Goal: Transaction & Acquisition: Purchase product/service

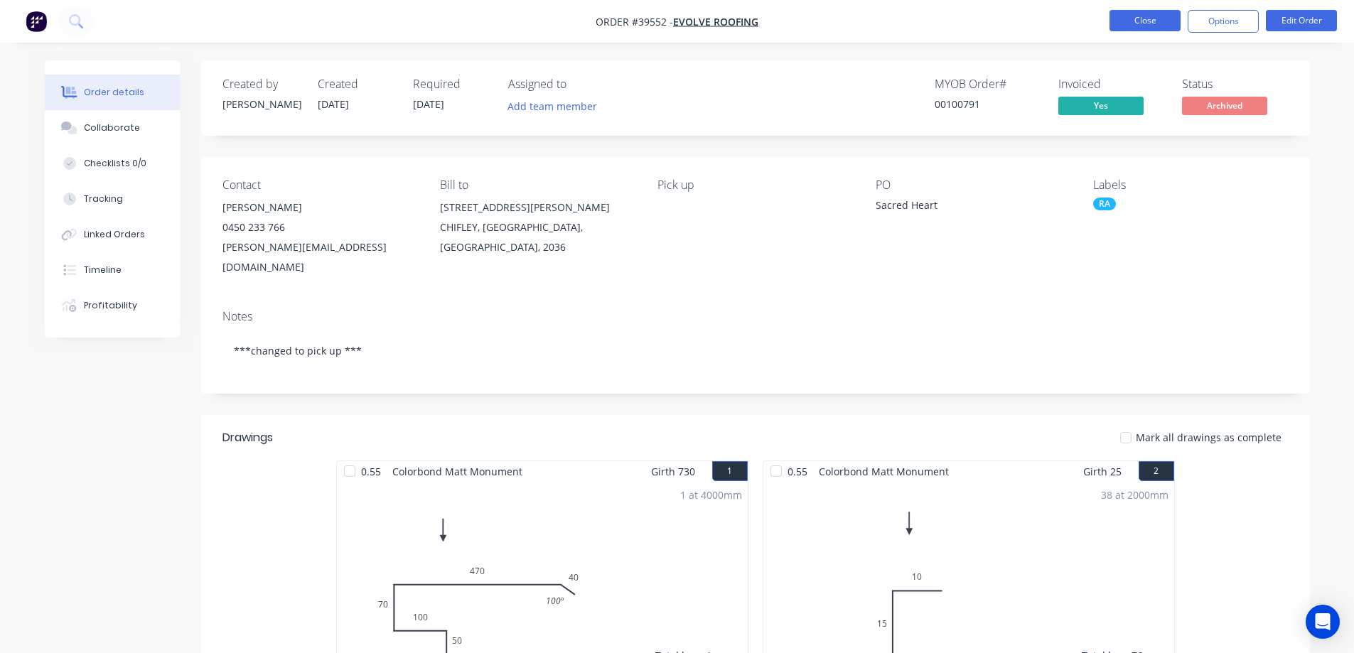
click at [1122, 21] on button "Close" at bounding box center [1145, 20] width 71 height 21
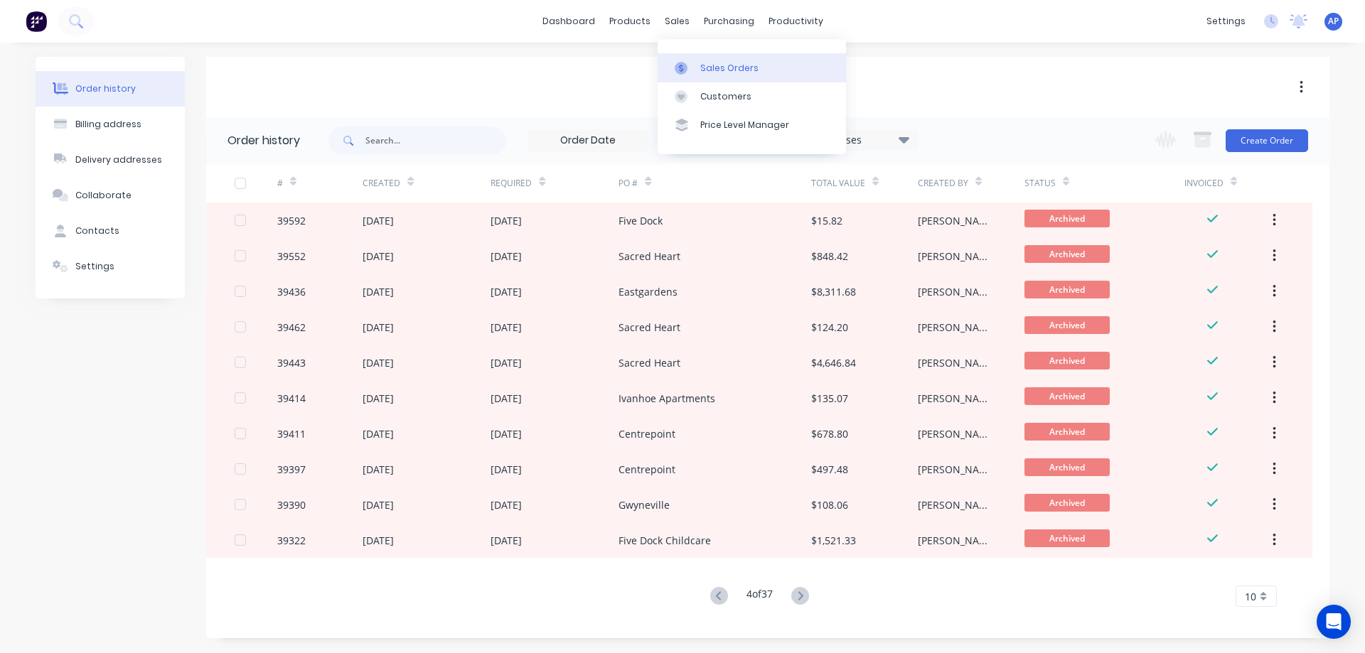
click at [707, 67] on div "Sales Orders" at bounding box center [729, 68] width 58 height 13
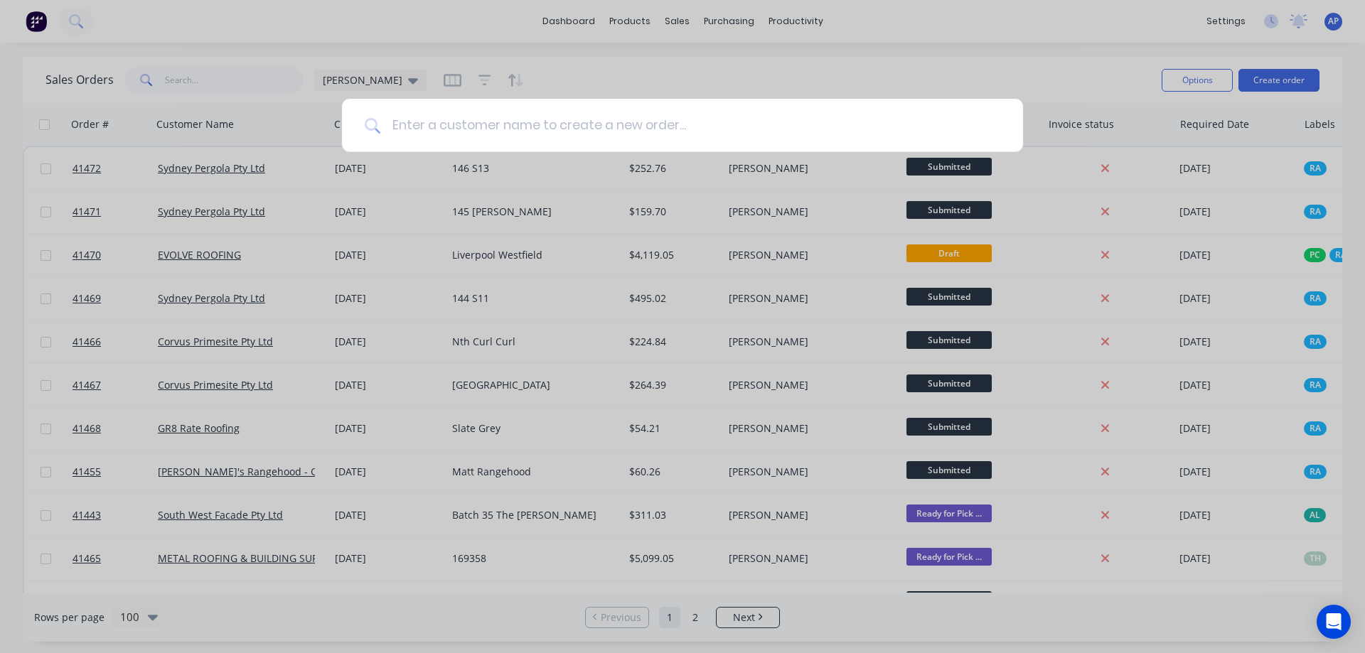
click at [447, 132] on input at bounding box center [690, 125] width 620 height 53
type input "THE METAL ROOFING"
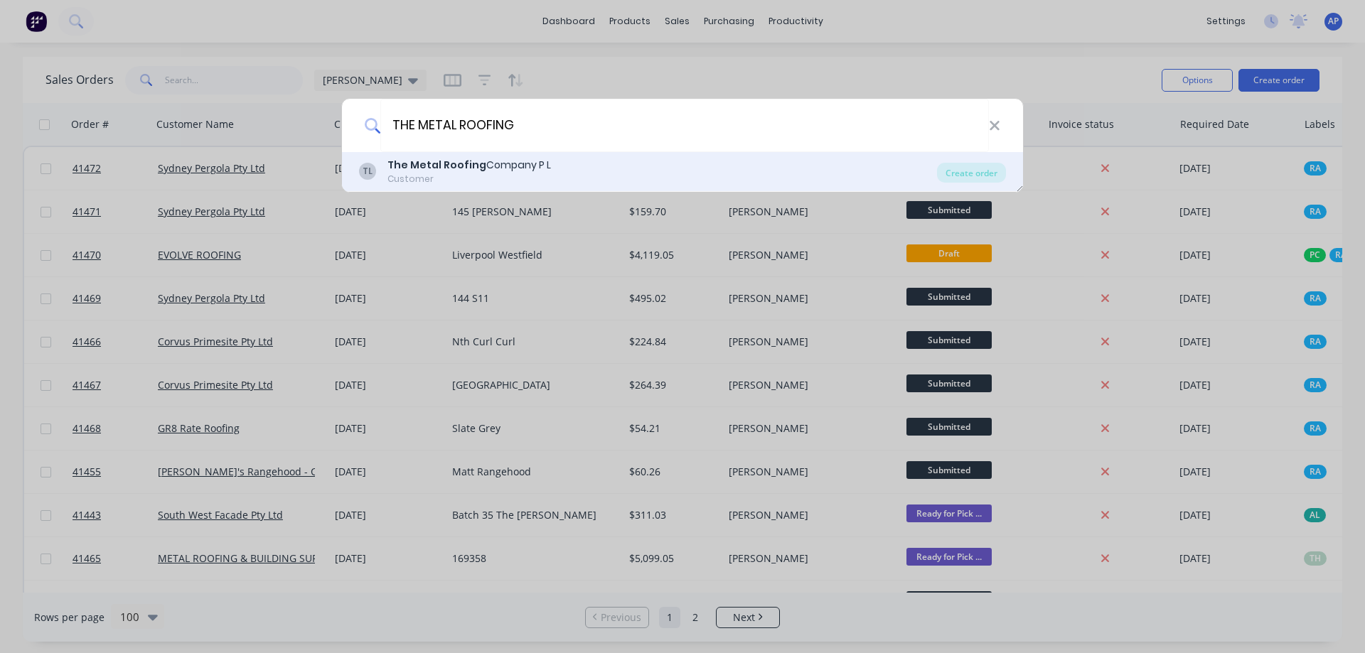
click at [466, 169] on b "The Metal Roofing" at bounding box center [436, 165] width 99 height 14
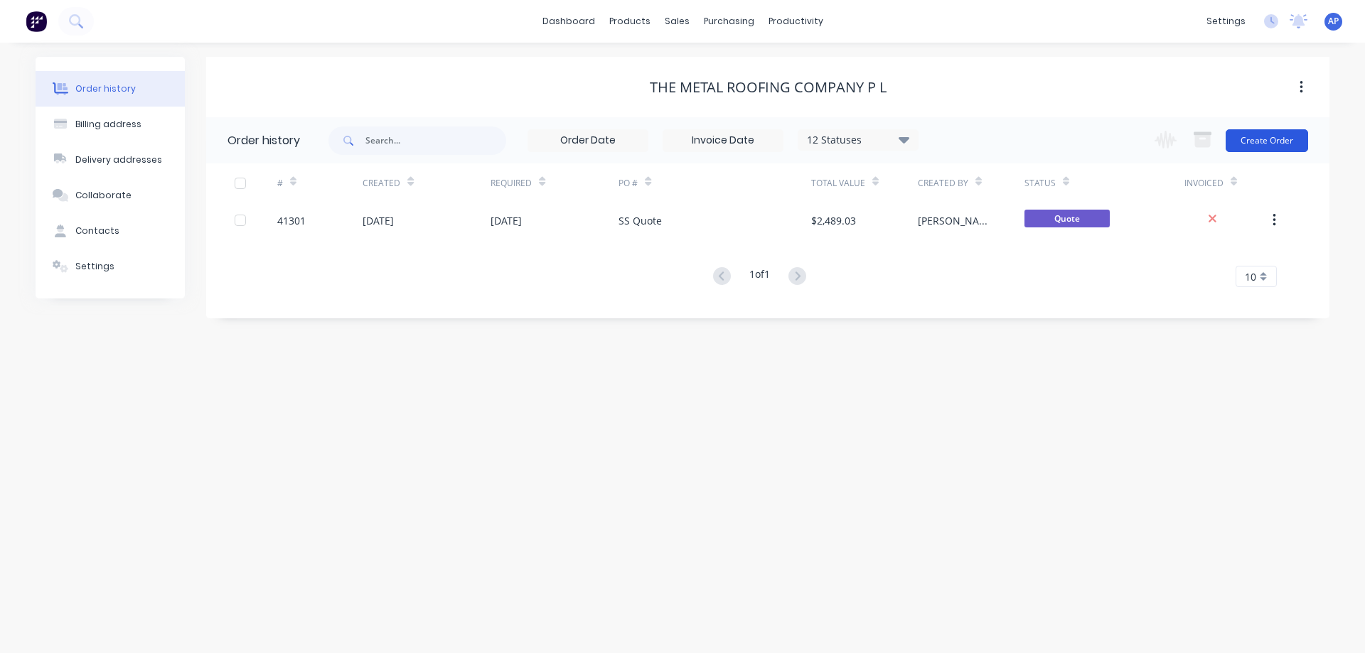
click at [1251, 136] on button "Create Order" at bounding box center [1267, 140] width 82 height 23
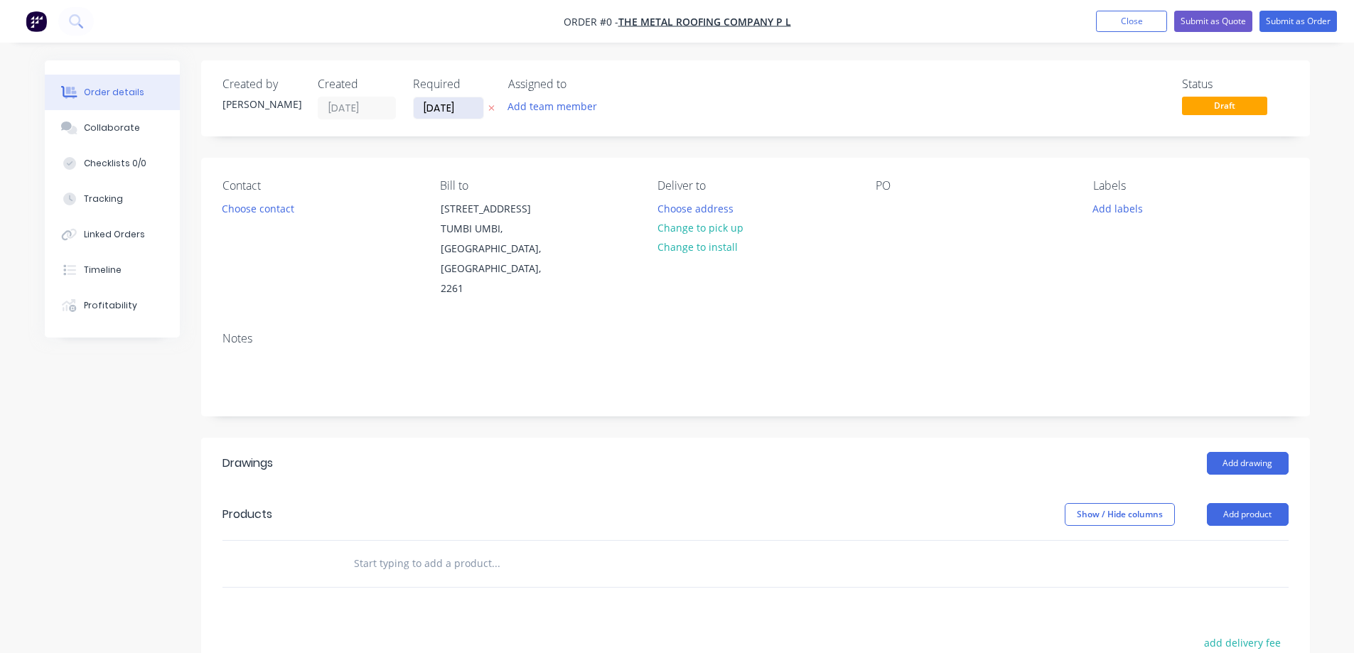
click at [432, 107] on input "[DATE]" at bounding box center [449, 107] width 70 height 21
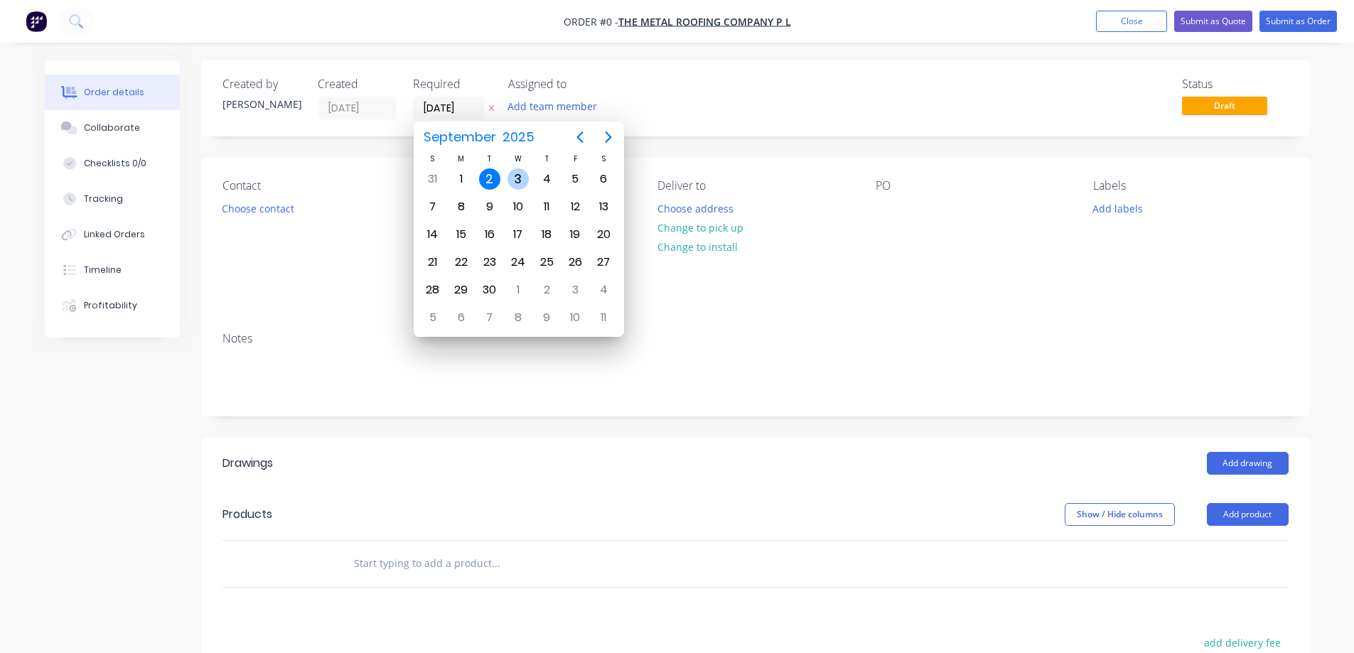
click at [518, 182] on div "3" at bounding box center [518, 179] width 21 height 21
type input "[DATE]"
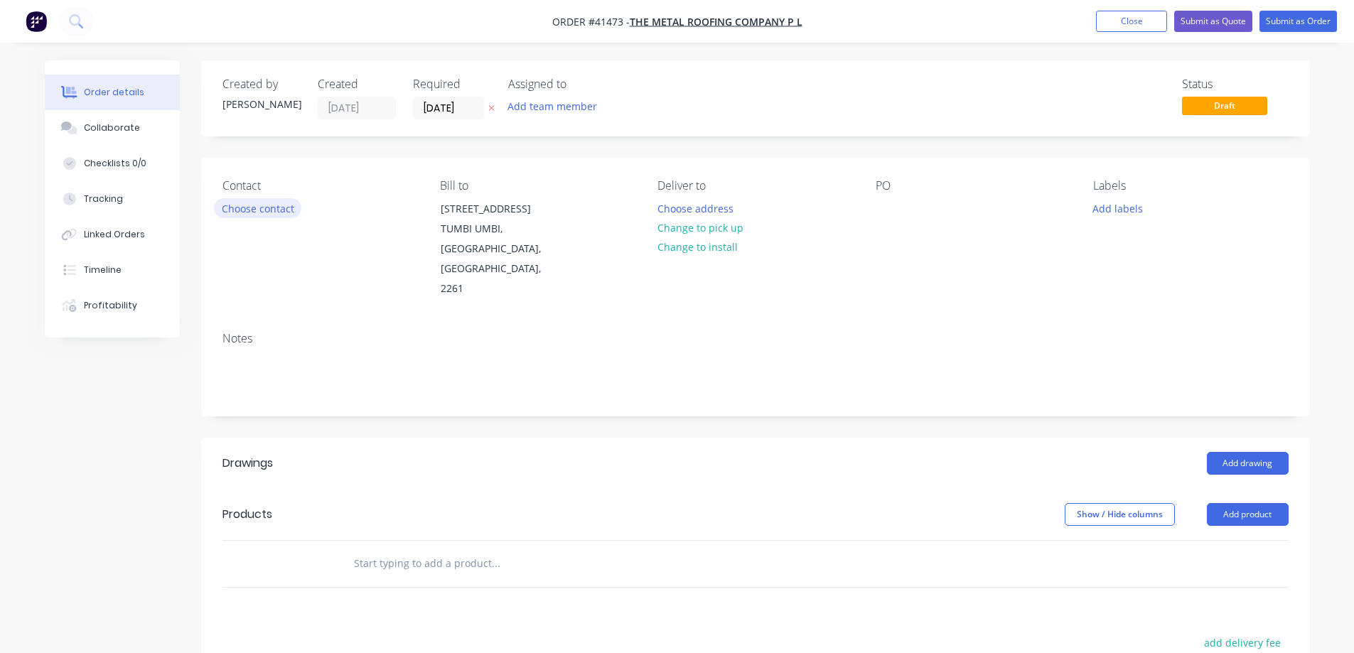
click at [276, 210] on button "Choose contact" at bounding box center [257, 207] width 87 height 19
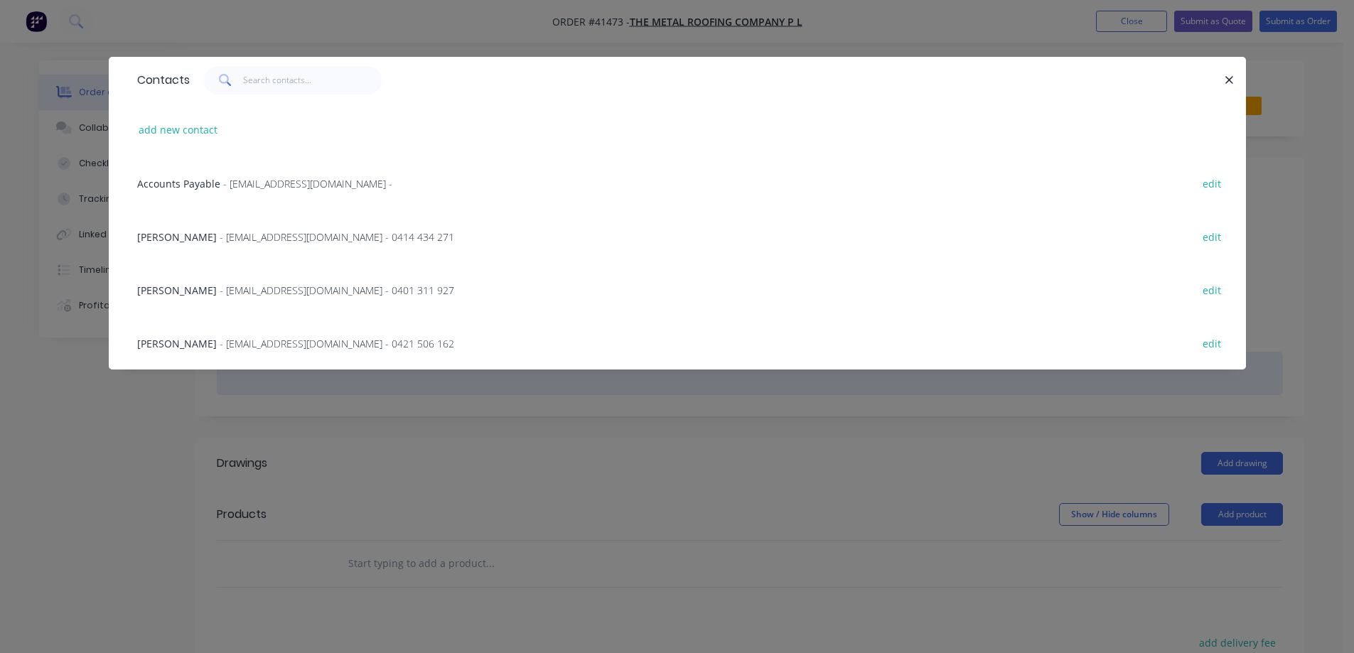
click at [266, 345] on span "- tmrco1@bigpond.com - 0421 506 162" at bounding box center [337, 344] width 235 height 14
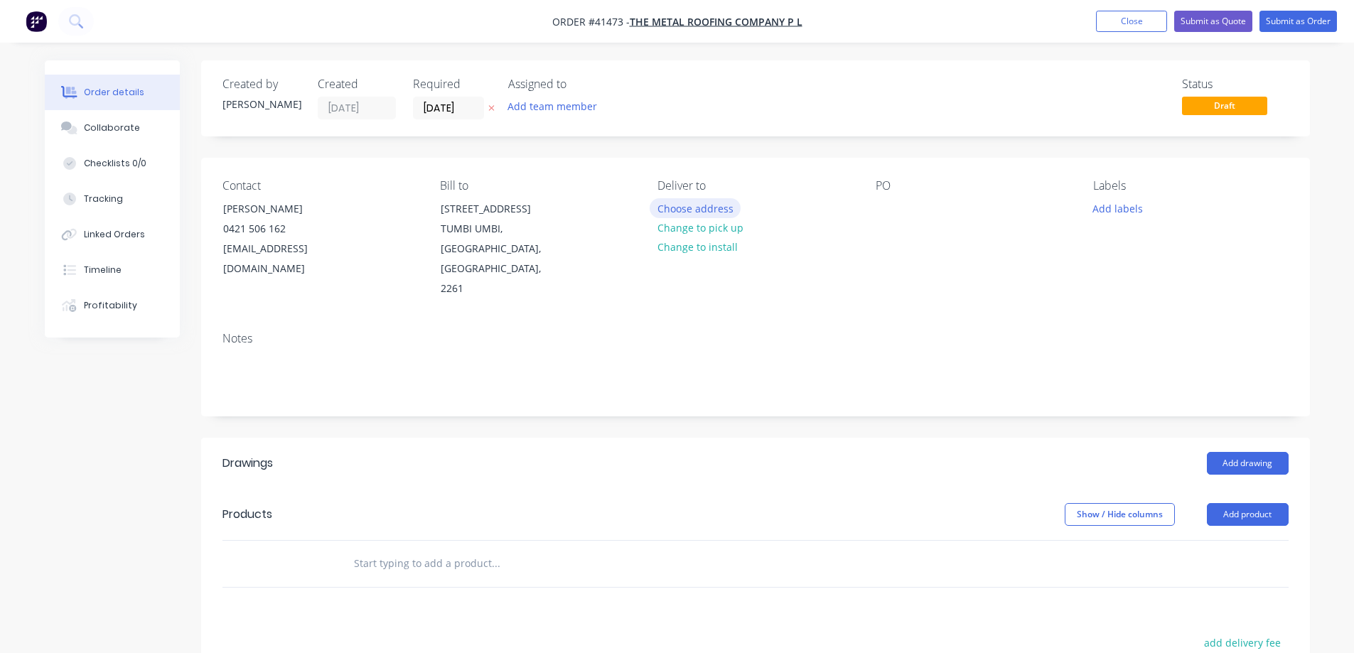
click at [690, 212] on button "Choose address" at bounding box center [695, 207] width 91 height 19
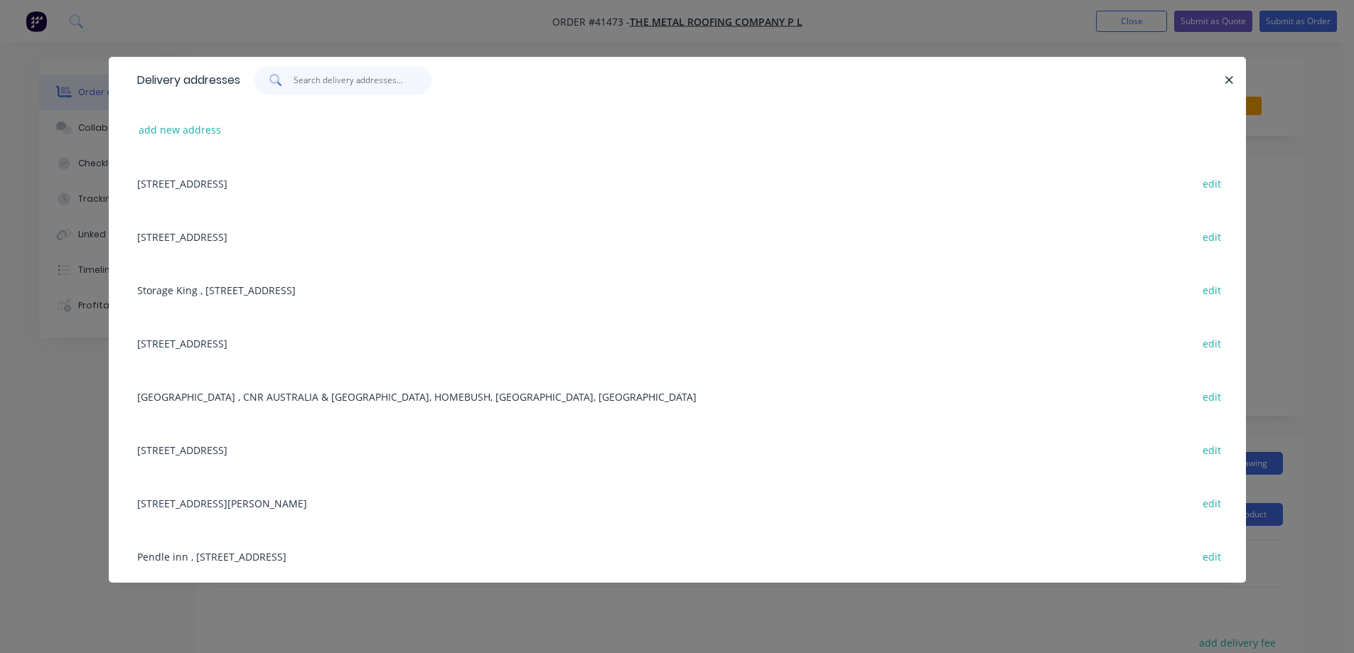
click at [362, 80] on input "text" at bounding box center [363, 80] width 139 height 28
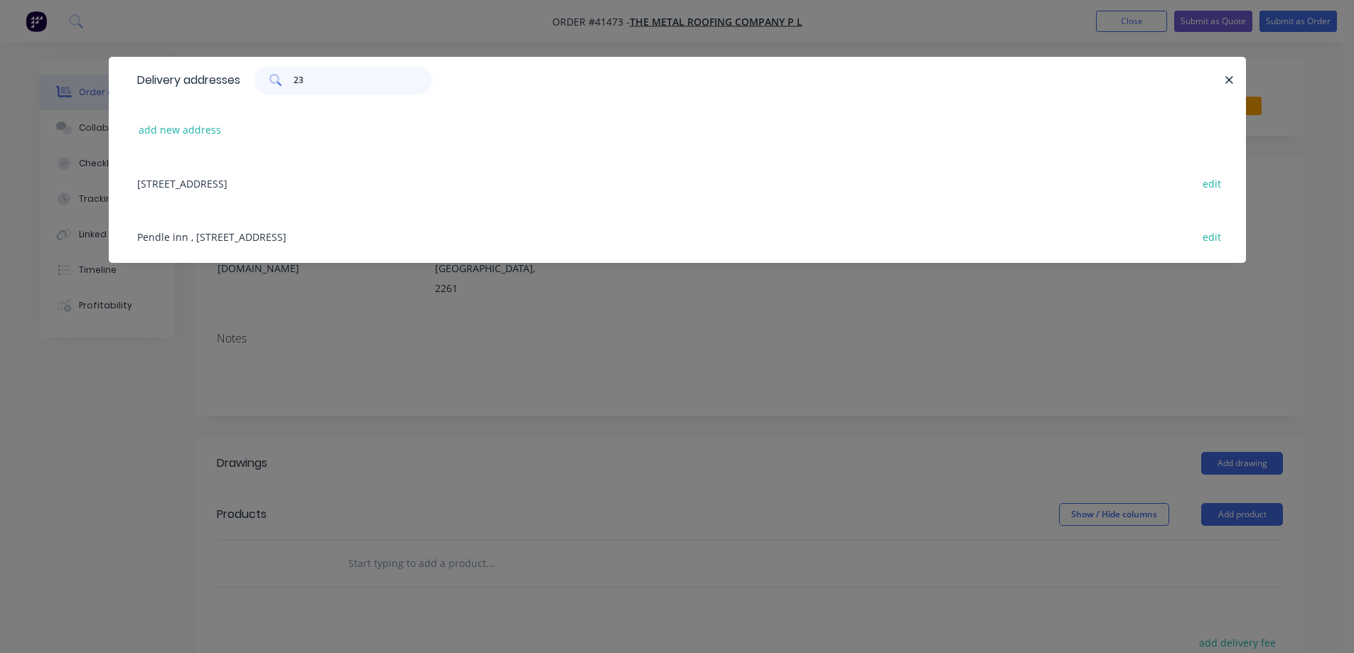
type input "23"
click at [353, 186] on div "23 Mars St, Lane Cove, New South Wales, Australia, 2066 edit" at bounding box center [677, 182] width 1095 height 53
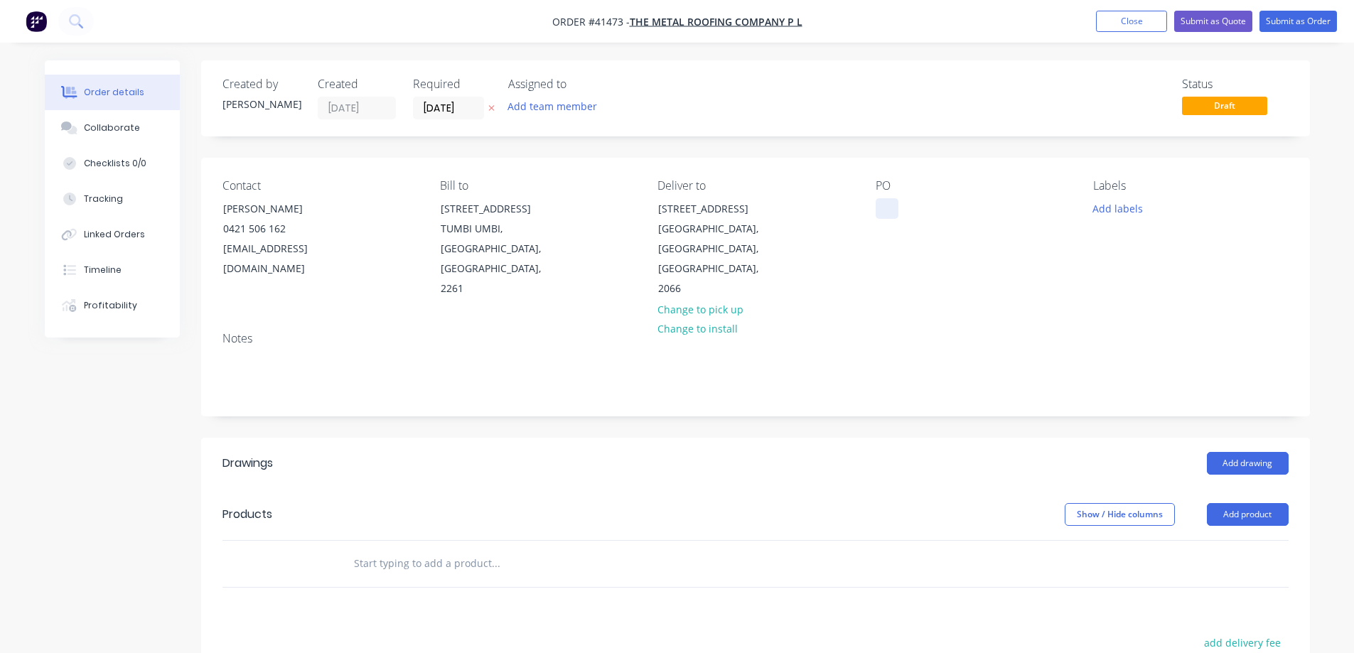
click at [877, 206] on div at bounding box center [887, 208] width 23 height 21
click at [1113, 208] on button "Add labels" at bounding box center [1118, 207] width 65 height 19
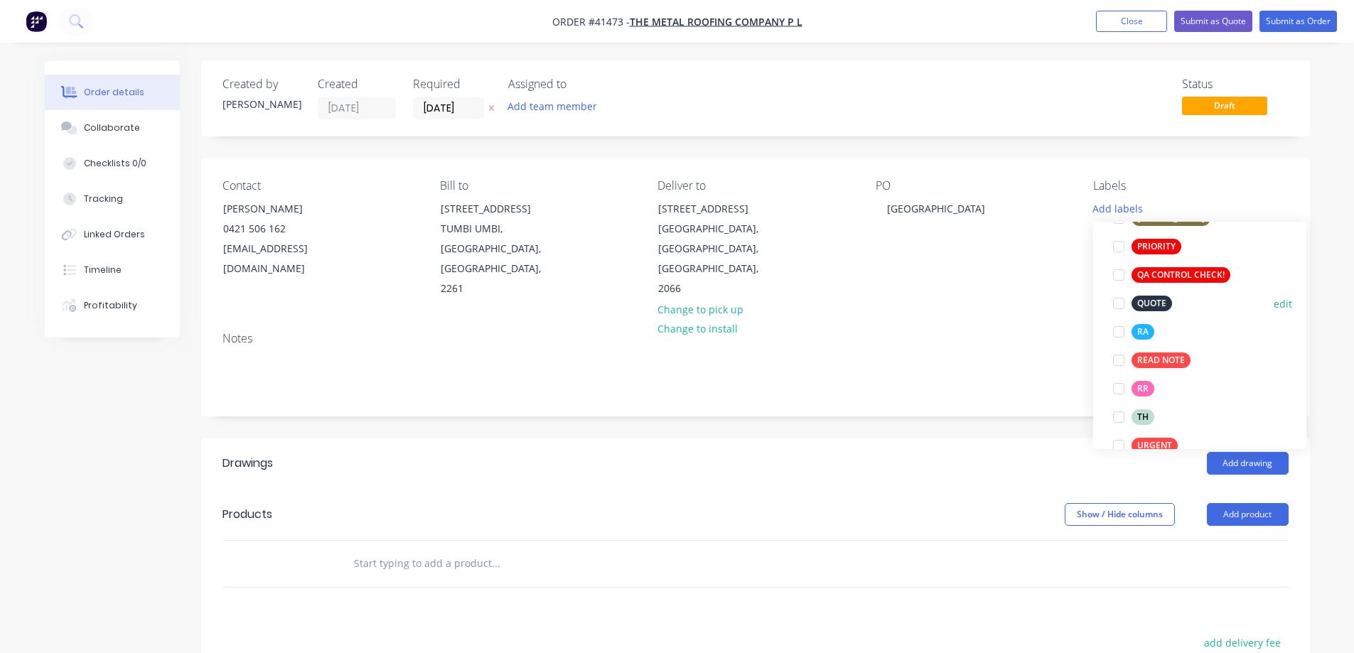
scroll to position [427, 0]
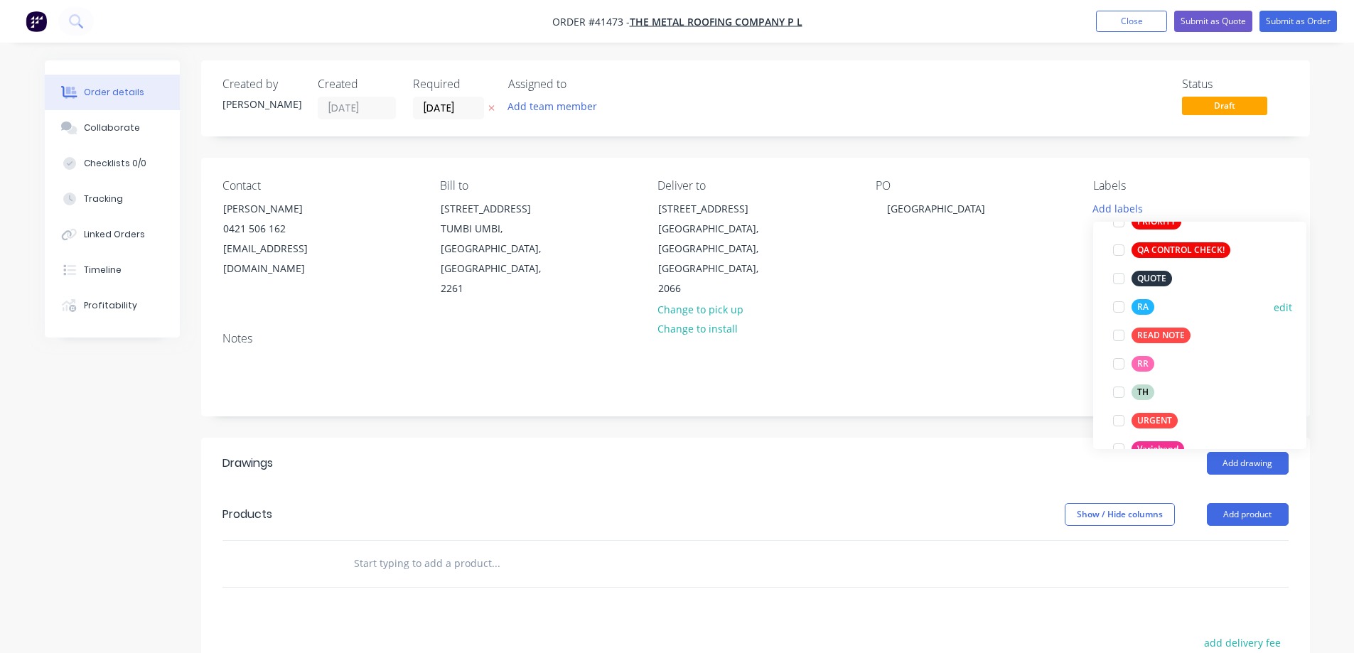
click at [1120, 306] on div at bounding box center [1119, 307] width 28 height 28
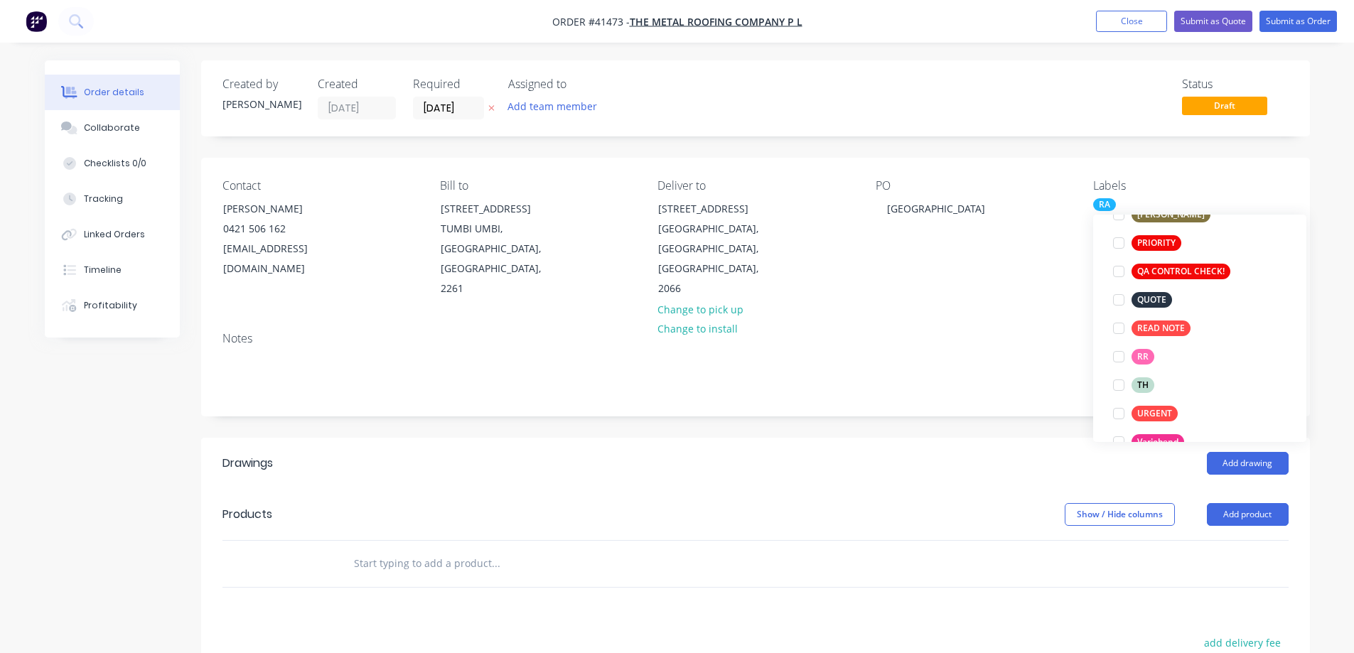
scroll to position [28, 0]
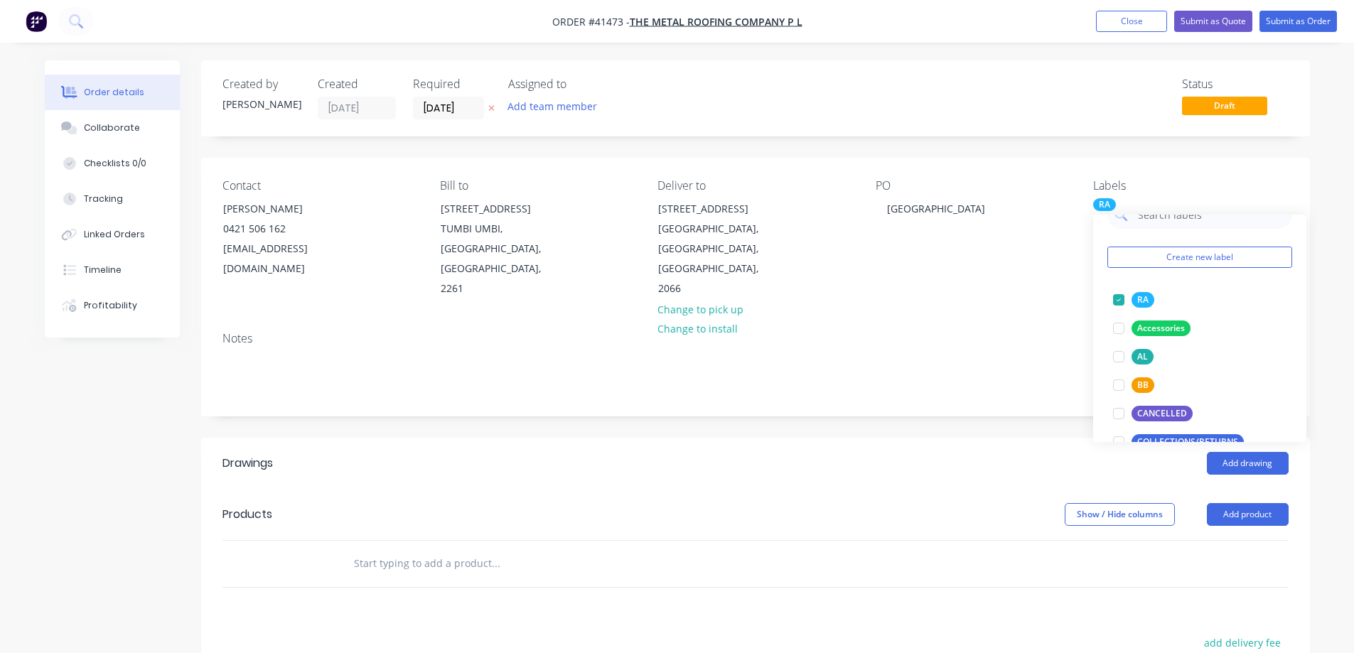
click at [997, 321] on div "Notes" at bounding box center [755, 368] width 1109 height 95
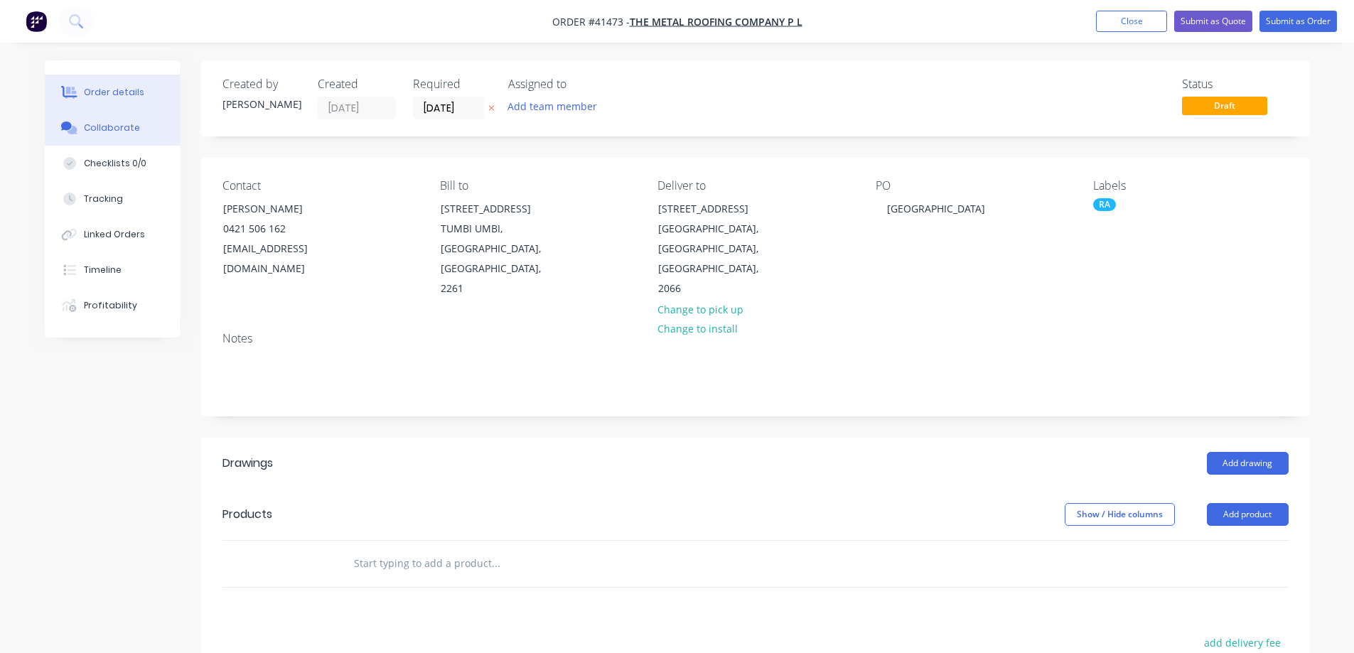
click at [107, 126] on div "Collaborate" at bounding box center [112, 128] width 56 height 13
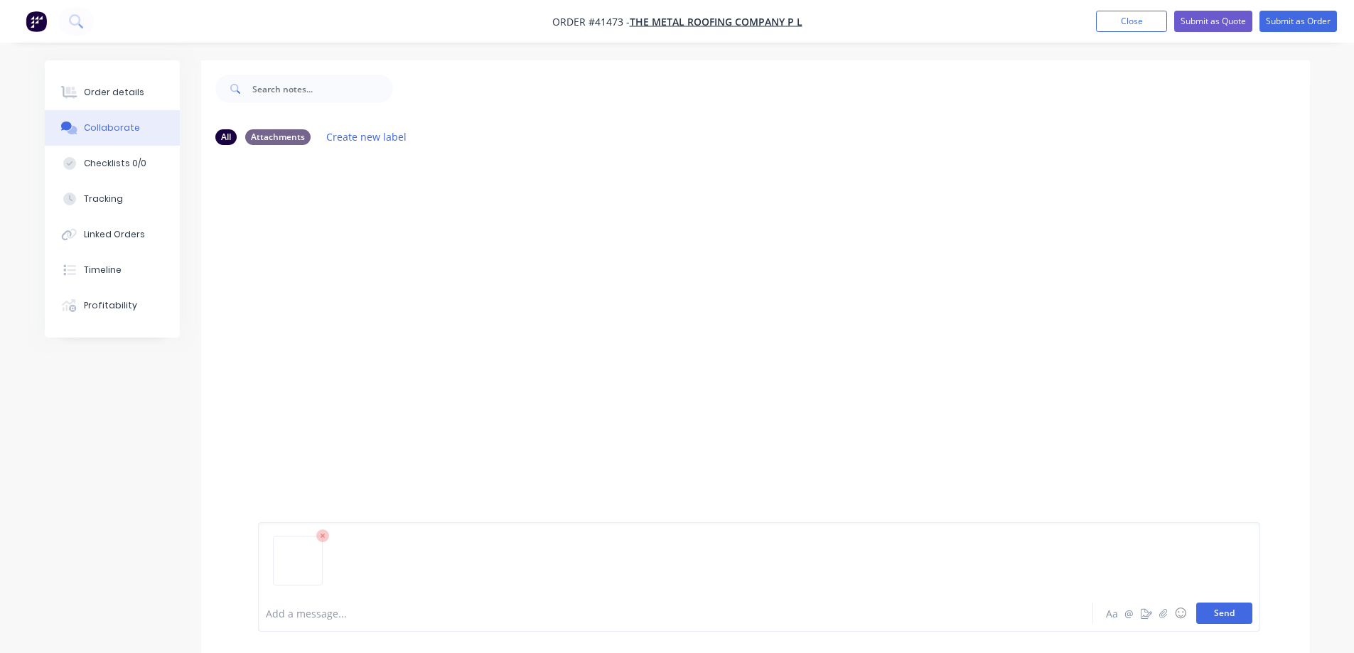
click at [1211, 610] on button "Send" at bounding box center [1225, 613] width 56 height 21
click at [132, 92] on div "Order details" at bounding box center [114, 92] width 60 height 13
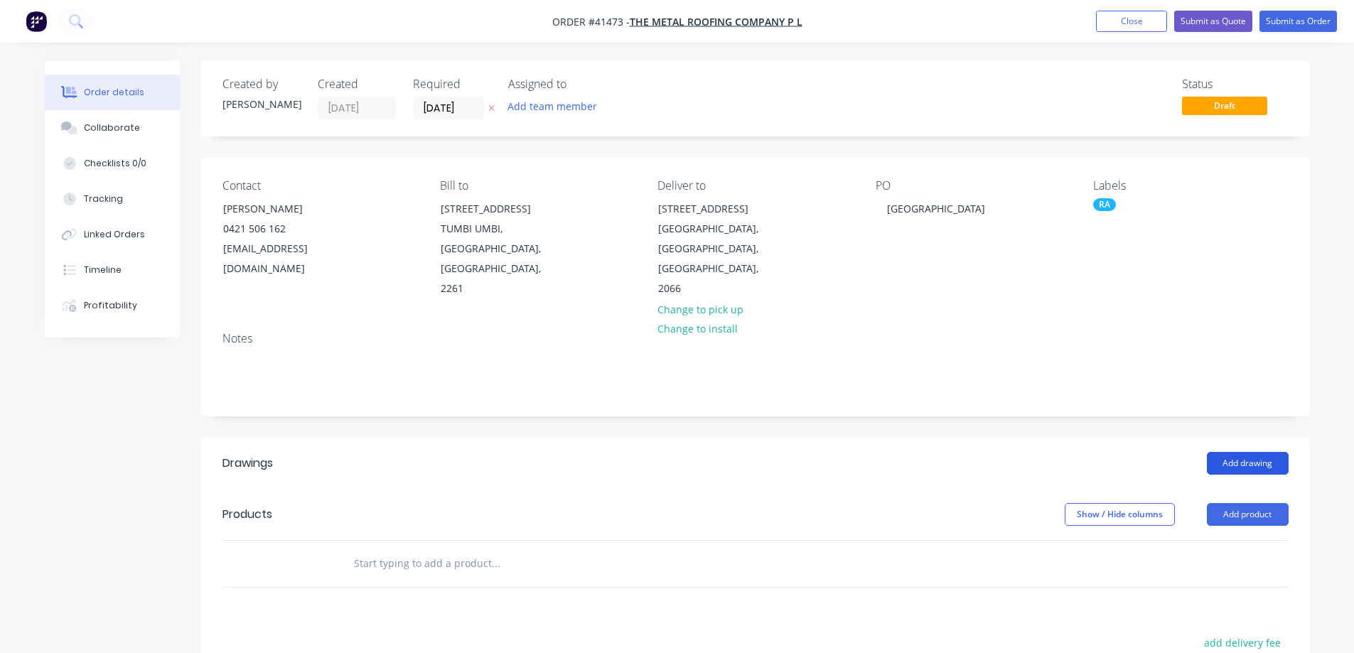
click at [1251, 452] on button "Add drawing" at bounding box center [1248, 463] width 82 height 23
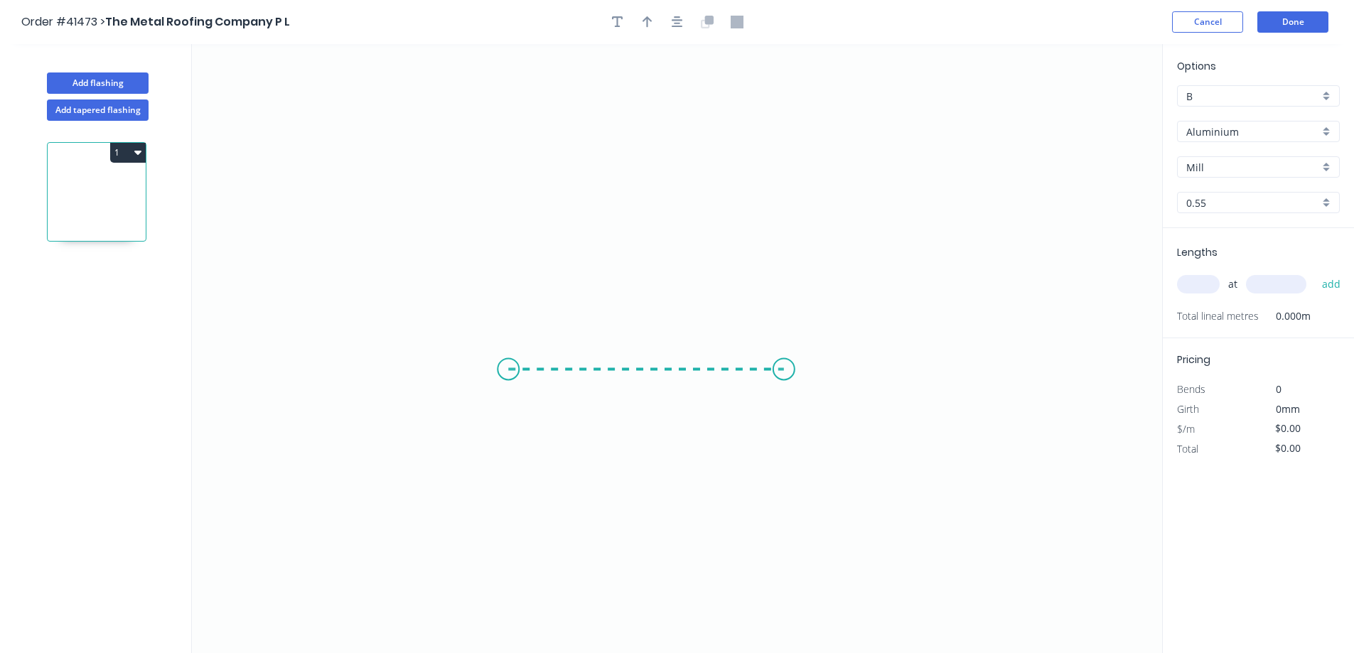
drag, startPoint x: 508, startPoint y: 370, endPoint x: 785, endPoint y: 374, distance: 276.6
click at [785, 374] on icon "0" at bounding box center [677, 348] width 971 height 609
drag, startPoint x: 789, startPoint y: 361, endPoint x: 789, endPoint y: 255, distance: 106.6
click at [789, 255] on icon "0 ?" at bounding box center [677, 348] width 971 height 609
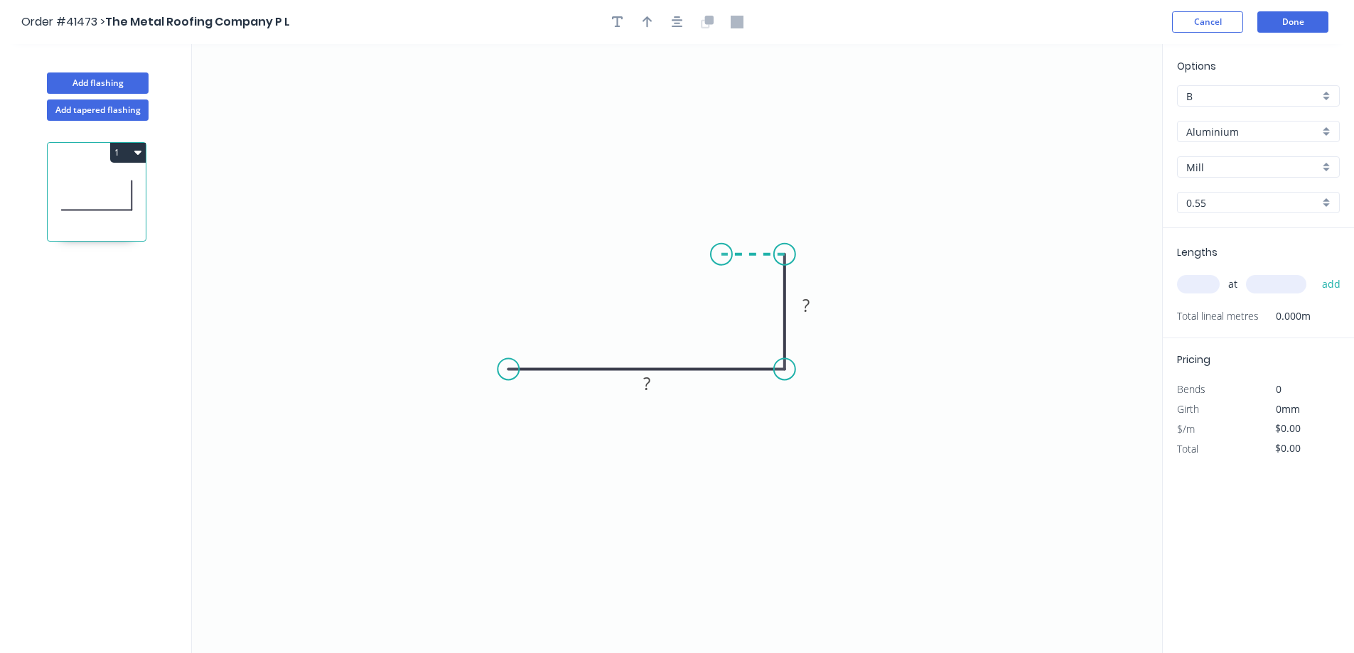
click at [722, 250] on icon "0 ? ?" at bounding box center [677, 348] width 971 height 609
click at [722, 250] on circle at bounding box center [721, 254] width 21 height 21
click at [653, 389] on rect at bounding box center [647, 385] width 28 height 20
type input "$21.67"
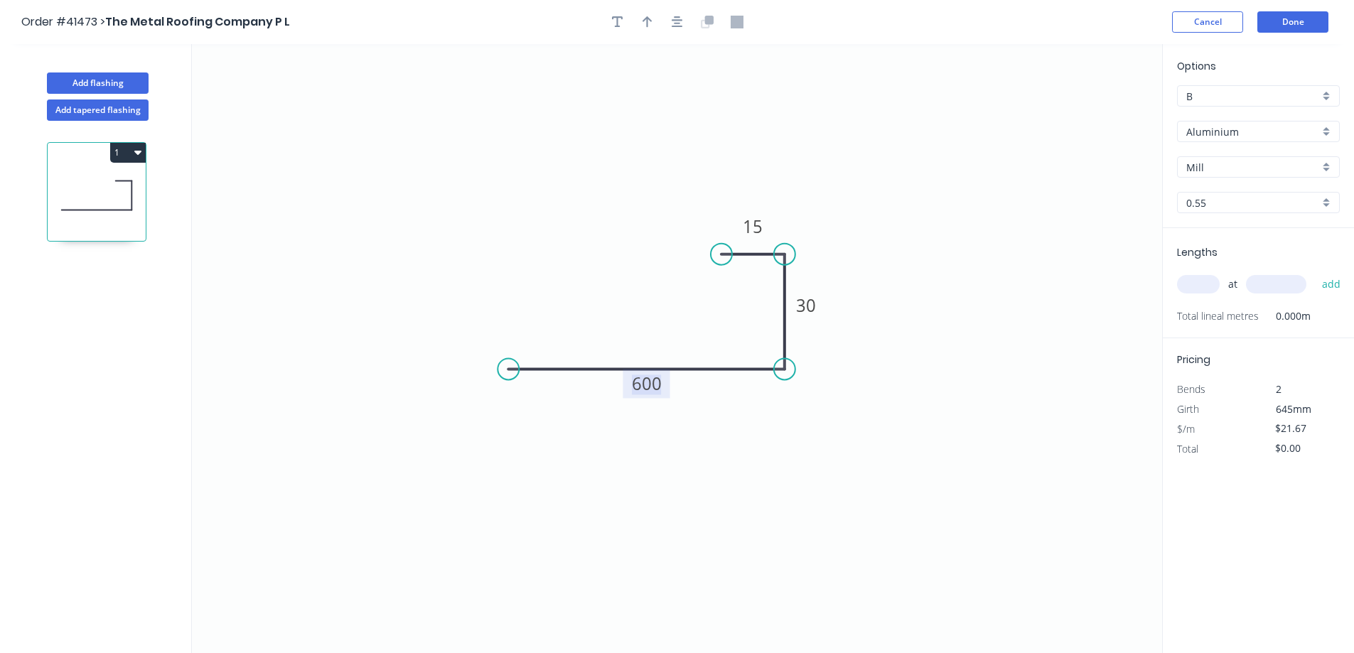
click at [1327, 127] on div "Aluminium" at bounding box center [1258, 131] width 163 height 21
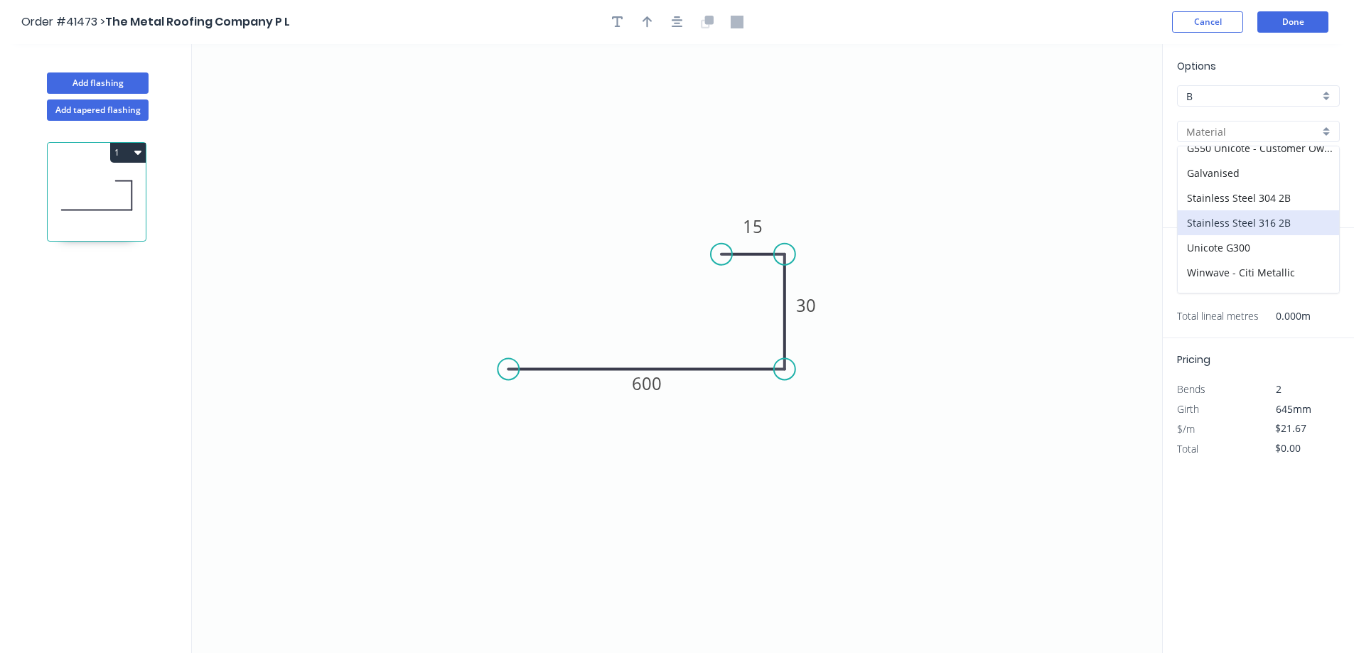
scroll to position [202, 0]
click at [1231, 274] on div "Zincalume" at bounding box center [1258, 280] width 161 height 25
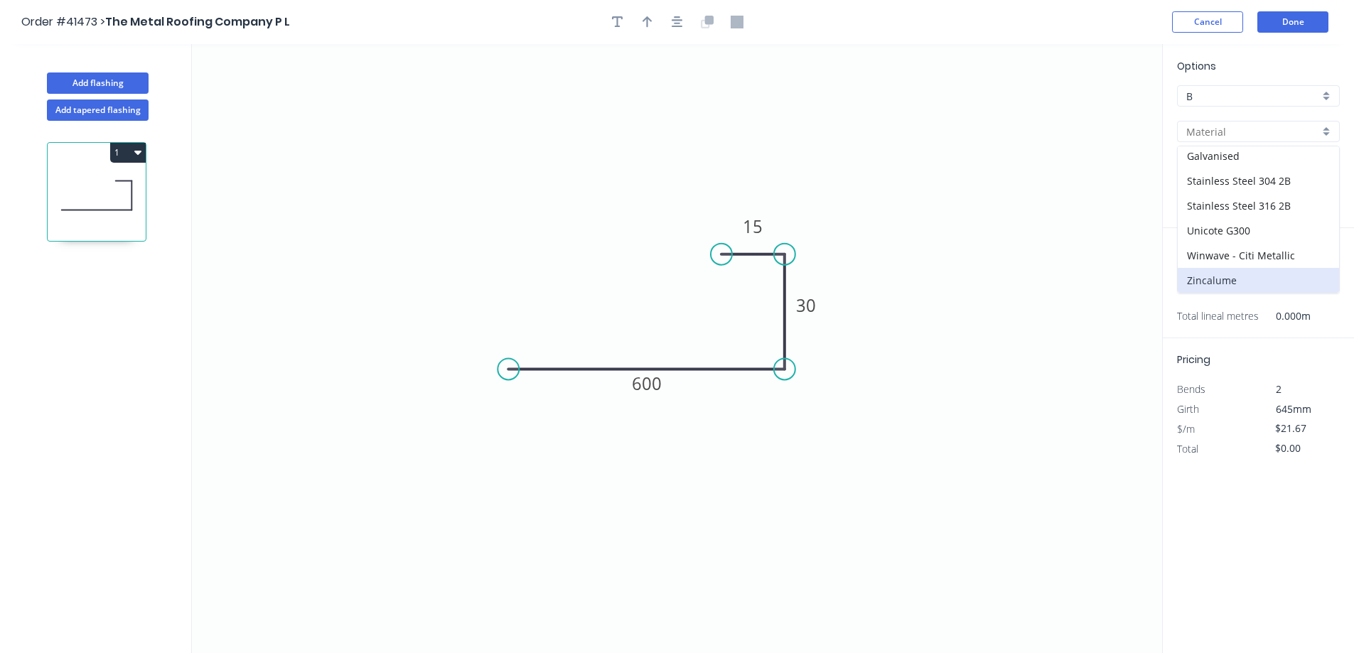
type input "Zincalume"
type input "Standard"
type input "$17.79"
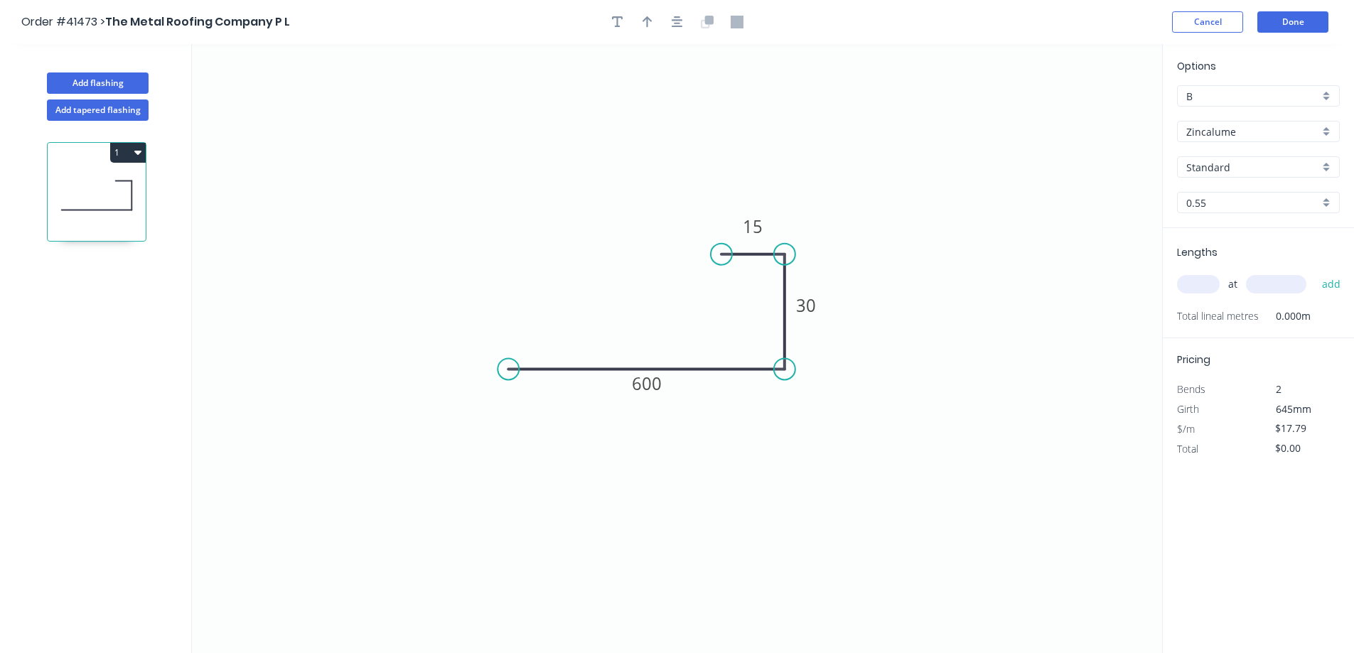
click at [1208, 286] on input "text" at bounding box center [1198, 284] width 43 height 18
type input "3"
type input "6000"
click at [1315, 272] on button "add" at bounding box center [1331, 284] width 33 height 24
type input "$320.22"
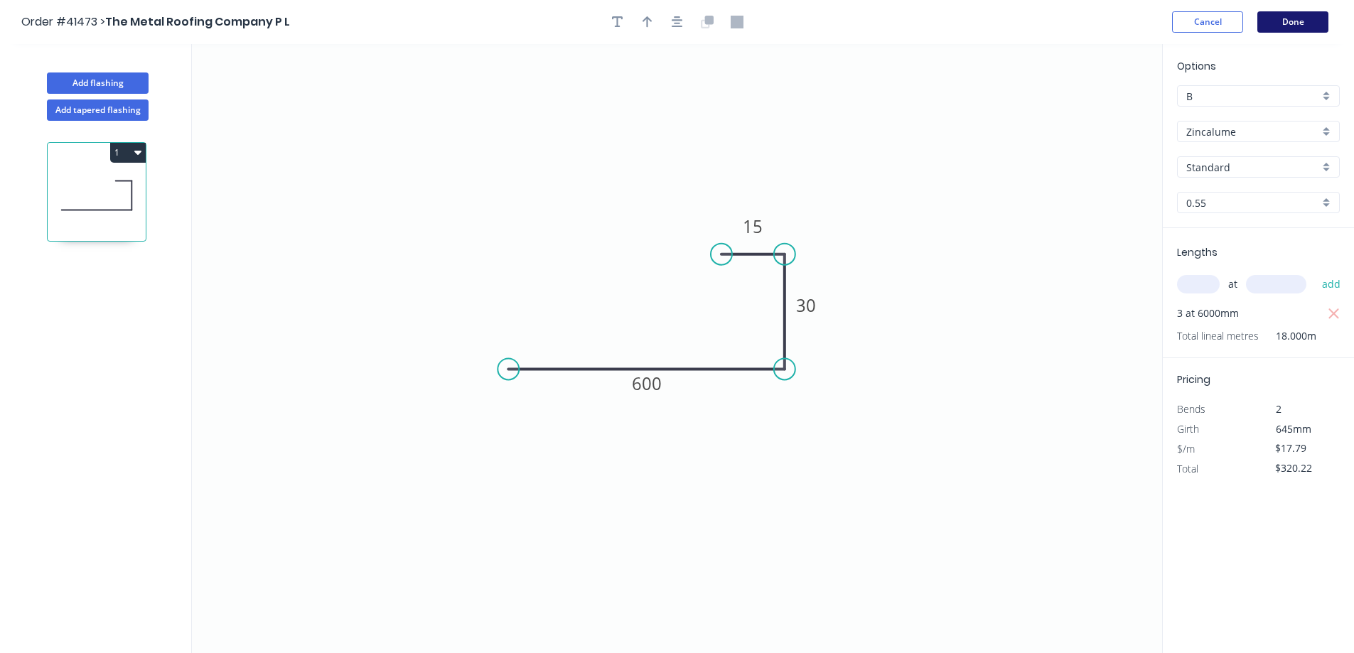
click at [1293, 19] on button "Done" at bounding box center [1293, 21] width 71 height 21
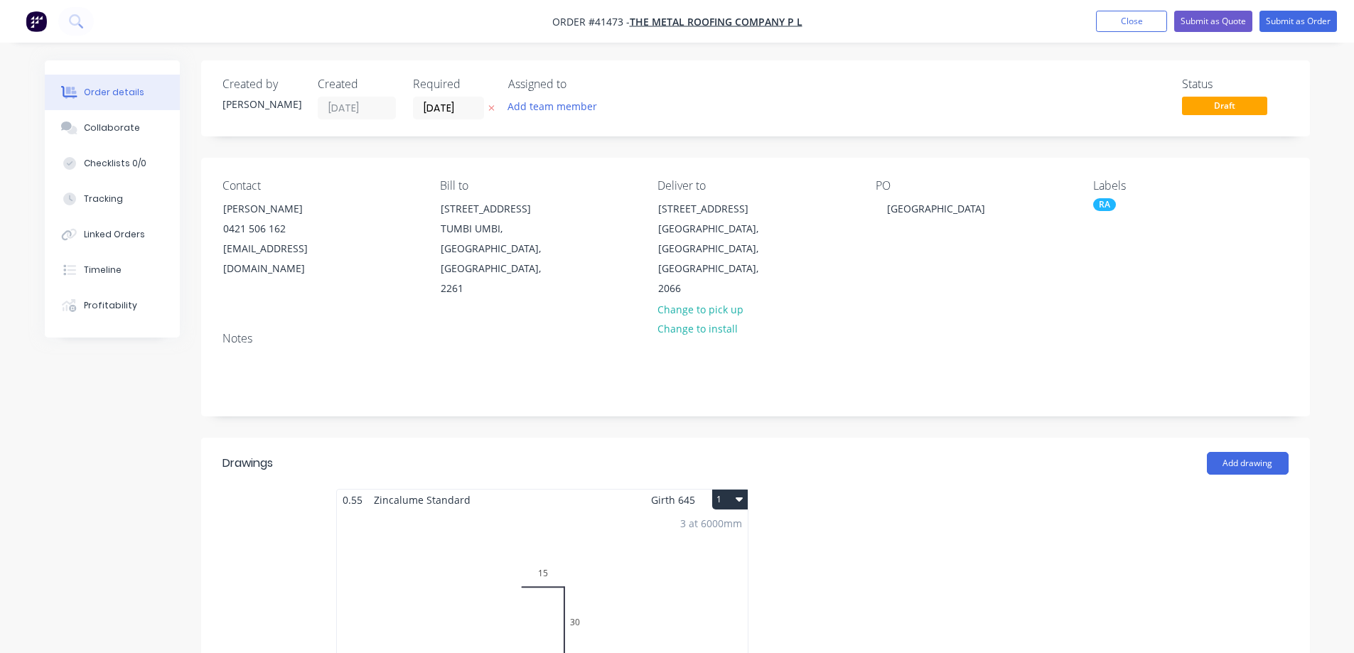
click at [419, 545] on div "3 at 6000mm Total lm $/M Total 18m $17.79 $320.22" at bounding box center [542, 618] width 411 height 217
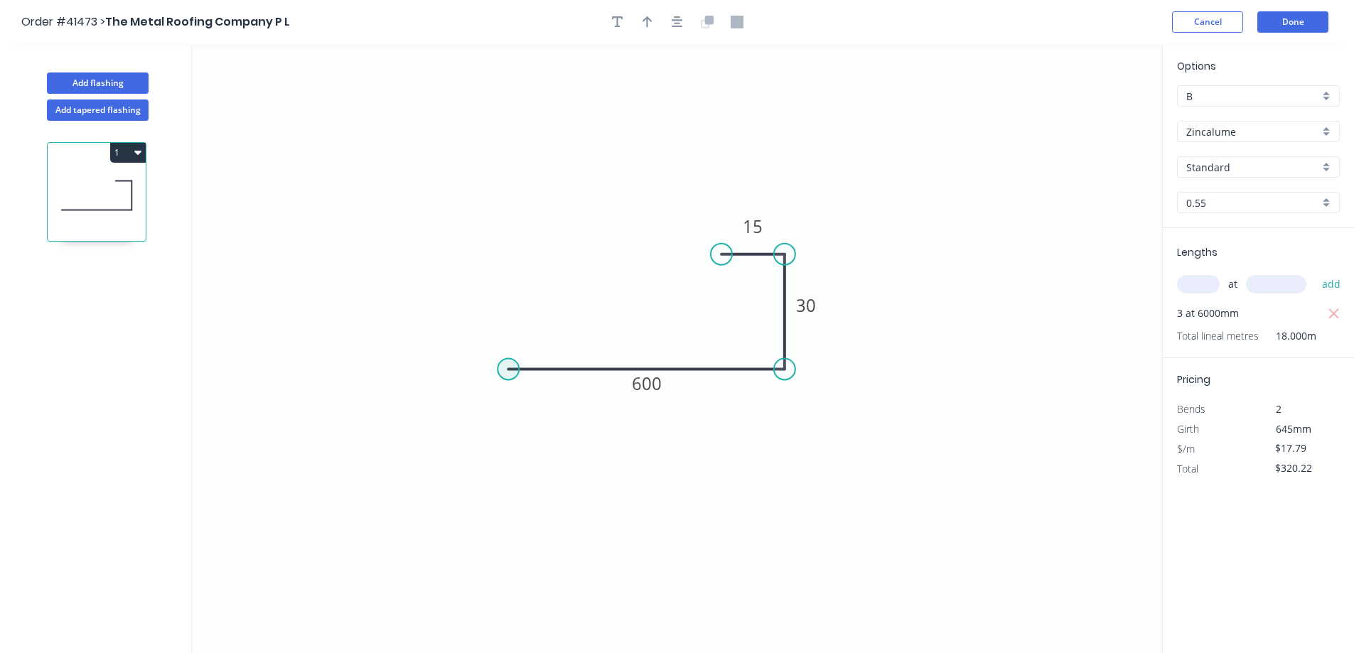
click at [501, 372] on circle at bounding box center [508, 368] width 21 height 21
drag, startPoint x: 501, startPoint y: 372, endPoint x: 441, endPoint y: 397, distance: 65.4
click at [441, 397] on icon "0 600 30 15" at bounding box center [677, 348] width 971 height 609
type input "$18.07"
type input "$325.26"
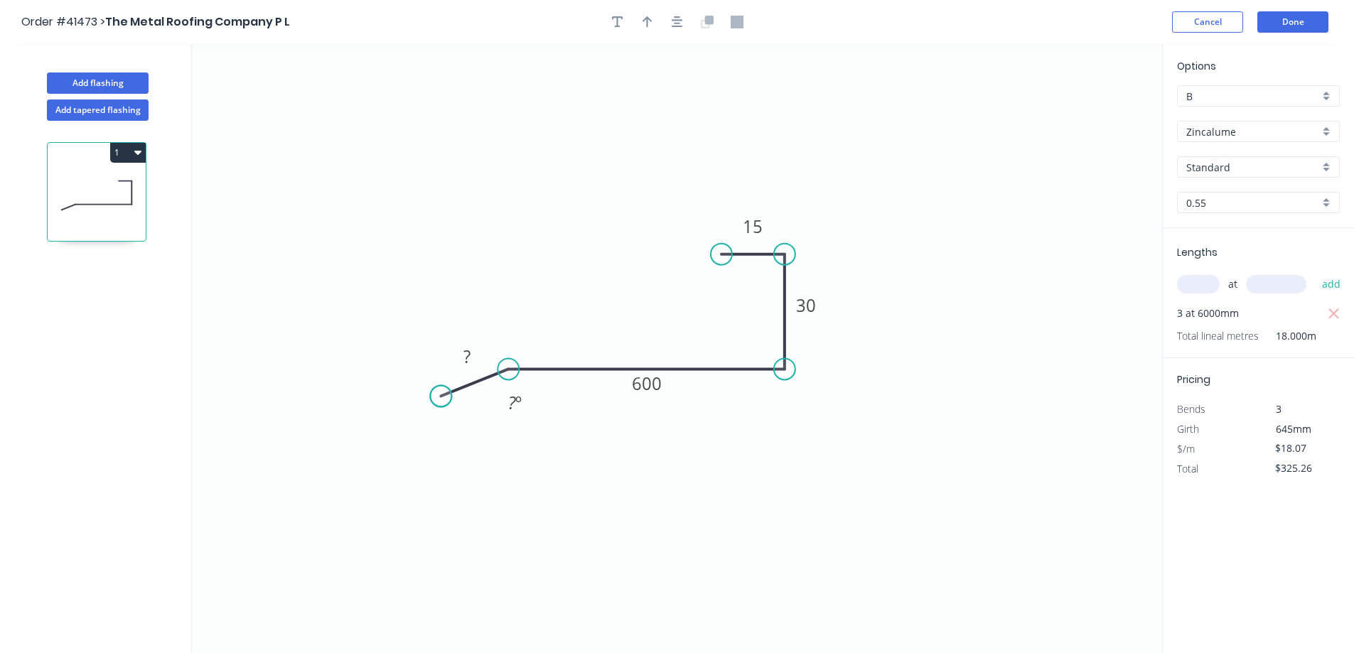
click at [441, 397] on circle at bounding box center [440, 395] width 21 height 21
click at [473, 359] on rect at bounding box center [467, 358] width 28 height 20
click at [614, 430] on icon "0 30 600 30 15 135 º" at bounding box center [677, 348] width 971 height 609
click at [134, 81] on button "Add flashing" at bounding box center [98, 83] width 102 height 21
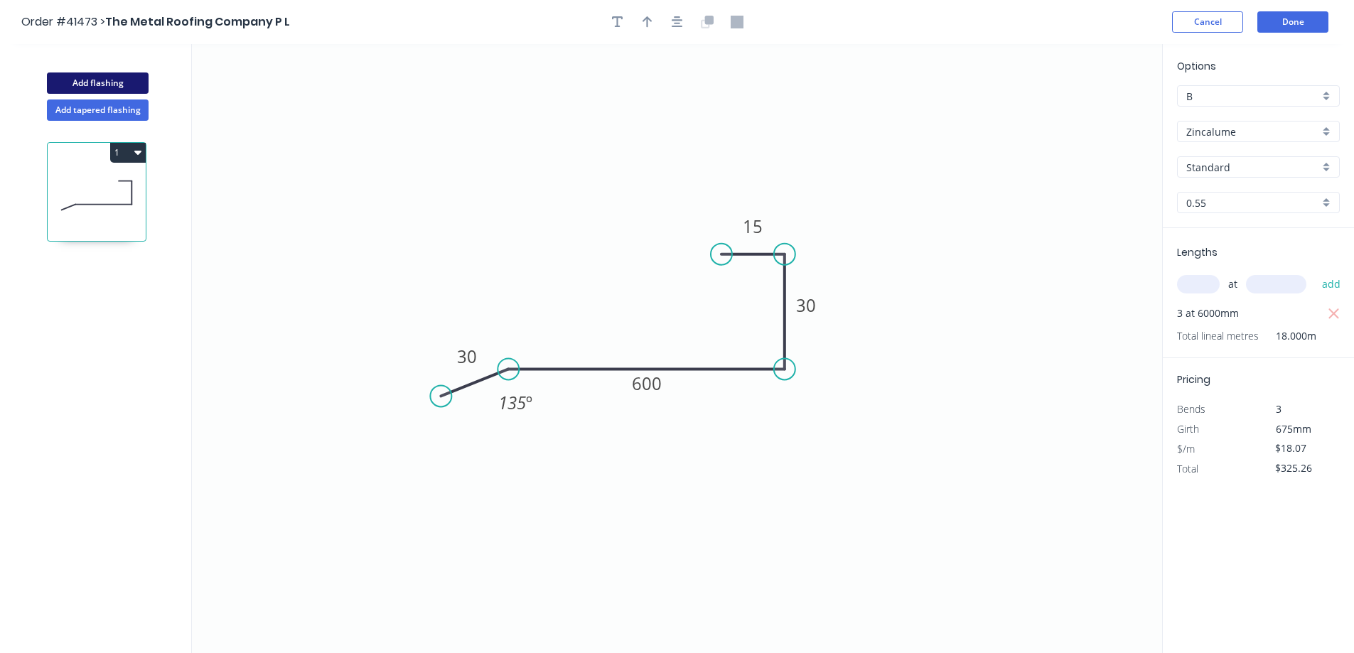
type input "$0.00"
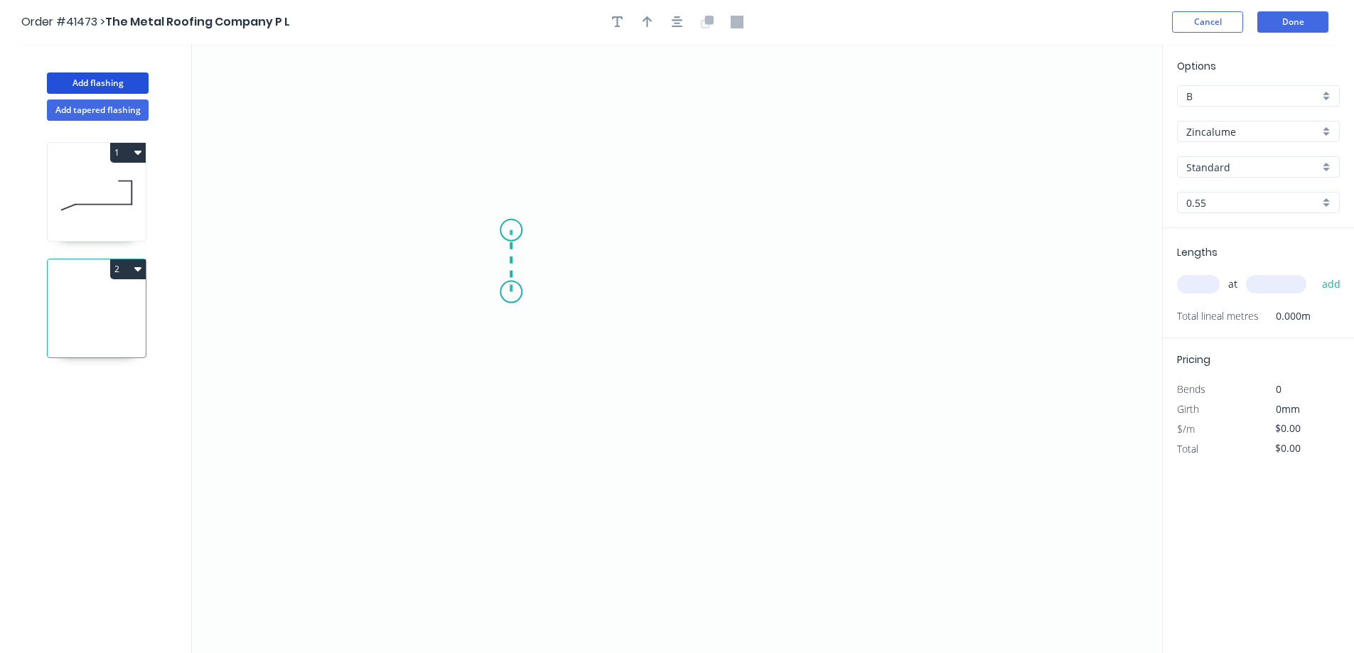
drag, startPoint x: 511, startPoint y: 292, endPoint x: 515, endPoint y: 229, distance: 63.4
click at [515, 229] on icon "0" at bounding box center [677, 348] width 971 height 609
drag, startPoint x: 553, startPoint y: 230, endPoint x: 638, endPoint y: 229, distance: 85.3
click at [638, 229] on icon "0 ?" at bounding box center [677, 348] width 971 height 609
drag, startPoint x: 638, startPoint y: 229, endPoint x: 634, endPoint y: 355, distance: 125.9
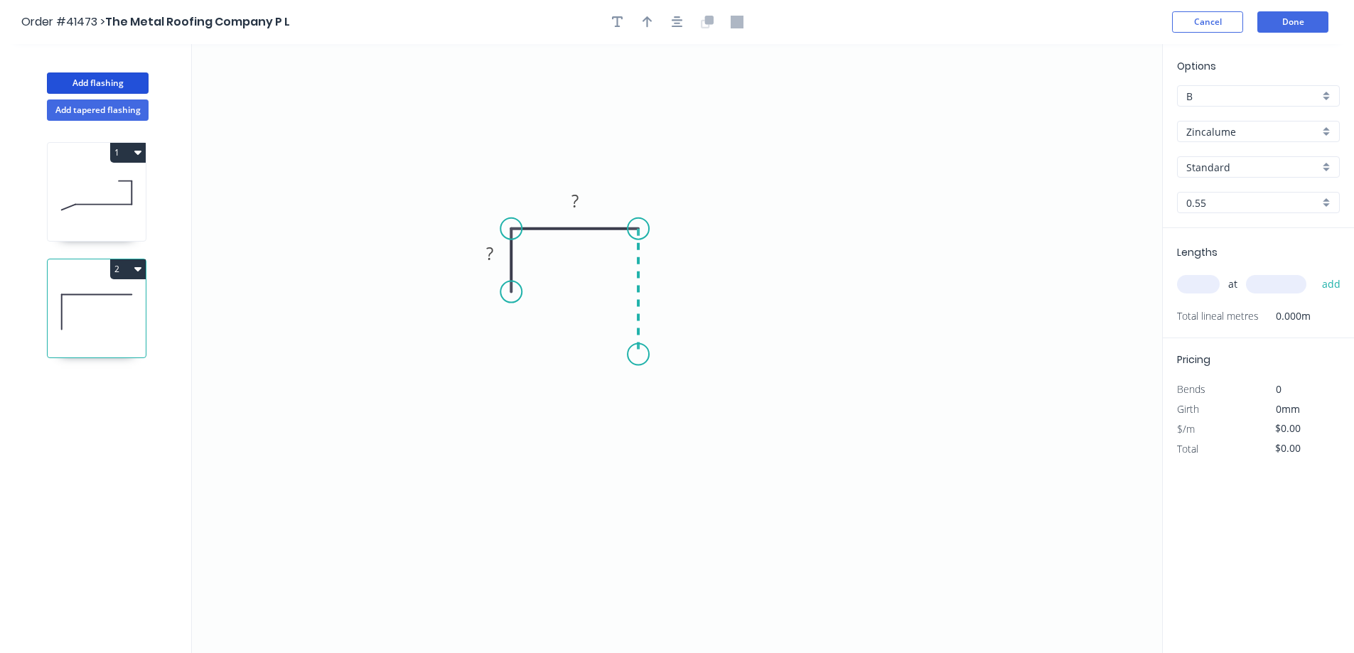
click at [634, 355] on icon "0 ? ?" at bounding box center [677, 348] width 971 height 609
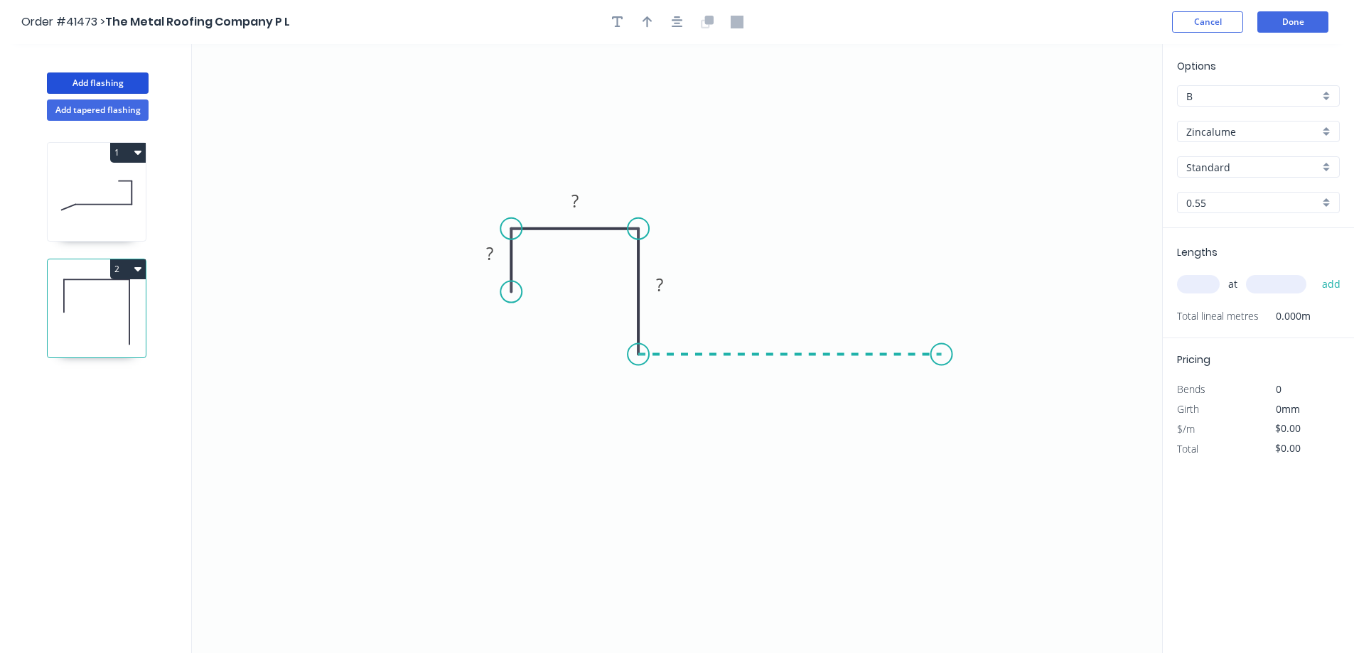
click at [942, 353] on icon "0 ? ? ?" at bounding box center [677, 348] width 971 height 609
drag, startPoint x: 942, startPoint y: 353, endPoint x: 1020, endPoint y: 380, distance: 82.7
click at [1020, 380] on icon "0 ? ? ? ?" at bounding box center [677, 348] width 971 height 609
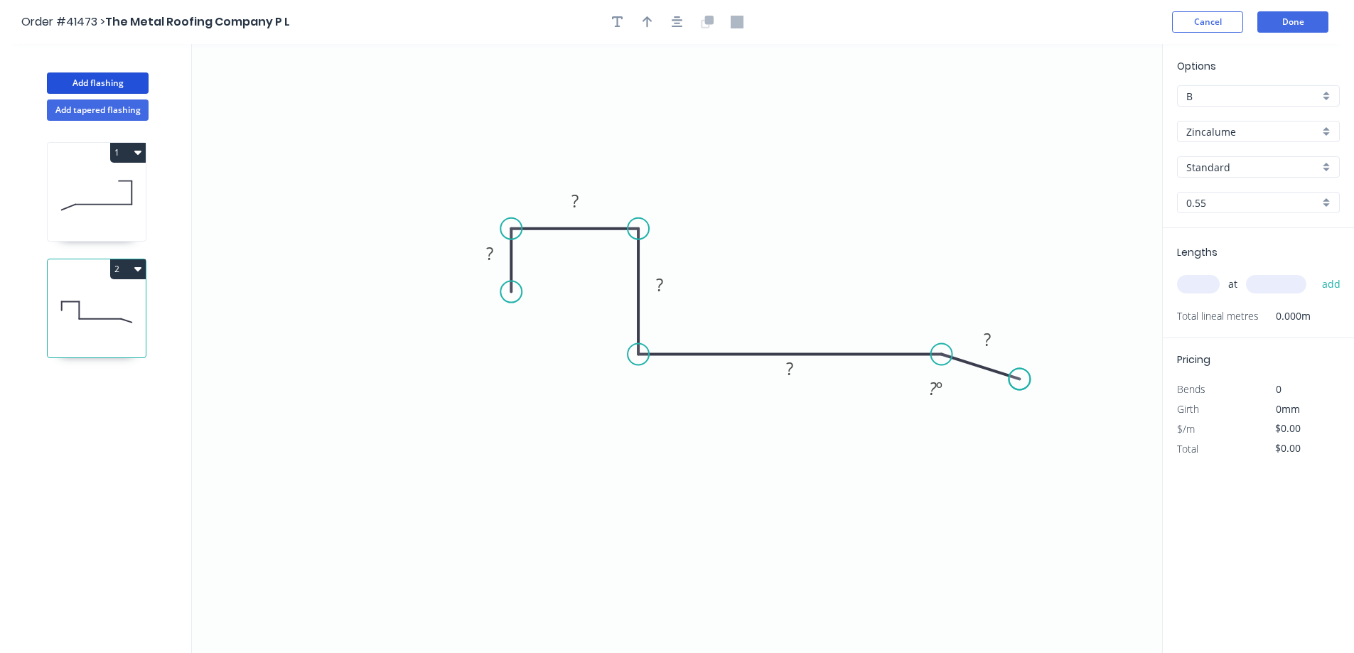
click at [1020, 380] on circle at bounding box center [1019, 378] width 21 height 21
click at [497, 260] on rect at bounding box center [490, 255] width 28 height 20
type input "$18.37"
click at [1209, 284] on input "text" at bounding box center [1198, 284] width 43 height 18
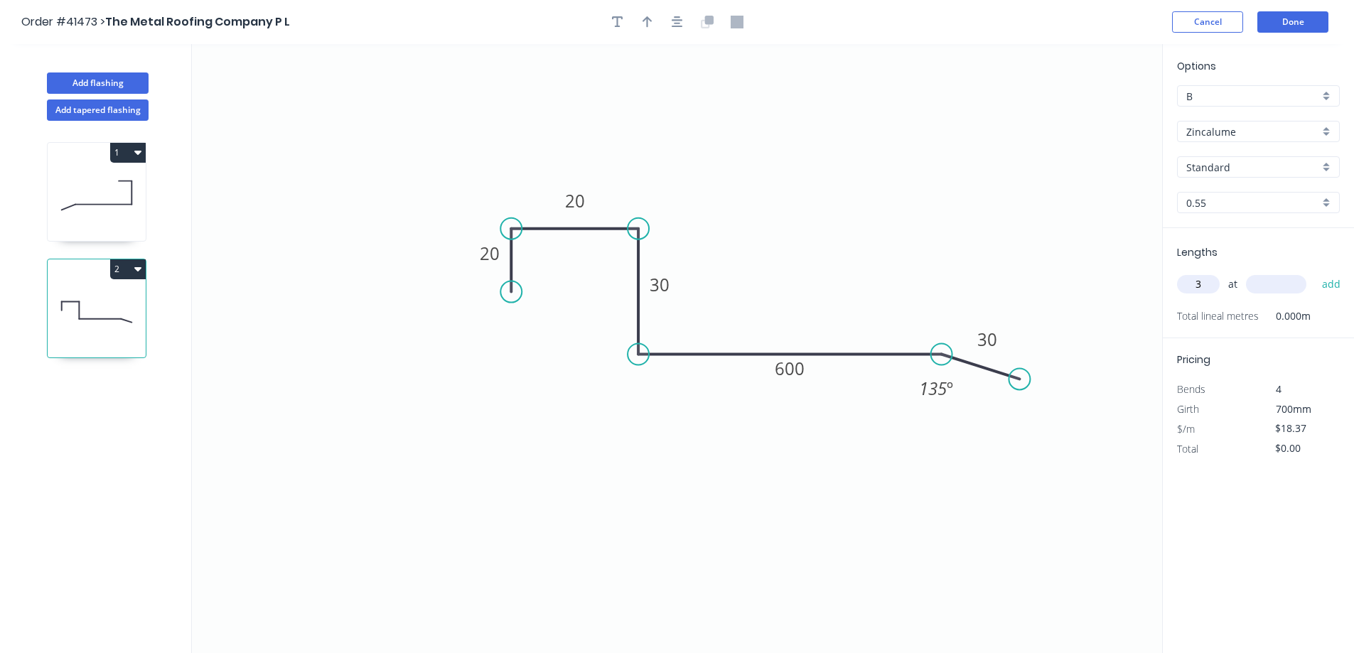
type input "3"
type input "6000"
click at [1315, 272] on button "add" at bounding box center [1331, 284] width 33 height 24
type input "$330.66"
drag, startPoint x: 142, startPoint y: 81, endPoint x: 127, endPoint y: 108, distance: 31.2
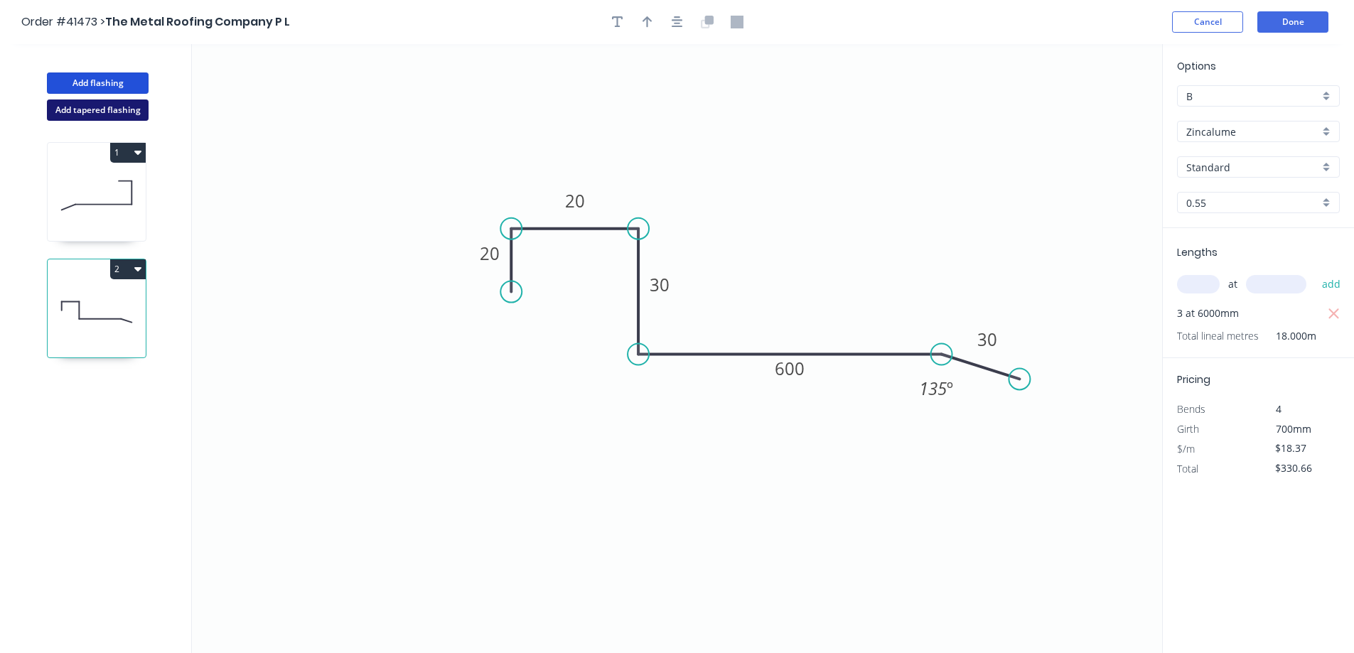
click at [142, 80] on button "Add flashing" at bounding box center [98, 83] width 102 height 21
type input "$0.00"
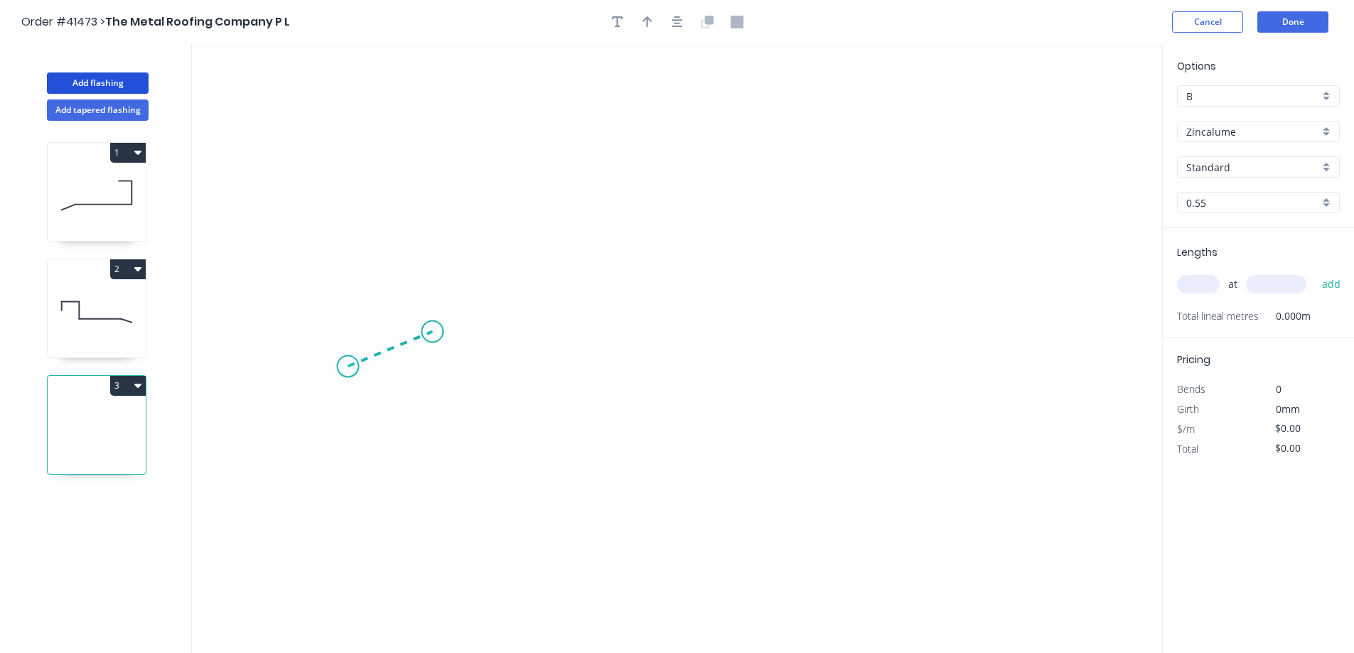
drag, startPoint x: 348, startPoint y: 367, endPoint x: 439, endPoint y: 330, distance: 98.2
click at [439, 330] on icon "0" at bounding box center [677, 348] width 971 height 609
drag, startPoint x: 564, startPoint y: 338, endPoint x: 818, endPoint y: 335, distance: 253.8
click at [803, 326] on icon "0 ?" at bounding box center [677, 348] width 971 height 609
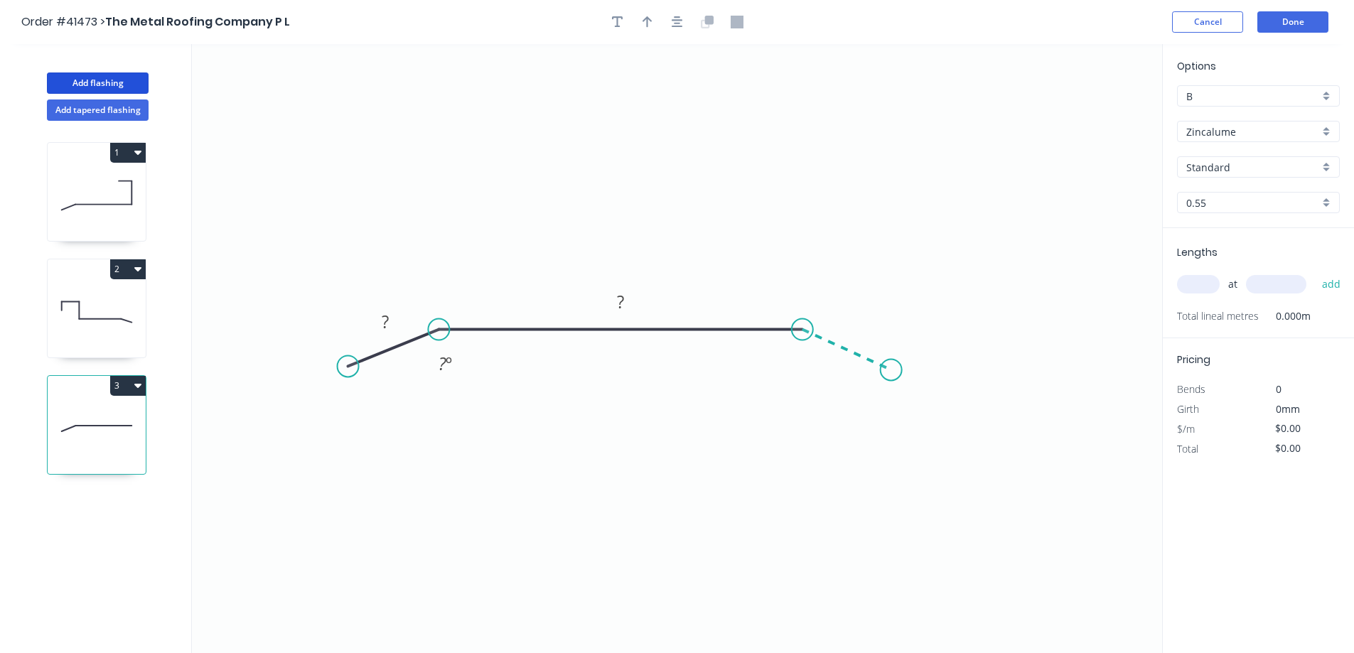
drag, startPoint x: 862, startPoint y: 360, endPoint x: 892, endPoint y: 370, distance: 31.0
click at [892, 370] on icon "0 ? ? ? º" at bounding box center [677, 348] width 971 height 609
click at [892, 370] on circle at bounding box center [891, 369] width 21 height 21
drag, startPoint x: 892, startPoint y: 370, endPoint x: 608, endPoint y: 339, distance: 285.4
click at [891, 370] on circle at bounding box center [891, 369] width 21 height 21
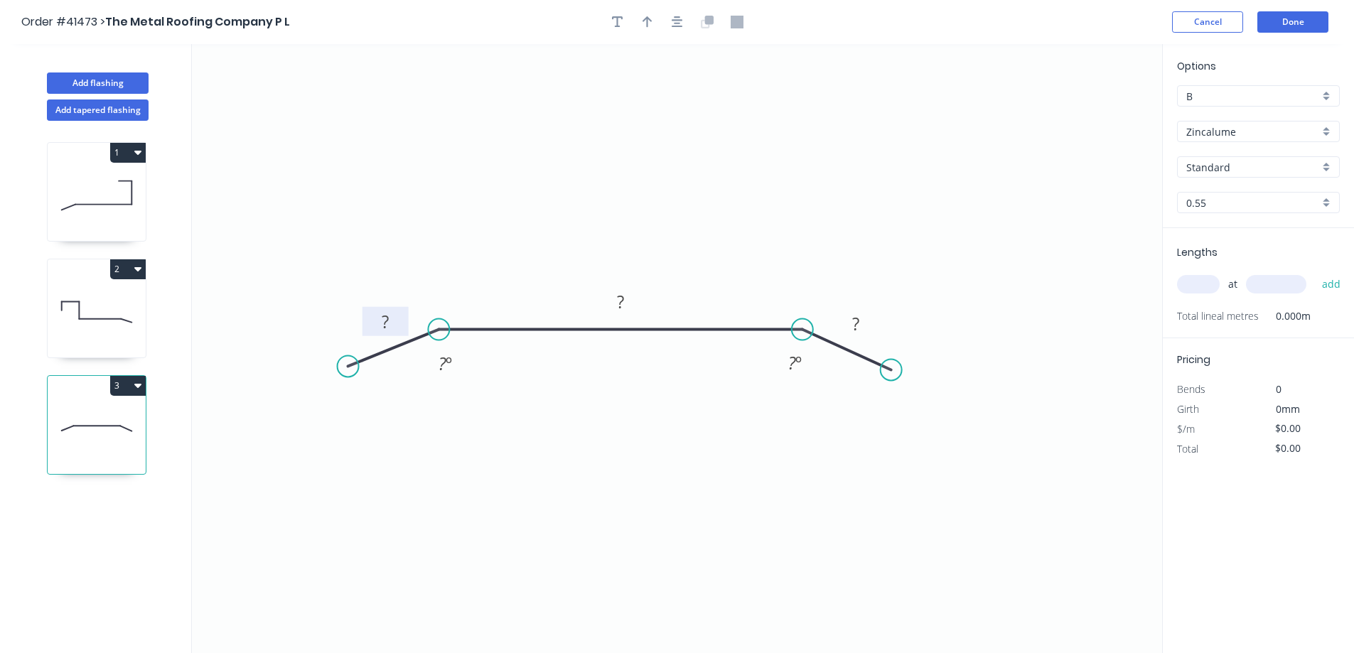
click at [391, 321] on rect at bounding box center [385, 323] width 28 height 20
type input "$21.27"
click at [1203, 292] on input "text" at bounding box center [1198, 284] width 43 height 18
type input "3"
type input "6000"
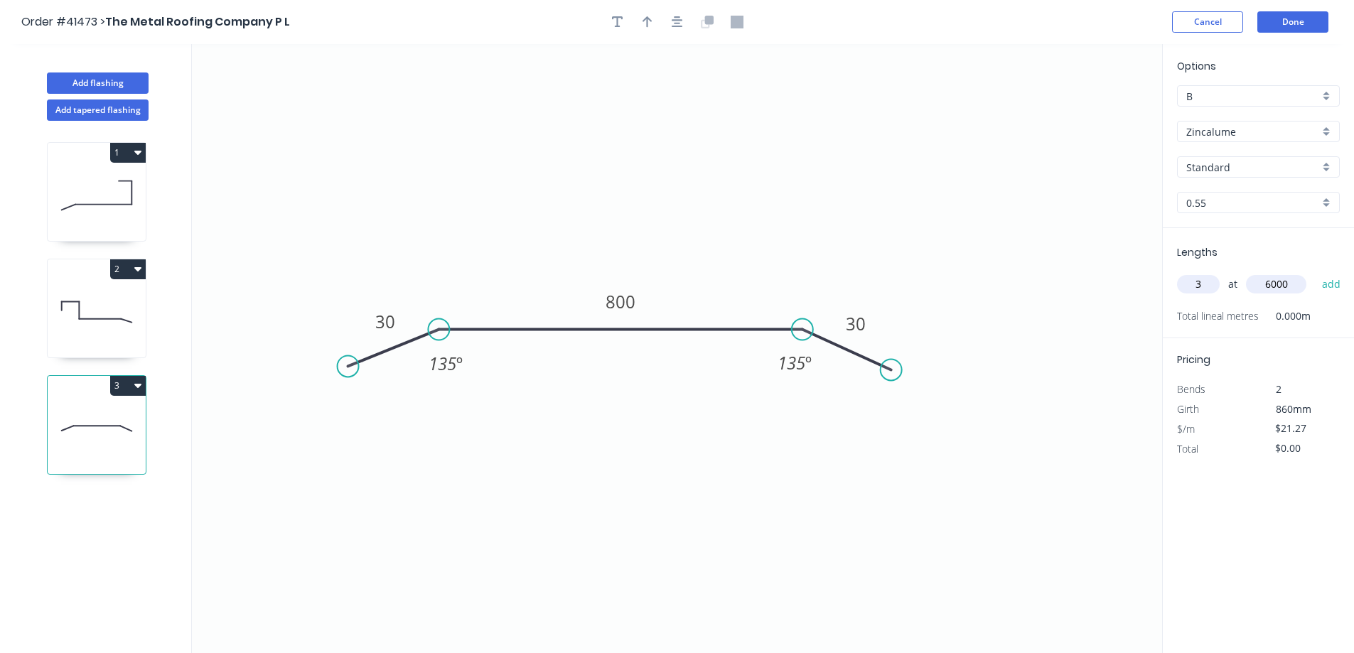
click at [1315, 272] on button "add" at bounding box center [1331, 284] width 33 height 24
type input "$382.86"
click at [138, 85] on button "Add flashing" at bounding box center [98, 83] width 102 height 21
type input "$0.00"
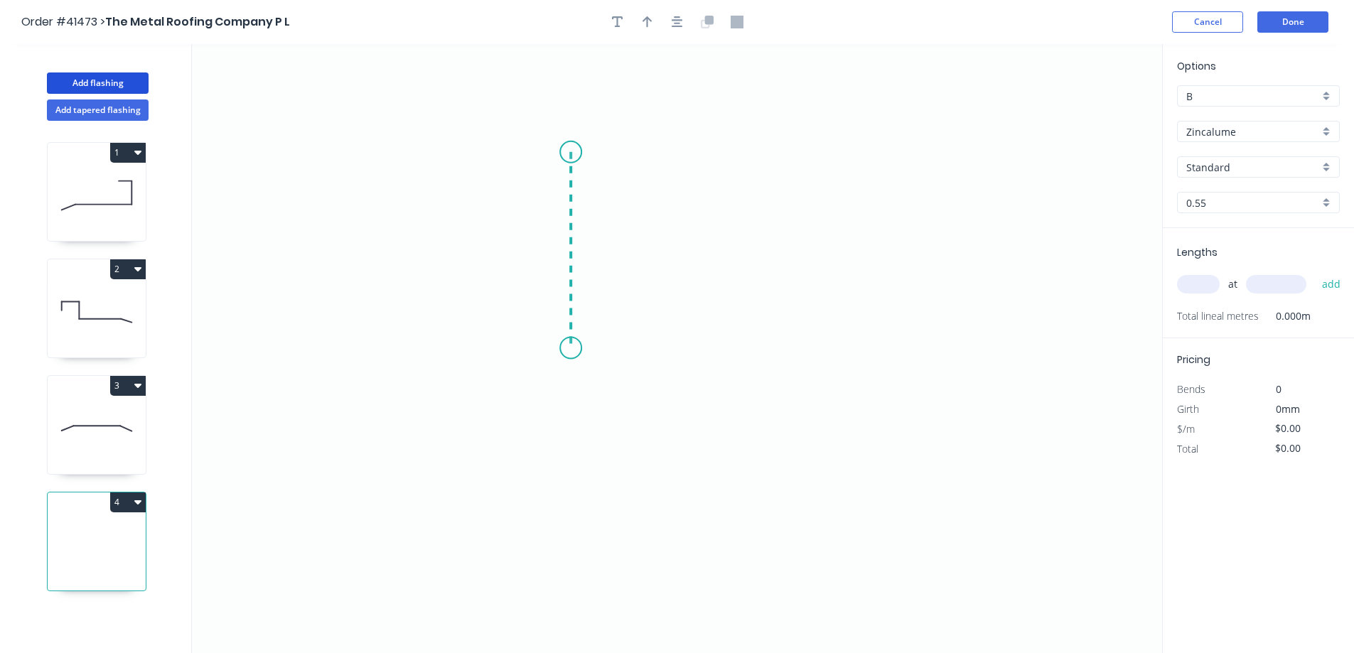
drag, startPoint x: 571, startPoint y: 152, endPoint x: 580, endPoint y: 348, distance: 196.5
click at [580, 348] on icon "0" at bounding box center [677, 348] width 971 height 609
drag, startPoint x: 580, startPoint y: 348, endPoint x: 813, endPoint y: 384, distance: 235.9
click at [813, 384] on icon "0 ?" at bounding box center [677, 348] width 971 height 609
drag, startPoint x: 847, startPoint y: 402, endPoint x: 869, endPoint y: 412, distance: 23.9
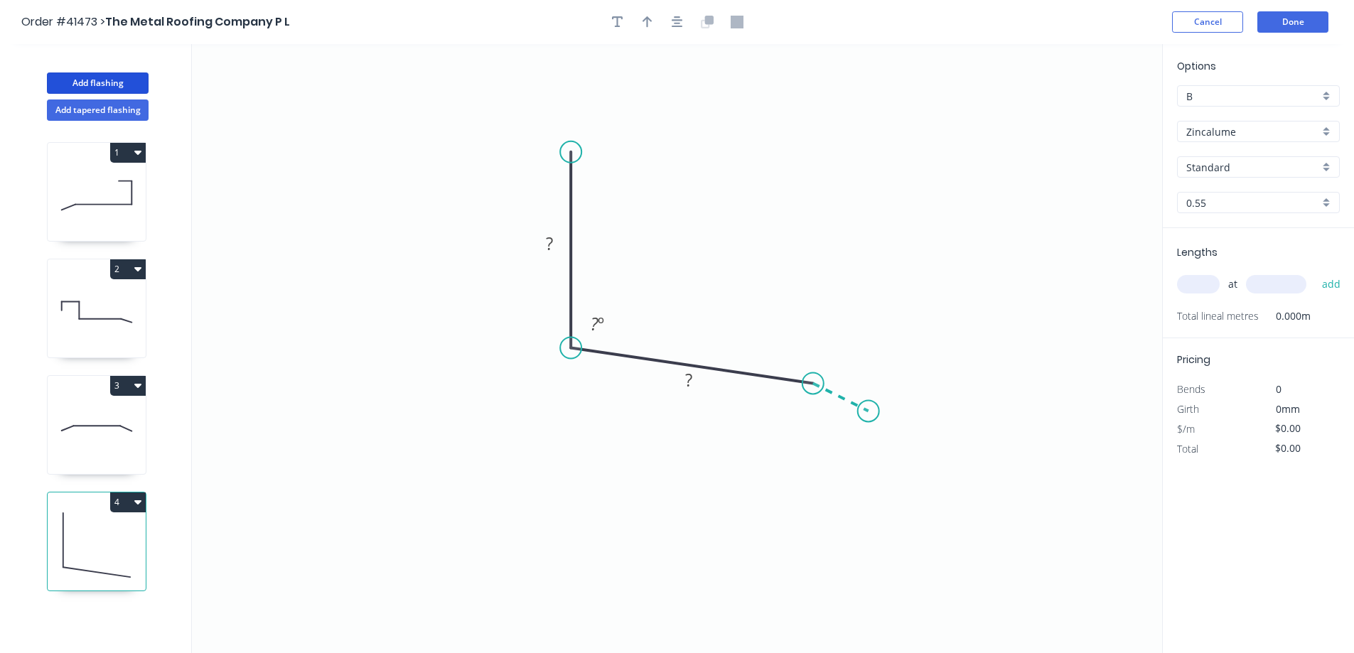
click at [869, 412] on icon "0 ? ? ? º" at bounding box center [677, 348] width 971 height 609
click at [869, 412] on circle at bounding box center [868, 410] width 21 height 21
click at [559, 240] on rect at bounding box center [549, 245] width 28 height 20
type input "$16.06"
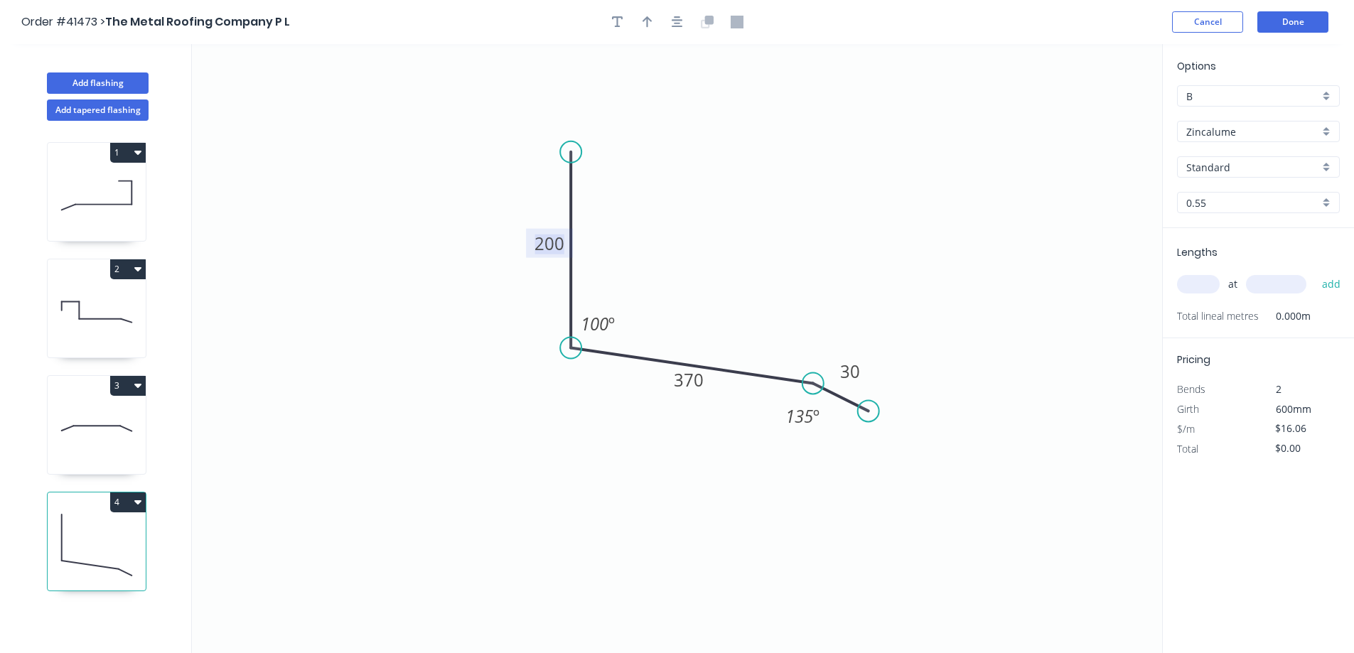
click at [1200, 283] on input "text" at bounding box center [1198, 284] width 43 height 18
type input "1"
type input "1200"
click at [1315, 272] on button "add" at bounding box center [1331, 284] width 33 height 24
type input "$19.27"
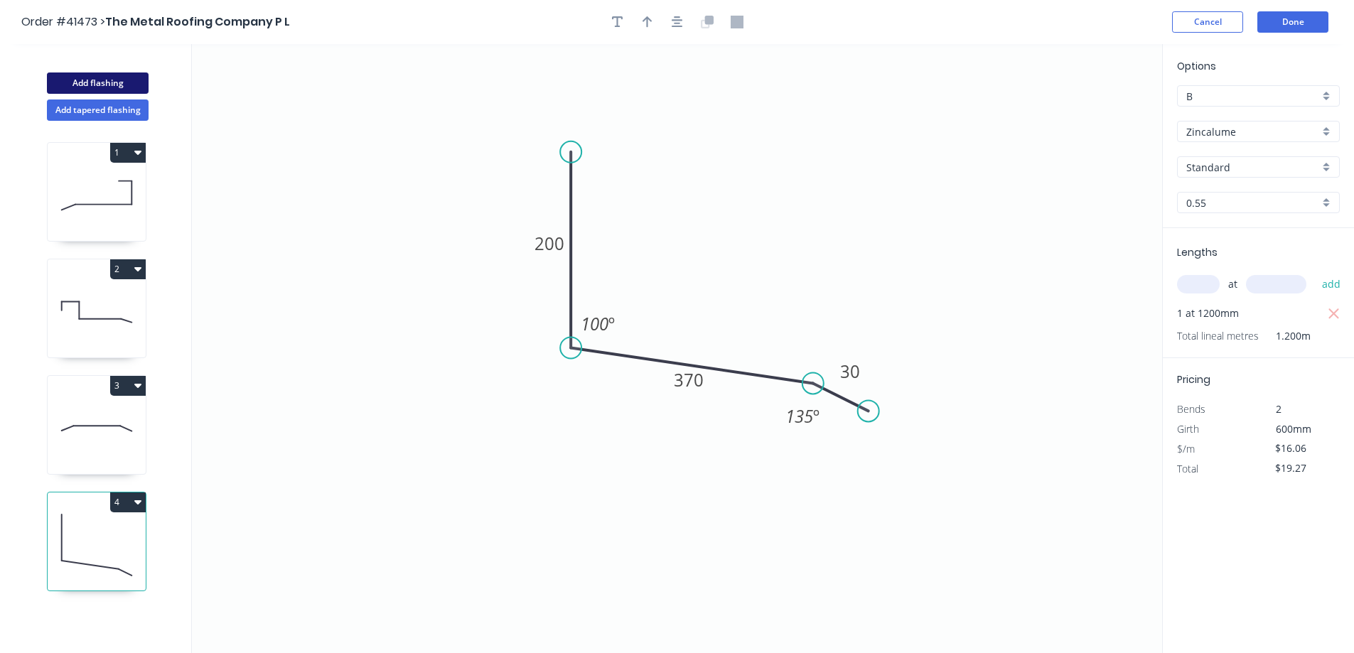
click at [139, 83] on button "Add flashing" at bounding box center [98, 83] width 102 height 21
type input "$0.00"
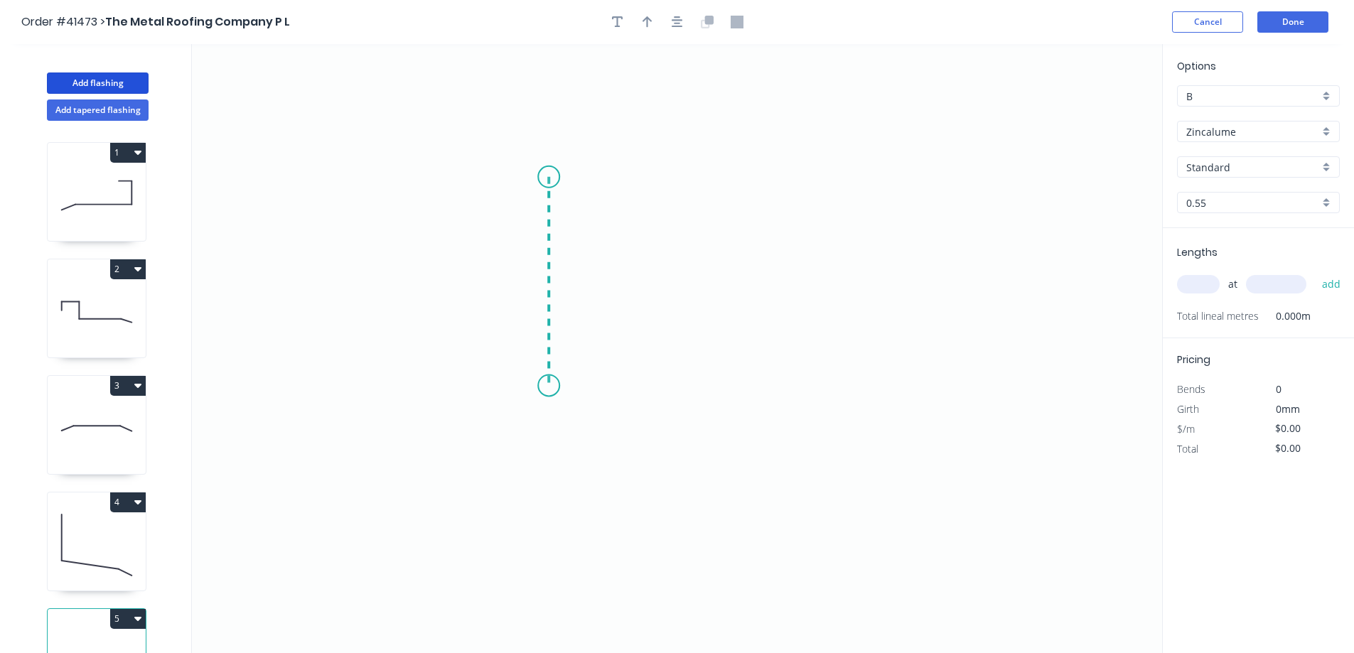
drag, startPoint x: 549, startPoint y: 177, endPoint x: 552, endPoint y: 386, distance: 209.1
click at [552, 386] on icon "0" at bounding box center [677, 348] width 971 height 609
click at [887, 294] on icon "0 ?" at bounding box center [677, 348] width 971 height 609
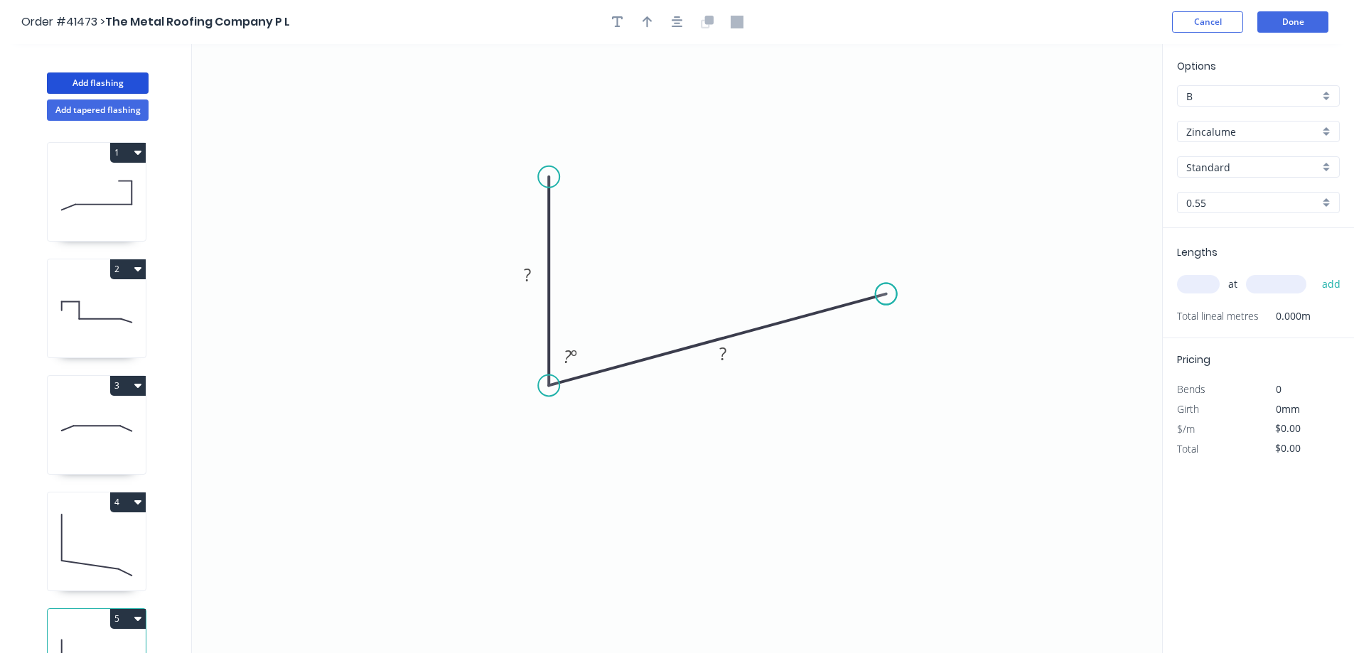
click at [887, 294] on circle at bounding box center [886, 294] width 21 height 21
click at [537, 277] on rect at bounding box center [527, 276] width 28 height 20
type input "$13.82"
click at [1212, 284] on input "text" at bounding box center [1198, 284] width 43 height 18
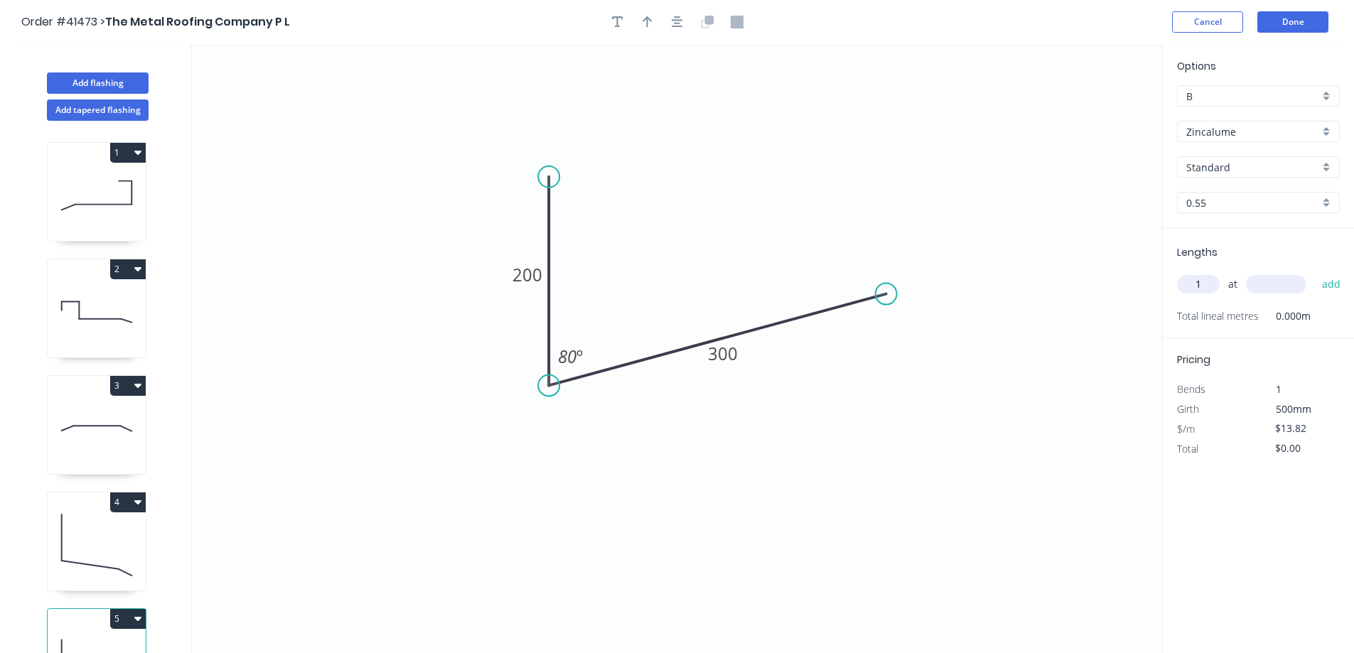
type input "1"
type input "2000"
click at [1315, 272] on button "add" at bounding box center [1331, 284] width 33 height 24
type input "$27.64"
click at [138, 83] on button "Add flashing" at bounding box center [98, 83] width 102 height 21
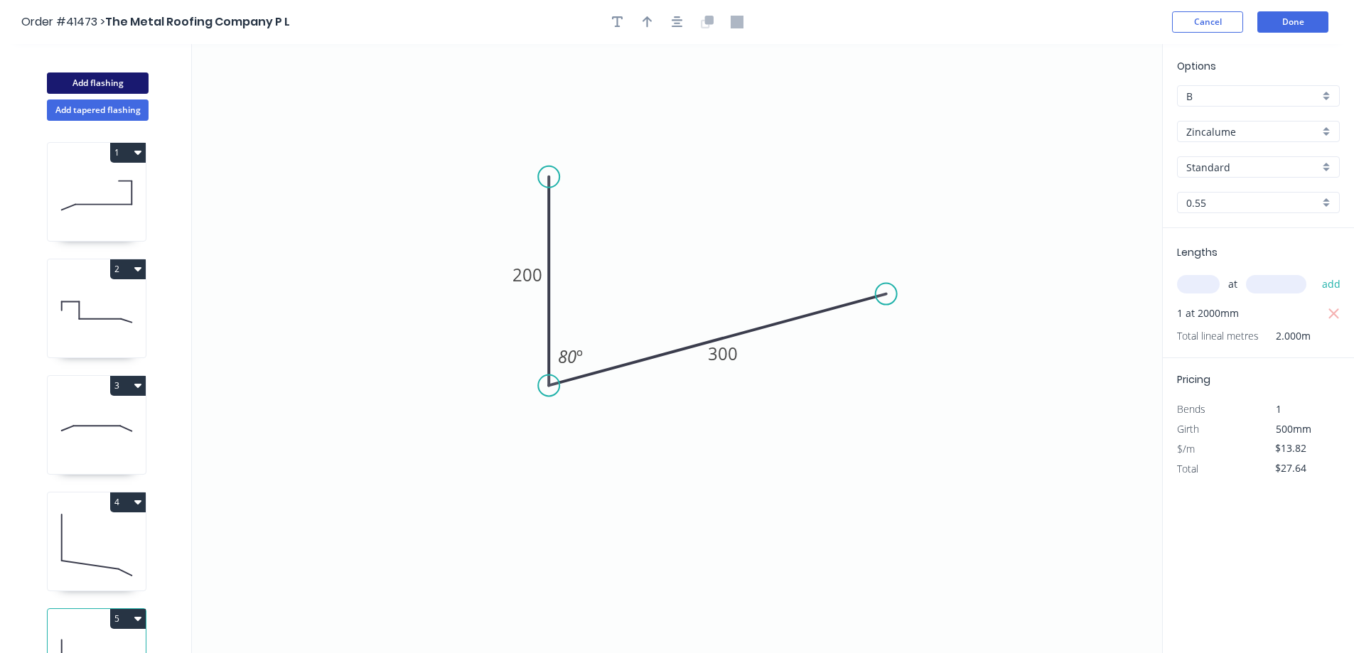
type input "$0.00"
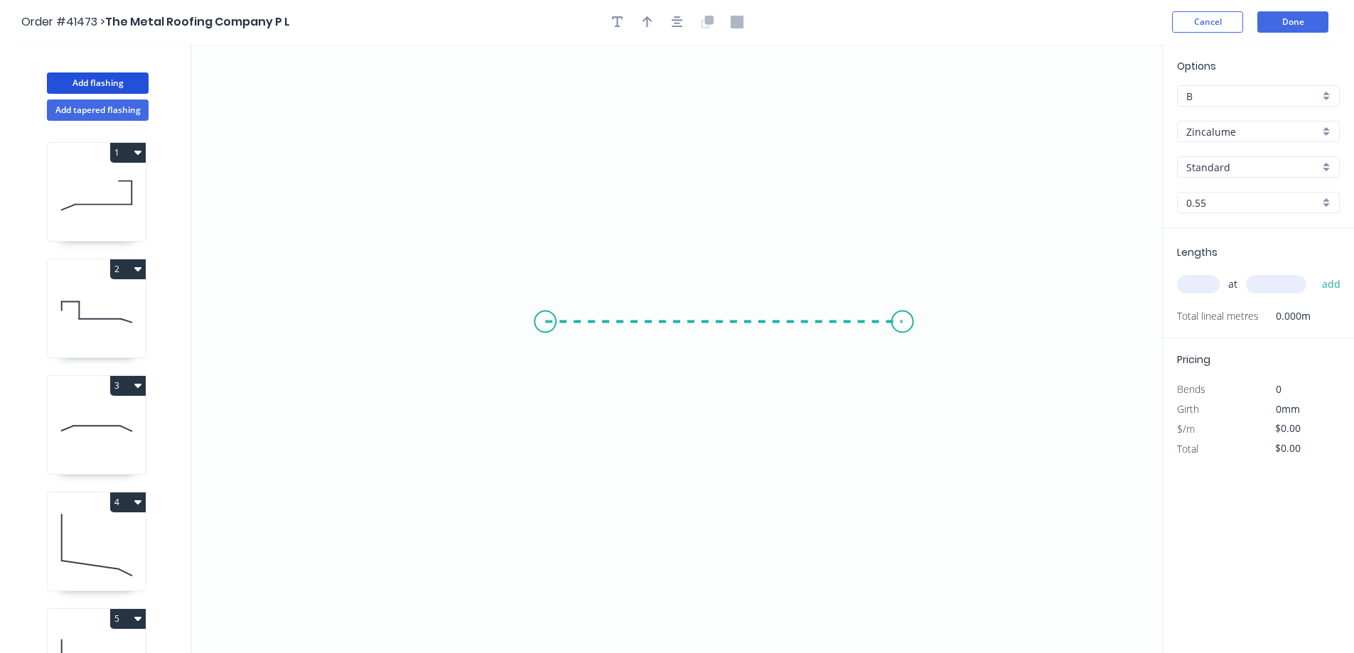
drag, startPoint x: 545, startPoint y: 322, endPoint x: 904, endPoint y: 321, distance: 358.3
click at [904, 321] on icon "0" at bounding box center [677, 348] width 971 height 609
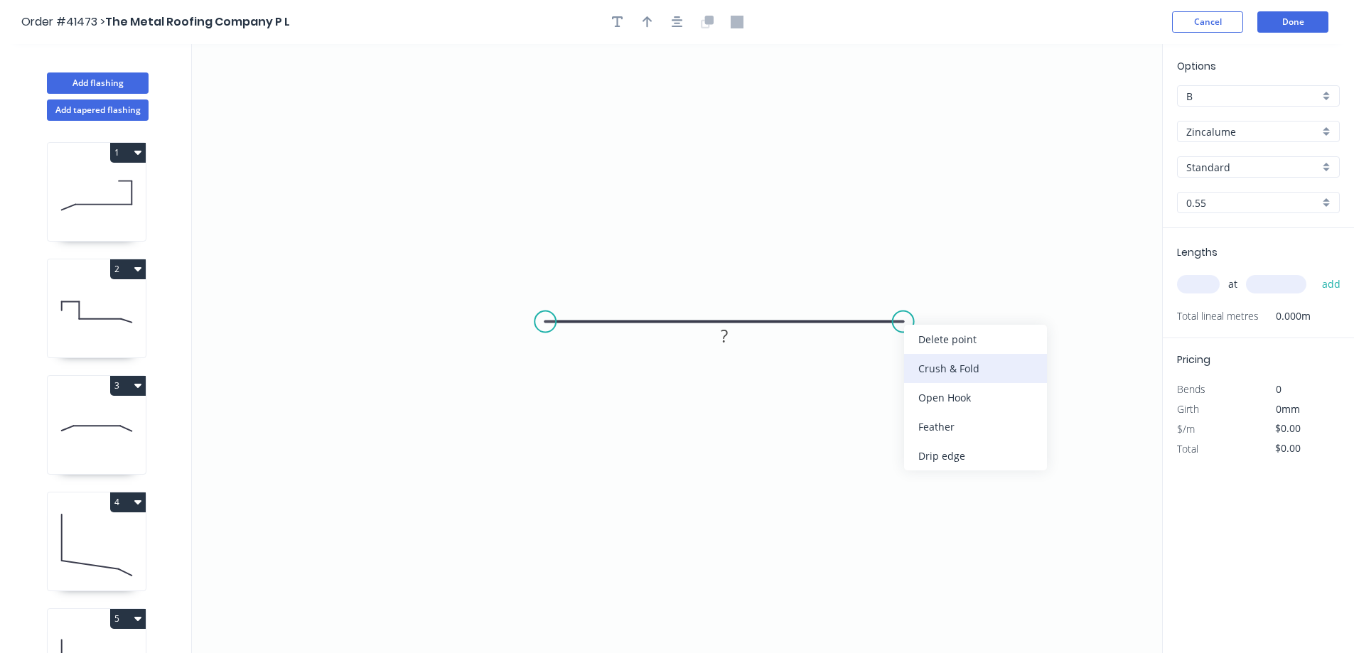
click at [934, 366] on div "Crush & Fold" at bounding box center [975, 368] width 143 height 29
click at [929, 365] on div "Flip bend" at bounding box center [970, 371] width 143 height 29
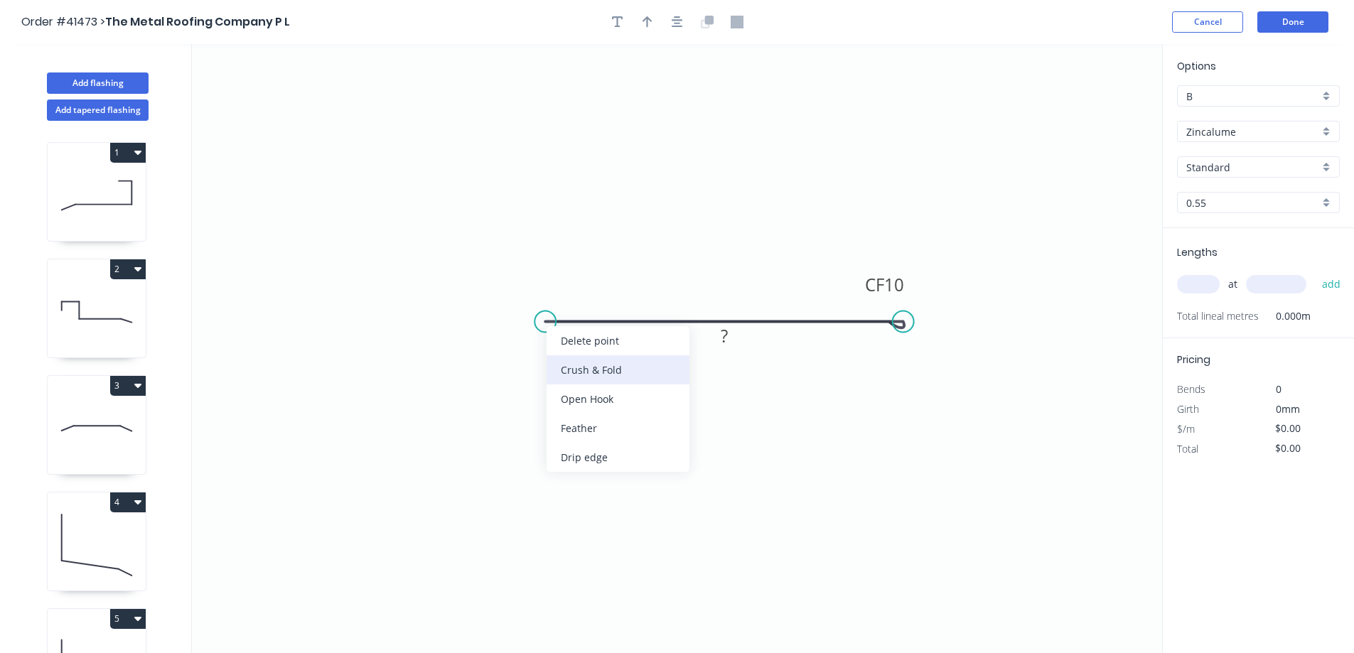
drag, startPoint x: 568, startPoint y: 365, endPoint x: 562, endPoint y: 355, distance: 11.5
click at [569, 365] on div "Crush & Fold" at bounding box center [618, 369] width 143 height 29
click at [577, 280] on tspan "10" at bounding box center [574, 284] width 20 height 23
type input "$12.19"
click at [1198, 290] on input "text" at bounding box center [1198, 284] width 43 height 18
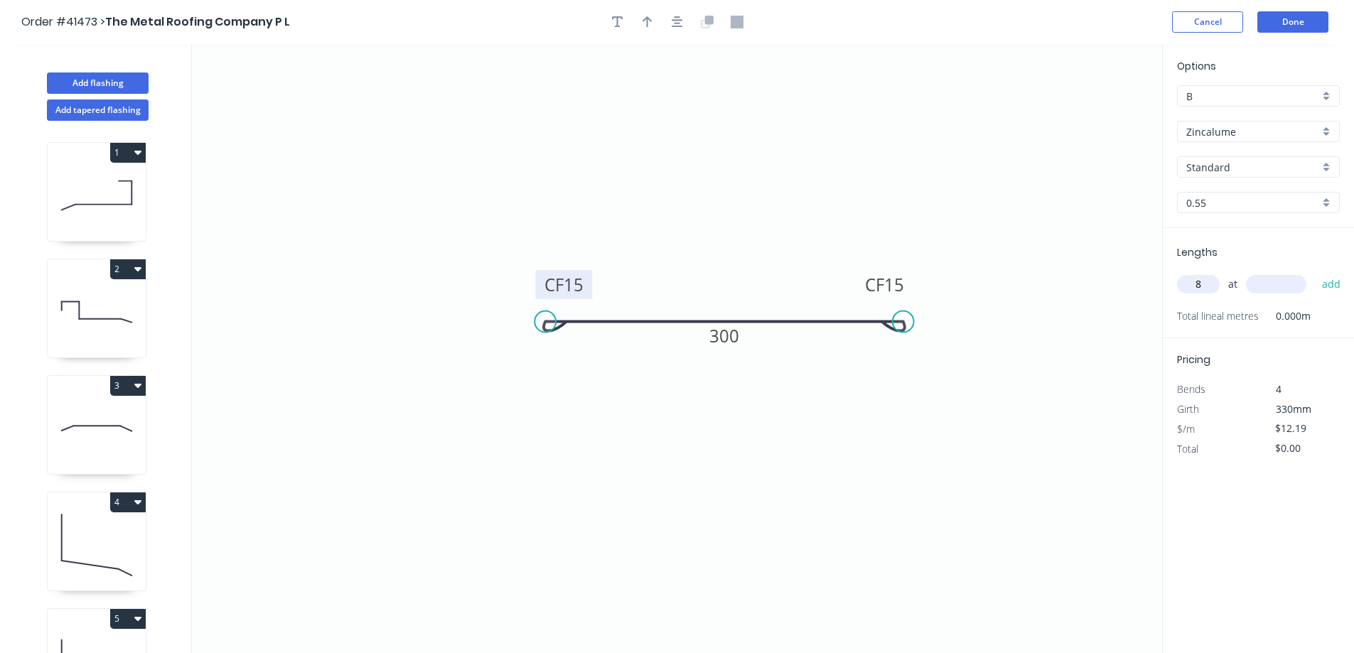
type input "8"
type input "300"
click at [1315, 272] on button "add" at bounding box center [1331, 284] width 33 height 24
type input "$97.52"
click at [141, 81] on button "Add flashing" at bounding box center [98, 83] width 102 height 21
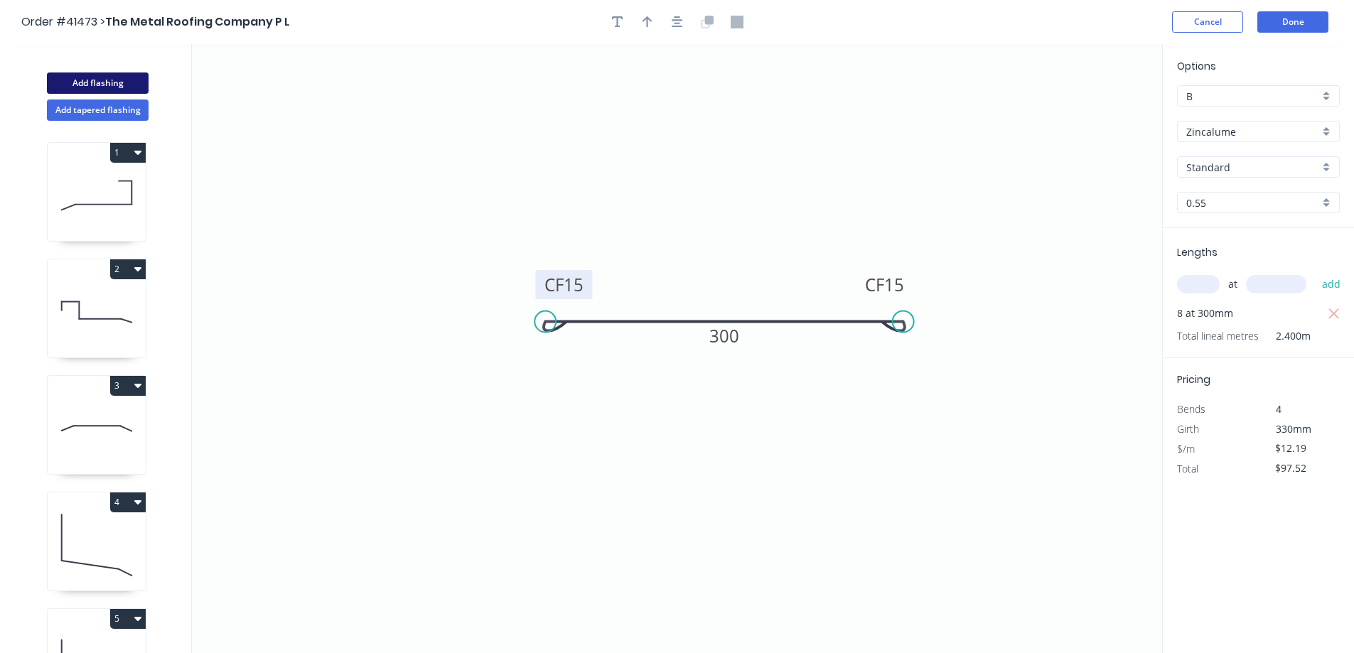
type input "$0.00"
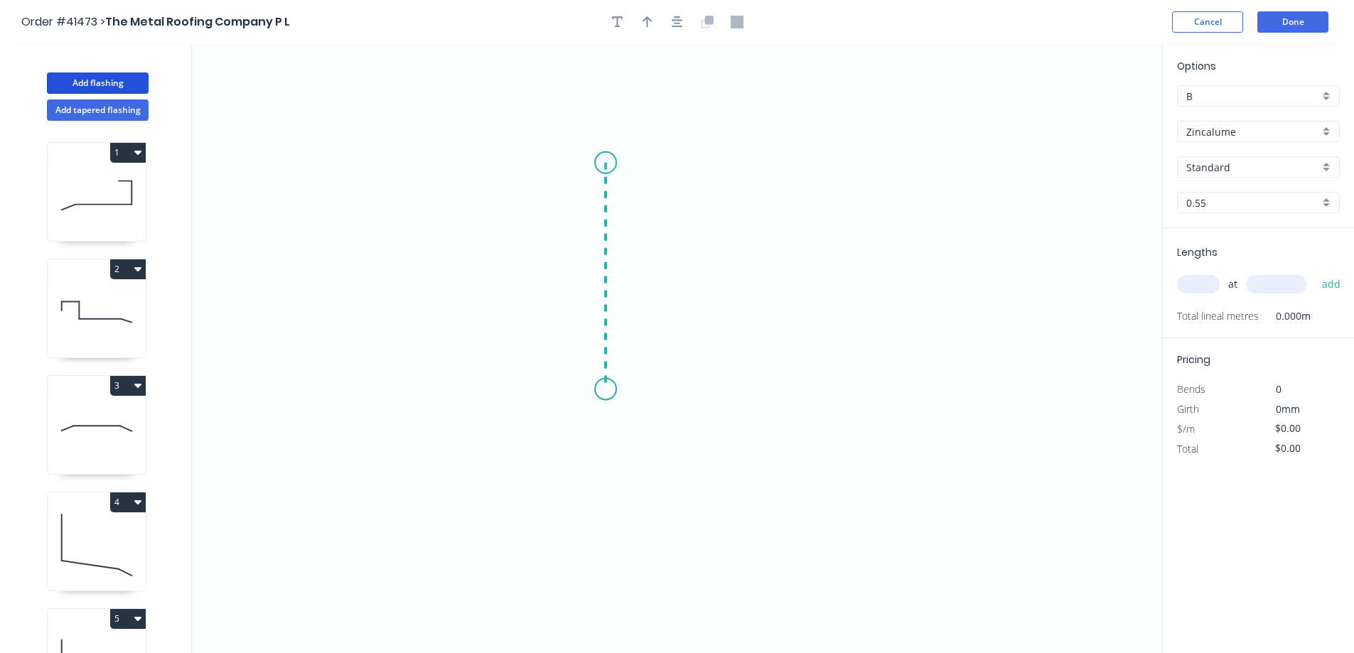
drag, startPoint x: 606, startPoint y: 163, endPoint x: 597, endPoint y: 390, distance: 227.0
click at [597, 390] on icon "0" at bounding box center [677, 348] width 971 height 609
click at [712, 392] on icon "0 ?" at bounding box center [677, 348] width 971 height 609
click at [712, 392] on circle at bounding box center [712, 388] width 21 height 21
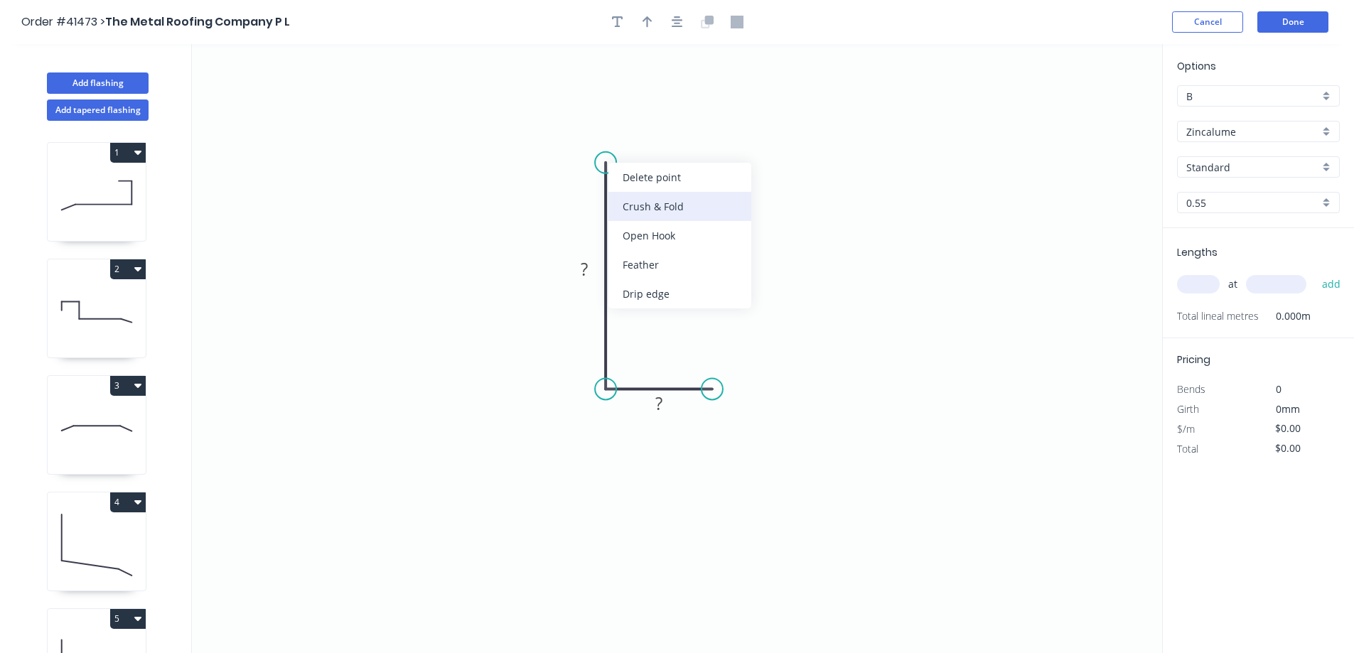
click at [641, 203] on div "Crush & Fold" at bounding box center [680, 206] width 143 height 29
click at [638, 203] on div "Flip bend" at bounding box center [678, 210] width 143 height 29
click at [647, 139] on tspan "10" at bounding box center [646, 137] width 20 height 23
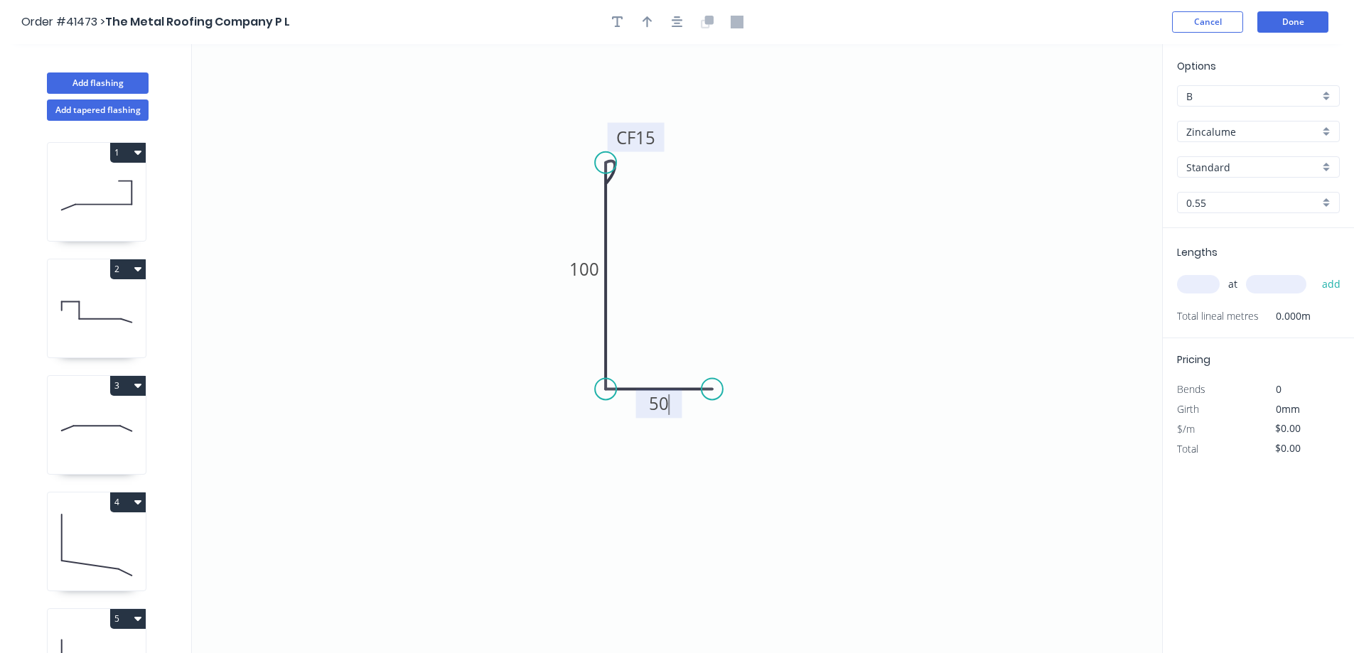
type input "$7.07"
click at [1185, 282] on input "text" at bounding box center [1198, 284] width 43 height 18
type input "7"
type input "2000"
click at [1315, 272] on button "add" at bounding box center [1331, 284] width 33 height 24
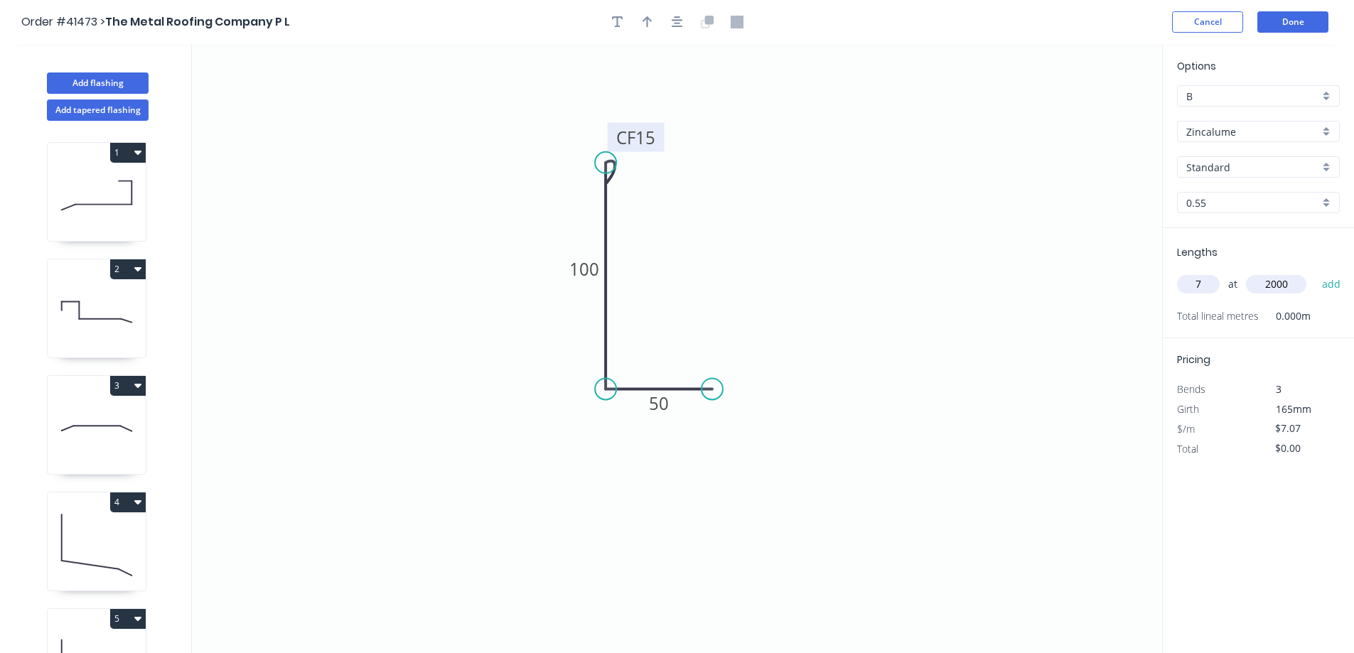
type input "$98.98"
click at [133, 89] on button "Add flashing" at bounding box center [98, 83] width 102 height 21
type input "$0.00"
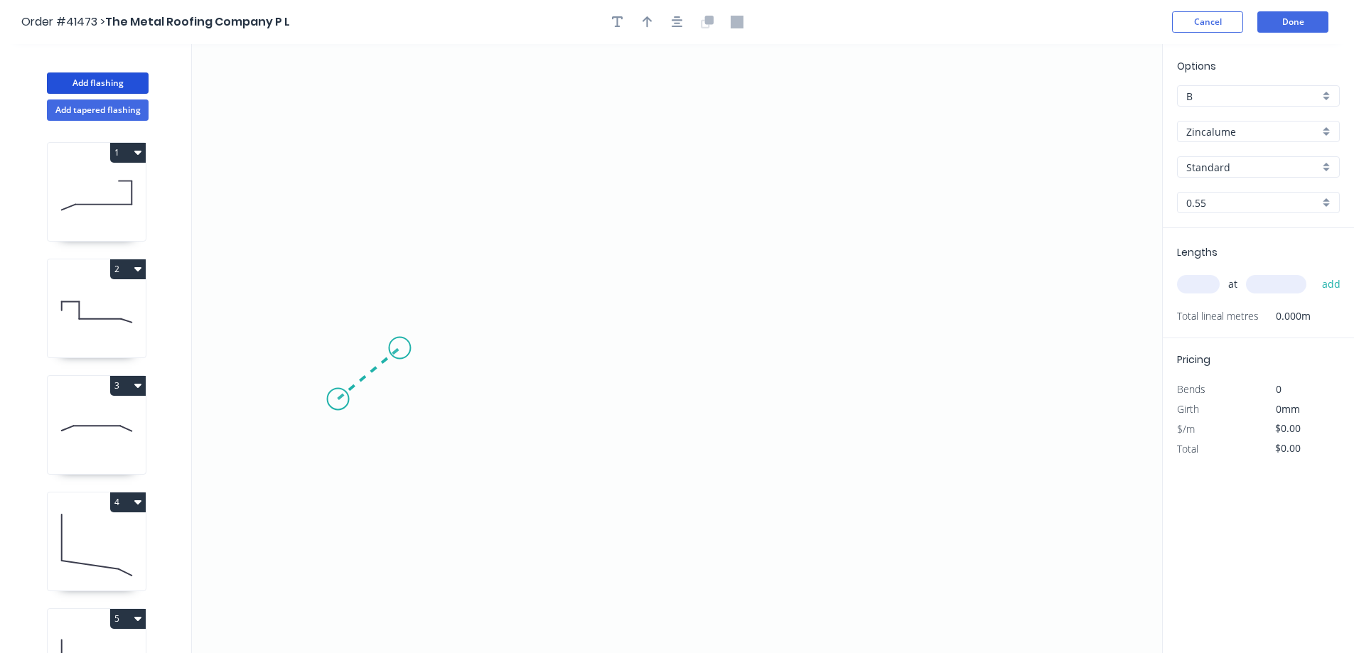
drag, startPoint x: 338, startPoint y: 400, endPoint x: 431, endPoint y: 348, distance: 106.6
click at [401, 346] on icon "0" at bounding box center [677, 348] width 971 height 609
drag, startPoint x: 526, startPoint y: 346, endPoint x: 845, endPoint y: 338, distance: 318.6
click at [845, 338] on icon "0 ?" at bounding box center [677, 348] width 971 height 609
drag, startPoint x: 893, startPoint y: 366, endPoint x: 956, endPoint y: 387, distance: 66.1
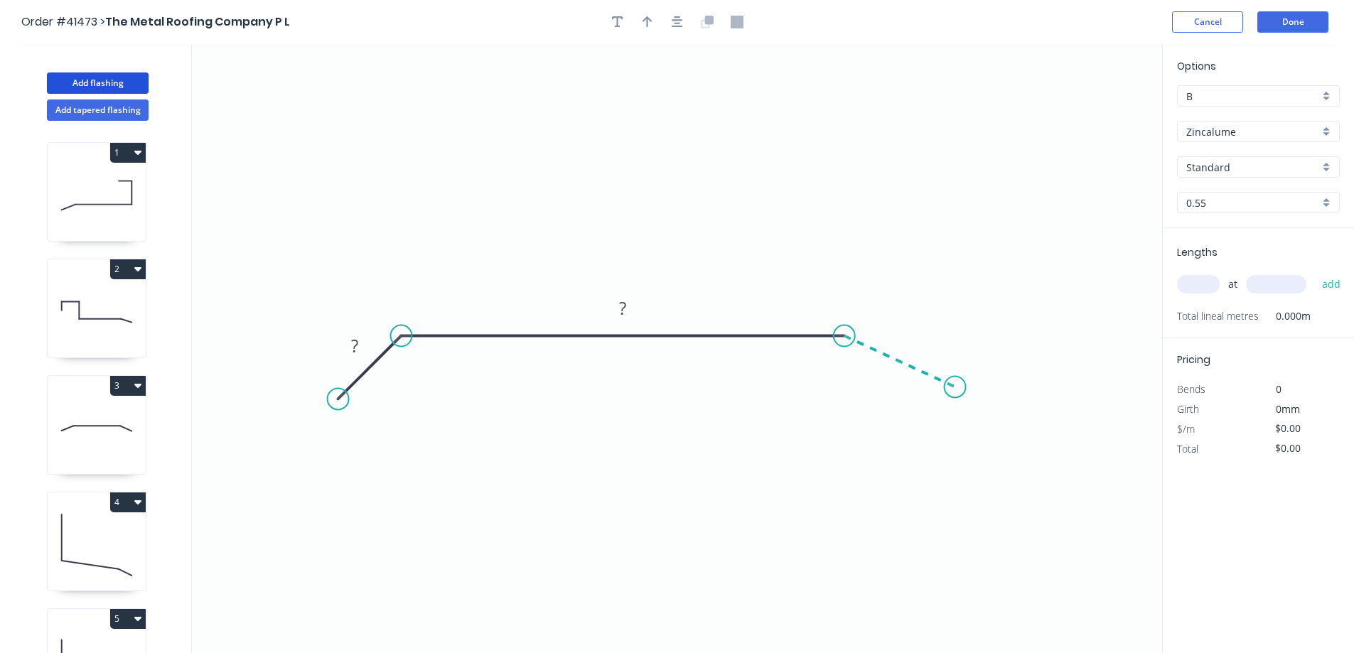
click at [956, 387] on icon "0 ? ?" at bounding box center [677, 348] width 971 height 609
click at [956, 387] on circle at bounding box center [955, 386] width 21 height 21
drag, startPoint x: 319, startPoint y: 402, endPoint x: 304, endPoint y: 398, distance: 15.5
click at [304, 398] on circle at bounding box center [304, 397] width 21 height 21
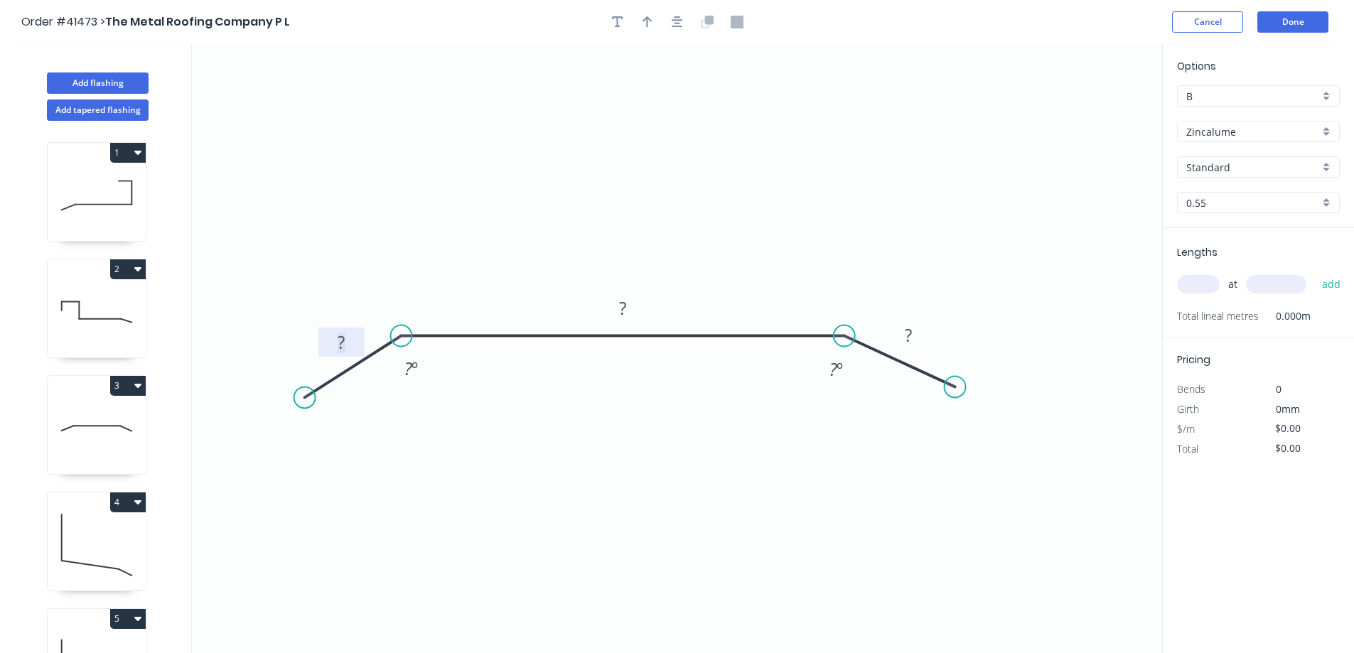
click at [348, 343] on rect at bounding box center [341, 343] width 28 height 20
type input "$13.82"
click at [1195, 283] on input "text" at bounding box center [1198, 284] width 43 height 18
type input "5"
type input "5000"
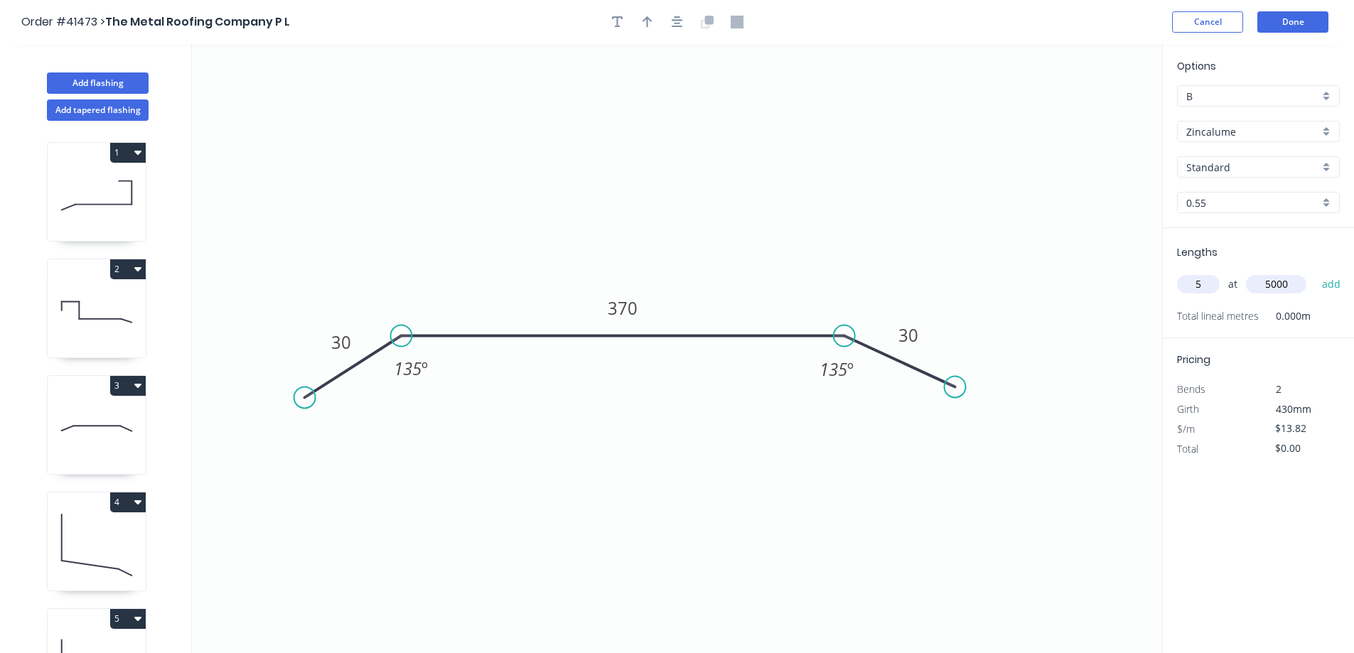
click at [1315, 272] on button "add" at bounding box center [1331, 284] width 33 height 24
type input "$345.50"
click at [1275, 24] on button "Done" at bounding box center [1293, 21] width 71 height 21
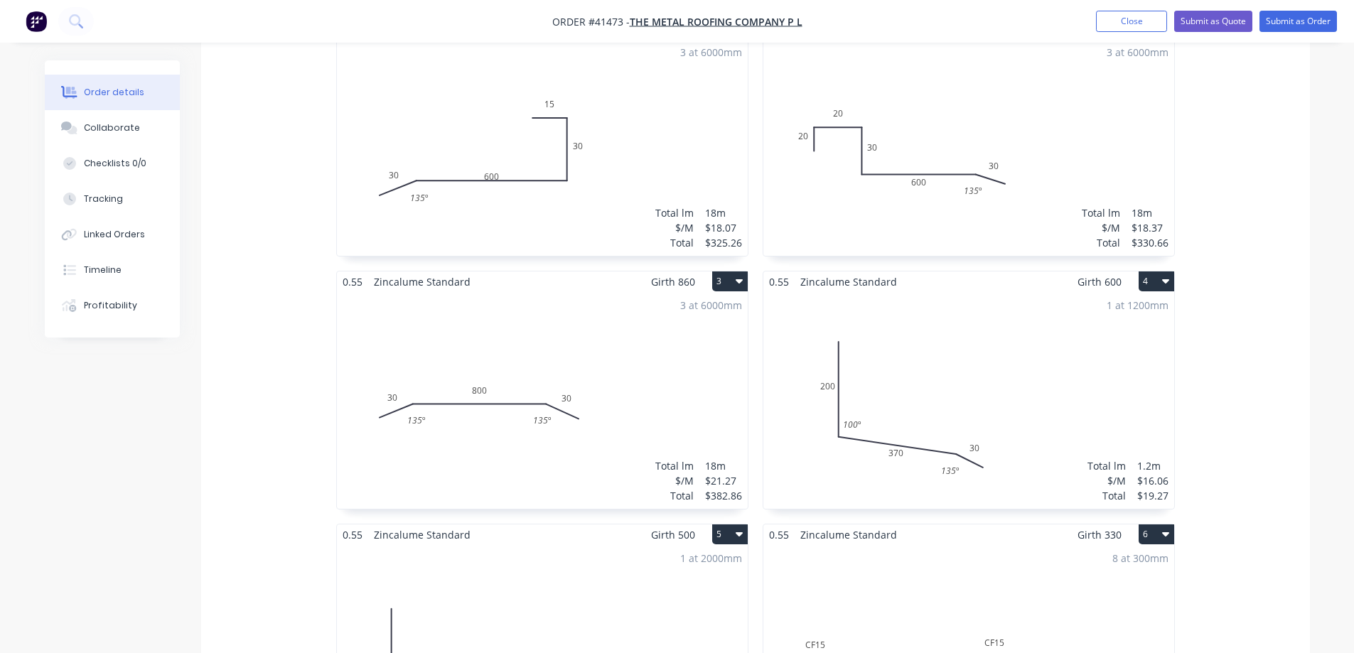
scroll to position [284, 0]
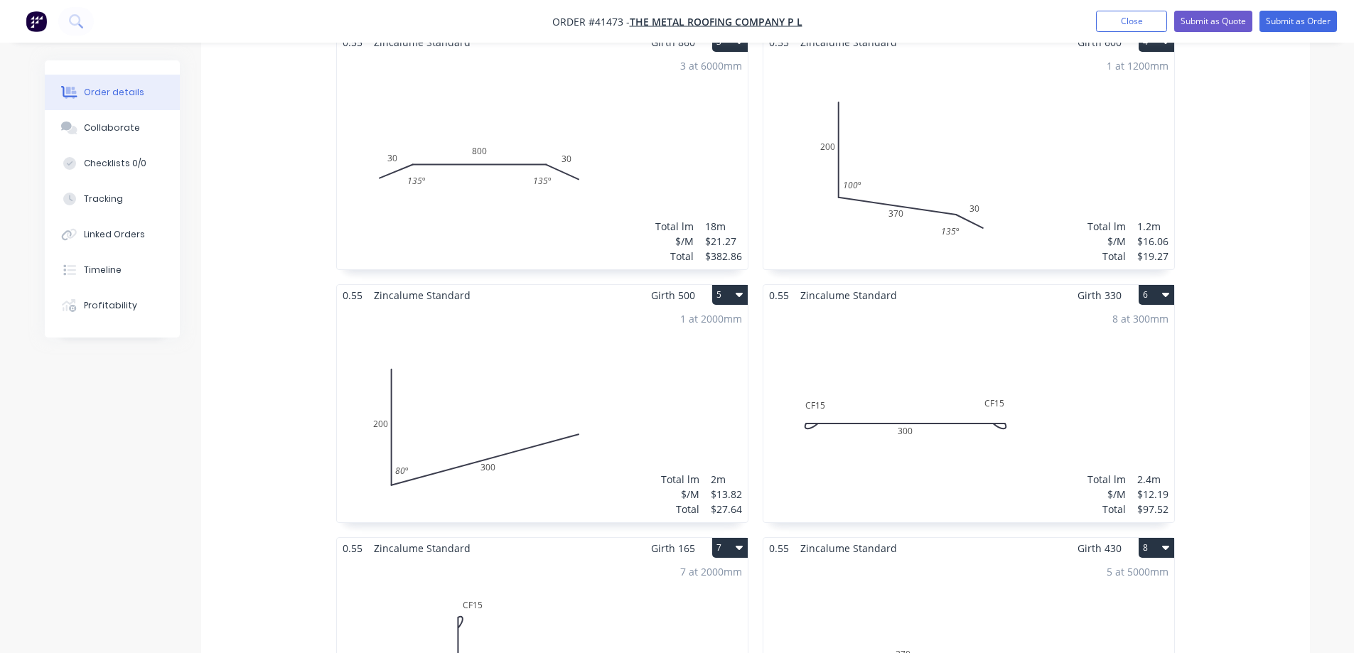
click at [711, 334] on div "1 at 2000mm Total lm $/M Total 2m $13.82 $27.64" at bounding box center [542, 414] width 411 height 217
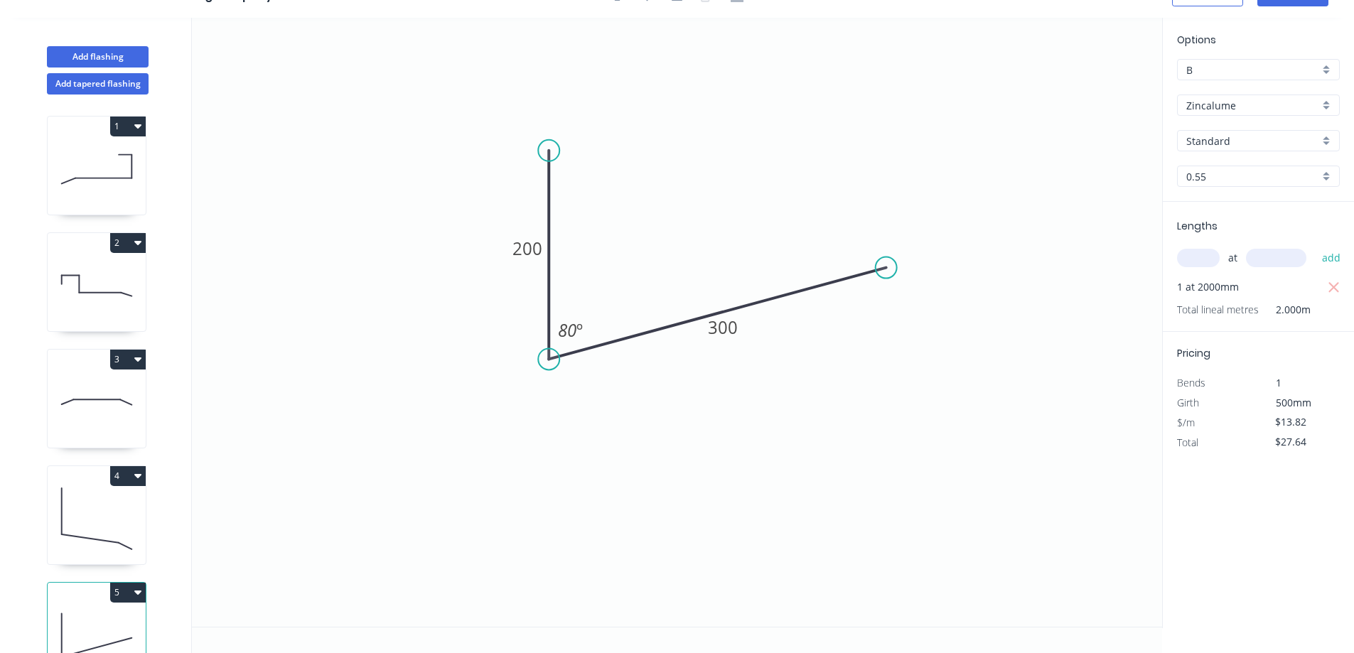
drag, startPoint x: 1331, startPoint y: 283, endPoint x: 1322, endPoint y: 282, distance: 9.3
click at [1330, 283] on icon "button" at bounding box center [1334, 287] width 13 height 17
type input "$0.00"
click at [1208, 260] on input "text" at bounding box center [1198, 258] width 43 height 18
type input "1"
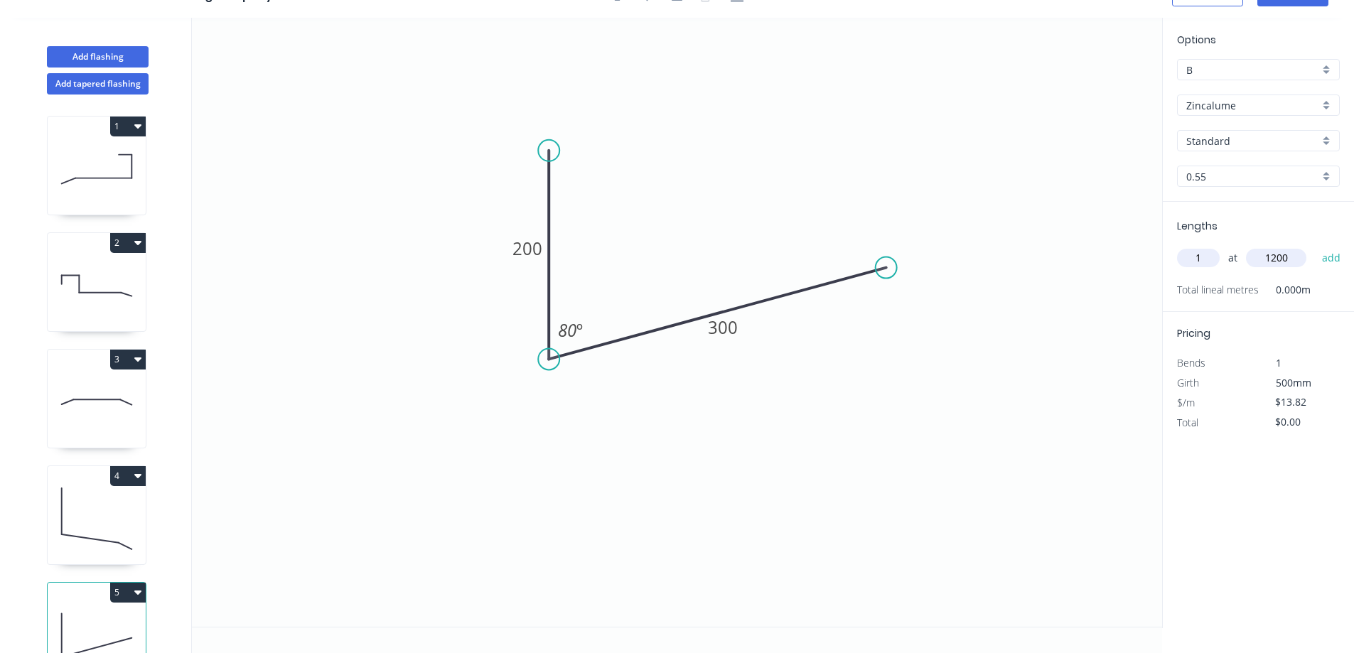
type input "1200"
click at [1315, 246] on button "add" at bounding box center [1331, 258] width 33 height 24
type input "$16.58"
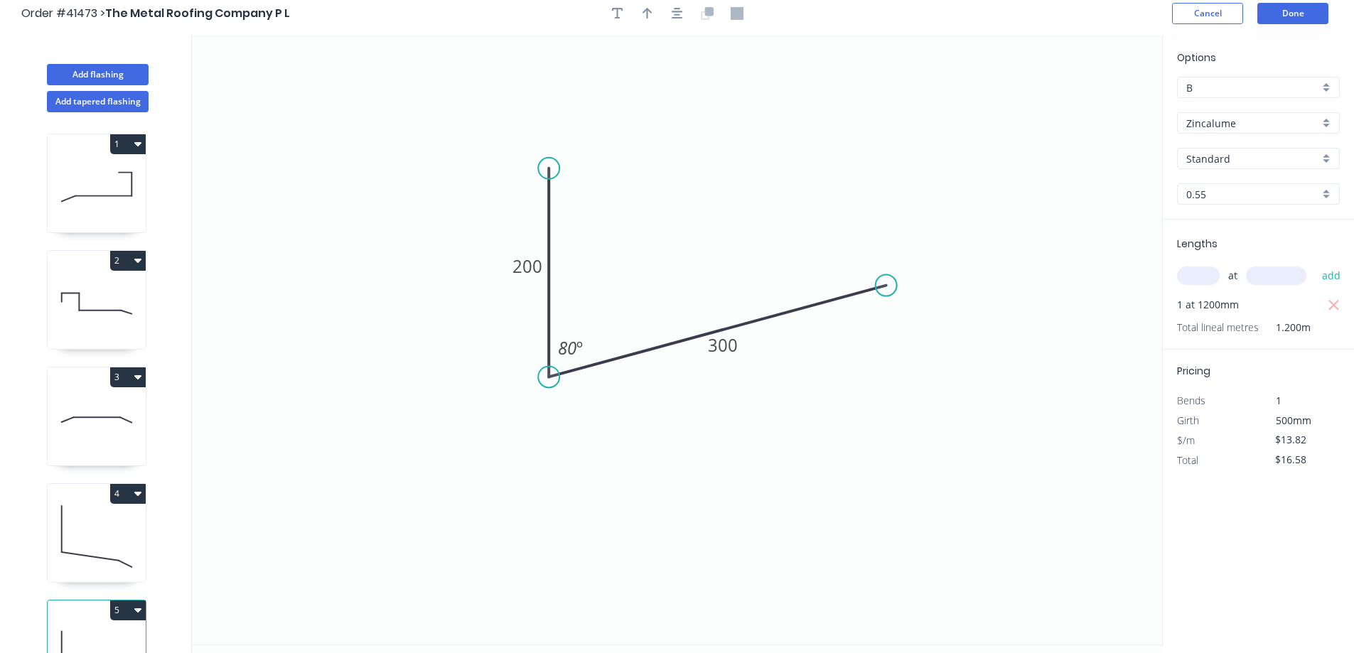
scroll to position [0, 0]
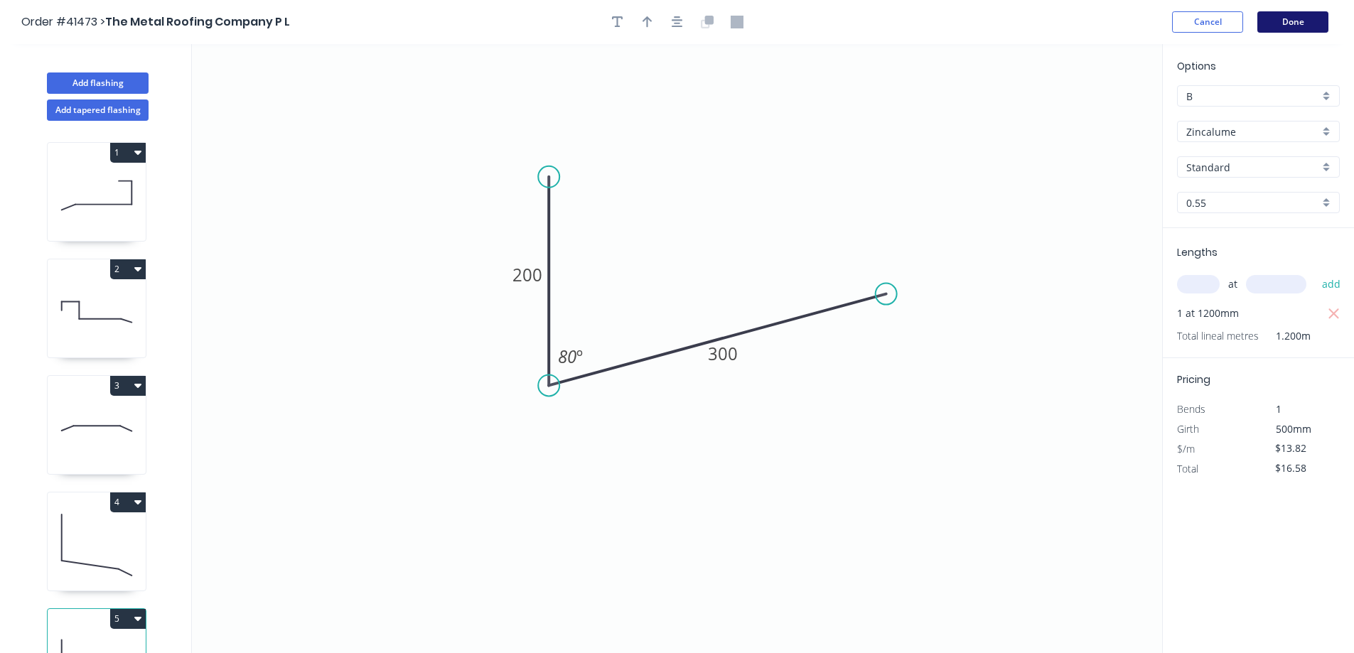
click at [1276, 25] on button "Done" at bounding box center [1293, 21] width 71 height 21
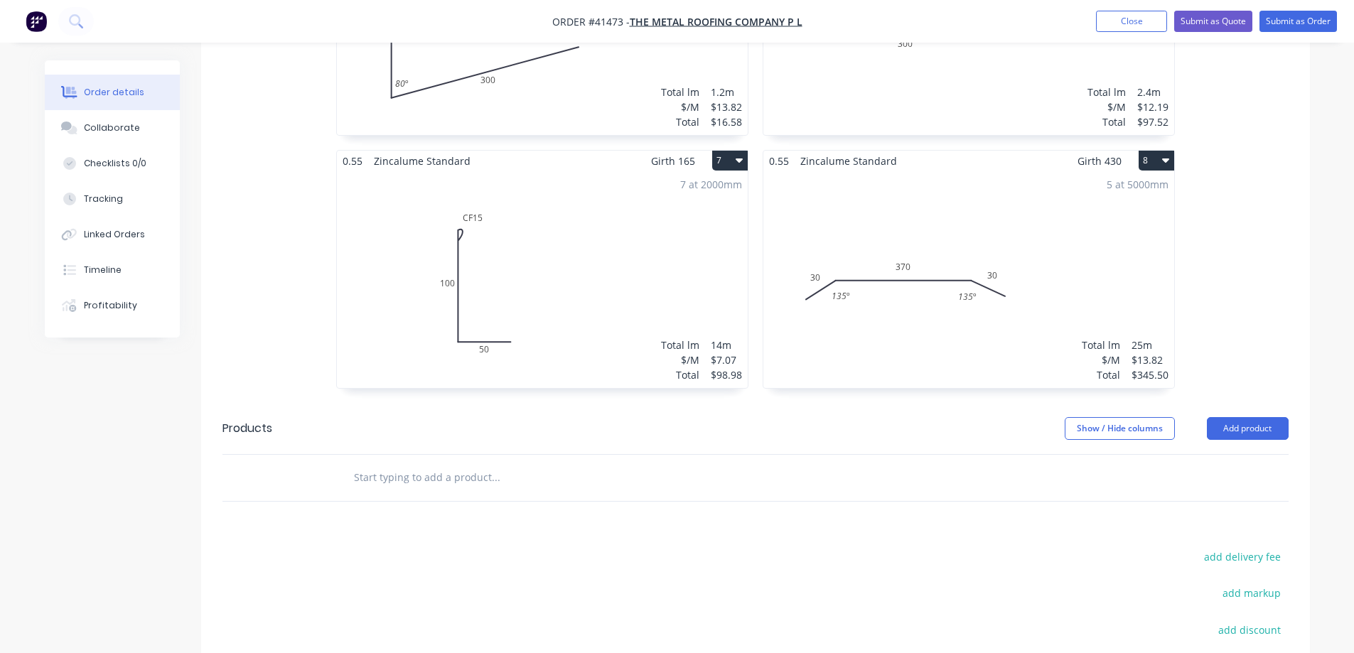
scroll to position [1270, 0]
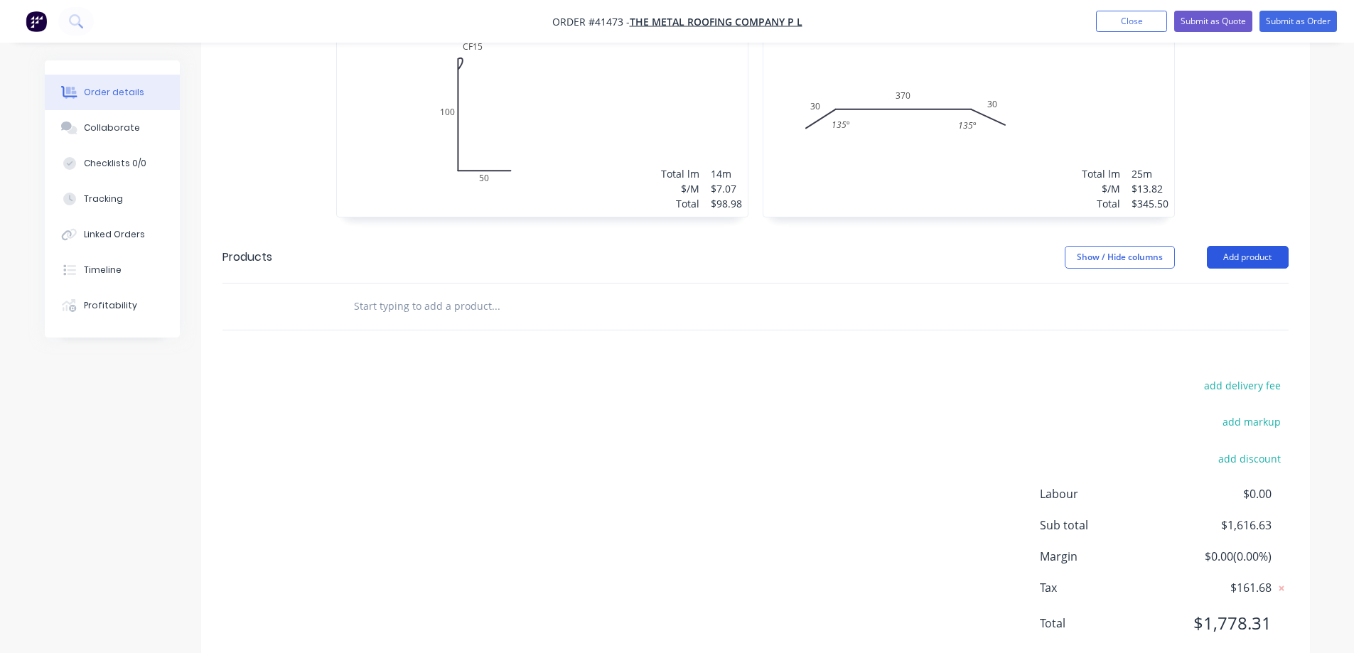
click at [1251, 246] on button "Add product" at bounding box center [1248, 257] width 82 height 23
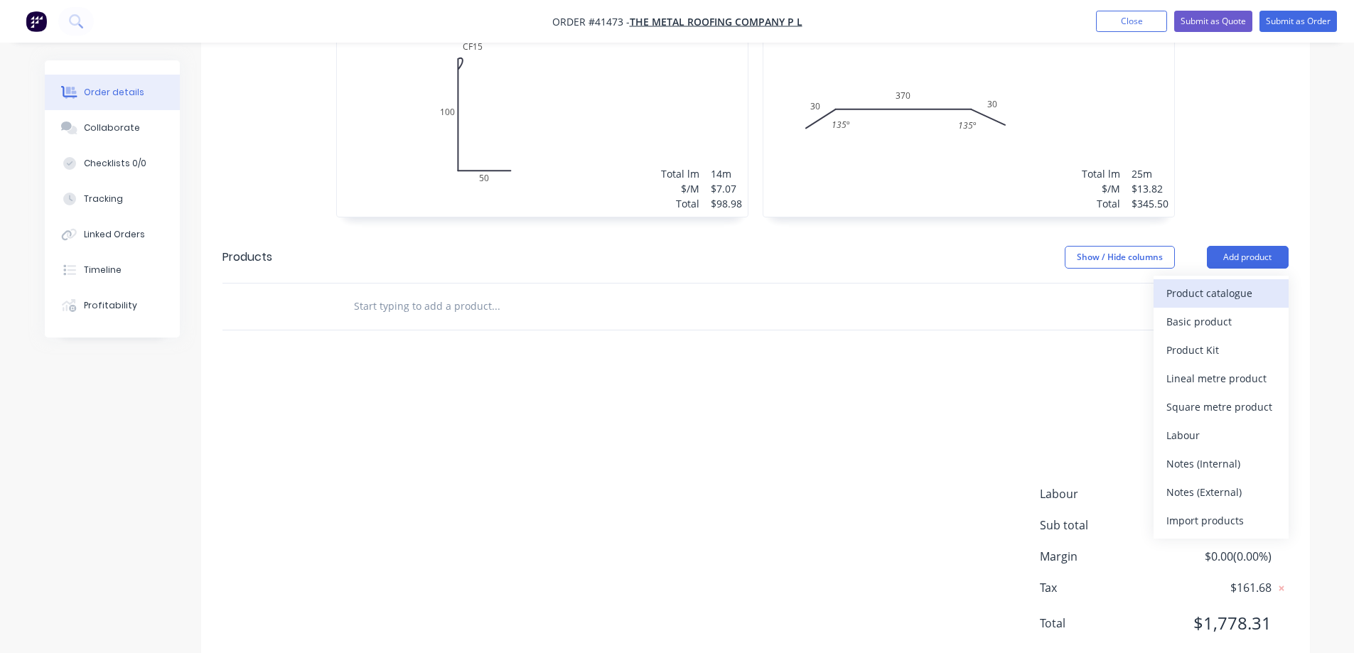
click at [1228, 283] on div "Product catalogue" at bounding box center [1221, 293] width 109 height 21
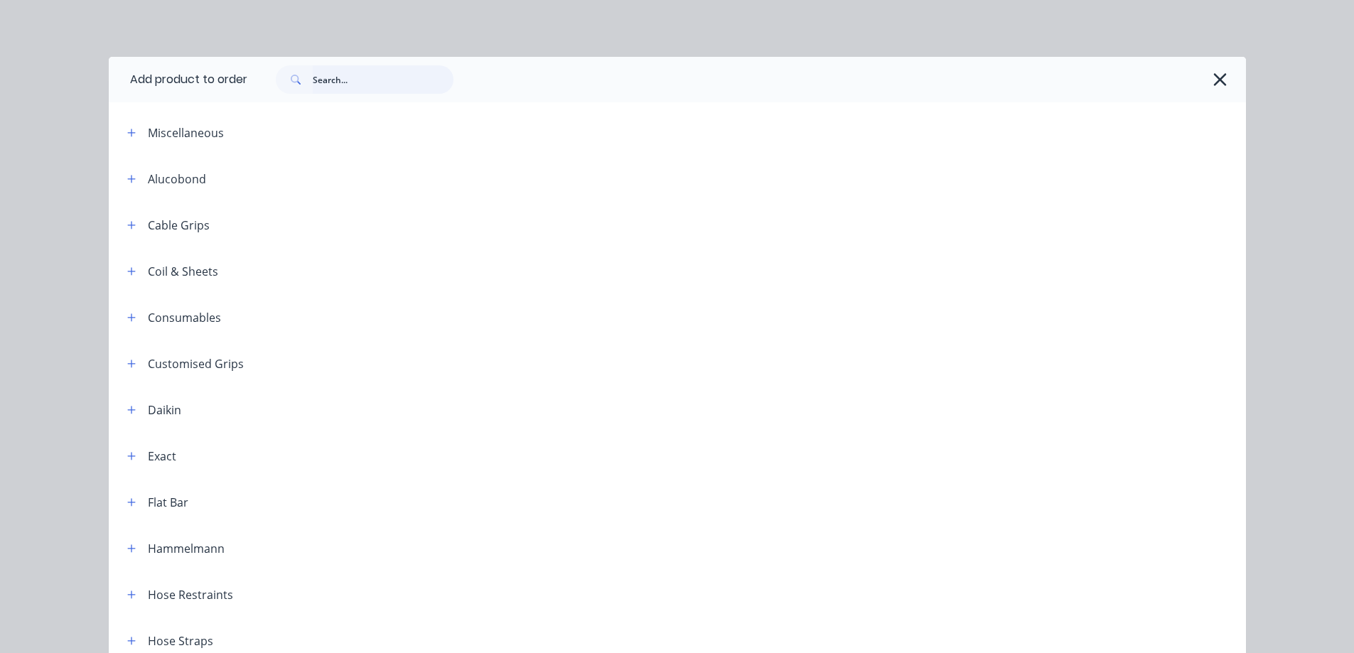
click at [362, 80] on input "text" at bounding box center [383, 79] width 141 height 28
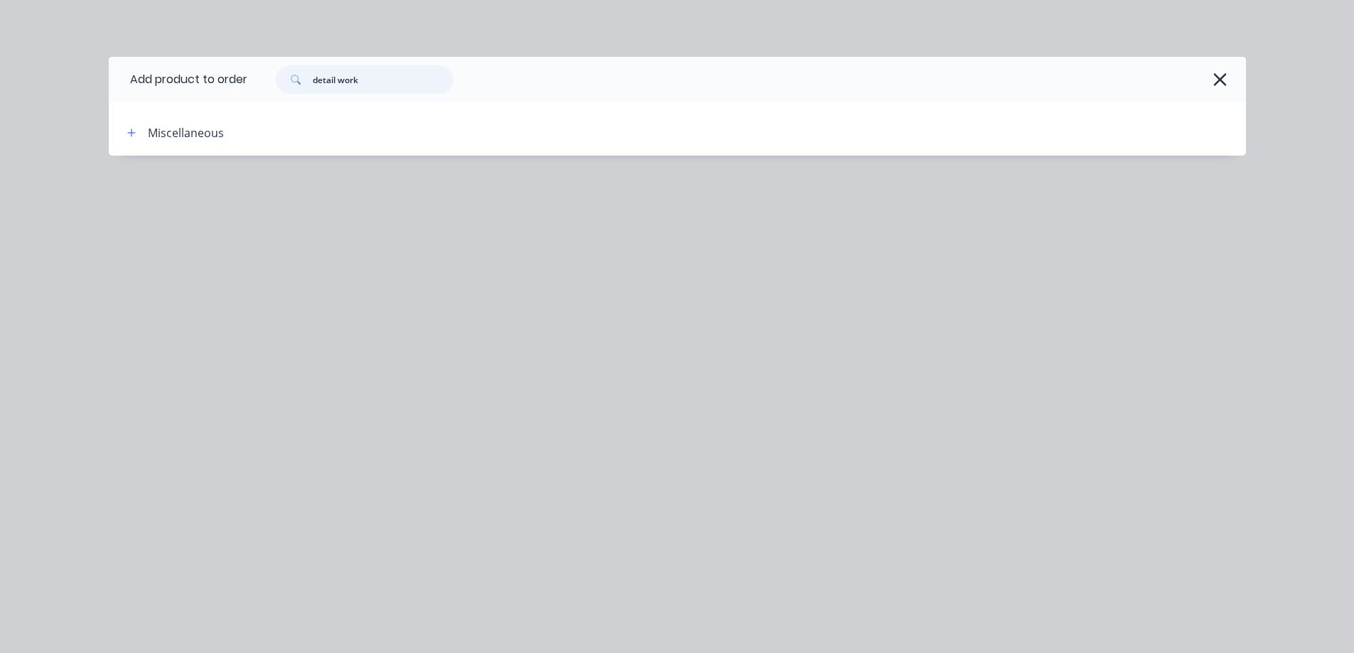
drag, startPoint x: 339, startPoint y: 82, endPoint x: 294, endPoint y: 88, distance: 45.2
click at [294, 88] on div "detail work" at bounding box center [365, 79] width 178 height 28
type input "detail work"
click at [1220, 80] on icon "button" at bounding box center [1220, 79] width 13 height 13
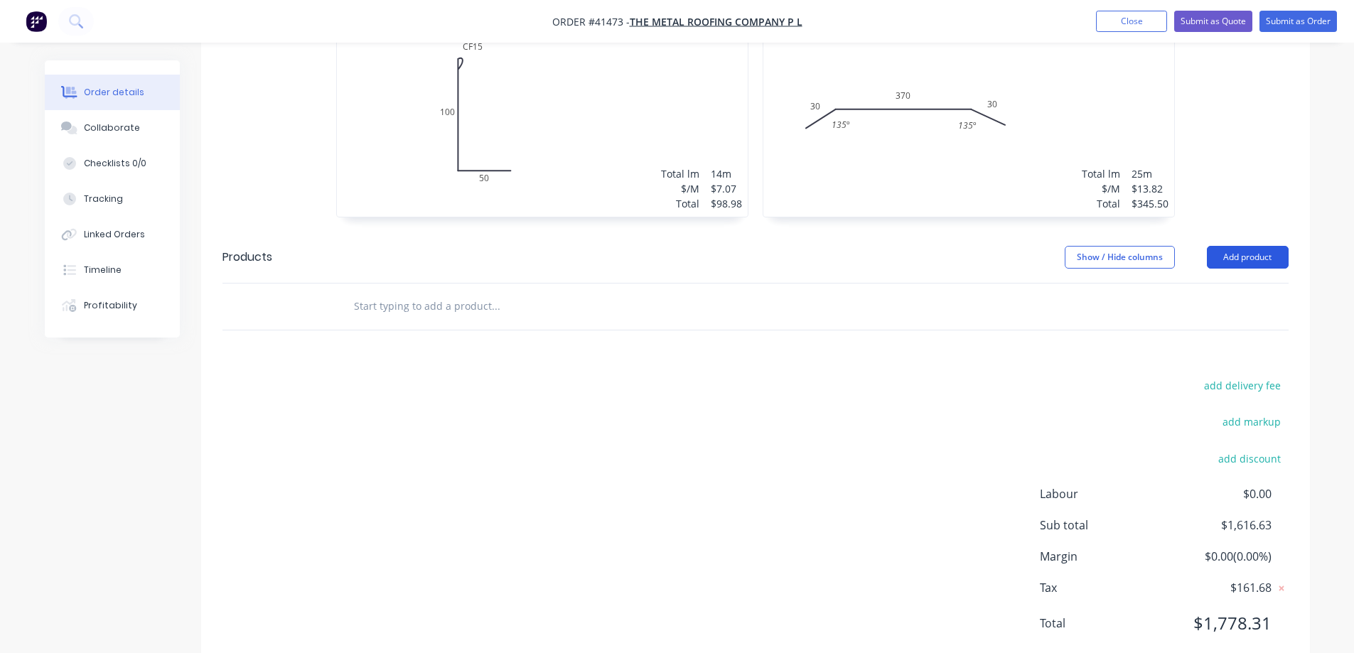
click at [1248, 246] on button "Add product" at bounding box center [1248, 257] width 82 height 23
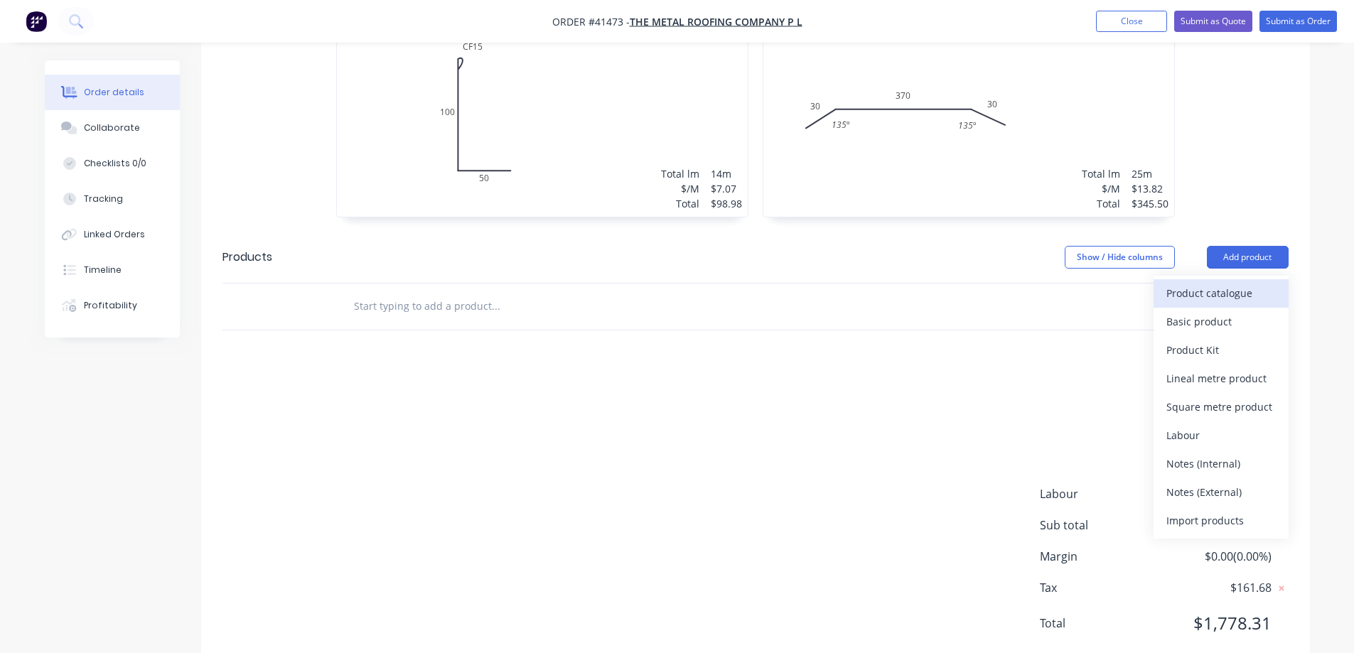
click at [1239, 283] on div "Product catalogue" at bounding box center [1221, 293] width 109 height 21
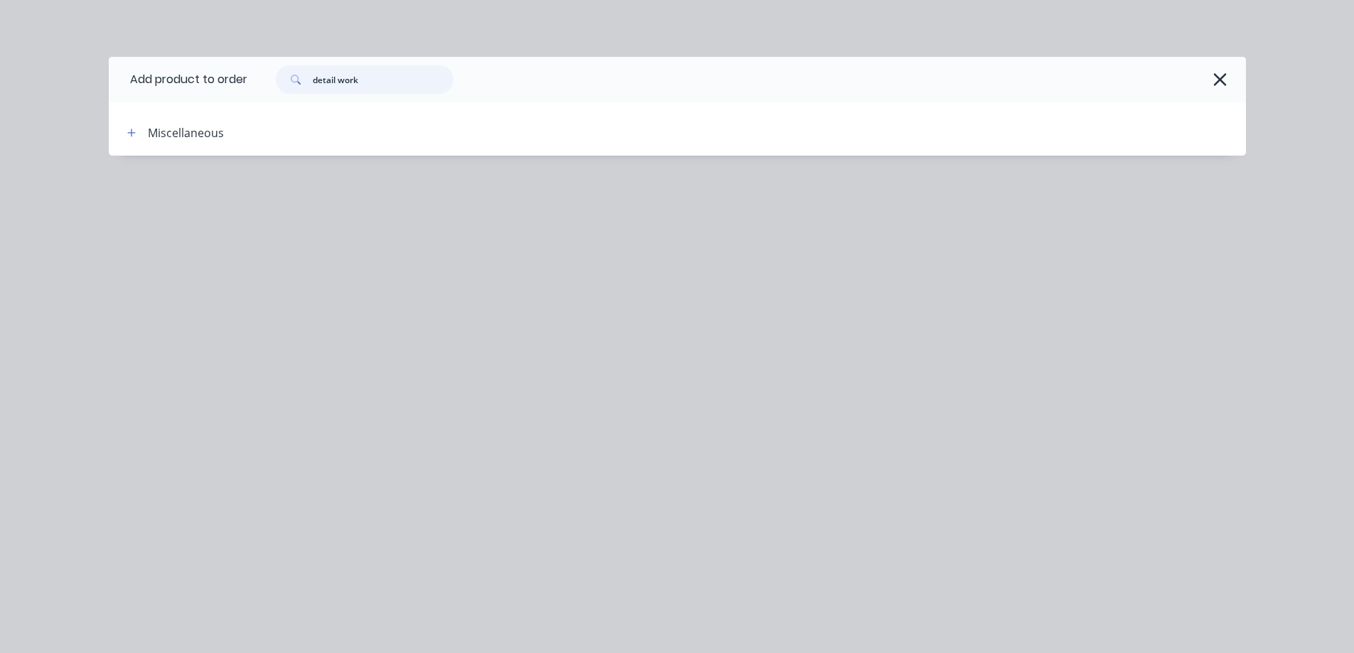
drag, startPoint x: 374, startPoint y: 80, endPoint x: 292, endPoint y: 84, distance: 81.9
click at [292, 84] on div "detail work" at bounding box center [365, 79] width 178 height 28
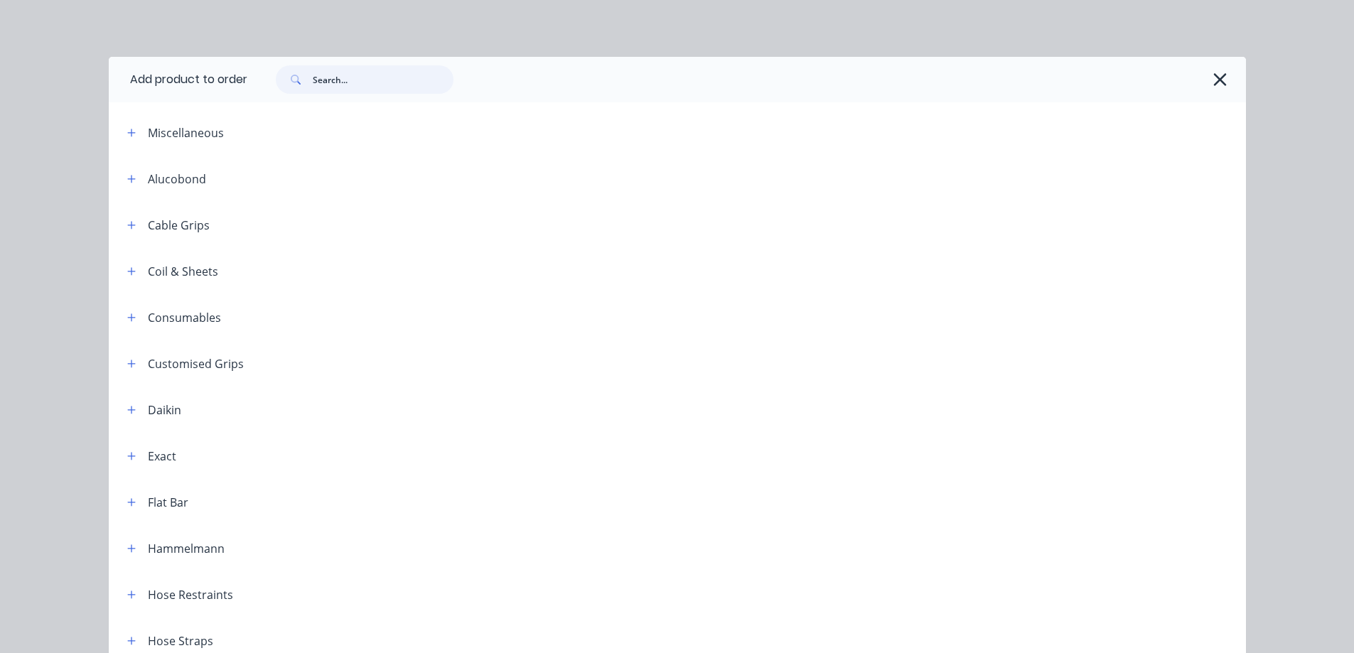
click at [322, 81] on input "text" at bounding box center [383, 79] width 141 height 28
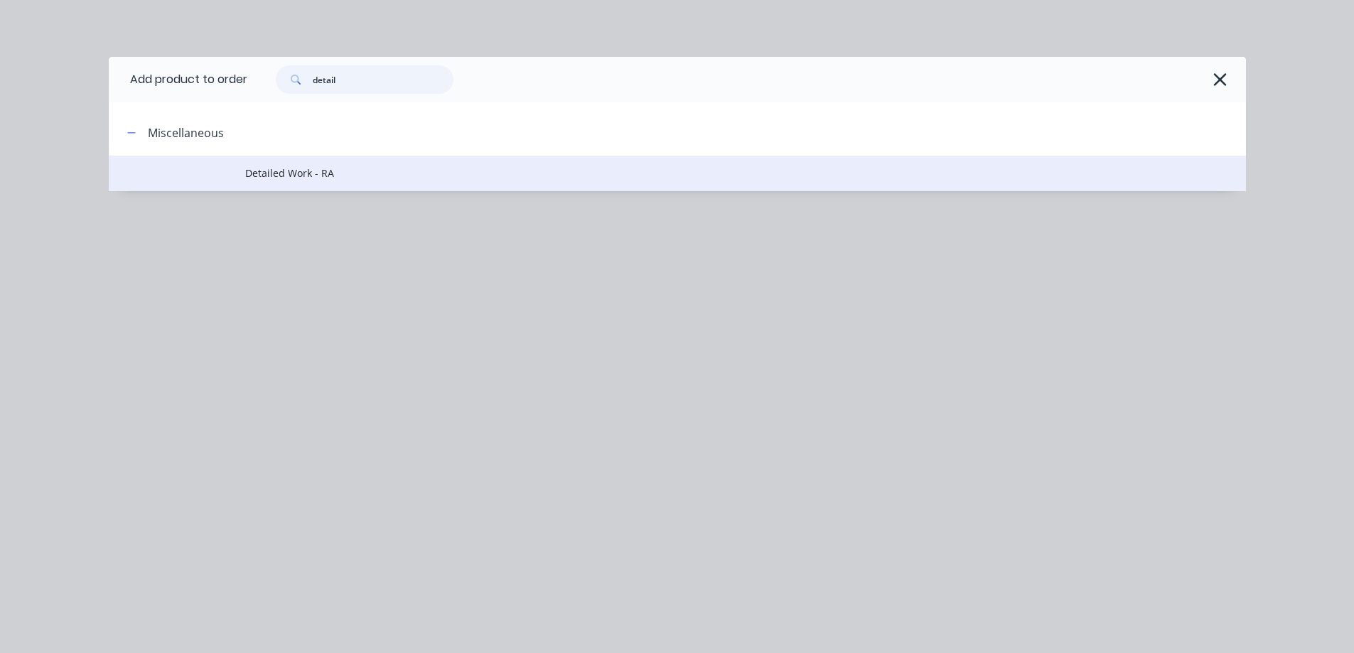
type input "detail"
click at [323, 181] on span "Detailed Work - RA" at bounding box center [645, 173] width 801 height 15
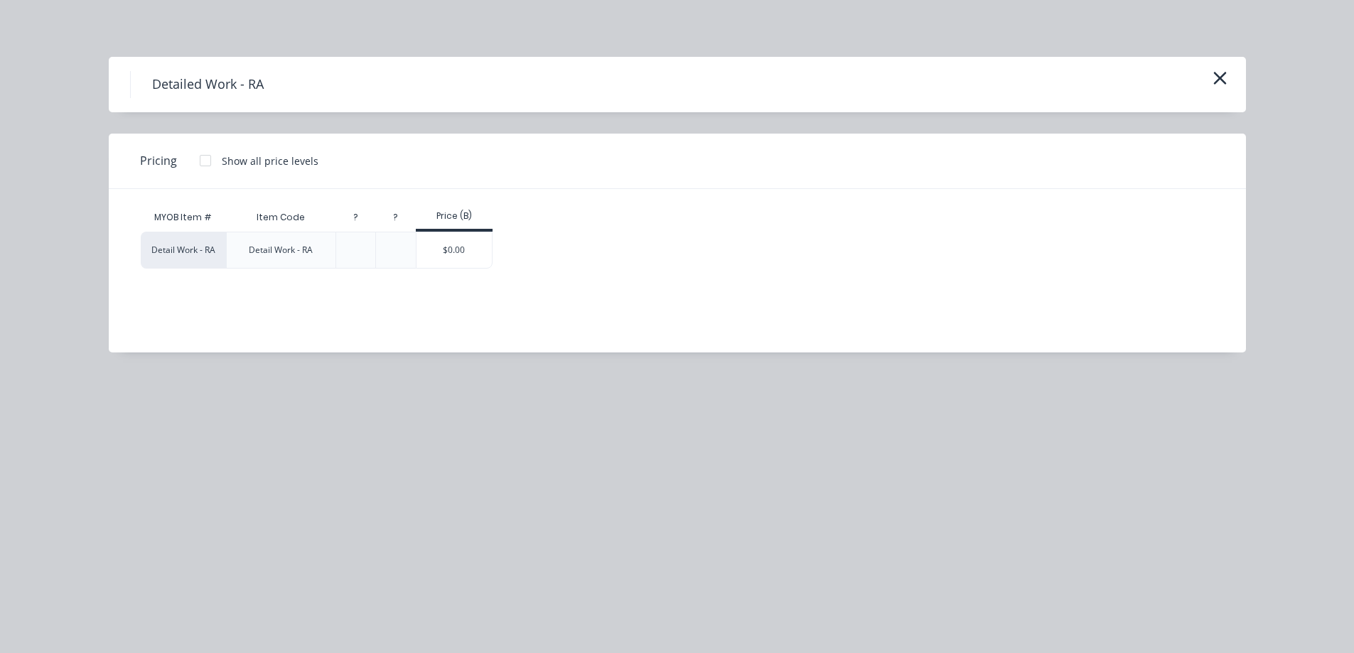
click at [206, 160] on div at bounding box center [205, 160] width 28 height 28
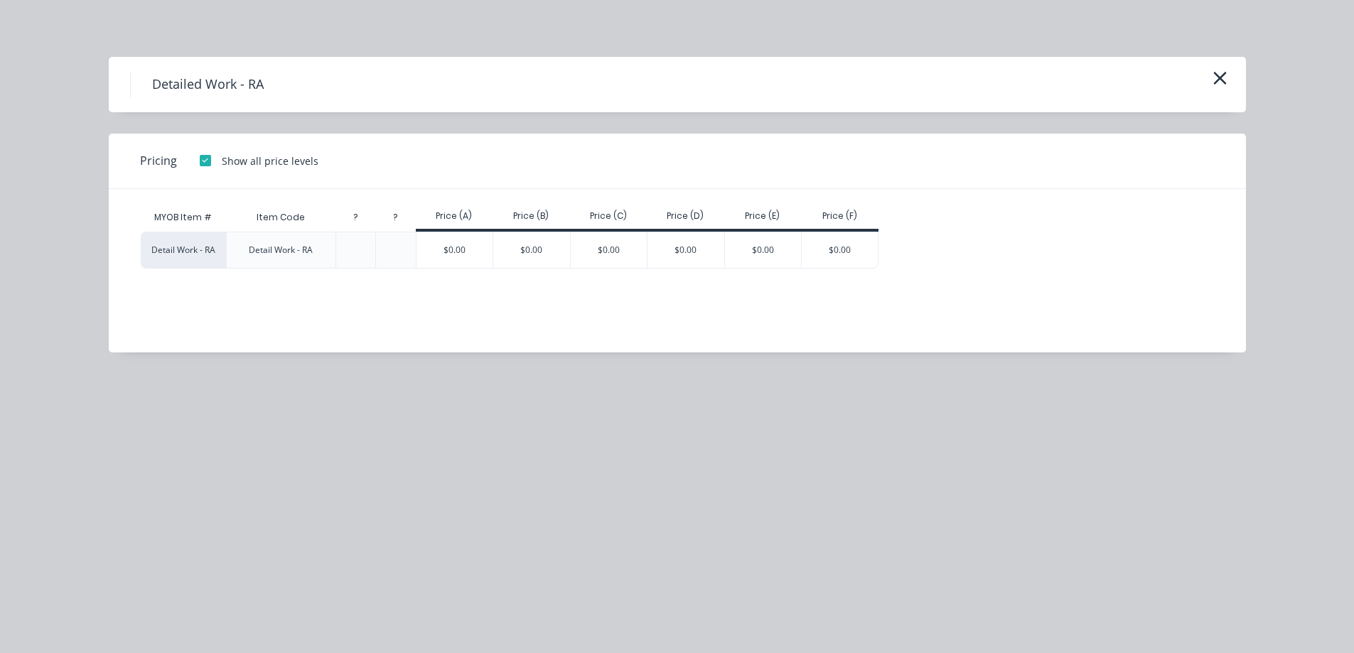
click at [537, 259] on div "$0.00" at bounding box center [531, 250] width 77 height 36
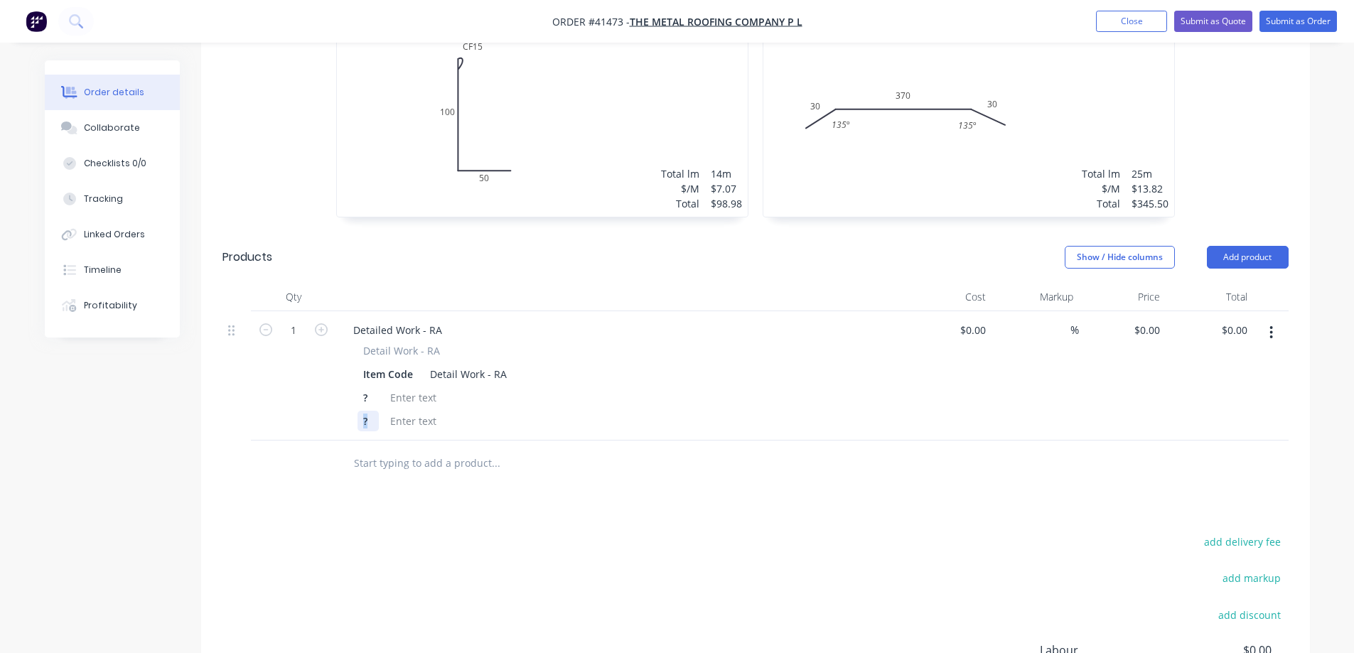
drag, startPoint x: 376, startPoint y: 381, endPoint x: 345, endPoint y: 386, distance: 31.7
click at [345, 386] on div "Detail Work - RA Item Code Detail Work - RA ? ?" at bounding box center [620, 387] width 557 height 88
drag, startPoint x: 373, startPoint y: 357, endPoint x: 362, endPoint y: 360, distance: 11.7
click at [362, 387] on div "?" at bounding box center [368, 397] width 21 height 21
drag, startPoint x: 412, startPoint y: 333, endPoint x: 352, endPoint y: 342, distance: 61.0
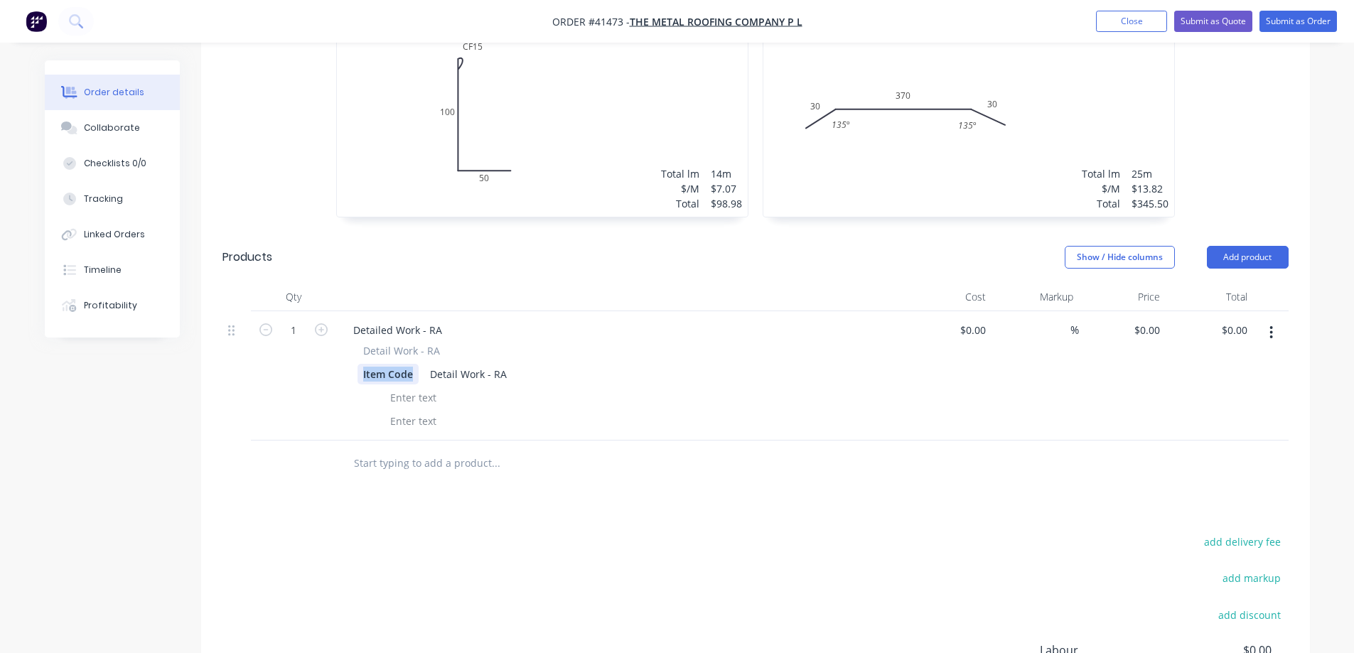
click at [352, 343] on div "Detail Work - RA Item Code Detail Work - RA" at bounding box center [620, 387] width 557 height 88
click at [787, 392] on div "Detailed Work - RA Detail Work - RA Description 300 x 300 with crush & fold in …" at bounding box center [620, 375] width 569 height 129
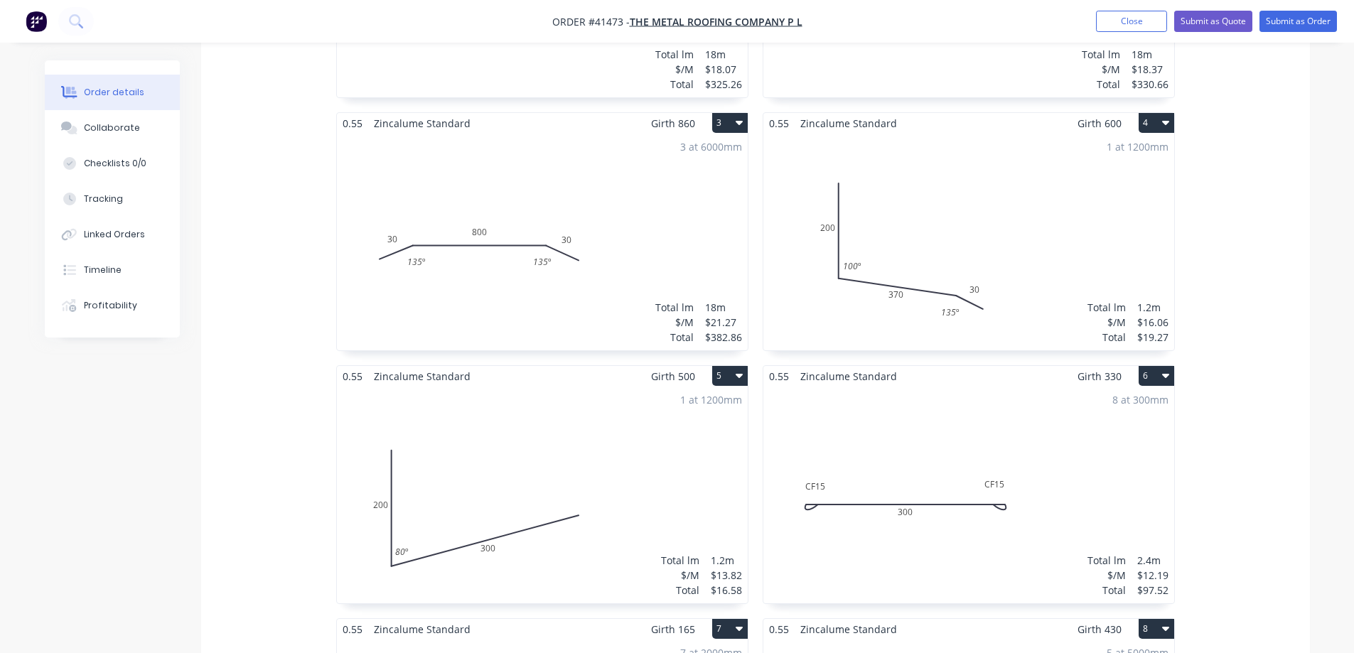
click at [955, 387] on div "8 at 300mm Total lm $/M Total 2.4m $12.19 $97.52" at bounding box center [969, 495] width 411 height 217
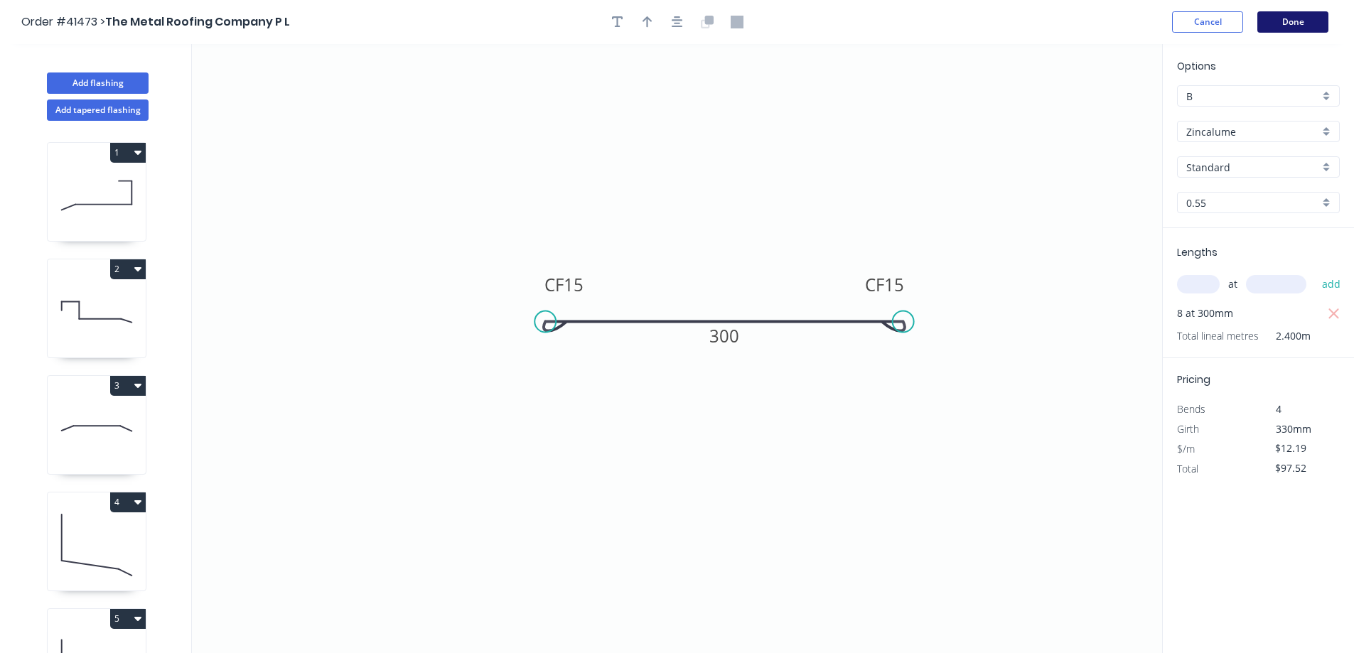
click at [1276, 23] on button "Done" at bounding box center [1293, 21] width 71 height 21
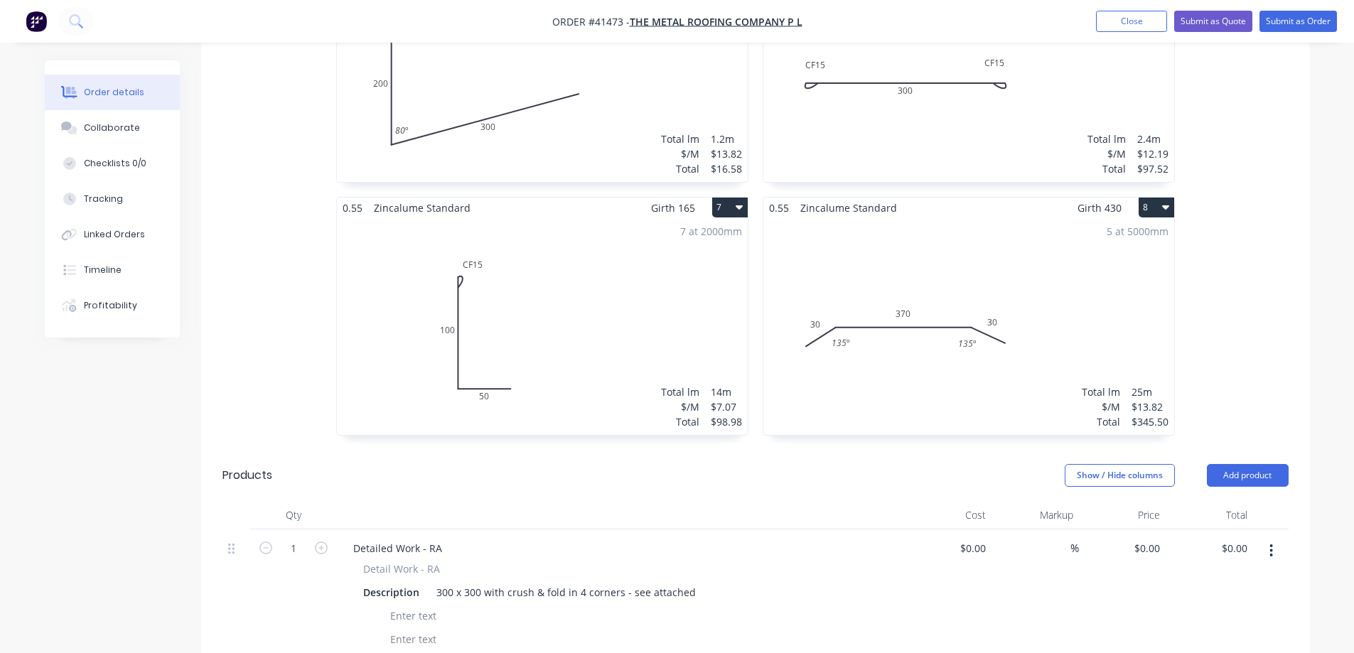
scroll to position [1138, 0]
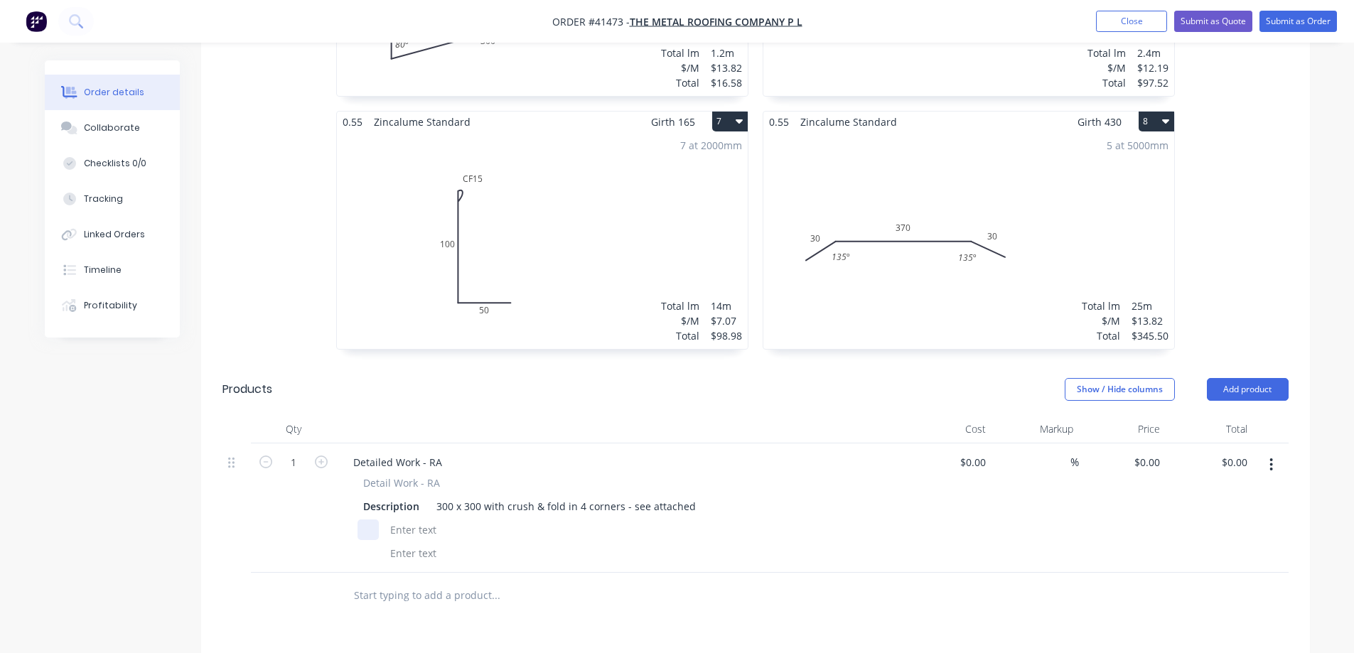
click at [376, 520] on div at bounding box center [368, 530] width 21 height 21
drag, startPoint x: 528, startPoint y: 441, endPoint x: 339, endPoint y: 422, distance: 190.1
click at [518, 476] on div "Detail Work - RA" at bounding box center [620, 483] width 515 height 15
click at [295, 452] on input "1" at bounding box center [293, 462] width 37 height 21
type input "8"
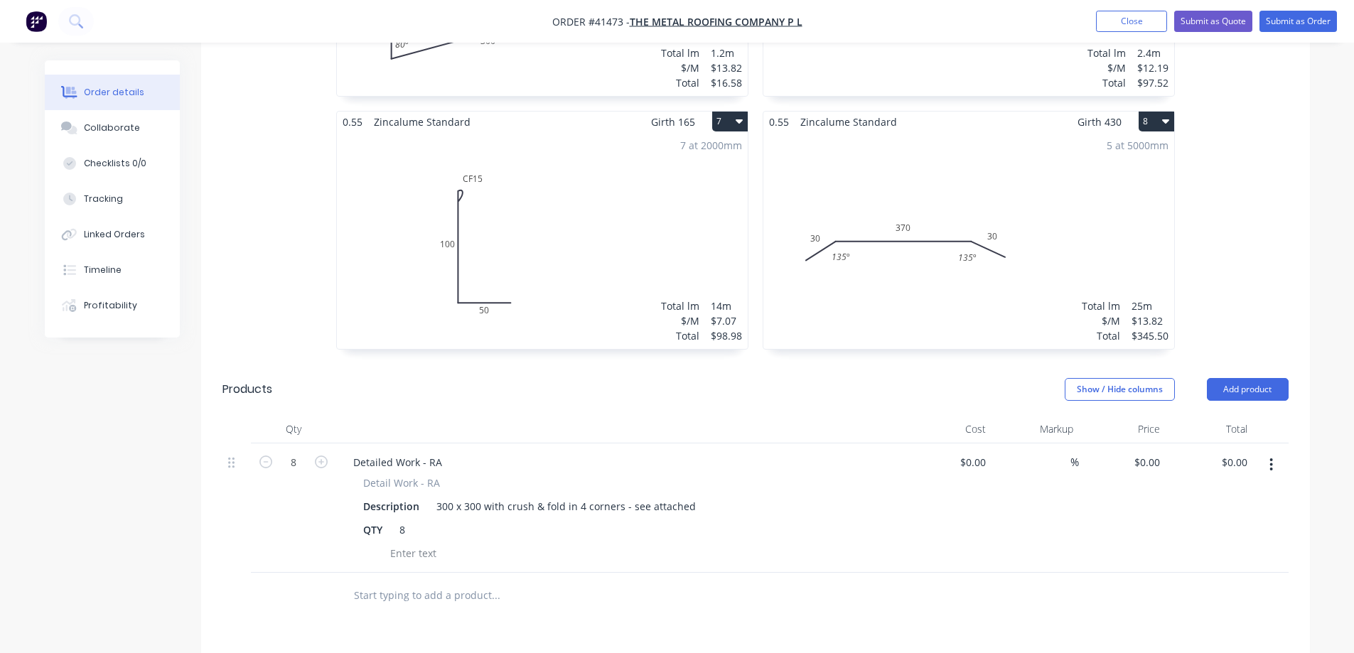
click at [1066, 506] on div "%" at bounding box center [1035, 508] width 87 height 129
click at [1151, 452] on input "0" at bounding box center [1149, 462] width 33 height 21
type input "$30.10"
type input "$240.80"
click at [1134, 464] on div "$30.10 30.10" at bounding box center [1122, 508] width 87 height 129
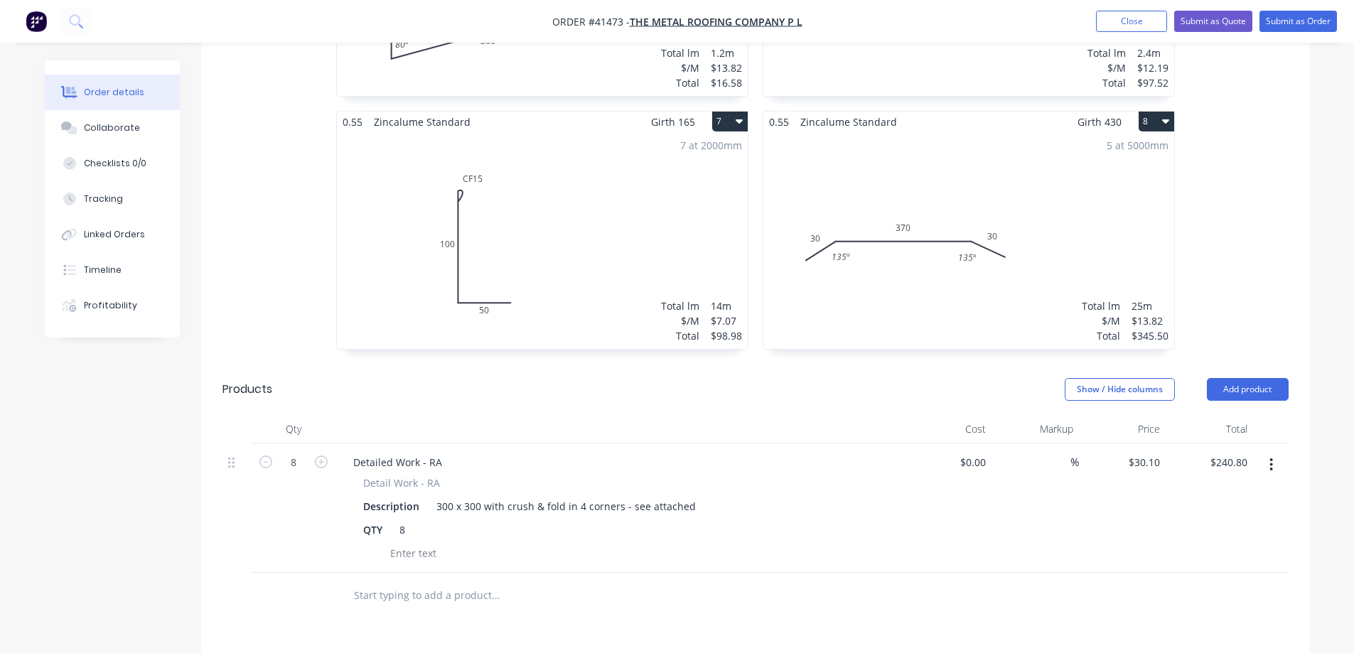
scroll to position [1426, 0]
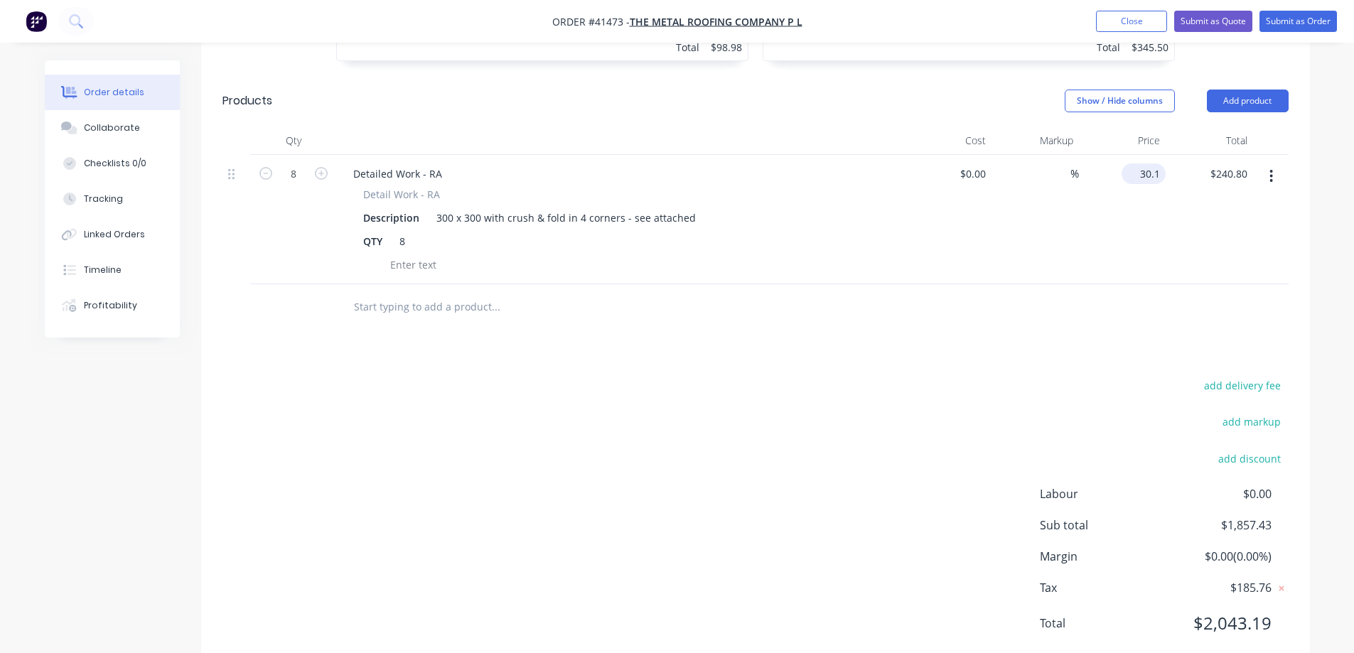
click at [1150, 164] on input "30.1" at bounding box center [1147, 174] width 38 height 21
click at [1106, 186] on div "14.09 14.09" at bounding box center [1122, 219] width 87 height 129
type input "$14.09"
type input "$112.72"
drag, startPoint x: 385, startPoint y: 195, endPoint x: 353, endPoint y: 200, distance: 32.4
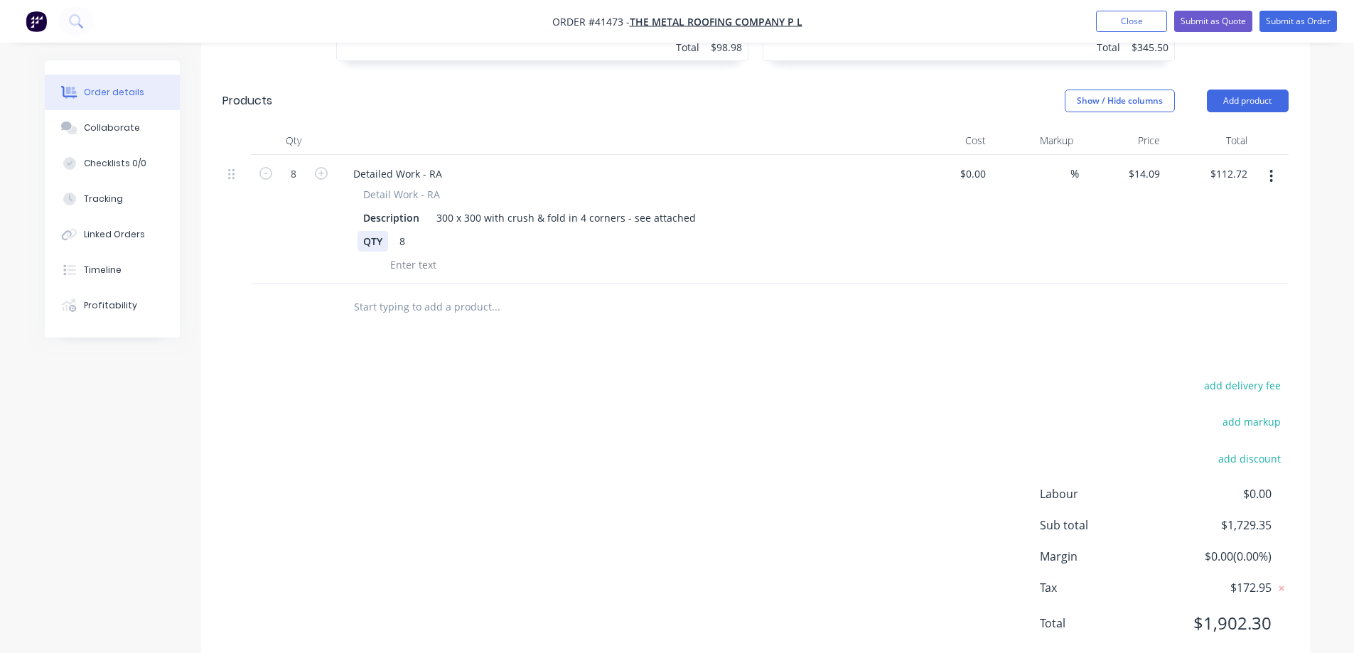
click at [353, 200] on div "Detail Work - RA Description 300 x 300 with crush & fold in 4 corners - see att…" at bounding box center [620, 231] width 557 height 88
click at [471, 293] on input "text" at bounding box center [495, 307] width 284 height 28
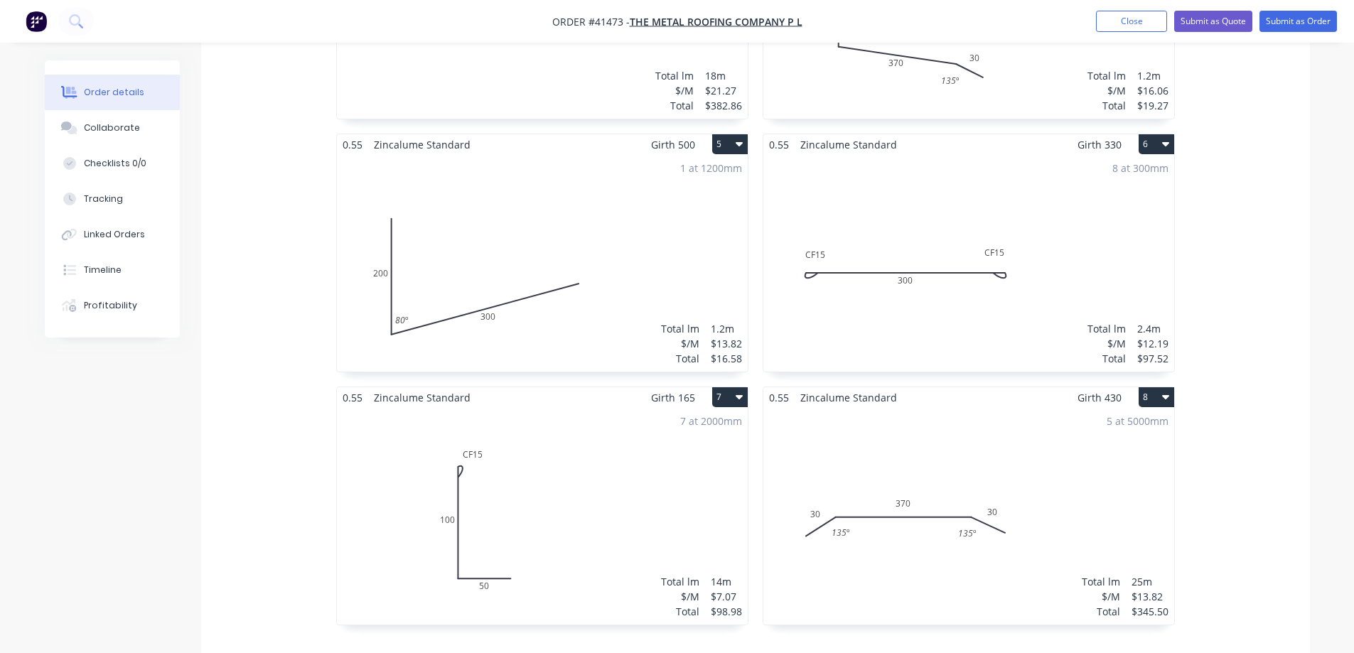
scroll to position [857, 0]
click at [1165, 146] on icon "button" at bounding box center [1165, 148] width 7 height 4
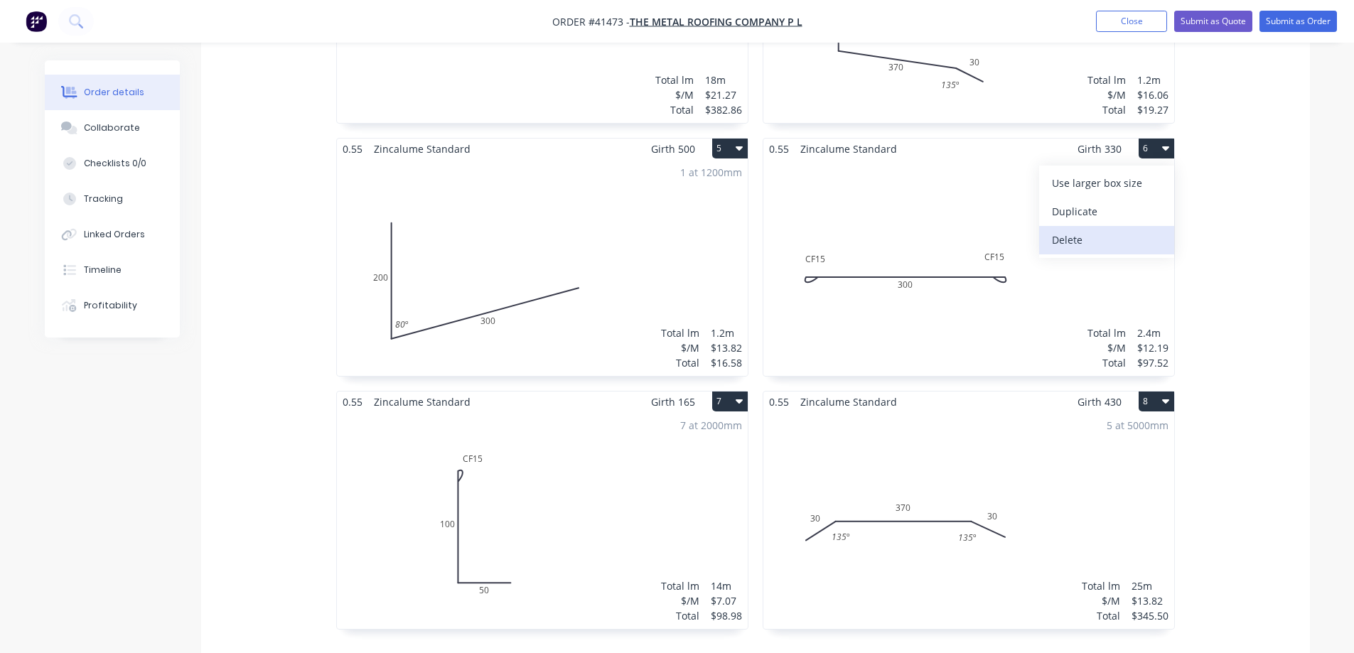
click at [1099, 230] on div "Delete" at bounding box center [1106, 240] width 109 height 21
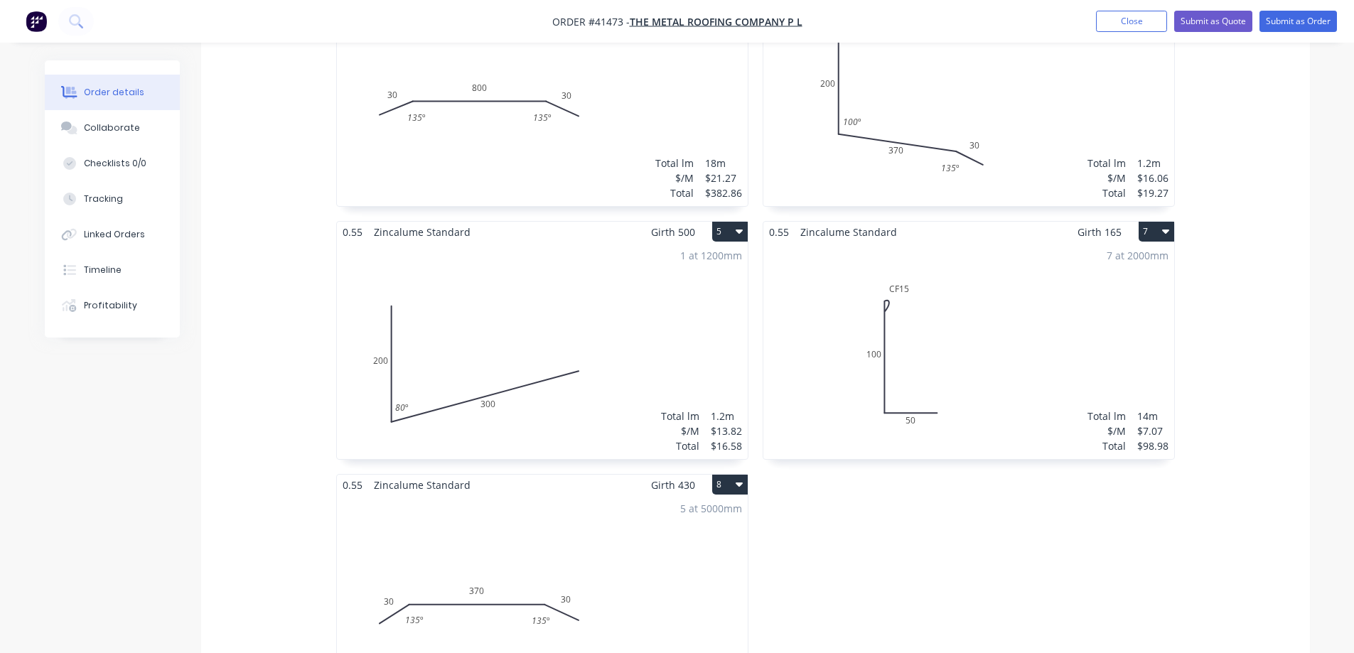
scroll to position [853, 0]
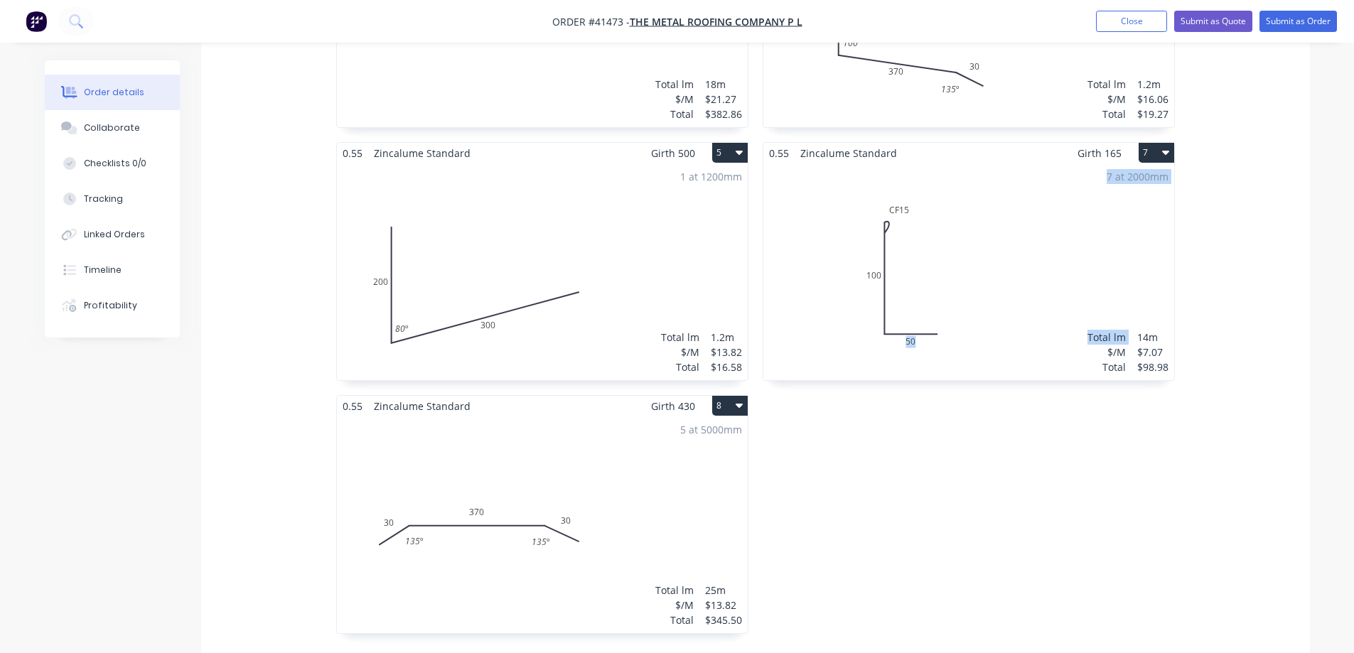
drag, startPoint x: 801, startPoint y: 315, endPoint x: 819, endPoint y: 391, distance: 78.3
click at [819, 391] on div "0.55 Zincalume Standard Girth 700 2 0 20 20 30 600 30 135 º 0 20 20 30 600 30 1…" at bounding box center [969, 142] width 427 height 1012
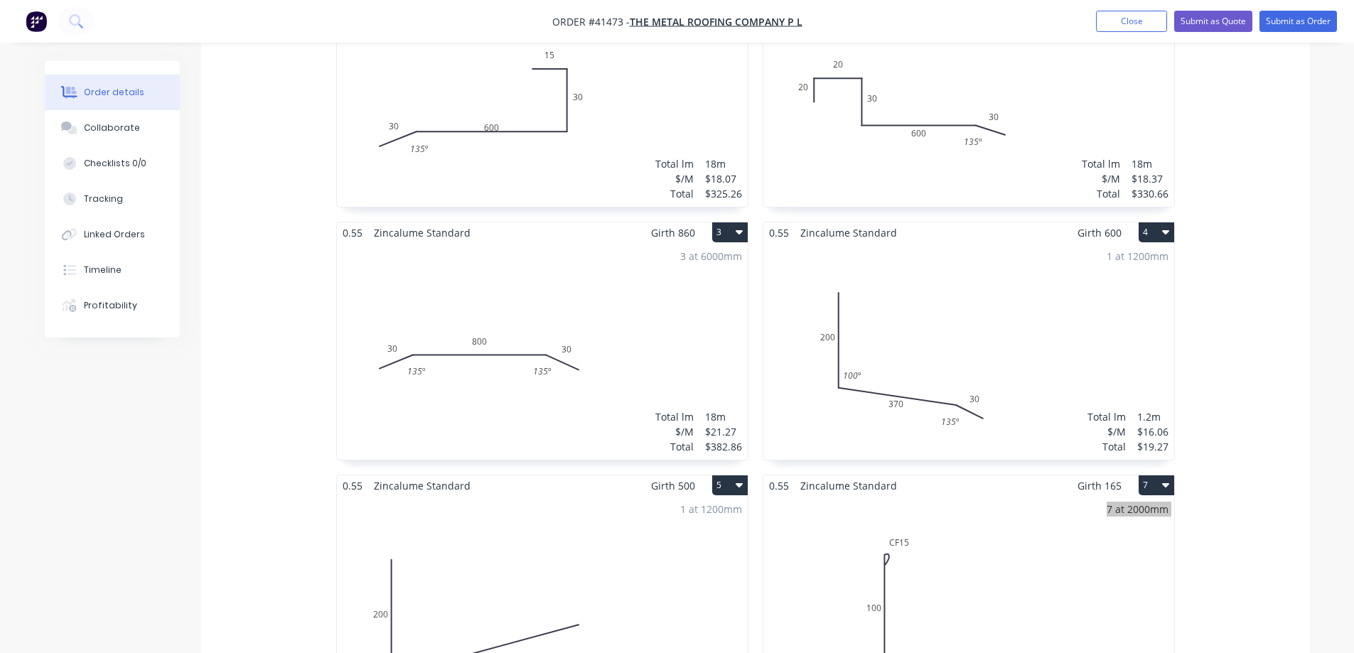
scroll to position [498, 0]
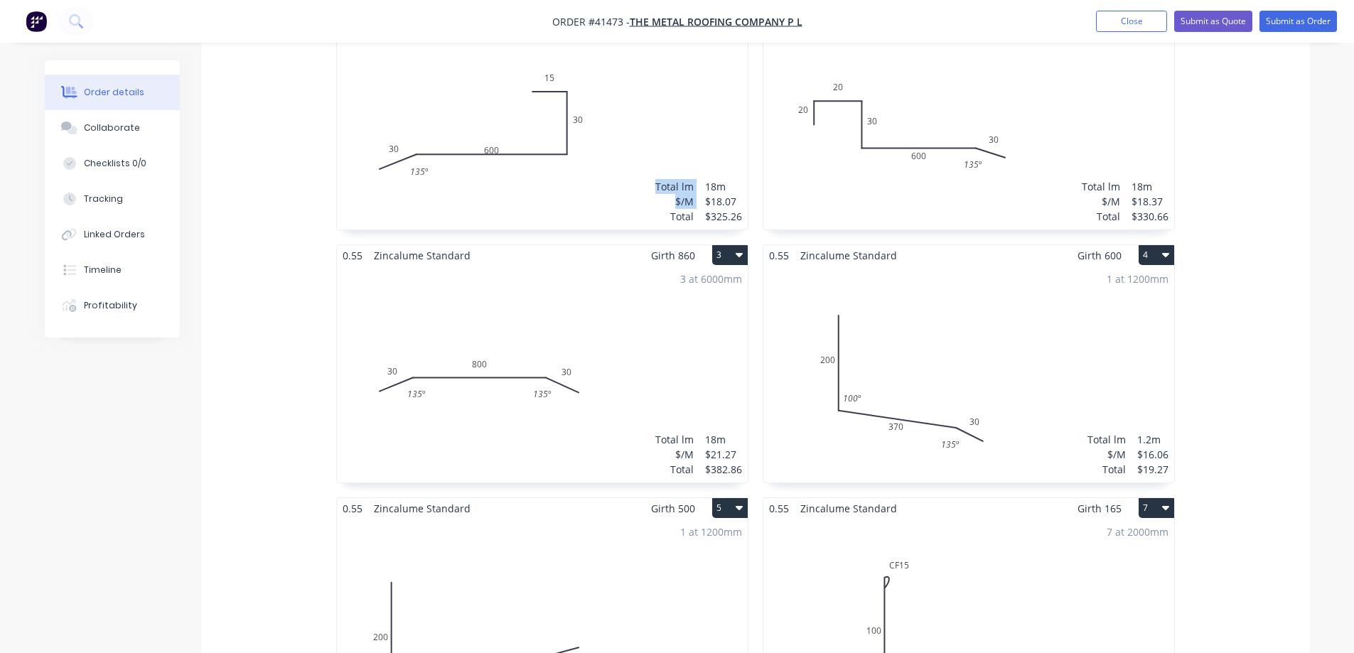
drag, startPoint x: 580, startPoint y: 105, endPoint x: 588, endPoint y: 175, distance: 70.8
click at [588, 175] on div "3 at 6000mm Total lm $/M Total 18m $18.07 $325.26" at bounding box center [542, 121] width 411 height 217
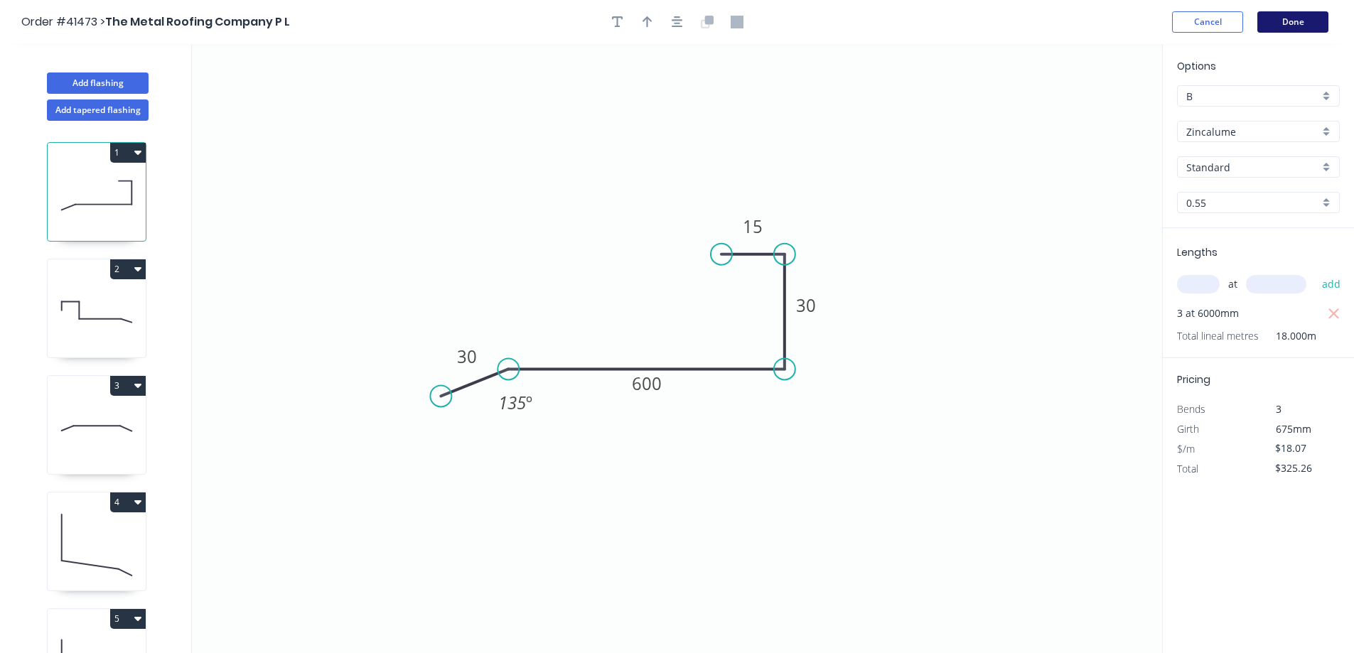
click at [1283, 25] on button "Done" at bounding box center [1293, 21] width 71 height 21
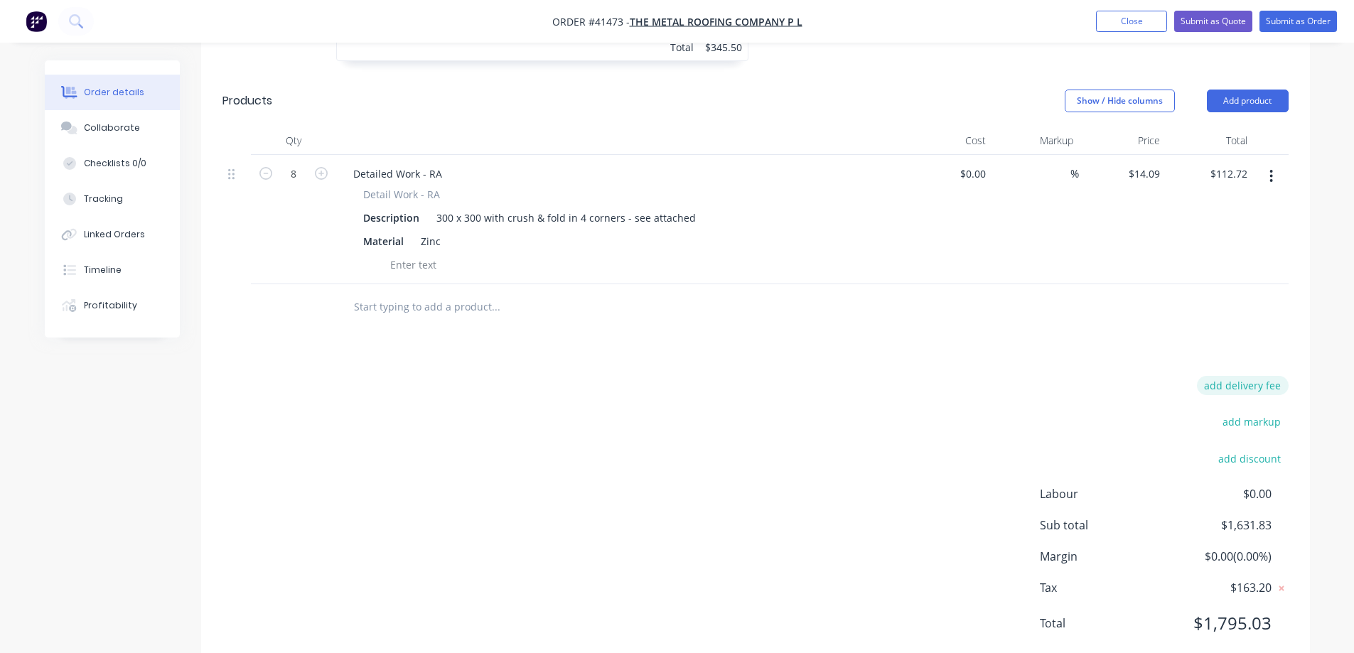
click at [1228, 376] on button "add delivery fee" at bounding box center [1243, 385] width 92 height 19
type input "140"
click input "submit" at bounding box center [0, 0] width 0 height 0
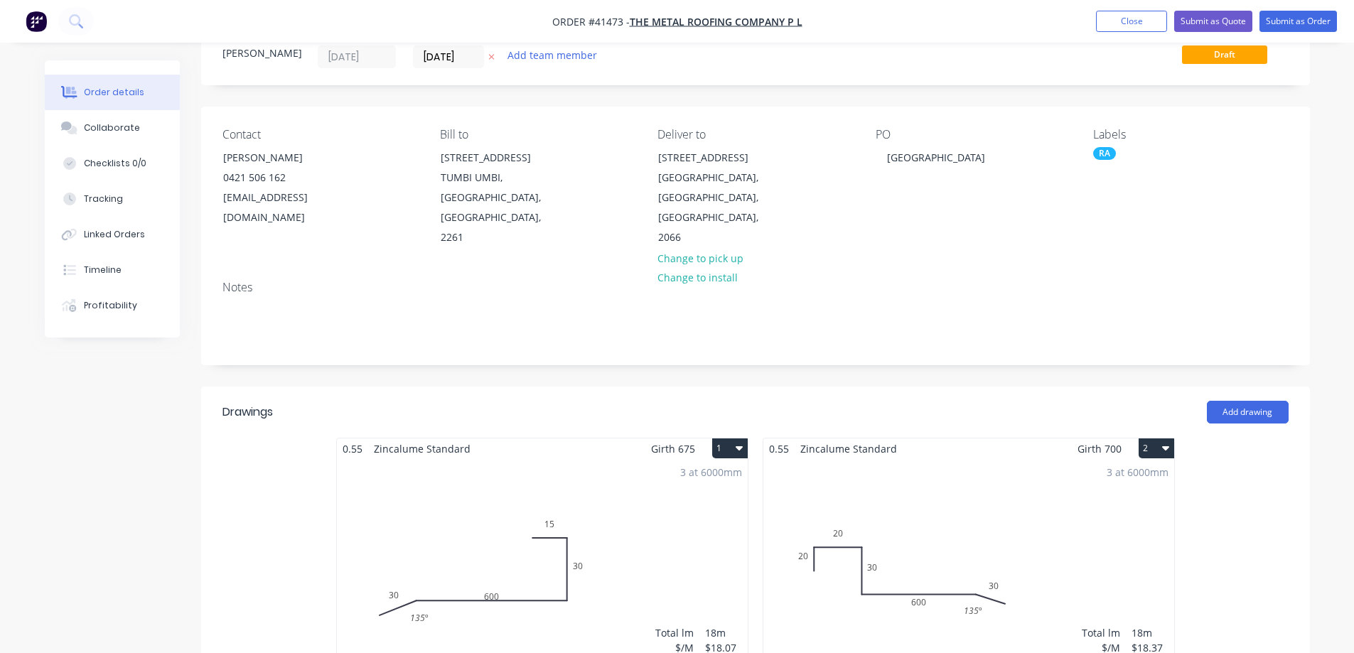
scroll to position [0, 0]
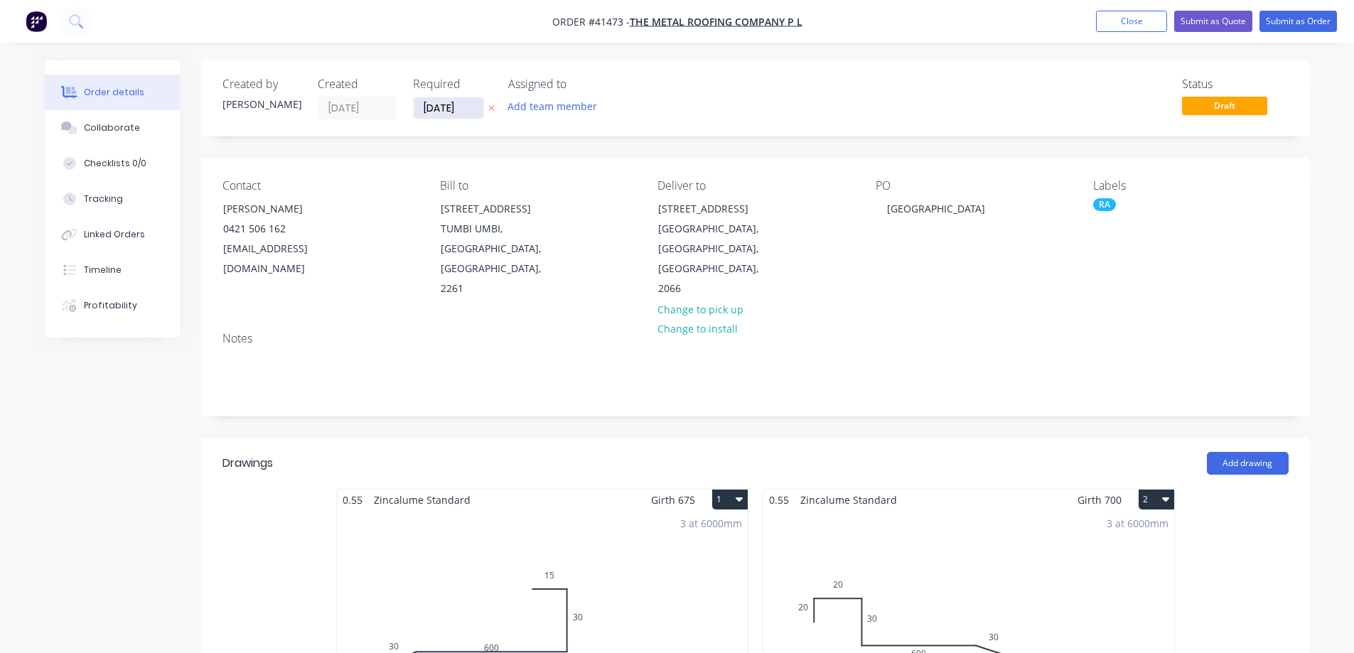
click at [437, 105] on input "[DATE]" at bounding box center [449, 107] width 70 height 21
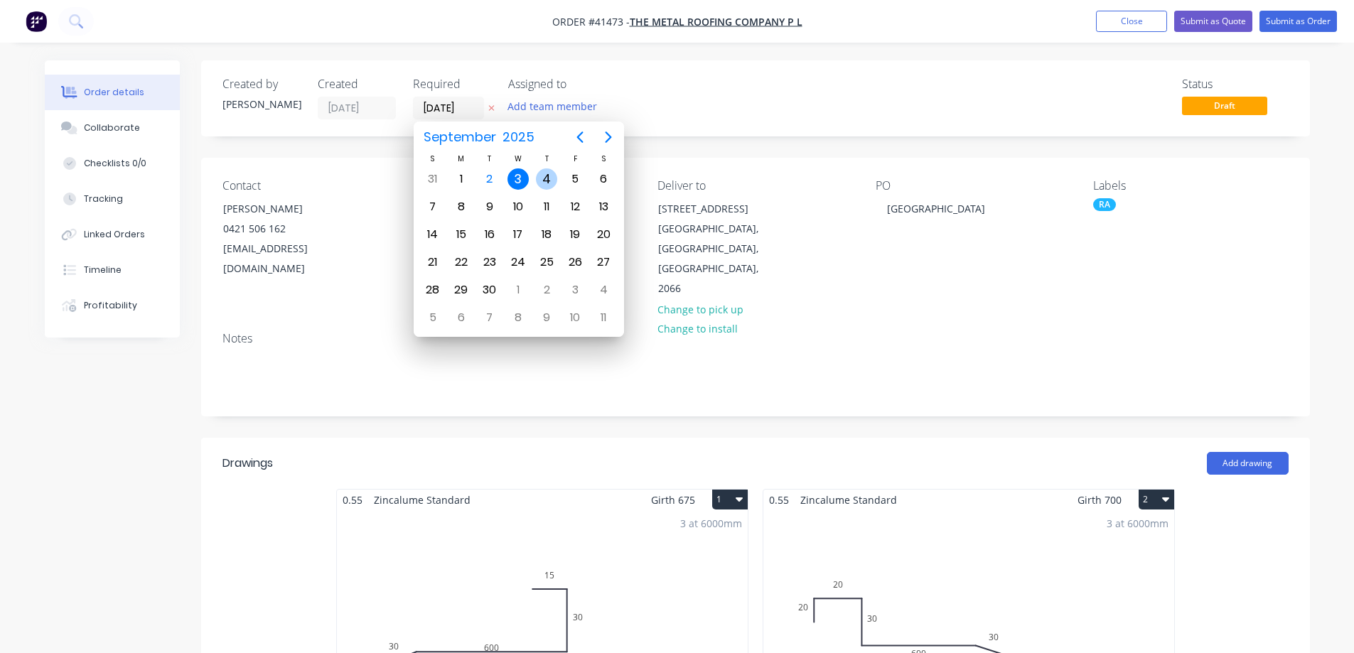
click at [542, 178] on div "4" at bounding box center [546, 179] width 21 height 21
type input "[DATE]"
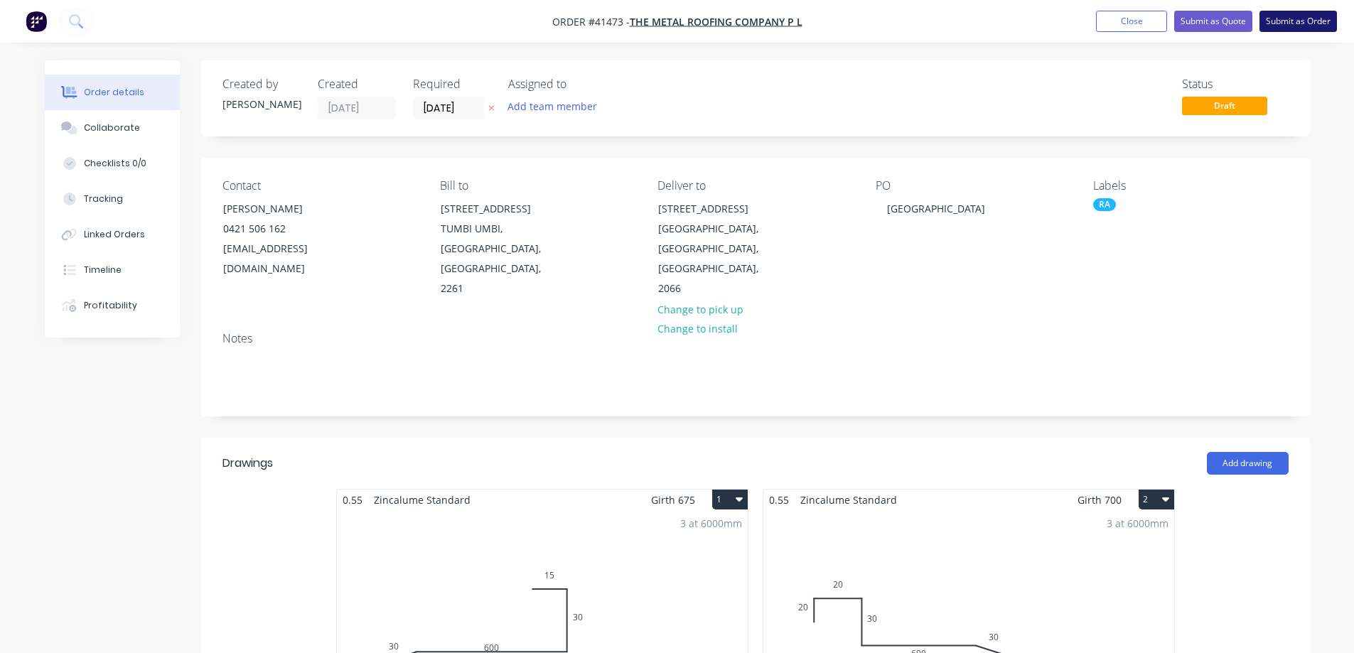
click at [1283, 21] on button "Submit as Order" at bounding box center [1298, 21] width 77 height 21
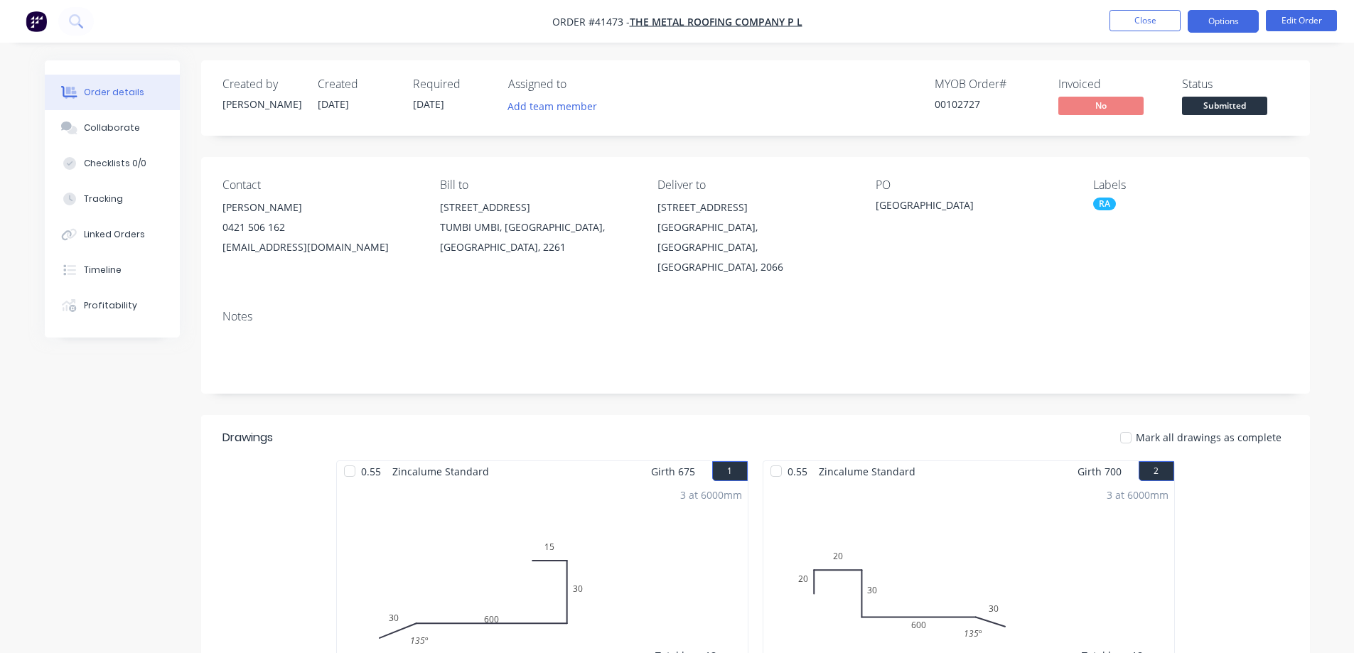
click at [1236, 20] on button "Options" at bounding box center [1223, 21] width 71 height 23
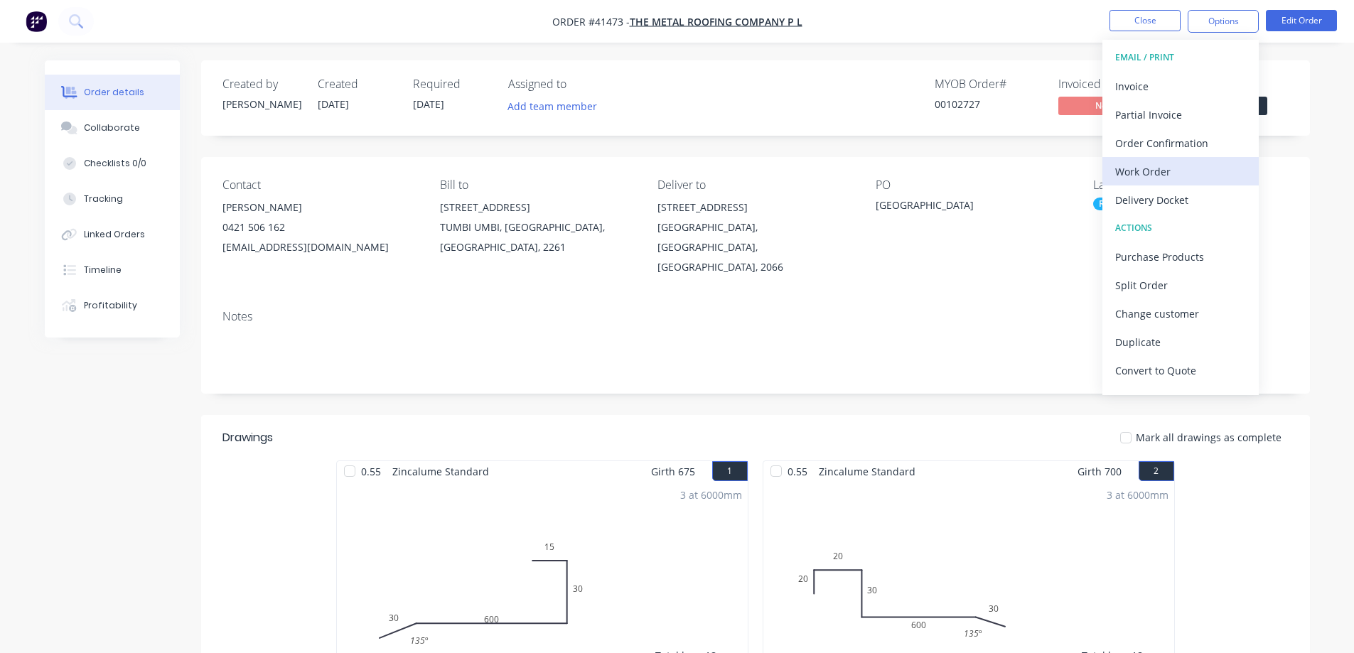
click at [1177, 172] on div "Work Order" at bounding box center [1181, 171] width 131 height 21
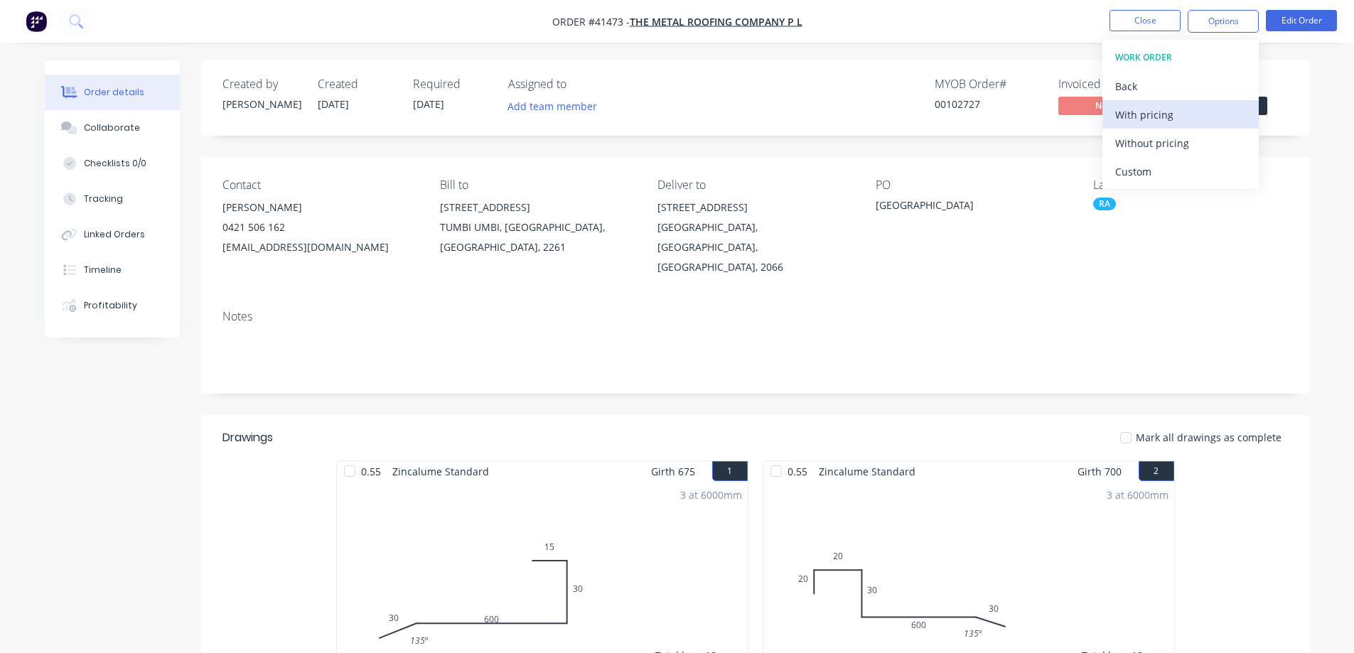
click at [1187, 113] on div "With pricing" at bounding box center [1181, 115] width 131 height 21
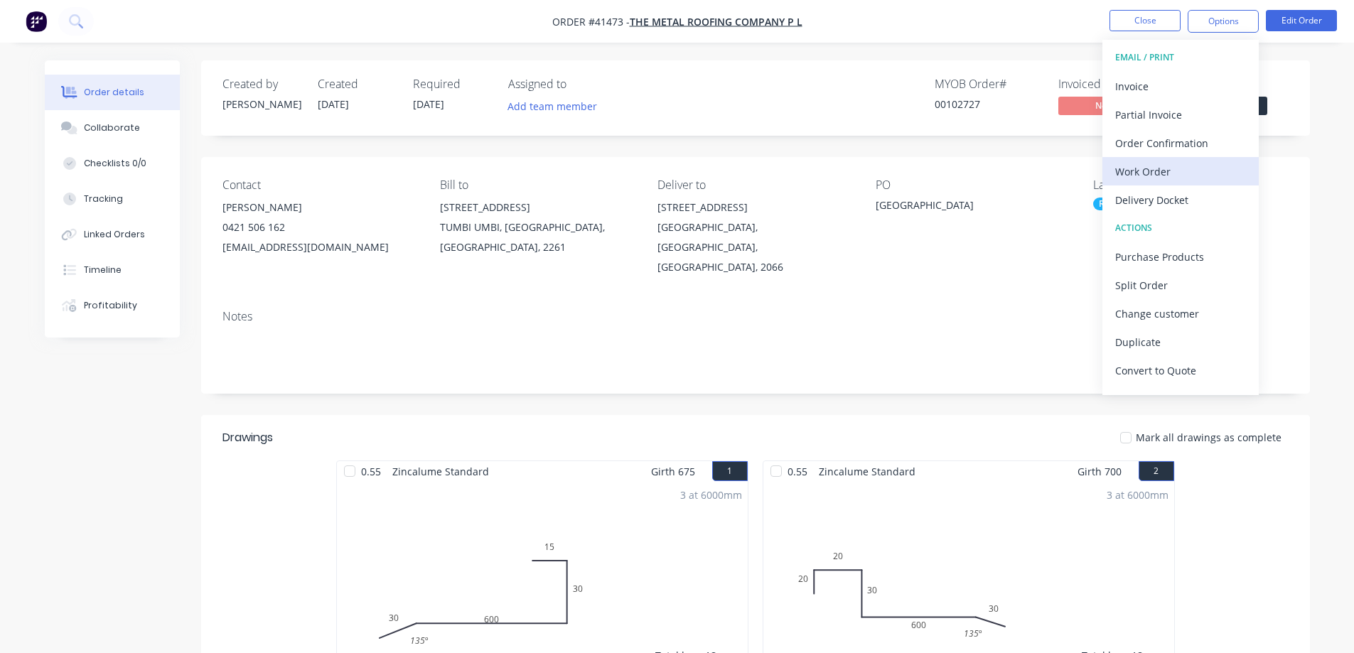
click at [1180, 176] on div "Work Order" at bounding box center [1181, 171] width 131 height 21
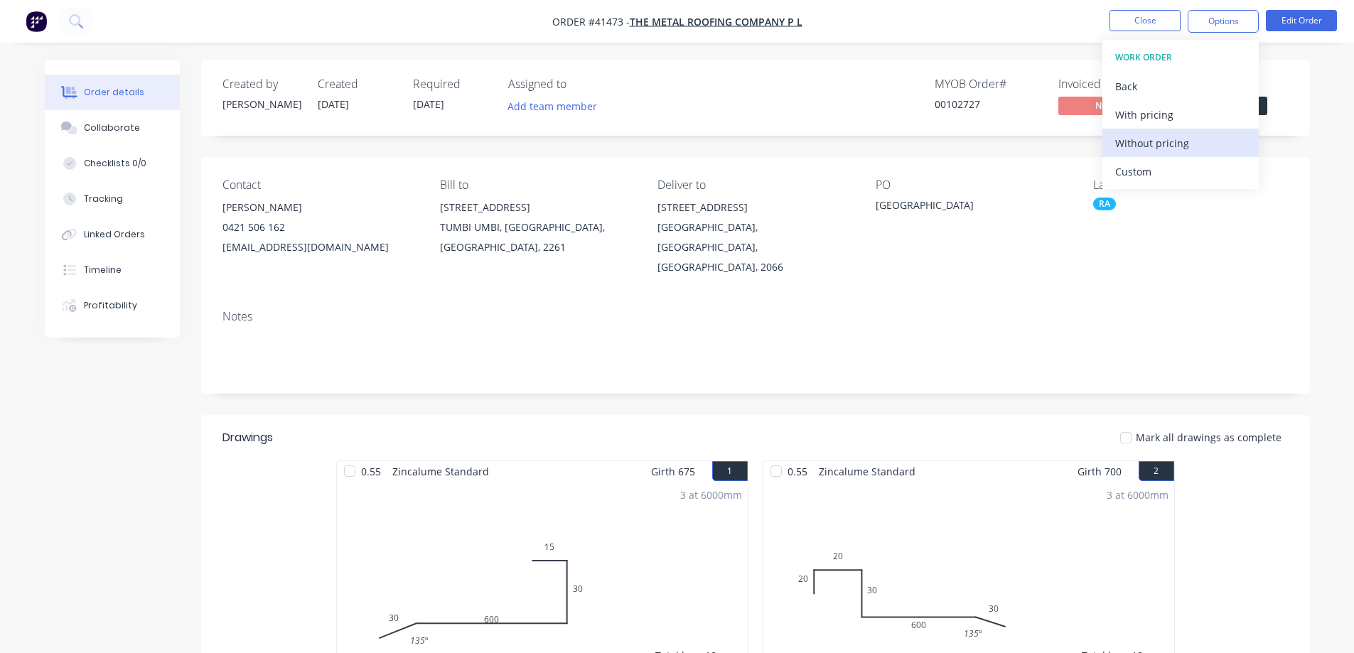
click at [1194, 146] on div "Without pricing" at bounding box center [1181, 143] width 131 height 21
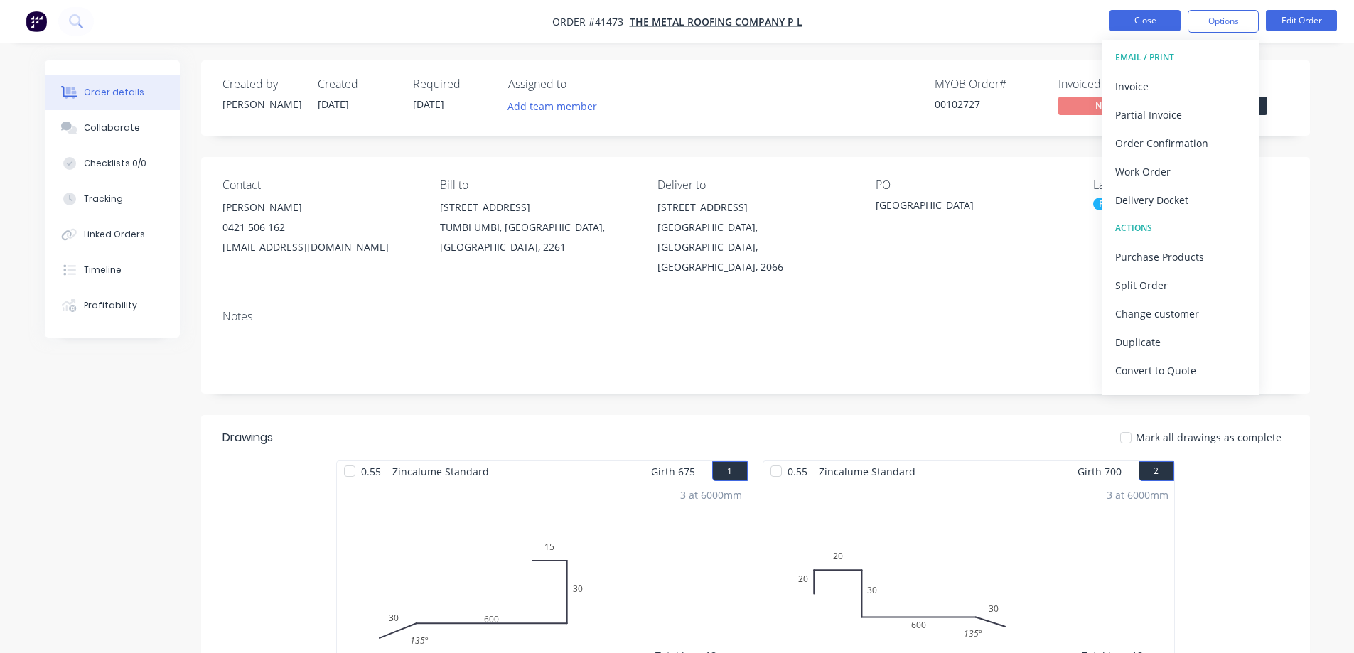
click at [1119, 25] on button "Close" at bounding box center [1145, 20] width 71 height 21
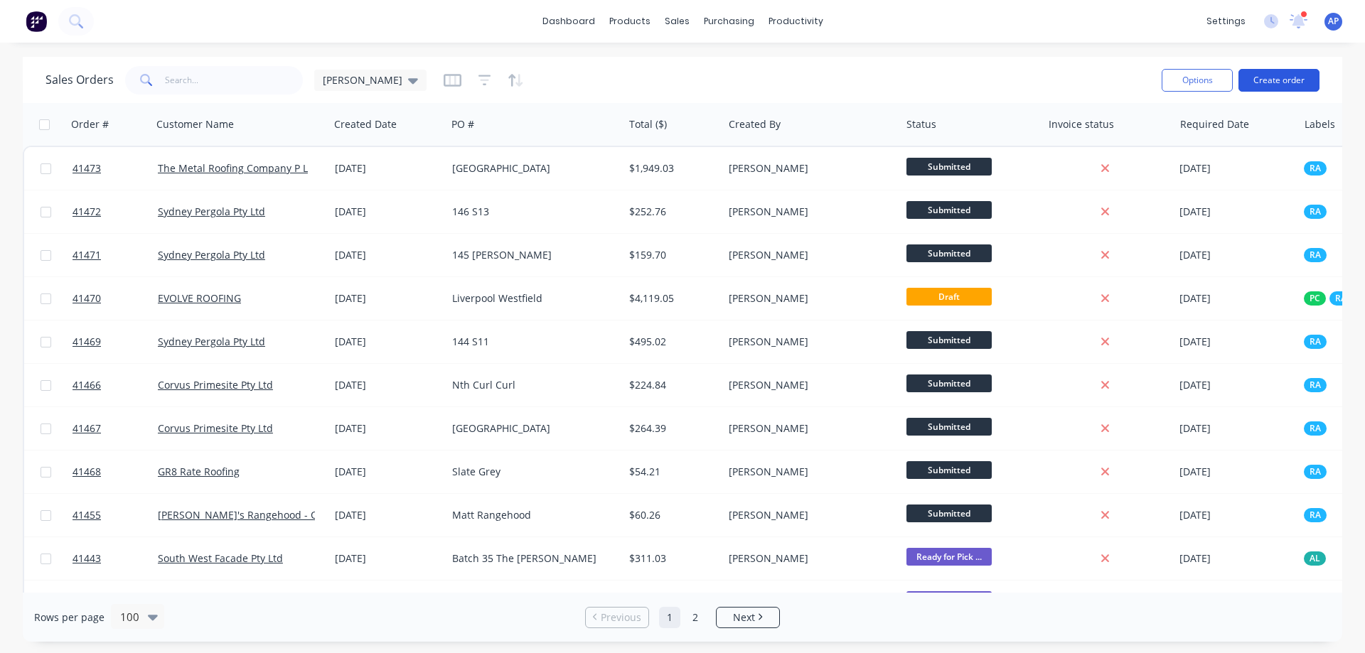
click at [1284, 79] on button "Create order" at bounding box center [1279, 80] width 81 height 23
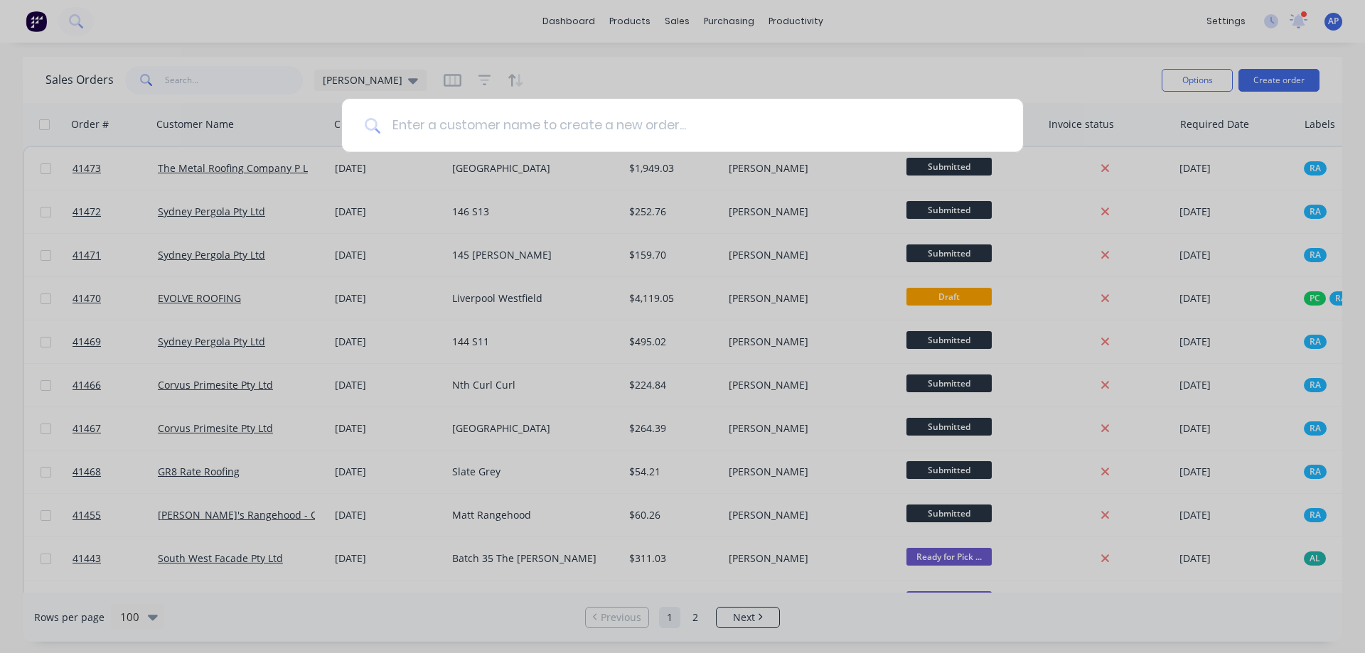
click at [591, 124] on input at bounding box center [690, 125] width 620 height 53
type input "versiclad"
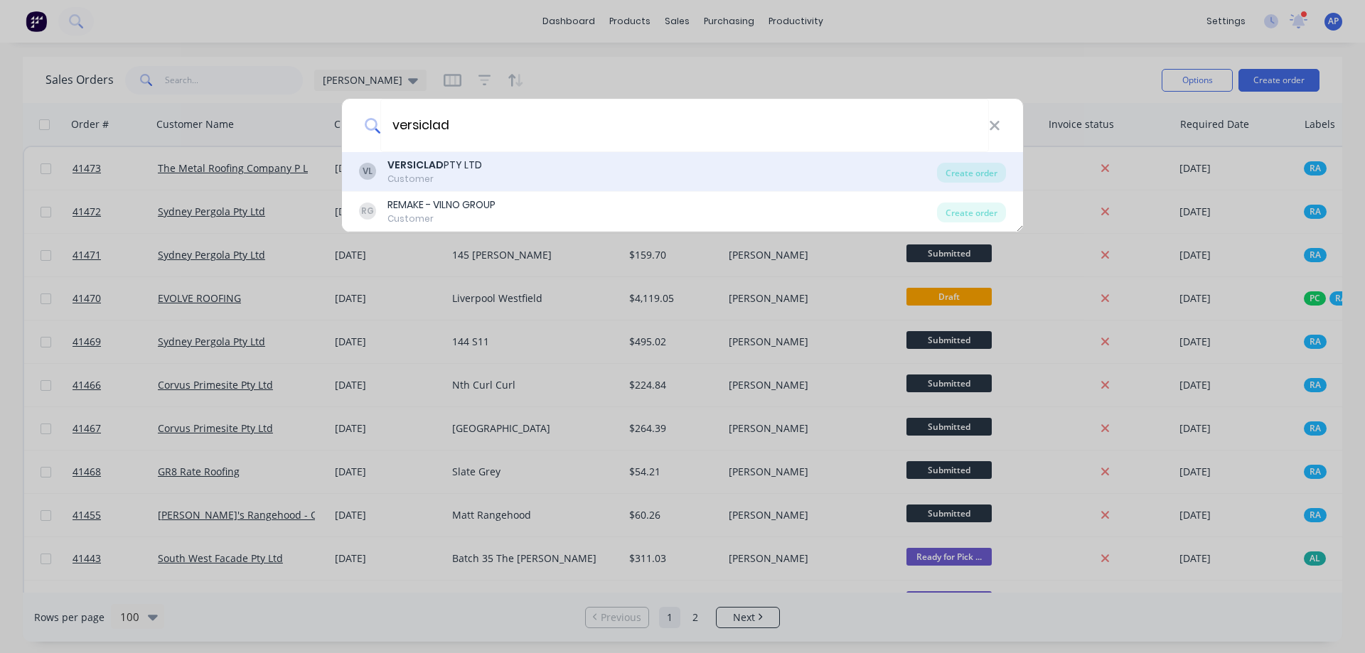
click at [479, 170] on div "VL VERSICLAD PTY LTD Customer" at bounding box center [648, 172] width 578 height 28
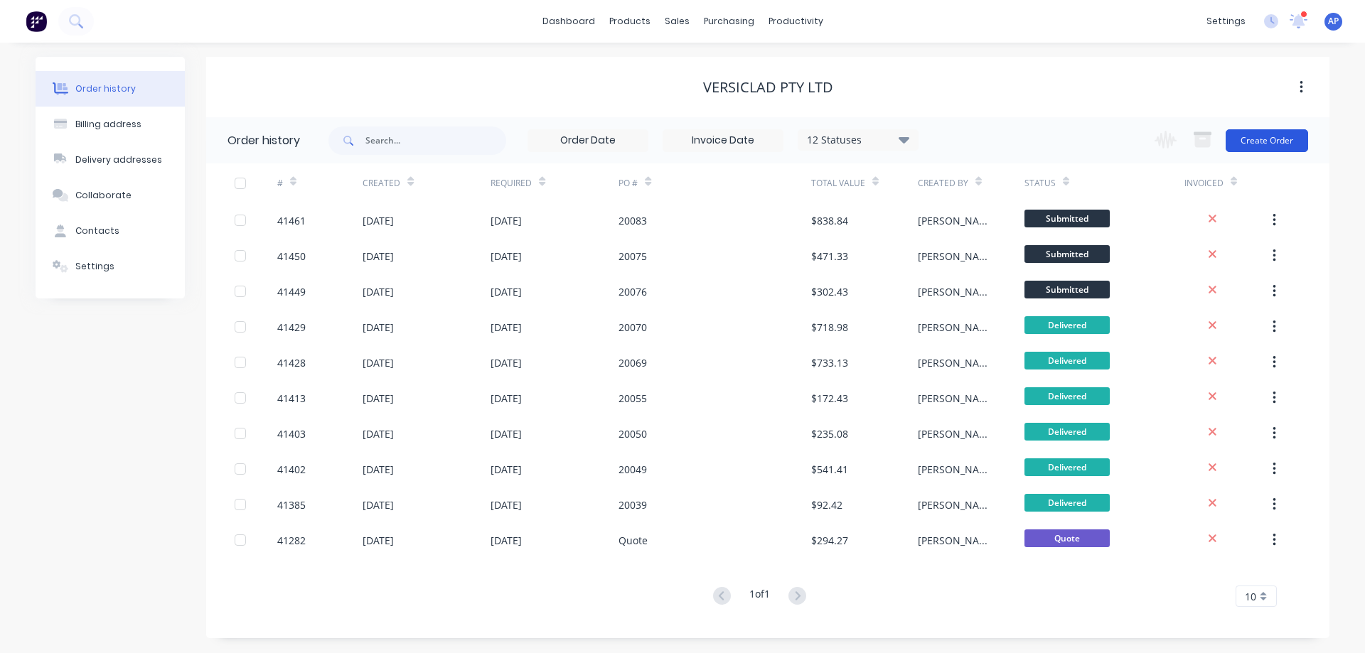
click at [1271, 140] on button "Create Order" at bounding box center [1267, 140] width 82 height 23
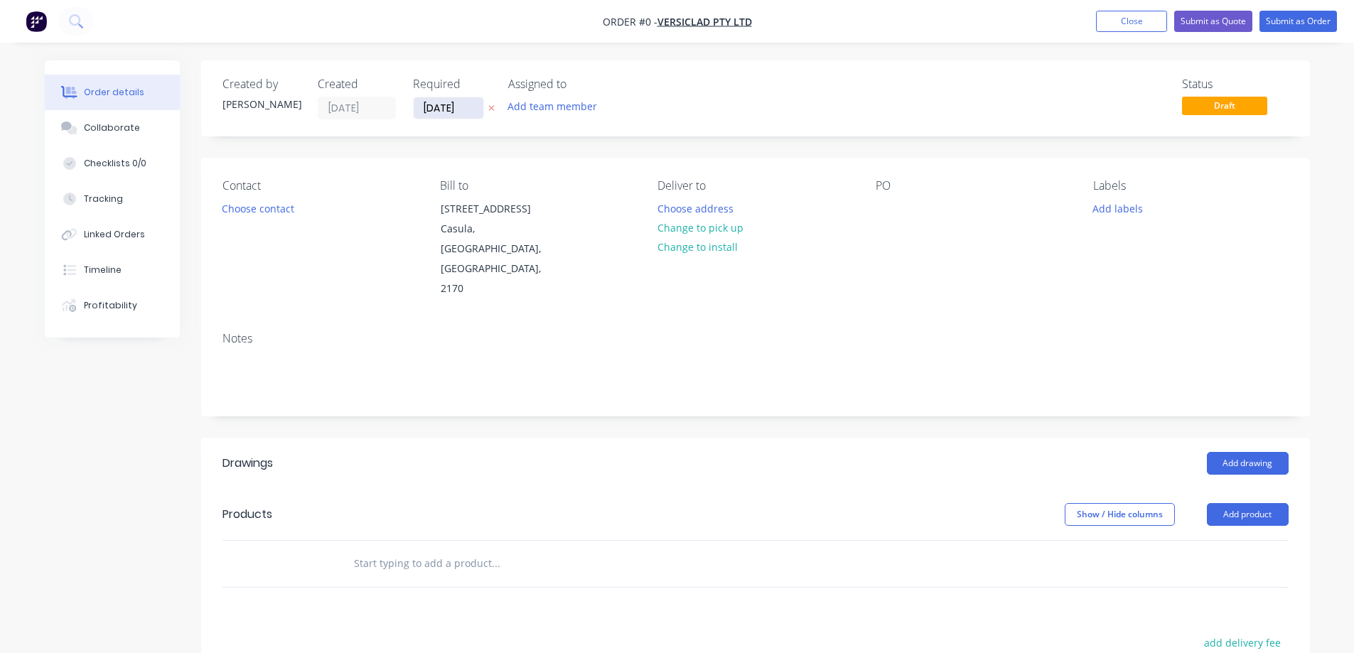
click at [441, 106] on input "[DATE]" at bounding box center [449, 107] width 70 height 21
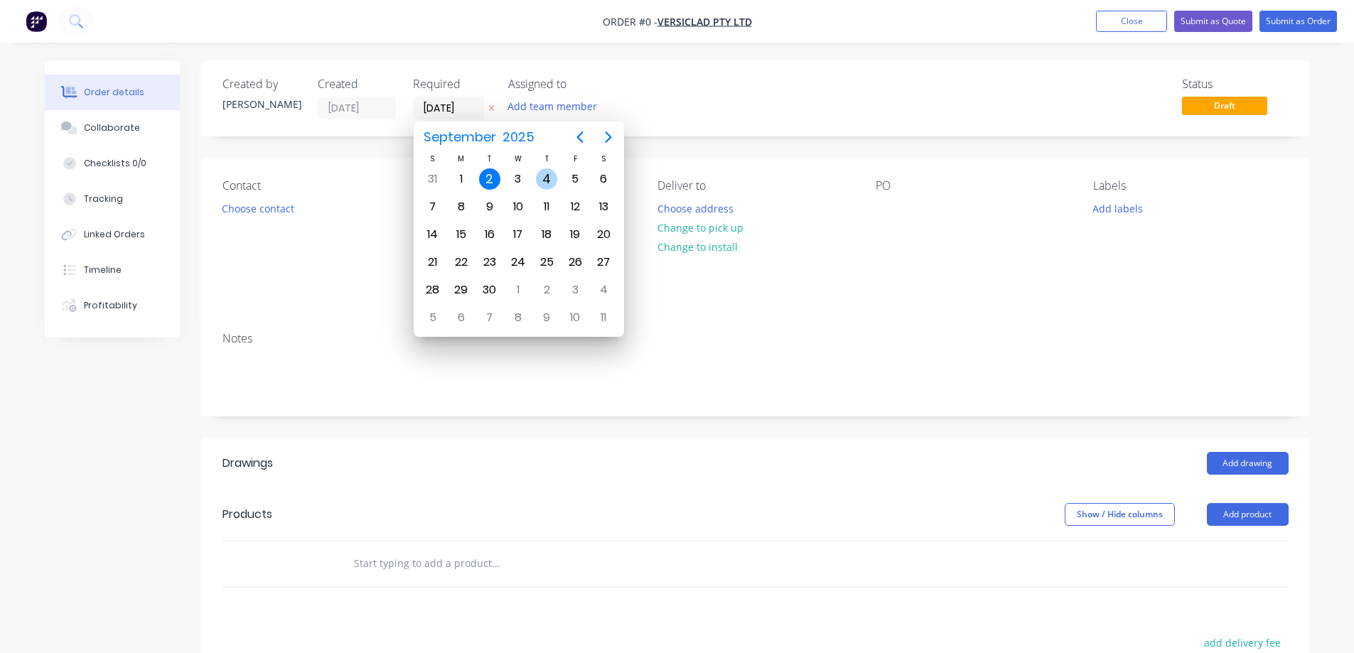
click at [552, 178] on div "4" at bounding box center [546, 179] width 21 height 21
type input "[DATE]"
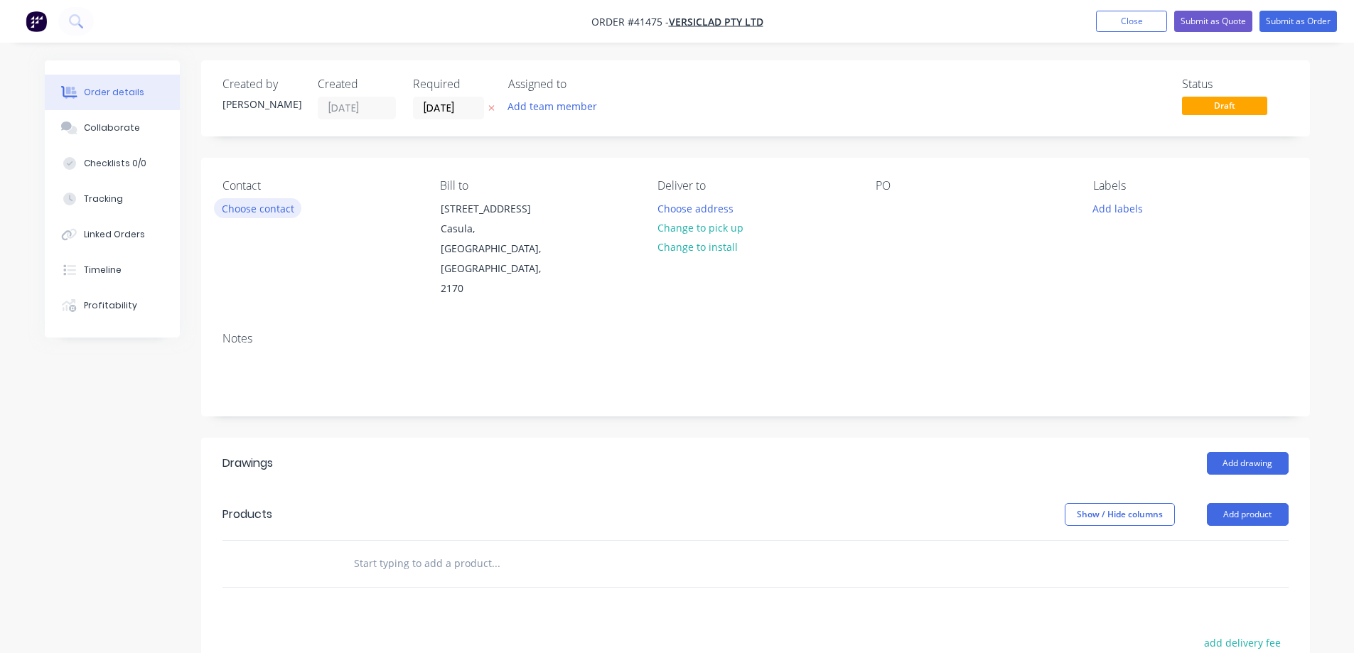
click at [269, 209] on button "Choose contact" at bounding box center [257, 207] width 87 height 19
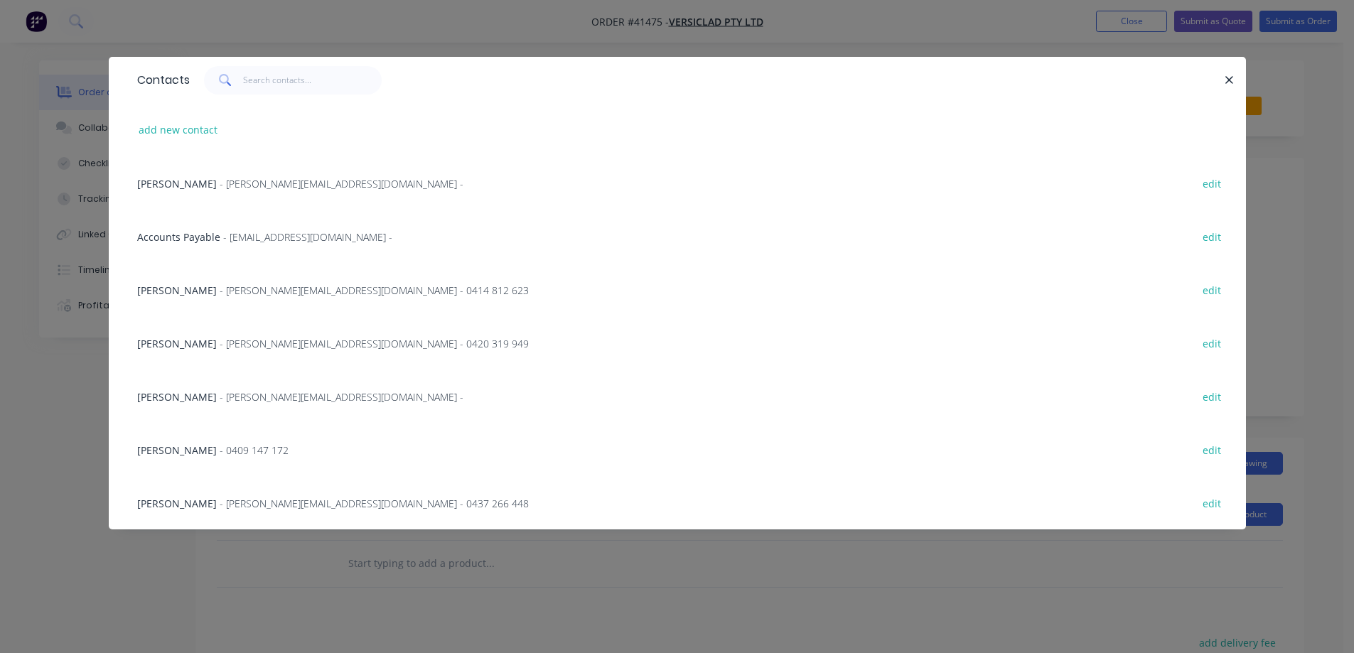
click at [232, 183] on span "- michele@versiclad.com.au -" at bounding box center [342, 184] width 244 height 14
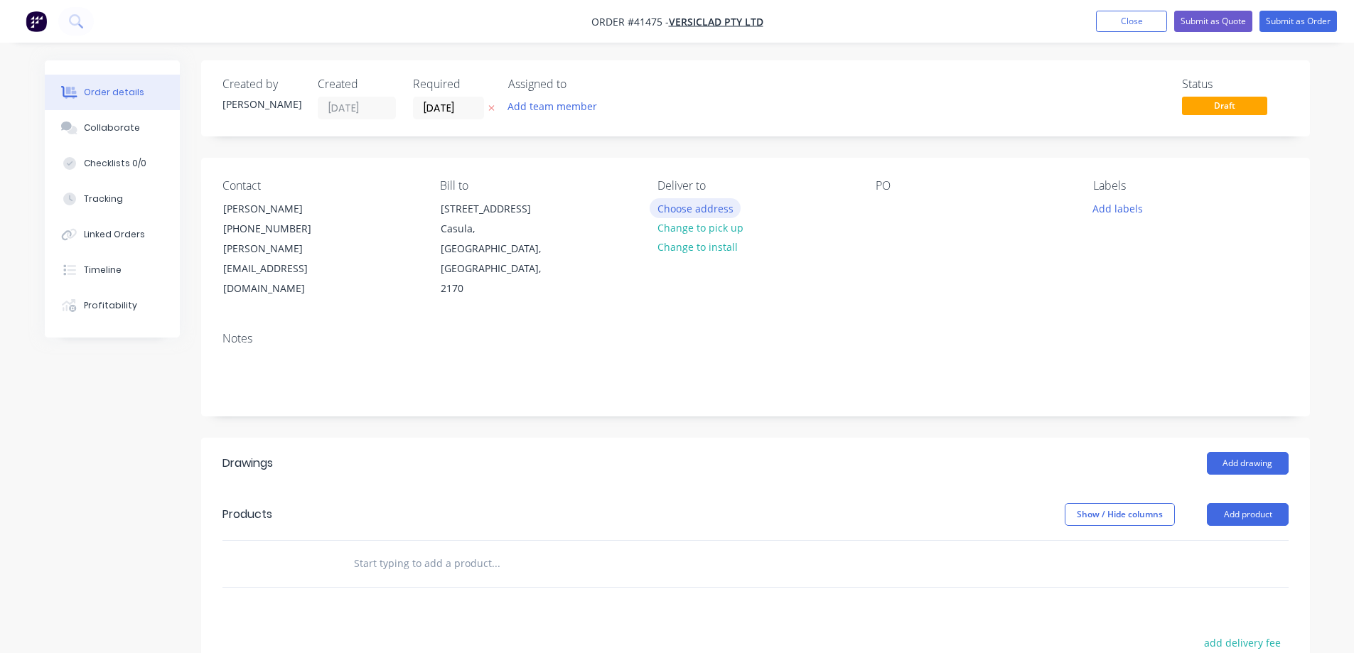
click at [662, 208] on button "Choose address" at bounding box center [695, 207] width 91 height 19
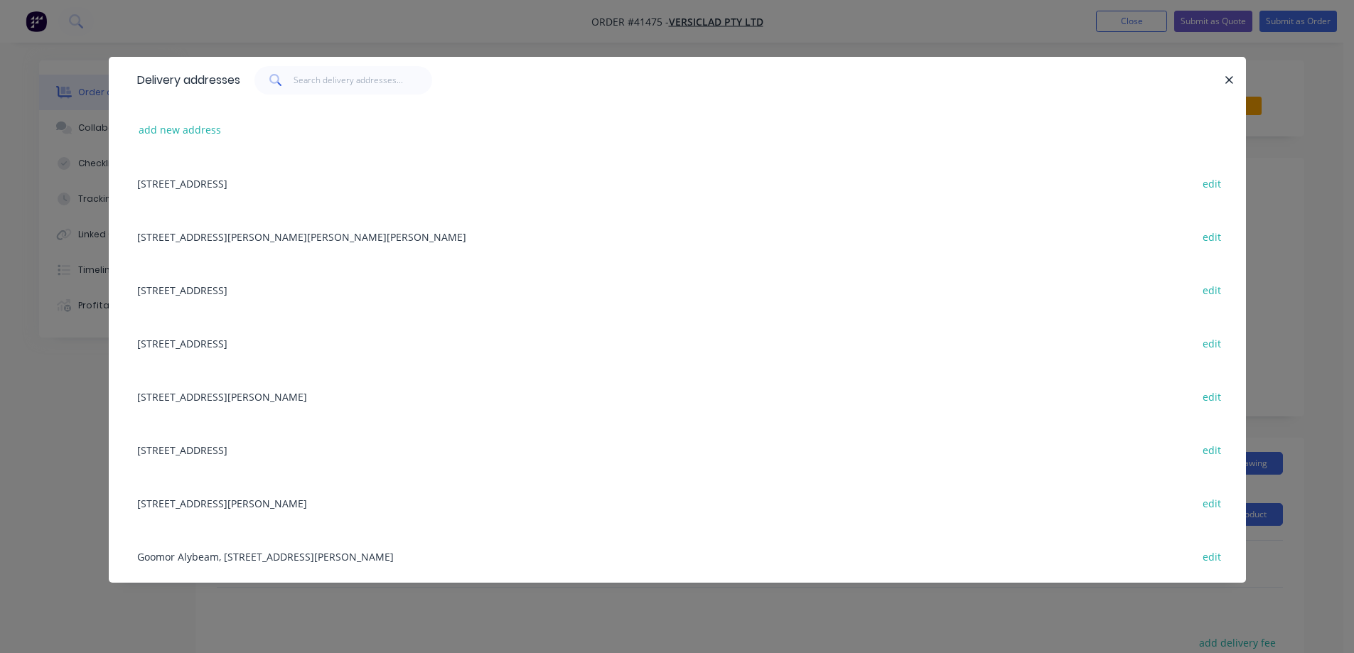
drag, startPoint x: 350, startPoint y: 186, endPoint x: 380, endPoint y: 185, distance: 30.6
click at [350, 186] on div "3 Berriwerri Place, Casula, New South Wales, Australia, 2170 edit" at bounding box center [677, 182] width 1095 height 53
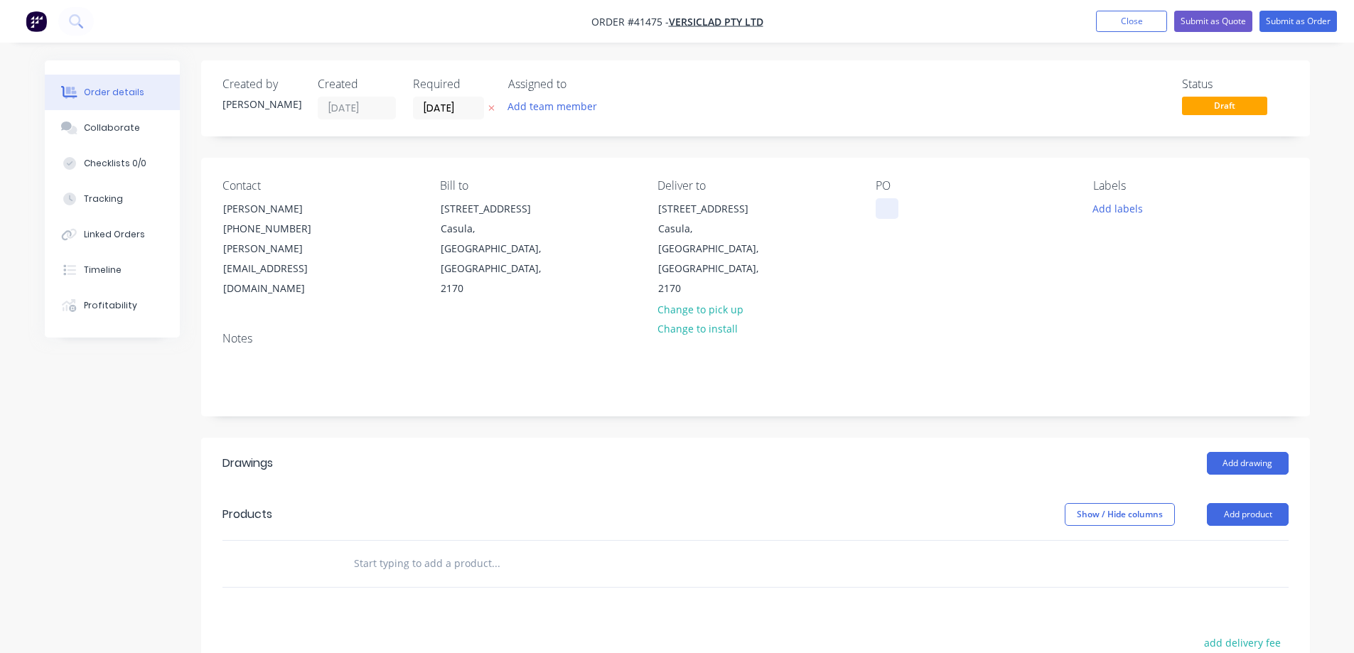
click at [883, 208] on div at bounding box center [887, 208] width 23 height 21
click at [1102, 202] on button "Add labels" at bounding box center [1118, 207] width 65 height 19
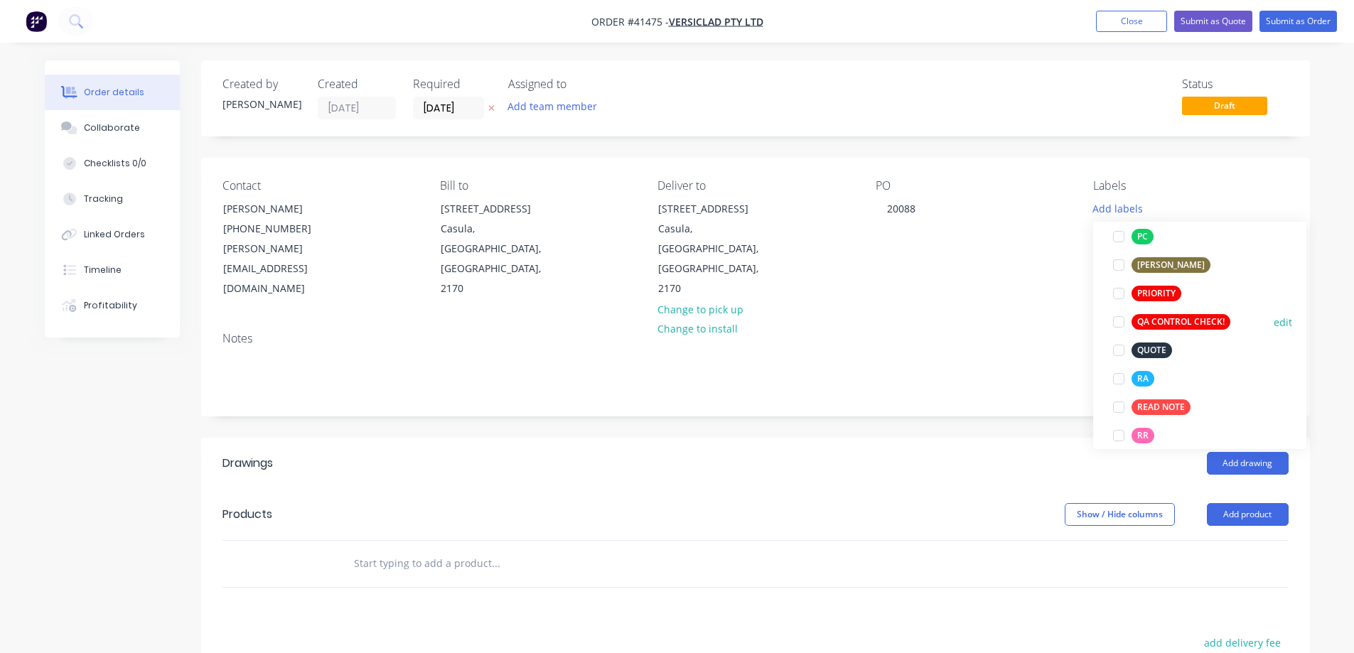
scroll to position [355, 0]
click at [1118, 378] on div at bounding box center [1119, 378] width 28 height 28
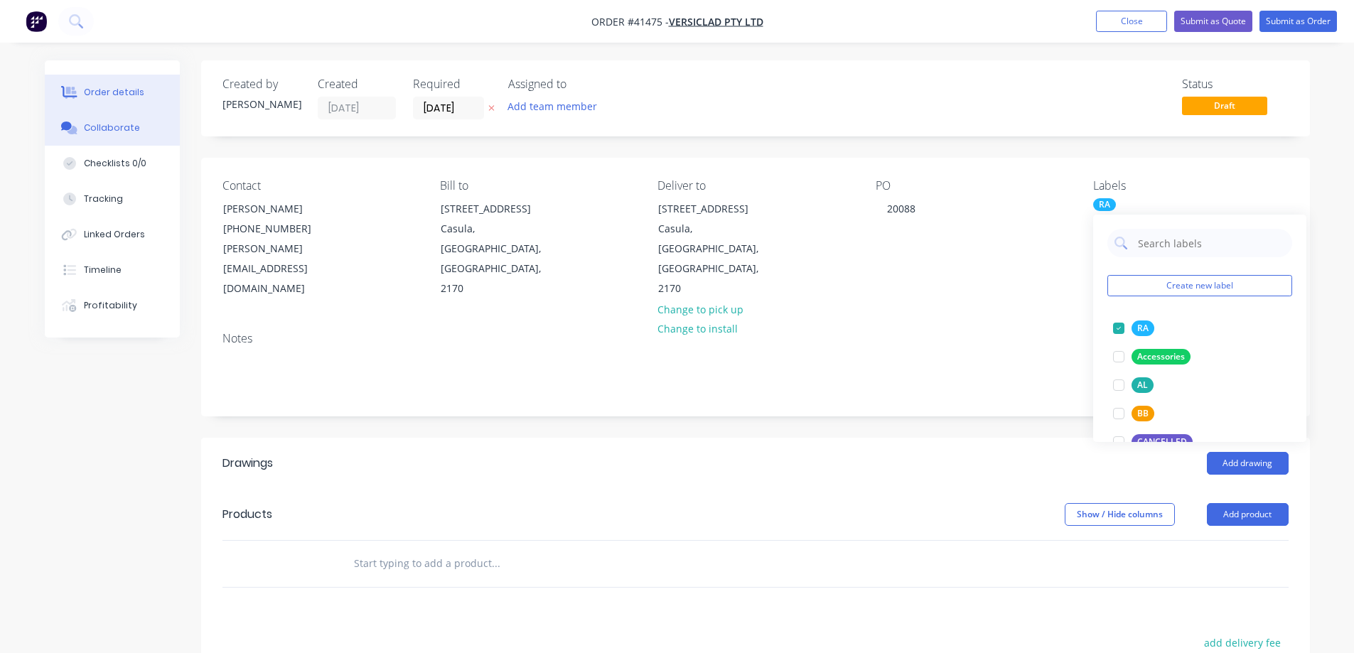
click at [127, 127] on div "Collaborate" at bounding box center [112, 128] width 56 height 13
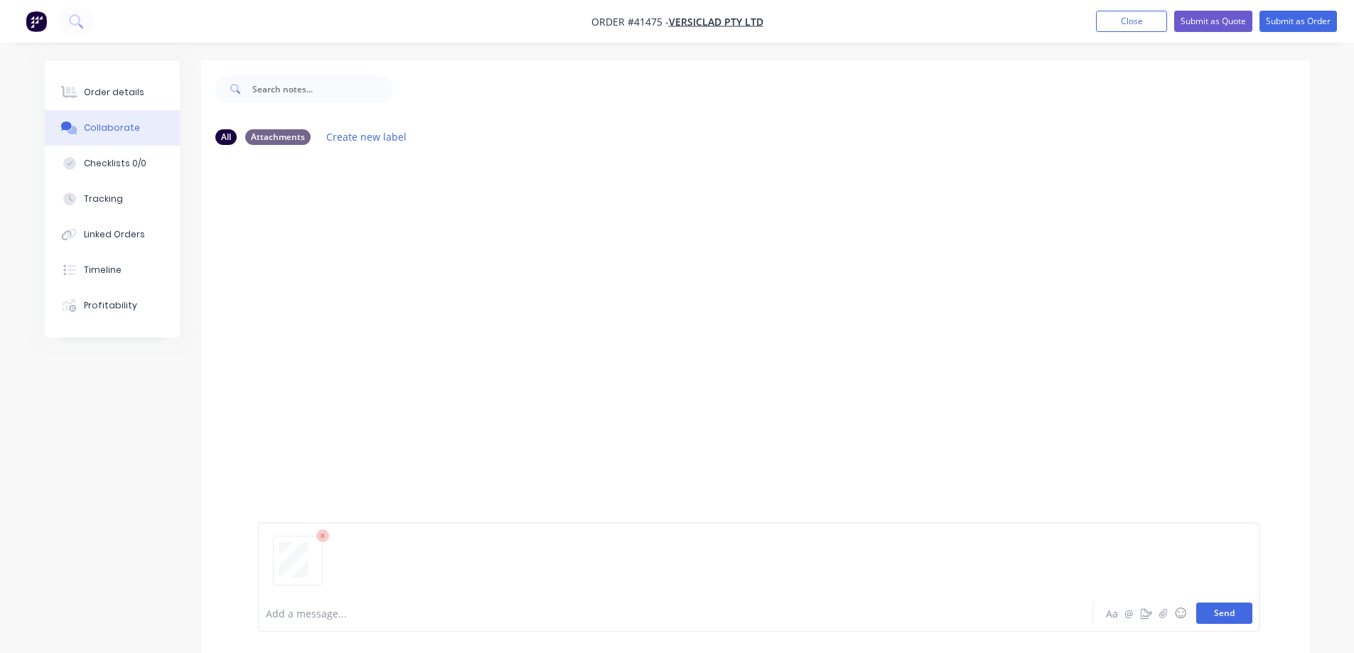
click at [1222, 610] on button "Send" at bounding box center [1225, 613] width 56 height 21
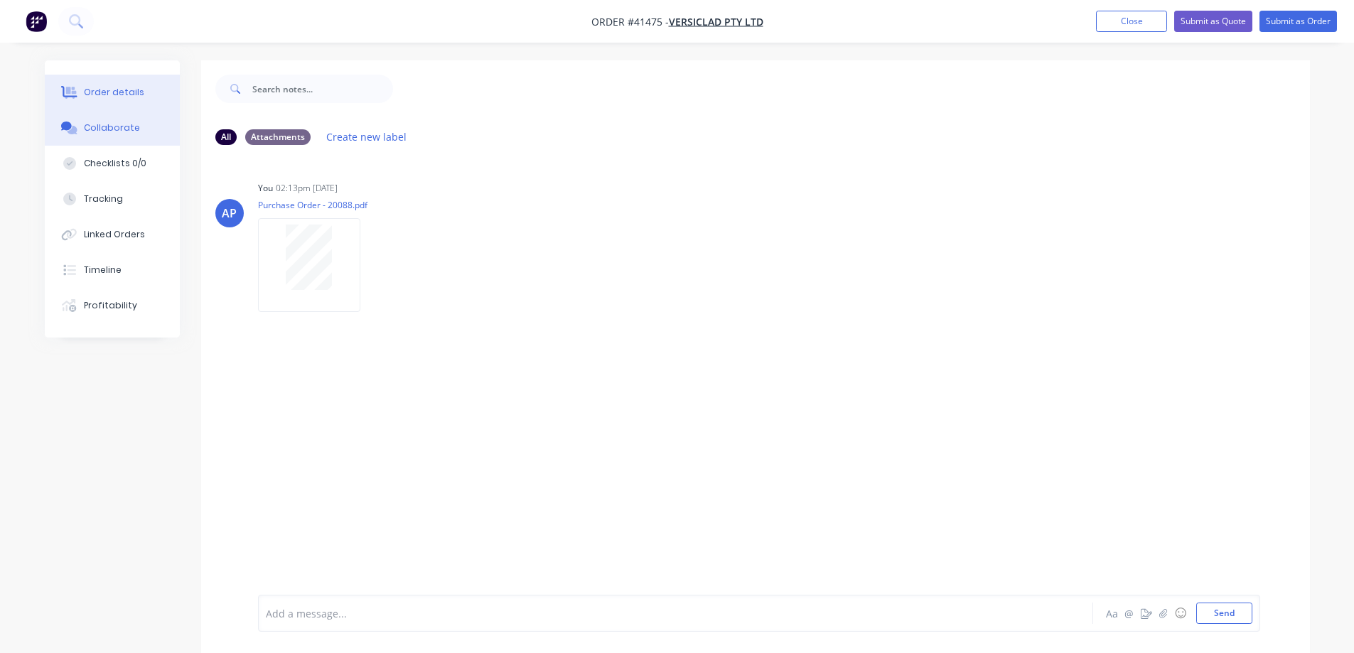
click at [133, 92] on div "Order details" at bounding box center [114, 92] width 60 height 13
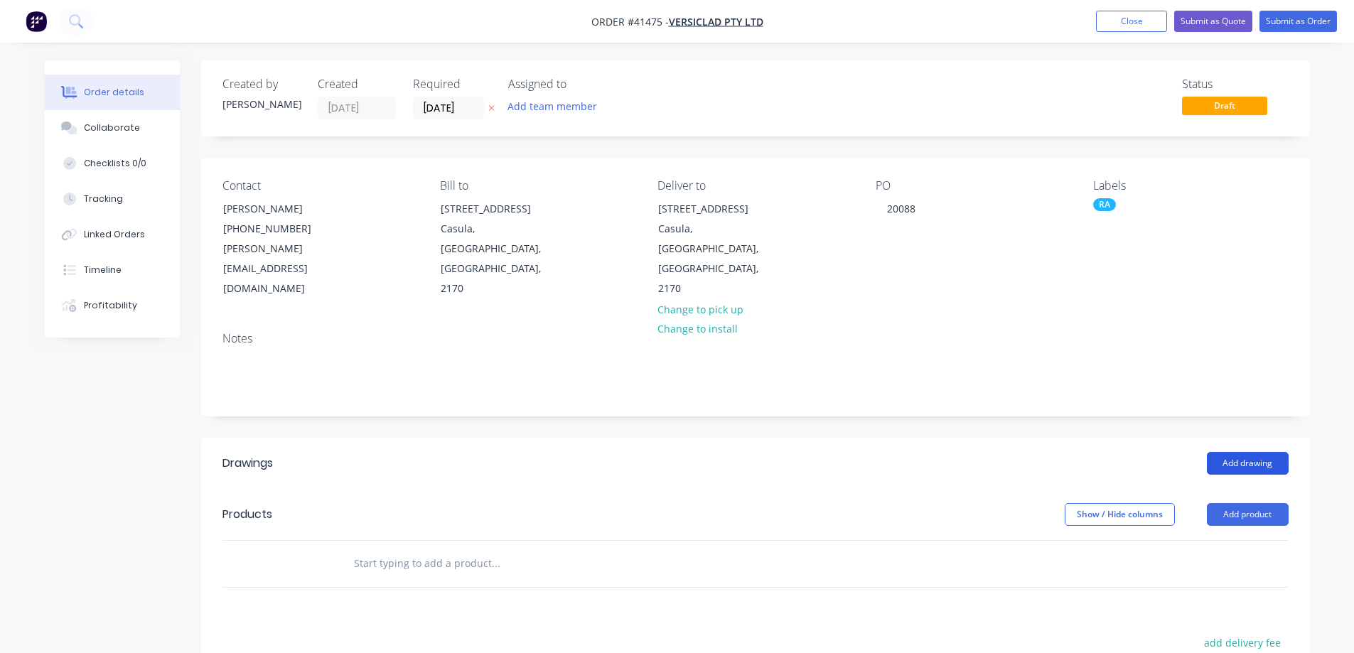
click at [1233, 452] on button "Add drawing" at bounding box center [1248, 463] width 82 height 23
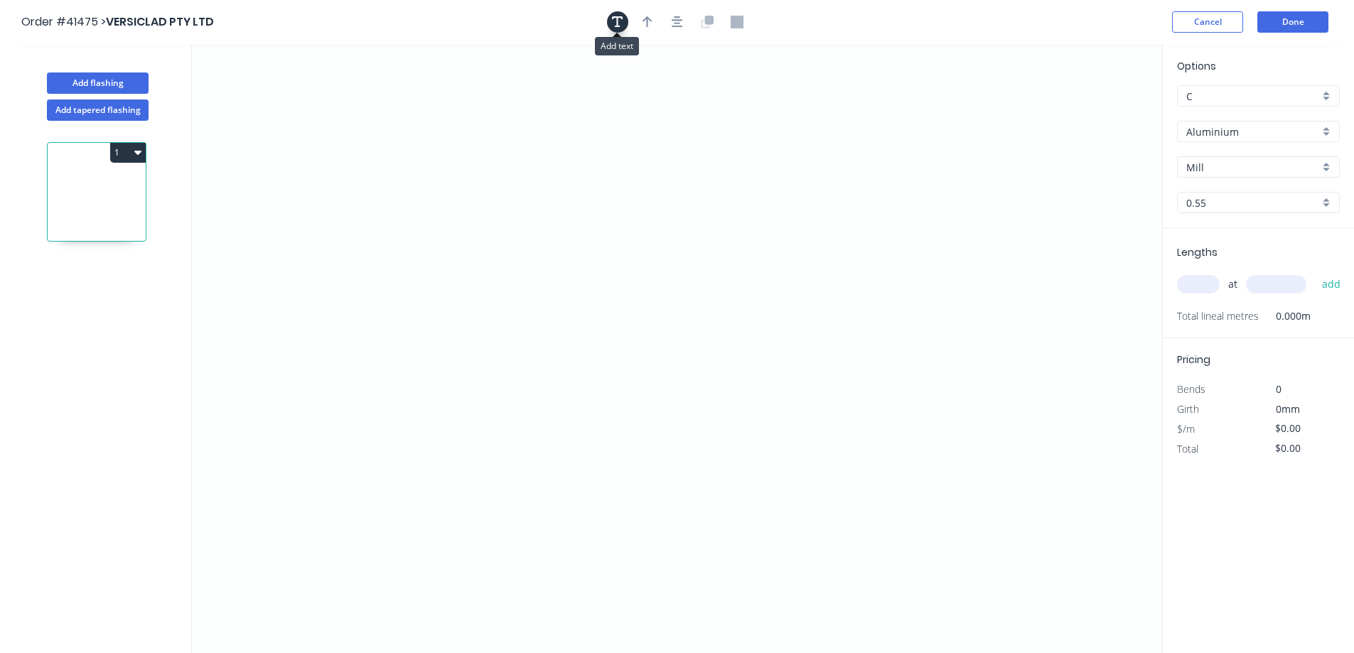
click at [618, 22] on icon "button" at bounding box center [617, 21] width 11 height 11
click at [304, 93] on textarea at bounding box center [283, 100] width 115 height 53
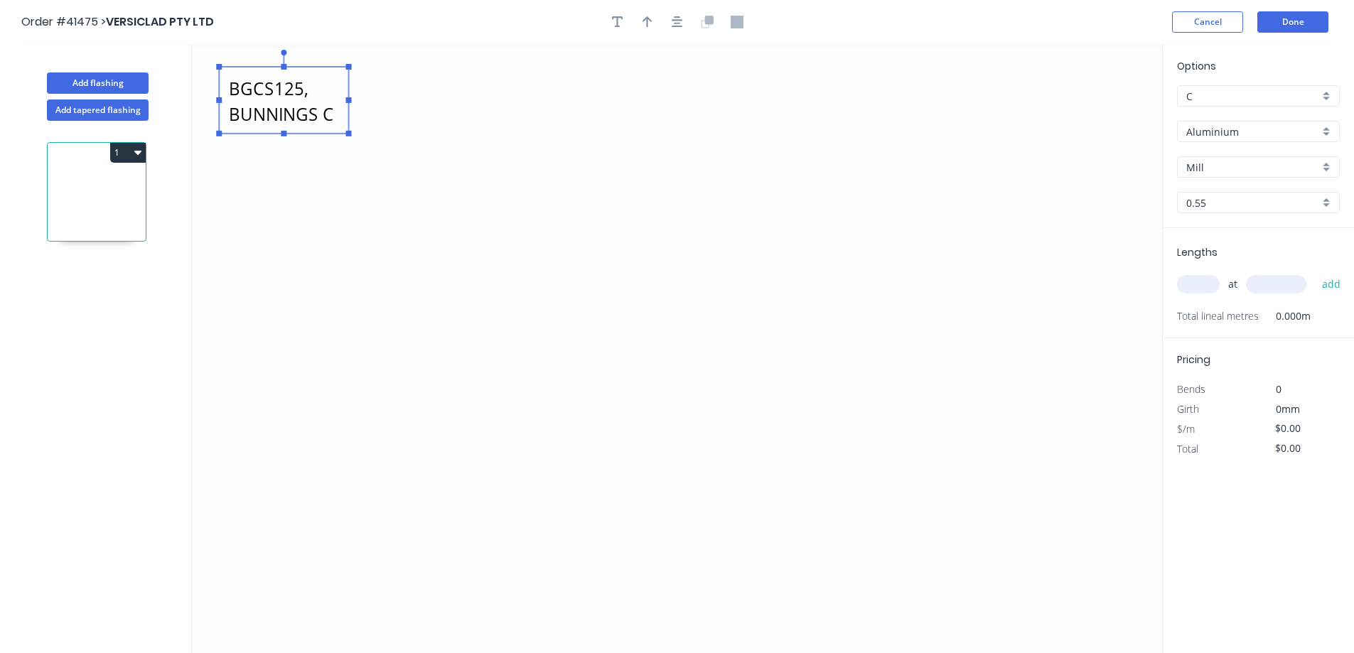
type textarea "BGCS125, BUNNINGS C"
click at [1321, 132] on div "Aluminium" at bounding box center [1258, 131] width 163 height 21
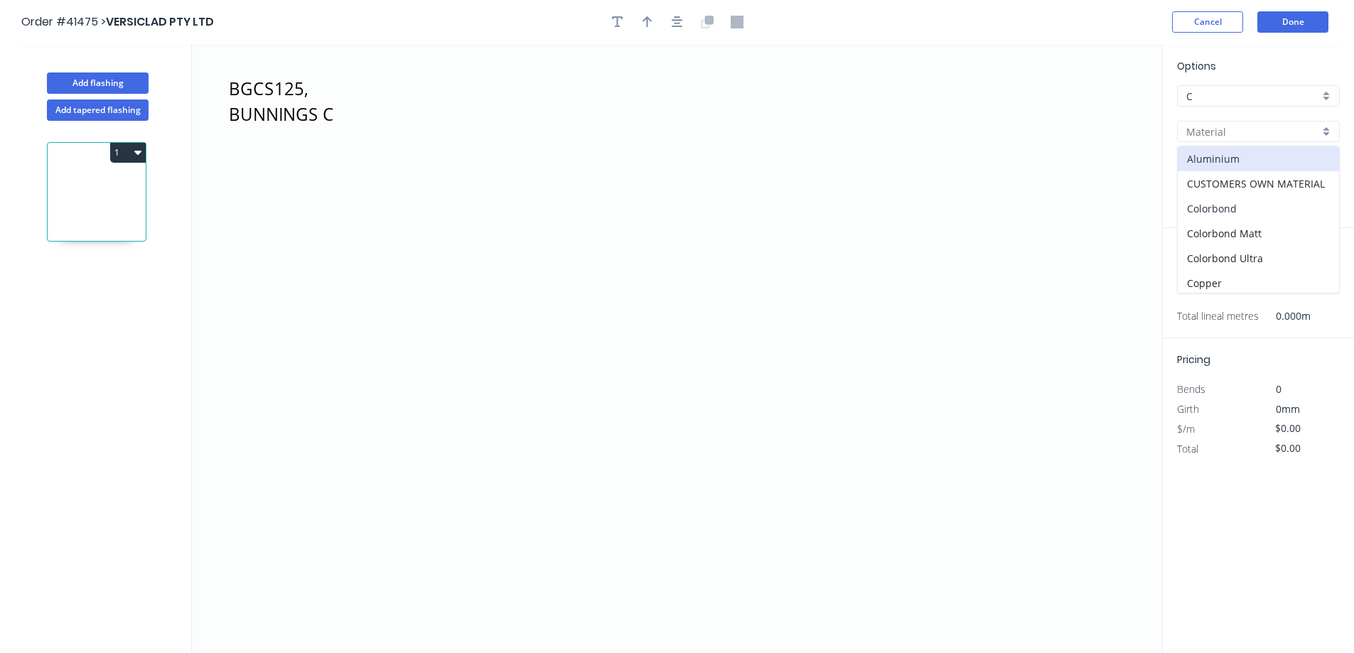
click at [1257, 204] on div "Colorbond" at bounding box center [1258, 208] width 161 height 25
type input "Colorbond"
type input "Basalt"
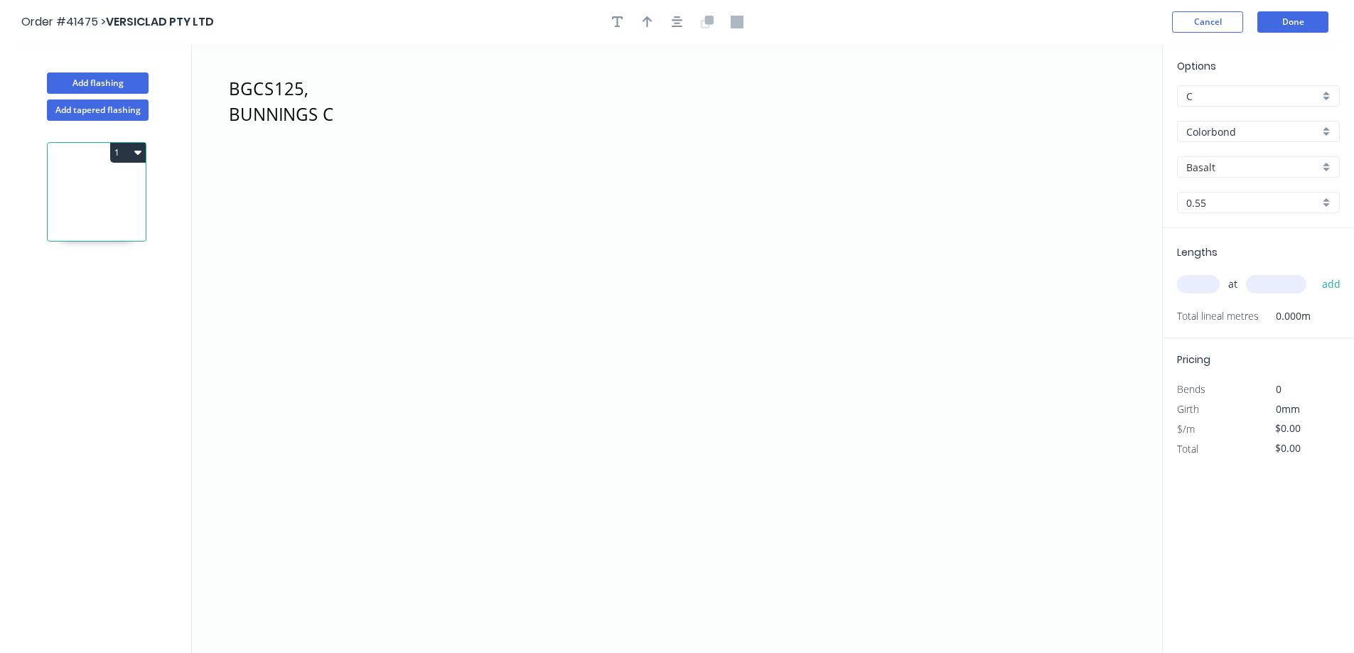
click at [1324, 164] on div "Basalt" at bounding box center [1258, 166] width 163 height 21
click at [1216, 201] on div "Dune" at bounding box center [1258, 201] width 161 height 25
type input "Dune"
click at [1201, 286] on input "text" at bounding box center [1198, 284] width 43 height 18
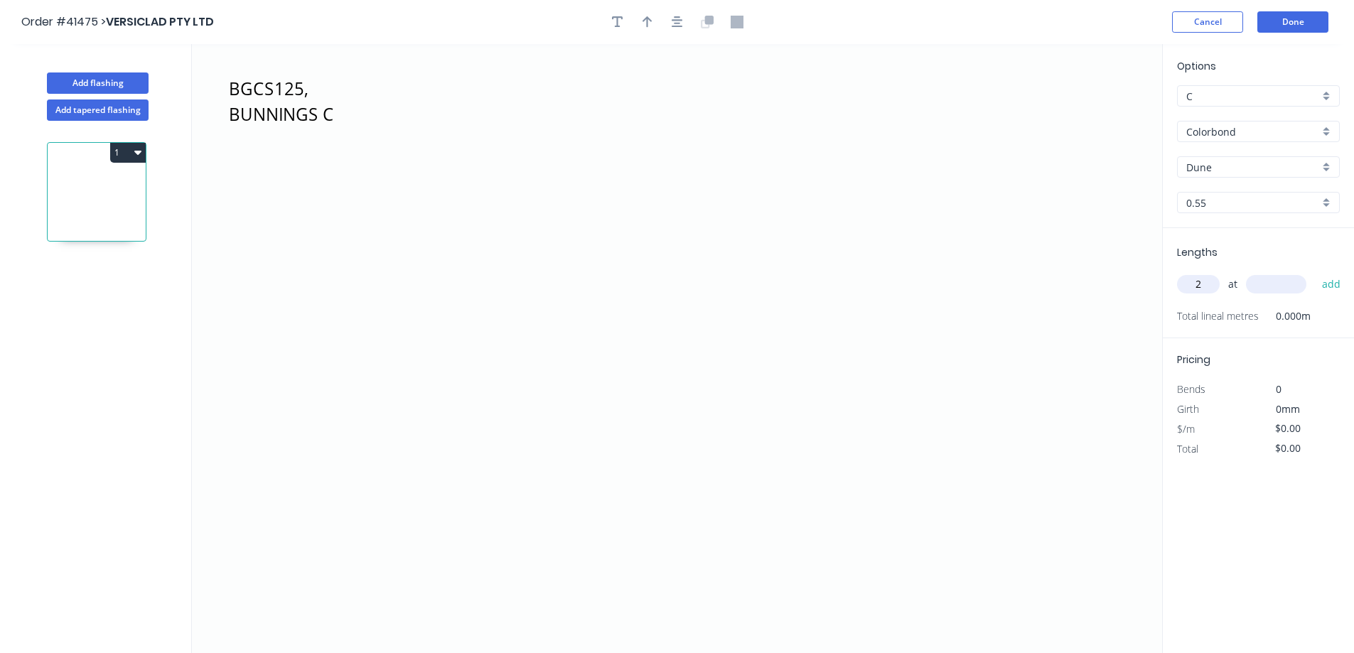
type input "2"
type input "4700"
click at [1315, 272] on button "add" at bounding box center [1331, 284] width 33 height 24
drag, startPoint x: 702, startPoint y: 423, endPoint x: 525, endPoint y: 418, distance: 177.1
click at [525, 418] on icon "BGCS125, BUNNINGS C" at bounding box center [677, 348] width 971 height 609
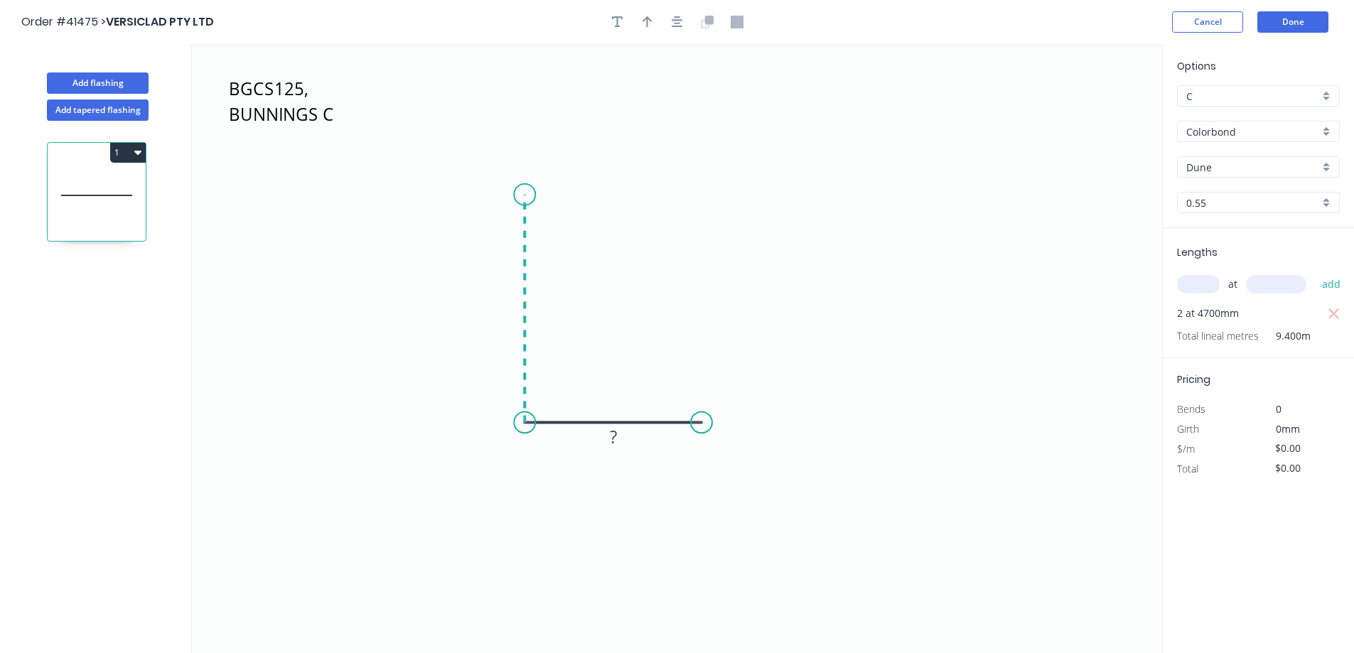
drag, startPoint x: 518, startPoint y: 392, endPoint x: 519, endPoint y: 187, distance: 205.5
click at [519, 187] on icon "BGCS125, BUNNINGS C ?" at bounding box center [677, 348] width 971 height 609
drag, startPoint x: 519, startPoint y: 187, endPoint x: 836, endPoint y: 184, distance: 317.1
click at [836, 184] on icon "BGCS125, BUNNINGS C ? ?" at bounding box center [677, 348] width 971 height 609
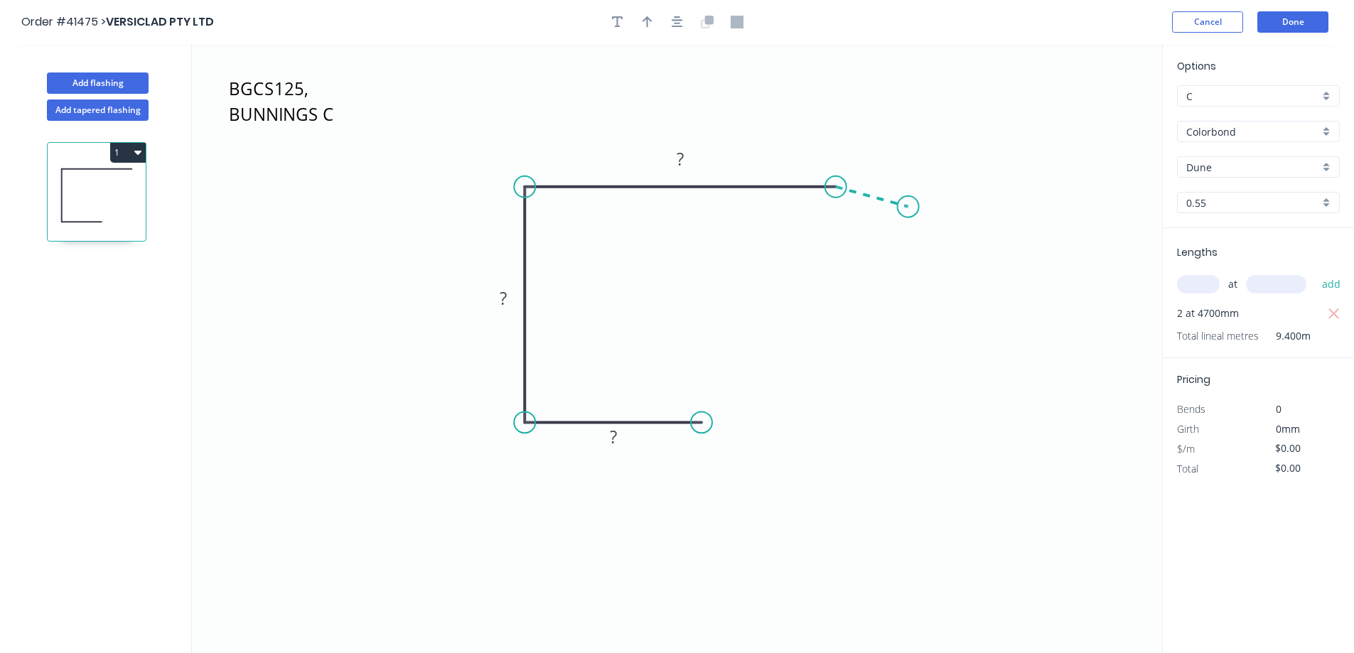
click at [909, 207] on icon "BGCS125, BUNNINGS C ? ? ?" at bounding box center [677, 348] width 971 height 609
click at [909, 207] on circle at bounding box center [908, 206] width 21 height 21
click at [754, 460] on div "Crush & Fold" at bounding box center [772, 465] width 143 height 29
click at [699, 445] on tspan "10" at bounding box center [693, 445] width 20 height 23
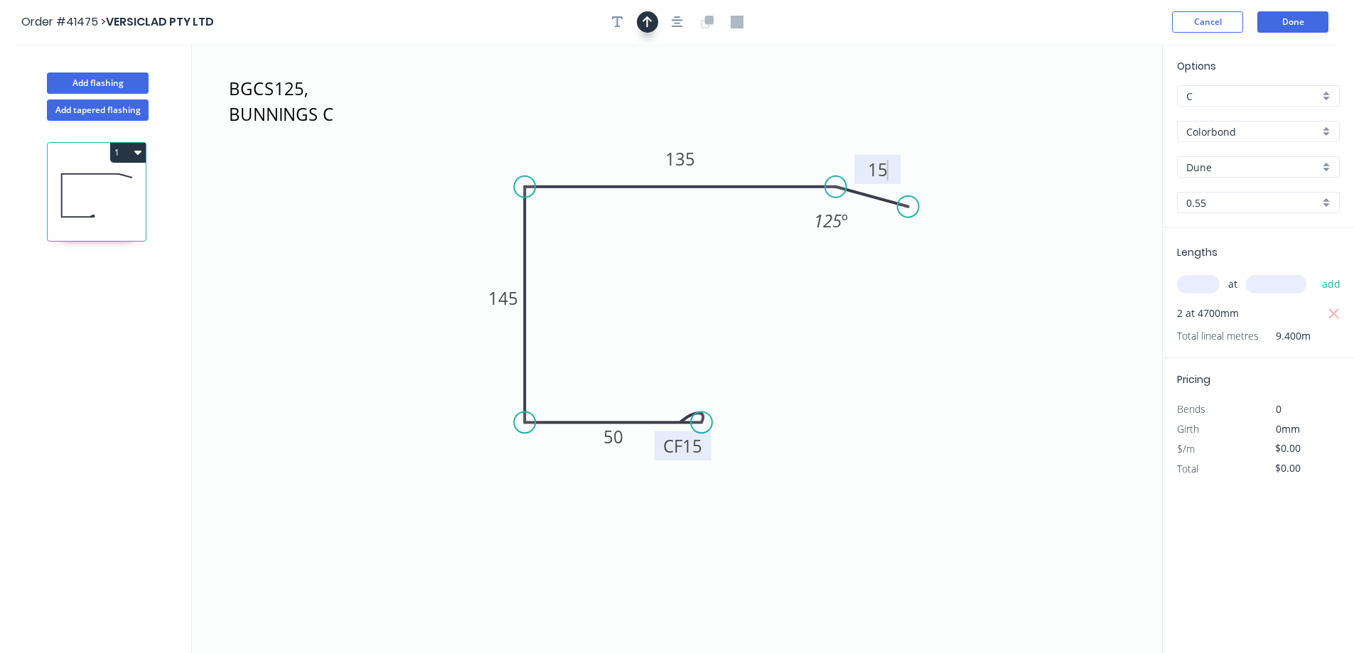
click at [647, 23] on icon "button" at bounding box center [648, 21] width 10 height 11
type input "$12.05"
type input "$113.27"
drag, startPoint x: 1093, startPoint y: 115, endPoint x: 608, endPoint y: 159, distance: 486.9
click at [608, 159] on icon at bounding box center [610, 142] width 13 height 46
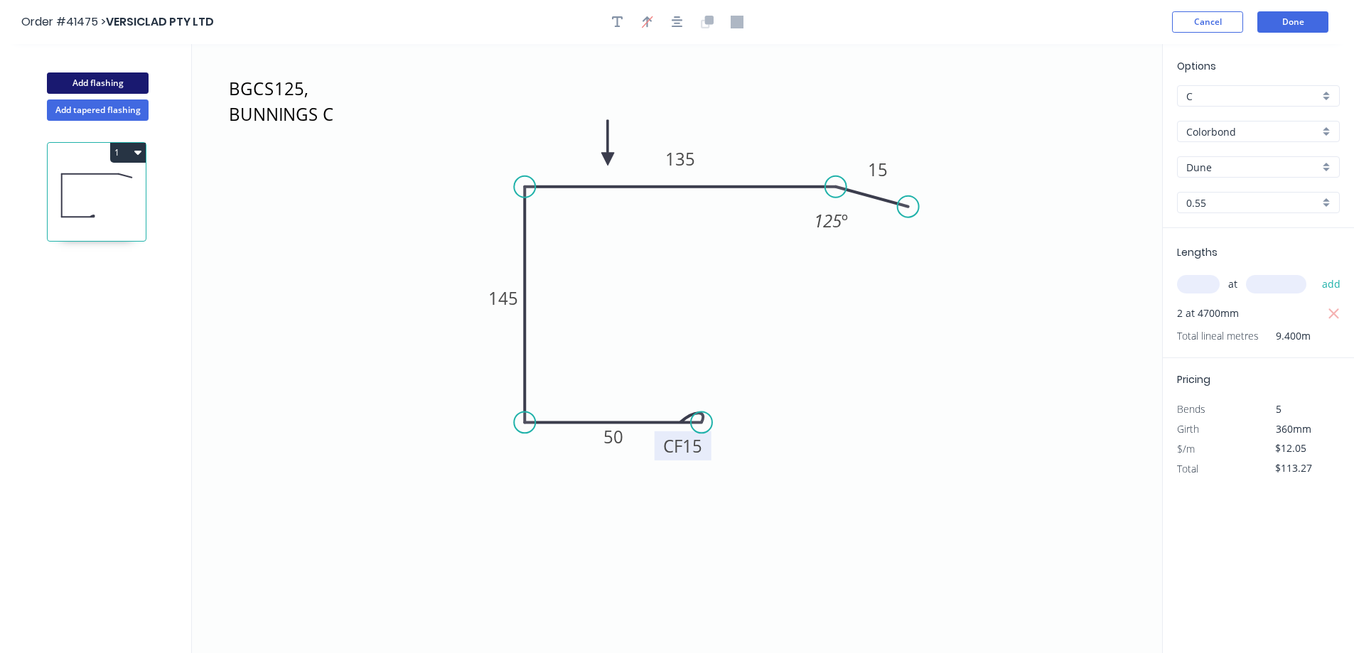
click at [137, 84] on button "Add flashing" at bounding box center [98, 83] width 102 height 21
type input "$0.00"
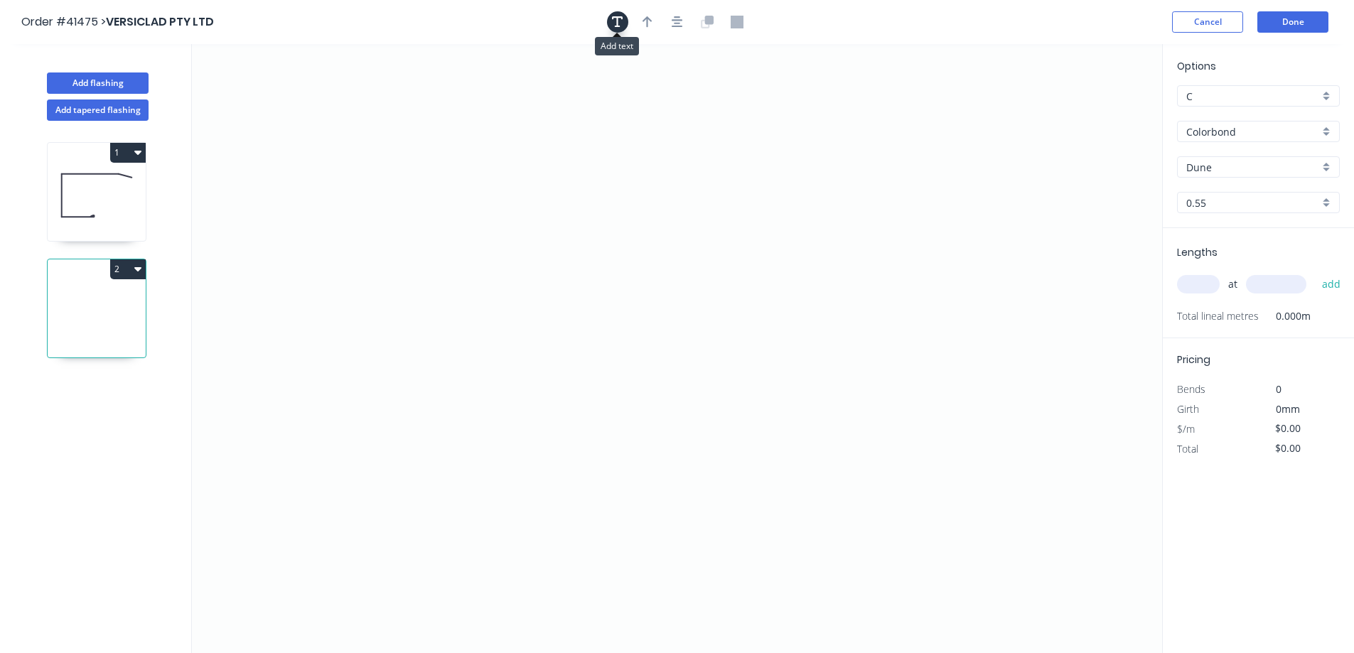
click at [616, 22] on icon "button" at bounding box center [617, 22] width 11 height 13
click at [282, 97] on textarea at bounding box center [283, 100] width 115 height 53
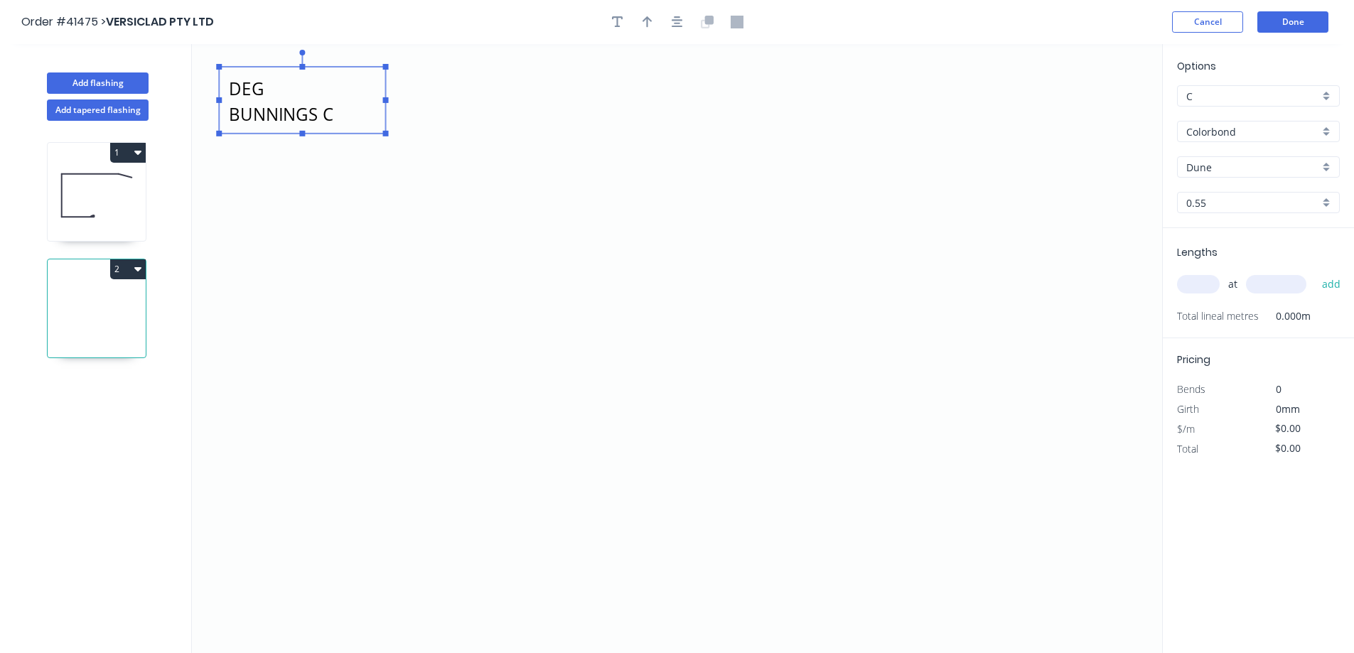
drag, startPoint x: 349, startPoint y: 100, endPoint x: 387, endPoint y: 102, distance: 38.5
click at [387, 102] on rect at bounding box center [386, 100] width 6 height 6
type textarea "ZFCS125, 10 DEG BUNNINGS C"
click at [1204, 283] on input "text" at bounding box center [1198, 284] width 43 height 18
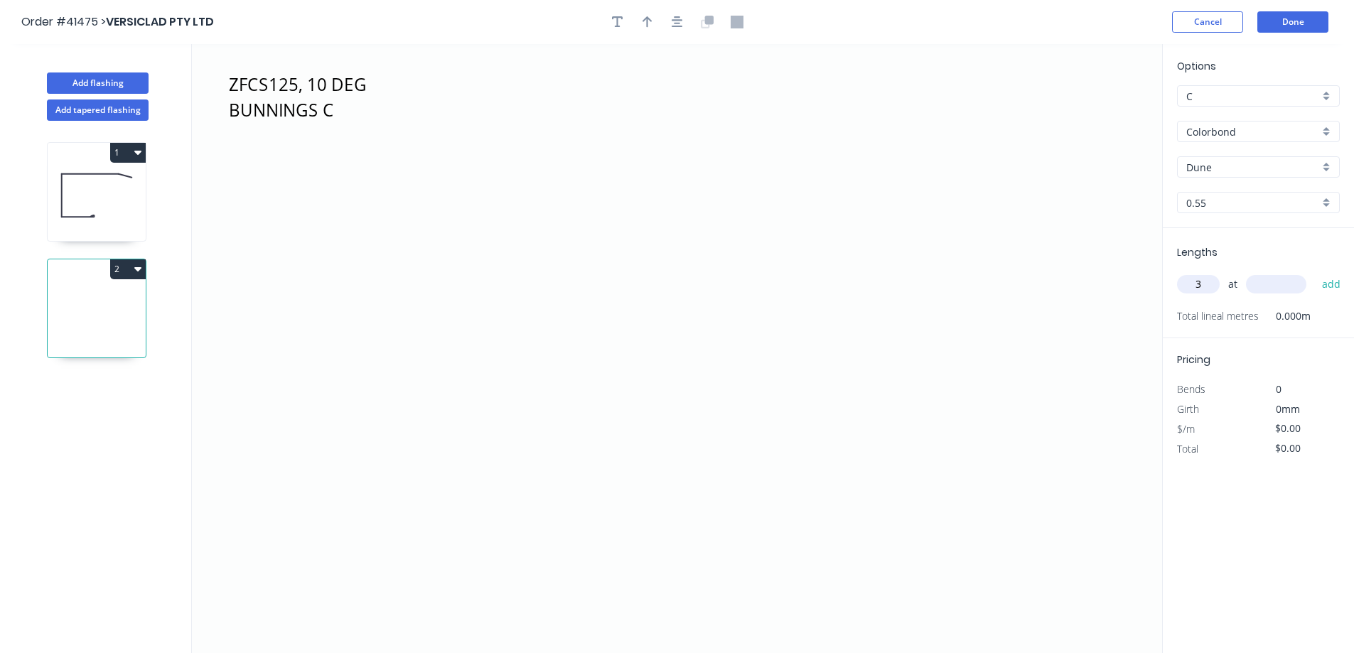
type input "3"
type input "5800"
click at [1315, 272] on button "add" at bounding box center [1331, 284] width 33 height 24
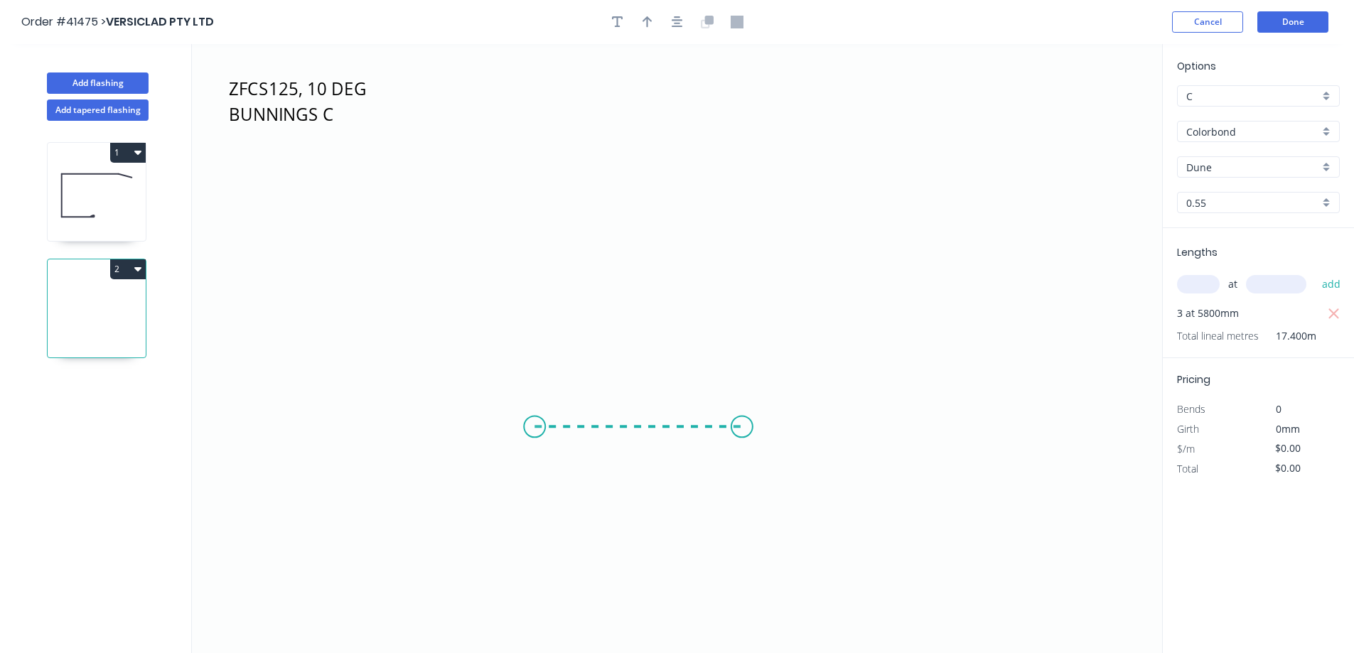
drag, startPoint x: 535, startPoint y: 427, endPoint x: 744, endPoint y: 423, distance: 209.1
click at [744, 423] on icon "ZFCS125, 10 DEG BUNNINGS C" at bounding box center [677, 348] width 971 height 609
click at [675, 139] on icon "ZFCS125, 10 DEG BUNNINGS C ?" at bounding box center [677, 348] width 971 height 609
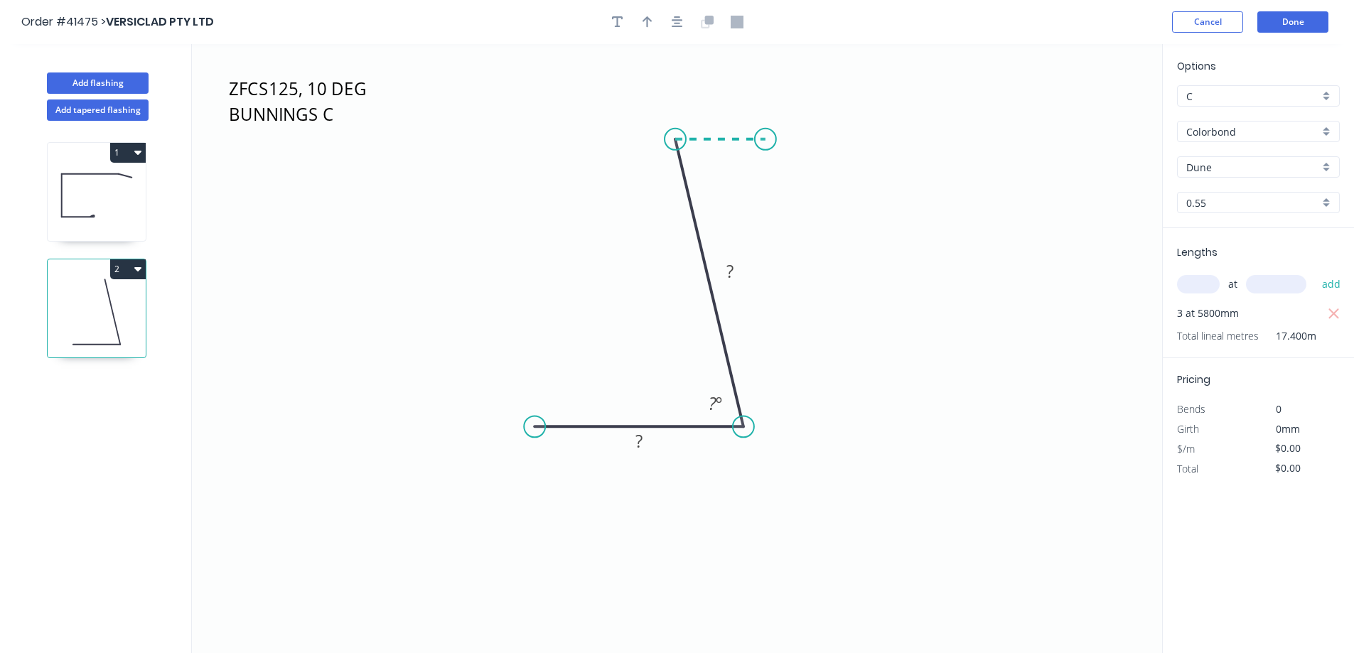
drag, startPoint x: 675, startPoint y: 139, endPoint x: 766, endPoint y: 139, distance: 90.3
click at [766, 139] on icon "ZFCS125, 10 DEG BUNNINGS C ? ? ? º" at bounding box center [677, 348] width 971 height 609
click at [766, 139] on circle at bounding box center [765, 139] width 21 height 21
click at [560, 471] on div "Crush & Fold" at bounding box center [609, 475] width 143 height 29
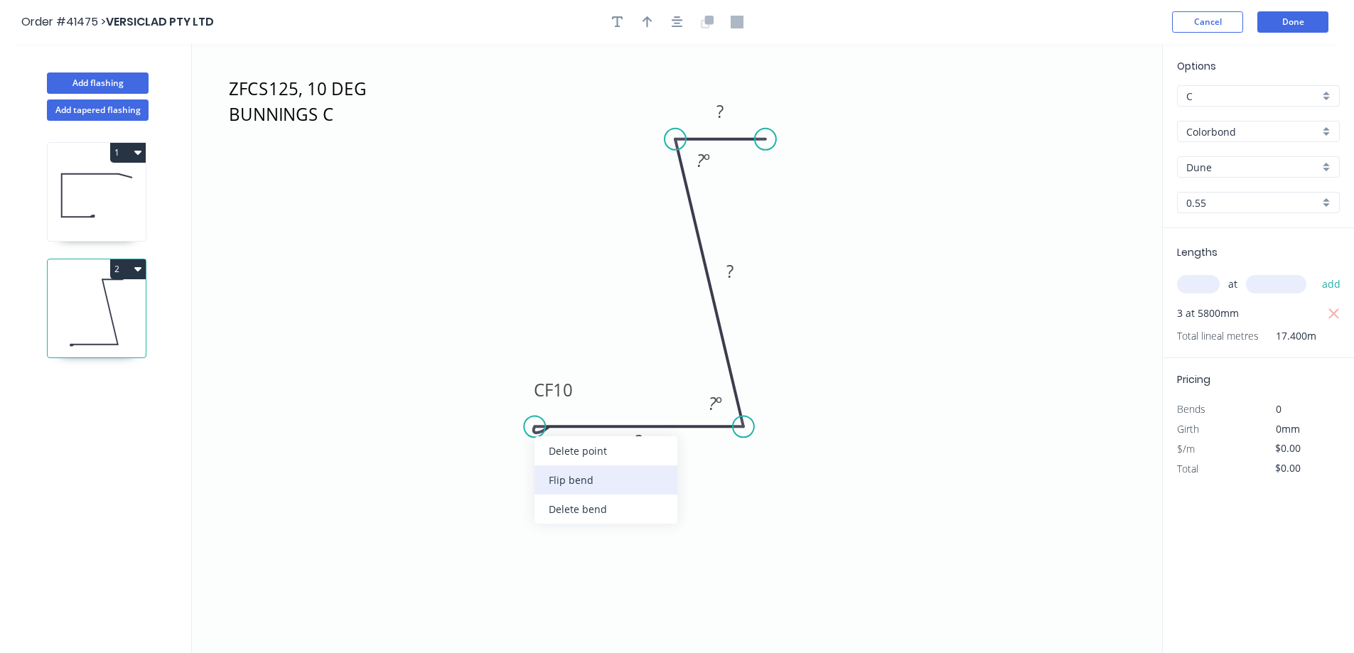
click at [557, 478] on div "Flip bend" at bounding box center [606, 480] width 143 height 29
click at [564, 450] on tspan "10" at bounding box center [563, 450] width 20 height 23
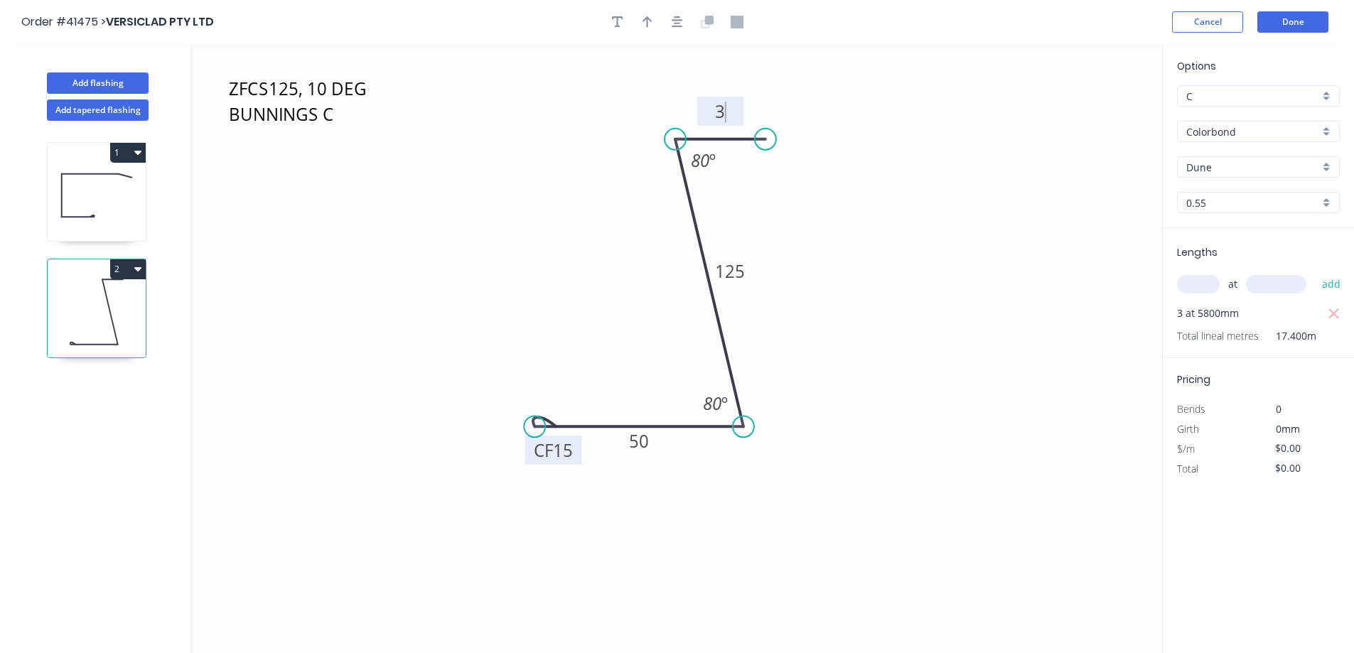
type input "$9.01"
type input "$156.77"
click at [653, 21] on button "button" at bounding box center [647, 21] width 21 height 21
drag, startPoint x: 1085, startPoint y: 111, endPoint x: 966, endPoint y: 262, distance: 191.9
click at [966, 262] on icon "ZFCS125, 10 DEG BUNNINGS C CF 15 50 125 30 80 º 80 º" at bounding box center [677, 348] width 971 height 609
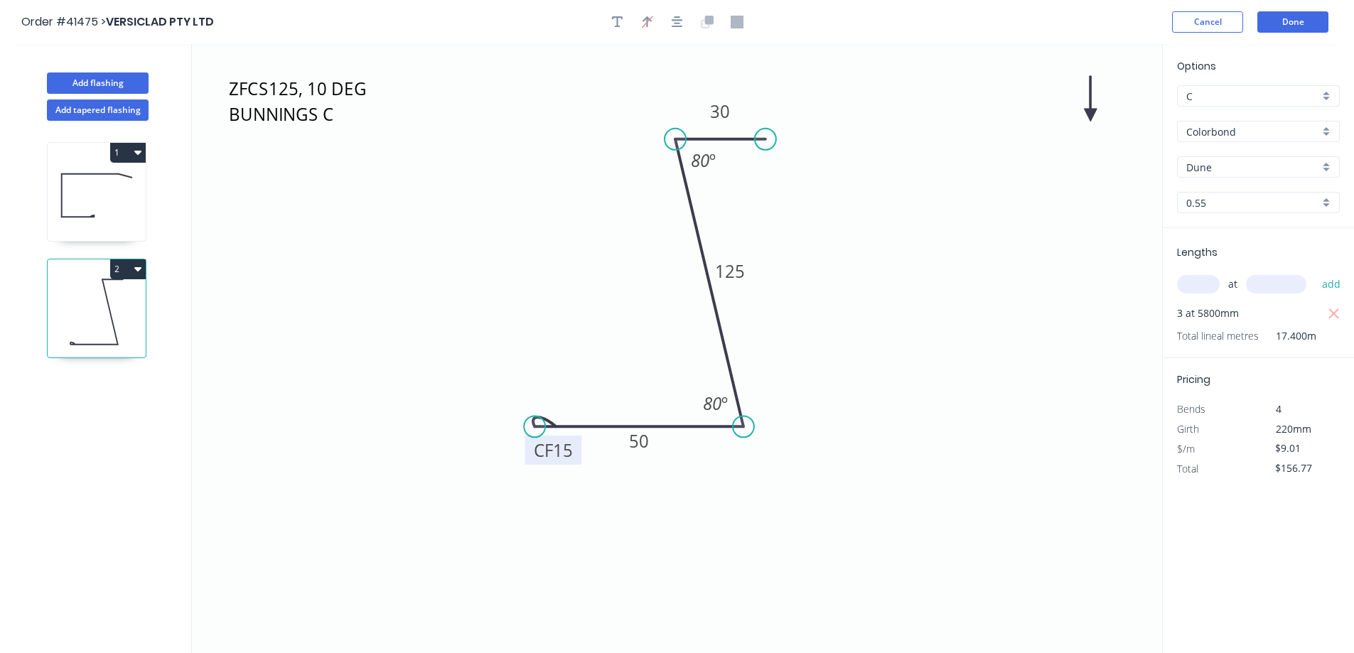
drag, startPoint x: 966, startPoint y: 262, endPoint x: 1012, endPoint y: 215, distance: 65.4
click at [966, 262] on icon "ZFCS125, 10 DEG BUNNINGS C CF 15 50 125 30 80 º 80 º" at bounding box center [677, 348] width 971 height 609
drag, startPoint x: 1054, startPoint y: 160, endPoint x: 905, endPoint y: 255, distance: 176.7
click at [905, 255] on icon at bounding box center [905, 238] width 13 height 46
click at [904, 255] on icon at bounding box center [905, 238] width 13 height 46
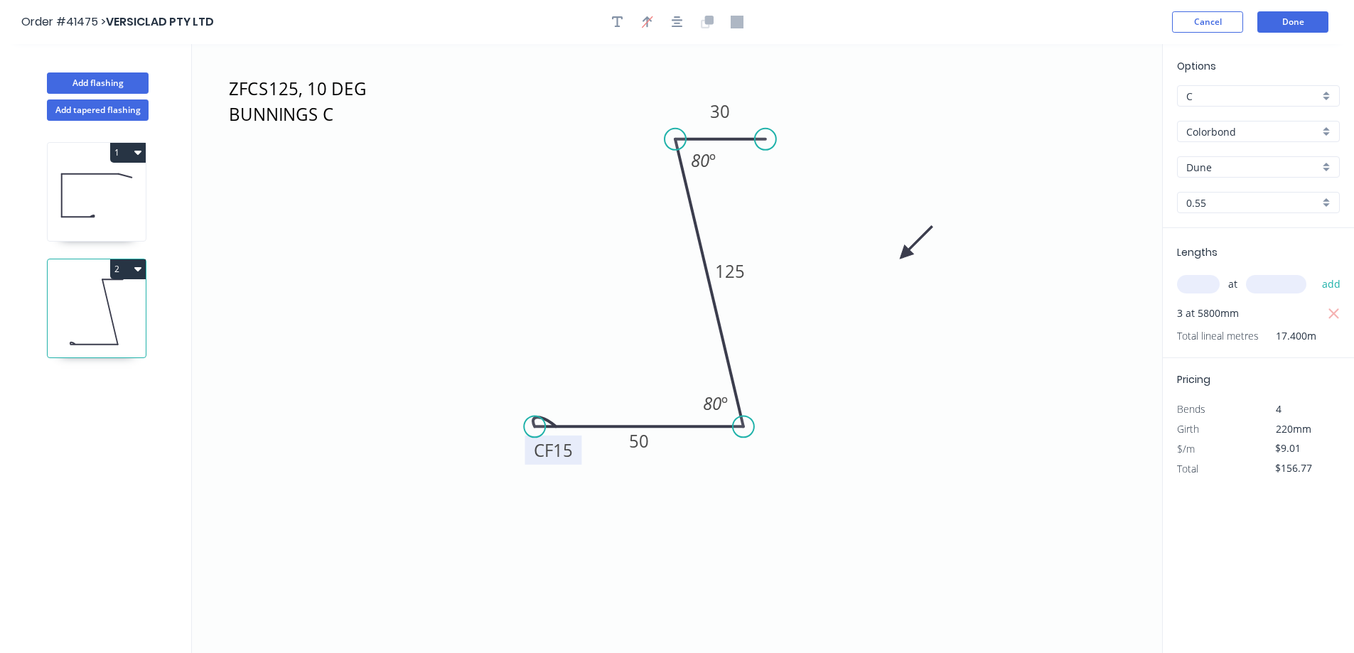
click at [904, 255] on icon at bounding box center [916, 242] width 41 height 41
drag, startPoint x: 904, startPoint y: 255, endPoint x: 882, endPoint y: 285, distance: 37.5
click at [882, 285] on icon at bounding box center [903, 278] width 46 height 13
click at [129, 83] on button "Add flashing" at bounding box center [98, 83] width 102 height 21
type input "$0.00"
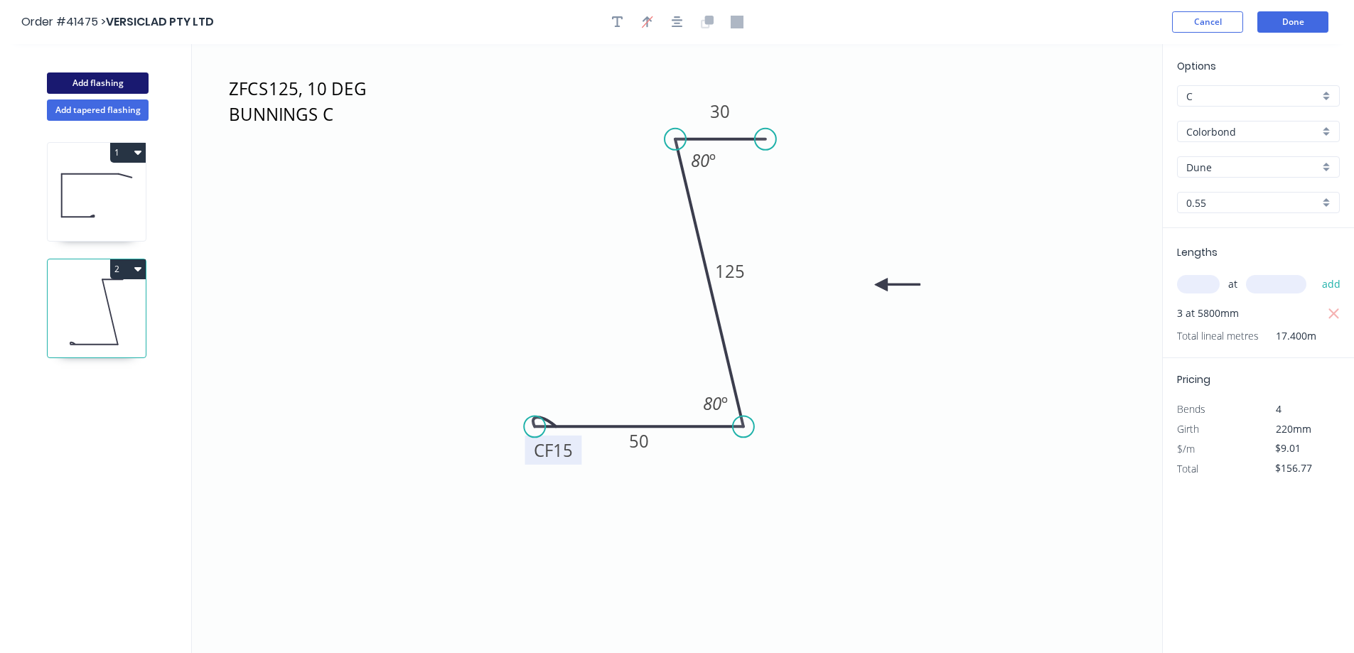
type input "$0.00"
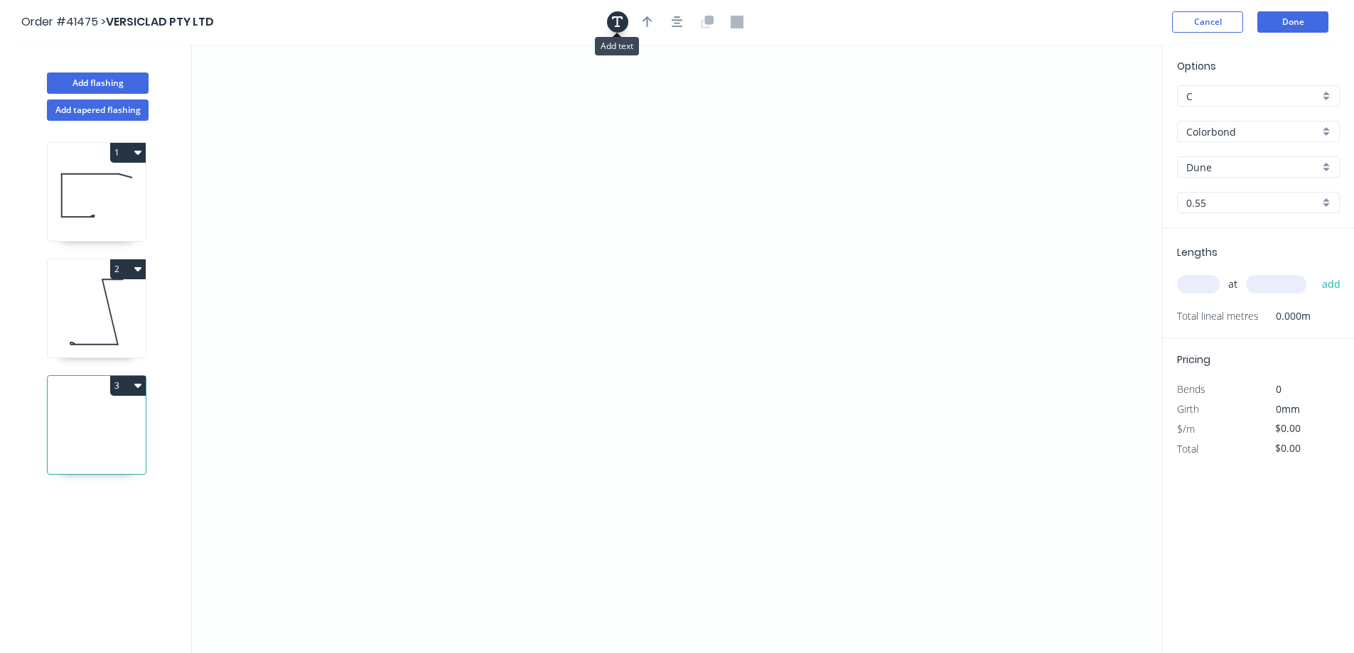
drag, startPoint x: 621, startPoint y: 19, endPoint x: 466, endPoint y: 56, distance: 160.0
click at [621, 19] on icon "button" at bounding box center [617, 22] width 11 height 13
click at [287, 82] on textarea at bounding box center [283, 100] width 115 height 53
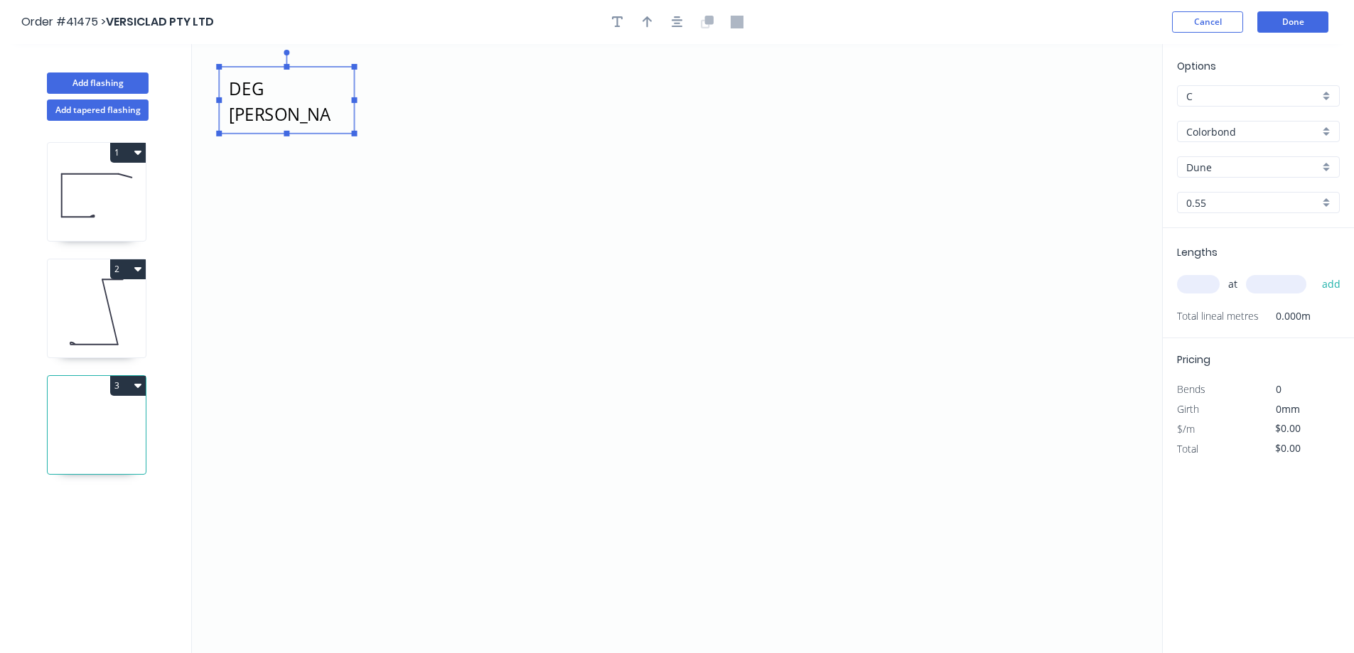
drag, startPoint x: 351, startPoint y: 99, endPoint x: 398, endPoint y: 99, distance: 47.6
click at [358, 99] on rect at bounding box center [355, 100] width 6 height 6
type textarea "ECVS75, 5 DEG ECCLESTON"
click at [1327, 166] on div "Dune" at bounding box center [1258, 166] width 163 height 21
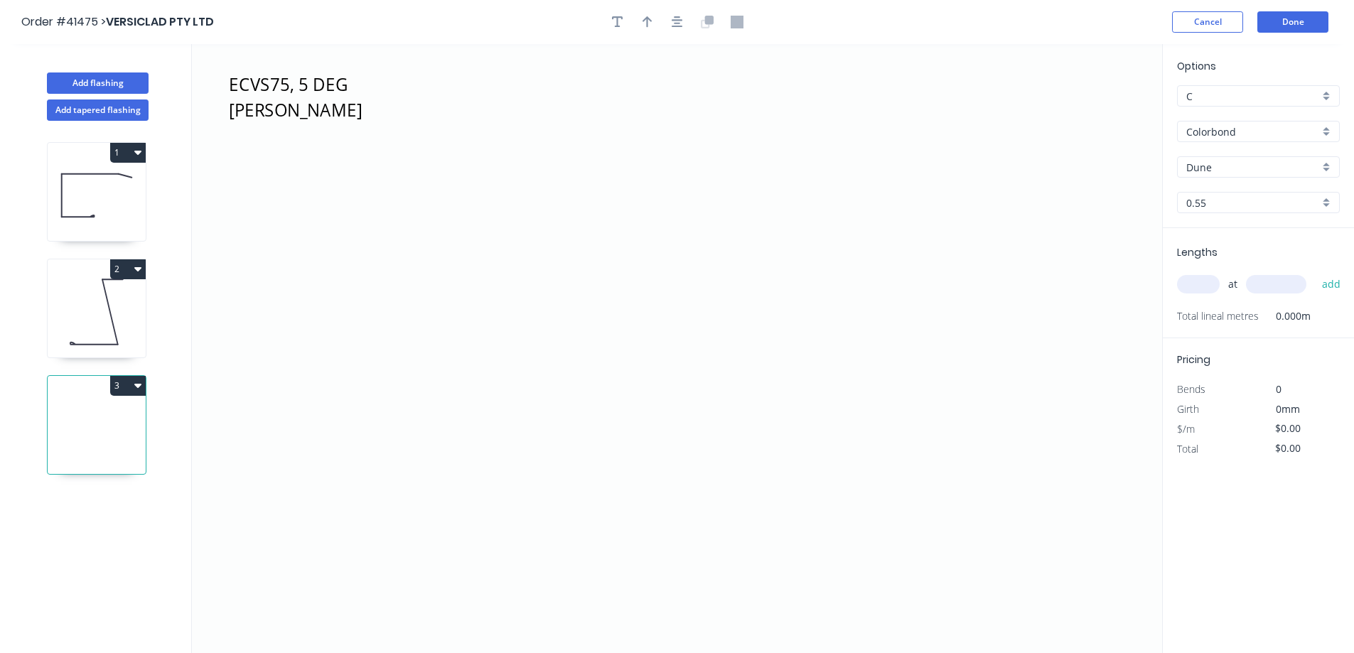
click at [1327, 166] on div "Dune" at bounding box center [1258, 166] width 163 height 21
click at [1255, 292] on div "Woodland Grey" at bounding box center [1258, 291] width 161 height 25
type input "Woodland Grey"
click at [1200, 289] on input "text" at bounding box center [1198, 284] width 43 height 18
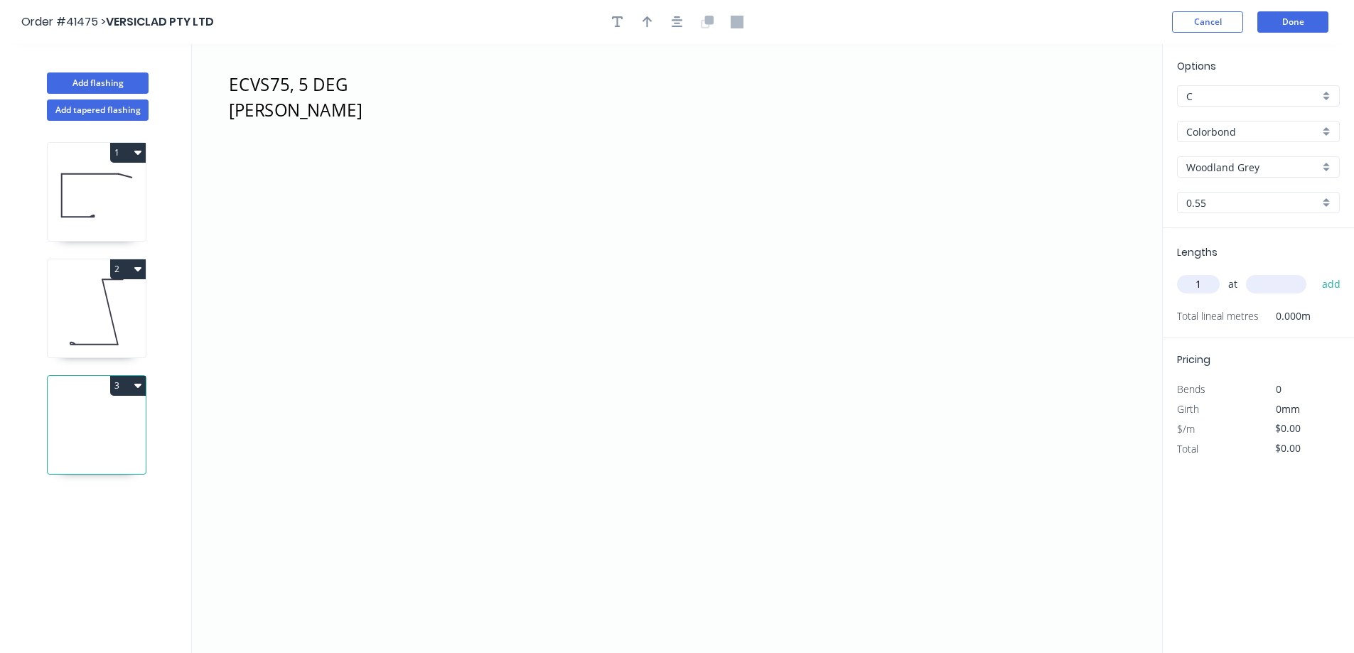
type input "1"
type input "5600"
click at [1315, 272] on button "add" at bounding box center [1331, 284] width 33 height 24
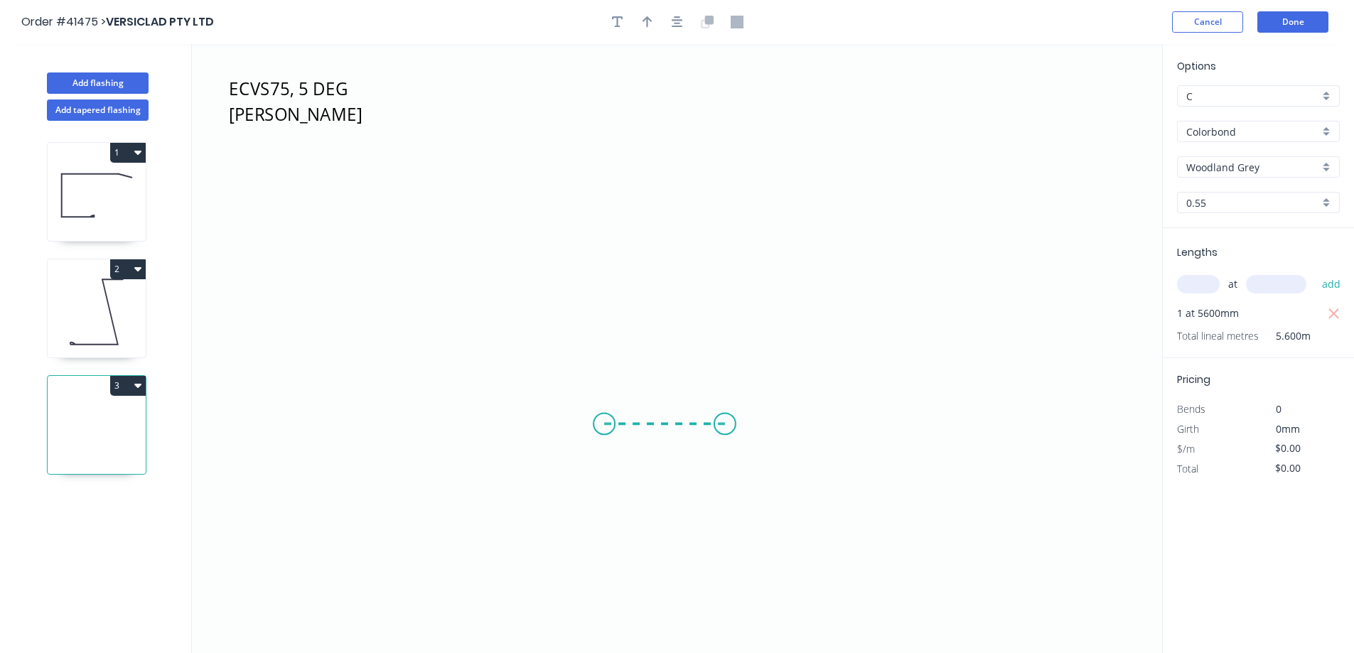
drag, startPoint x: 725, startPoint y: 424, endPoint x: 604, endPoint y: 418, distance: 121.0
click at [604, 418] on icon "ECVS75, 5 DEG ECCLESTON" at bounding box center [677, 348] width 971 height 609
drag, startPoint x: 592, startPoint y: 410, endPoint x: 531, endPoint y: 195, distance: 223.1
click at [531, 195] on icon "ECVS75, 5 DEG ECCLESTON ?" at bounding box center [677, 348] width 971 height 609
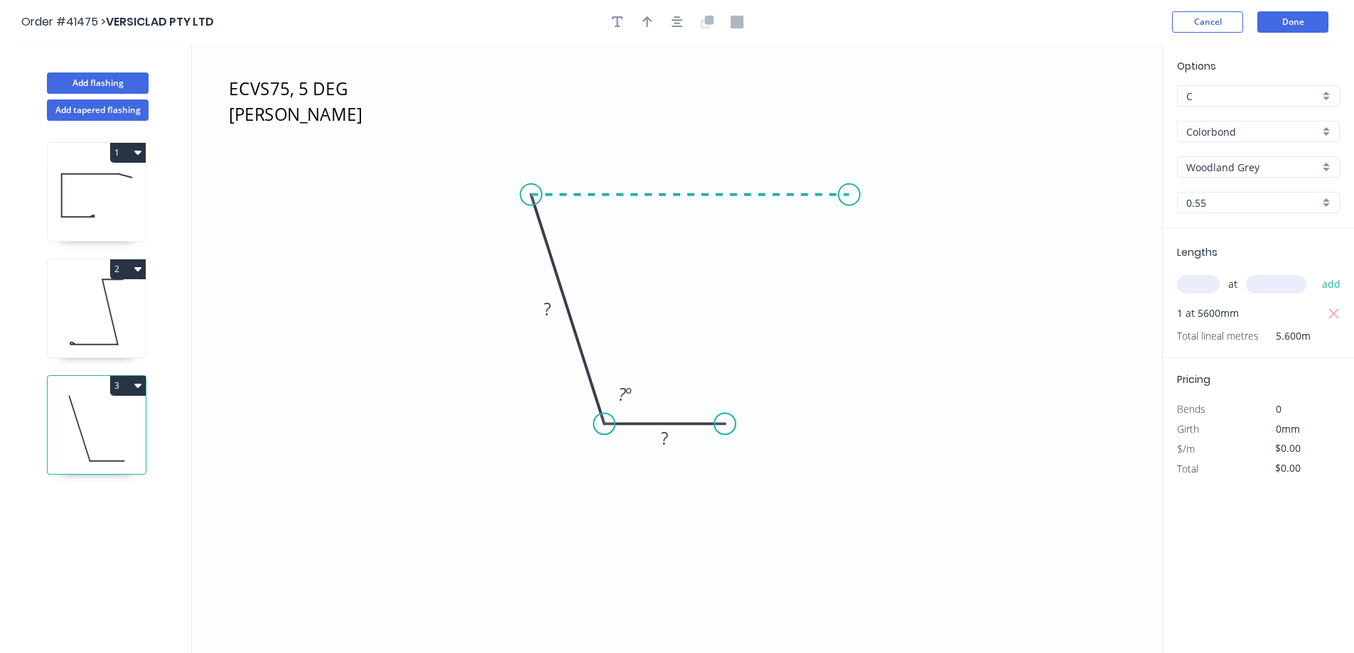
click at [856, 196] on icon "ECVS75, 5 DEG ECCLESTON ? ? ? º" at bounding box center [677, 348] width 971 height 609
click at [902, 212] on icon "ECVS75, 5 DEG ECCLESTON ? ? ? ? º ? º" at bounding box center [677, 348] width 971 height 609
click at [902, 212] on circle at bounding box center [902, 211] width 21 height 21
drag, startPoint x: 729, startPoint y: 420, endPoint x: 759, endPoint y: 422, distance: 29.9
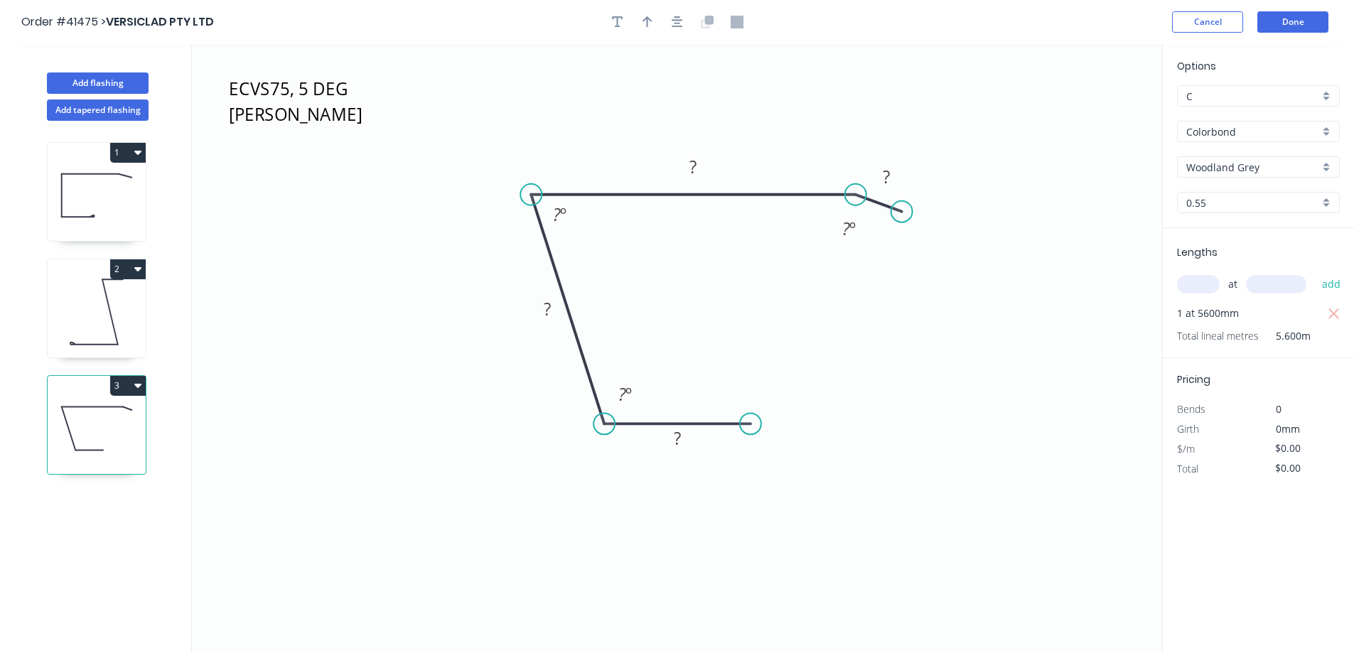
click at [759, 422] on circle at bounding box center [750, 423] width 21 height 21
click at [759, 422] on circle at bounding box center [758, 423] width 21 height 21
drag, startPoint x: 759, startPoint y: 422, endPoint x: 757, endPoint y: 478, distance: 56.9
click at [757, 478] on icon "ECVS75, 5 DEG ECCLESTON ? ? ? ? ? º ? º ? º" at bounding box center [677, 348] width 971 height 609
click at [757, 478] on circle at bounding box center [758, 477] width 21 height 21
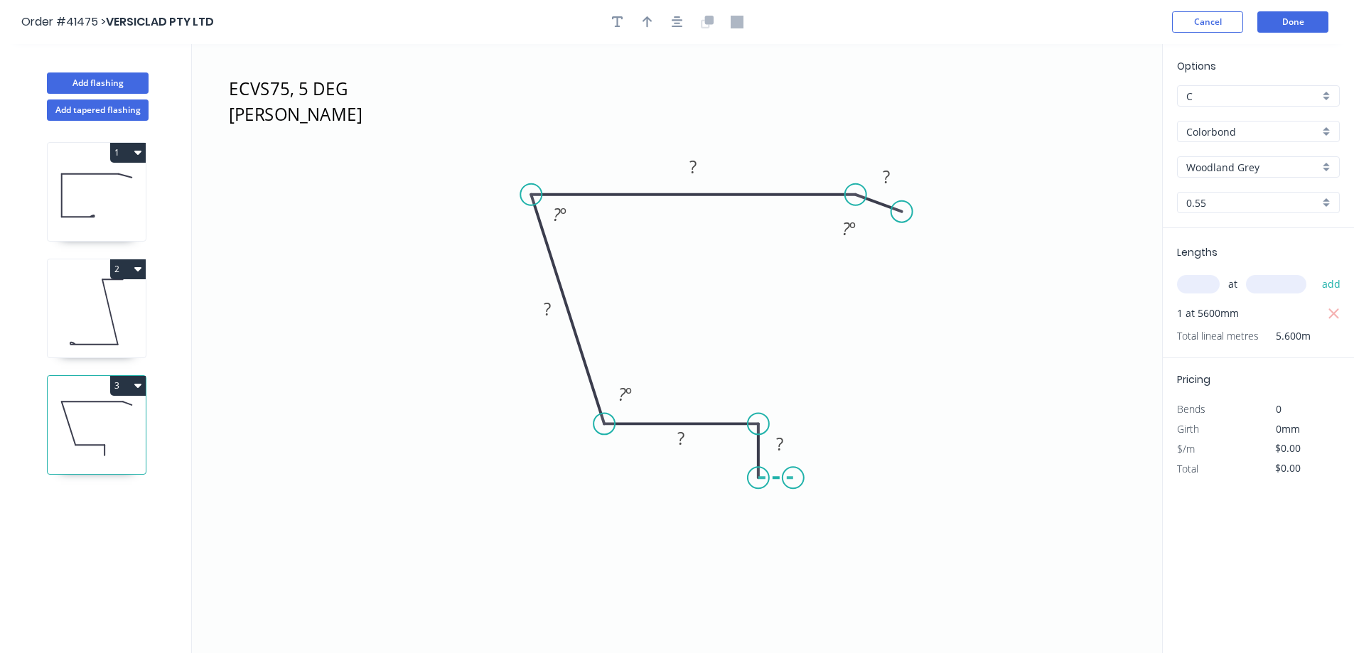
drag, startPoint x: 757, startPoint y: 478, endPoint x: 793, endPoint y: 476, distance: 36.3
click at [793, 476] on icon "ECVS75, 5 DEG ECCLESTON ? ? ? ? ? ? º ? º ? º" at bounding box center [677, 348] width 971 height 609
click at [793, 476] on circle at bounding box center [793, 477] width 21 height 21
drag, startPoint x: 793, startPoint y: 476, endPoint x: 791, endPoint y: 400, distance: 76.1
click at [791, 400] on icon "ECVS75, 5 DEG ECCLESTON ? ? ? ? ? ? ? º ? º ? º" at bounding box center [677, 348] width 971 height 609
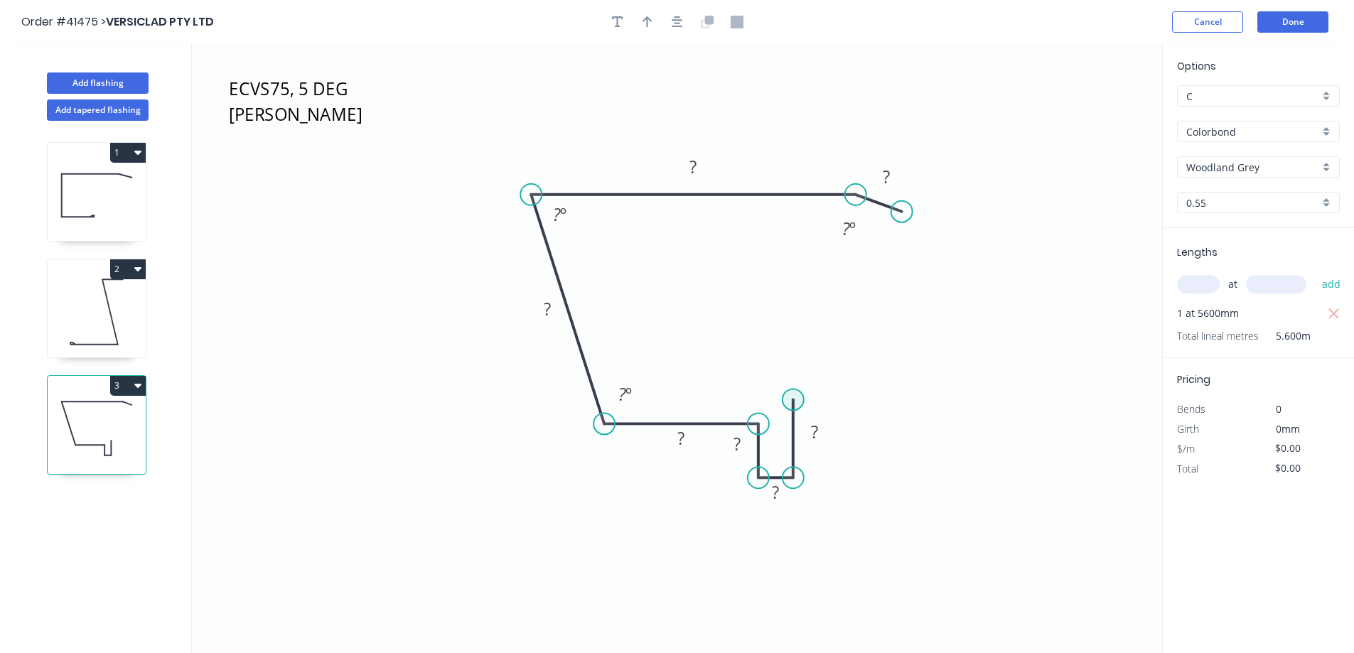
click at [791, 400] on circle at bounding box center [793, 399] width 21 height 21
drag, startPoint x: 791, startPoint y: 400, endPoint x: 721, endPoint y: 400, distance: 69.7
click at [721, 400] on icon "ECVS75, 5 DEG ECCLESTON ? ? ? ? ? ? ? ? º ? º ? º" at bounding box center [677, 348] width 971 height 609
click at [721, 400] on circle at bounding box center [720, 399] width 21 height 21
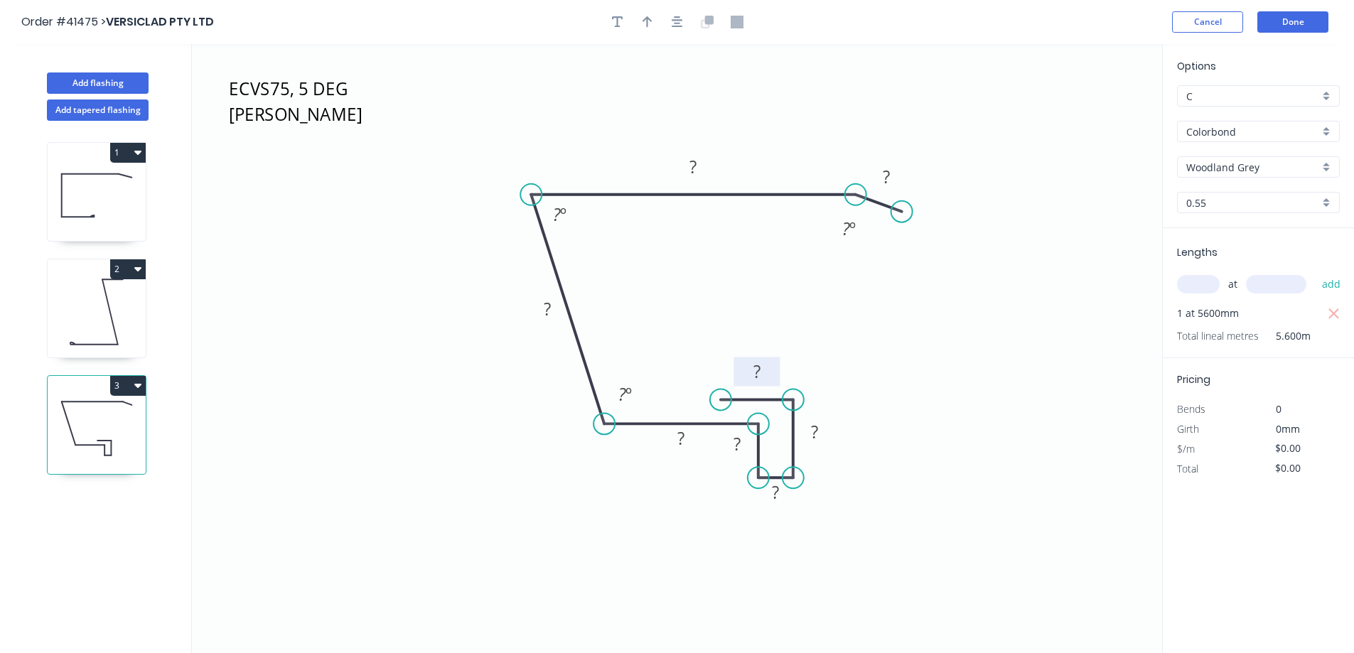
click at [766, 373] on rect at bounding box center [757, 373] width 28 height 20
type input "$14.77"
type input "$82.71"
drag, startPoint x: 646, startPoint y: 18, endPoint x: 685, endPoint y: 38, distance: 43.6
click at [646, 18] on icon "button" at bounding box center [648, 21] width 10 height 11
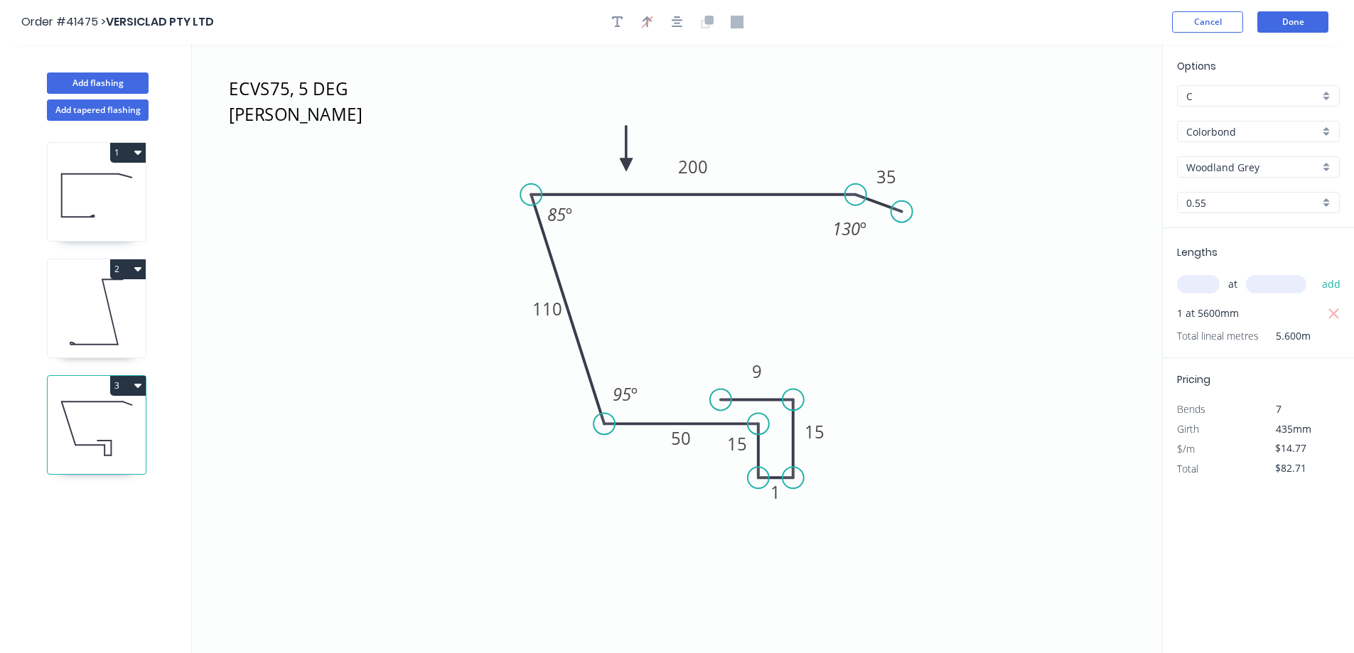
drag, startPoint x: 977, startPoint y: 123, endPoint x: 619, endPoint y: 168, distance: 360.4
click at [620, 168] on icon at bounding box center [626, 149] width 13 height 46
click at [135, 73] on button "Add flashing" at bounding box center [98, 83] width 102 height 21
type input "$0.00"
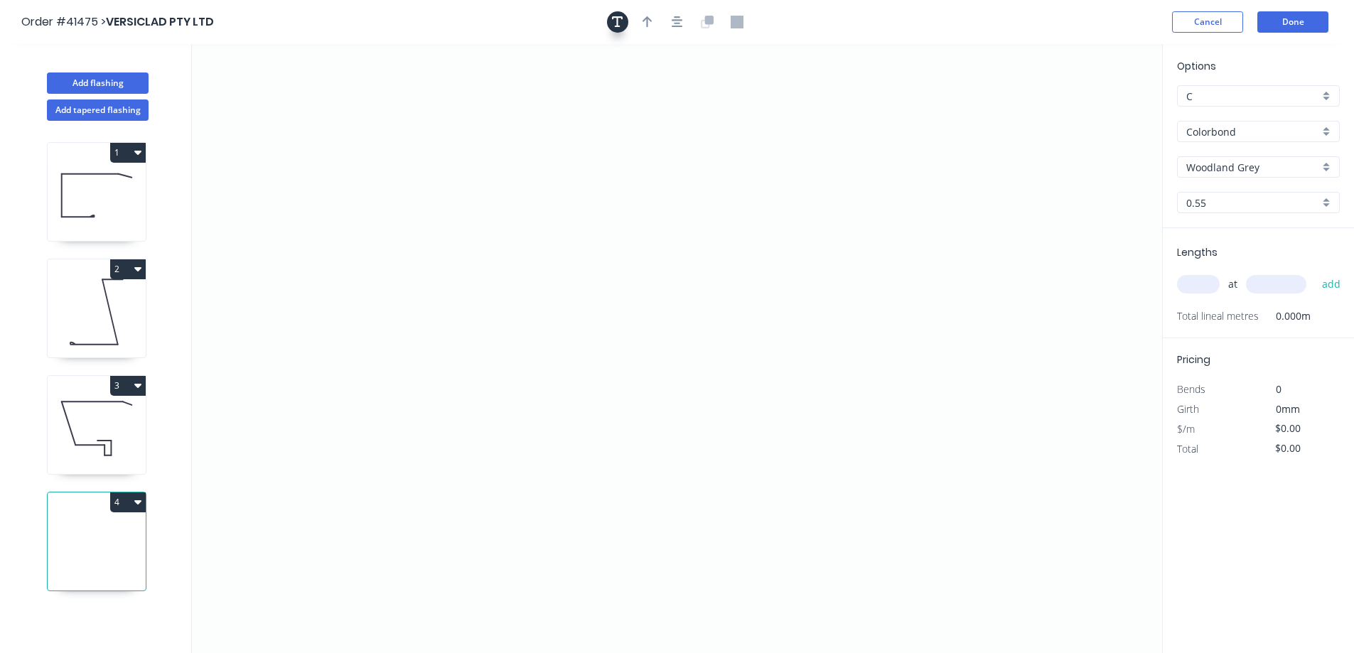
click at [621, 16] on icon "button" at bounding box center [617, 22] width 11 height 13
click at [205, 97] on icon at bounding box center [677, 348] width 971 height 609
drag, startPoint x: 234, startPoint y: 114, endPoint x: 242, endPoint y: 103, distance: 13.8
click at [235, 114] on div "Delete point" at bounding box center [284, 114] width 143 height 29
click at [250, 92] on textarea at bounding box center [283, 100] width 115 height 53
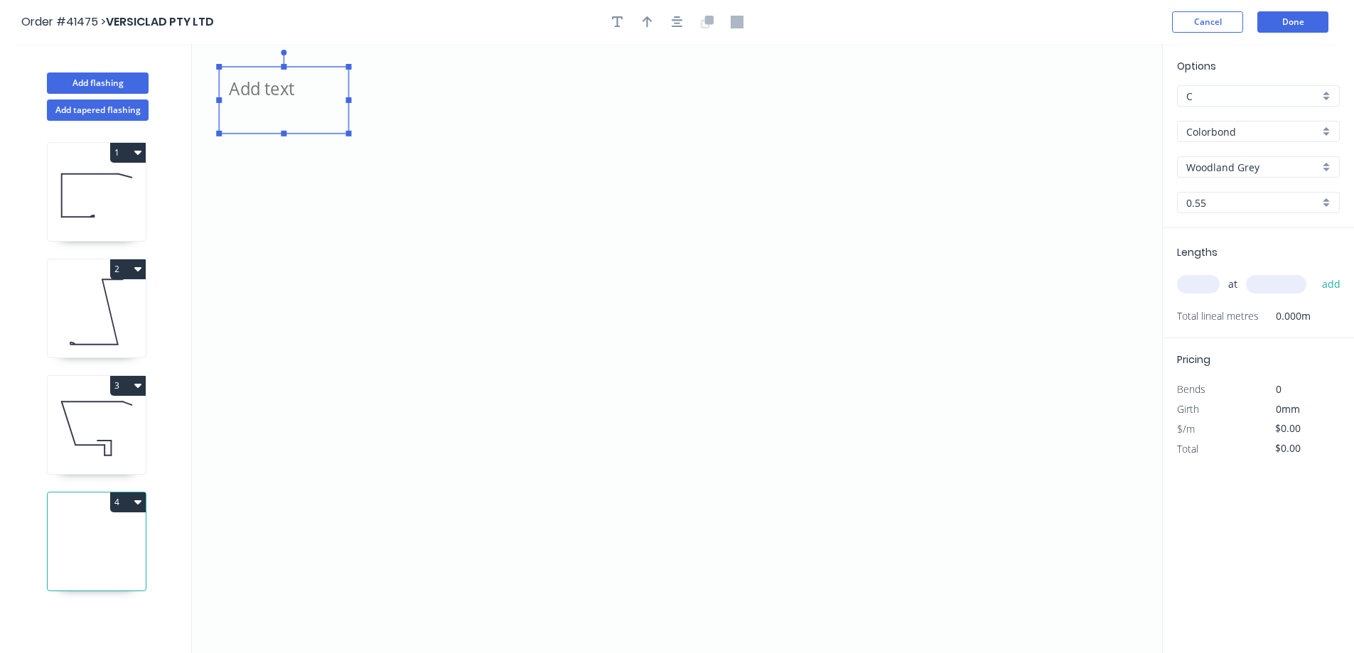
type textarea "BGVS75, ECCLESTON"
click at [1201, 277] on input "text" at bounding box center [1198, 284] width 43 height 18
type input "2"
type input "4780"
click at [1315, 272] on button "add" at bounding box center [1331, 284] width 33 height 24
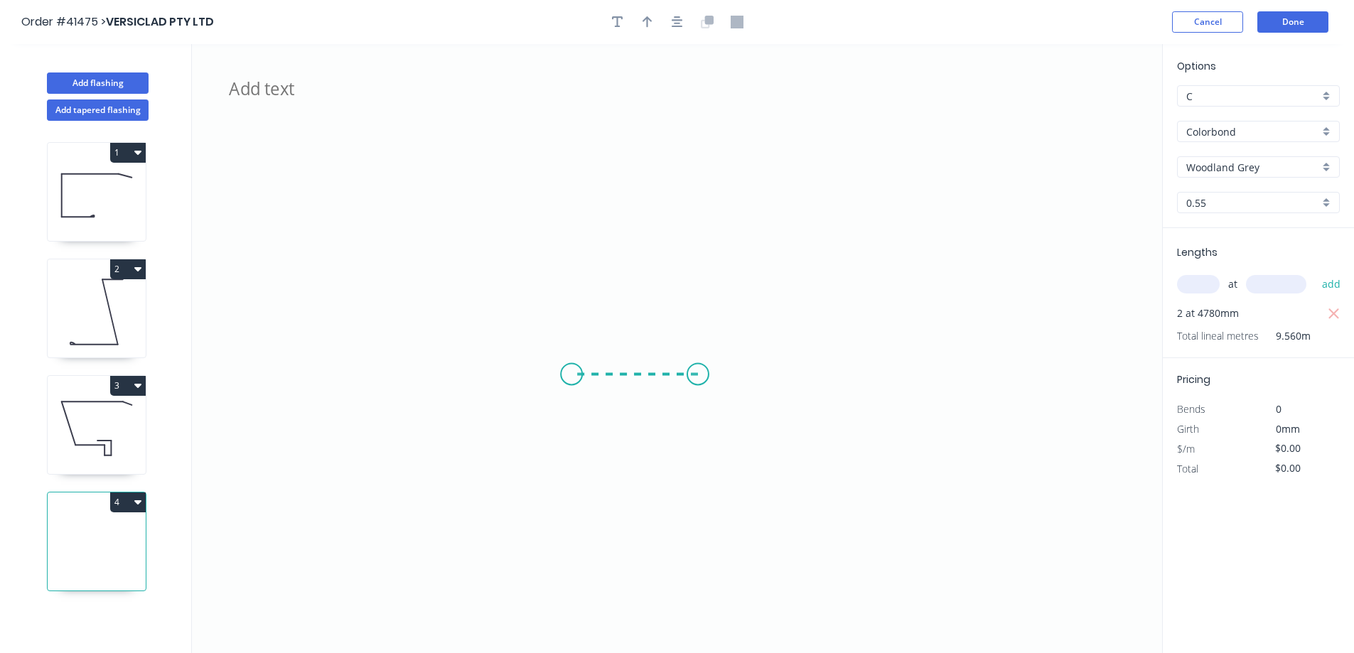
drag, startPoint x: 698, startPoint y: 375, endPoint x: 555, endPoint y: 374, distance: 143.6
click at [555, 374] on icon "BGVS75, ECCLESTON" at bounding box center [677, 348] width 971 height 609
drag, startPoint x: 543, startPoint y: 324, endPoint x: 557, endPoint y: 176, distance: 147.8
click at [557, 176] on icon "BGVS75, ECCLESTON ?" at bounding box center [677, 348] width 971 height 609
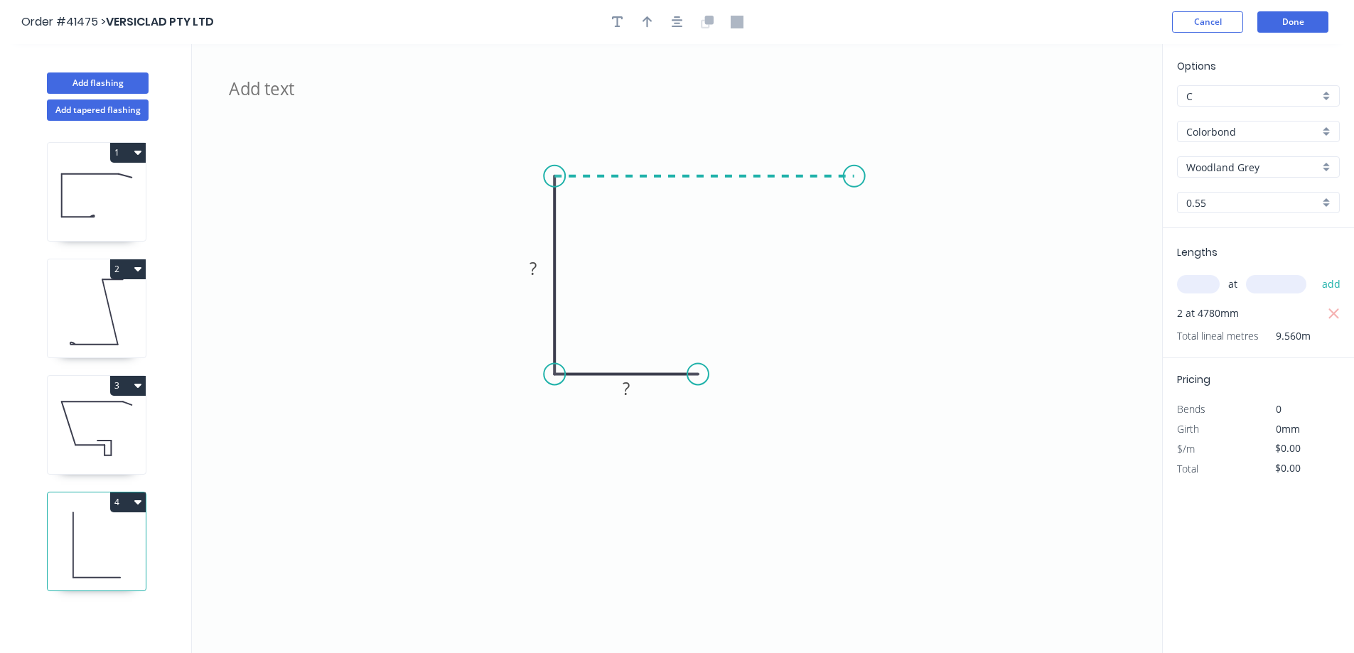
click at [855, 178] on icon "BGVS75, ECCLESTON ? ?" at bounding box center [677, 348] width 971 height 609
click at [894, 189] on icon "BGVS75, ECCLESTON ? ? ?" at bounding box center [677, 348] width 971 height 609
click at [894, 189] on circle at bounding box center [894, 188] width 21 height 21
drag, startPoint x: 698, startPoint y: 373, endPoint x: 722, endPoint y: 374, distance: 23.5
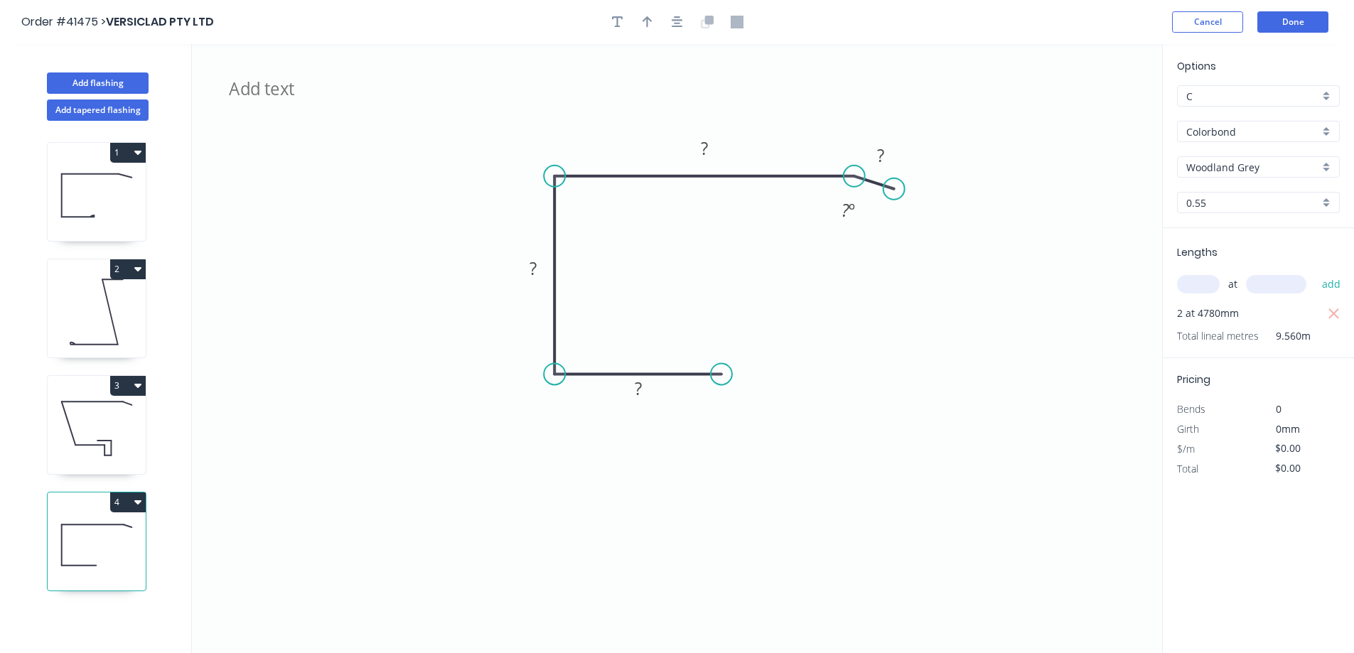
click at [722, 374] on circle at bounding box center [721, 373] width 21 height 21
click at [744, 422] on div "Crush & Fold" at bounding box center [793, 421] width 143 height 29
click at [717, 396] on tspan "10" at bounding box center [712, 397] width 20 height 23
click at [651, 19] on icon "button" at bounding box center [648, 21] width 10 height 11
type input "$14.22"
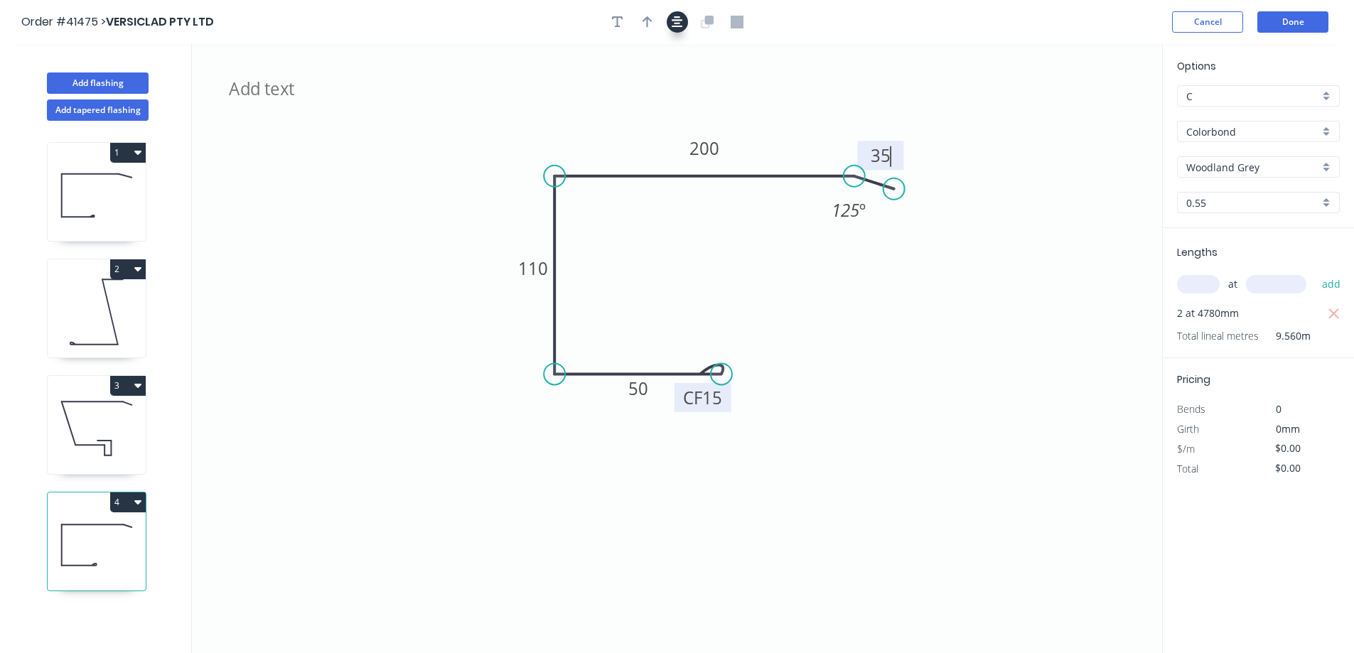
type input "$135.94"
drag, startPoint x: 1093, startPoint y: 114, endPoint x: 609, endPoint y: 139, distance: 484.1
click at [609, 139] on icon at bounding box center [610, 122] width 13 height 46
click at [123, 82] on button "Add flashing" at bounding box center [98, 83] width 102 height 21
type input "$0.00"
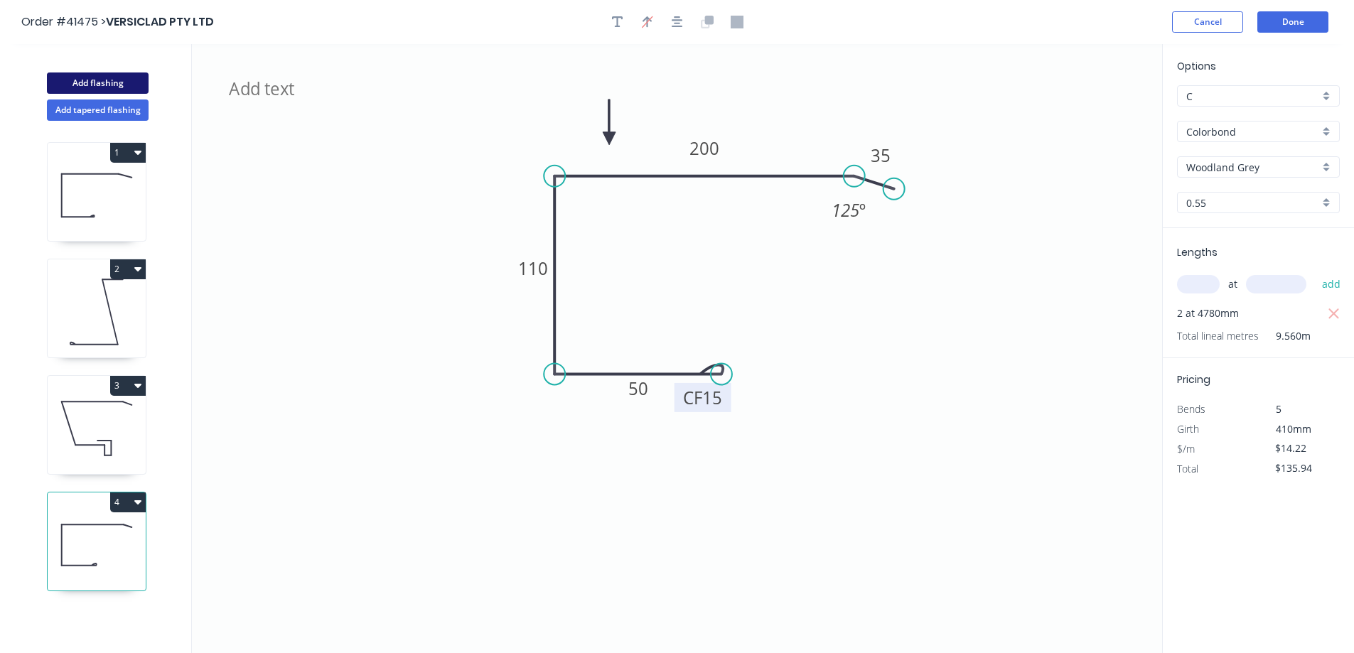
type input "$0.00"
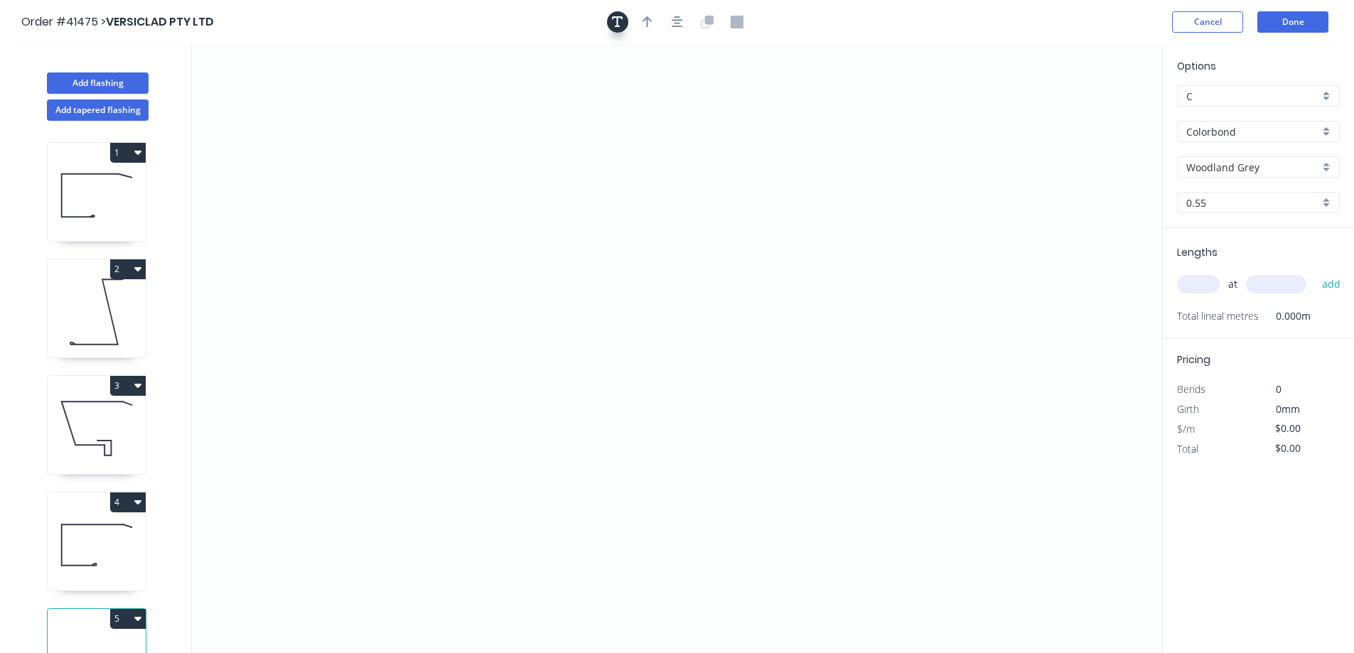
click at [622, 16] on icon "button" at bounding box center [617, 21] width 11 height 11
click at [286, 103] on textarea at bounding box center [283, 100] width 115 height 53
drag, startPoint x: 346, startPoint y: 100, endPoint x: 373, endPoint y: 101, distance: 26.3
click at [372, 101] on rect at bounding box center [375, 100] width 6 height 6
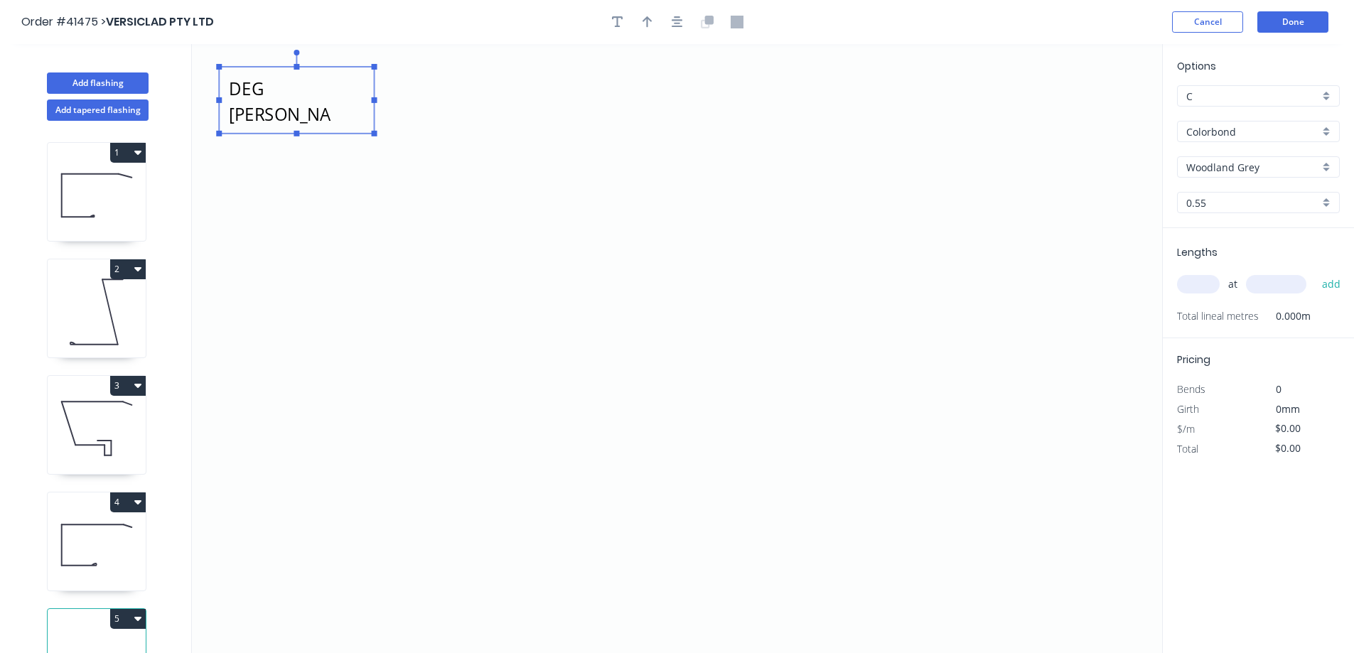
scroll to position [2, 0]
type textarea "ZFVS75, 5 DEG ECCLESTON"
click at [1204, 282] on input "text" at bounding box center [1198, 284] width 43 height 18
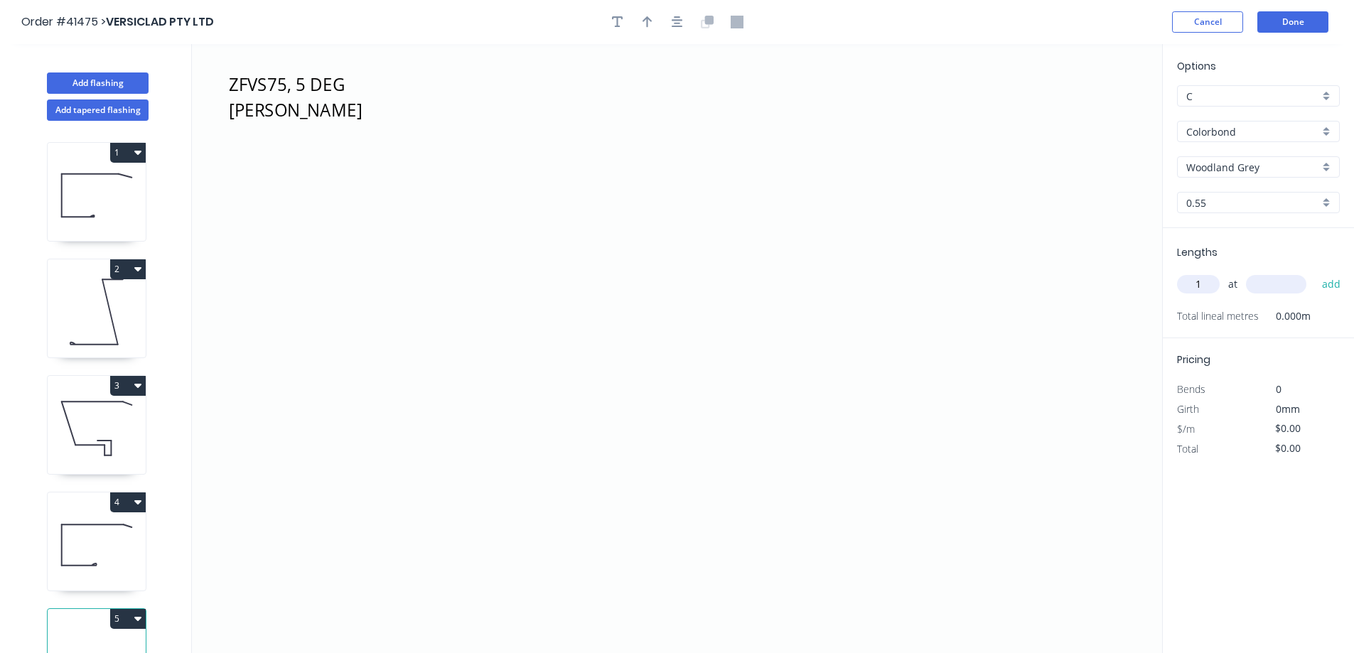
type input "1"
type input "5600"
click at [1315, 272] on button "add" at bounding box center [1331, 284] width 33 height 24
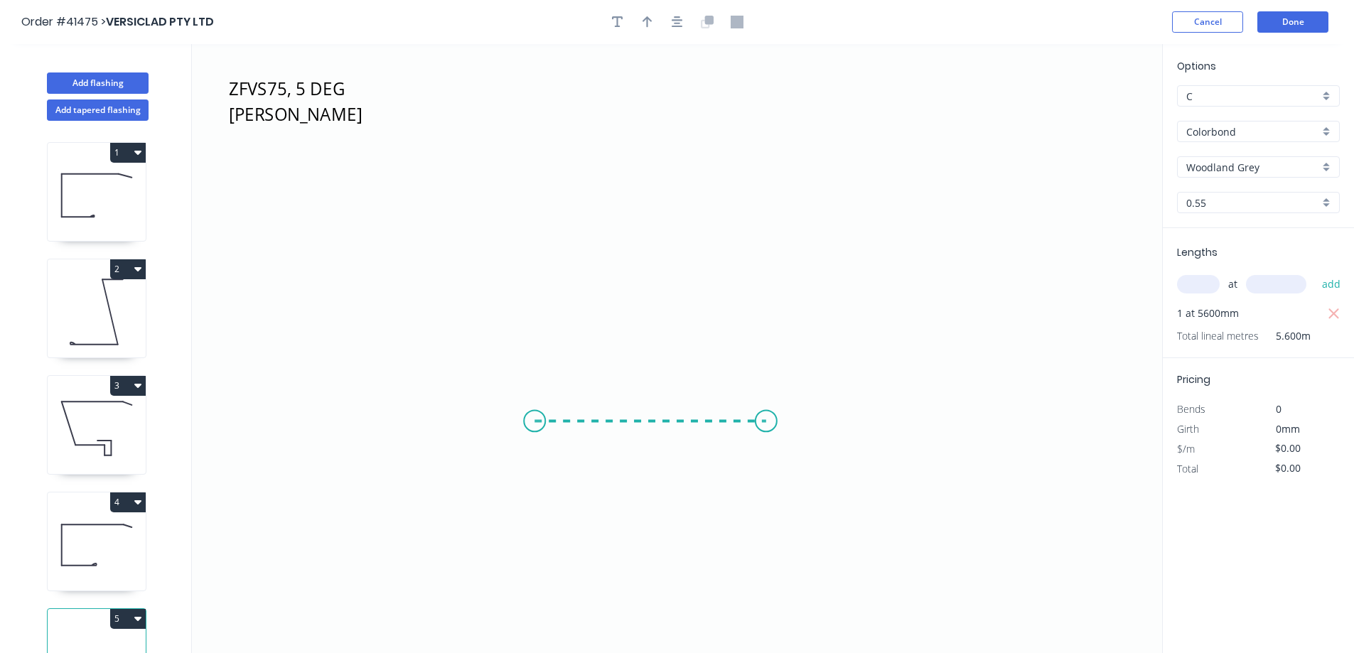
drag, startPoint x: 535, startPoint y: 422, endPoint x: 766, endPoint y: 432, distance: 232.0
click at [766, 432] on icon "ZFVS75, 5 DEG ECCLESTON" at bounding box center [677, 348] width 971 height 609
drag, startPoint x: 723, startPoint y: 295, endPoint x: 697, endPoint y: 134, distance: 163.5
click at [697, 134] on icon "ZFVS75, 5 DEG ECCLESTON ?" at bounding box center [677, 348] width 971 height 609
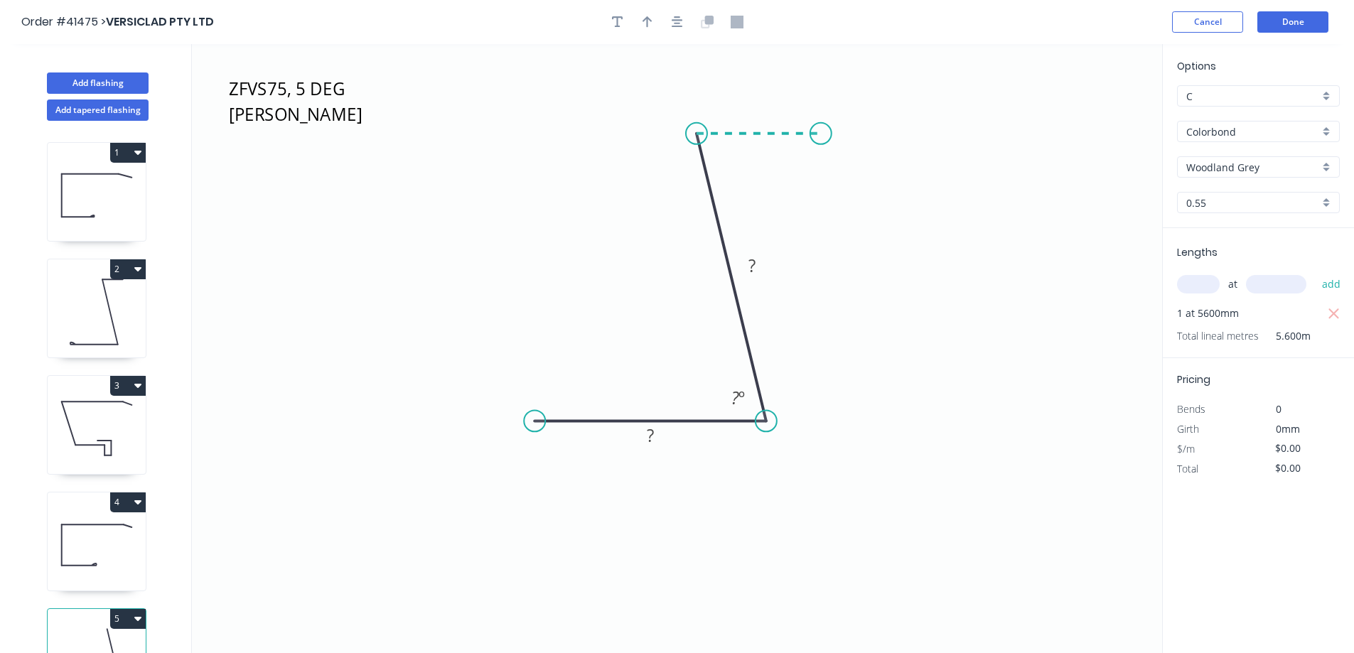
drag, startPoint x: 734, startPoint y: 132, endPoint x: 837, endPoint y: 139, distance: 102.6
click at [837, 139] on icon "ZFVS75, 5 DEG ECCLESTON ? ? ? º" at bounding box center [677, 348] width 971 height 609
click at [837, 139] on circle at bounding box center [836, 133] width 21 height 21
click at [837, 135] on circle at bounding box center [836, 133] width 21 height 21
drag, startPoint x: 837, startPoint y: 135, endPoint x: 892, endPoint y: 160, distance: 60.1
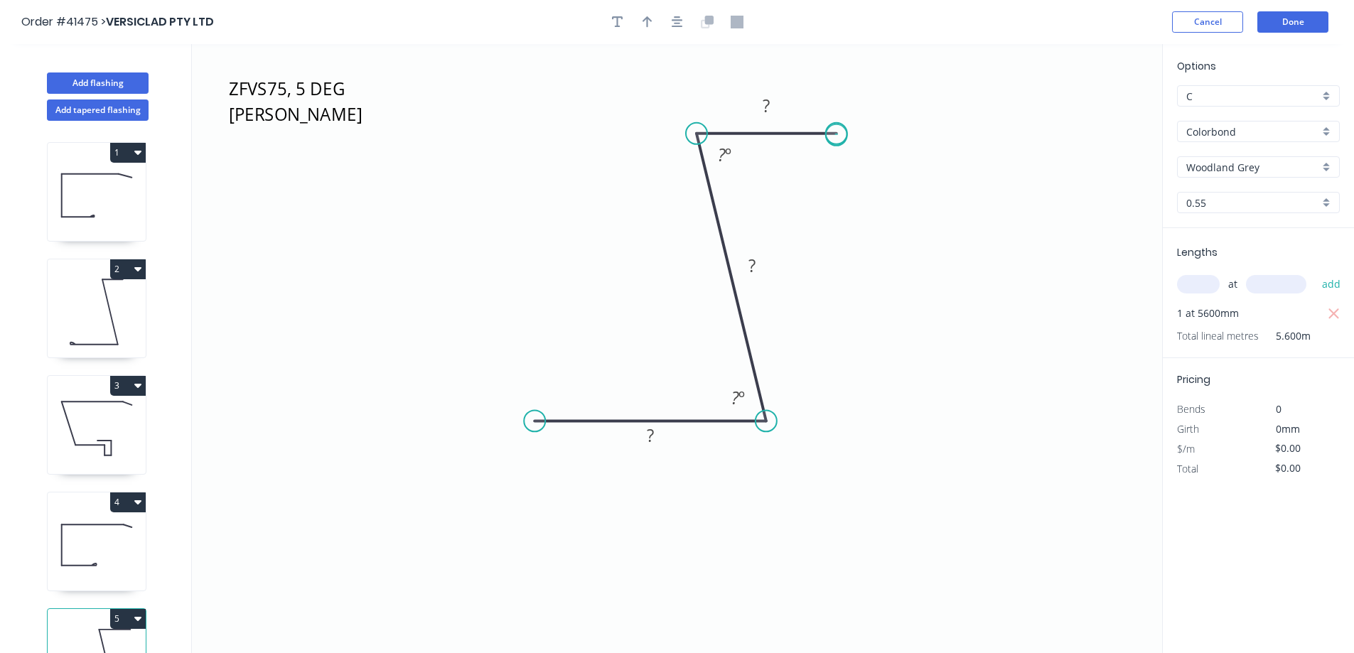
click at [838, 134] on circle at bounding box center [836, 133] width 21 height 21
click at [567, 465] on div "Crush & Fold" at bounding box center [610, 470] width 143 height 29
click at [572, 462] on div "Flip bend" at bounding box center [604, 467] width 143 height 29
click at [563, 444] on tspan "10" at bounding box center [563, 444] width 20 height 23
type input "$7.06"
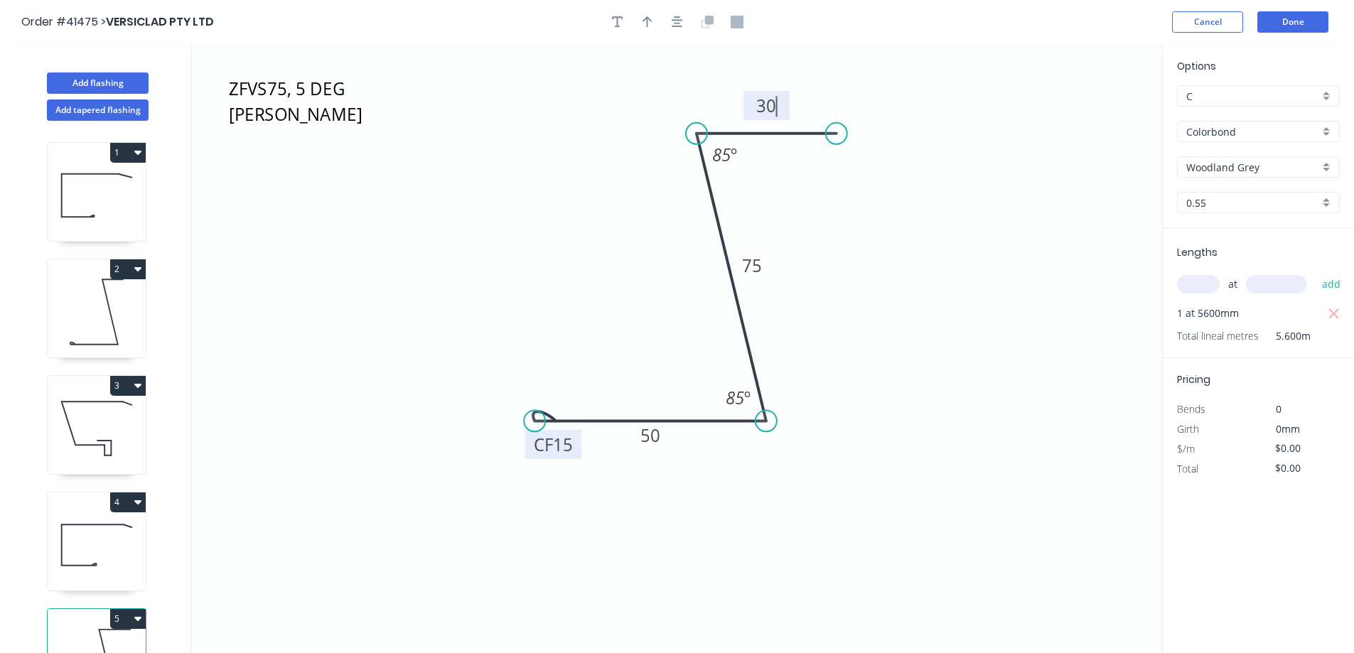
type input "$39.54"
drag, startPoint x: 642, startPoint y: 18, endPoint x: 946, endPoint y: 68, distance: 308.3
click at [643, 18] on icon "button" at bounding box center [648, 22] width 10 height 13
drag, startPoint x: 1089, startPoint y: 115, endPoint x: 926, endPoint y: 258, distance: 216.1
click at [934, 252] on icon at bounding box center [940, 229] width 13 height 46
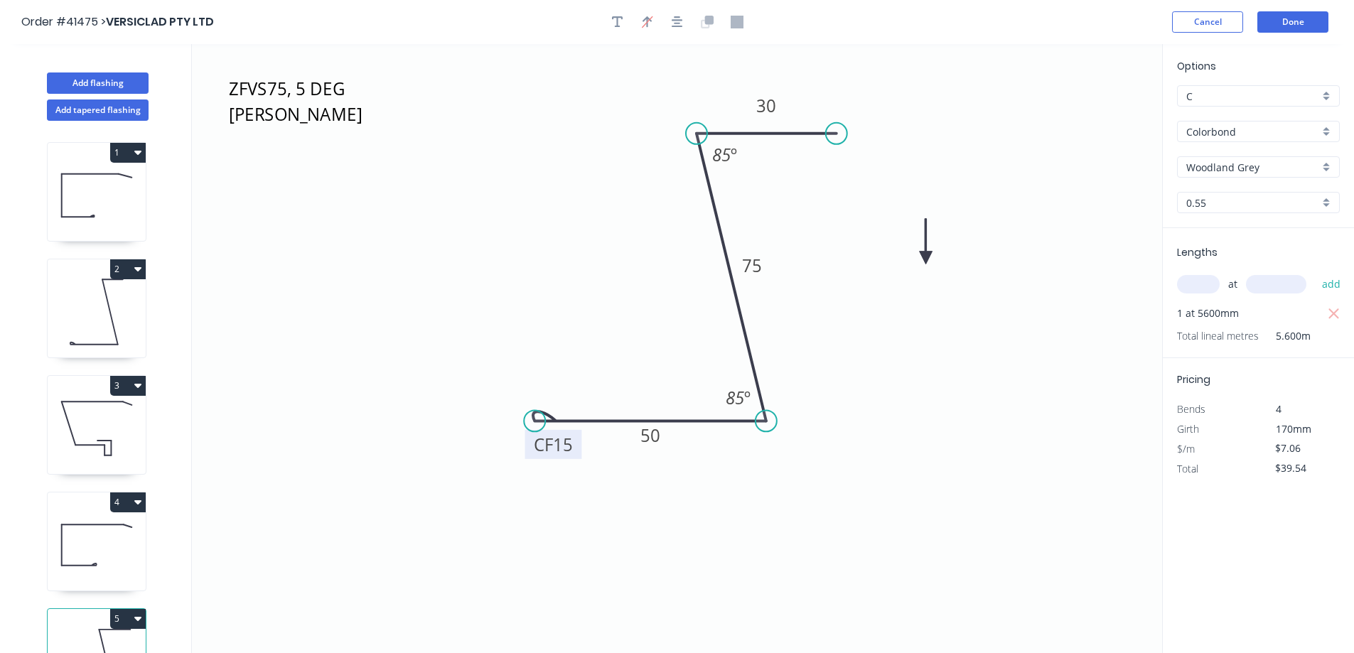
click at [926, 258] on icon at bounding box center [926, 242] width 13 height 46
click at [926, 258] on icon at bounding box center [937, 245] width 41 height 41
drag, startPoint x: 926, startPoint y: 258, endPoint x: 906, endPoint y: 277, distance: 27.7
click at [906, 277] on icon at bounding box center [923, 276] width 46 height 13
click at [123, 432] on icon at bounding box center [97, 428] width 98 height 91
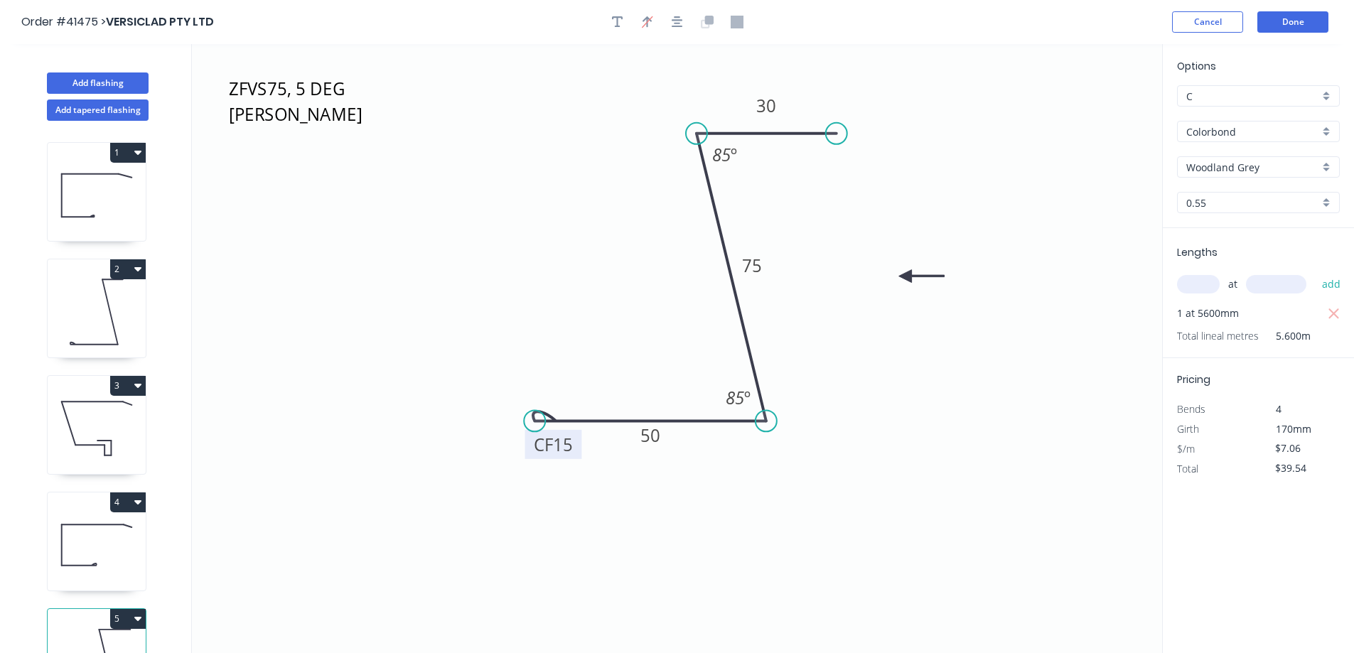
type input "$14.77"
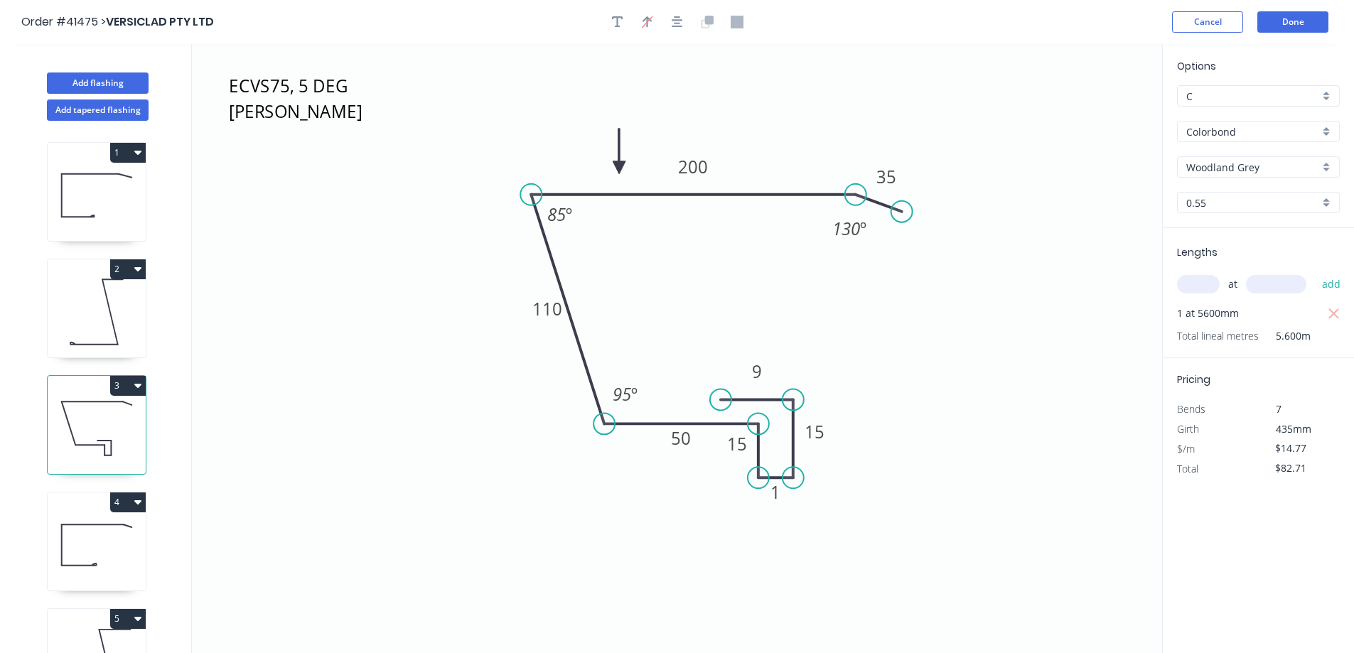
click at [137, 386] on icon "button" at bounding box center [137, 386] width 7 height 4
click at [105, 423] on div "Duplicate" at bounding box center [77, 421] width 109 height 21
type input "$0.00"
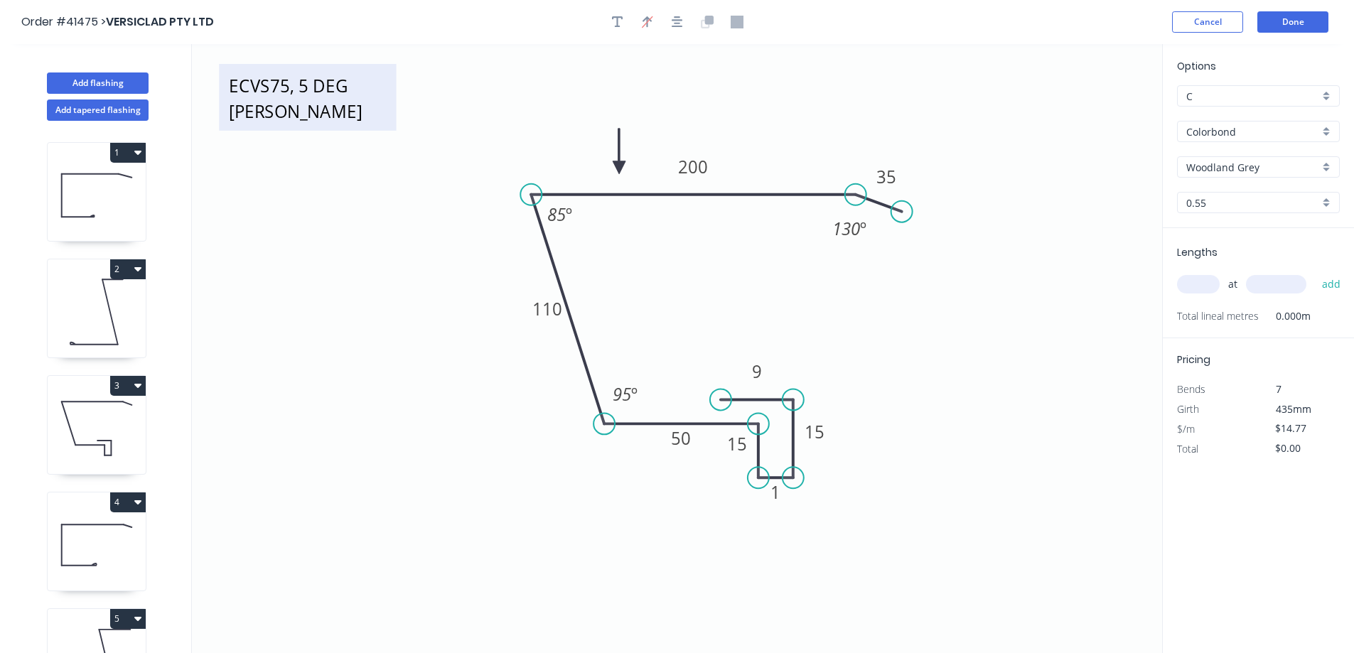
click at [297, 94] on textarea "ECVS75, 5 DEG ECCLESTON" at bounding box center [307, 97] width 163 height 53
type textarea "ECVS100, 10 DEG ZOTO"
click at [1325, 162] on div "Woodland Grey" at bounding box center [1258, 166] width 163 height 21
click at [1327, 162] on div "Woodland Grey" at bounding box center [1258, 166] width 163 height 21
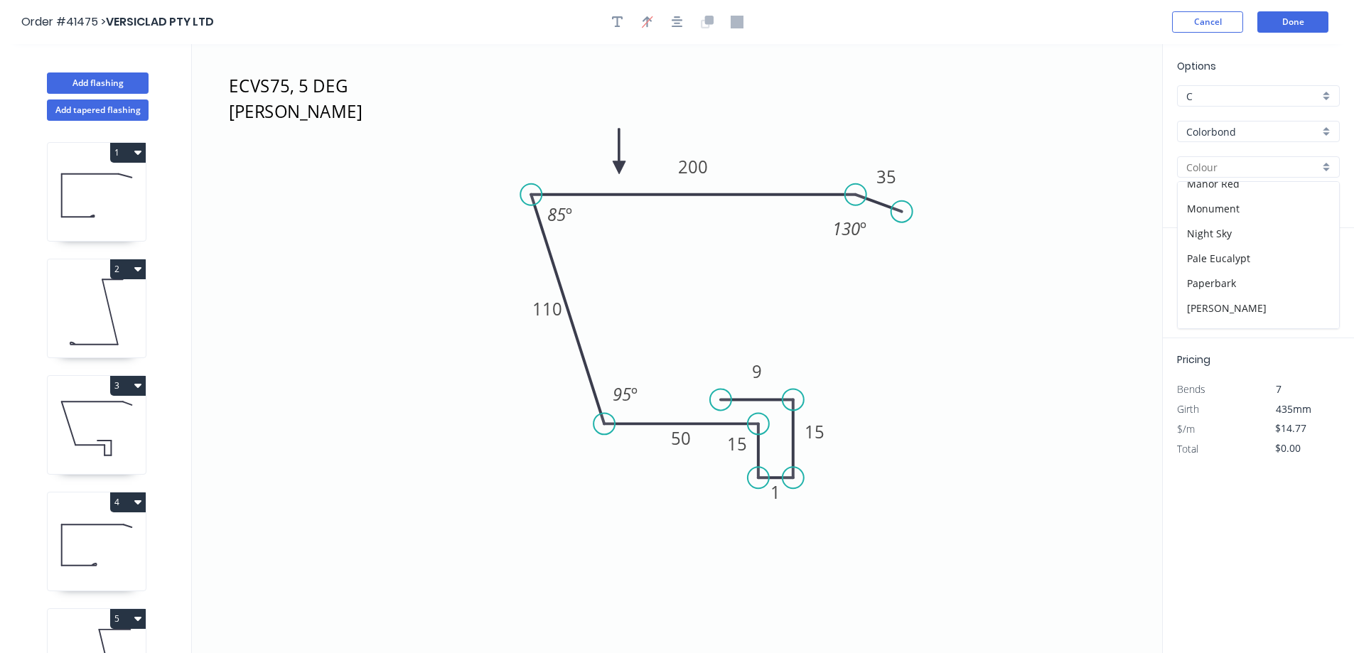
scroll to position [355, 0]
click at [1249, 282] on div "Surfmist" at bounding box center [1258, 286] width 161 height 25
type input "Surfmist"
click at [1197, 287] on input "text" at bounding box center [1198, 284] width 43 height 18
type input "2"
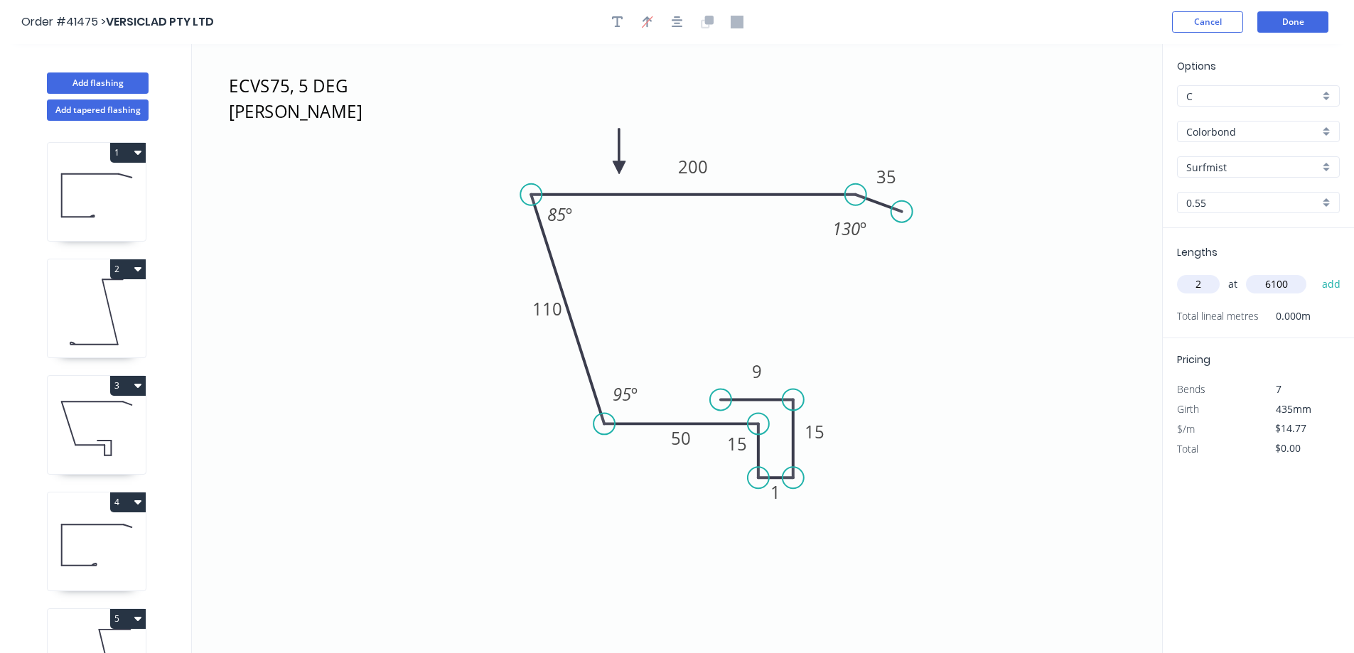
type input "6100"
click at [1315, 272] on button "add" at bounding box center [1331, 284] width 33 height 24
type input "$180.19"
click at [629, 400] on tspan "95" at bounding box center [622, 394] width 18 height 23
click at [559, 307] on tspan "110" at bounding box center [548, 308] width 30 height 23
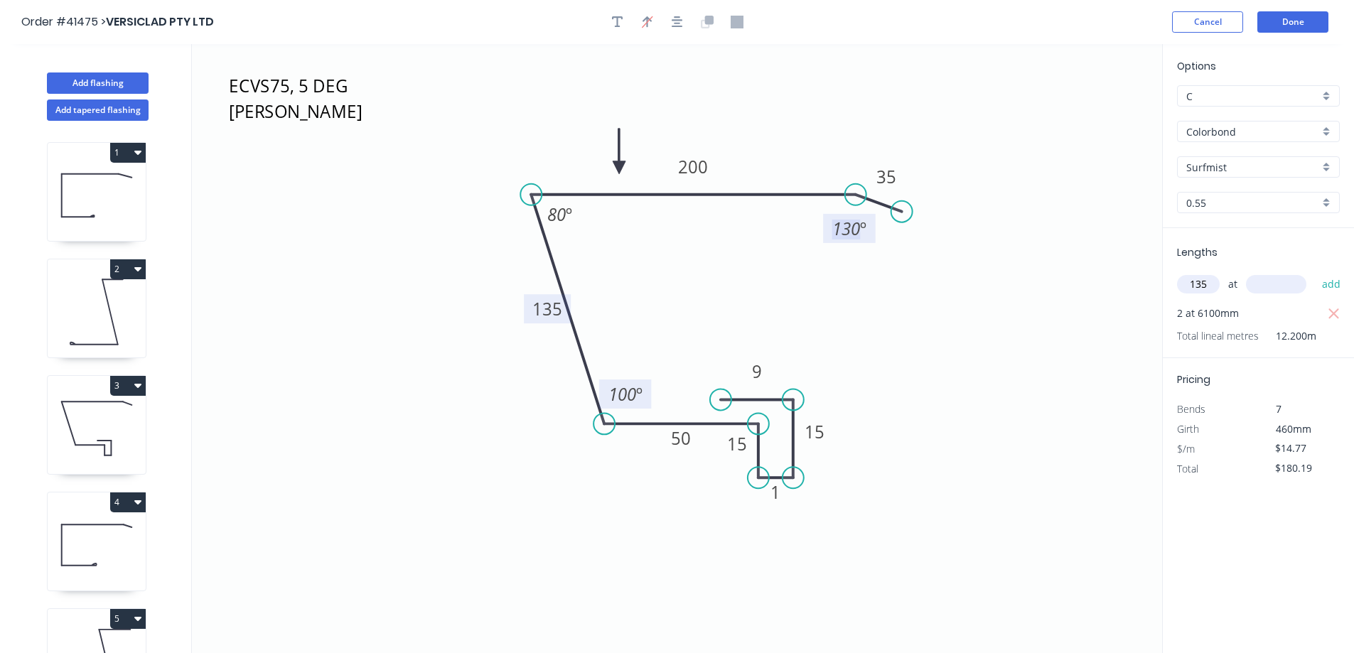
drag, startPoint x: 1212, startPoint y: 283, endPoint x: 1196, endPoint y: 282, distance: 15.7
click at [1196, 282] on input "135" at bounding box center [1198, 284] width 43 height 18
type input "1"
click at [1078, 309] on icon "ECVS100, 10 DEG ZOTO 9 15 1 15 50 135 200 35 100 º 80 º 130 º" at bounding box center [677, 348] width 971 height 609
drag, startPoint x: 109, startPoint y: 80, endPoint x: 120, endPoint y: 79, distance: 10.7
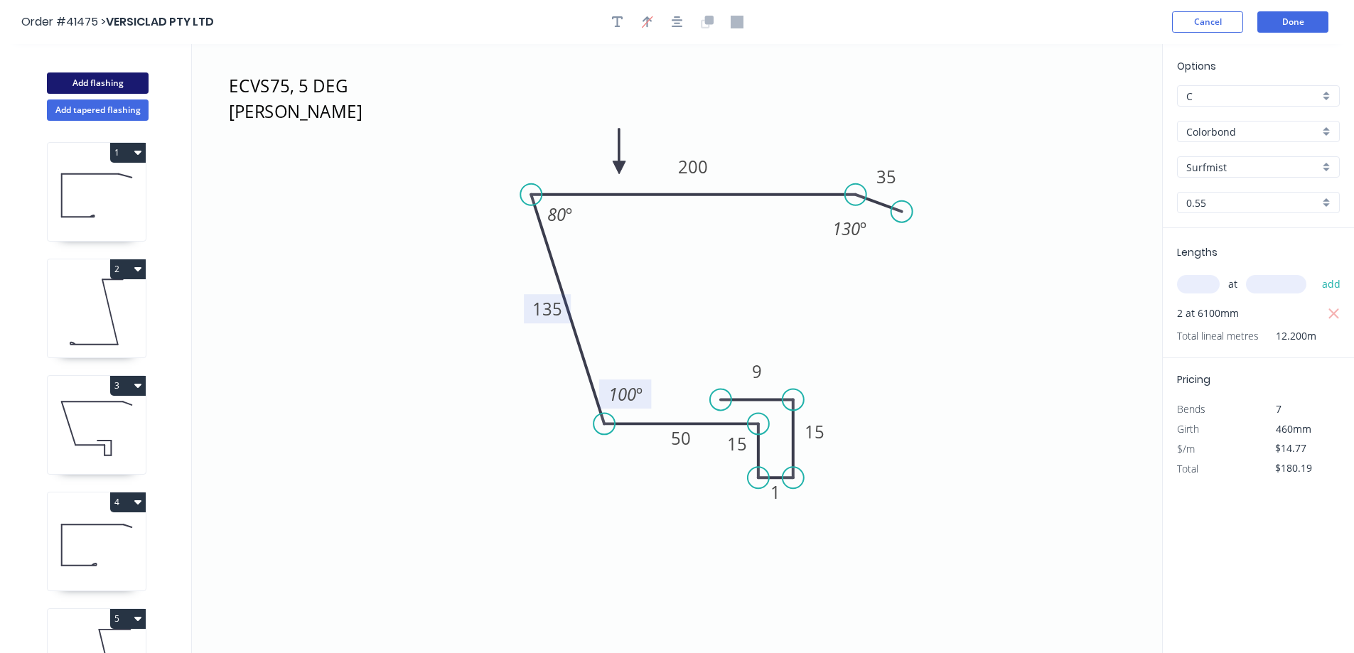
click at [110, 79] on button "Add flashing" at bounding box center [98, 83] width 102 height 21
type input "$0.00"
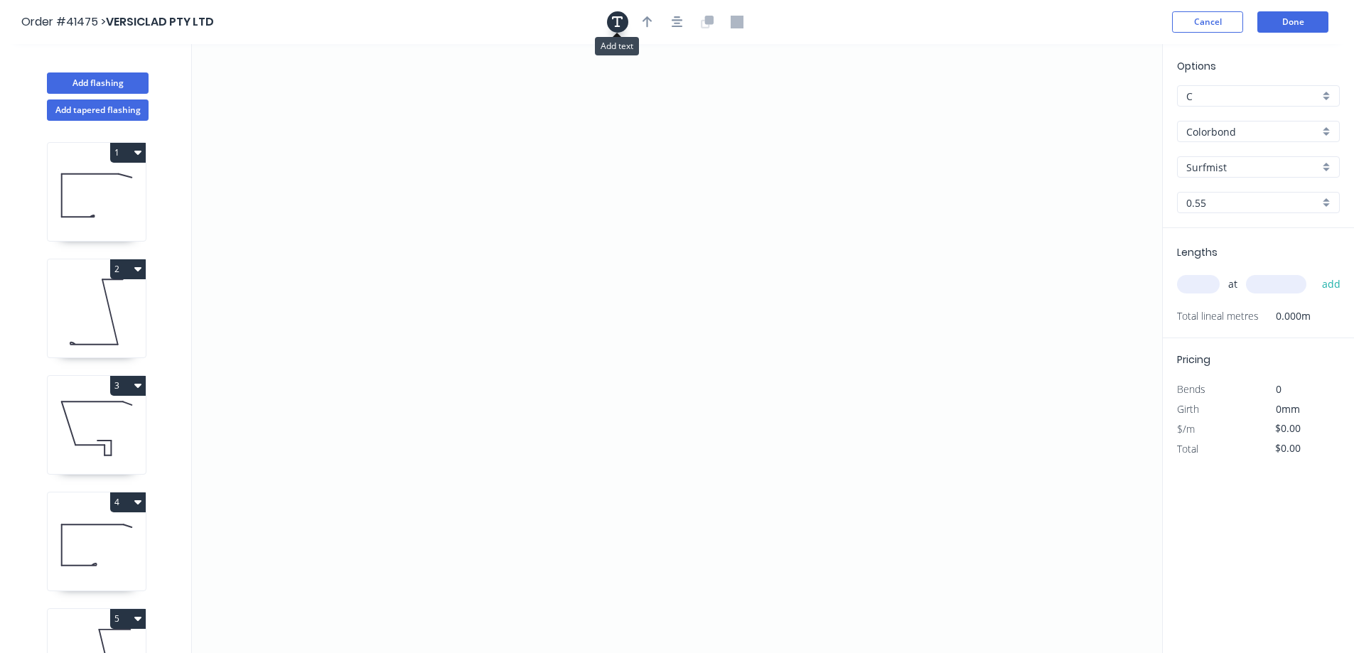
click at [614, 23] on icon "button" at bounding box center [617, 22] width 11 height 13
click at [209, 110] on icon at bounding box center [677, 348] width 971 height 609
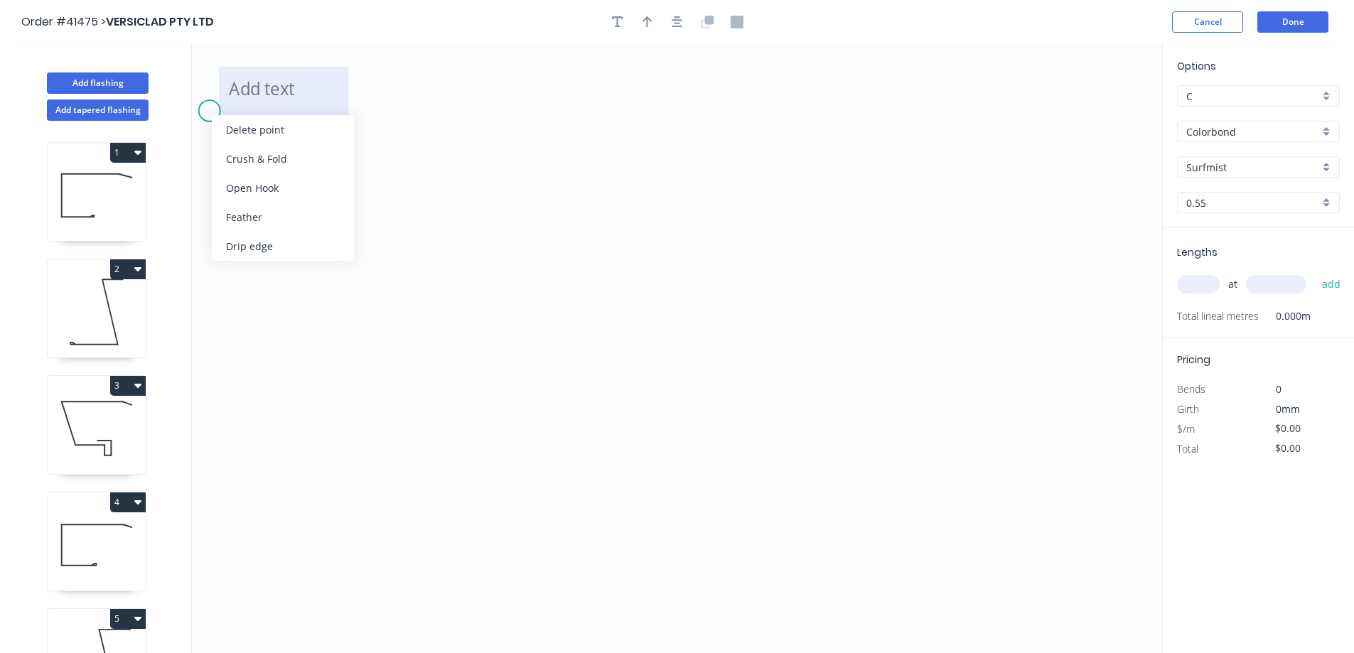
click at [228, 125] on div "Delete point" at bounding box center [283, 129] width 143 height 29
click at [258, 95] on textarea at bounding box center [283, 100] width 115 height 53
type textarea "BGVS100, ZOTO"
click at [1199, 282] on input "text" at bounding box center [1198, 284] width 43 height 18
type input "2"
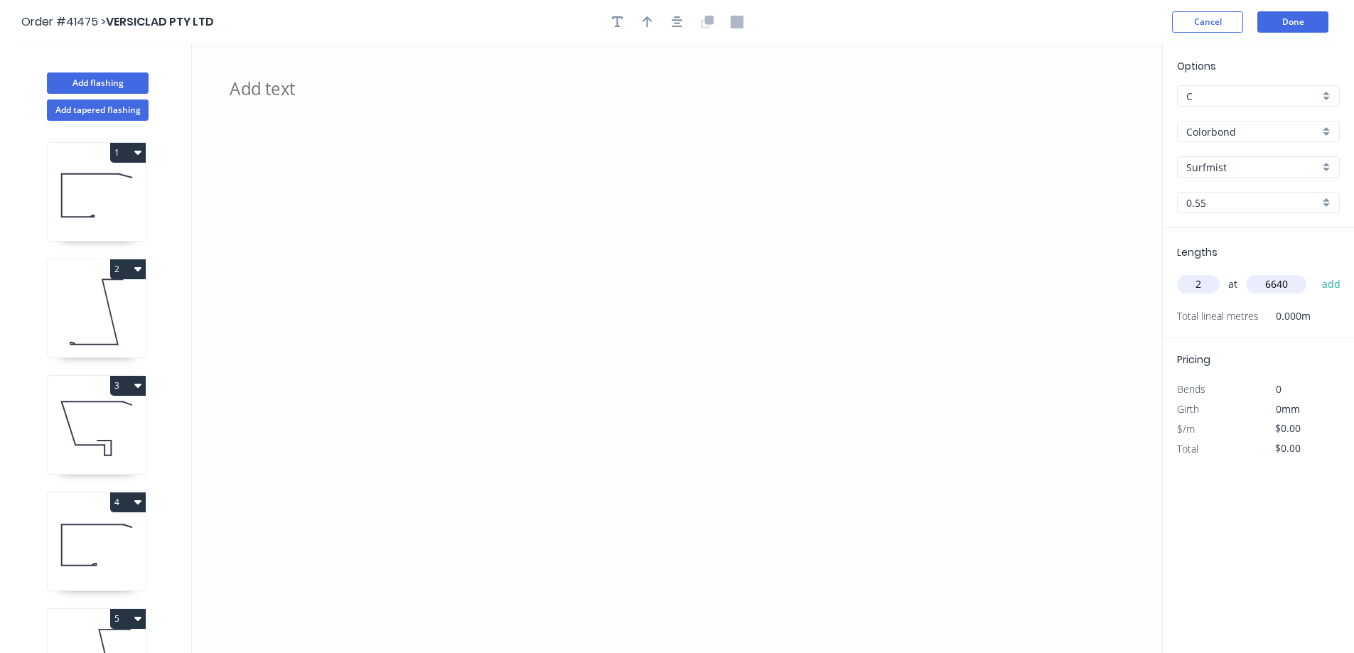
type input "6640"
click at [1315, 272] on button "add" at bounding box center [1331, 284] width 33 height 24
drag, startPoint x: 695, startPoint y: 407, endPoint x: 488, endPoint y: 407, distance: 206.2
click at [488, 407] on icon "BGVS100, ZOTO" at bounding box center [677, 348] width 971 height 609
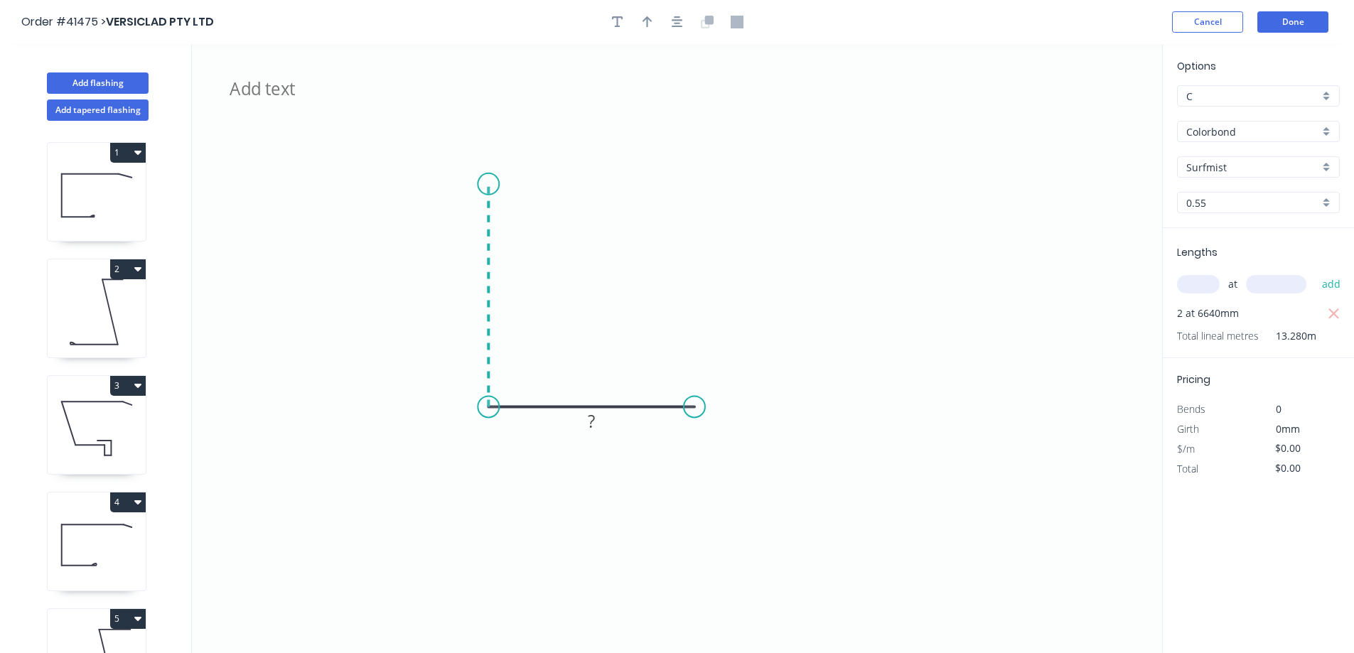
drag, startPoint x: 488, startPoint y: 333, endPoint x: 487, endPoint y: 169, distance: 164.2
click at [487, 169] on icon "BGVS100, ZOTO ?" at bounding box center [677, 348] width 971 height 609
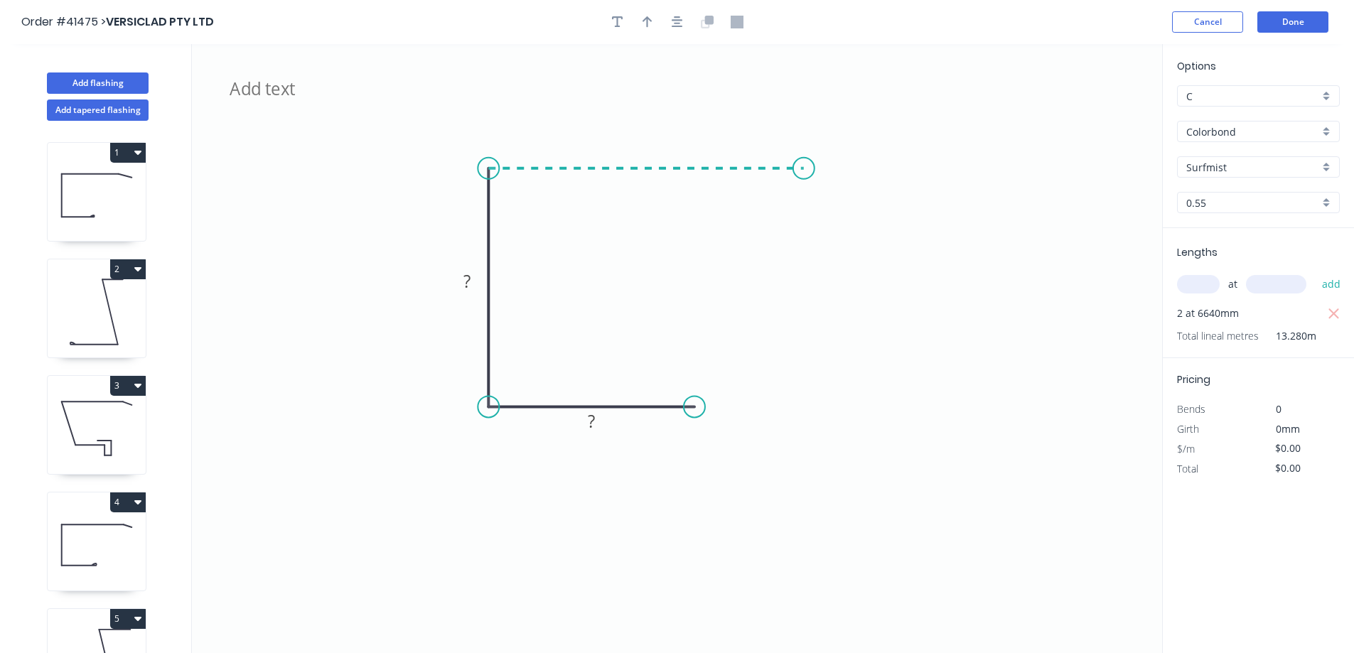
drag, startPoint x: 538, startPoint y: 172, endPoint x: 835, endPoint y: 164, distance: 298.0
click at [835, 164] on icon "BGVS100, ZOTO ? ?" at bounding box center [677, 348] width 971 height 609
drag, startPoint x: 841, startPoint y: 166, endPoint x: 884, endPoint y: 176, distance: 43.6
click at [884, 176] on icon "BGVS100, ZOTO ? ? ?" at bounding box center [677, 348] width 971 height 609
click at [884, 176] on circle at bounding box center [883, 175] width 21 height 21
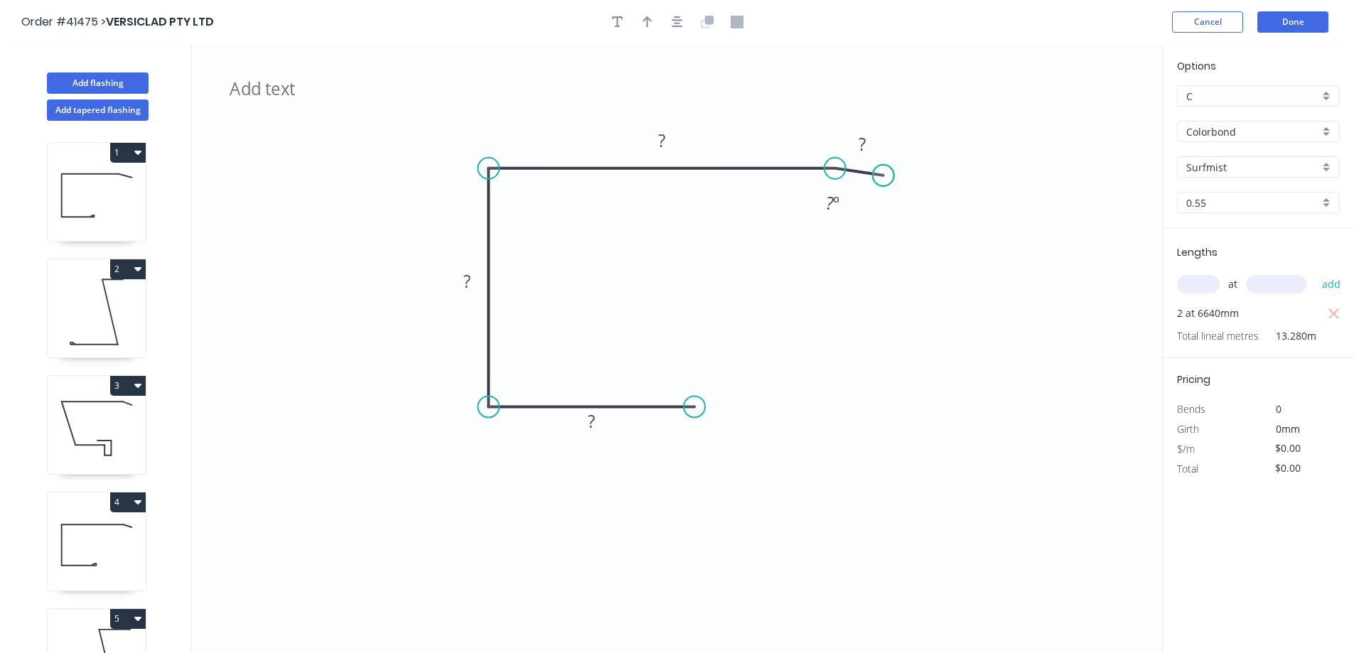
click at [884, 176] on circle at bounding box center [883, 175] width 21 height 21
click at [734, 447] on div "Crush & Fold" at bounding box center [767, 453] width 143 height 29
click at [693, 430] on tspan "10" at bounding box center [685, 430] width 20 height 23
drag, startPoint x: 648, startPoint y: 24, endPoint x: 705, endPoint y: 26, distance: 56.9
click at [649, 24] on icon "button" at bounding box center [648, 22] width 10 height 13
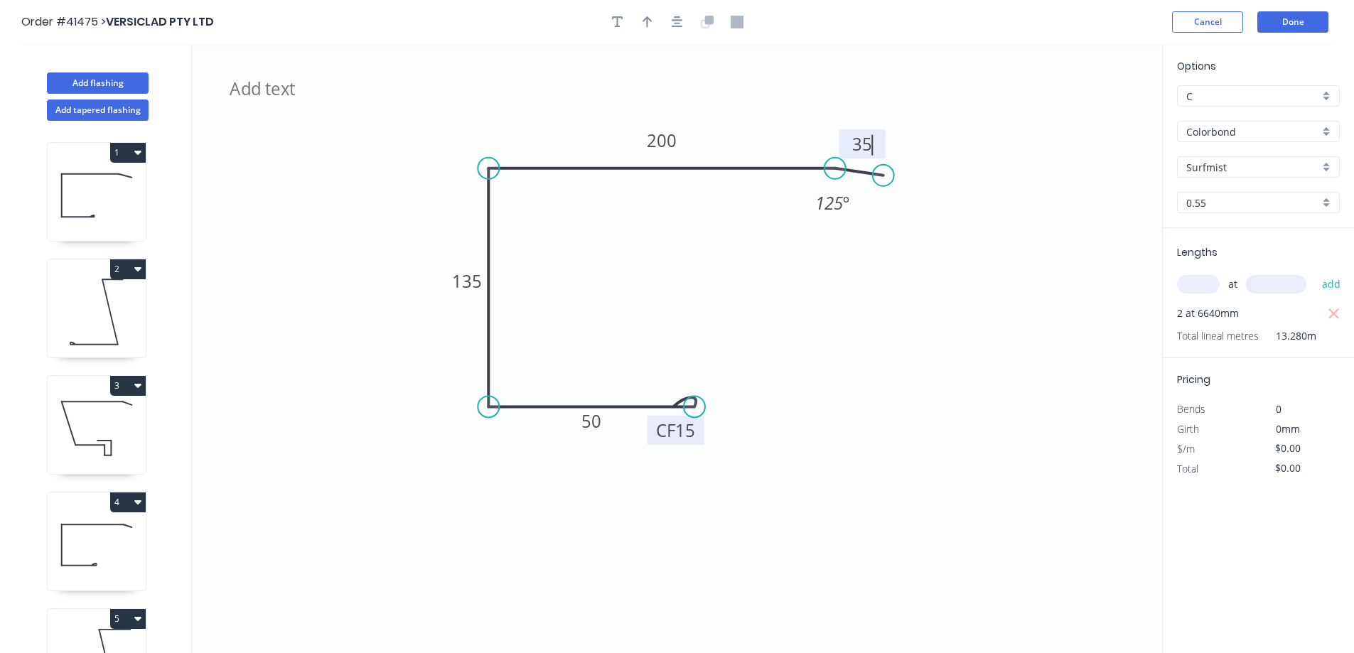
type input "$14.22"
type input "$188.84"
drag, startPoint x: 1091, startPoint y: 114, endPoint x: 582, endPoint y: 139, distance: 510.4
click at [576, 137] on icon at bounding box center [579, 121] width 13 height 46
click at [131, 310] on icon at bounding box center [97, 312] width 98 height 91
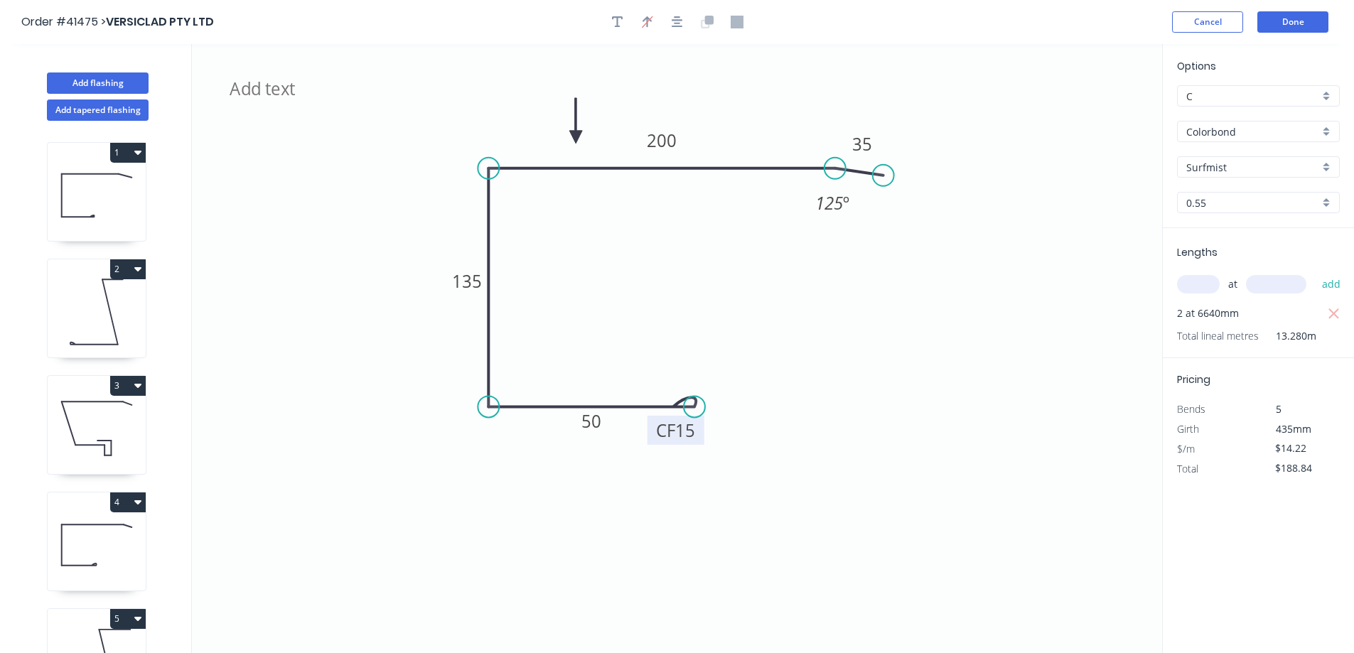
type input "Dune"
type input "$9.01"
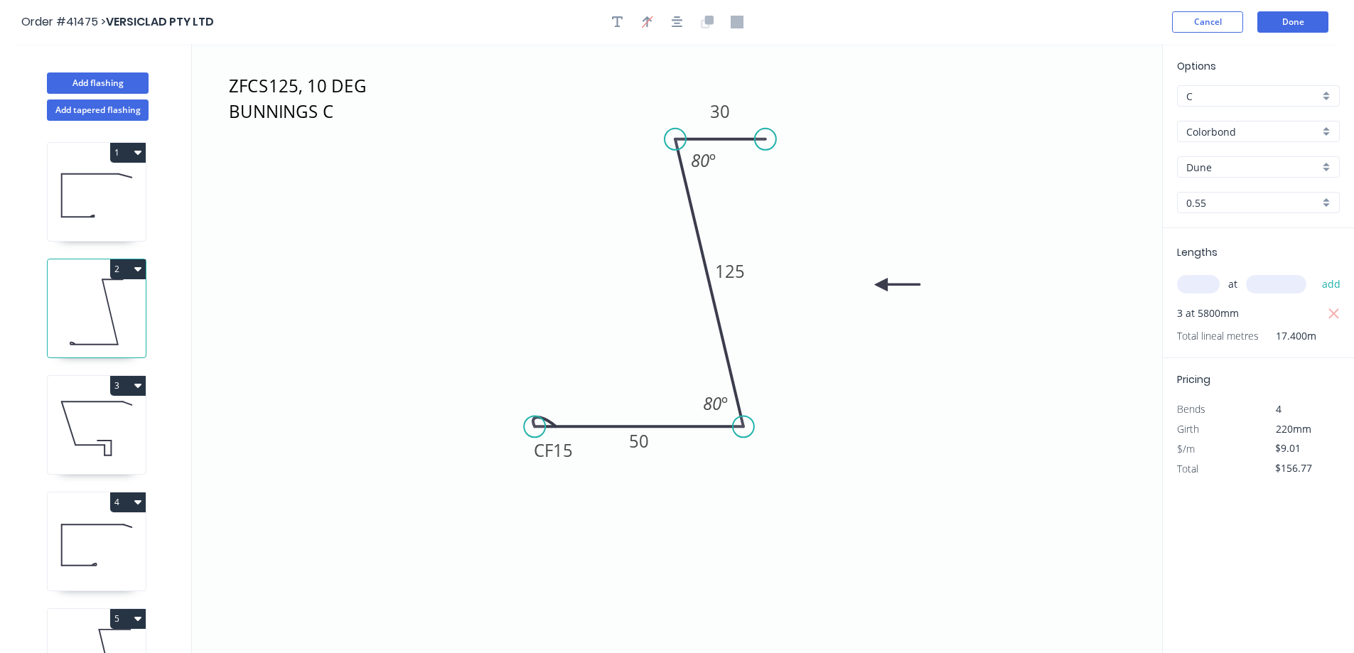
click at [141, 268] on button "2" at bounding box center [128, 270] width 36 height 20
click at [112, 302] on div "Duplicate" at bounding box center [77, 304] width 109 height 21
type input "$0.00"
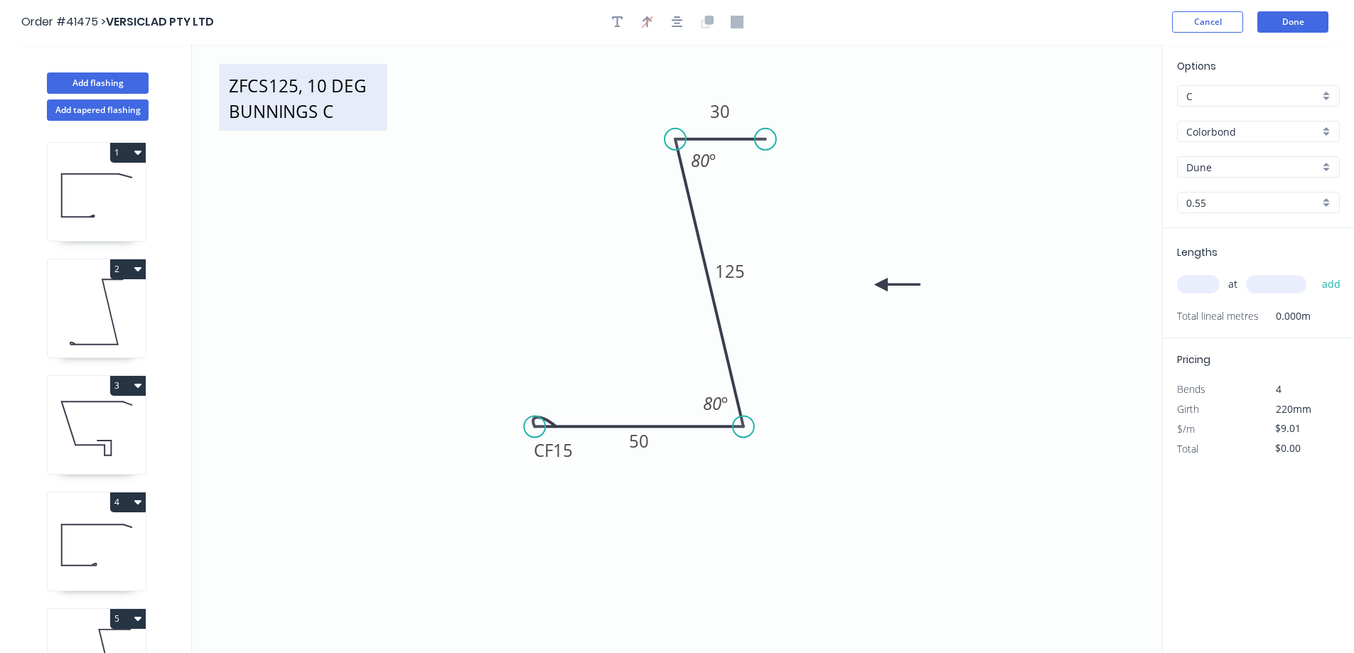
click at [286, 90] on textarea "ZFCS125, 10 DEG BUNNINGS C" at bounding box center [303, 97] width 154 height 53
type textarea "ZFVS100, 10 DEG ZOTO"
click at [1328, 165] on div "Dune" at bounding box center [1258, 166] width 163 height 21
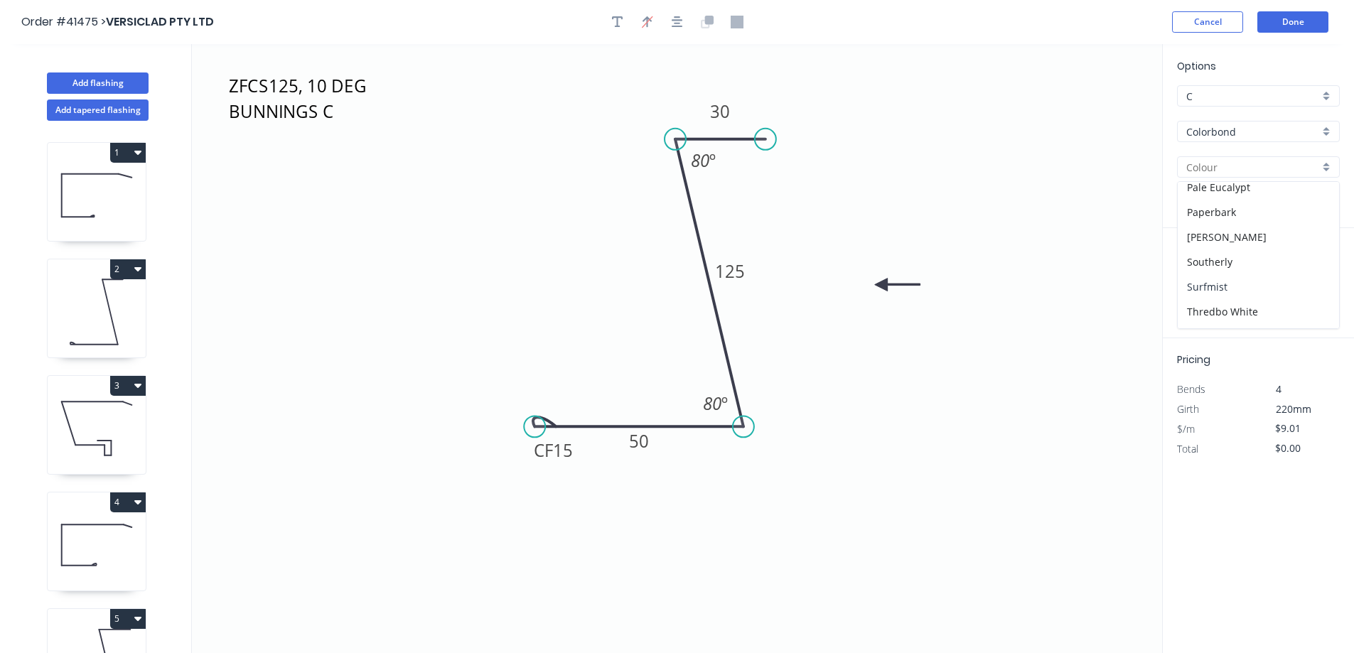
click at [1236, 287] on div "Surfmist" at bounding box center [1258, 286] width 161 height 25
type input "Surfmist"
click at [1203, 287] on input "text" at bounding box center [1198, 284] width 43 height 18
type input "2"
type input "6100"
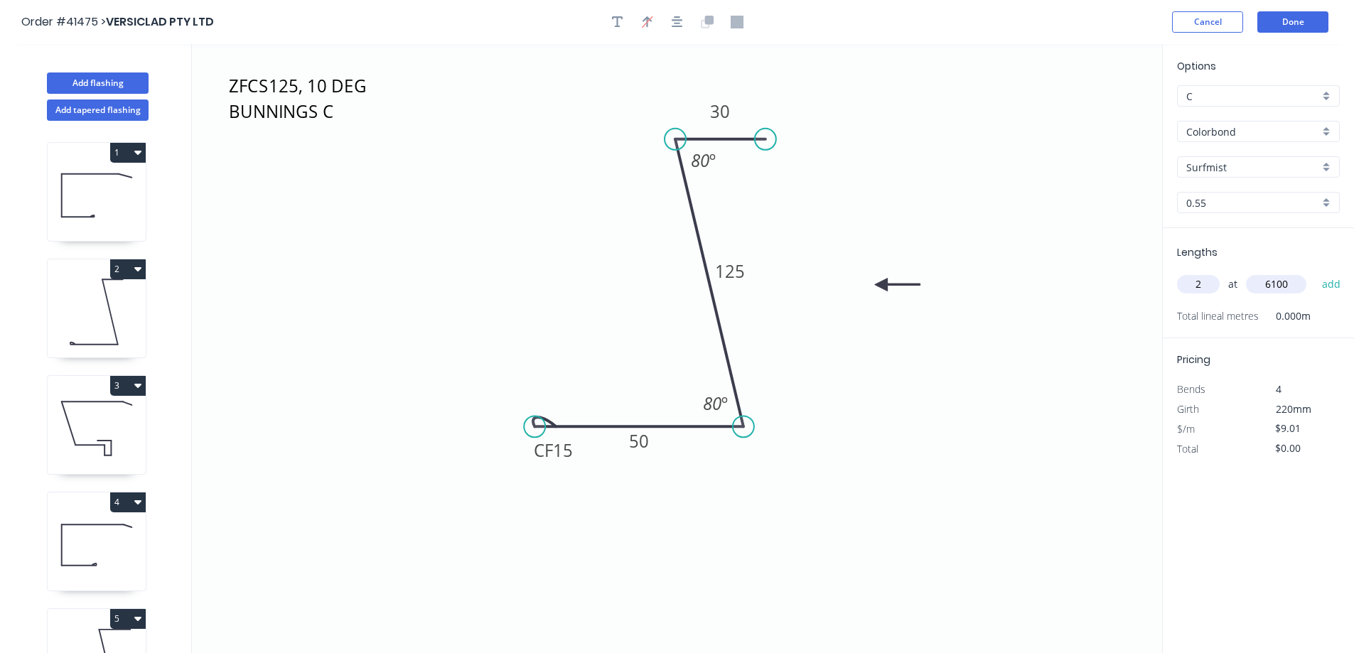
click at [1315, 272] on button "add" at bounding box center [1331, 284] width 33 height 24
type input "$109.92"
click at [734, 270] on tspan "125" at bounding box center [730, 271] width 30 height 23
click at [813, 306] on icon "ZFVS100, 10 DEG ZOTO CF 15 50 100 30 80 º 80 º" at bounding box center [677, 348] width 971 height 609
type input "$7.06"
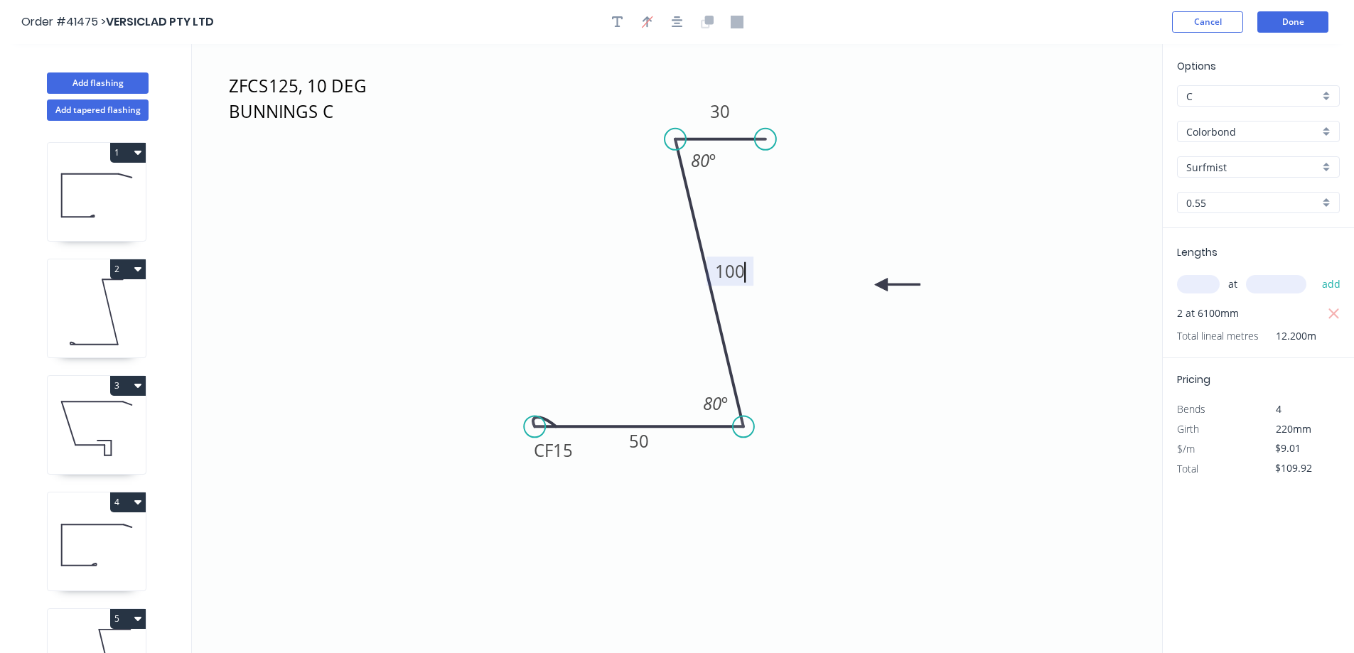
type input "$86.13"
click at [132, 84] on button "Add flashing" at bounding box center [98, 83] width 102 height 21
type input "$0.00"
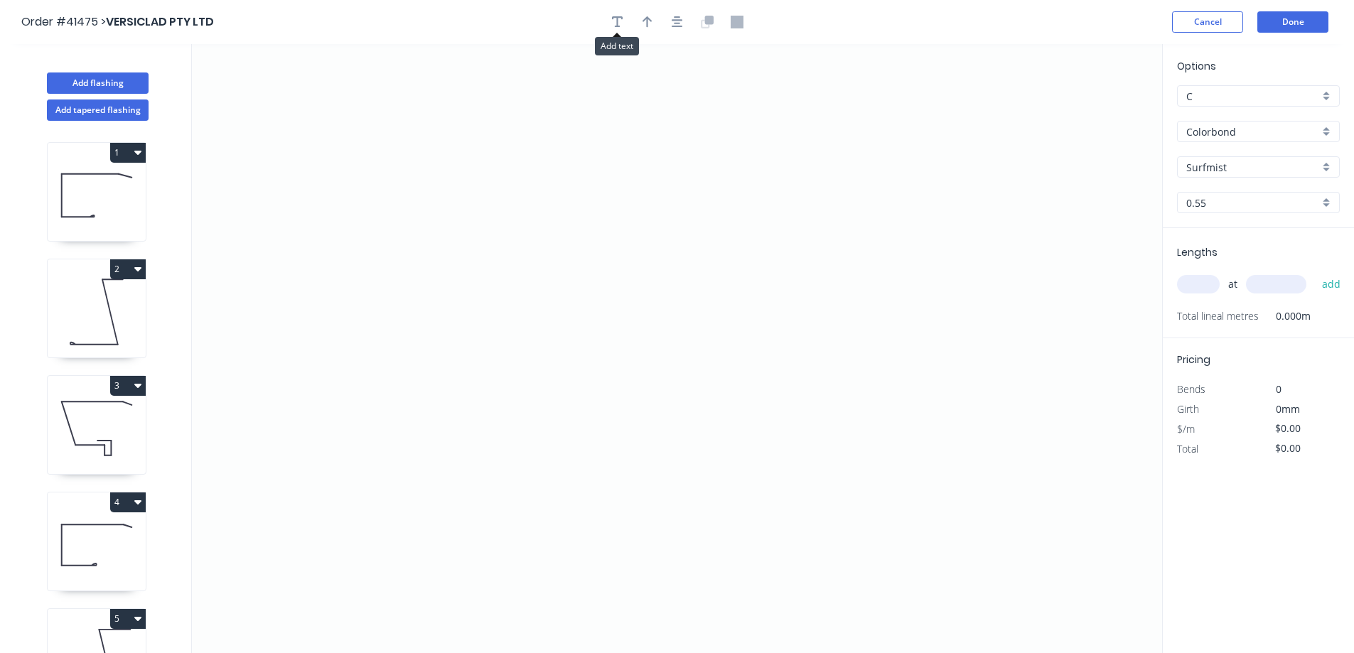
drag, startPoint x: 622, startPoint y: 19, endPoint x: 597, endPoint y: 25, distance: 25.5
click at [621, 19] on icon "button" at bounding box center [617, 22] width 11 height 13
click at [289, 95] on textarea at bounding box center [283, 100] width 115 height 53
click at [384, 385] on icon "VPJF" at bounding box center [677, 348] width 971 height 609
click at [273, 96] on textarea "VPJF" at bounding box center [283, 100] width 115 height 53
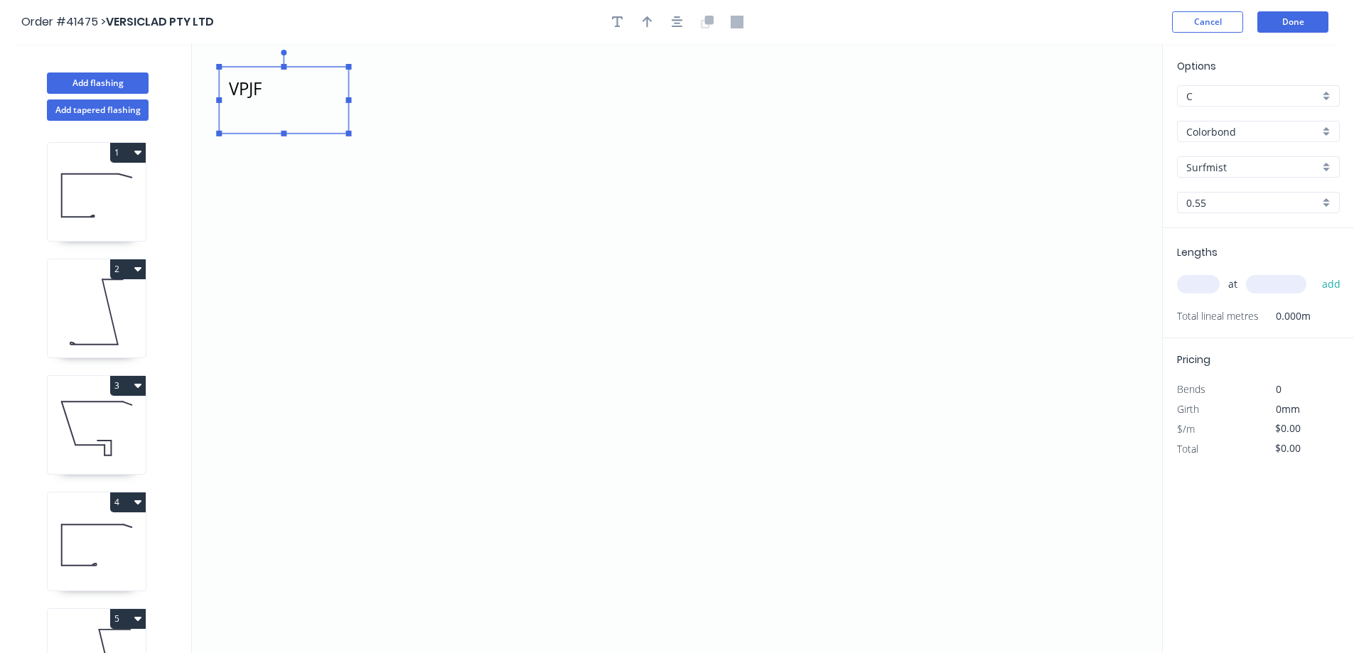
click at [271, 89] on textarea "VPJF" at bounding box center [283, 100] width 115 height 53
click at [333, 368] on icon "VPJF, ZOTO" at bounding box center [677, 348] width 971 height 609
type textarea "VPJF, ZOTO"
drag, startPoint x: 314, startPoint y: 375, endPoint x: 368, endPoint y: 326, distance: 73.5
click at [368, 326] on icon "VPJF, ZOTO" at bounding box center [677, 348] width 971 height 609
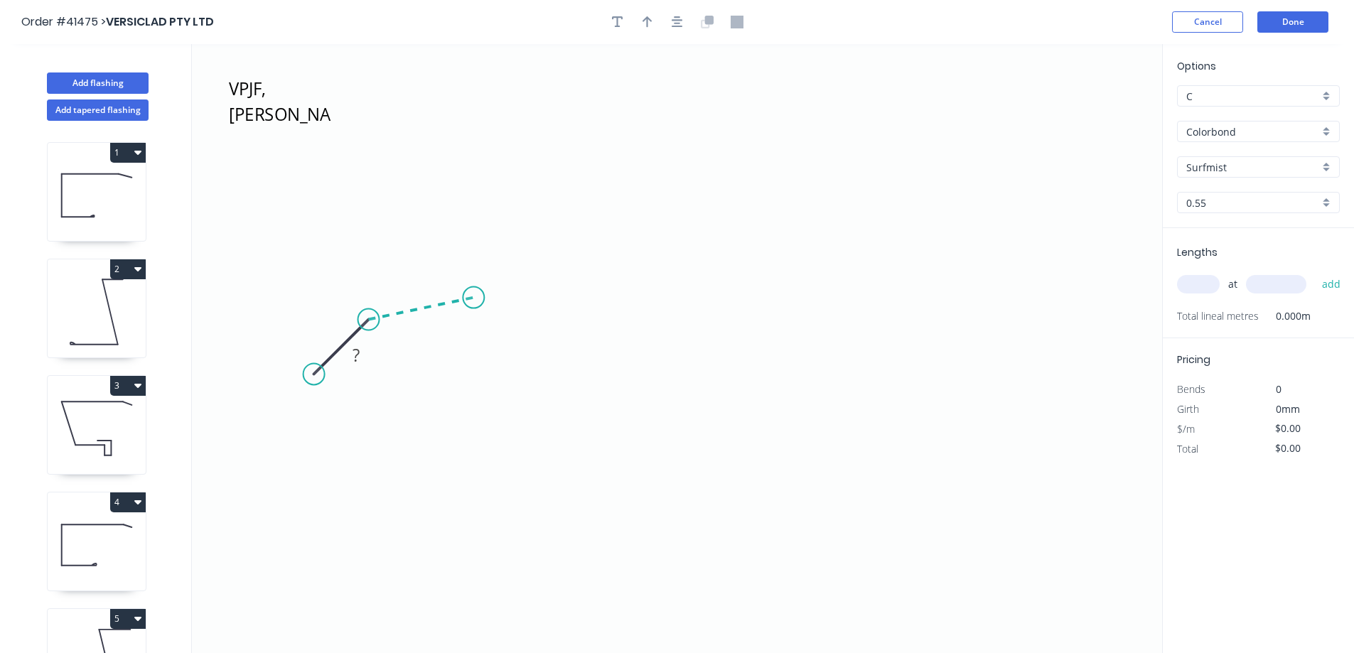
click at [474, 298] on icon "VPJF, ZOTO ?" at bounding box center [677, 348] width 971 height 609
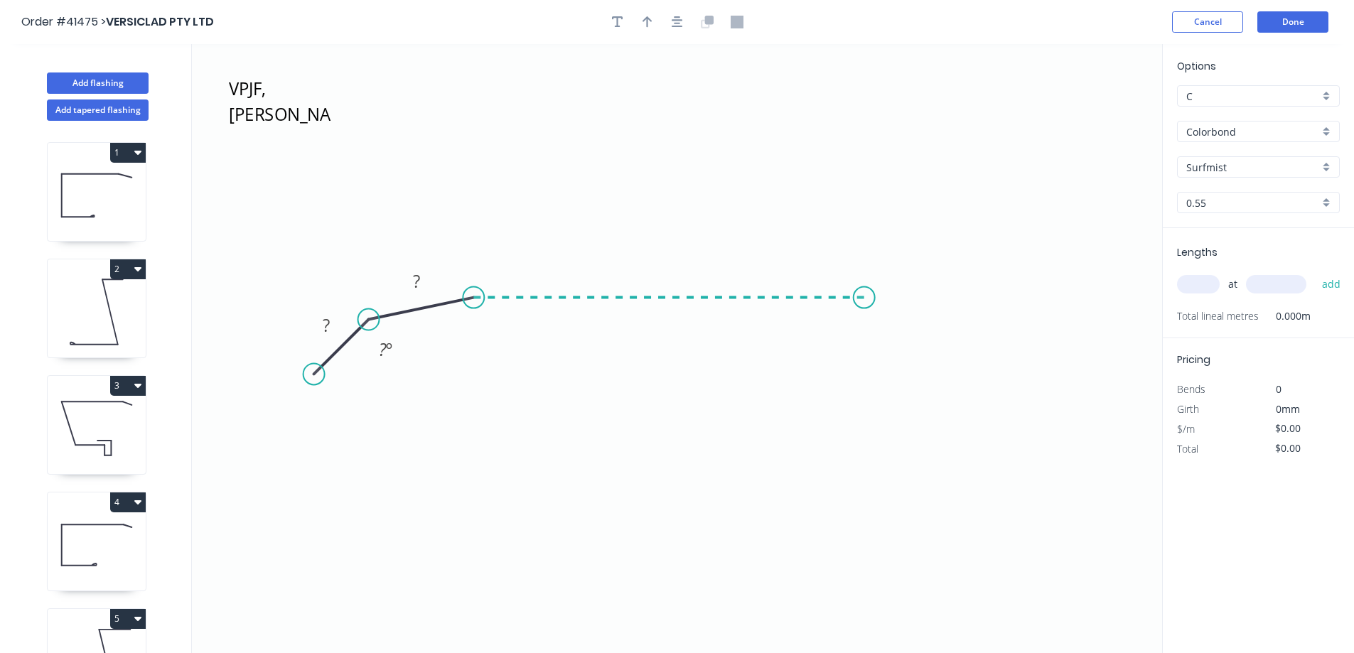
click at [896, 315] on icon "VPJF, ZOTO ? ? ? º" at bounding box center [677, 348] width 971 height 609
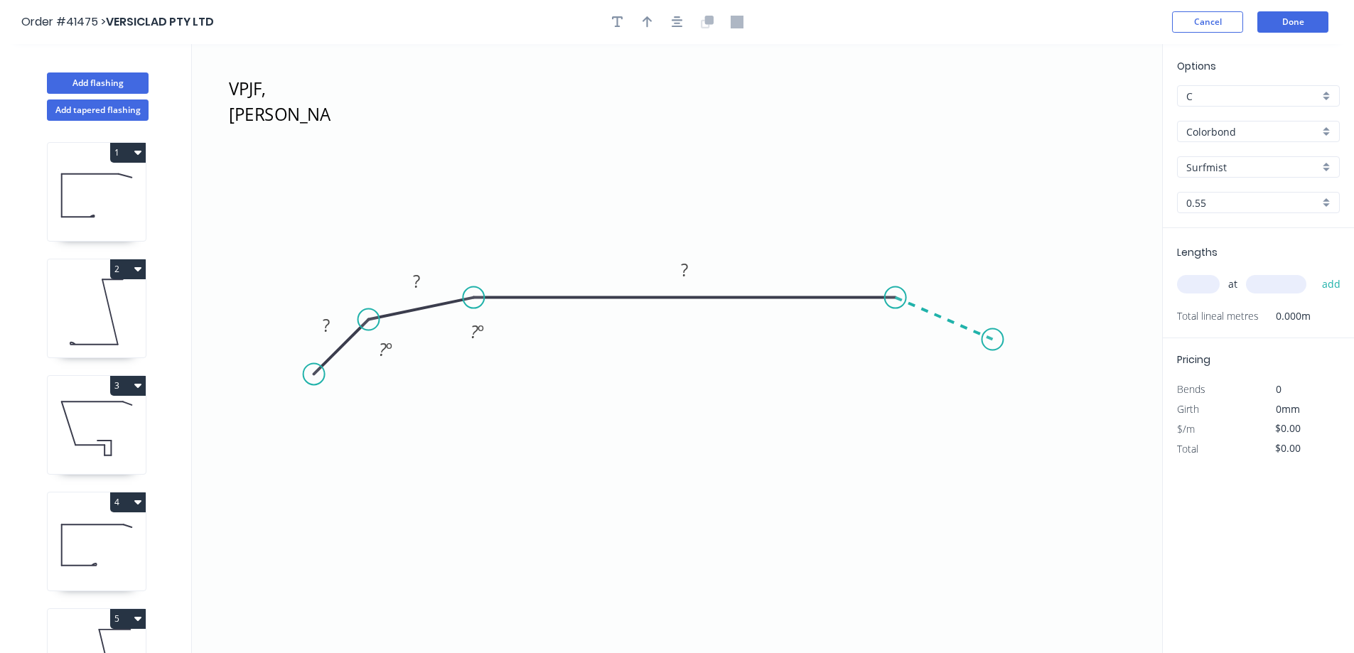
drag, startPoint x: 949, startPoint y: 324, endPoint x: 994, endPoint y: 340, distance: 47.7
click at [994, 340] on icon "VPJF, ZOTO ? ? ? ? º ? º" at bounding box center [677, 348] width 971 height 609
drag, startPoint x: 1014, startPoint y: 350, endPoint x: 1079, endPoint y: 392, distance: 77.7
click at [1079, 392] on icon "VPJF, ZOTO ? ? ? ? ? º ? º ? º" at bounding box center [677, 348] width 971 height 609
click at [1079, 392] on circle at bounding box center [1078, 390] width 21 height 21
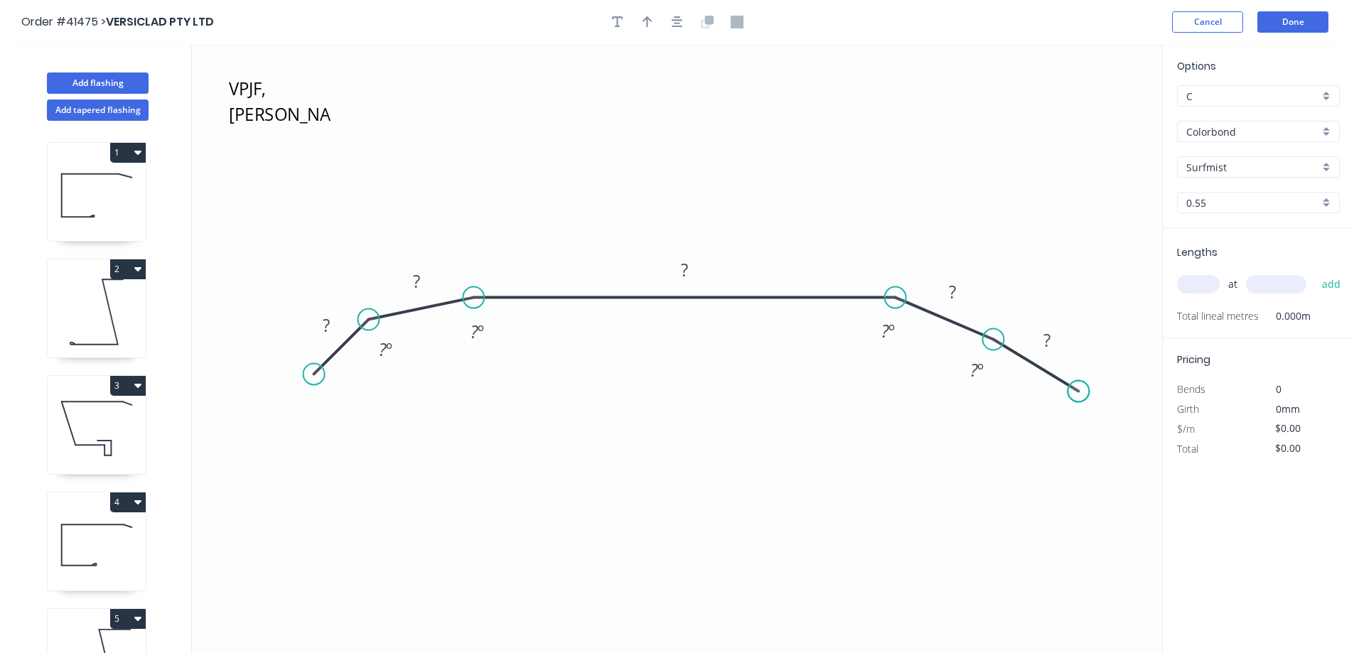
click at [1079, 392] on circle at bounding box center [1078, 390] width 21 height 21
click at [331, 326] on rect at bounding box center [326, 326] width 28 height 20
type input "$7.06"
drag, startPoint x: 648, startPoint y: 21, endPoint x: 736, endPoint y: 30, distance: 88.6
click at [651, 20] on icon "button" at bounding box center [648, 21] width 10 height 11
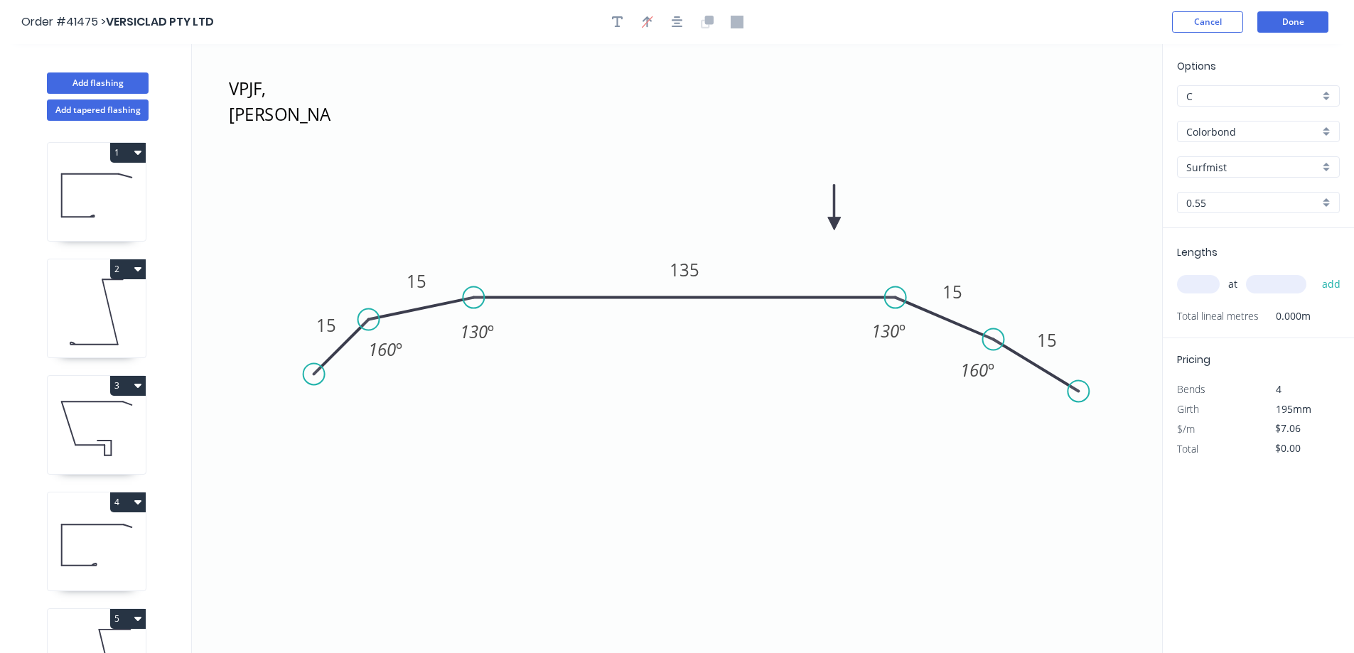
drag, startPoint x: 1087, startPoint y: 114, endPoint x: 922, endPoint y: 201, distance: 186.7
click at [838, 223] on icon at bounding box center [834, 208] width 13 height 46
click at [1326, 166] on div "Surfmist" at bounding box center [1258, 166] width 163 height 21
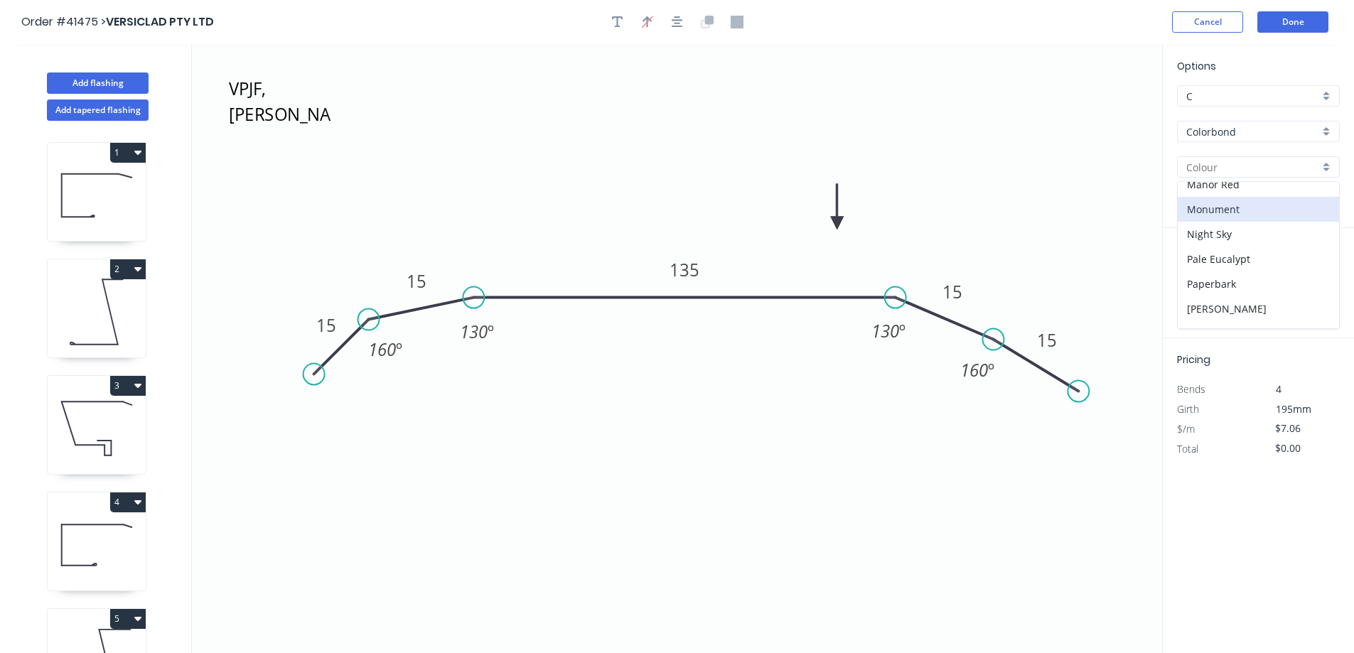
scroll to position [284, 0]
drag, startPoint x: 1257, startPoint y: 212, endPoint x: 1276, endPoint y: 211, distance: 18.5
click at [1257, 211] on div "Monument" at bounding box center [1258, 208] width 161 height 25
type input "Monument"
click at [1198, 284] on input "text" at bounding box center [1198, 284] width 43 height 18
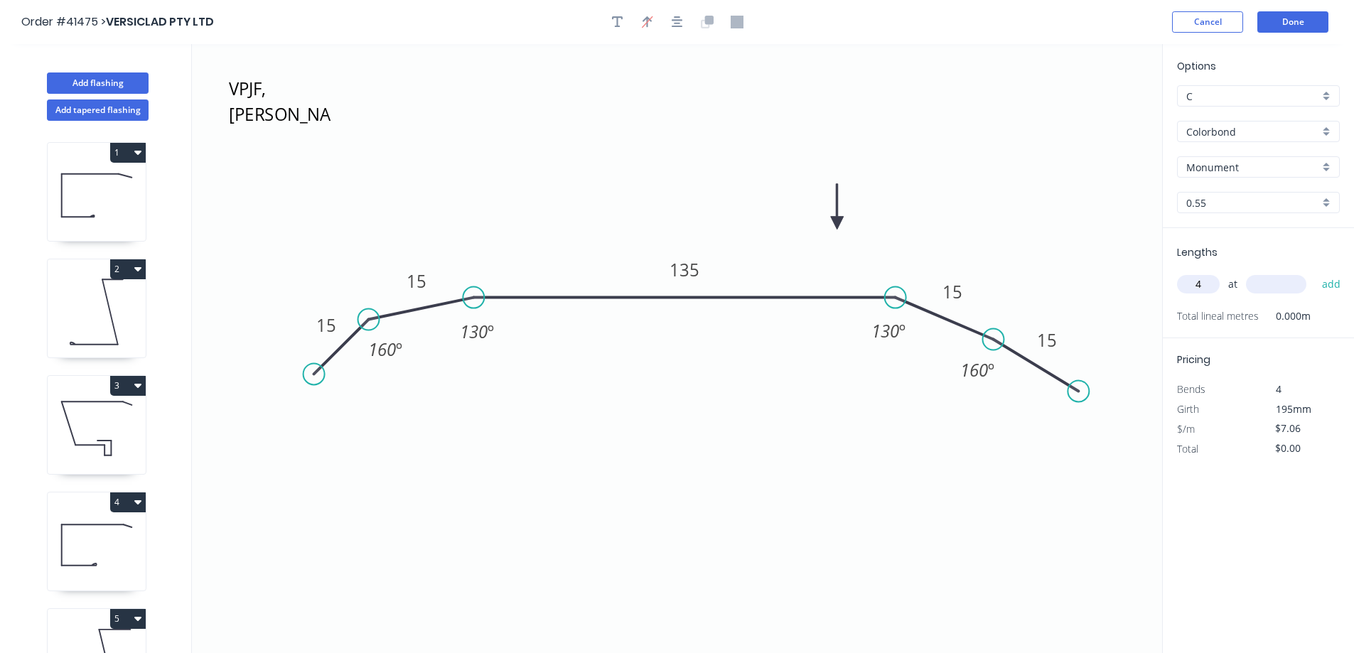
type input "4"
type input "6440"
click at [1315, 272] on button "add" at bounding box center [1331, 284] width 33 height 24
type input "$181.87"
click at [139, 82] on button "Add flashing" at bounding box center [98, 83] width 102 height 21
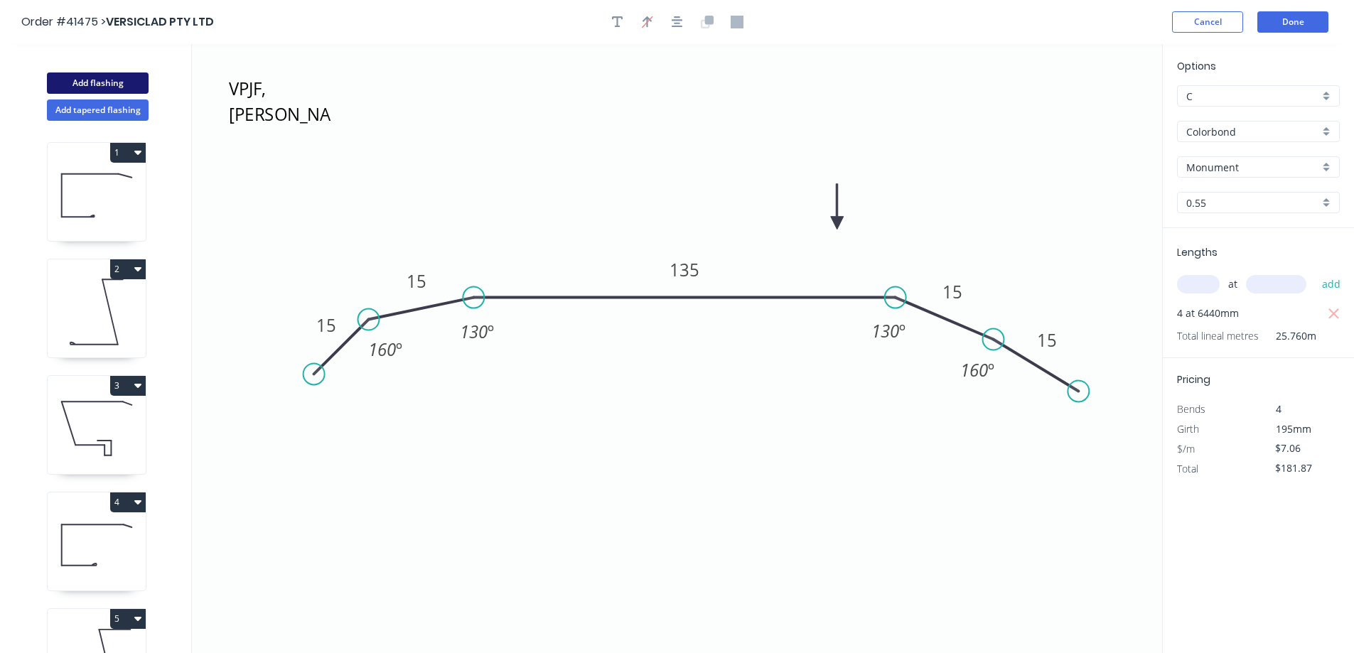
type input "$0.00"
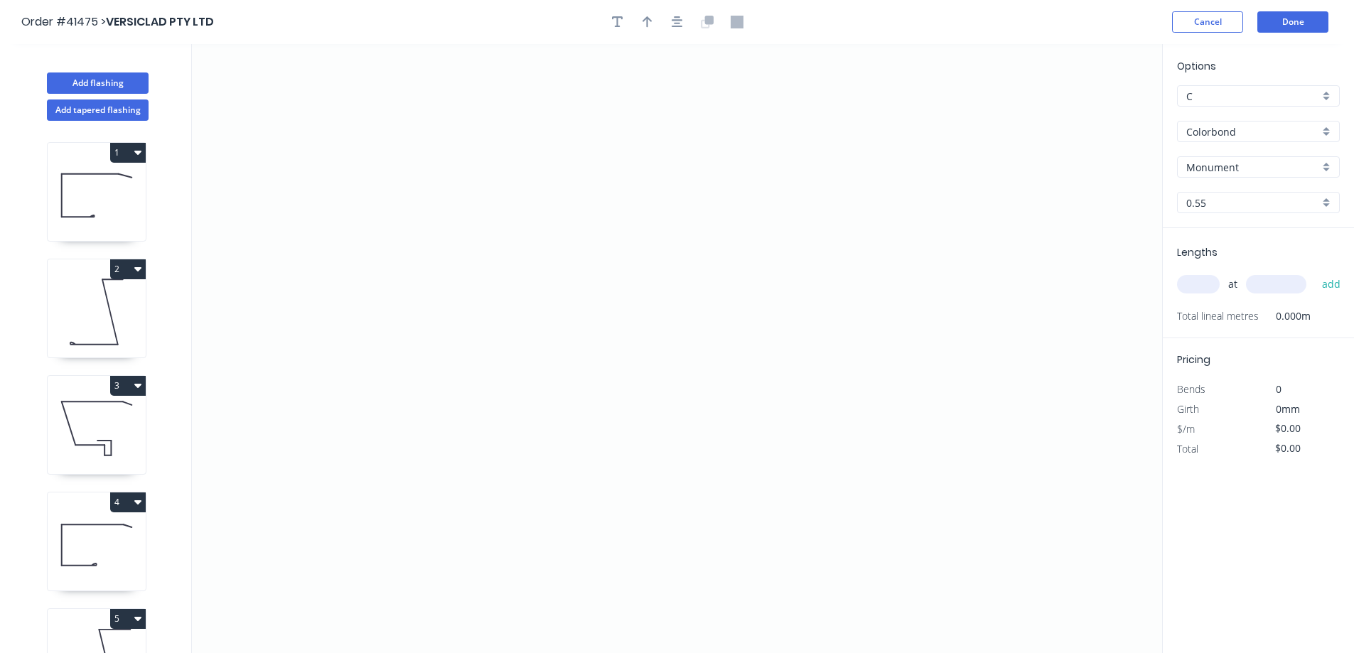
drag, startPoint x: 618, startPoint y: 23, endPoint x: 488, endPoint y: 71, distance: 138.8
click at [616, 23] on icon "button" at bounding box center [617, 22] width 11 height 13
click at [310, 85] on textarea at bounding box center [283, 100] width 115 height 53
type textarea "ZFCS50, 12 DEG JARROD"
click at [1207, 290] on input "text" at bounding box center [1198, 284] width 43 height 18
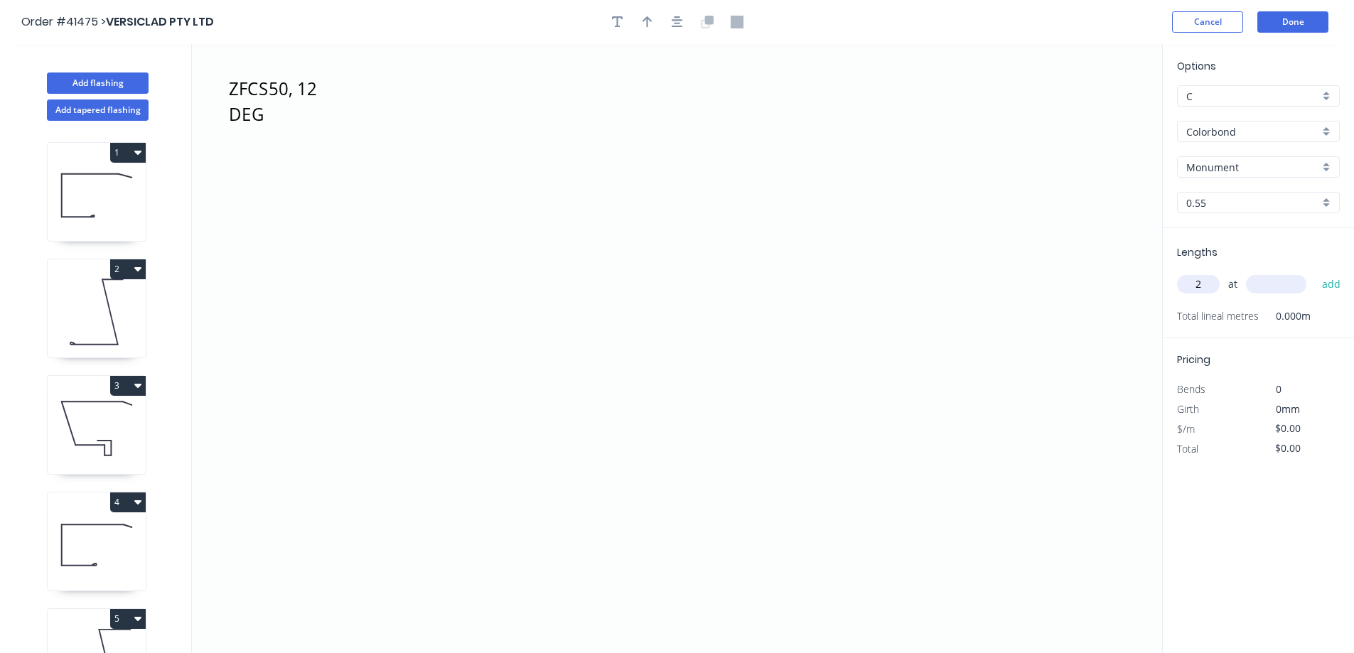
type input "2"
type input "3500"
click at [1315, 272] on button "add" at bounding box center [1331, 284] width 33 height 24
drag, startPoint x: 556, startPoint y: 449, endPoint x: 752, endPoint y: 454, distance: 195.6
click at [752, 454] on icon "ZFCS50, 12 DEG JARROD" at bounding box center [677, 348] width 971 height 609
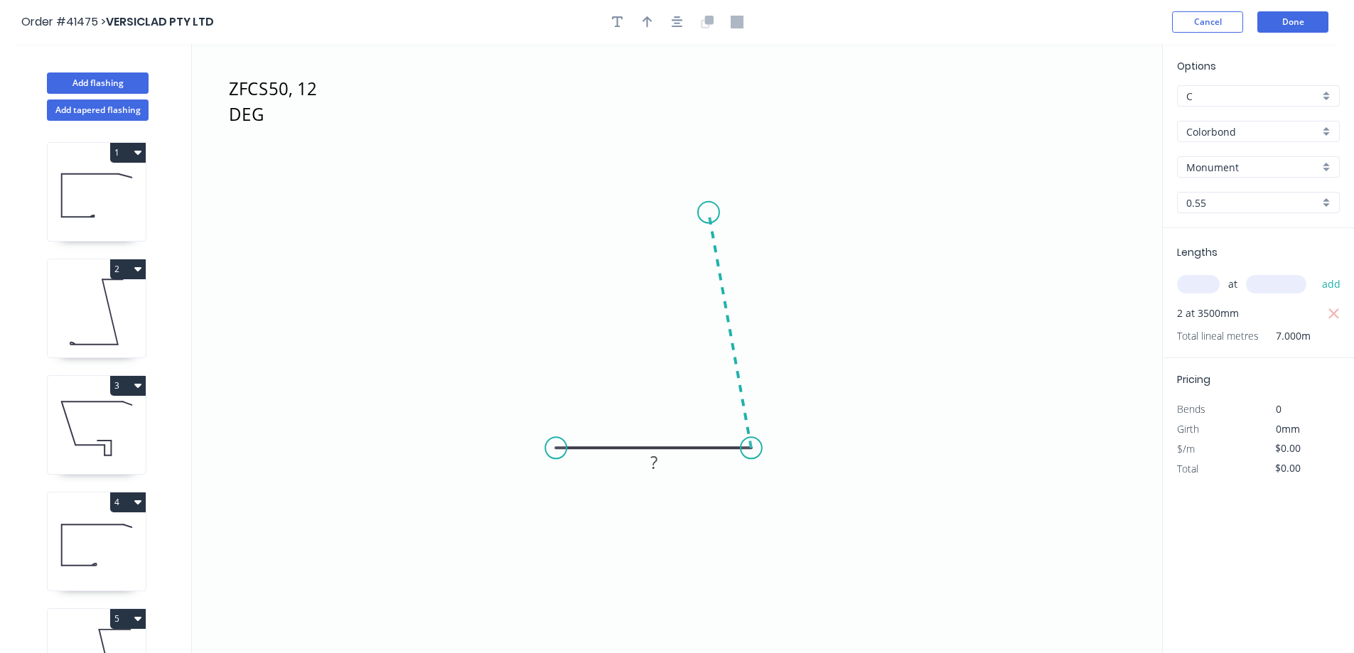
drag, startPoint x: 725, startPoint y: 382, endPoint x: 717, endPoint y: 169, distance: 213.4
click at [717, 169] on icon "ZFCS50, 12 DEG JARROD ?" at bounding box center [677, 348] width 971 height 609
drag, startPoint x: 720, startPoint y: 169, endPoint x: 842, endPoint y: 173, distance: 122.4
click at [842, 173] on icon "ZFCS50, 12 DEG JARROD ? ? ? º" at bounding box center [677, 348] width 971 height 609
click at [842, 173] on circle at bounding box center [841, 168] width 21 height 21
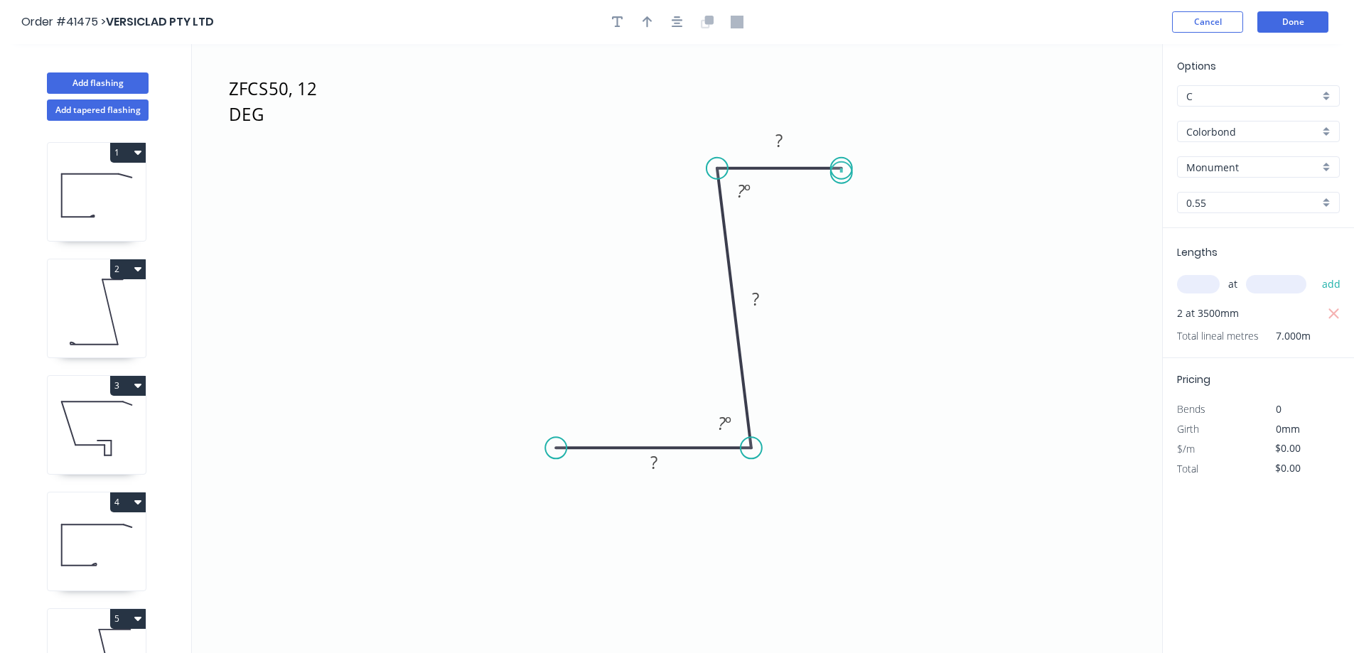
click at [842, 173] on circle at bounding box center [841, 168] width 21 height 21
drag, startPoint x: 558, startPoint y: 452, endPoint x: 540, endPoint y: 454, distance: 18.5
click at [540, 454] on circle at bounding box center [539, 447] width 21 height 21
click at [563, 502] on div "Crush & Fold" at bounding box center [611, 501] width 143 height 29
drag, startPoint x: 561, startPoint y: 496, endPoint x: 577, endPoint y: 480, distance: 22.1
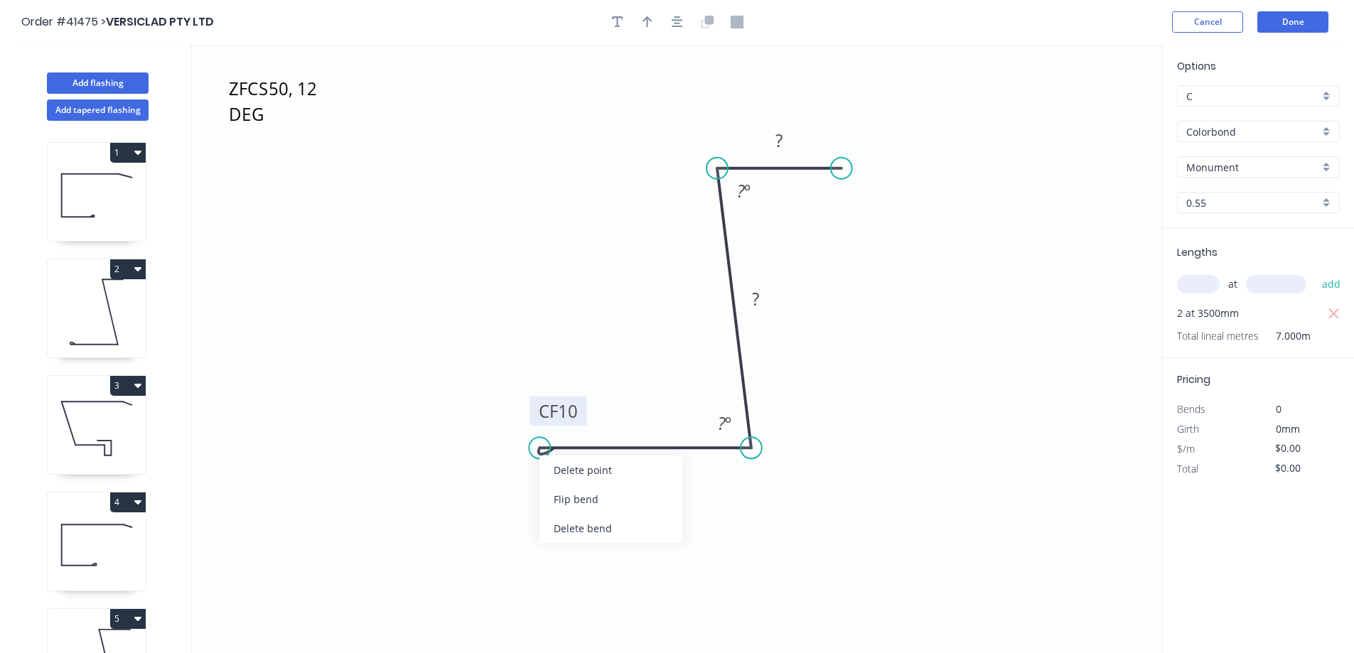
click at [563, 494] on div "Flip bend" at bounding box center [611, 499] width 143 height 29
click at [572, 471] on tspan "10" at bounding box center [568, 471] width 20 height 23
click at [725, 425] on tspan "º" at bounding box center [728, 423] width 6 height 23
type input "$7.06"
type input "$49.42"
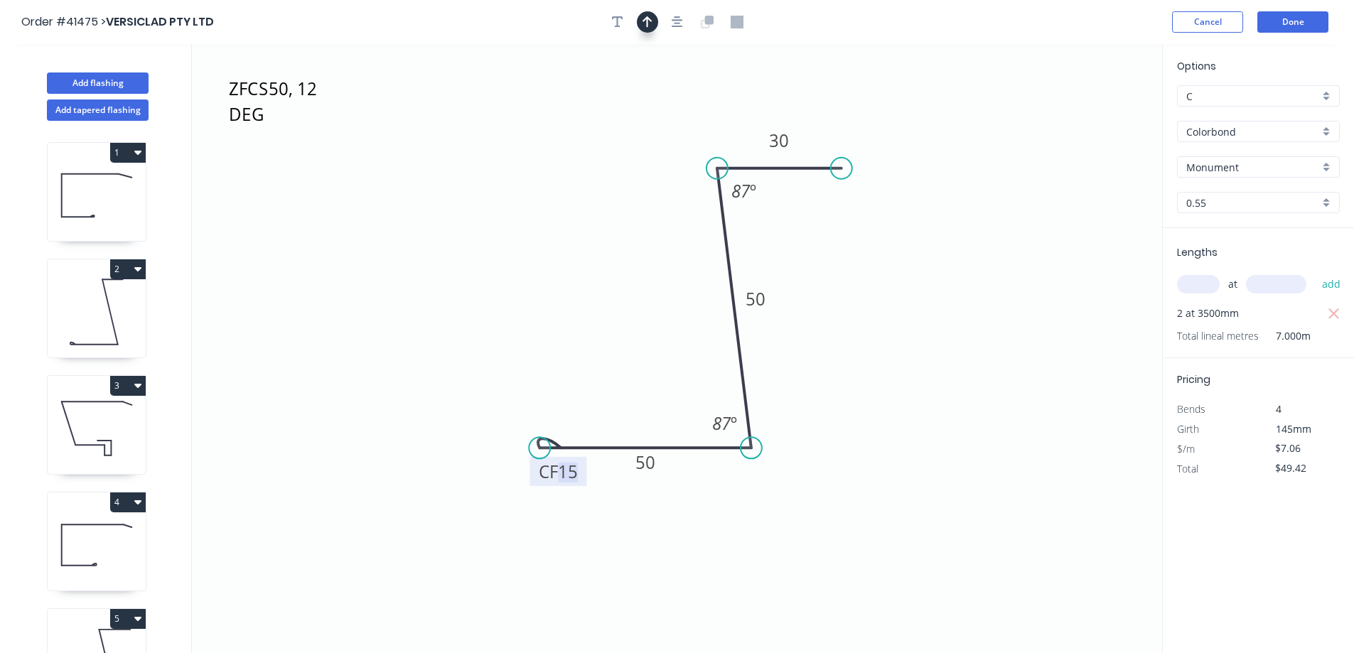
drag, startPoint x: 647, startPoint y: 22, endPoint x: 929, endPoint y: 87, distance: 289.1
click at [651, 19] on icon "button" at bounding box center [648, 21] width 10 height 11
drag, startPoint x: 1091, startPoint y: 109, endPoint x: 984, endPoint y: 287, distance: 207.0
click at [984, 287] on icon at bounding box center [984, 270] width 13 height 46
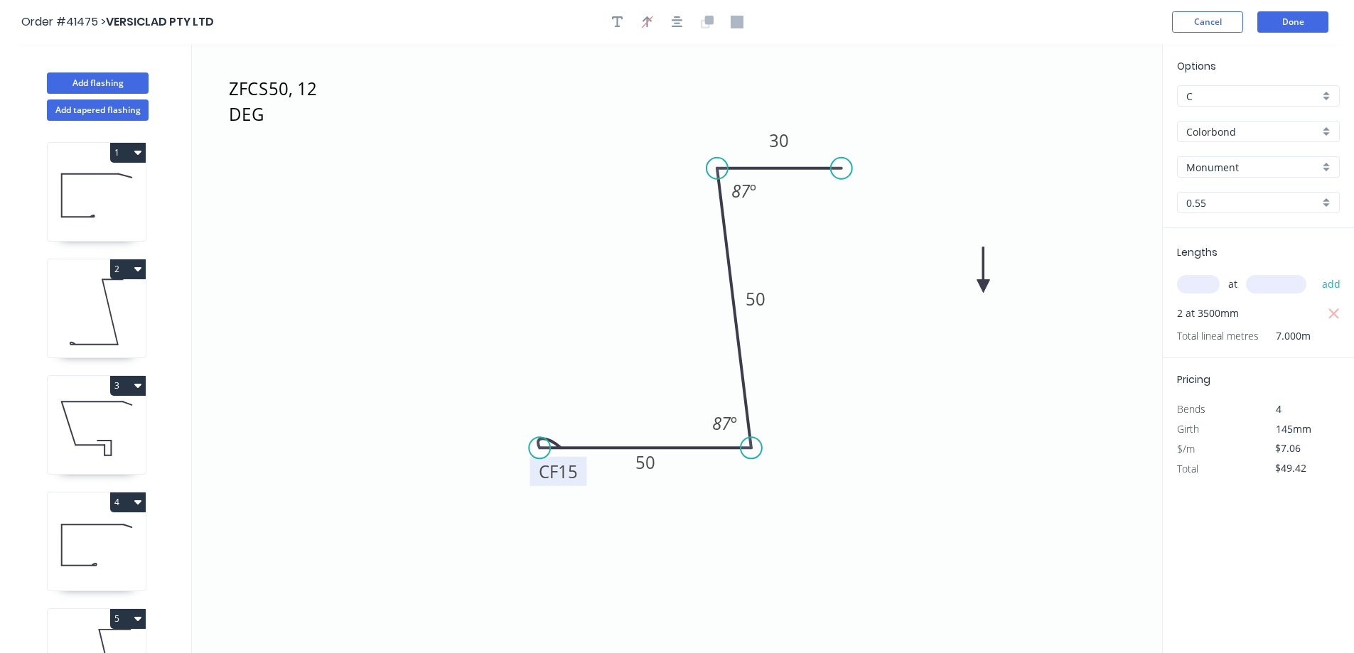
click at [984, 287] on icon at bounding box center [984, 270] width 13 height 46
drag, startPoint x: 984, startPoint y: 287, endPoint x: 951, endPoint y: 360, distance: 80.5
click at [925, 314] on icon at bounding box center [942, 314] width 46 height 13
drag, startPoint x: 140, startPoint y: 85, endPoint x: 176, endPoint y: 68, distance: 39.8
click at [143, 82] on button "Add flashing" at bounding box center [98, 83] width 102 height 21
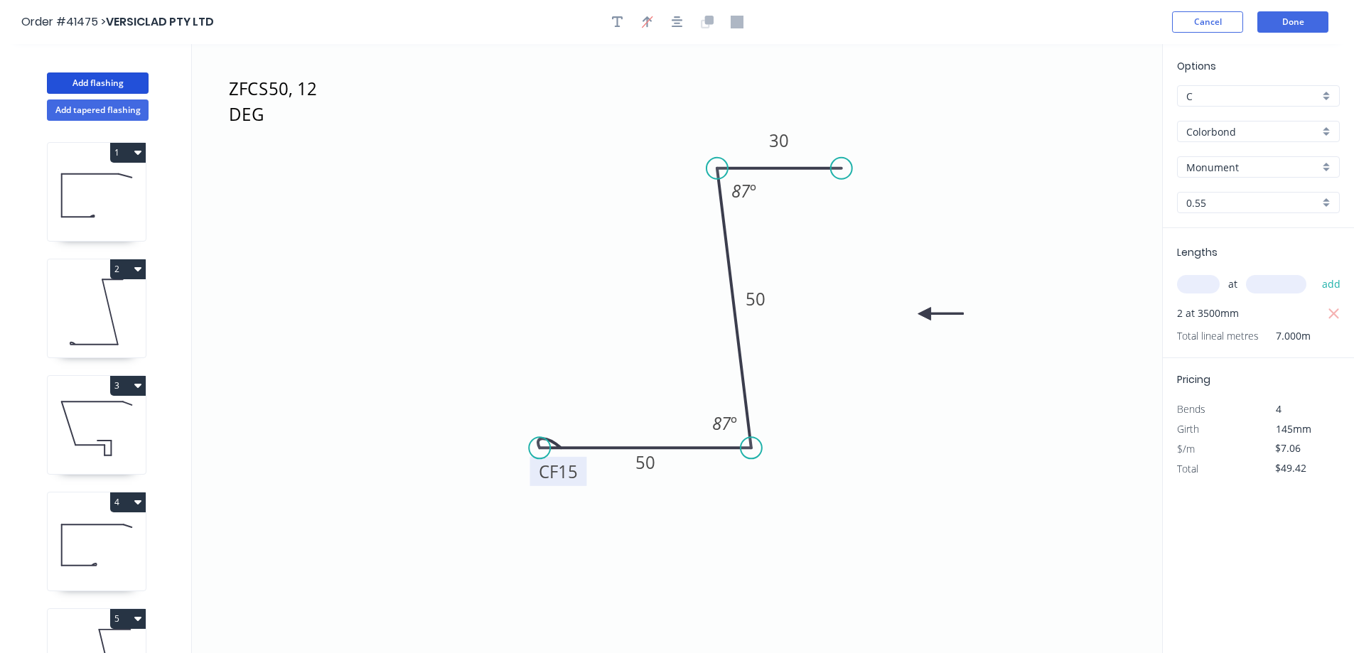
type input "$0.00"
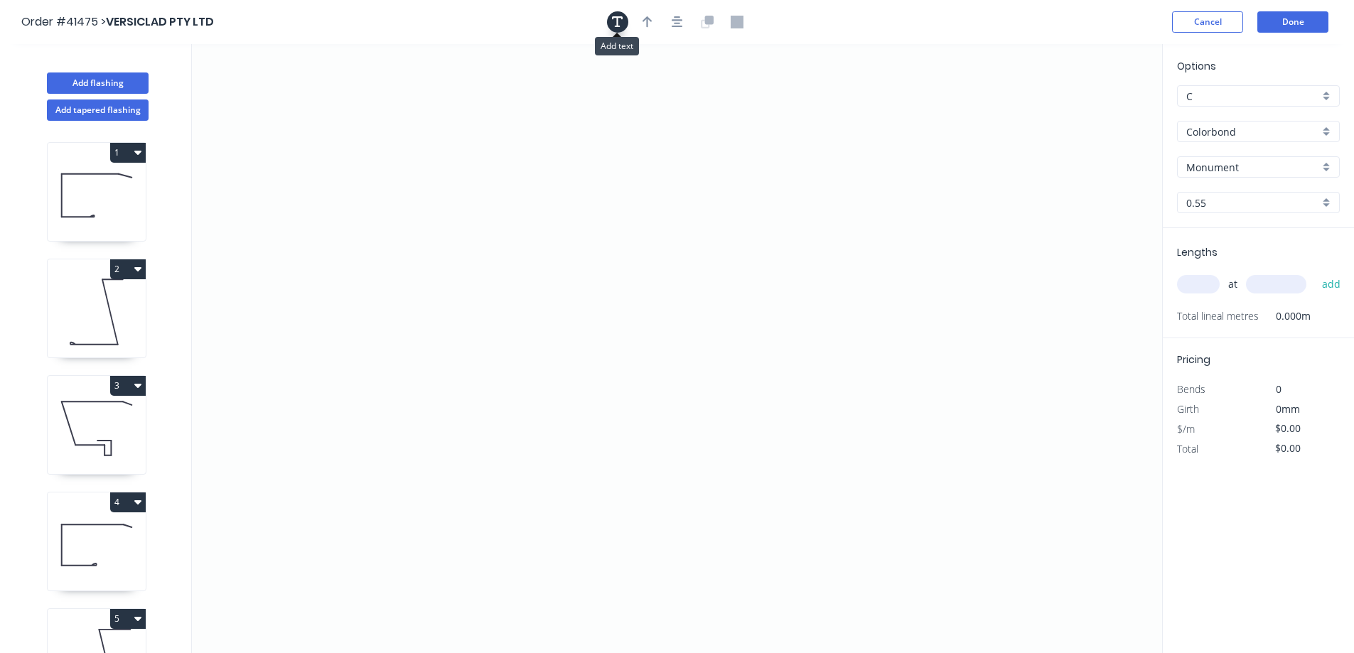
click at [626, 16] on button "button" at bounding box center [617, 21] width 21 height 21
click at [294, 92] on textarea at bounding box center [283, 100] width 115 height 53
type textarea "BGVS50, PETRIES"
click at [1329, 162] on div "Monument" at bounding box center [1258, 166] width 163 height 21
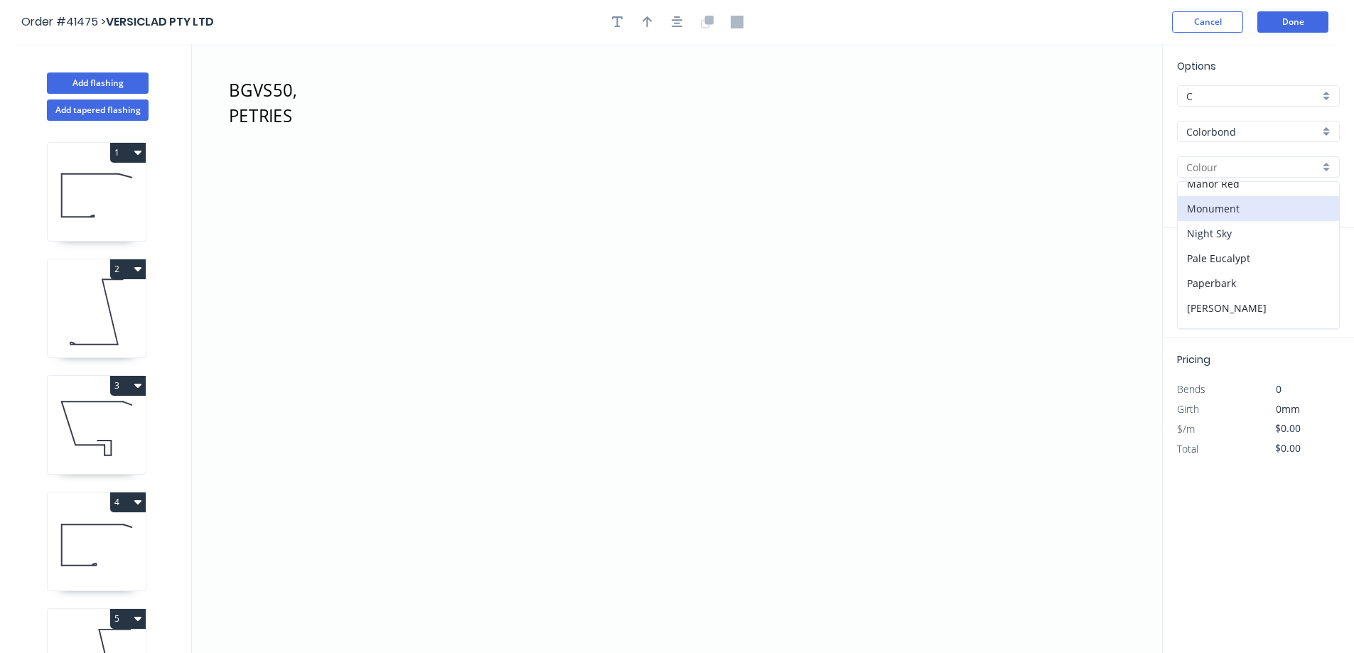
click at [1236, 232] on div "Night Sky" at bounding box center [1258, 233] width 161 height 25
type input "Night Sky"
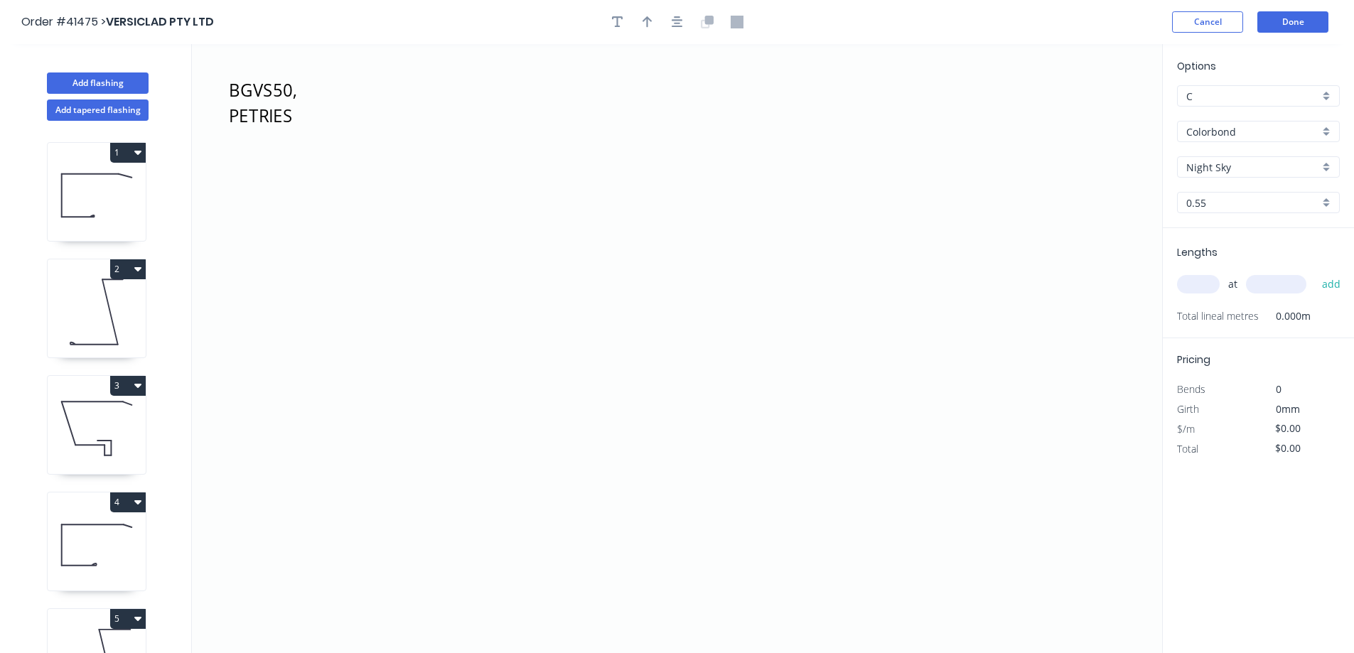
click at [1209, 282] on input "text" at bounding box center [1198, 284] width 43 height 18
type input "2"
type input "3560"
click at [1315, 272] on button "add" at bounding box center [1331, 284] width 33 height 24
drag, startPoint x: 693, startPoint y: 416, endPoint x: 528, endPoint y: 392, distance: 166.6
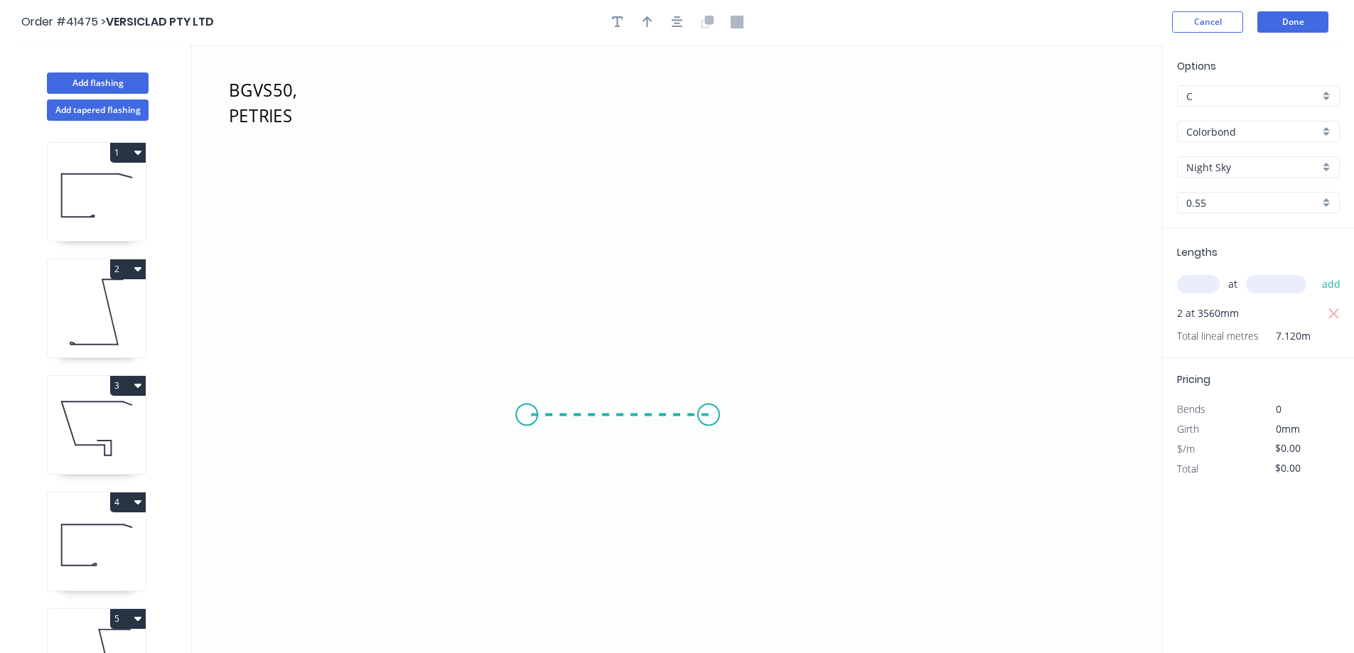
click at [525, 401] on icon "BGVS50, PETRIES" at bounding box center [677, 348] width 971 height 609
drag, startPoint x: 545, startPoint y: 343, endPoint x: 535, endPoint y: 180, distance: 163.1
click at [535, 180] on icon "BGVS50, PETRIES ?" at bounding box center [677, 348] width 971 height 609
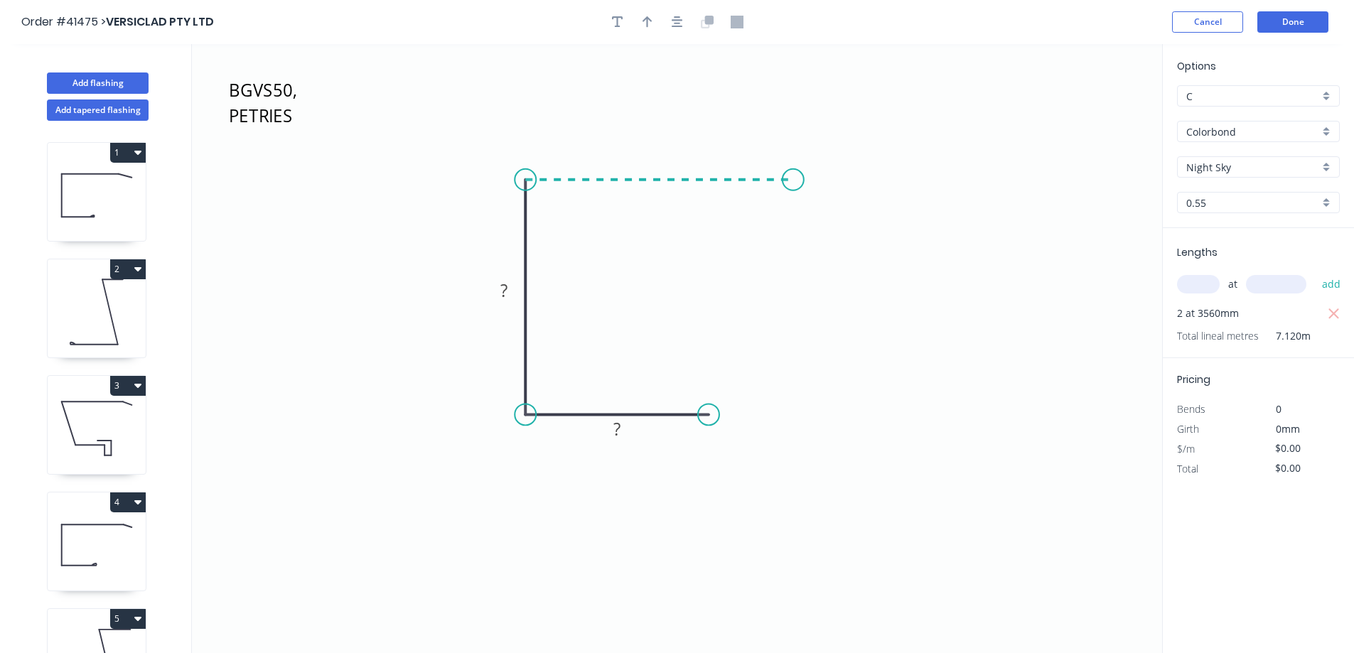
drag, startPoint x: 535, startPoint y: 180, endPoint x: 794, endPoint y: 182, distance: 258.8
click at [794, 182] on icon "BGVS50, PETRIES ? ?" at bounding box center [677, 348] width 971 height 609
click at [875, 207] on icon "BGVS50, PETRIES ? ? ?" at bounding box center [677, 348] width 971 height 609
click at [875, 207] on circle at bounding box center [874, 206] width 21 height 21
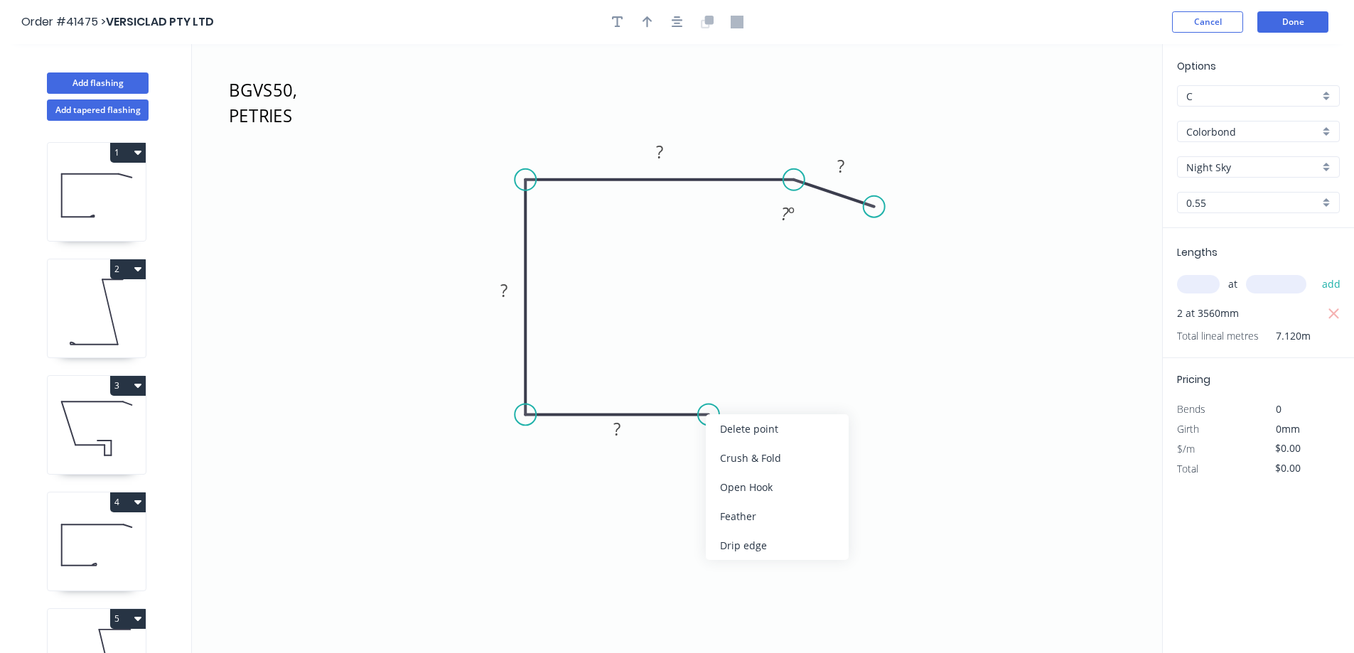
drag, startPoint x: 734, startPoint y: 454, endPoint x: 721, endPoint y: 451, distance: 13.7
click at [734, 453] on div "Crush & Fold" at bounding box center [777, 458] width 143 height 29
click at [705, 442] on tspan "10" at bounding box center [700, 438] width 20 height 23
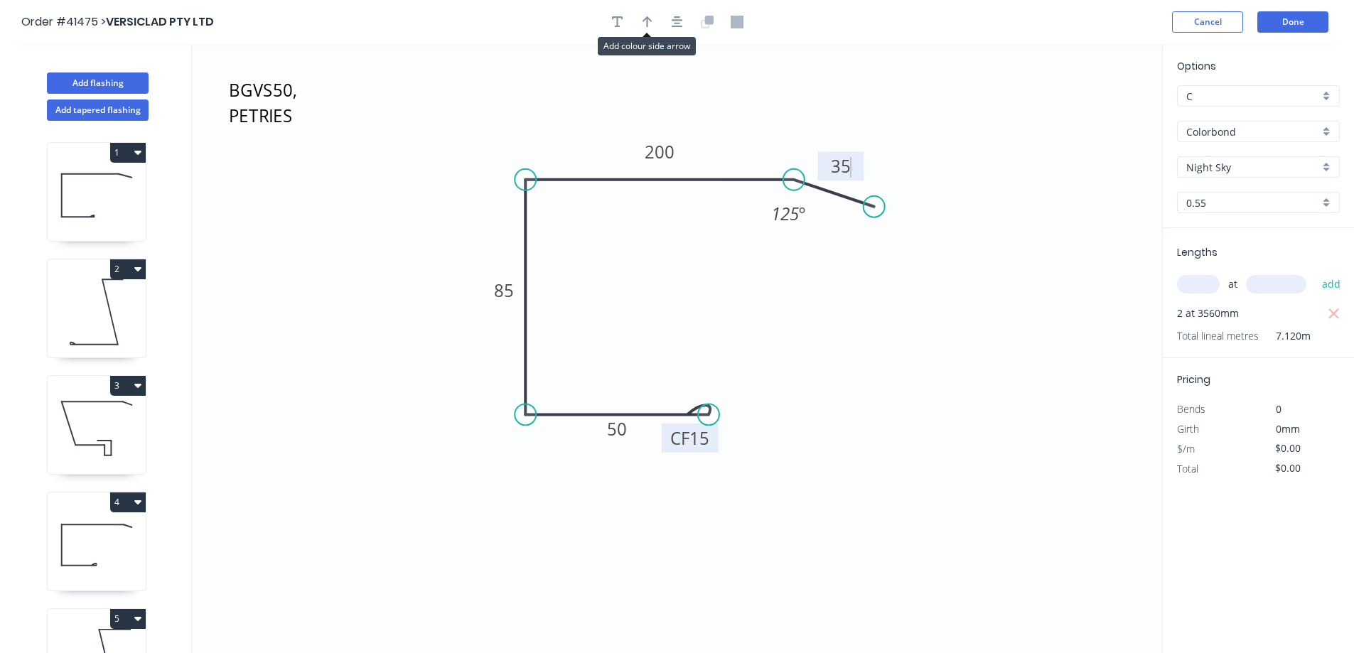
drag, startPoint x: 652, startPoint y: 21, endPoint x: 833, endPoint y: 57, distance: 184.9
click at [652, 20] on icon "button" at bounding box center [648, 22] width 10 height 13
drag, startPoint x: 1089, startPoint y: 112, endPoint x: 587, endPoint y: 151, distance: 504.1
click at [587, 151] on icon at bounding box center [586, 135] width 13 height 46
click at [138, 80] on button "Add flashing" at bounding box center [98, 83] width 102 height 21
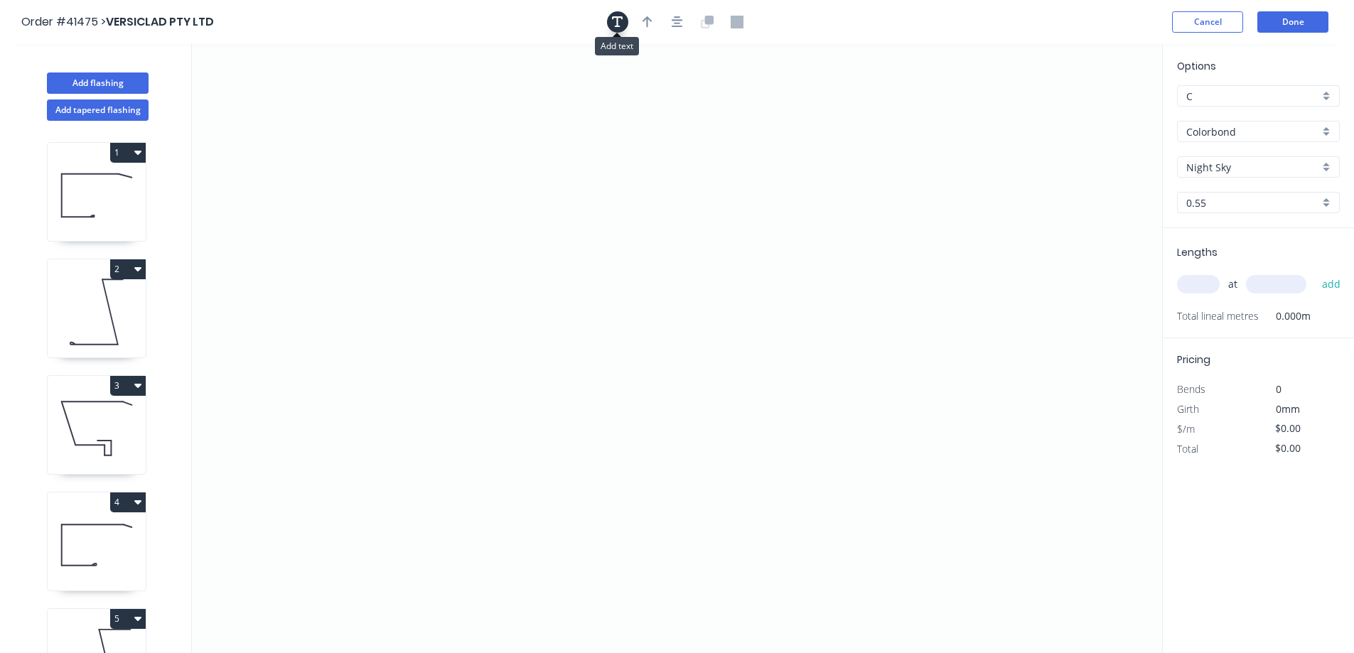
click at [619, 22] on icon "button" at bounding box center [617, 22] width 11 height 13
click at [297, 95] on textarea at bounding box center [283, 100] width 115 height 53
click at [1196, 281] on input "text" at bounding box center [1198, 284] width 43 height 18
click at [1315, 272] on button "add" at bounding box center [1331, 284] width 33 height 24
drag, startPoint x: 481, startPoint y: 453, endPoint x: 626, endPoint y: 449, distance: 145.8
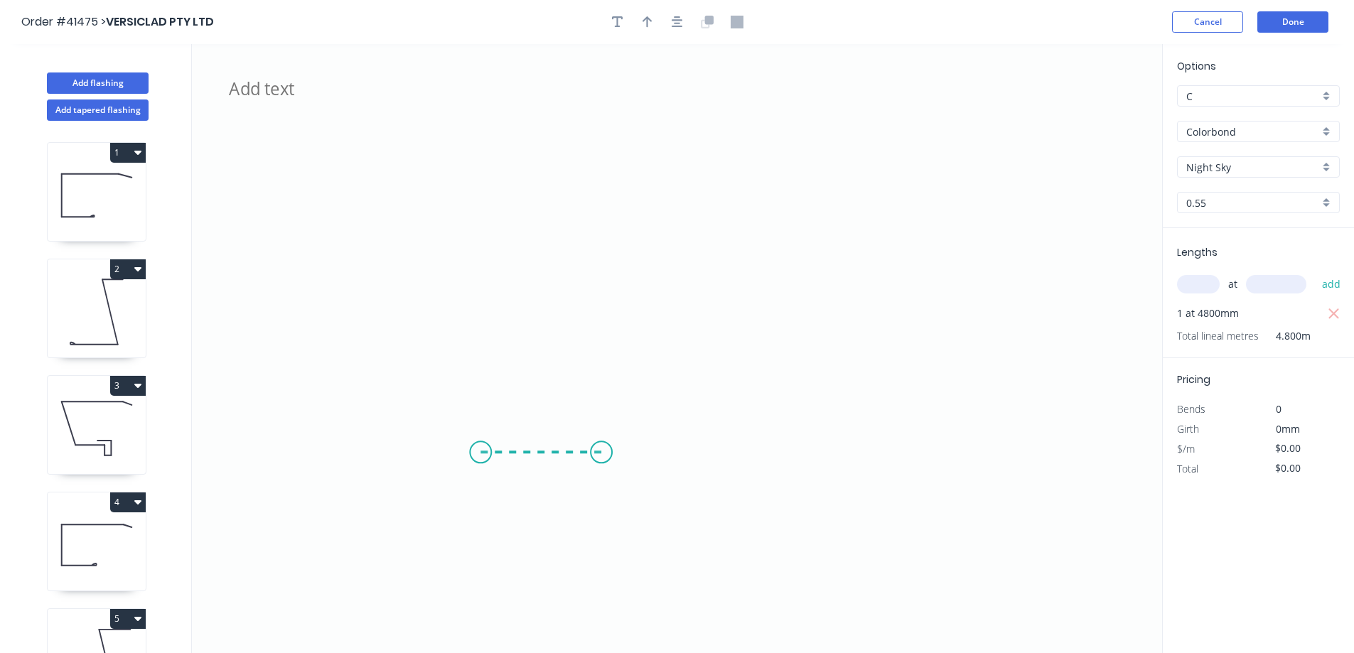
click at [626, 449] on icon "ZFVS50, 3 DEG PETRIES" at bounding box center [677, 348] width 971 height 609
drag, startPoint x: 626, startPoint y: 425, endPoint x: 570, endPoint y: 196, distance: 235.6
click at [570, 196] on icon "ZFVS50, 3 DEG PETRIES ?" at bounding box center [677, 348] width 971 height 609
click at [687, 198] on icon "ZFVS50, 3 DEG PETRIES ? ? ? º" at bounding box center [677, 348] width 971 height 609
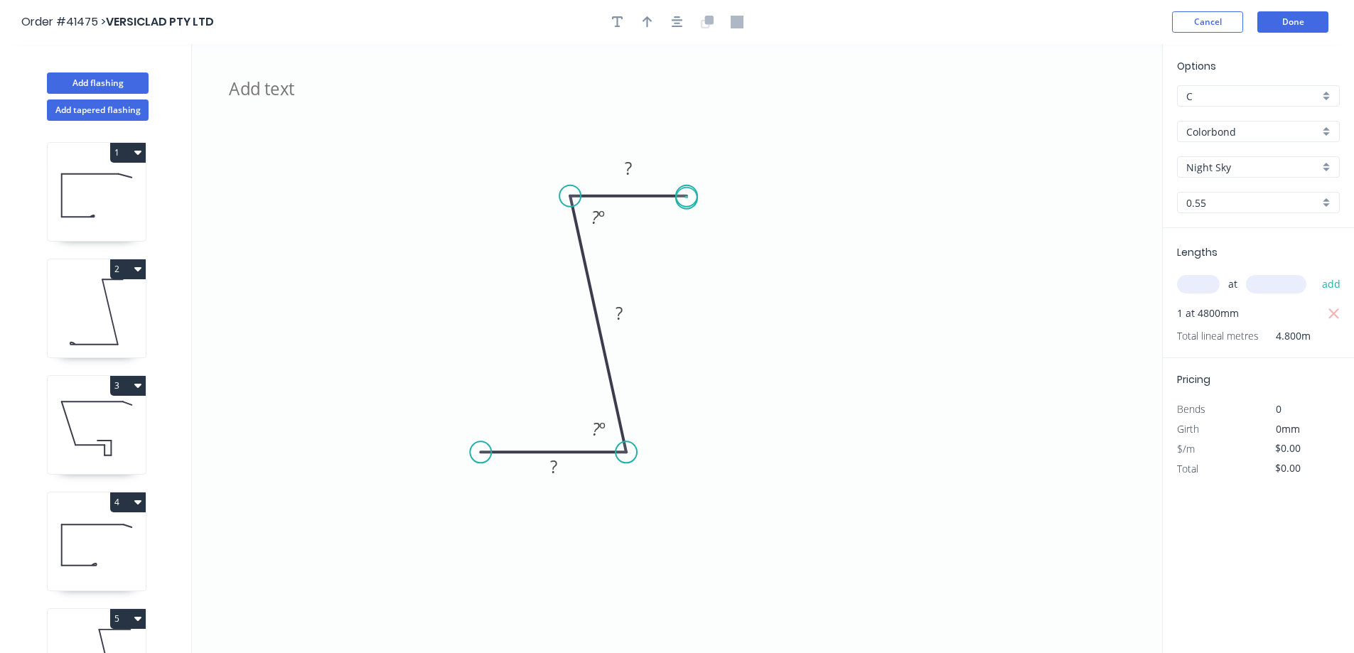
click at [687, 198] on circle at bounding box center [686, 196] width 21 height 21
drag, startPoint x: 481, startPoint y: 447, endPoint x: 419, endPoint y: 449, distance: 62.6
click at [419, 449] on circle at bounding box center [419, 452] width 21 height 21
click at [442, 488] on div "Crush & Fold" at bounding box center [491, 495] width 143 height 29
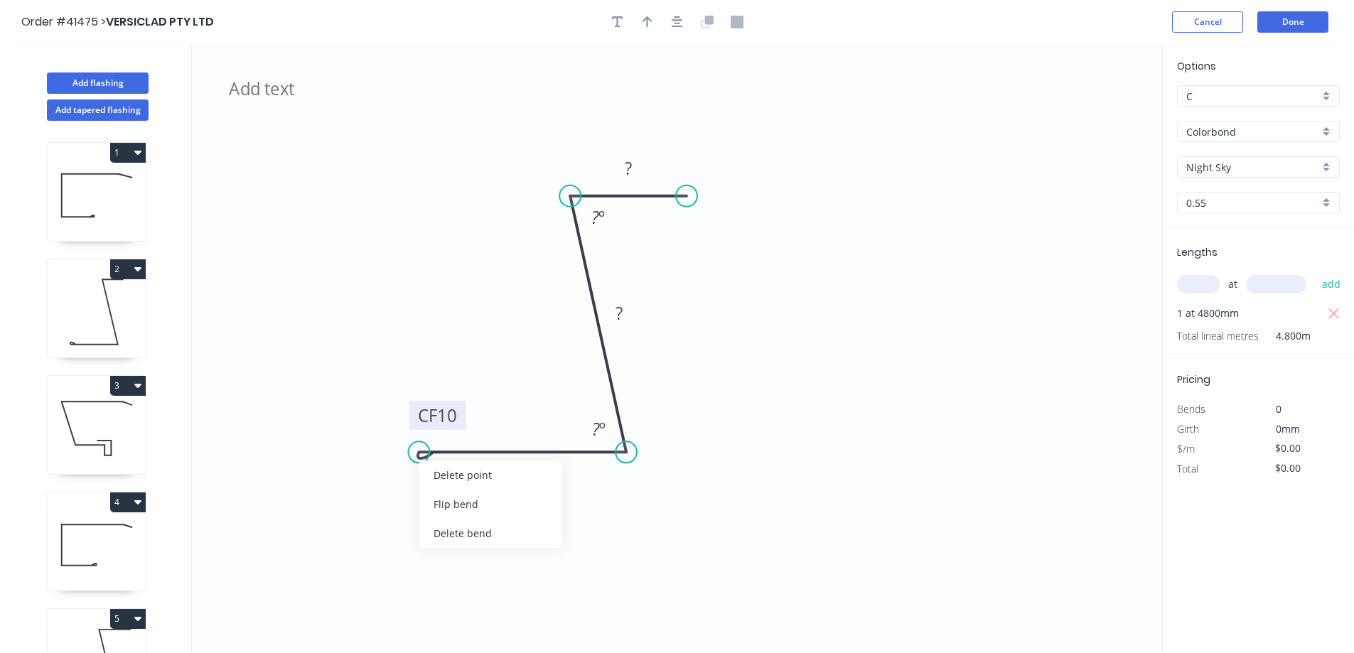
drag, startPoint x: 448, startPoint y: 504, endPoint x: 455, endPoint y: 487, distance: 18.5
click at [449, 501] on div "Flip bend" at bounding box center [490, 504] width 143 height 29
click at [456, 478] on tspan "10" at bounding box center [447, 475] width 20 height 23
drag, startPoint x: 641, startPoint y: 18, endPoint x: 673, endPoint y: 21, distance: 32.1
click at [644, 18] on button "button" at bounding box center [647, 21] width 21 height 21
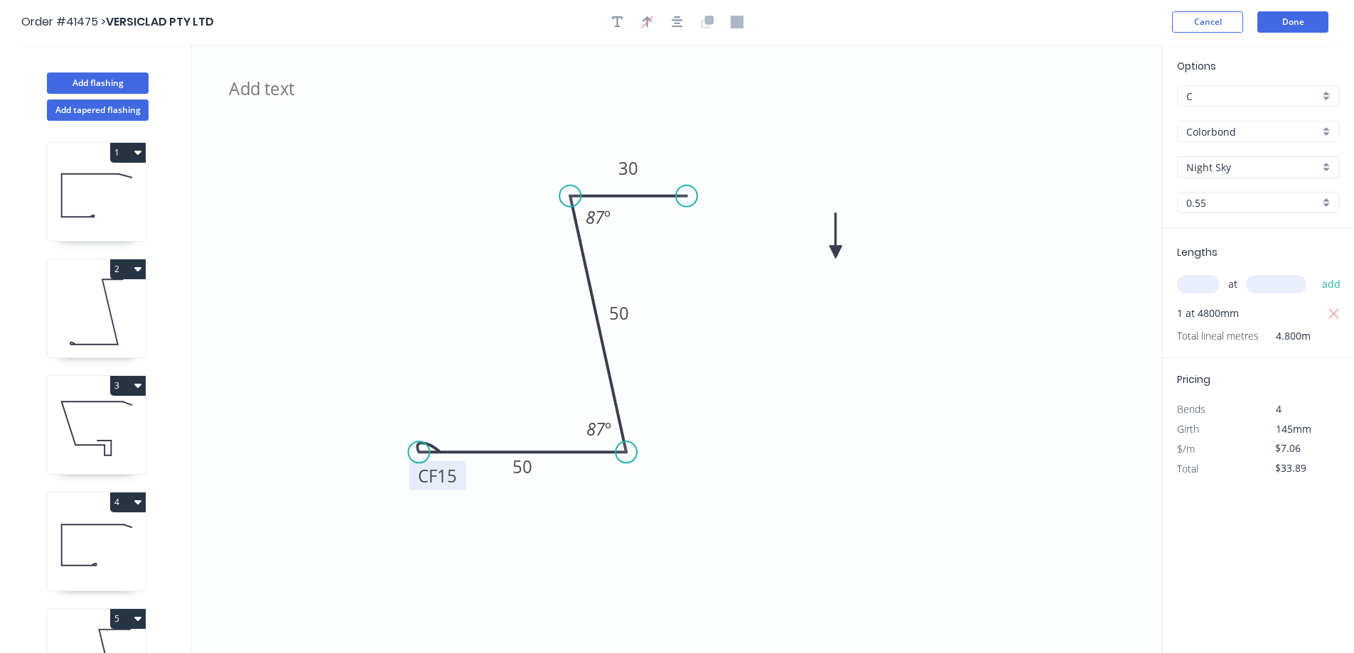
drag, startPoint x: 1089, startPoint y: 110, endPoint x: 836, endPoint y: 252, distance: 290.3
click at [836, 252] on icon at bounding box center [836, 236] width 13 height 46
drag, startPoint x: 836, startPoint y: 252, endPoint x: 1165, endPoint y: 144, distance: 346.5
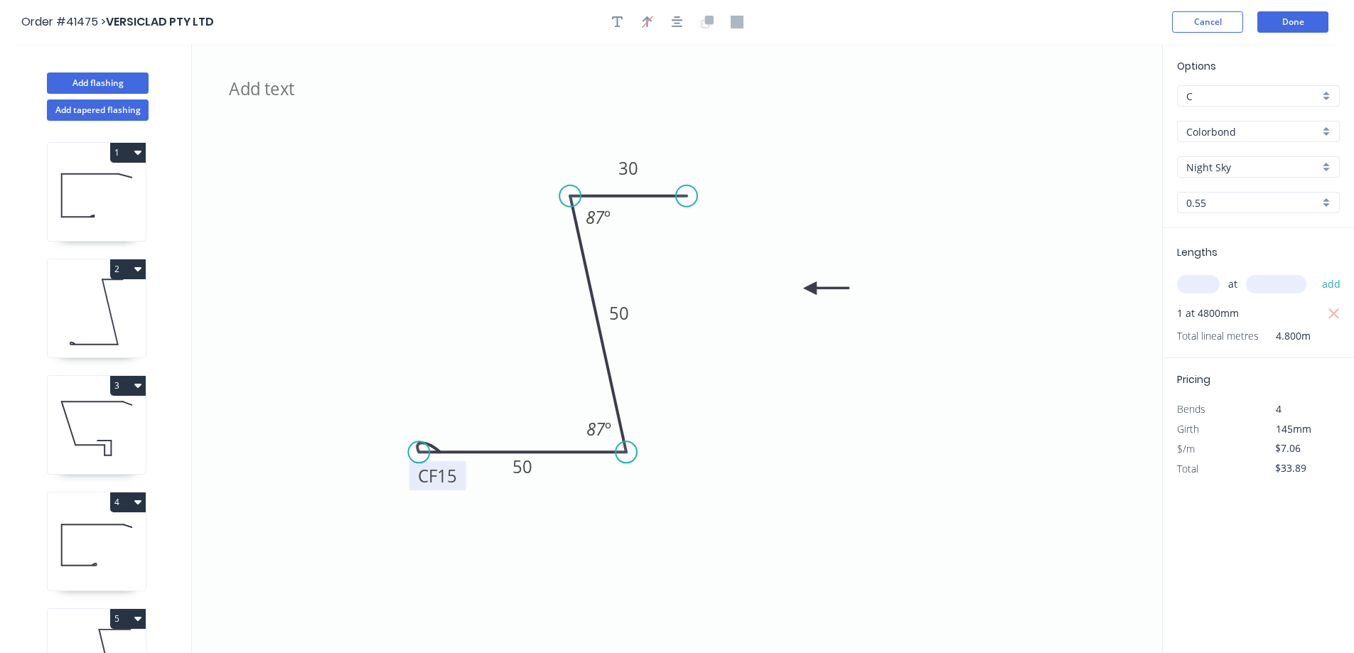
click at [821, 284] on icon at bounding box center [827, 288] width 46 height 13
click at [1280, 20] on button "Done" at bounding box center [1293, 21] width 71 height 21
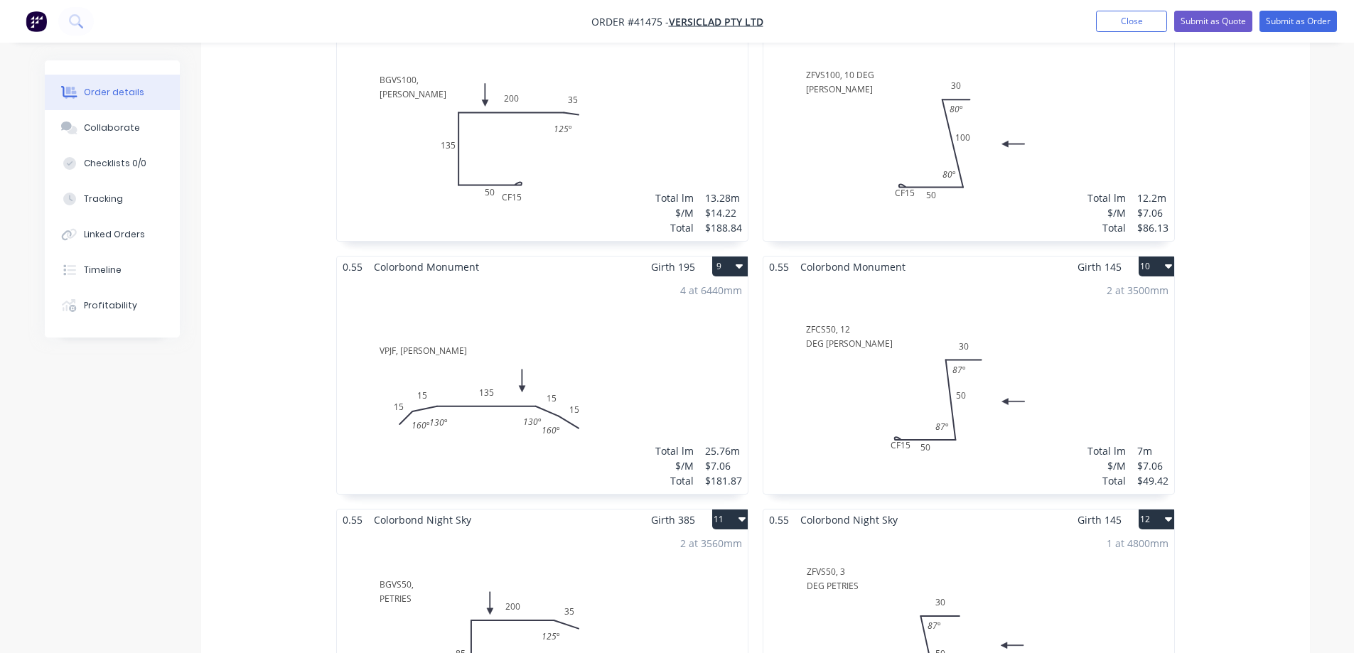
scroll to position [1209, 0]
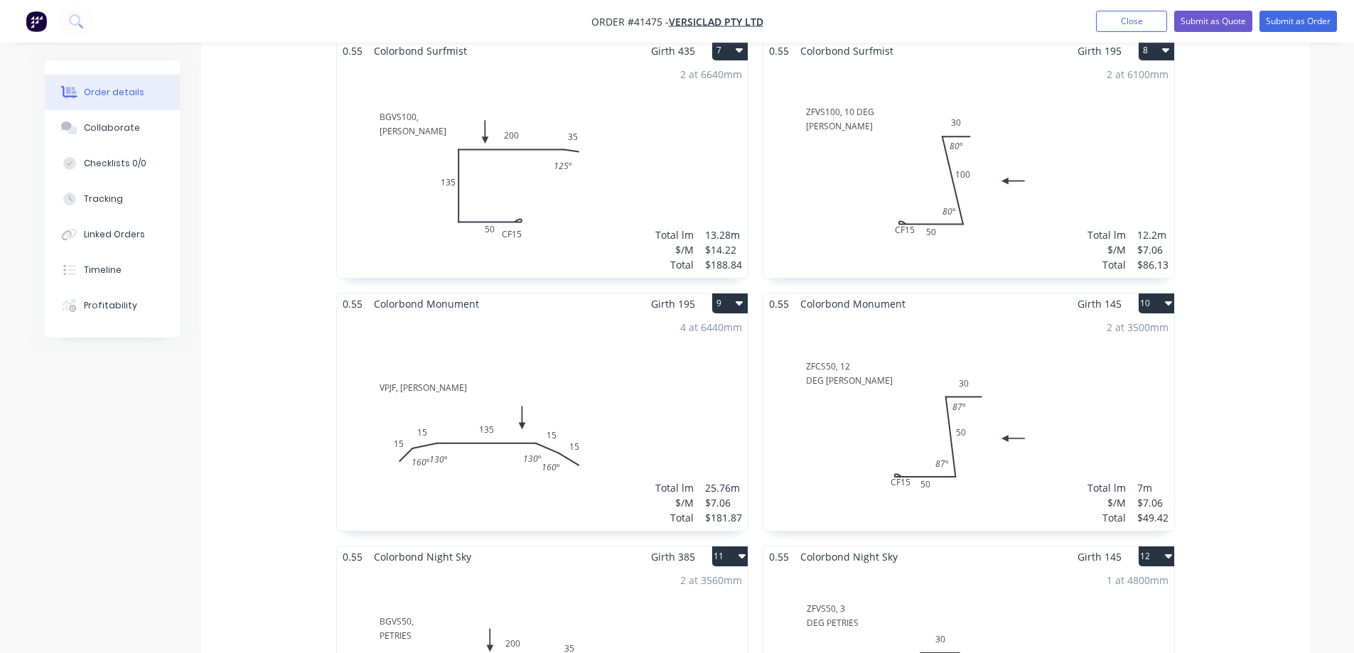
click at [1034, 362] on div "2 at 3500mm Total lm $/M Total 7m $7.06 $49.42" at bounding box center [969, 422] width 411 height 217
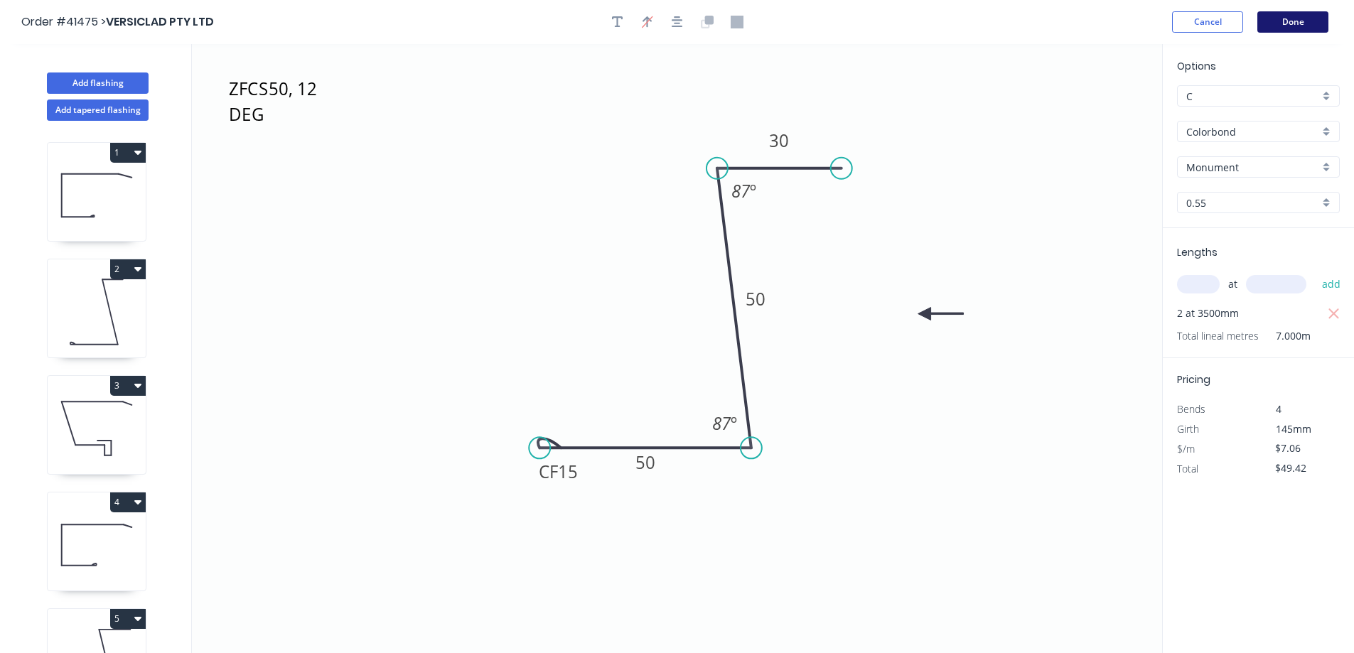
click at [1278, 18] on button "Done" at bounding box center [1293, 21] width 71 height 21
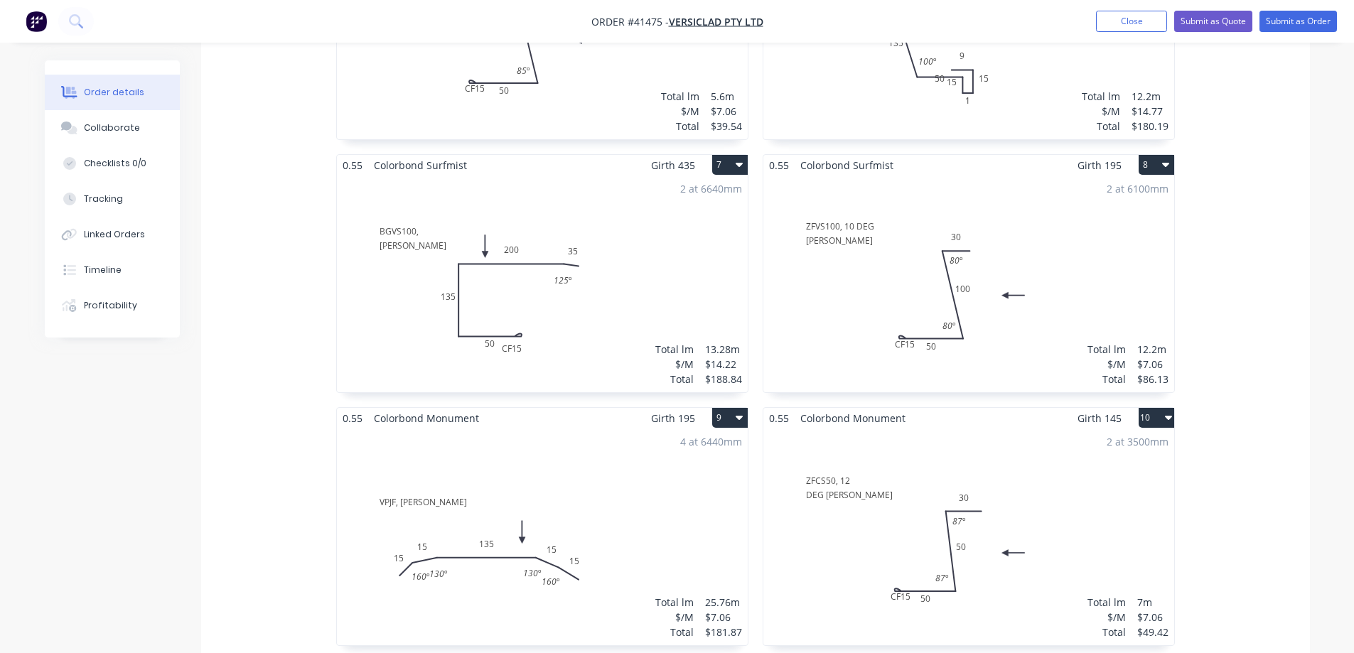
scroll to position [1280, 0]
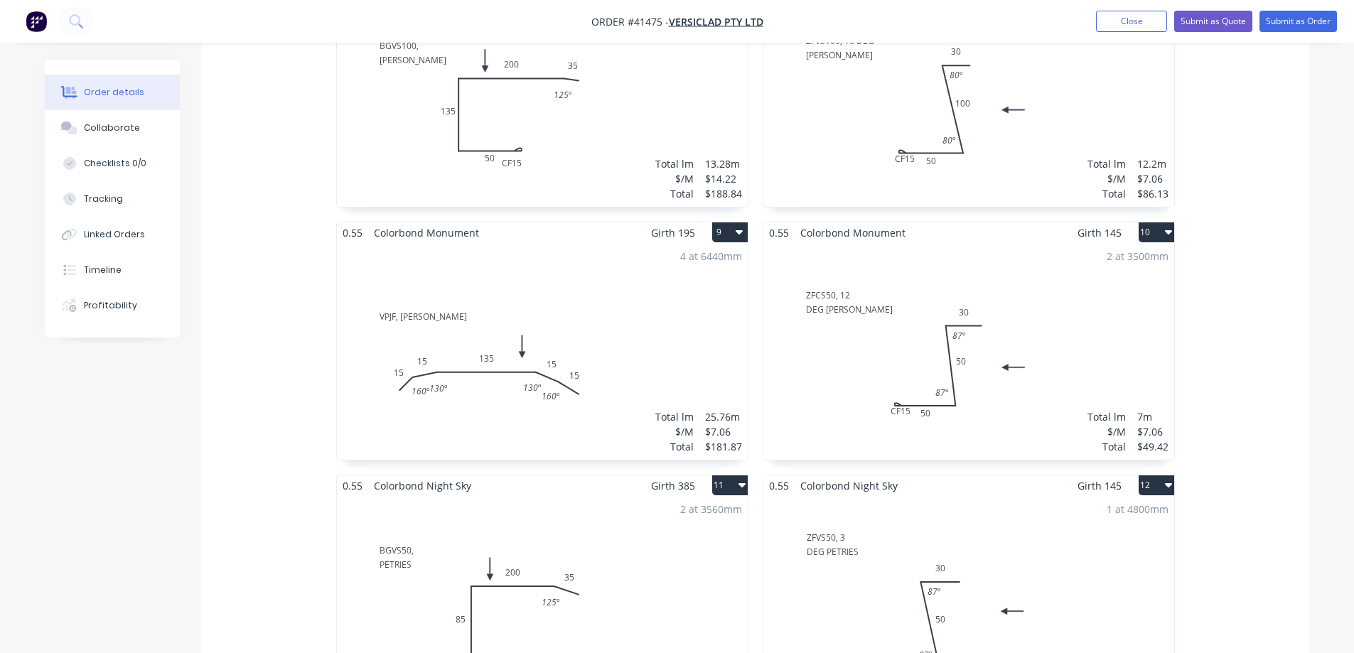
click at [1057, 283] on div "2 at 3500mm Total lm $/M Total 7m $7.06 $49.42" at bounding box center [969, 351] width 411 height 217
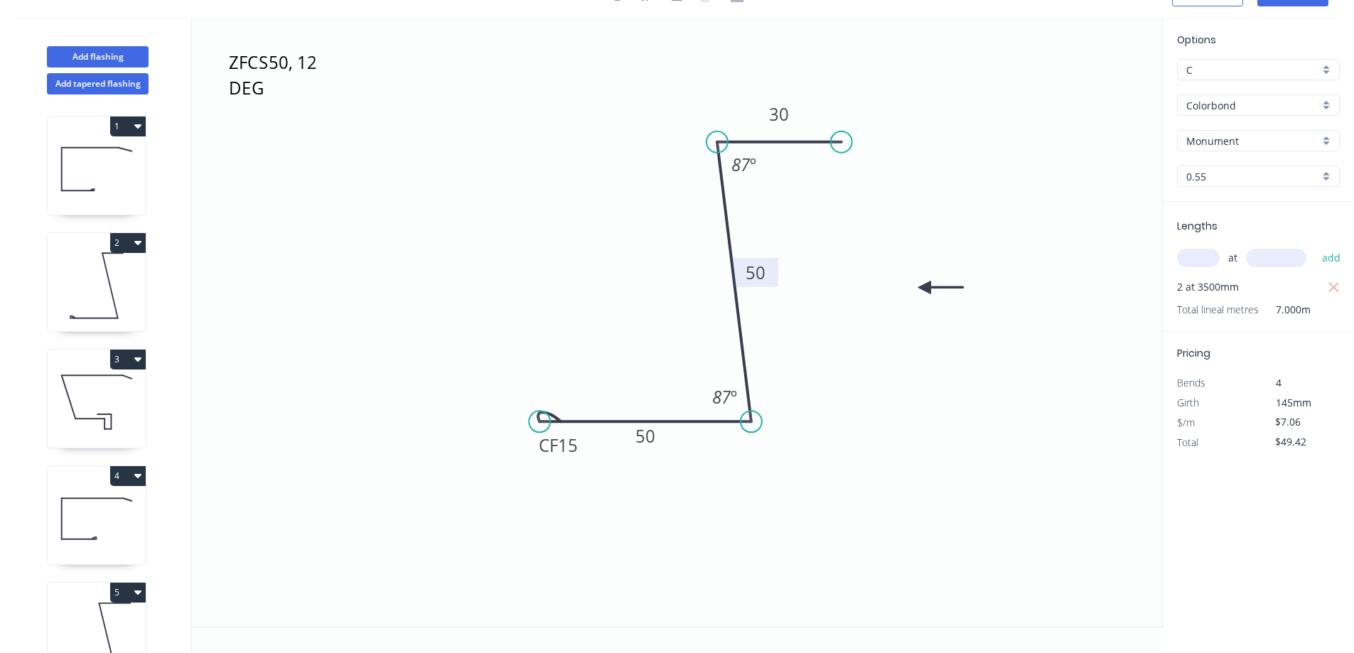
click at [765, 272] on tspan "50" at bounding box center [756, 272] width 20 height 23
click at [724, 392] on tspan "87" at bounding box center [721, 396] width 19 height 23
drag, startPoint x: 820, startPoint y: 354, endPoint x: 767, endPoint y: 243, distance: 123.1
click at [818, 348] on icon "ZFCS50, 12 DEG JARROD CF 15 50 51 30 78 º 87 º" at bounding box center [677, 322] width 971 height 609
click at [748, 168] on tspan "87" at bounding box center [741, 164] width 19 height 23
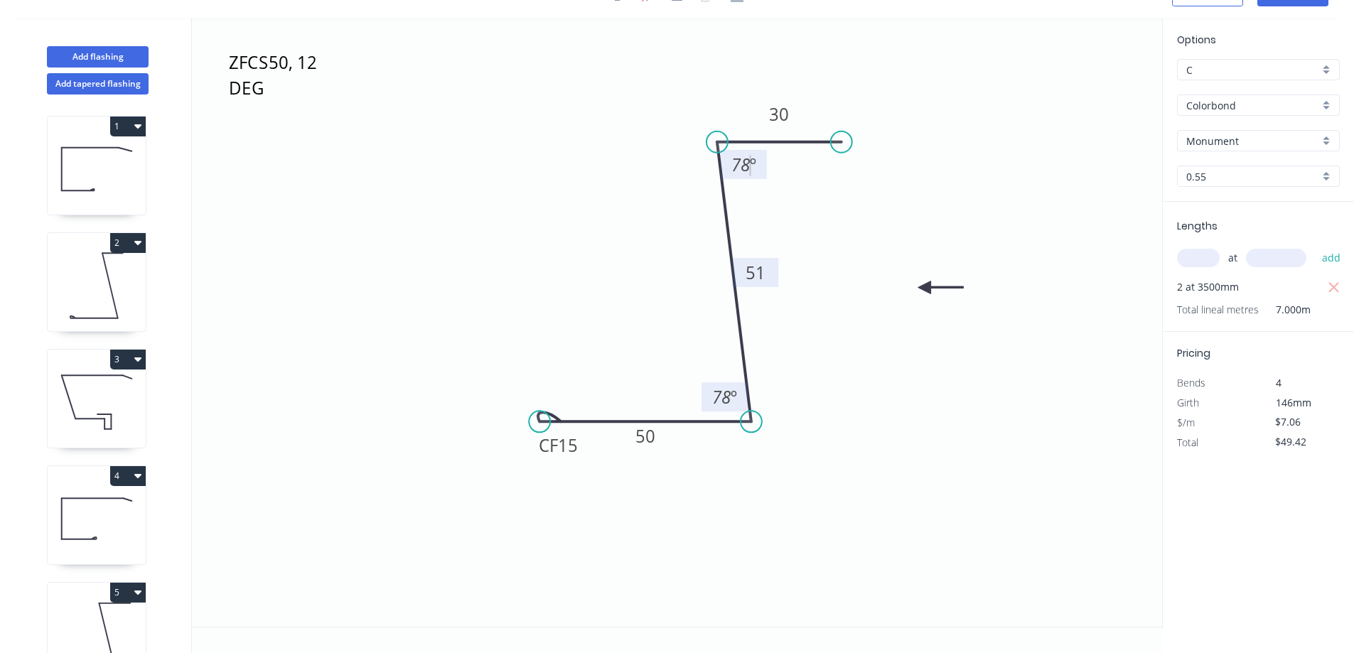
click at [941, 202] on icon "ZFCS50, 12 DEG JARROD CF 15 50 51 30 78 º 78 º" at bounding box center [677, 322] width 971 height 609
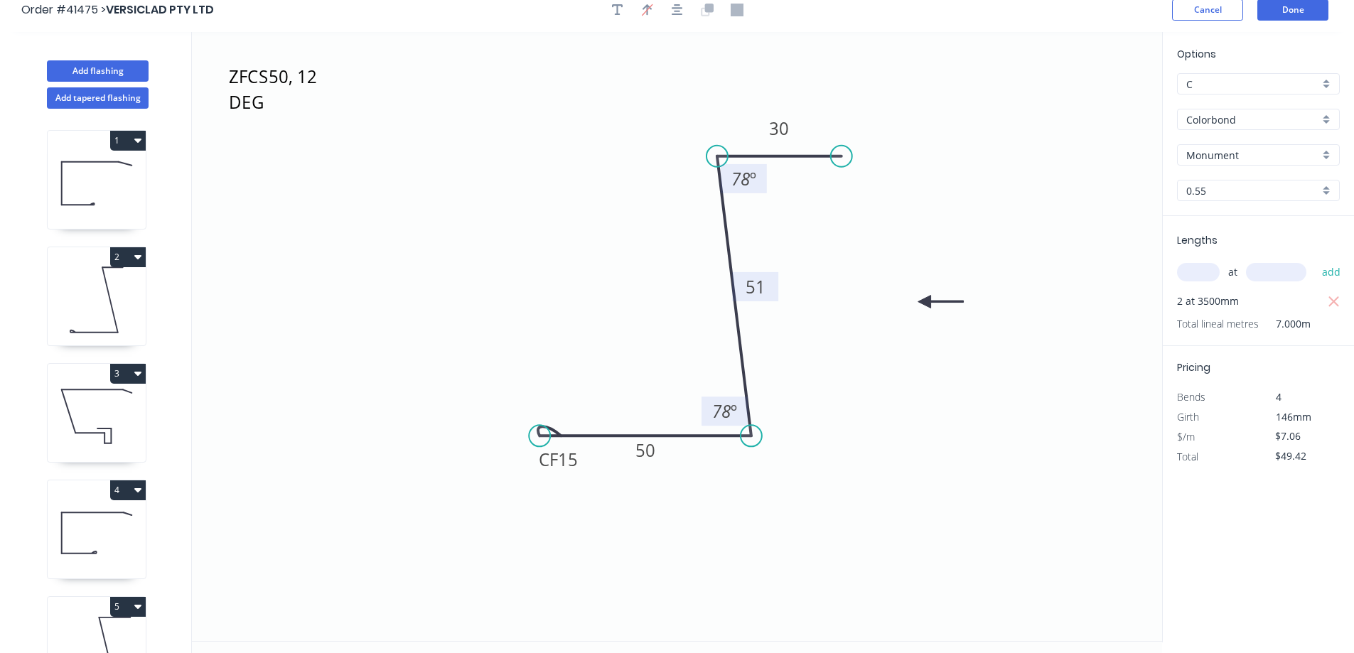
scroll to position [0, 0]
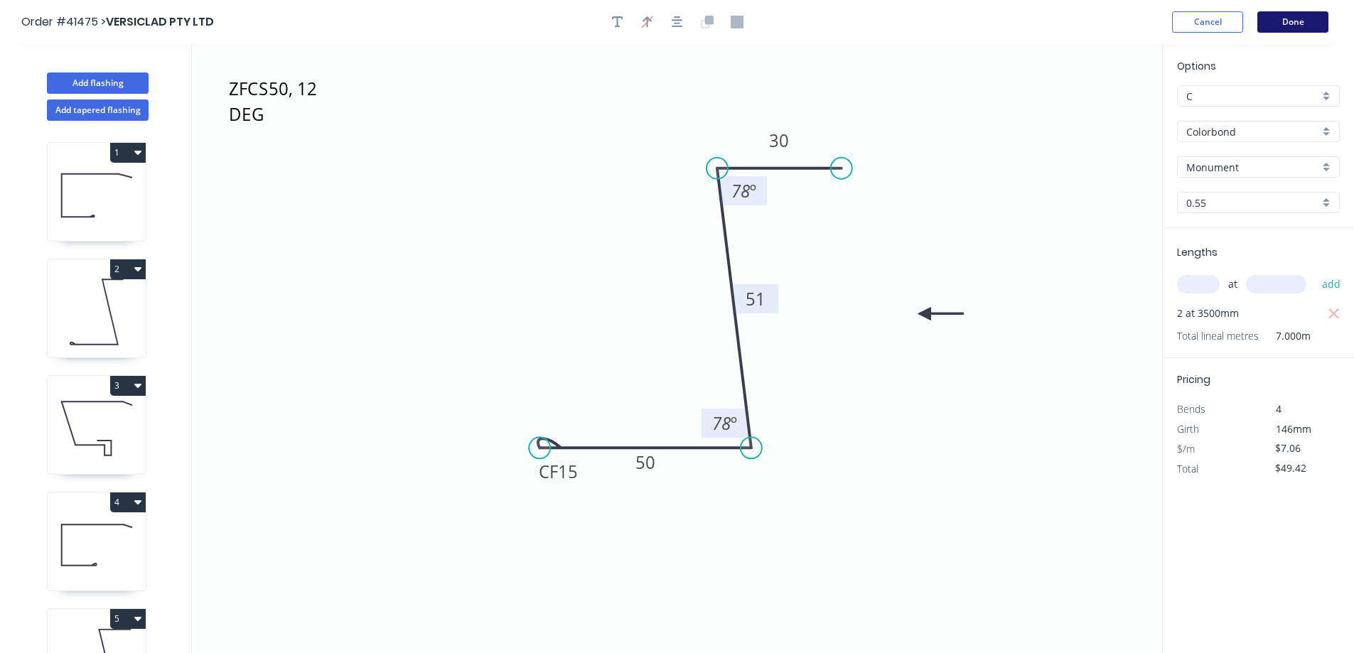
click at [1285, 17] on button "Done" at bounding box center [1293, 21] width 71 height 21
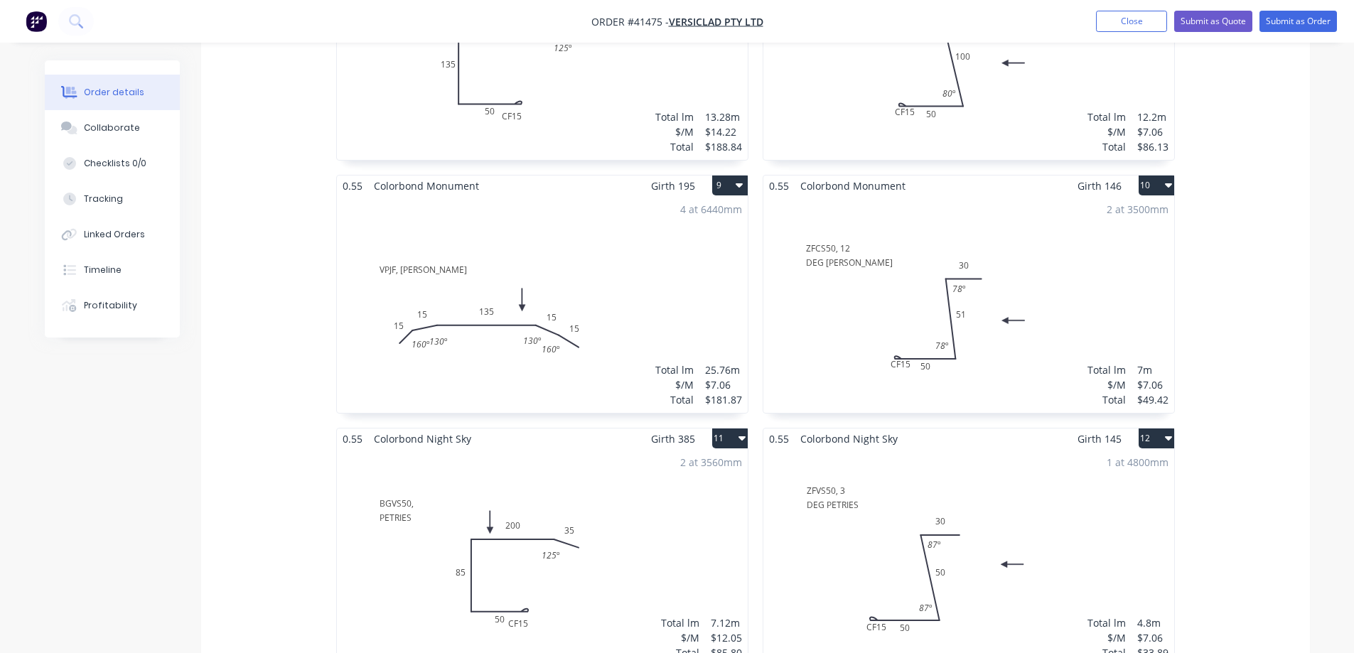
scroll to position [1351, 0]
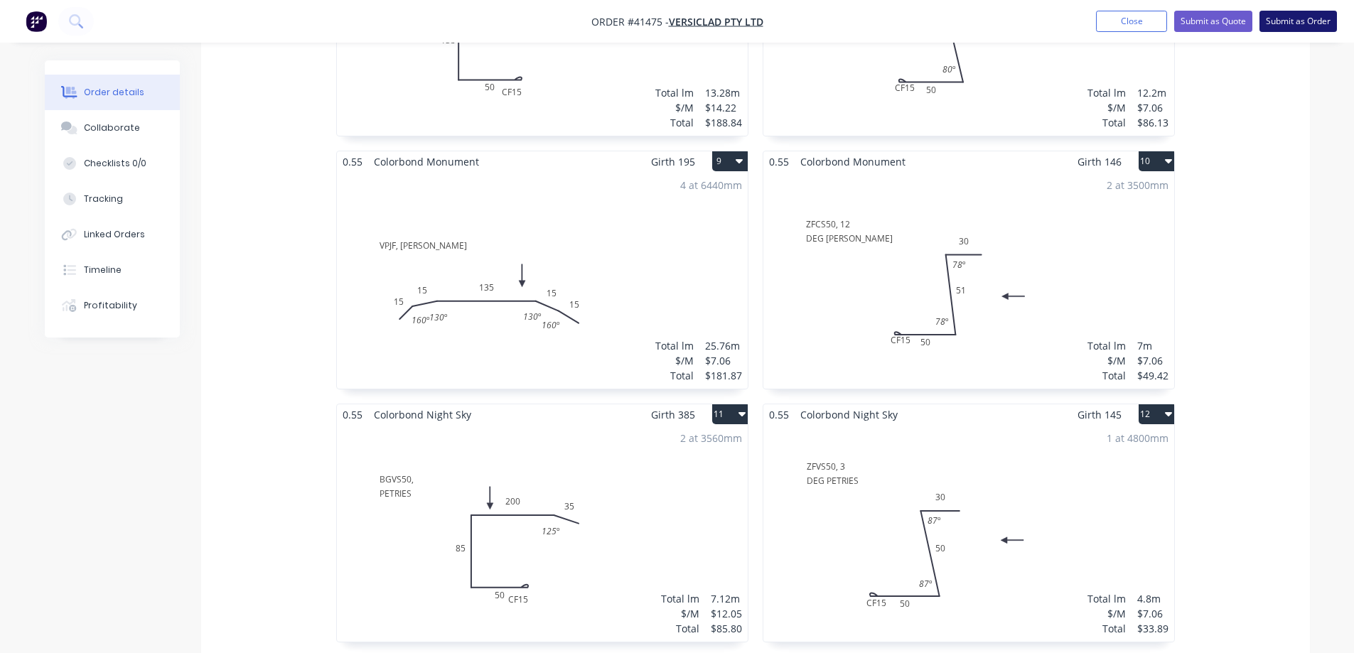
click at [1299, 12] on button "Submit as Order" at bounding box center [1298, 21] width 77 height 21
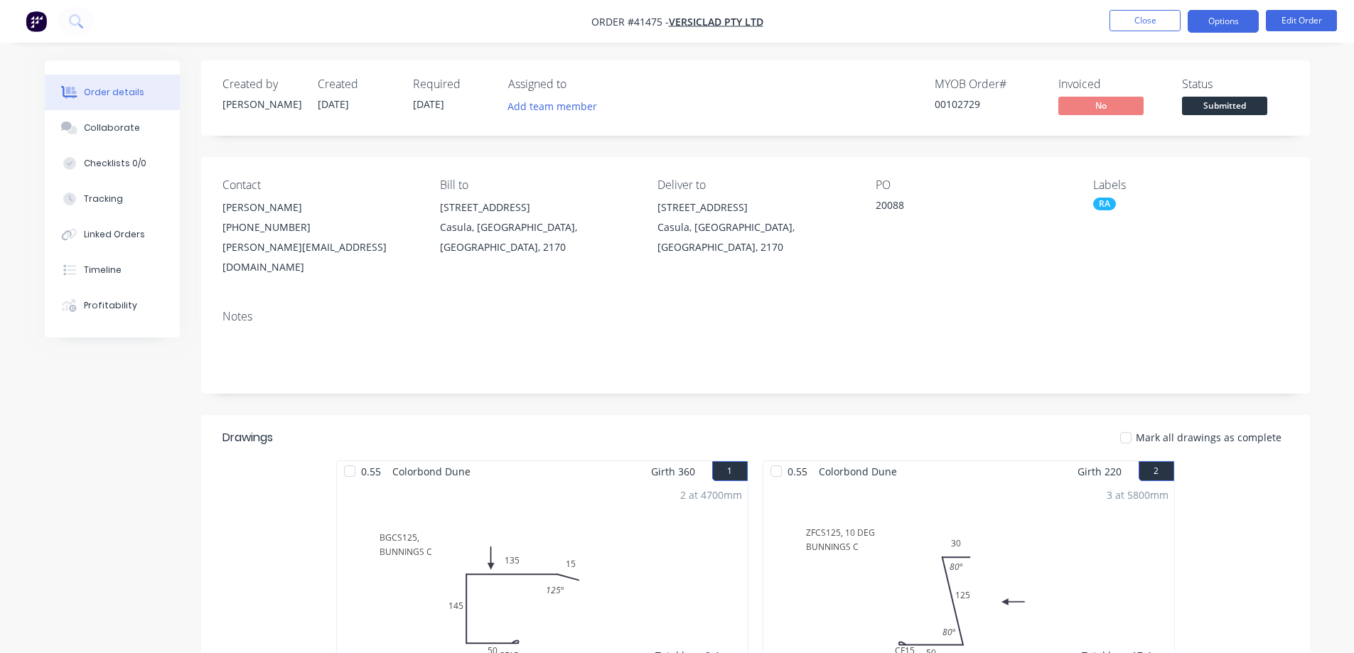
click at [1226, 21] on button "Options" at bounding box center [1223, 21] width 71 height 23
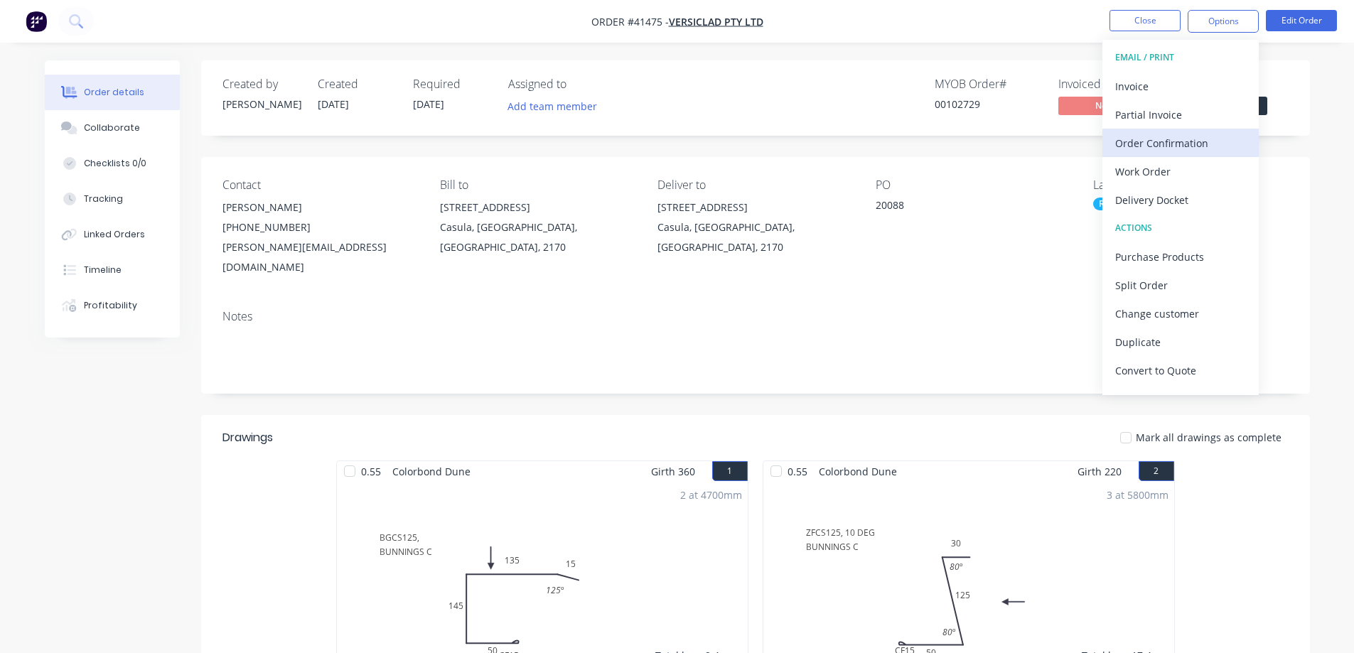
click at [1202, 137] on div "Order Confirmation" at bounding box center [1181, 143] width 131 height 21
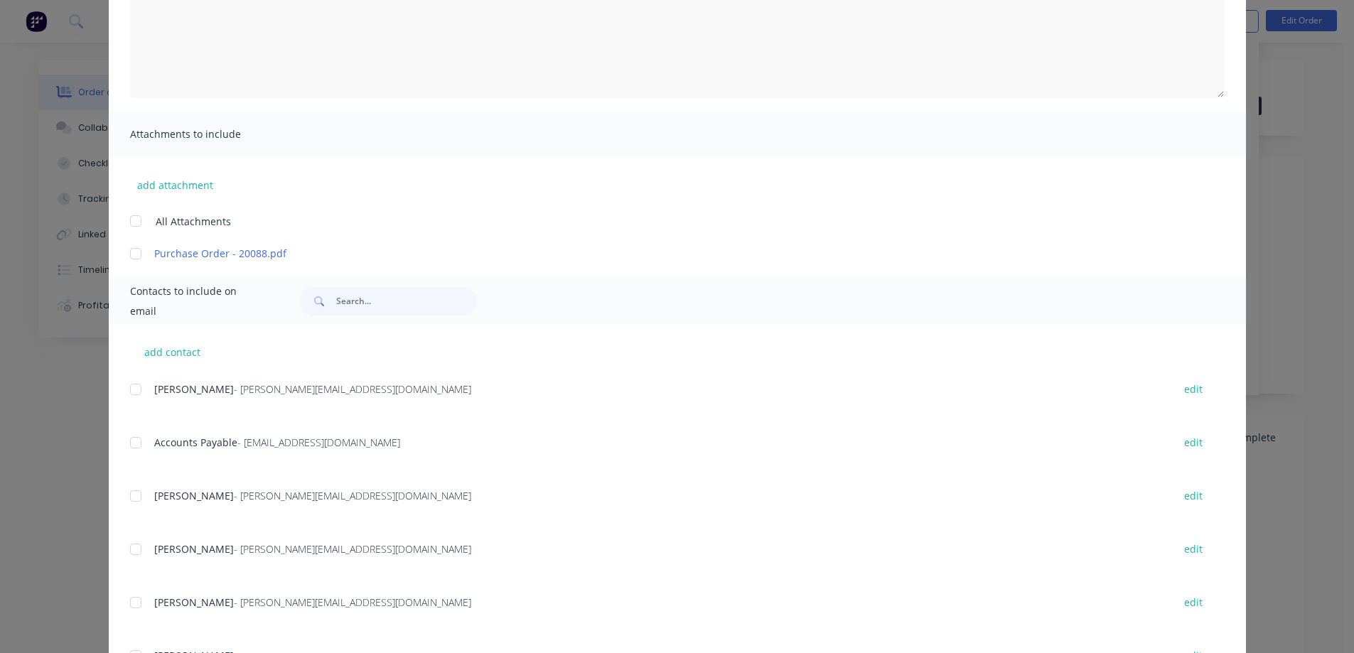
scroll to position [213, 0]
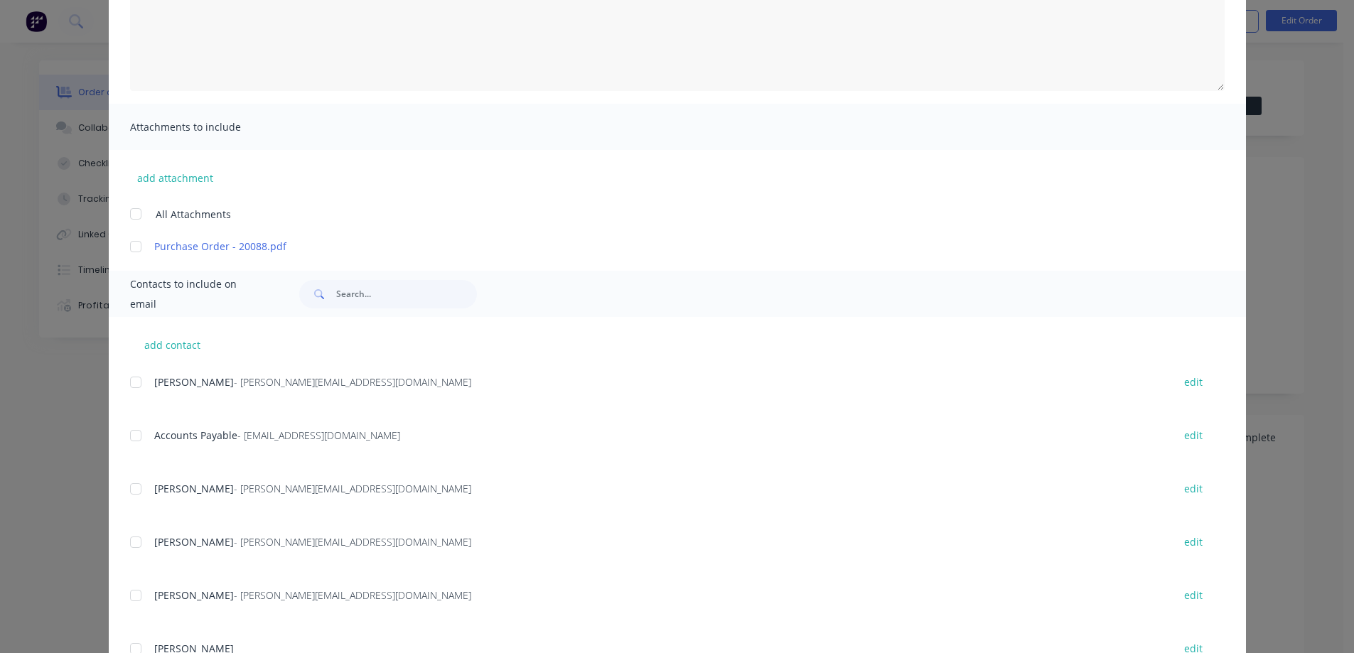
click at [132, 383] on div at bounding box center [136, 382] width 28 height 28
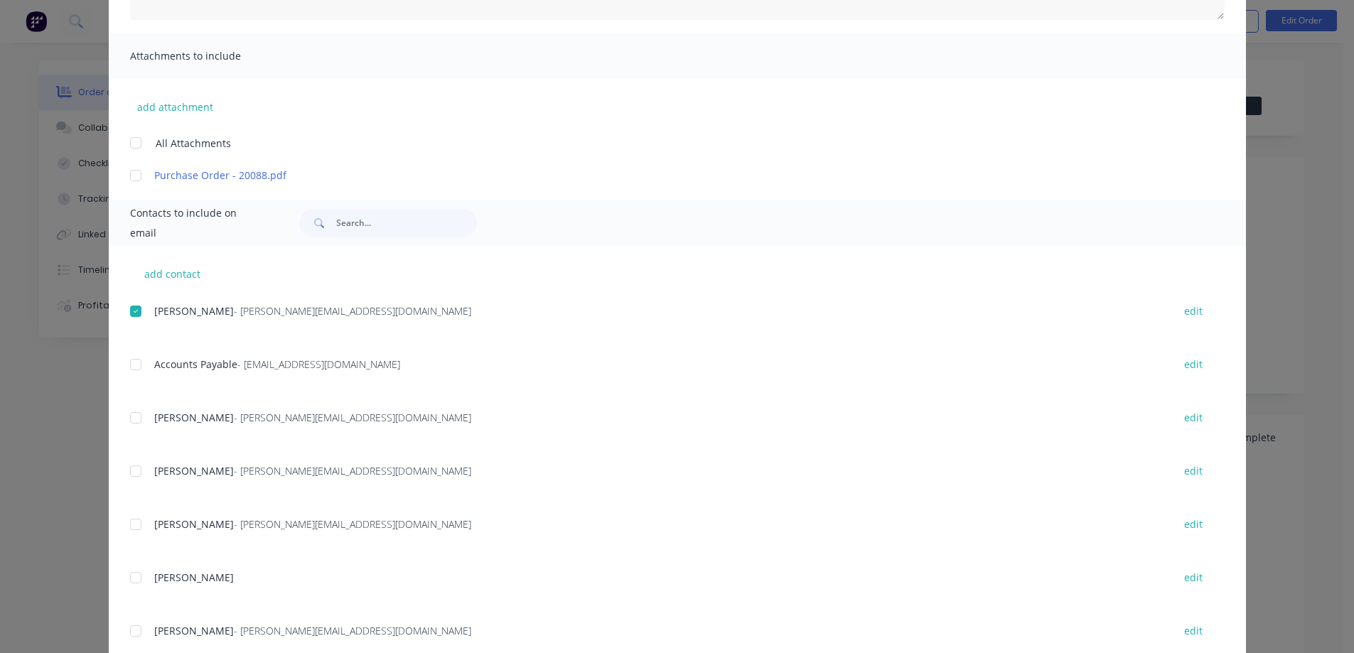
click at [136, 528] on div at bounding box center [136, 524] width 28 height 28
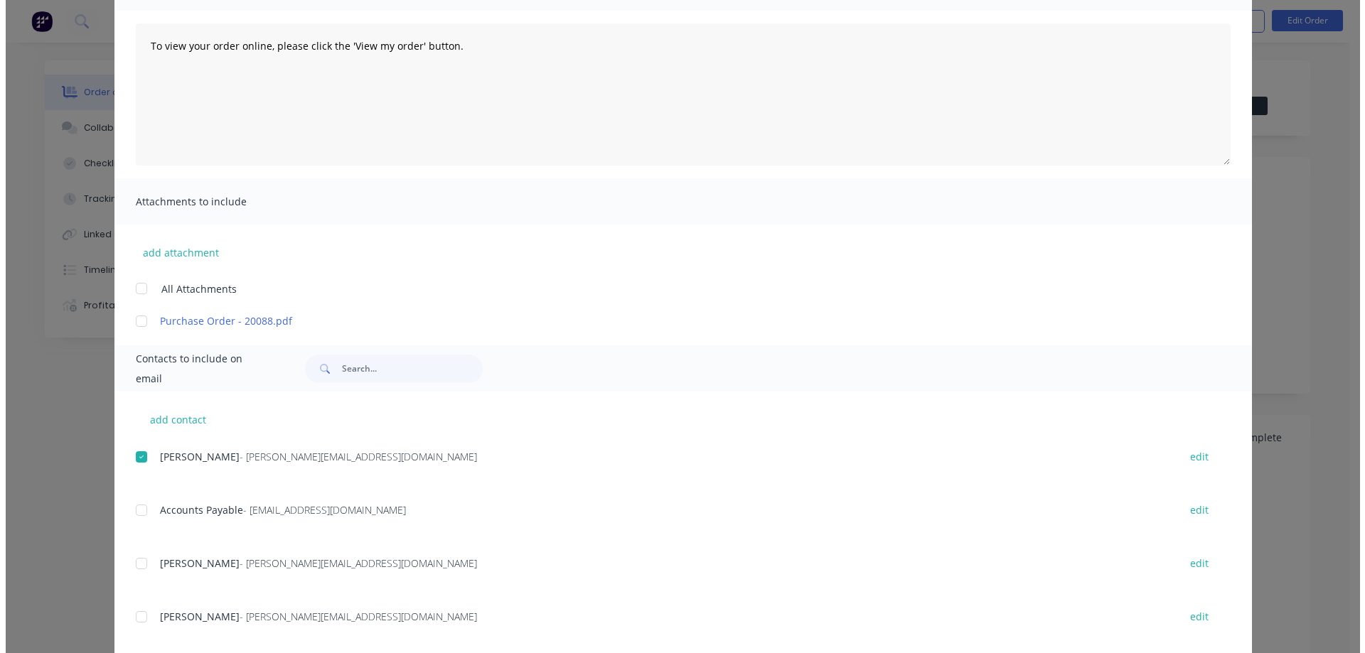
scroll to position [0, 0]
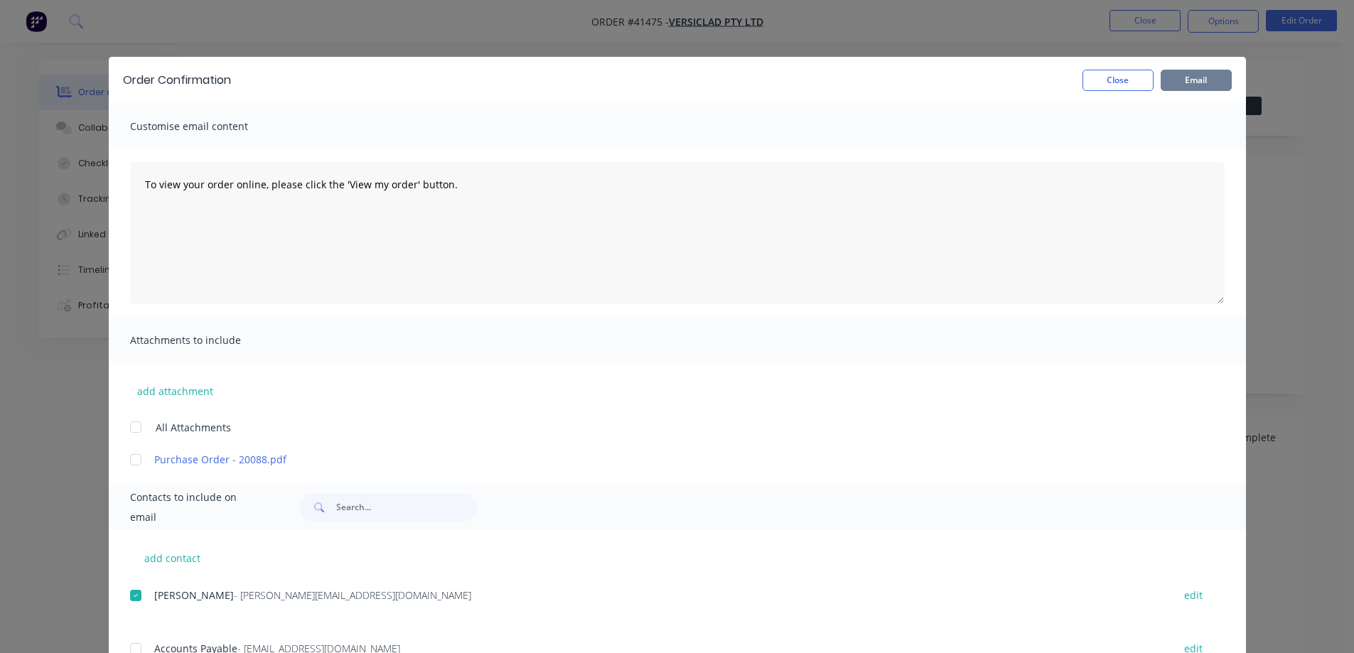
click at [1177, 77] on button "Email" at bounding box center [1196, 80] width 71 height 21
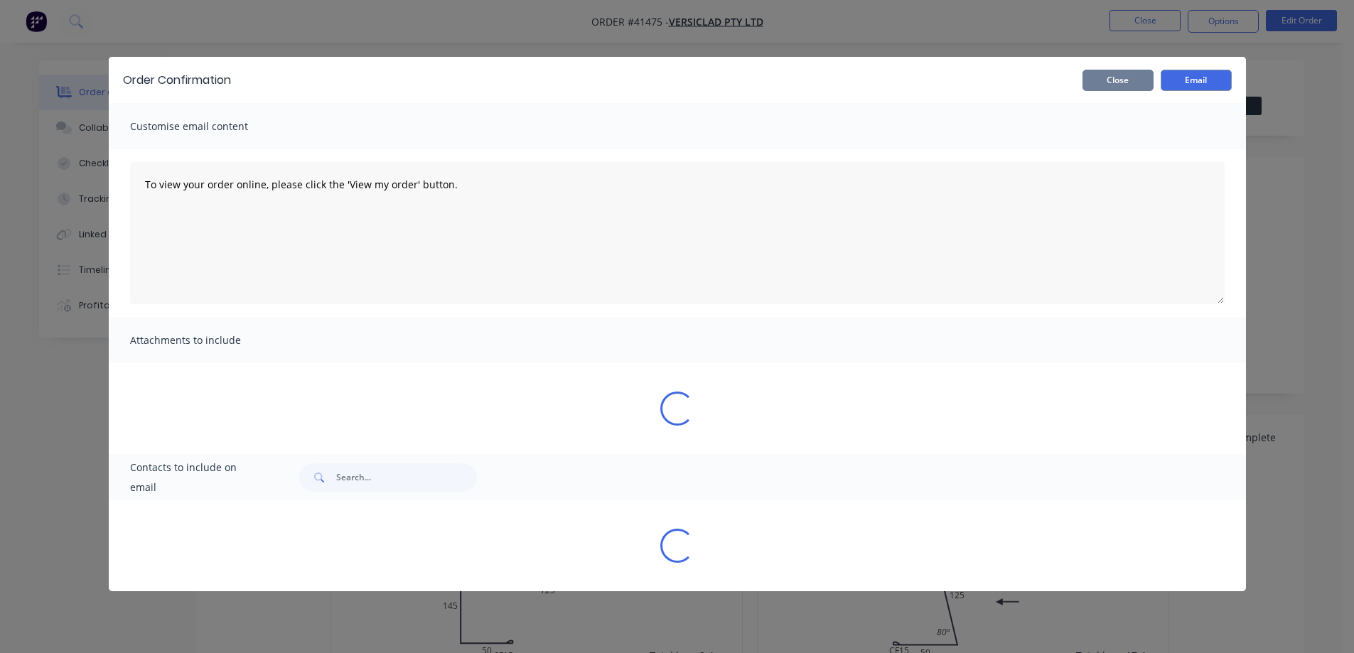
click at [1133, 82] on button "Close" at bounding box center [1118, 80] width 71 height 21
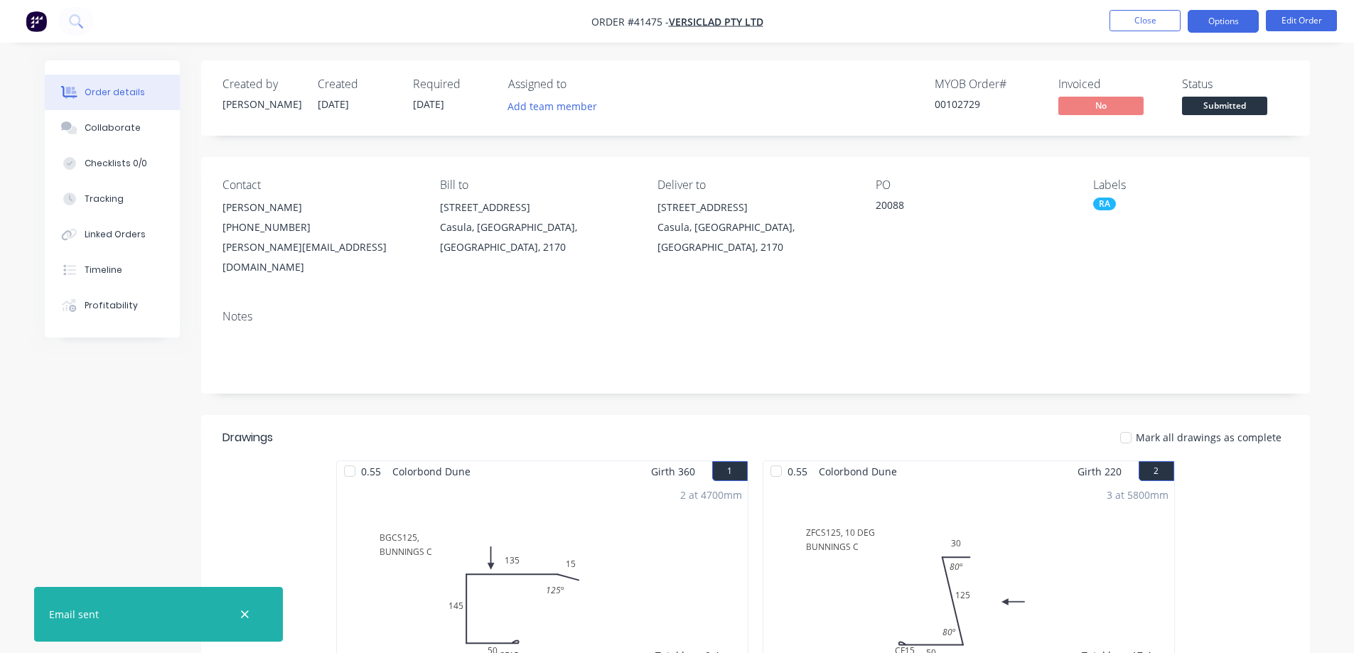
click at [1204, 16] on button "Options" at bounding box center [1223, 21] width 71 height 23
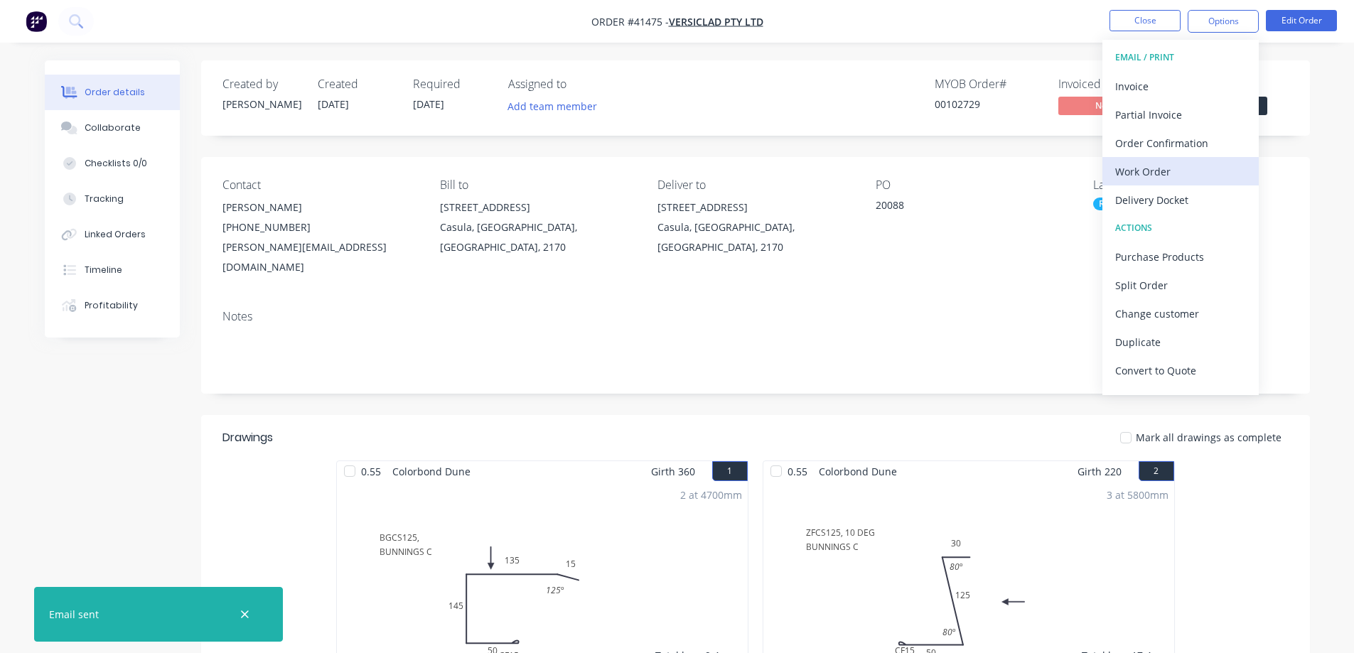
click at [1157, 166] on div "Work Order" at bounding box center [1181, 171] width 131 height 21
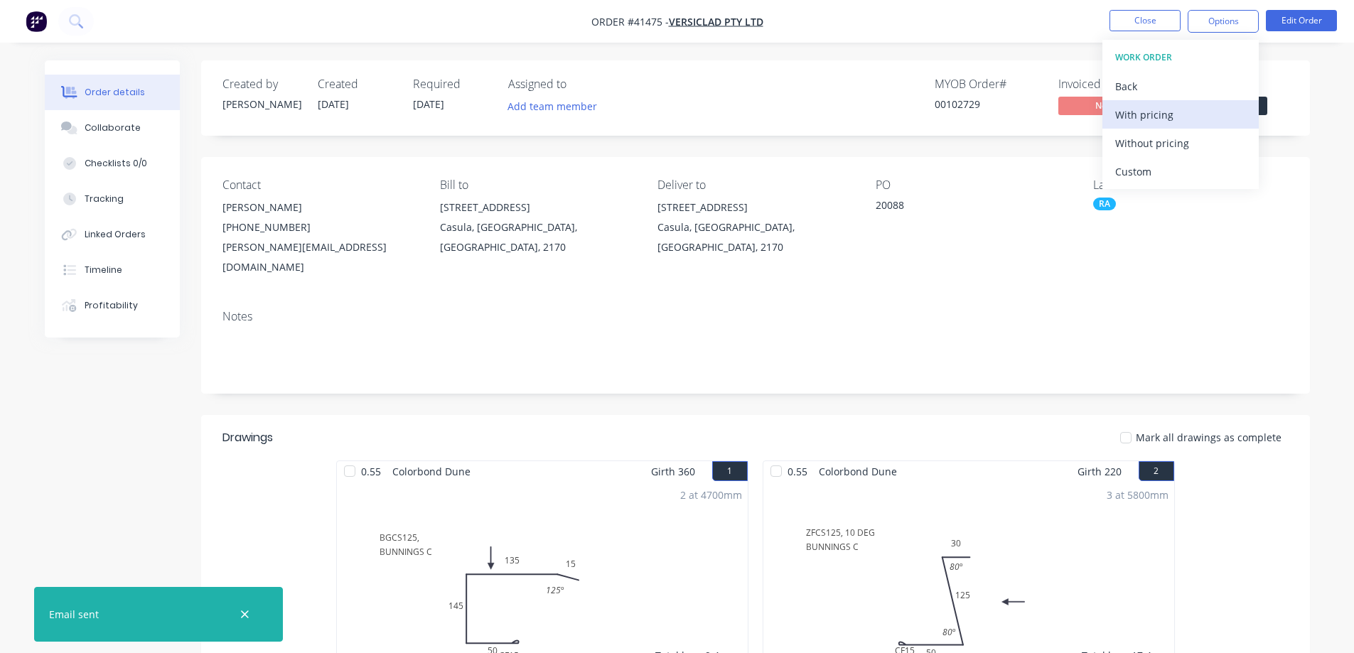
click at [1169, 115] on div "With pricing" at bounding box center [1181, 115] width 131 height 21
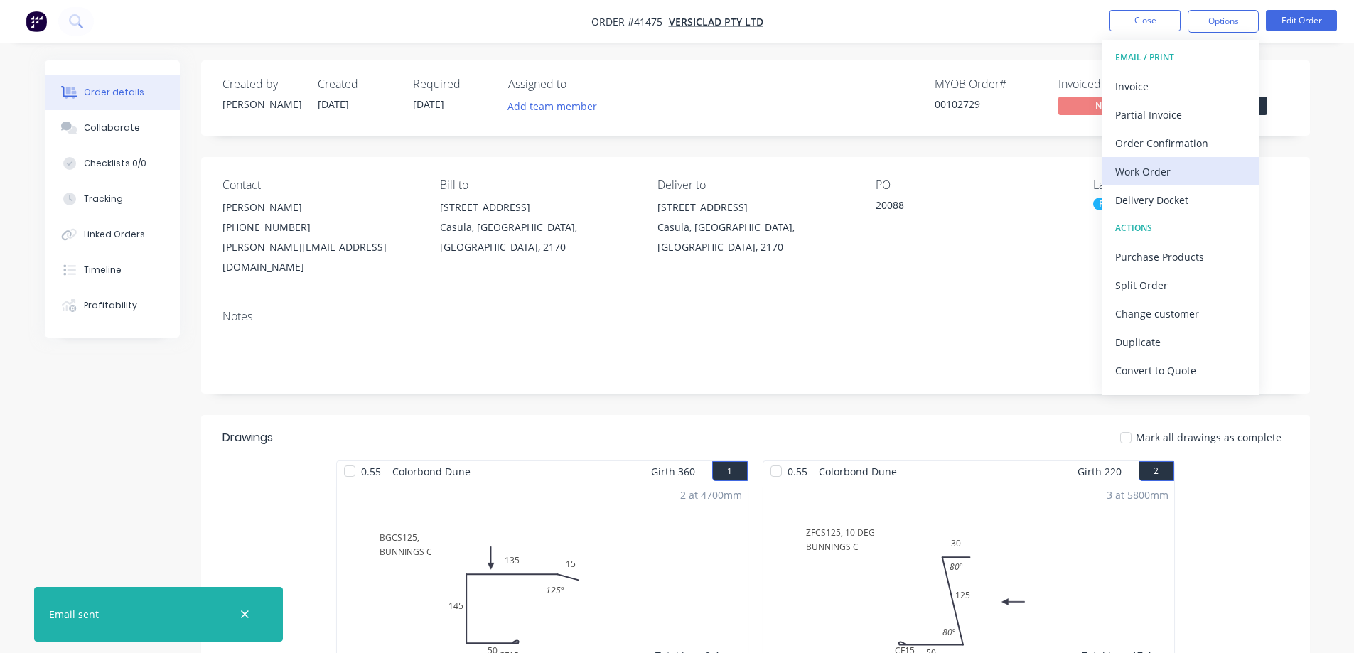
click at [1125, 171] on div "Work Order" at bounding box center [1181, 171] width 131 height 21
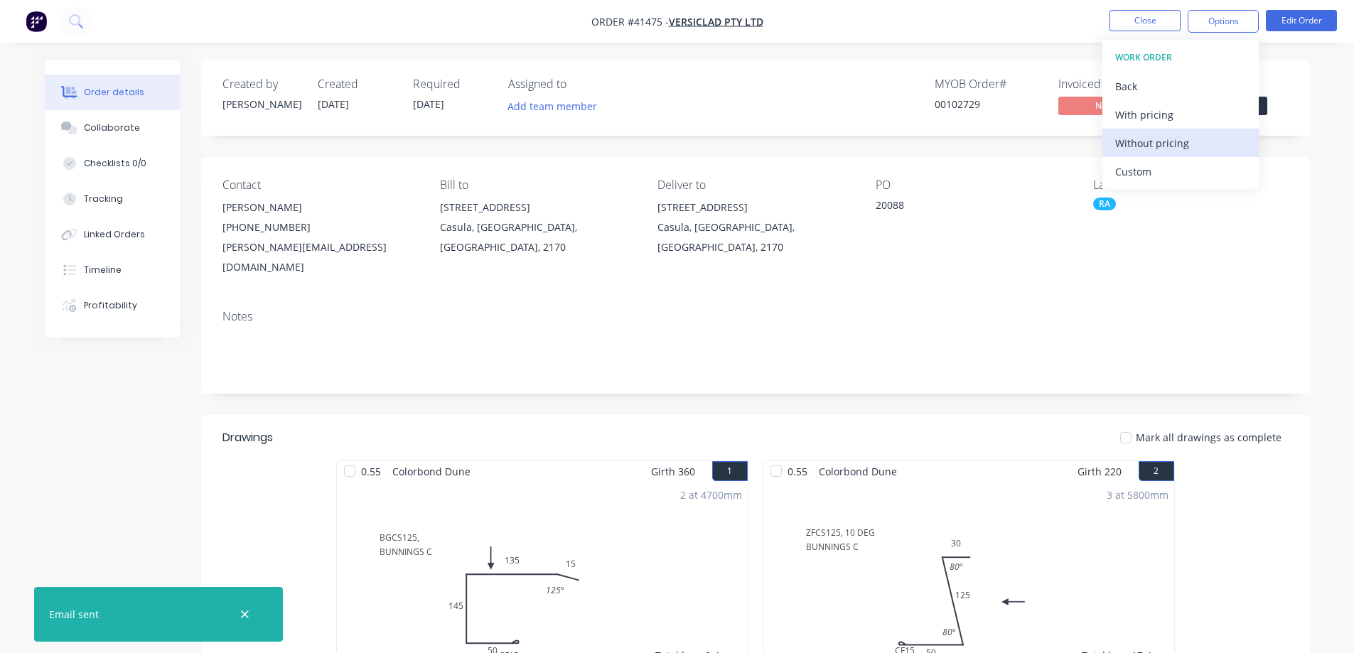
click at [1155, 144] on div "Without pricing" at bounding box center [1181, 143] width 131 height 21
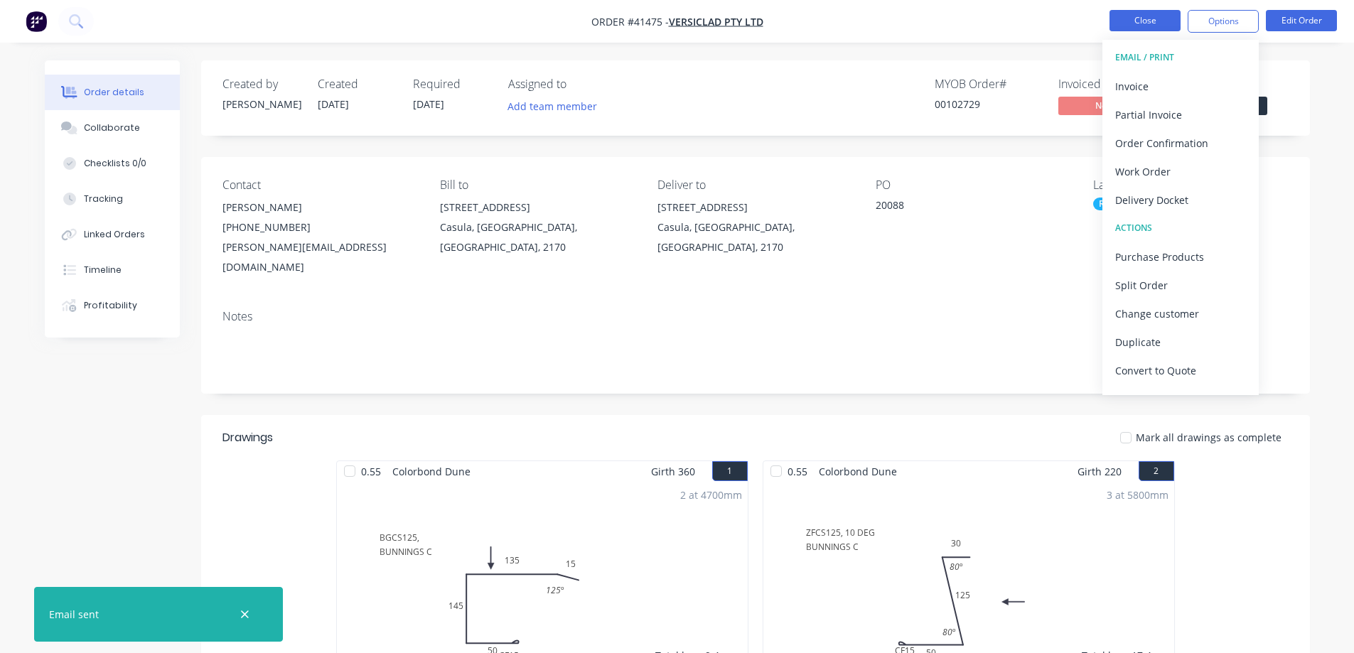
click at [1125, 14] on button "Close" at bounding box center [1145, 20] width 71 height 21
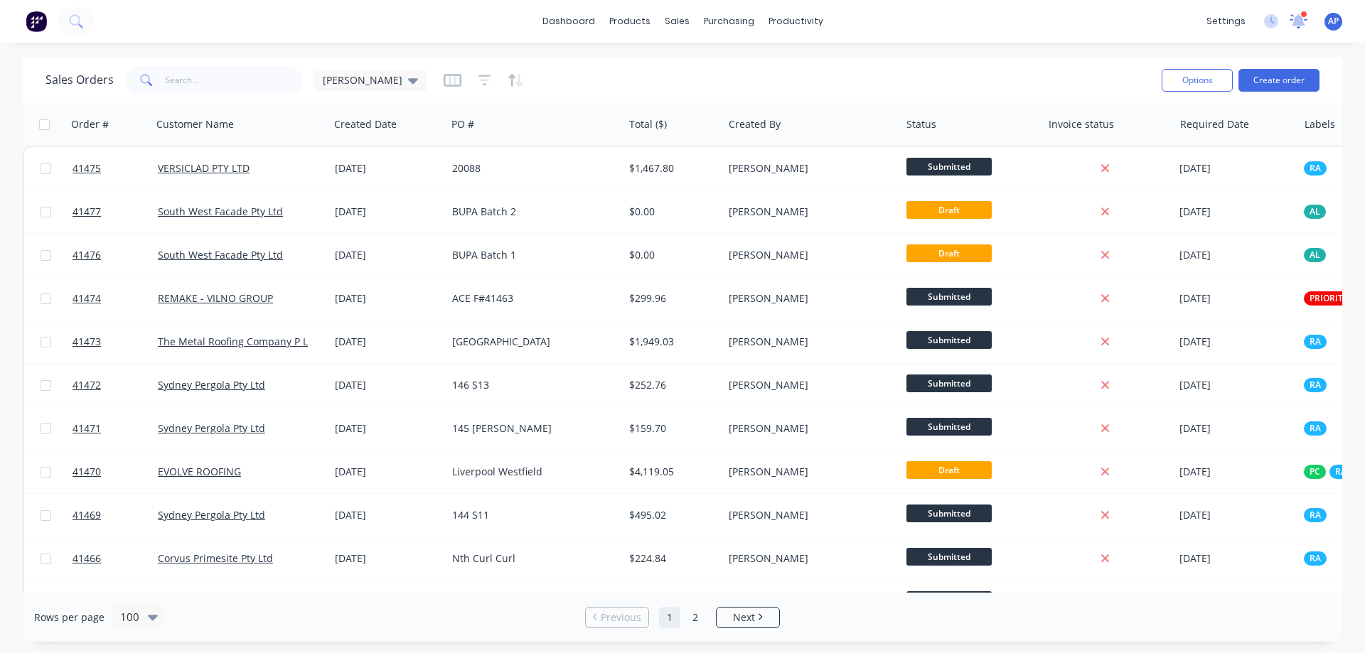
click at [1300, 23] on icon at bounding box center [1299, 20] width 13 height 12
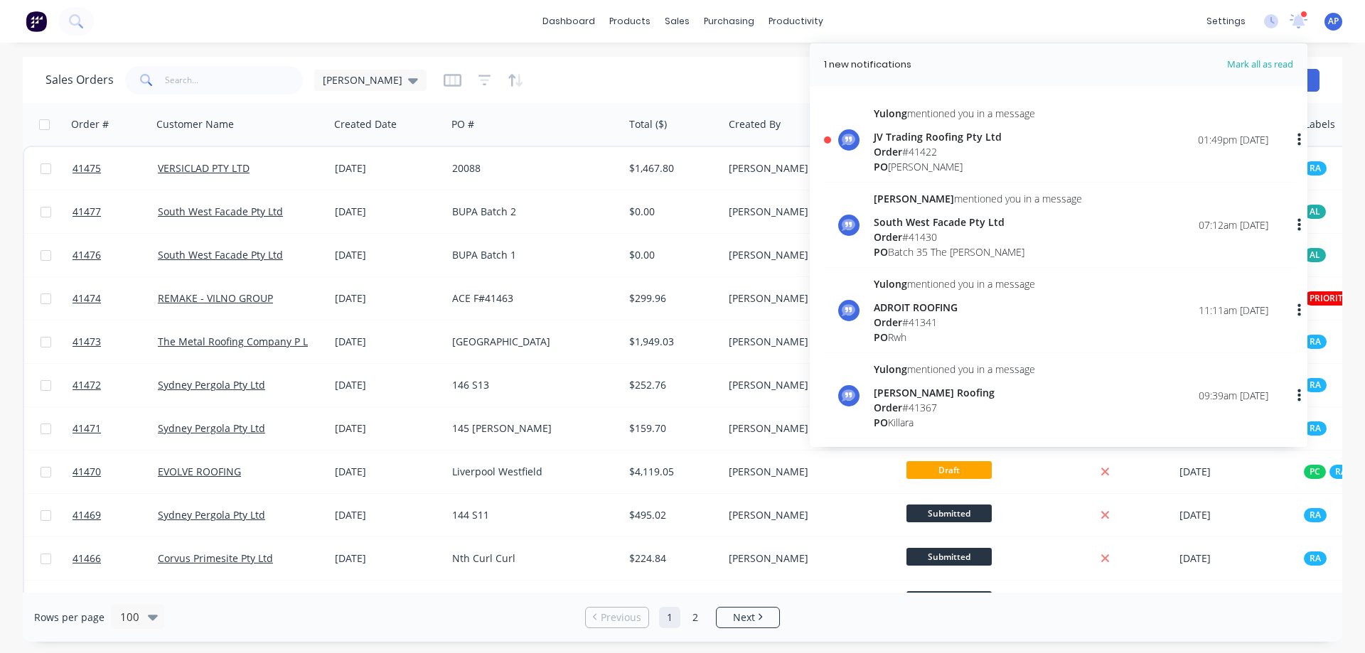
click at [919, 156] on div "Order # 41422" at bounding box center [954, 151] width 161 height 15
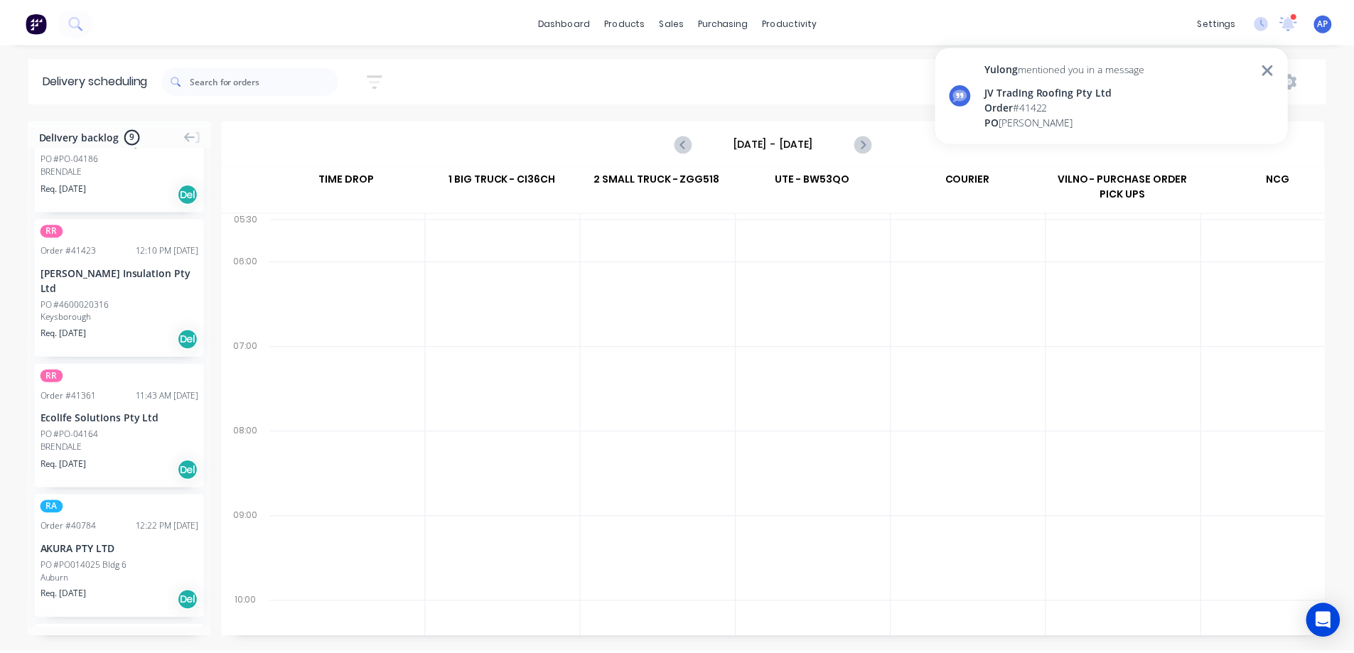
scroll to position [0, 1]
click at [1108, 83] on div "JV Trading Roofing Pty Ltd" at bounding box center [1073, 90] width 161 height 15
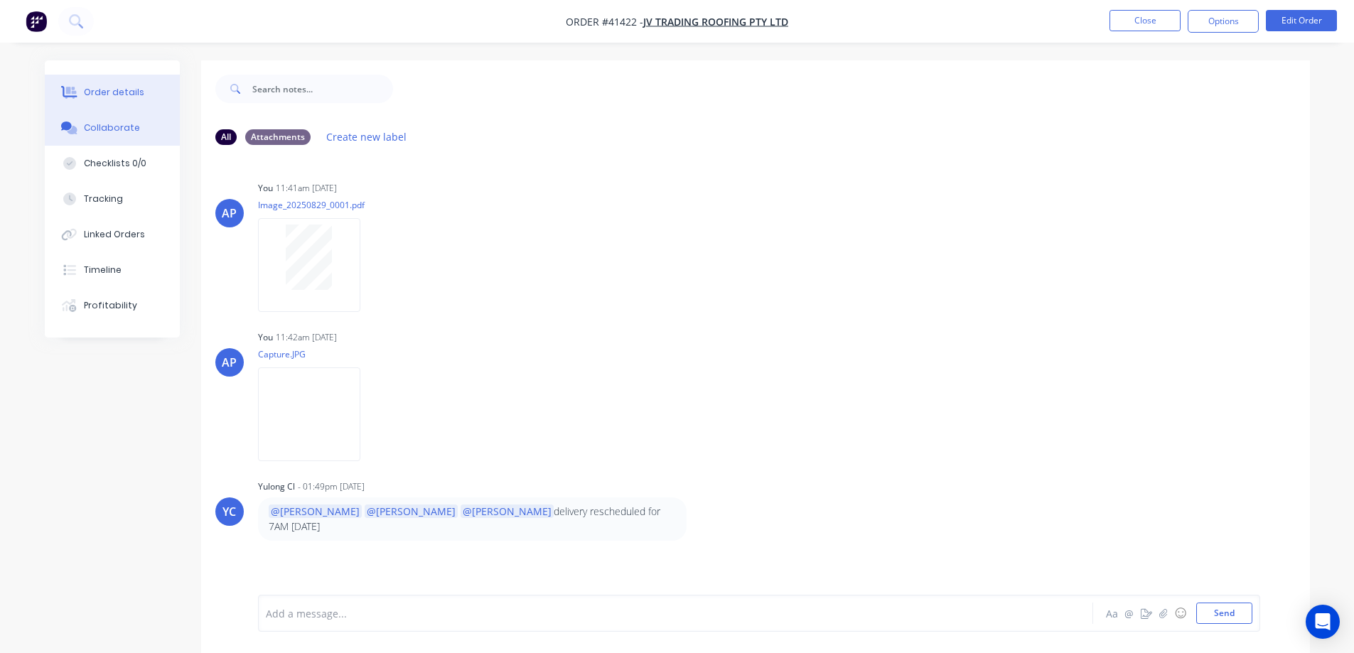
click at [127, 92] on div "Order details" at bounding box center [114, 92] width 60 height 13
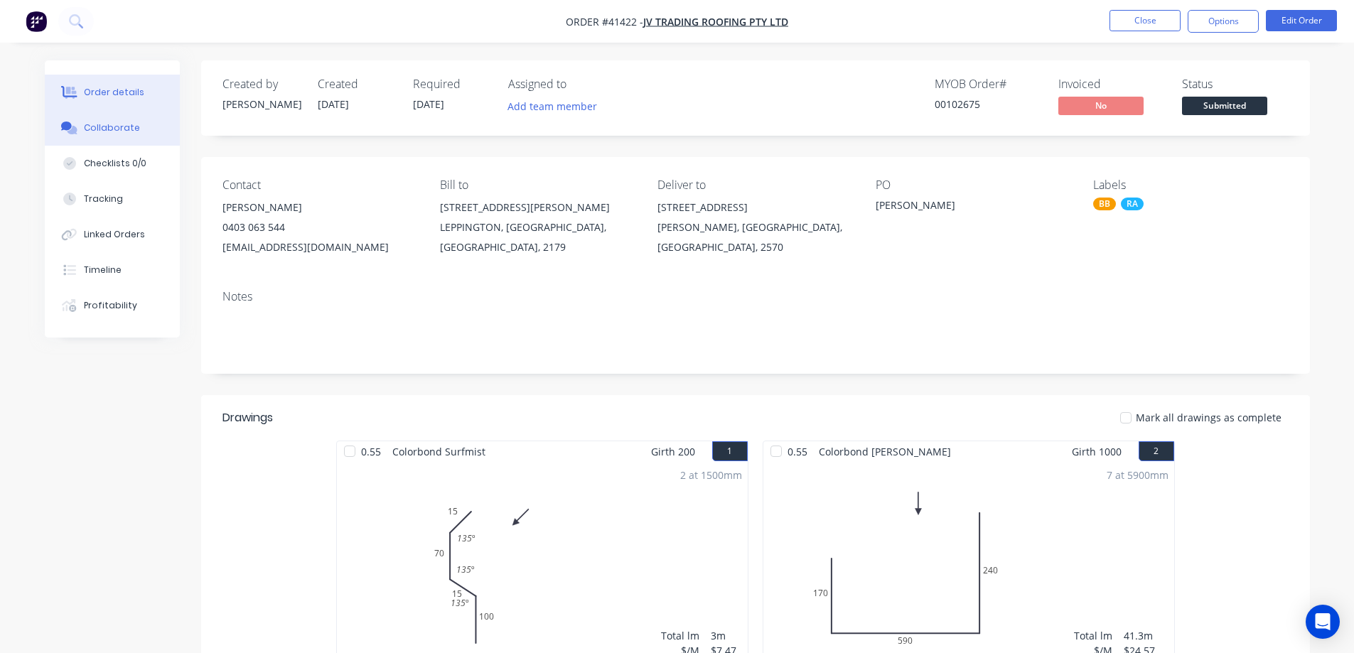
click at [119, 131] on div "Collaborate" at bounding box center [112, 128] width 56 height 13
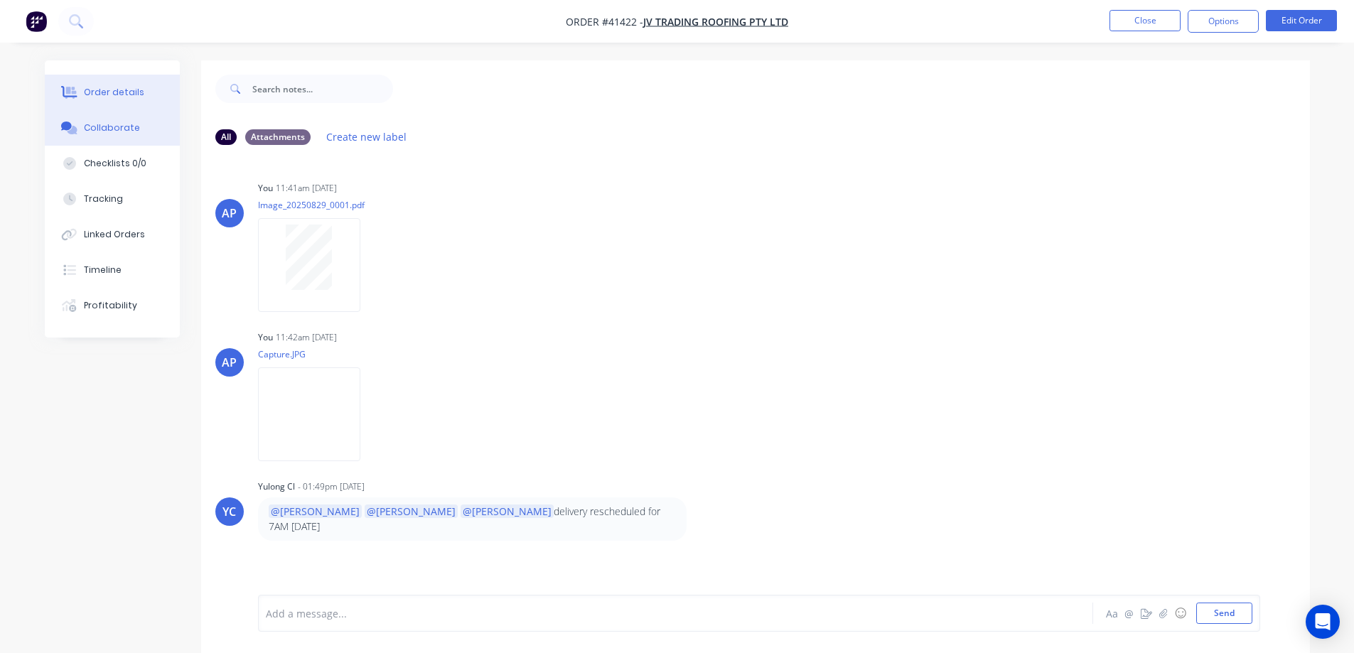
click at [133, 94] on div "Order details" at bounding box center [114, 92] width 60 height 13
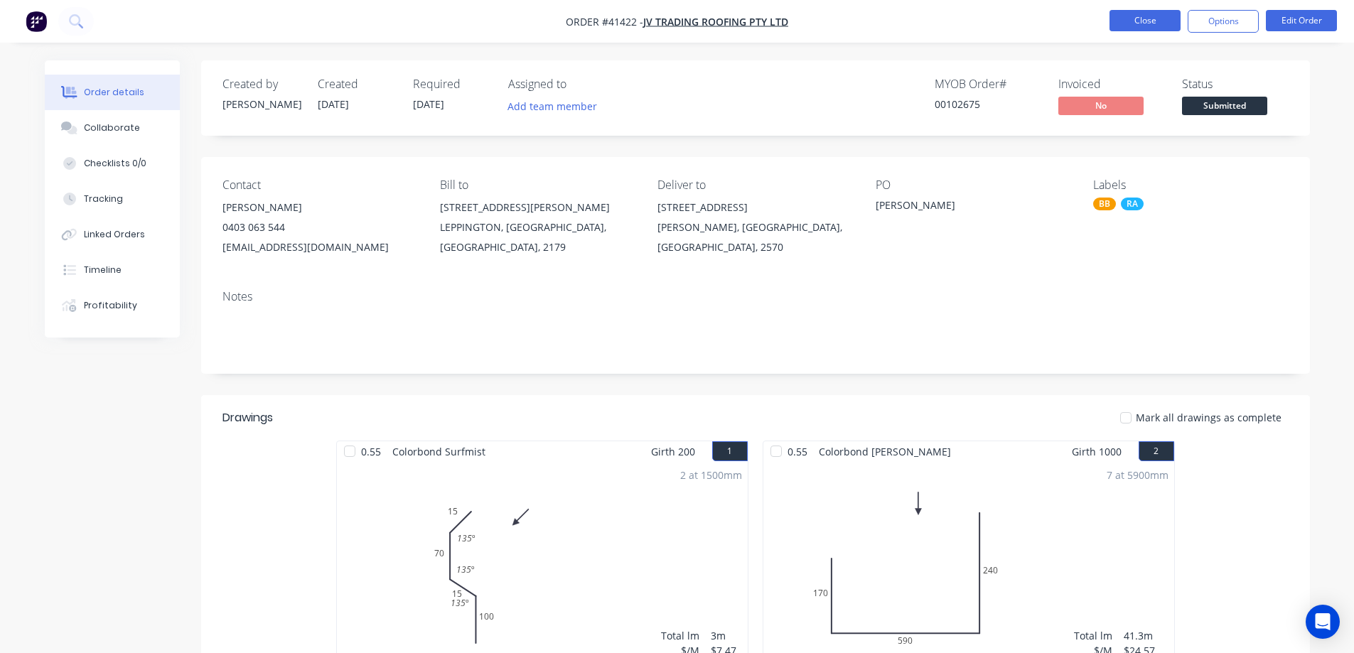
click at [1125, 25] on button "Close" at bounding box center [1145, 20] width 71 height 21
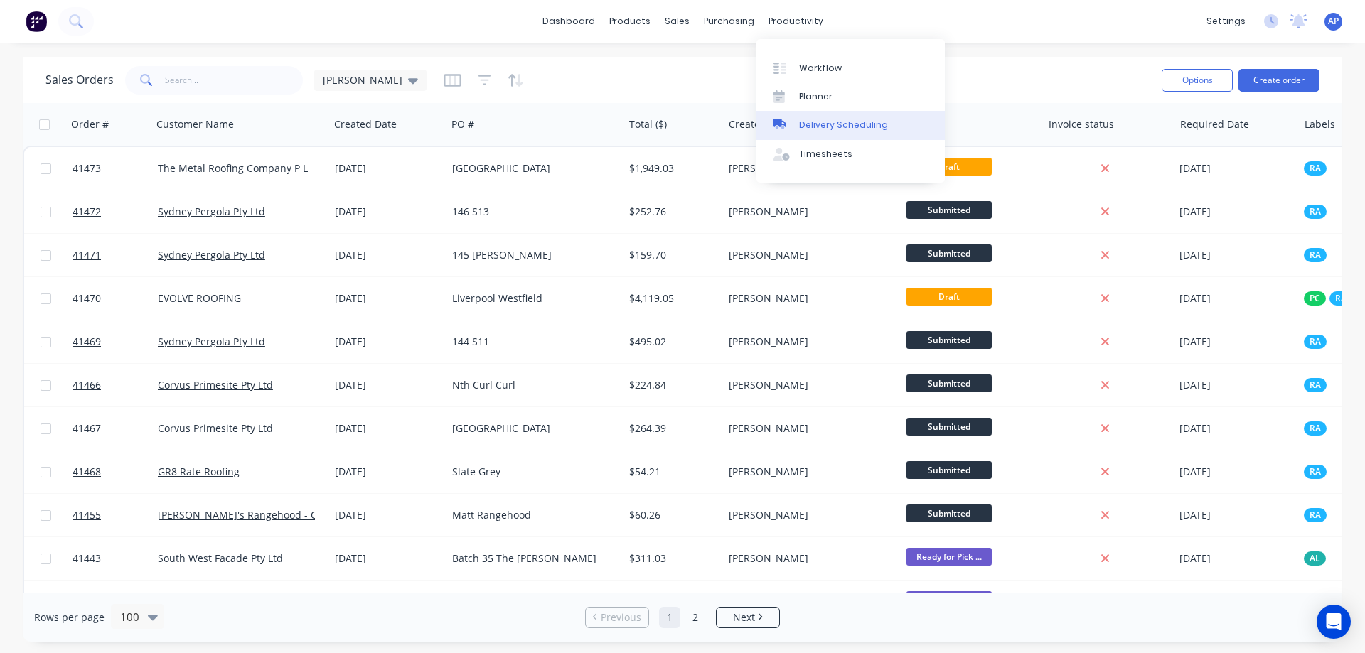
click at [881, 121] on div "Delivery Scheduling" at bounding box center [843, 125] width 89 height 13
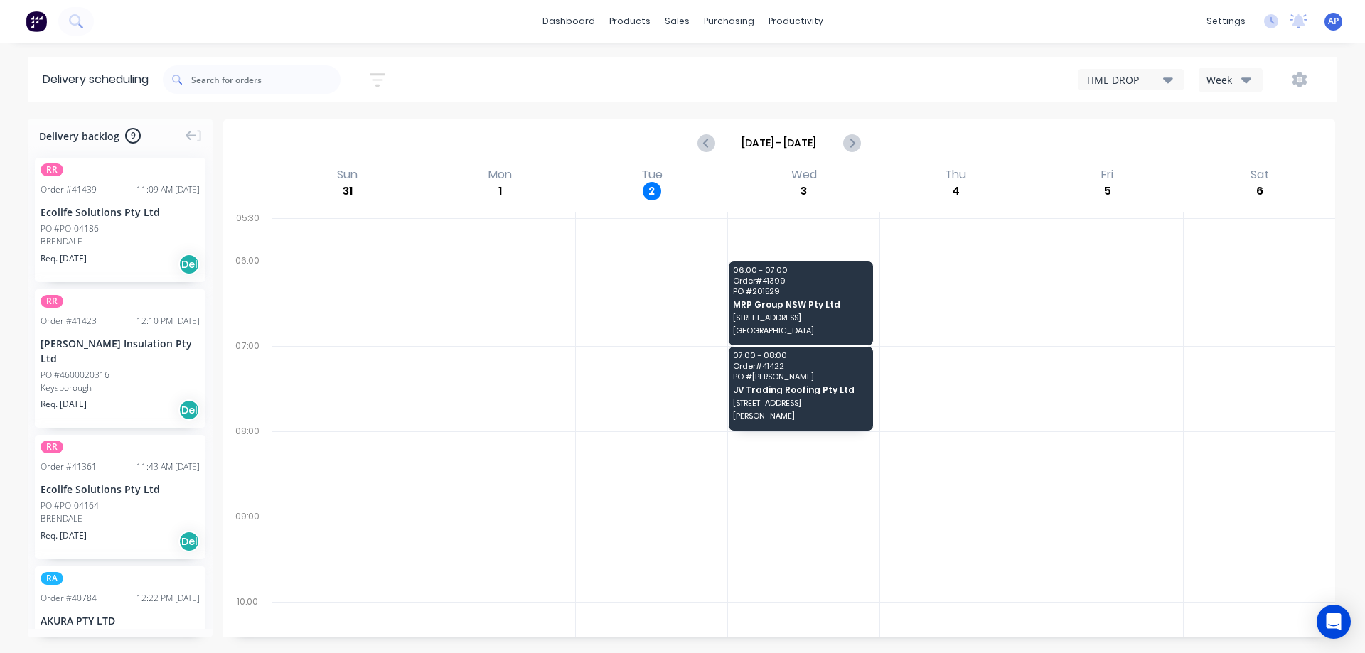
click at [1242, 82] on icon "button" at bounding box center [1246, 80] width 10 height 16
click at [1248, 137] on div "Vehicle" at bounding box center [1269, 146] width 141 height 28
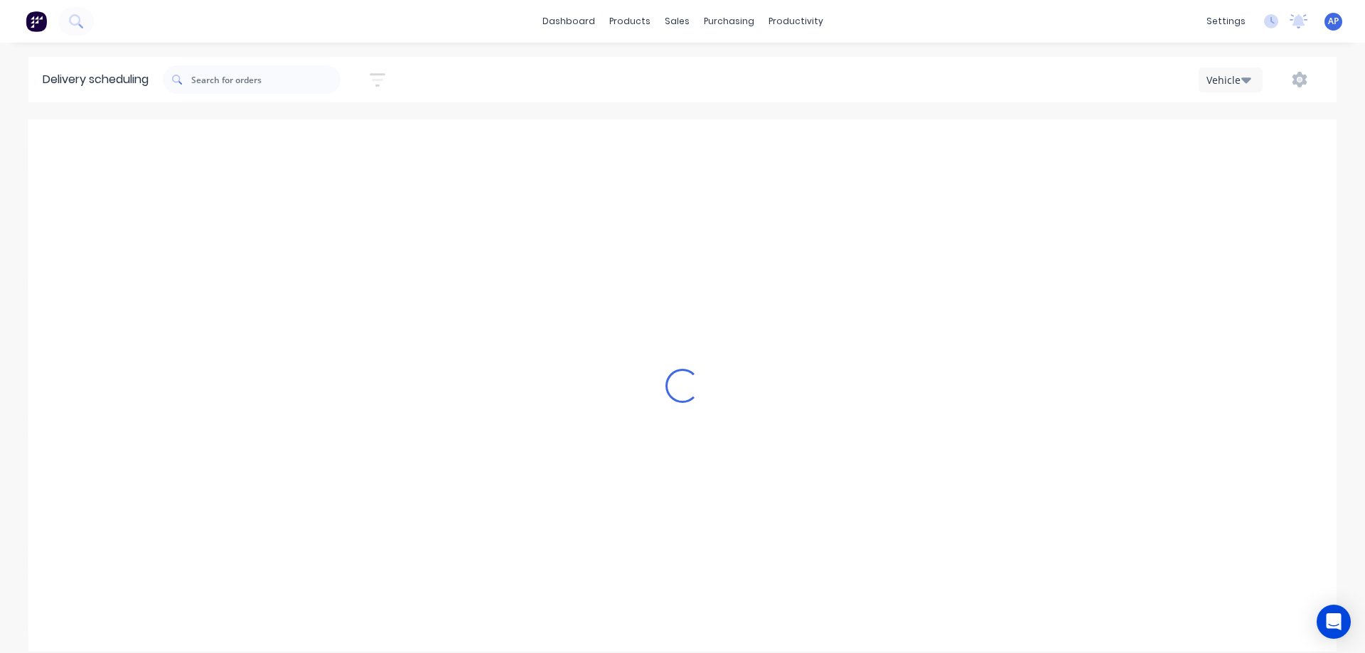
scroll to position [0, 1]
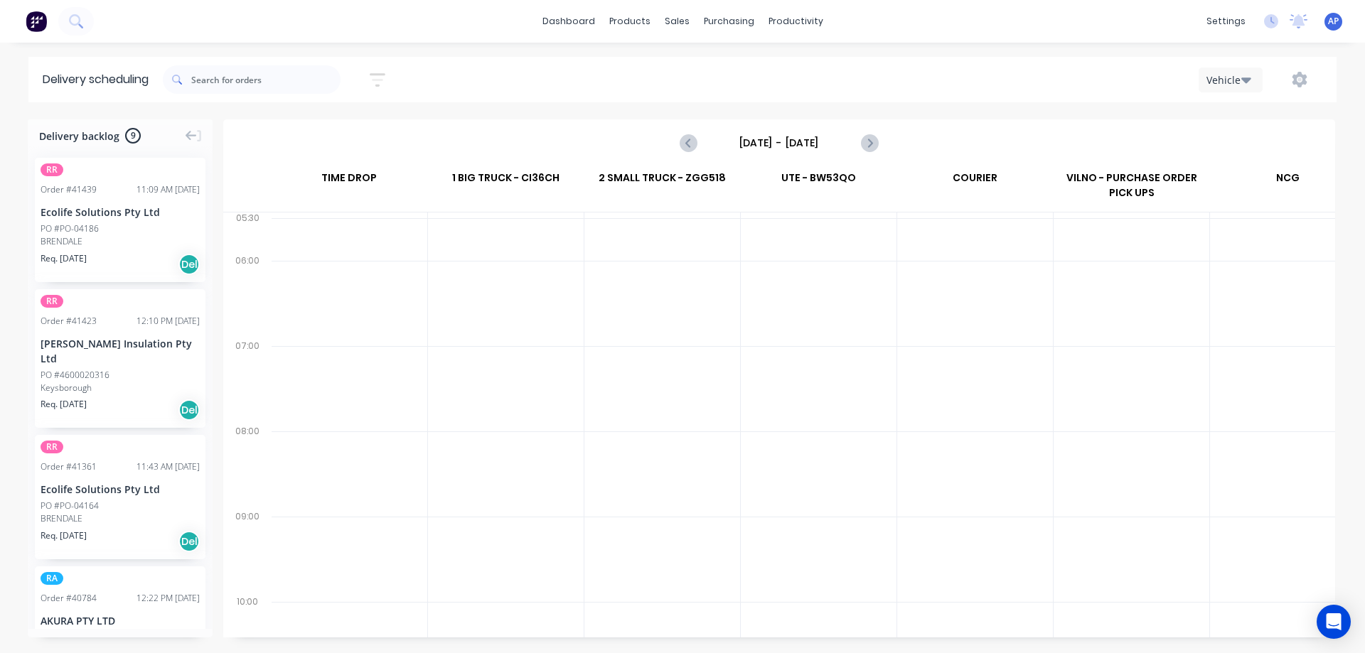
click at [766, 144] on input "[DATE] - [DATE]" at bounding box center [779, 142] width 141 height 21
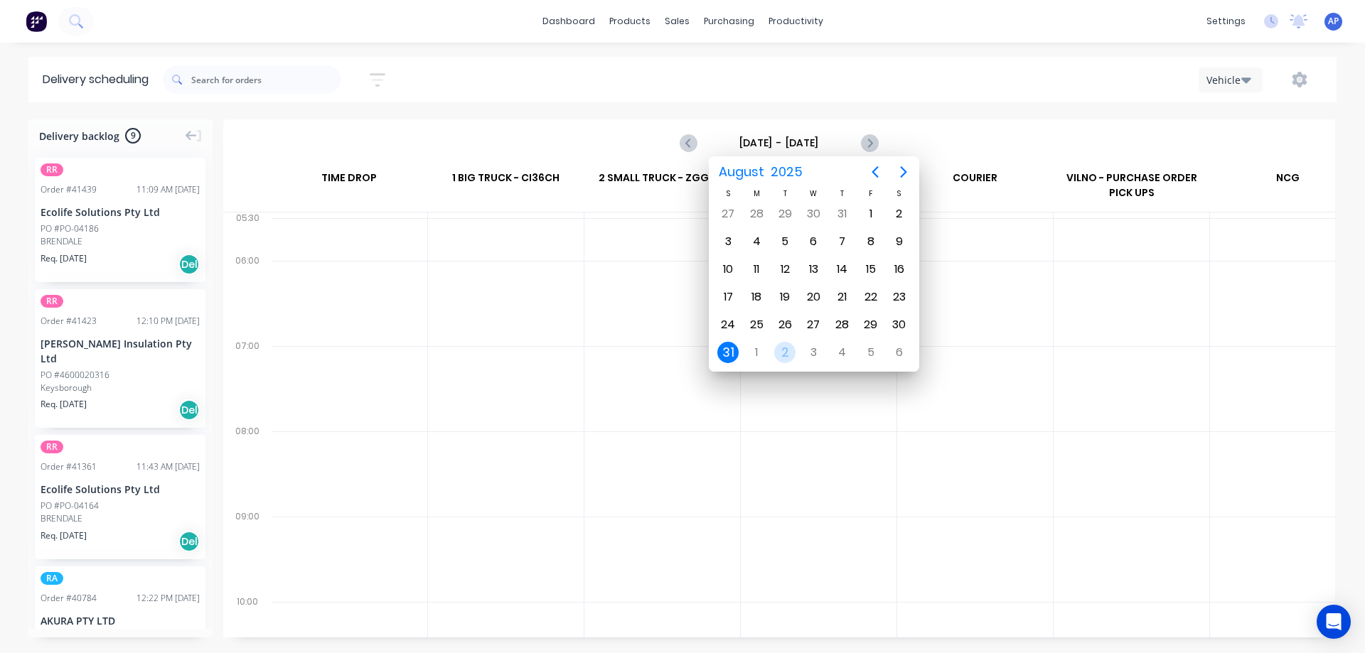
click at [534, 317] on div at bounding box center [506, 303] width 156 height 85
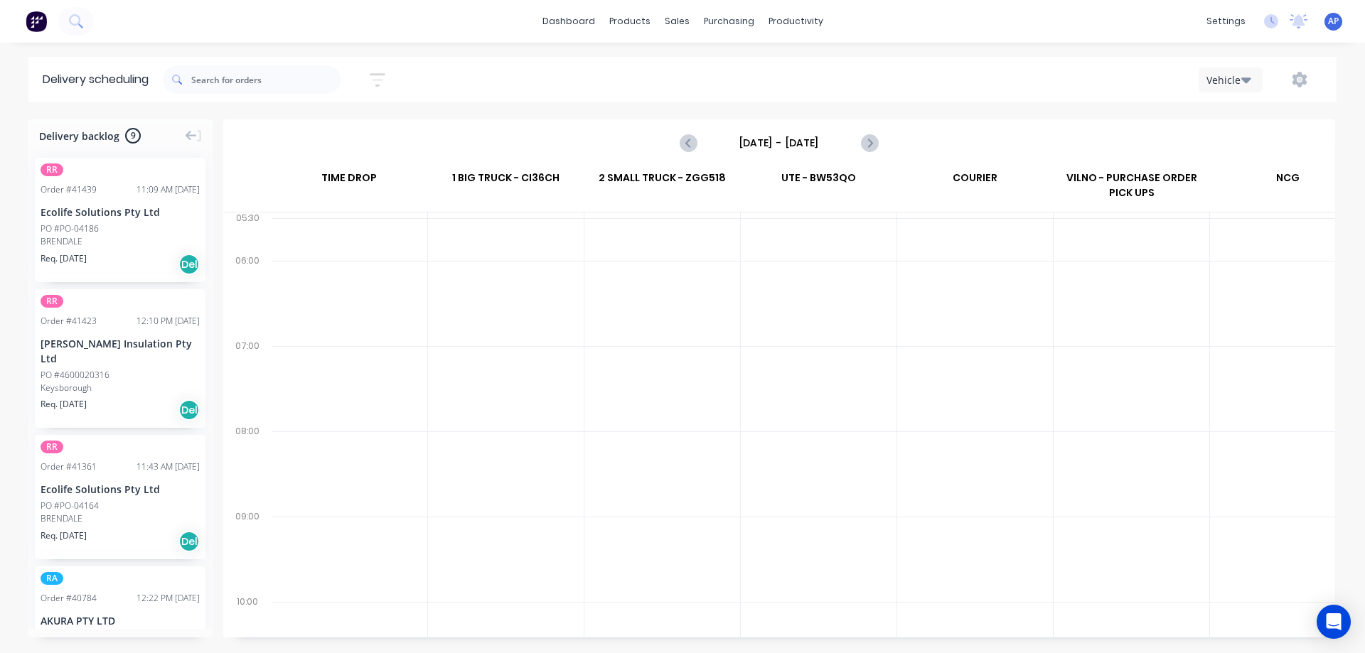
click at [789, 139] on input "Sunday - 31/08/25" at bounding box center [779, 142] width 141 height 21
click at [794, 142] on input "Sunday - 31/08/25" at bounding box center [779, 142] width 141 height 21
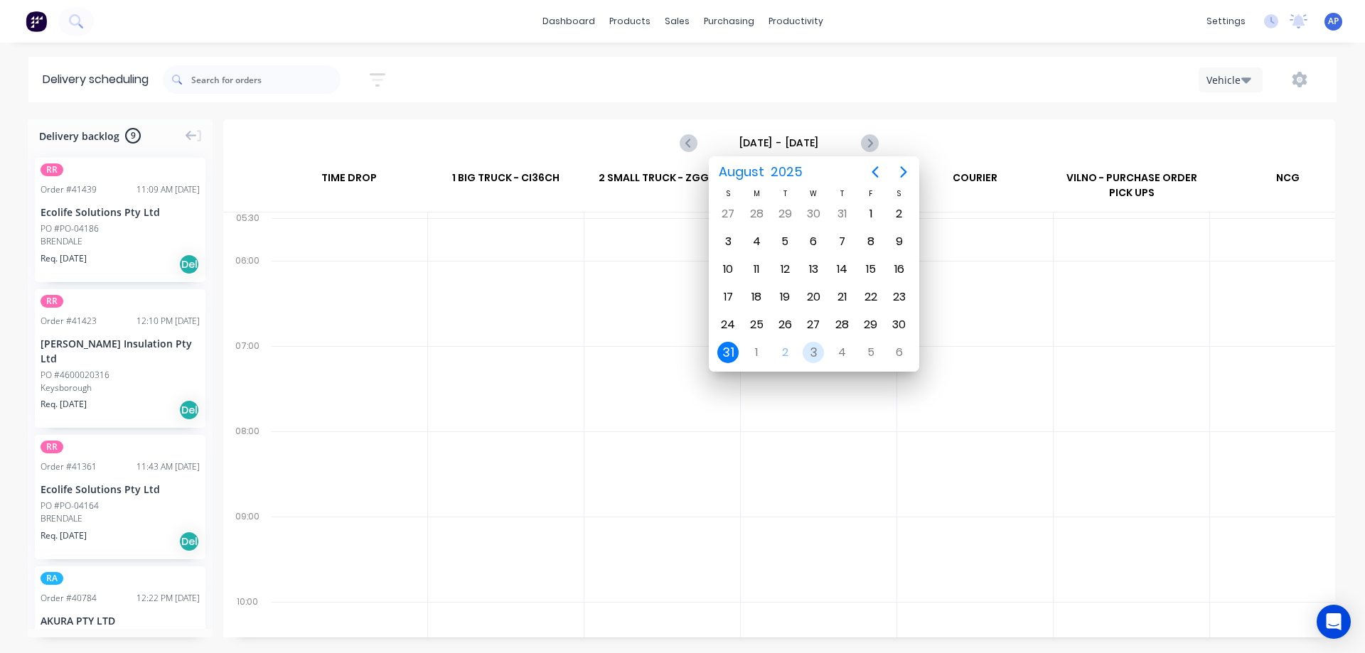
click at [813, 349] on div "3" at bounding box center [813, 352] width 21 height 21
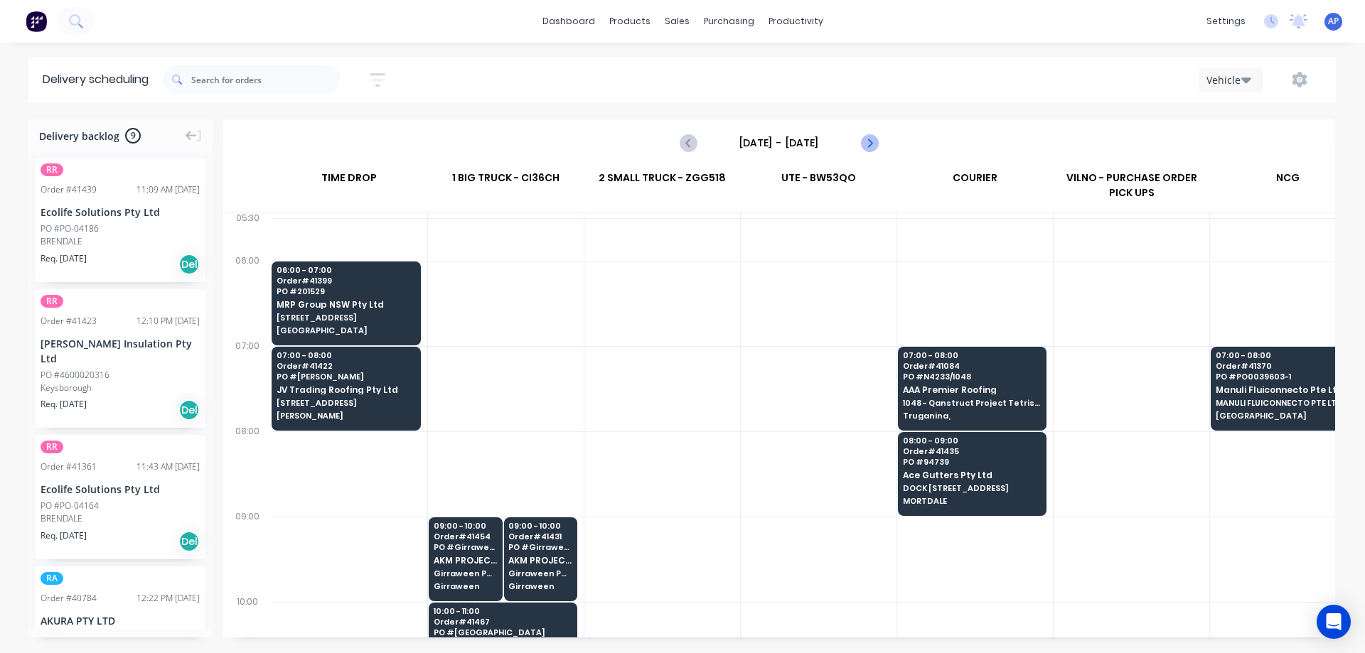
click at [865, 143] on icon "Next page" at bounding box center [868, 142] width 17 height 17
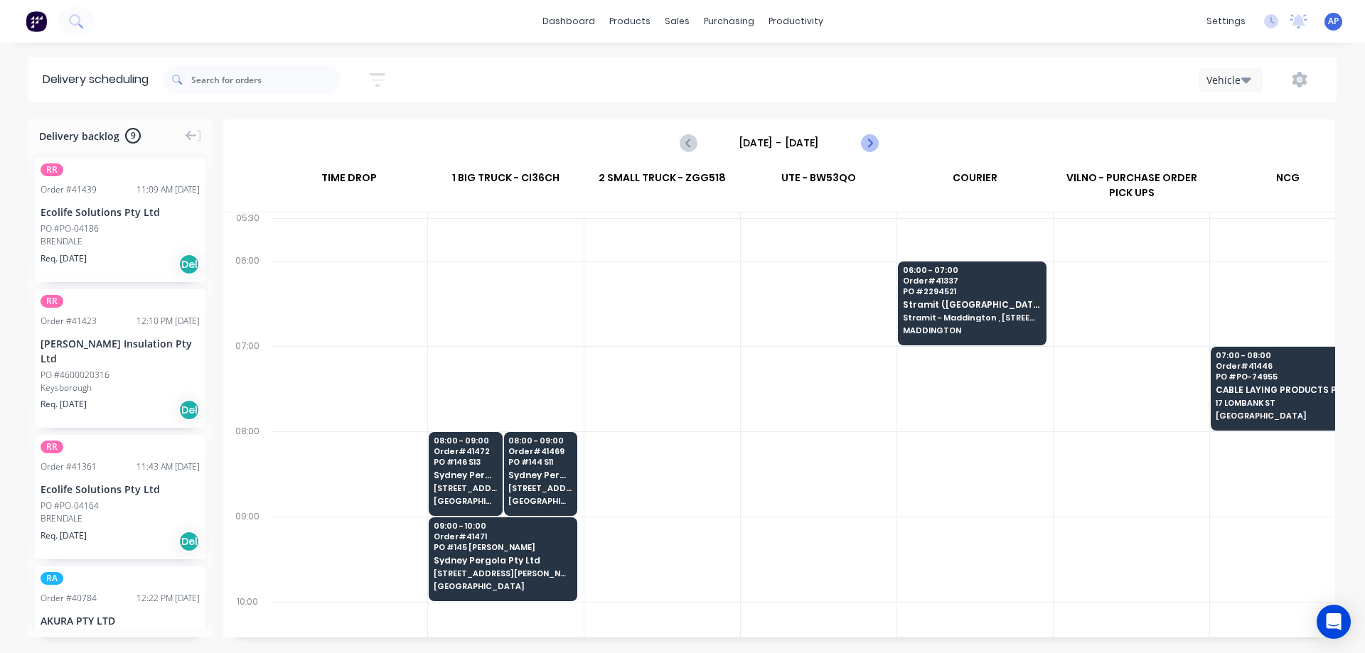
click at [872, 144] on icon "Next page" at bounding box center [868, 142] width 17 height 17
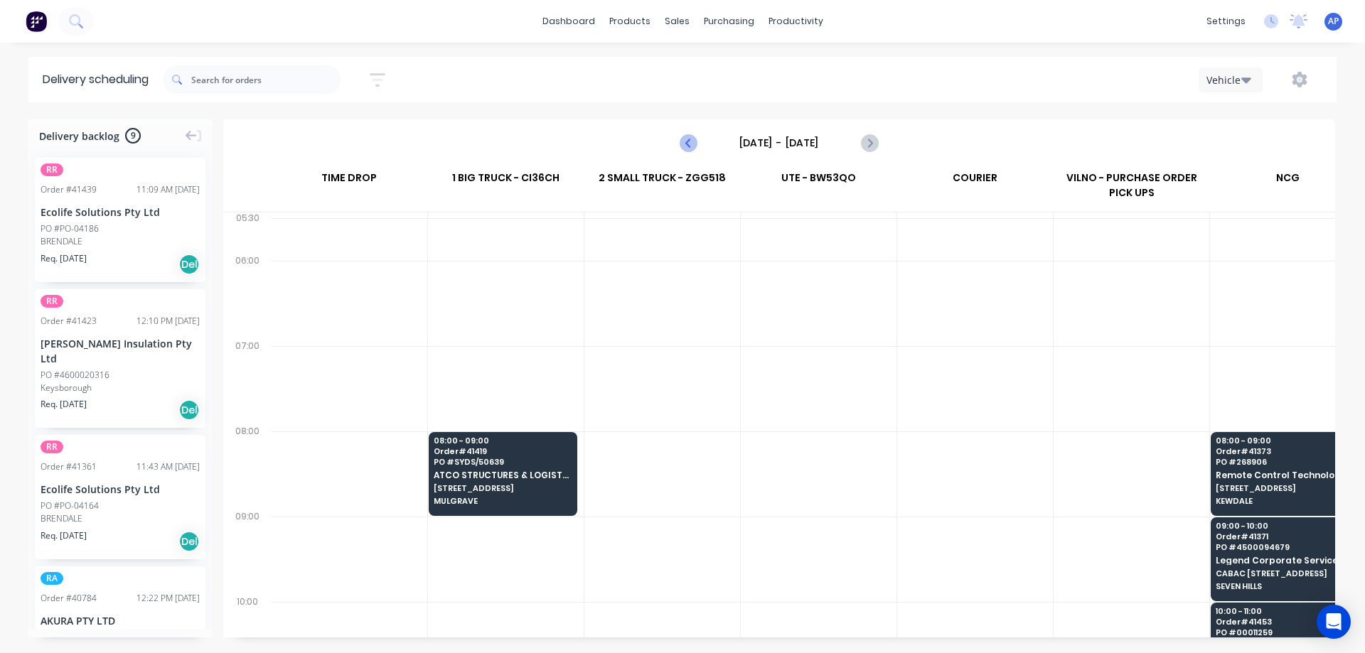
click at [684, 143] on icon "Previous page" at bounding box center [688, 142] width 17 height 17
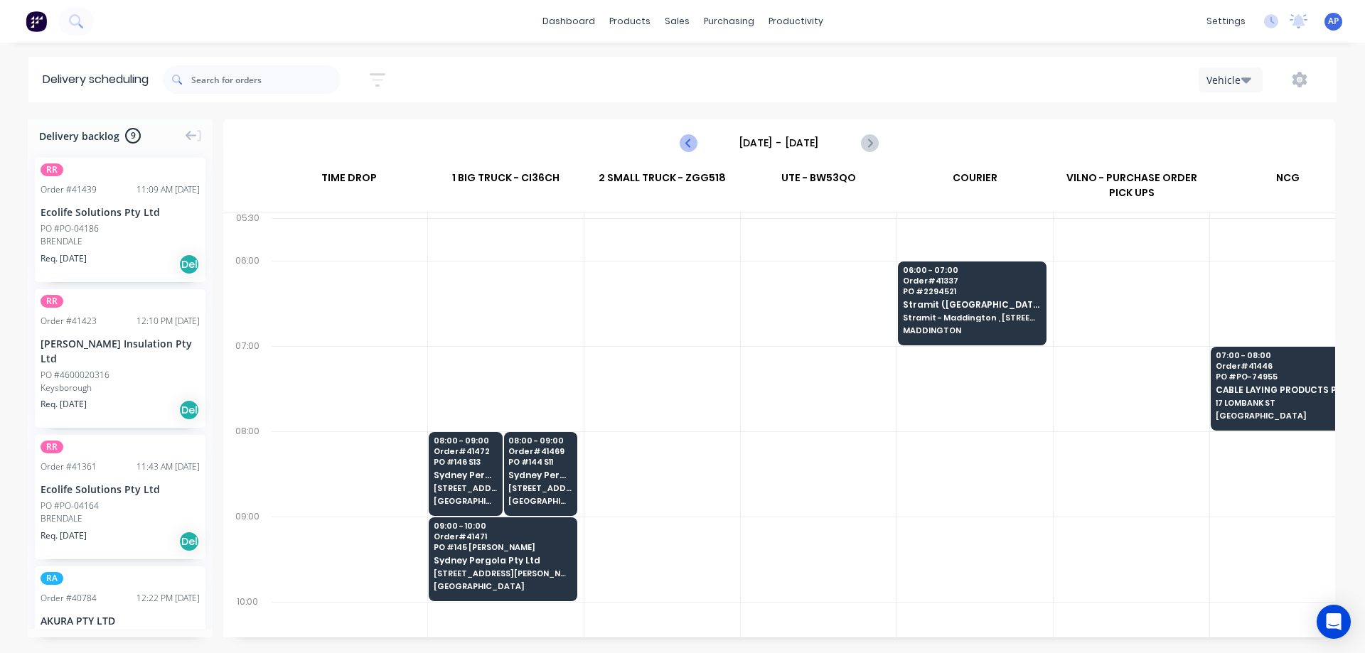
click at [692, 143] on icon "Previous page" at bounding box center [688, 142] width 17 height 17
type input "[DATE] - [DATE]"
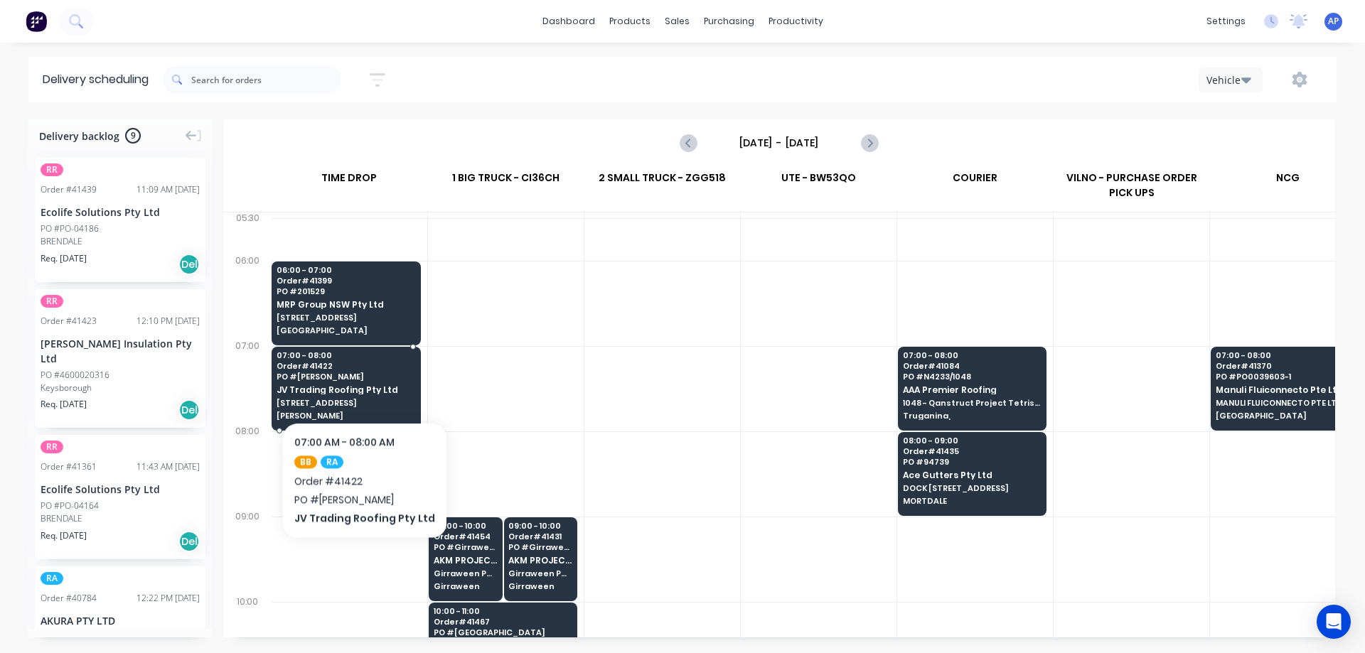
click at [360, 379] on span "PO # Oran Park" at bounding box center [346, 377] width 139 height 9
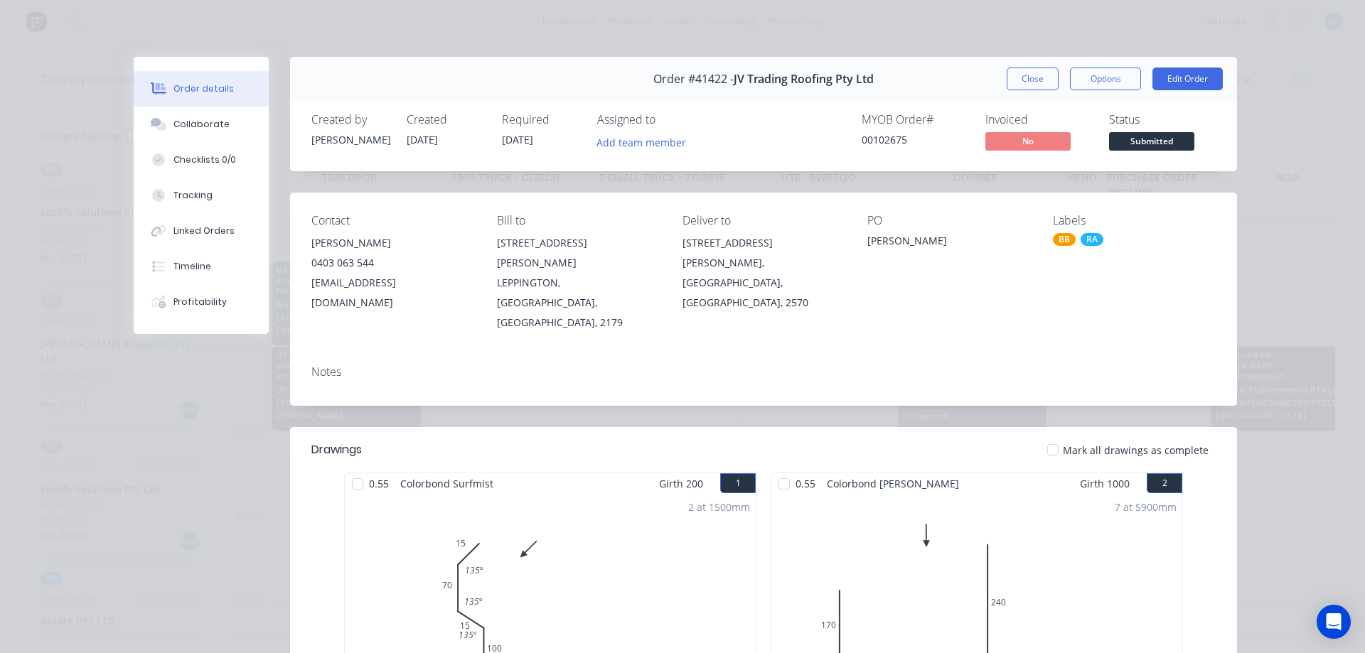
click at [1024, 90] on button "Close" at bounding box center [1033, 79] width 52 height 23
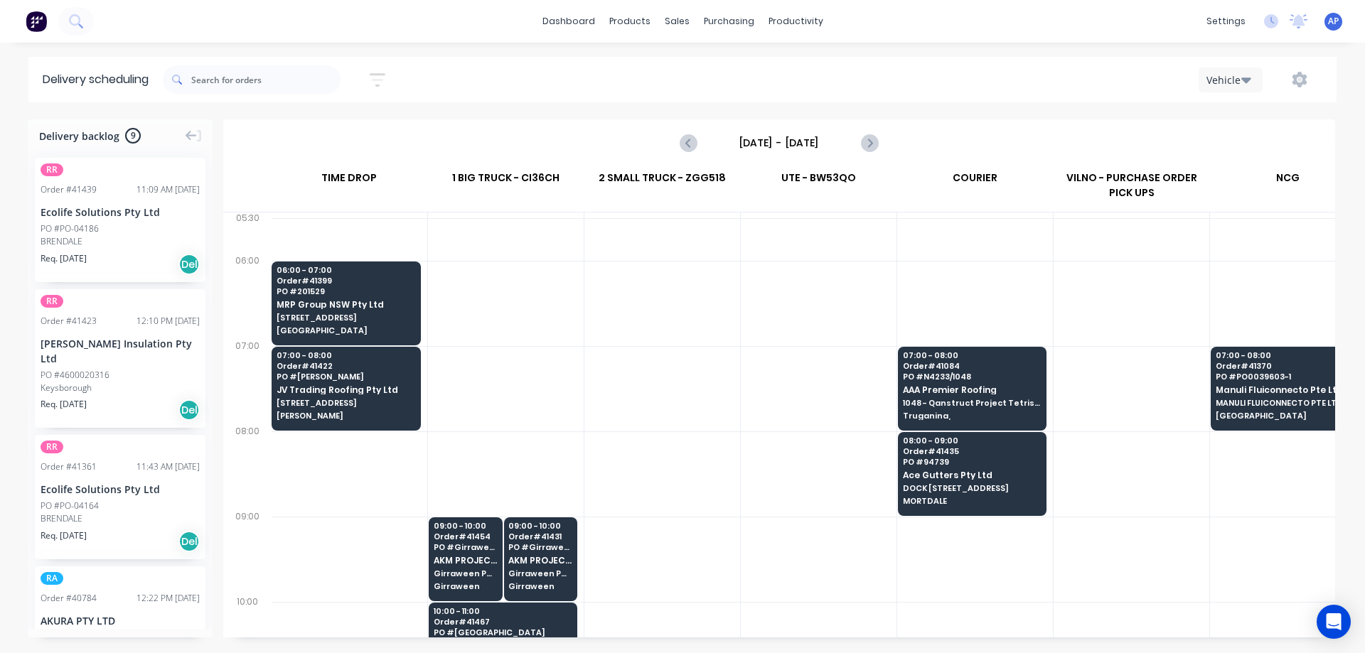
click at [1021, 78] on div "Vehicle" at bounding box center [1029, 80] width 587 height 26
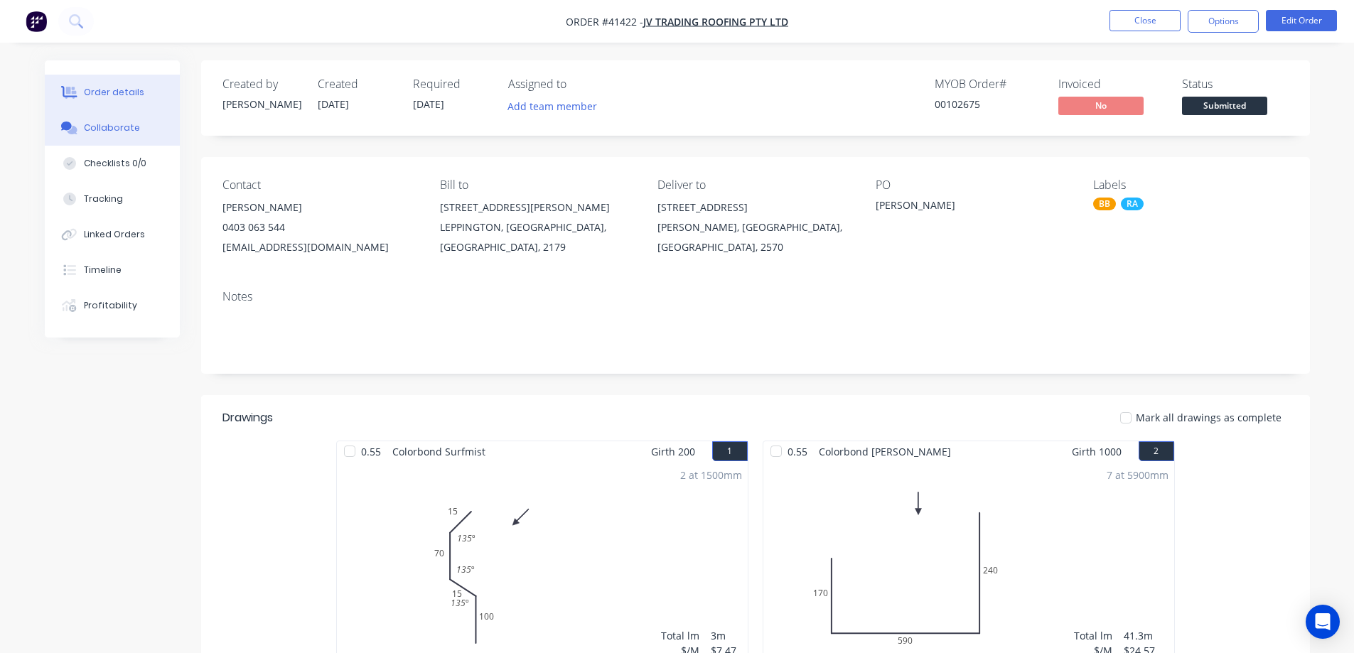
click at [136, 132] on button "Collaborate" at bounding box center [112, 128] width 135 height 36
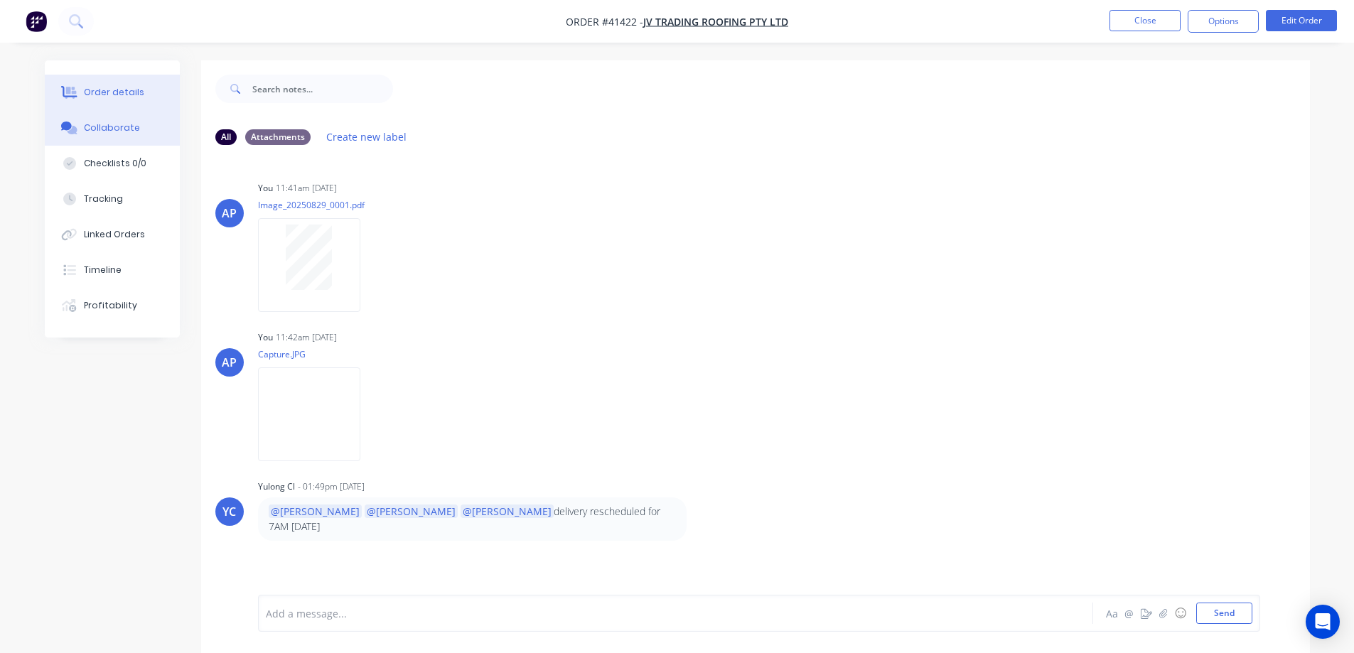
click at [117, 95] on div "Order details" at bounding box center [114, 92] width 60 height 13
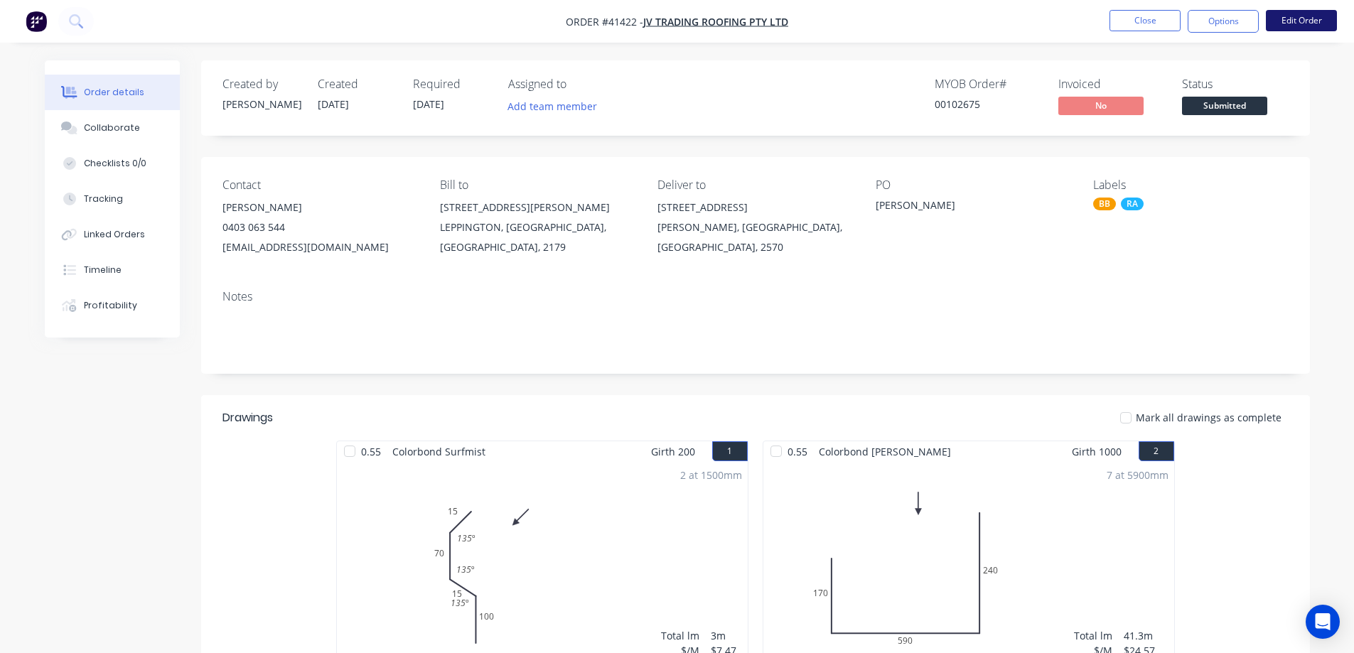
click at [1284, 18] on button "Edit Order" at bounding box center [1301, 20] width 71 height 21
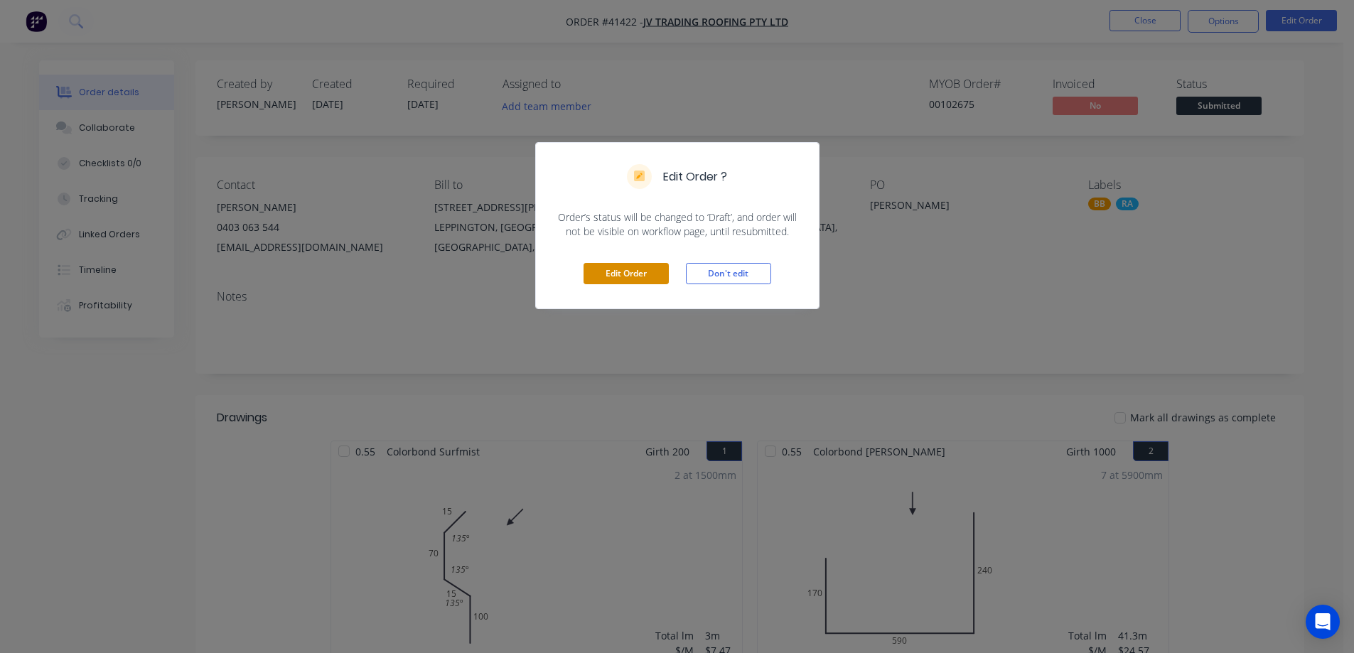
click at [658, 272] on button "Edit Order" at bounding box center [626, 273] width 85 height 21
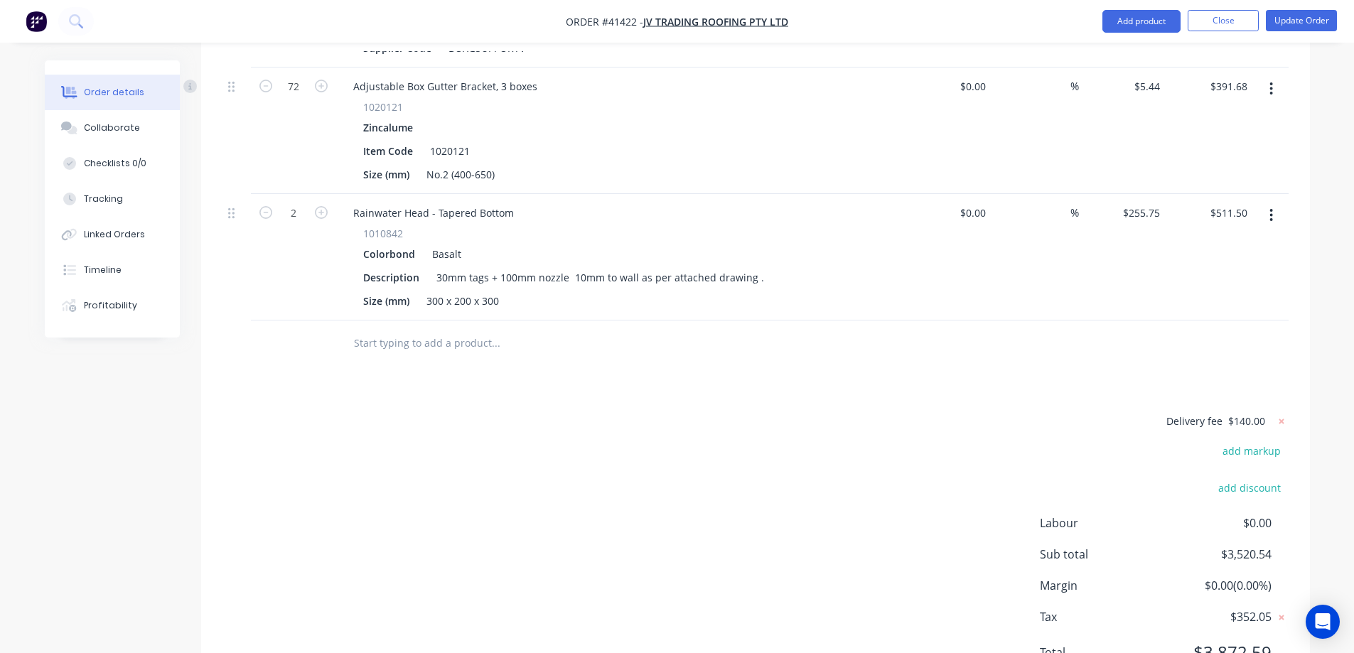
scroll to position [1396, 0]
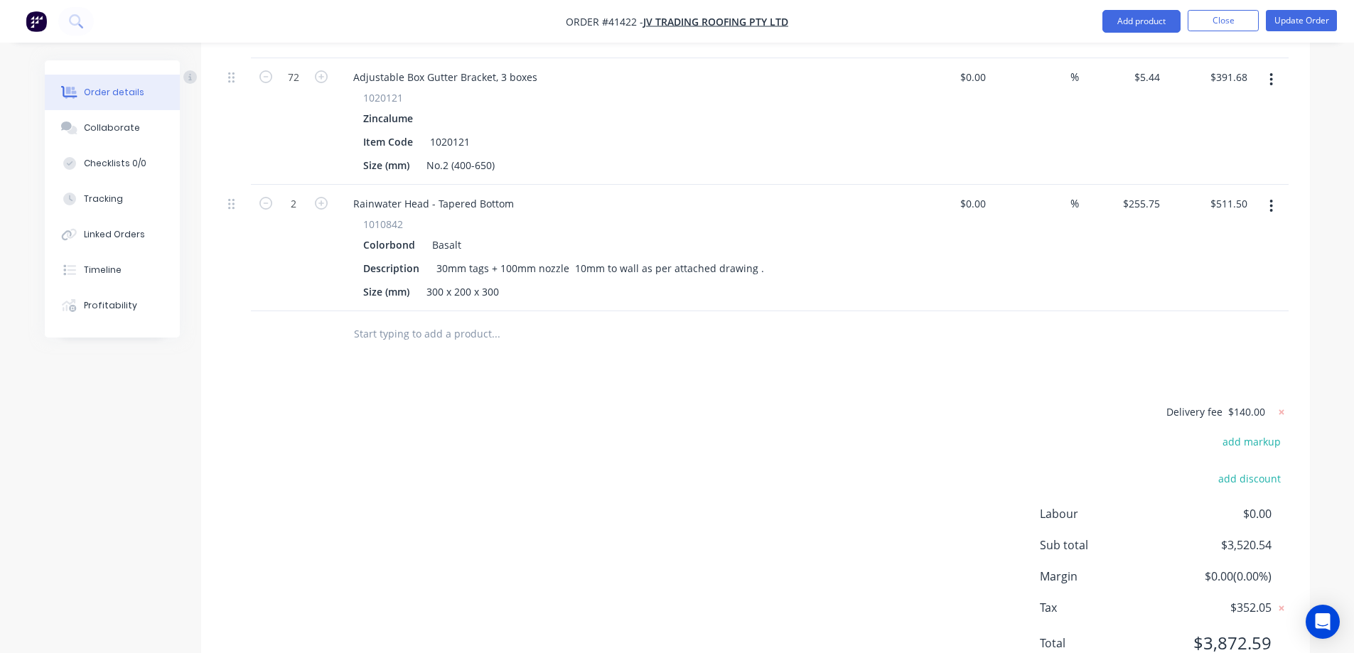
click at [1251, 405] on span "$140.00" at bounding box center [1247, 412] width 37 height 15
click at [1284, 405] on icon at bounding box center [1282, 412] width 14 height 14
click at [1250, 403] on button "add delivery fee" at bounding box center [1243, 412] width 92 height 19
type input "290"
click input "submit" at bounding box center [0, 0] width 0 height 0
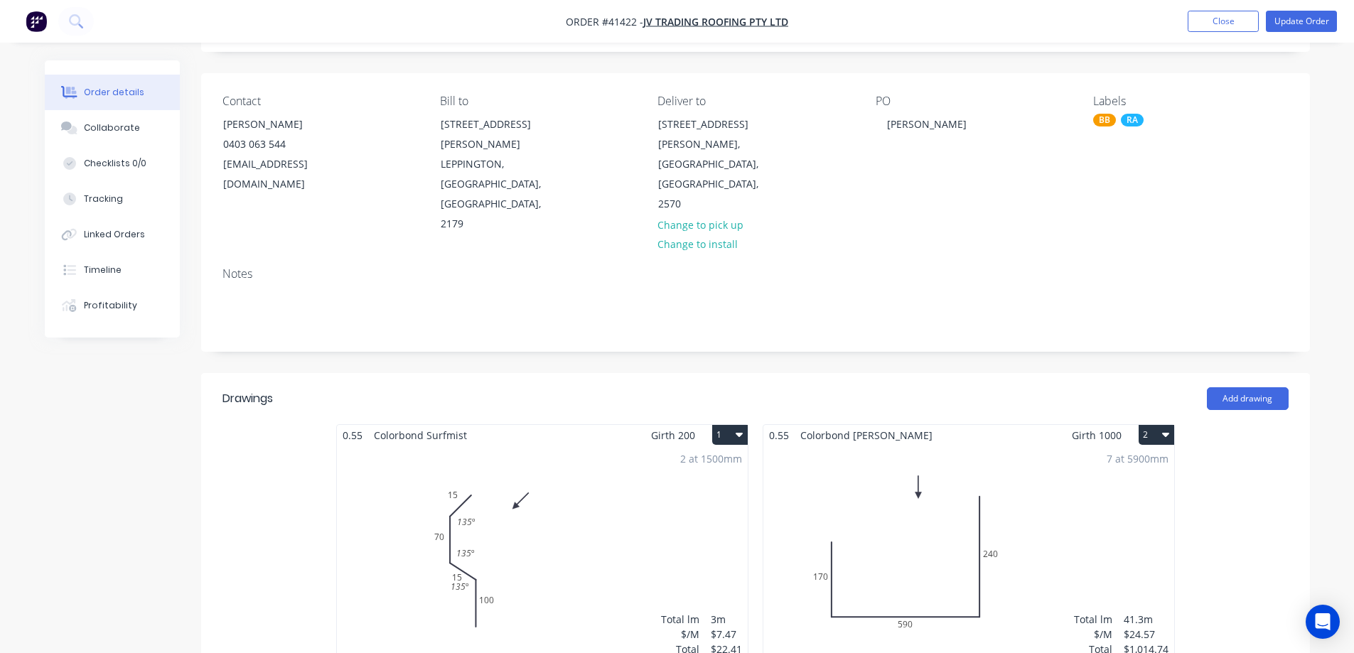
scroll to position [0, 0]
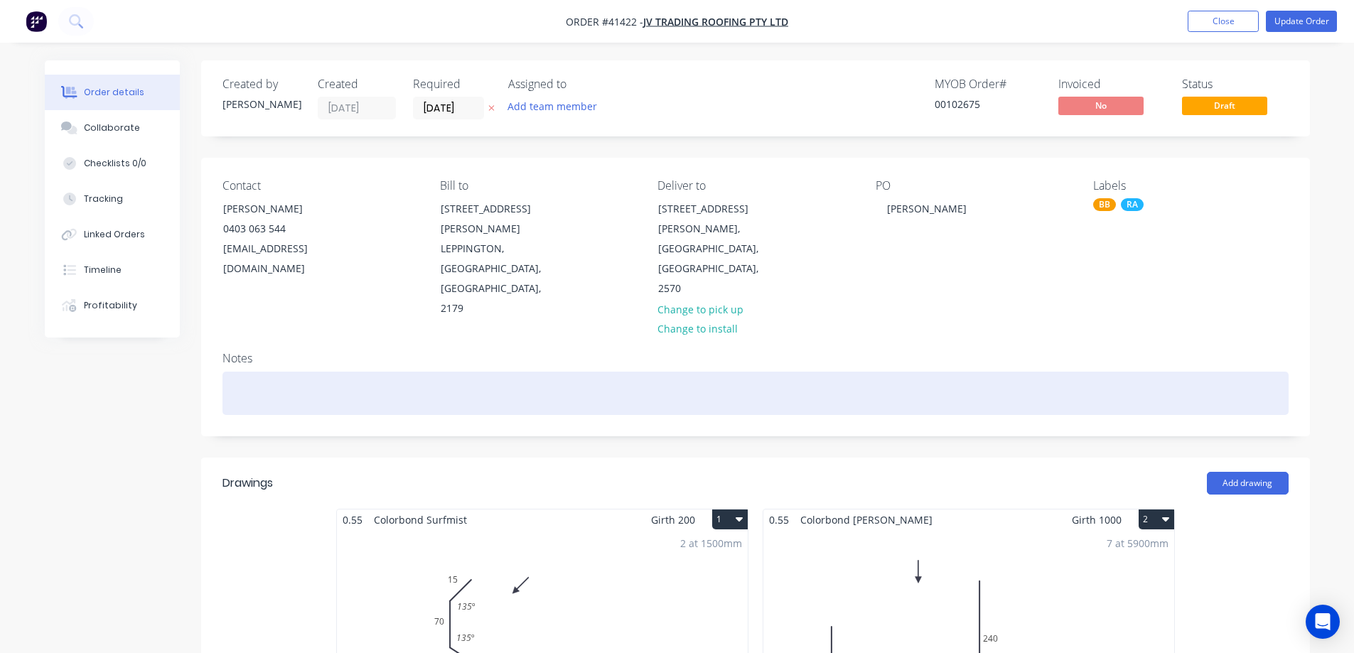
click at [276, 372] on div at bounding box center [756, 393] width 1066 height 43
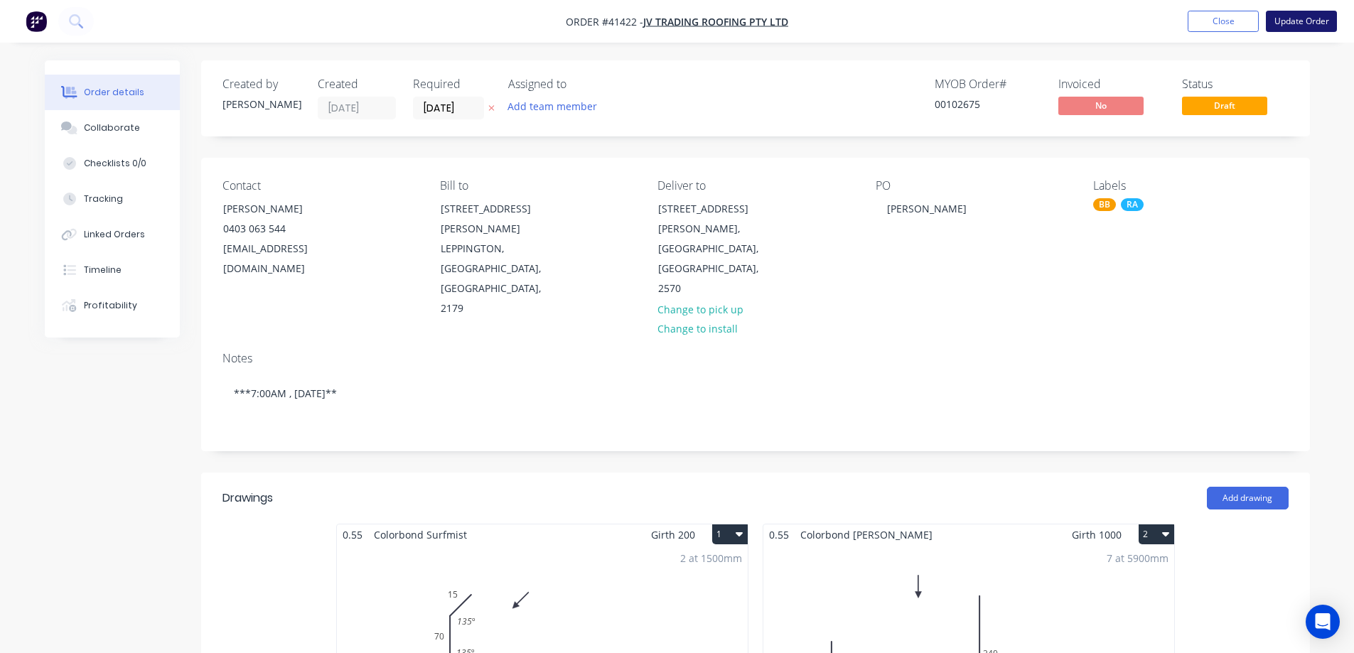
click at [1317, 21] on button "Update Order" at bounding box center [1301, 21] width 71 height 21
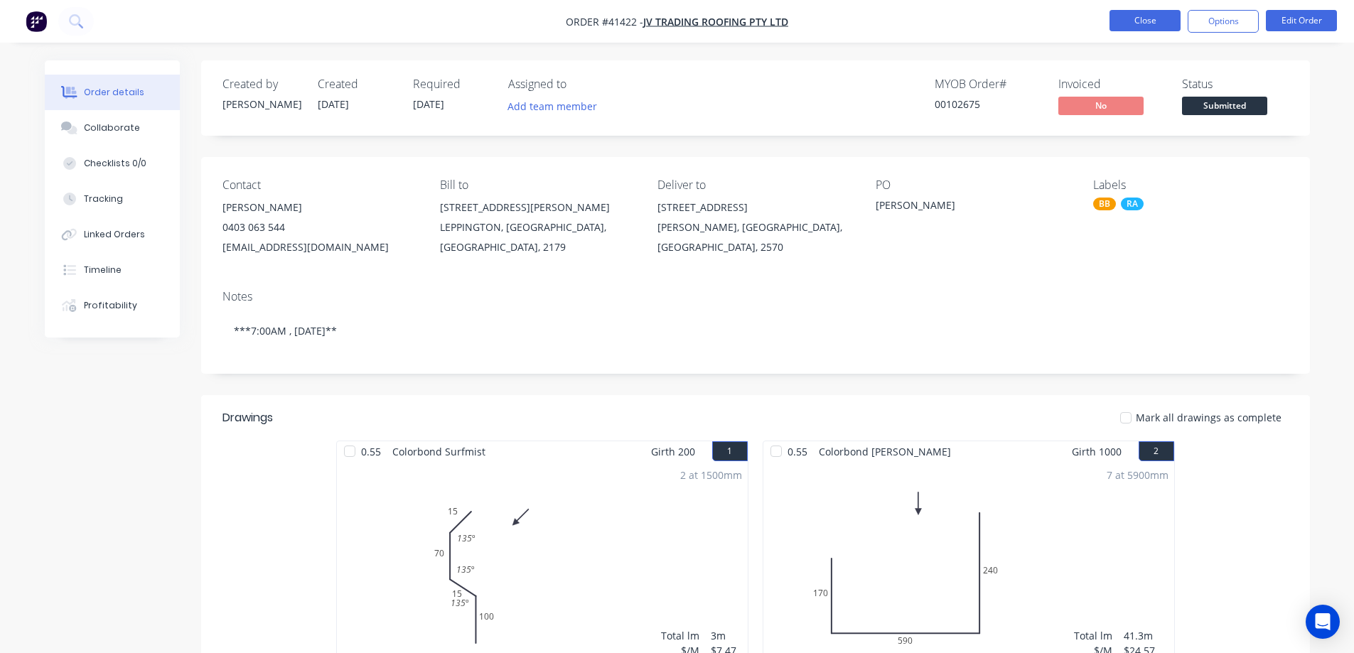
click at [1123, 23] on button "Close" at bounding box center [1145, 20] width 71 height 21
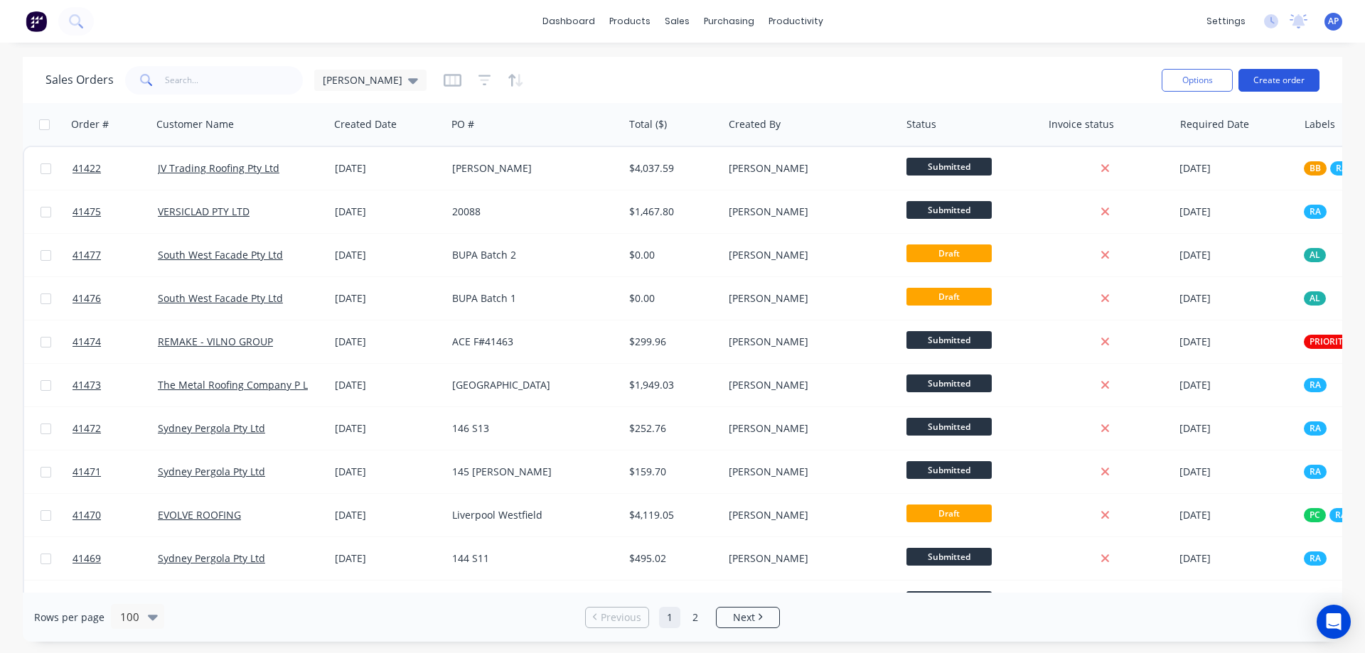
click at [1270, 80] on button "Create order" at bounding box center [1279, 80] width 81 height 23
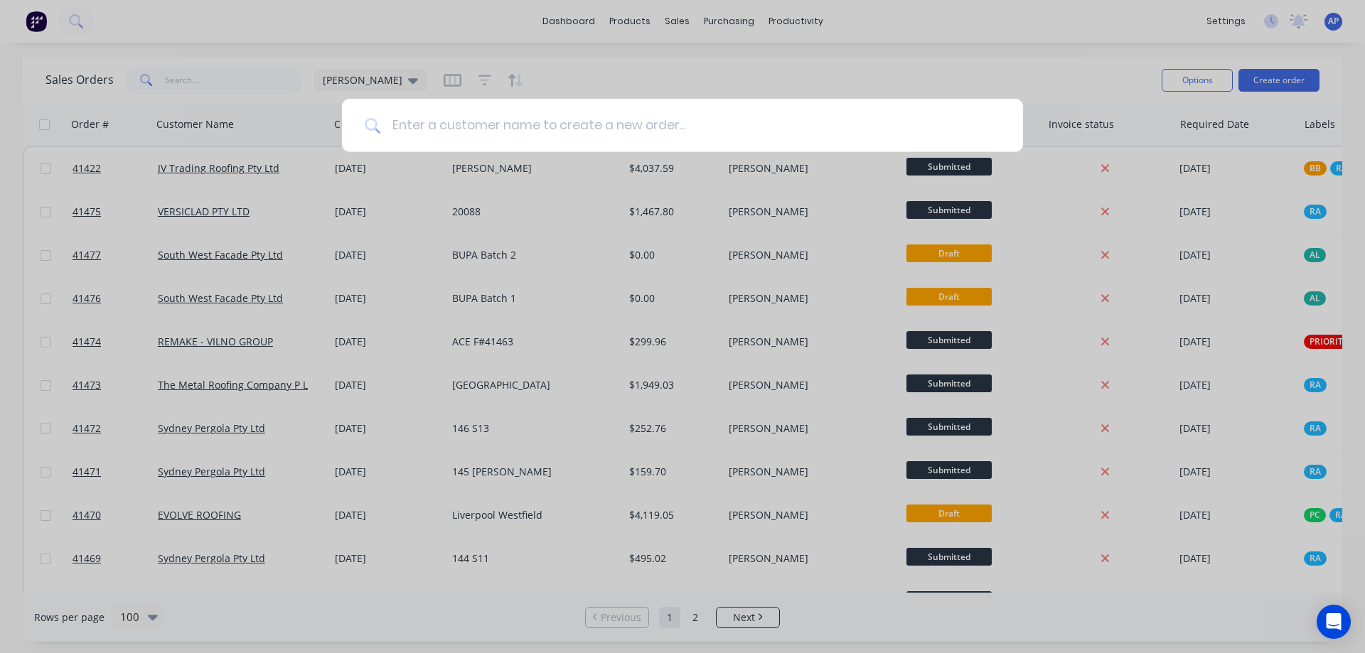
click at [466, 135] on input at bounding box center [690, 125] width 620 height 53
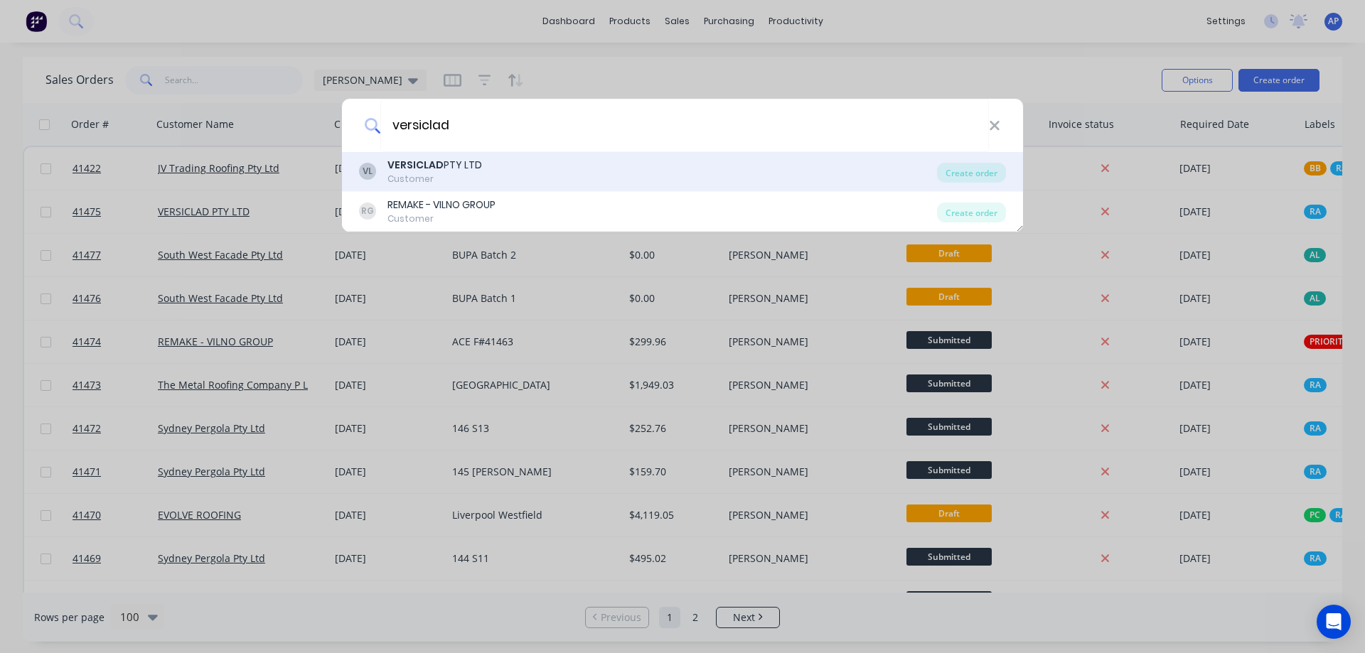
type input "versiclad"
click at [447, 165] on div "VERSICLAD PTY LTD" at bounding box center [434, 165] width 95 height 15
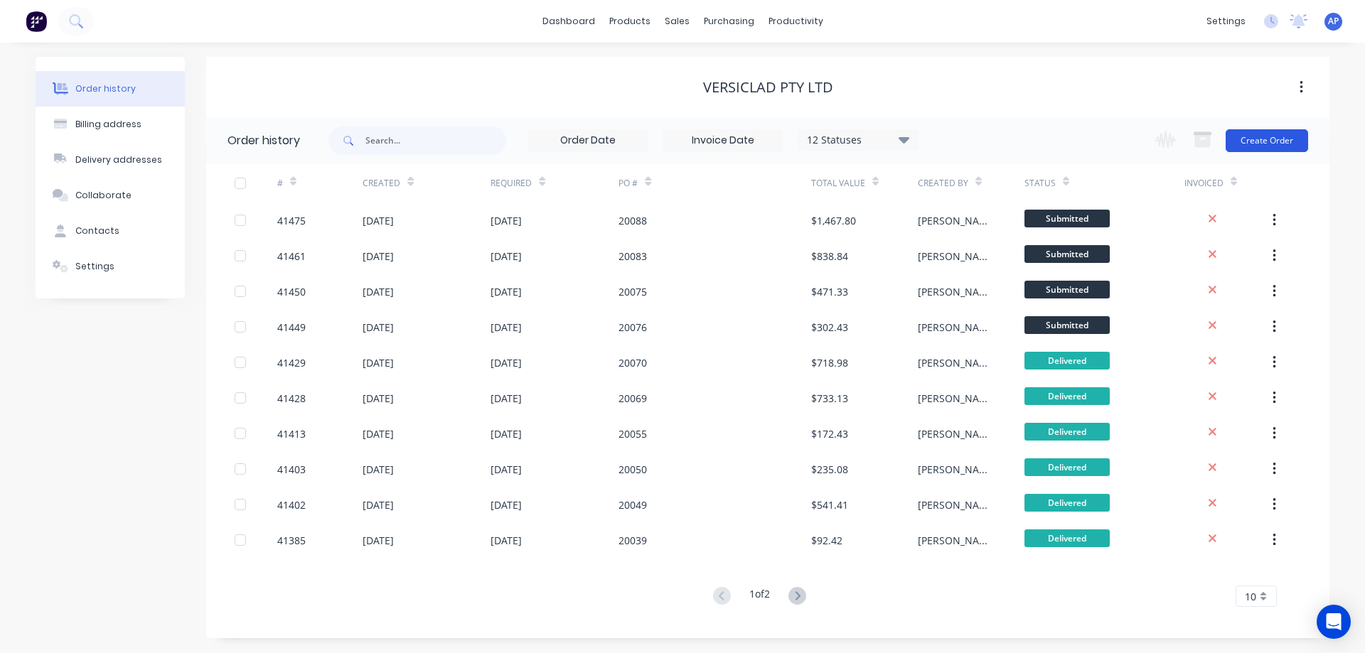
click at [1266, 144] on button "Create Order" at bounding box center [1267, 140] width 82 height 23
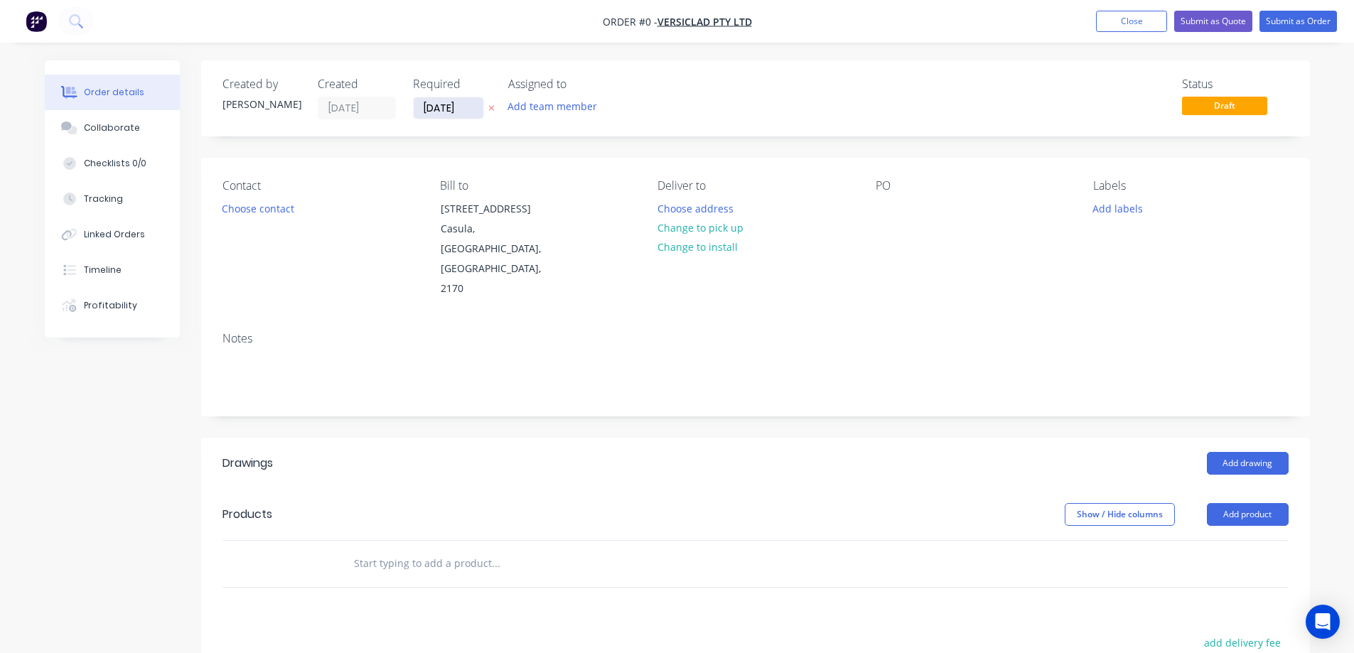
click at [448, 111] on input "[DATE]" at bounding box center [449, 107] width 70 height 21
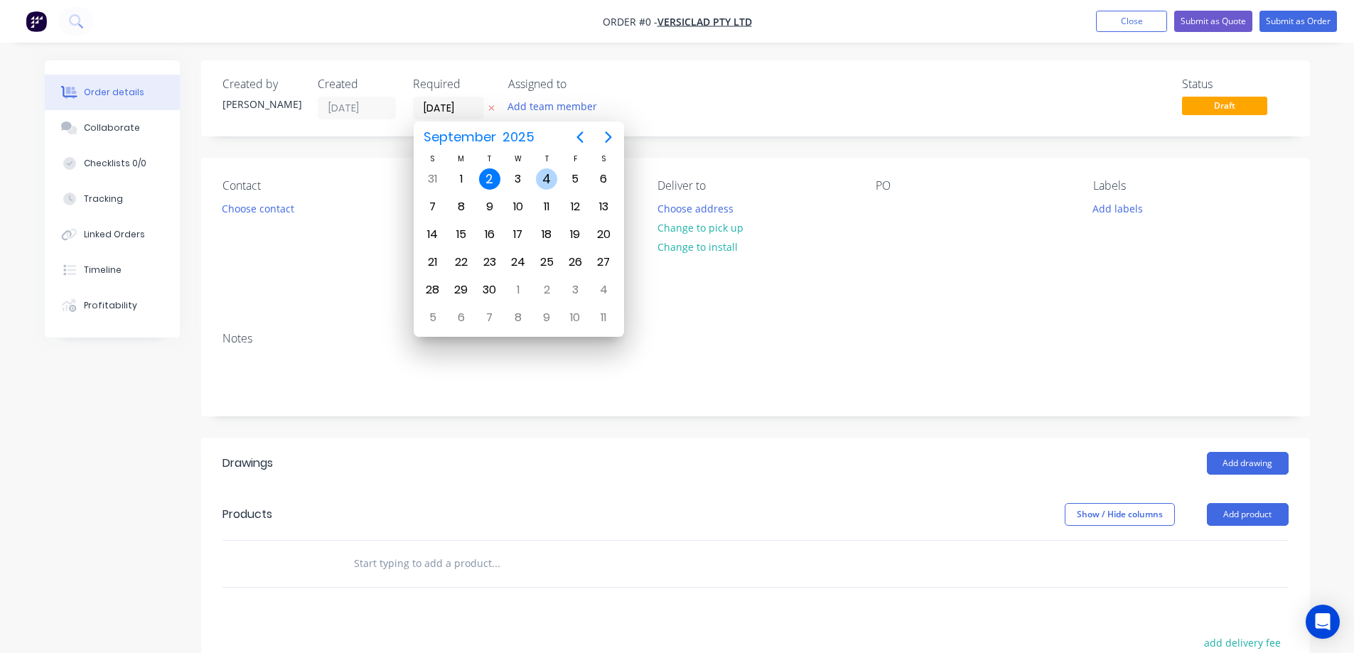
click at [545, 176] on div "4" at bounding box center [546, 179] width 21 height 21
type input "[DATE]"
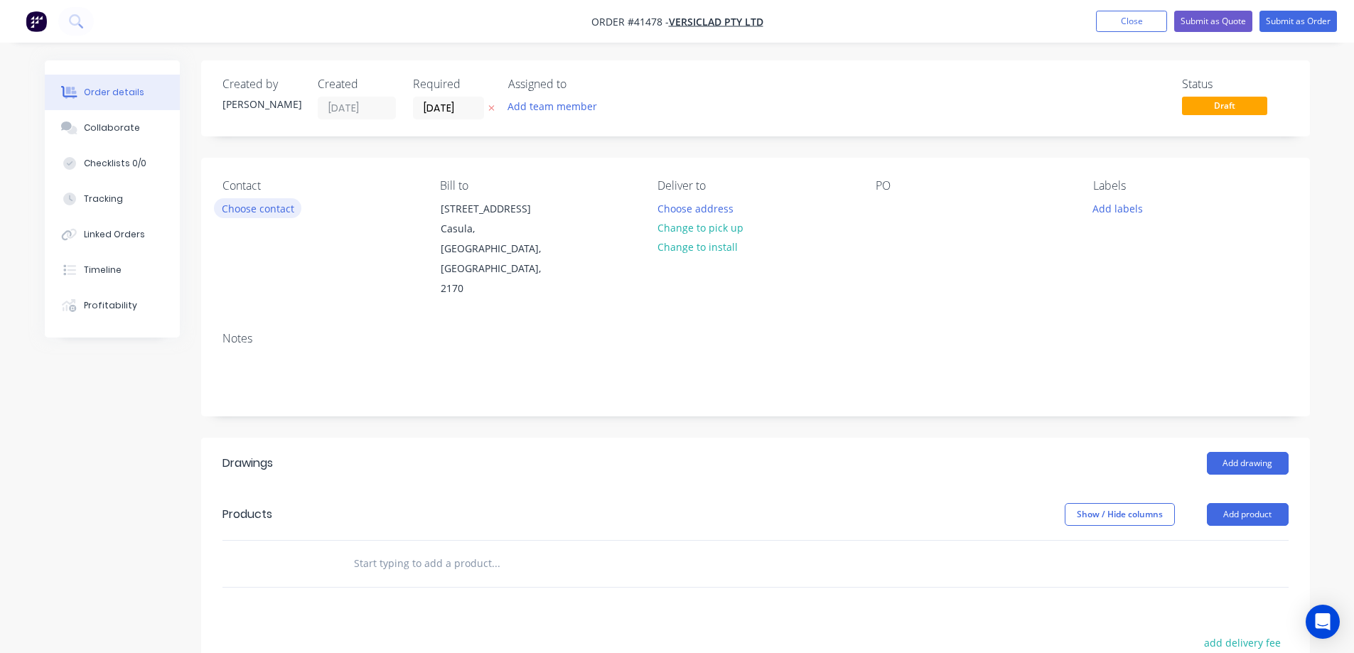
click at [289, 211] on button "Choose contact" at bounding box center [257, 207] width 87 height 19
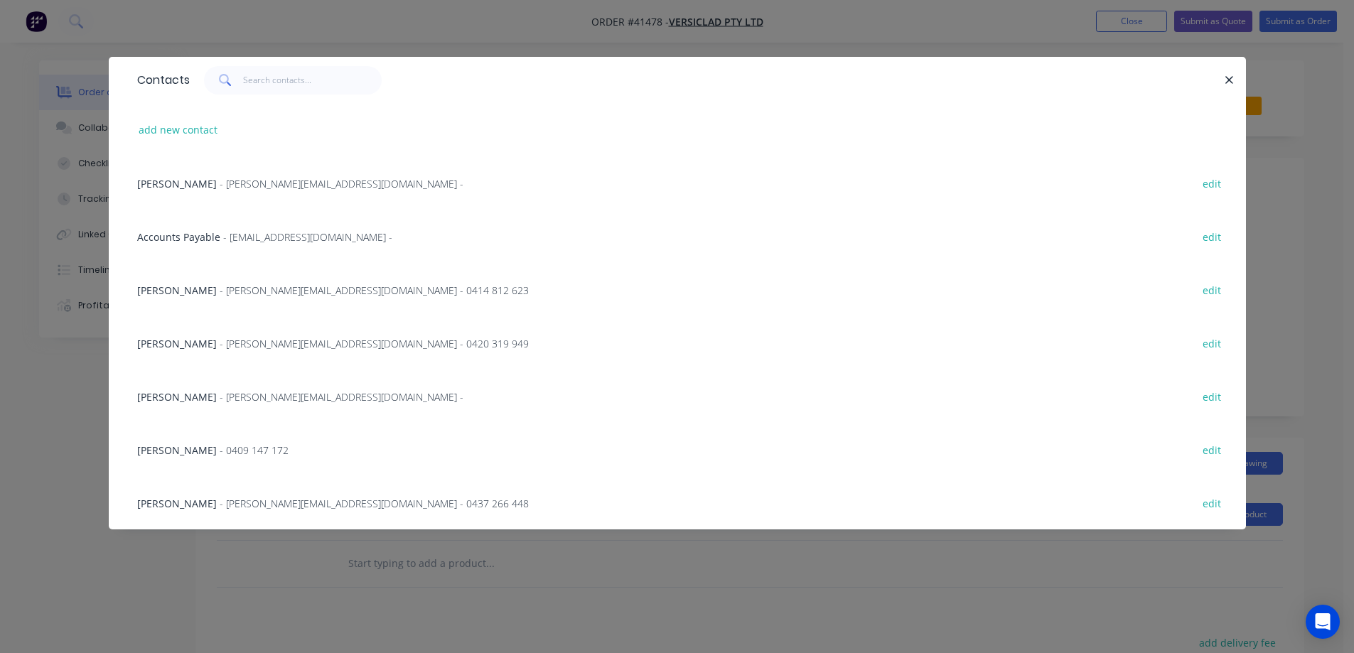
click at [262, 185] on span "- michele@versiclad.com.au -" at bounding box center [342, 184] width 244 height 14
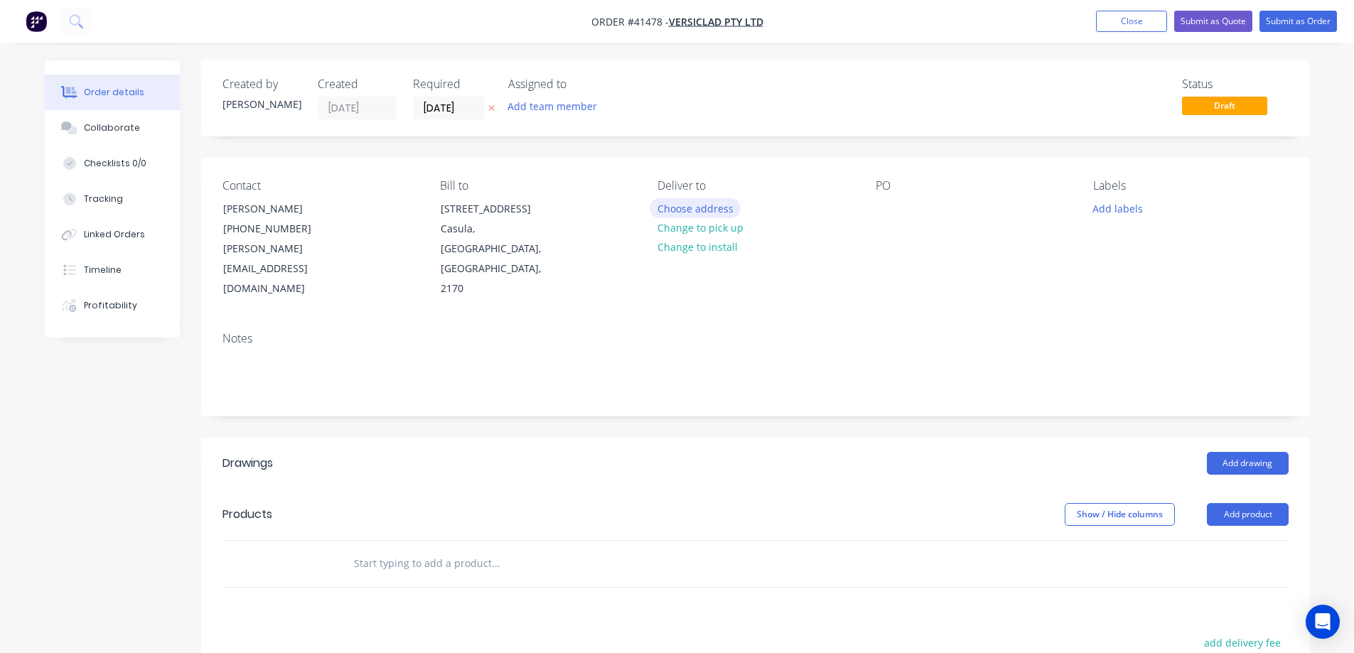
click at [661, 211] on button "Choose address" at bounding box center [695, 207] width 91 height 19
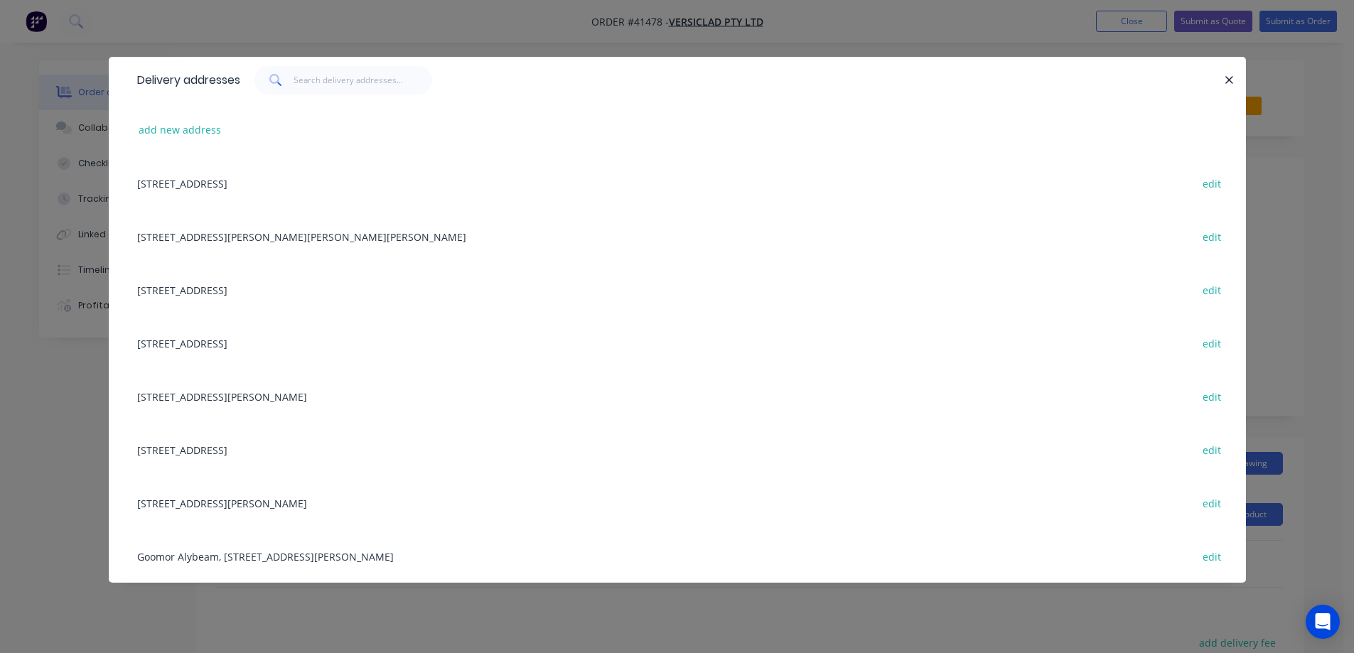
click at [370, 180] on div "3 Berriwerri Place, Casula, New South Wales, Australia, 2170 edit" at bounding box center [677, 182] width 1095 height 53
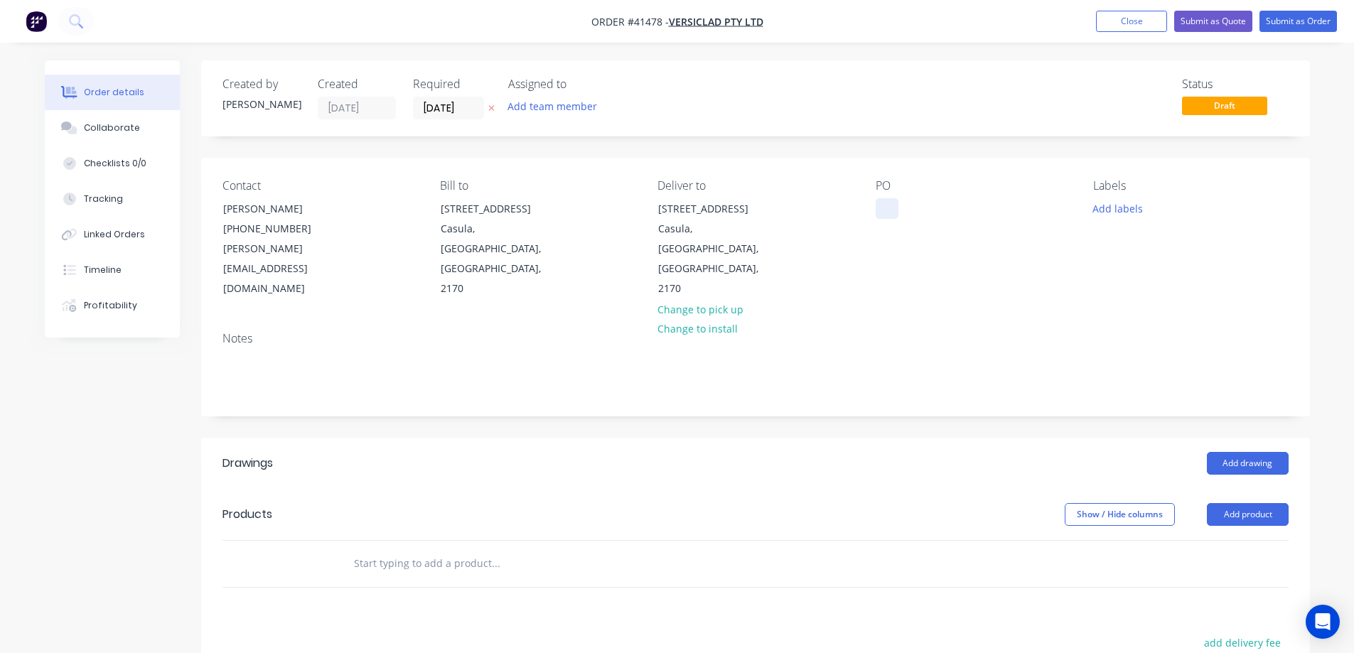
click at [888, 208] on div at bounding box center [887, 208] width 23 height 21
click at [1136, 208] on button "Add labels" at bounding box center [1118, 207] width 65 height 19
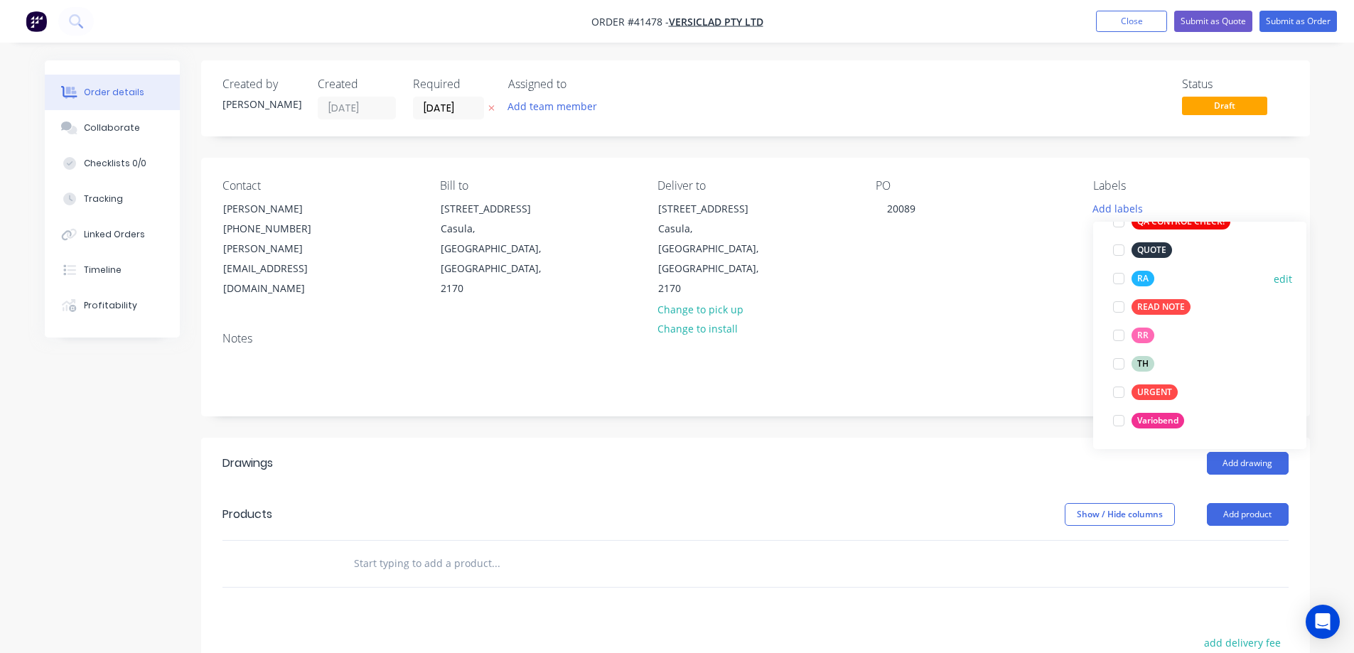
click at [1119, 278] on div at bounding box center [1119, 278] width 28 height 28
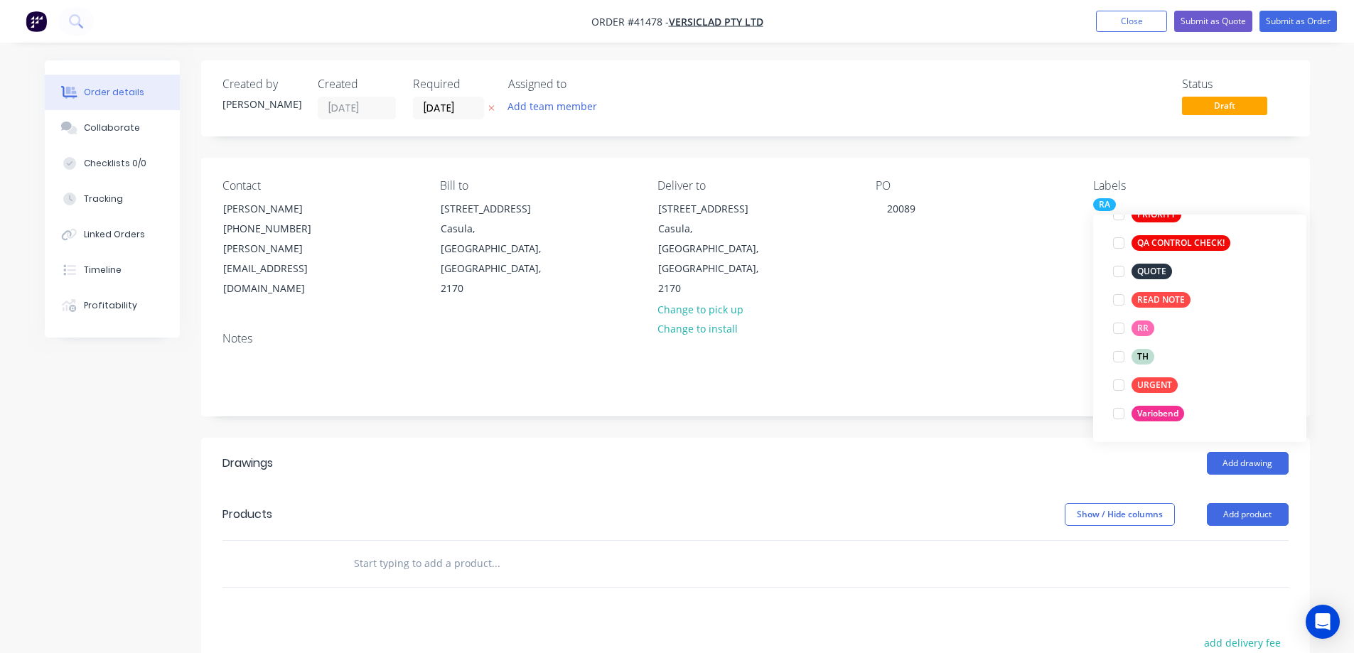
scroll to position [57, 0]
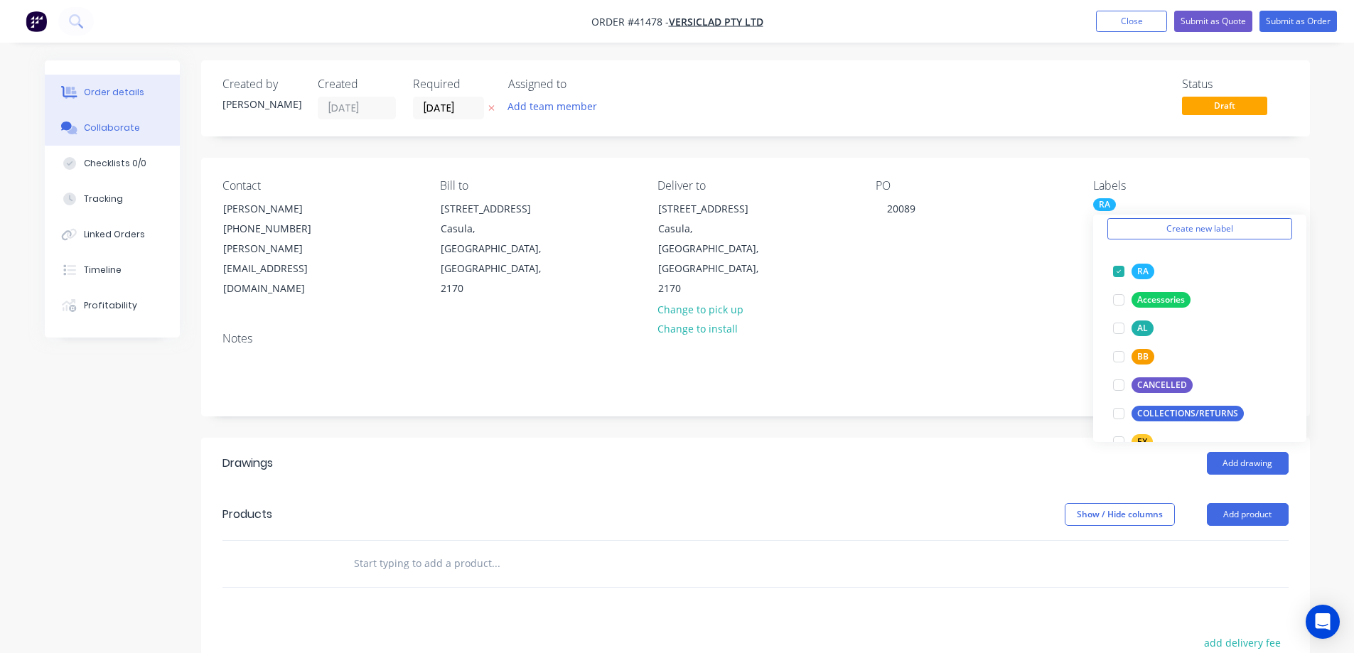
click at [92, 123] on div "Collaborate" at bounding box center [112, 128] width 56 height 13
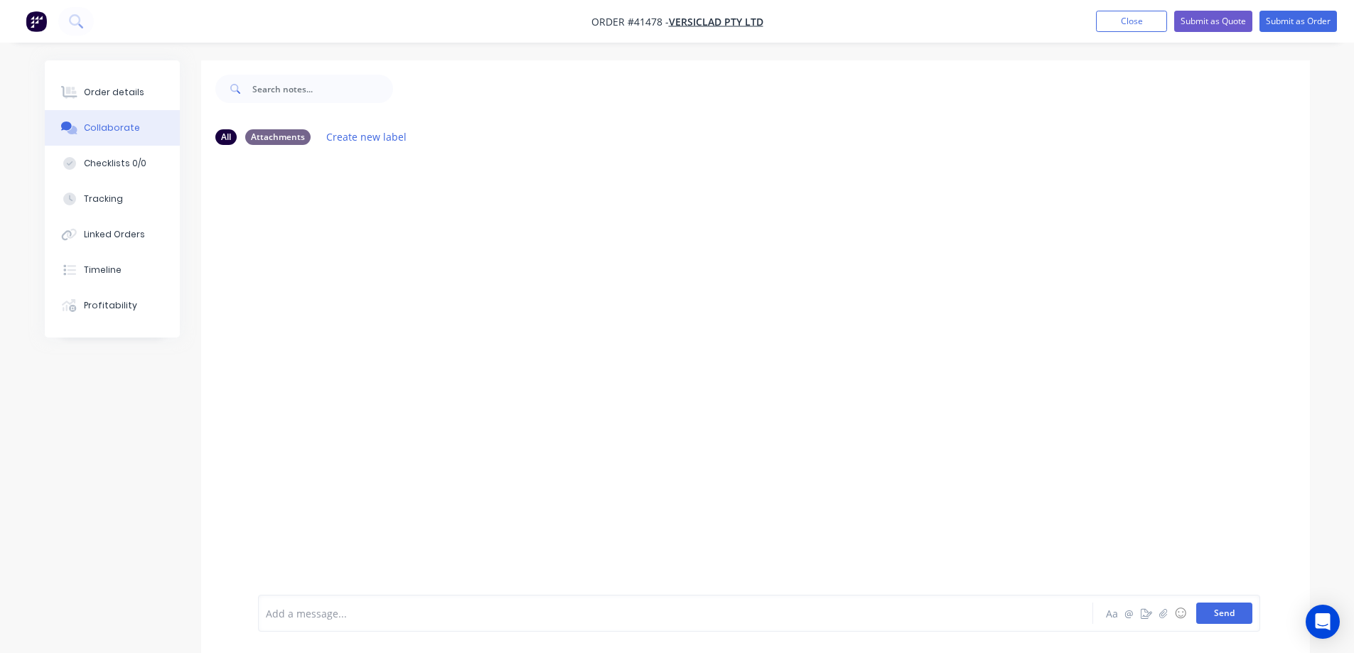
click at [1205, 611] on button "Send" at bounding box center [1225, 613] width 56 height 21
click at [1221, 611] on button "Send" at bounding box center [1225, 613] width 56 height 21
click at [134, 90] on div "Order details" at bounding box center [114, 92] width 60 height 13
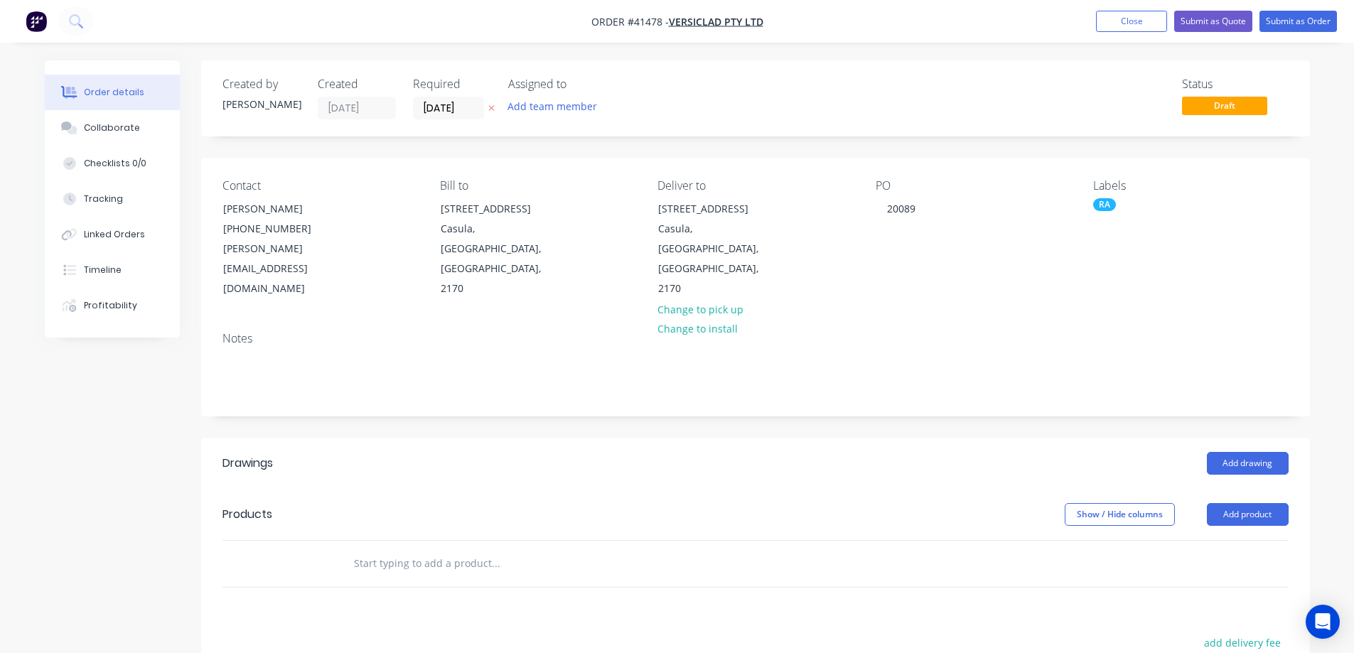
click at [1098, 198] on div "RA" at bounding box center [1105, 204] width 23 height 13
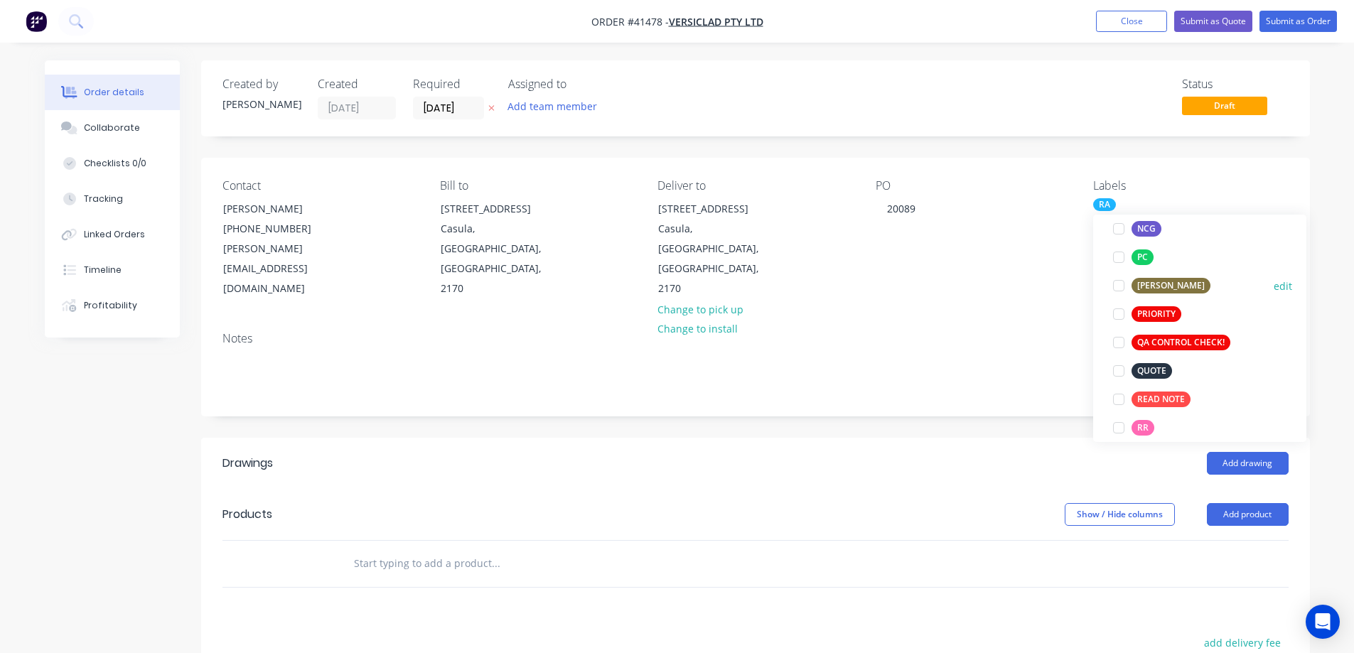
click at [1119, 282] on div at bounding box center [1119, 286] width 28 height 28
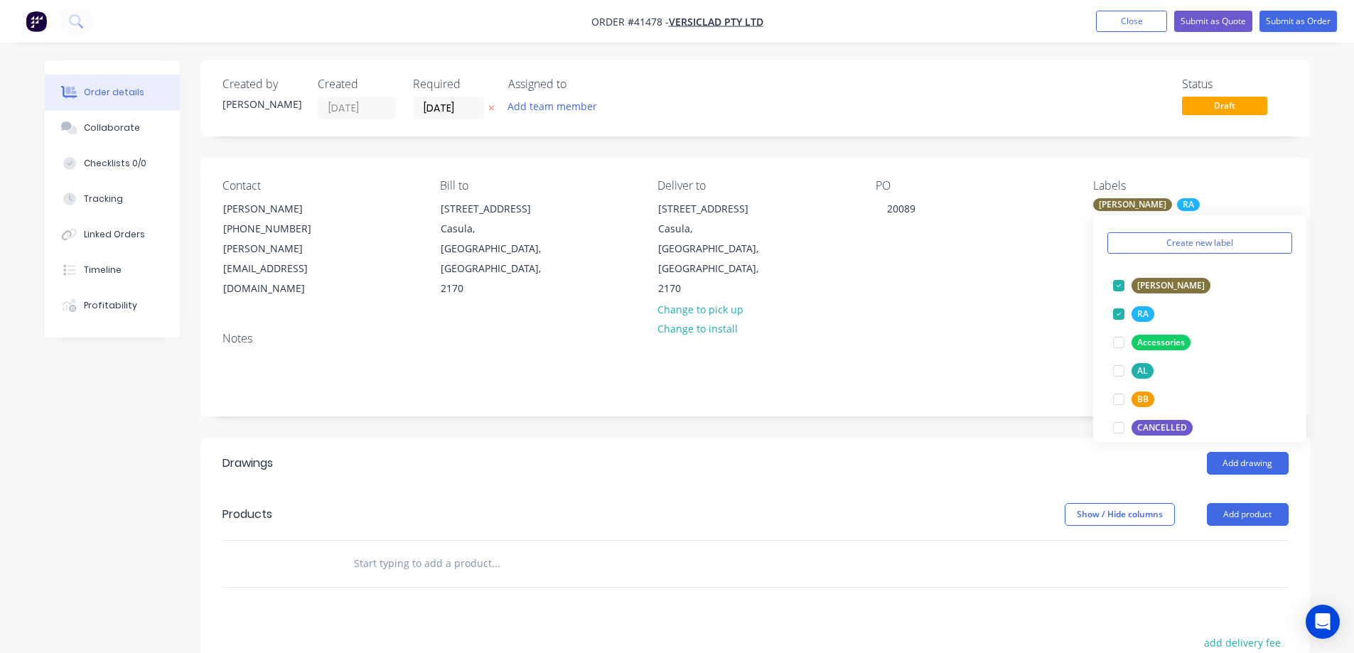
click at [1032, 332] on div "Notes" at bounding box center [756, 339] width 1066 height 14
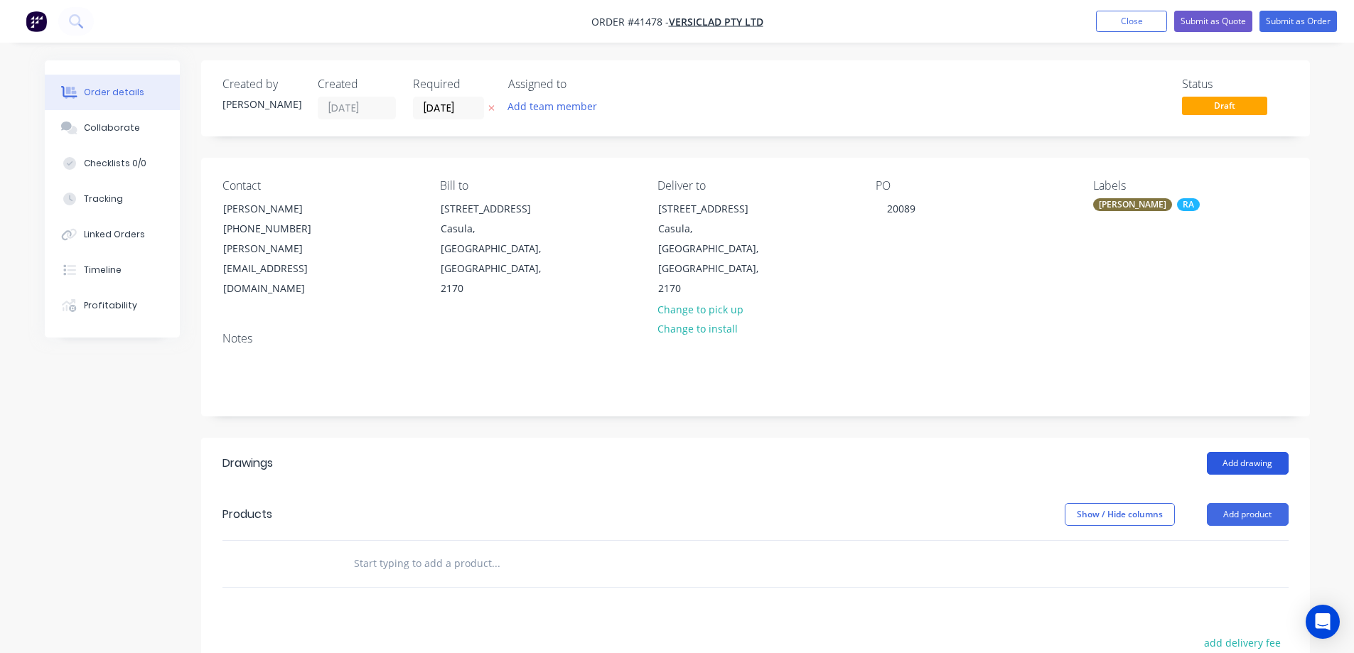
click at [1266, 452] on button "Add drawing" at bounding box center [1248, 463] width 82 height 23
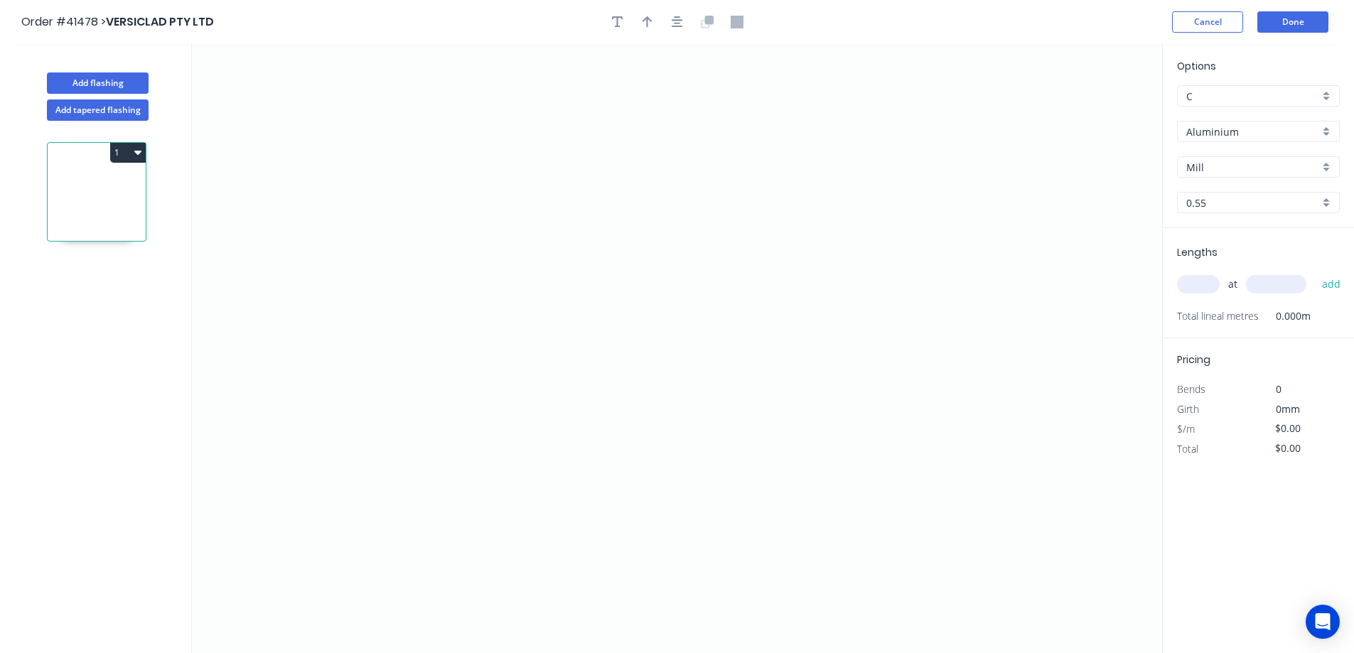
drag, startPoint x: 619, startPoint y: 21, endPoint x: 529, endPoint y: 55, distance: 95.6
click at [618, 21] on icon "button" at bounding box center [617, 22] width 11 height 13
click at [282, 80] on textarea at bounding box center [283, 100] width 115 height 53
type textarea "b"
type textarea "BCCS75, 3 DEG SHED B"
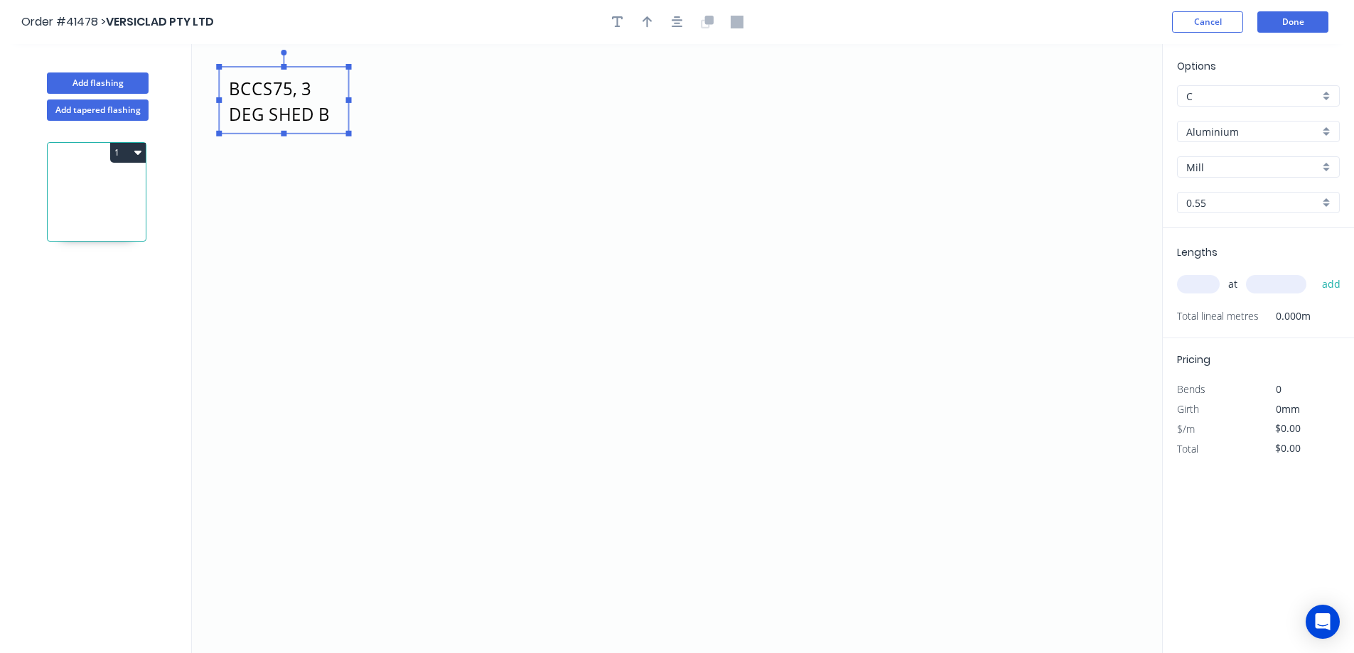
click at [1330, 128] on div "Aluminium" at bounding box center [1258, 131] width 163 height 21
click at [1333, 129] on div "Aluminium" at bounding box center [1258, 131] width 163 height 21
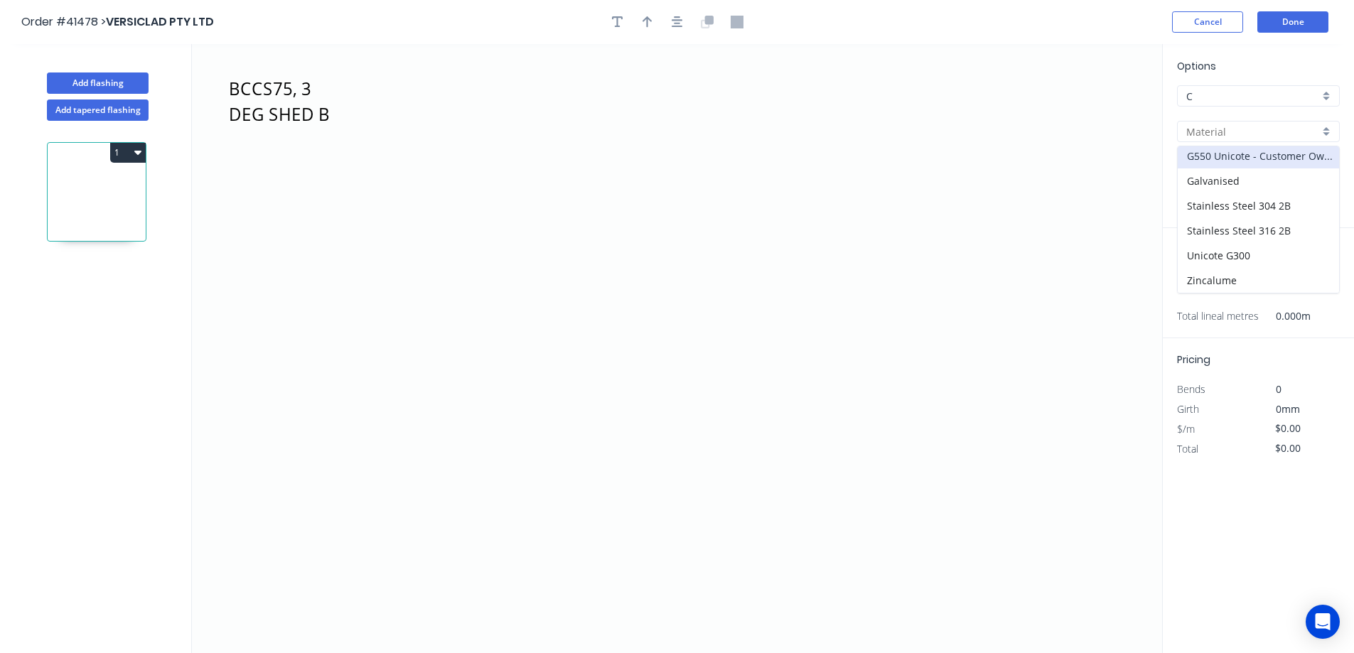
scroll to position [26, 0]
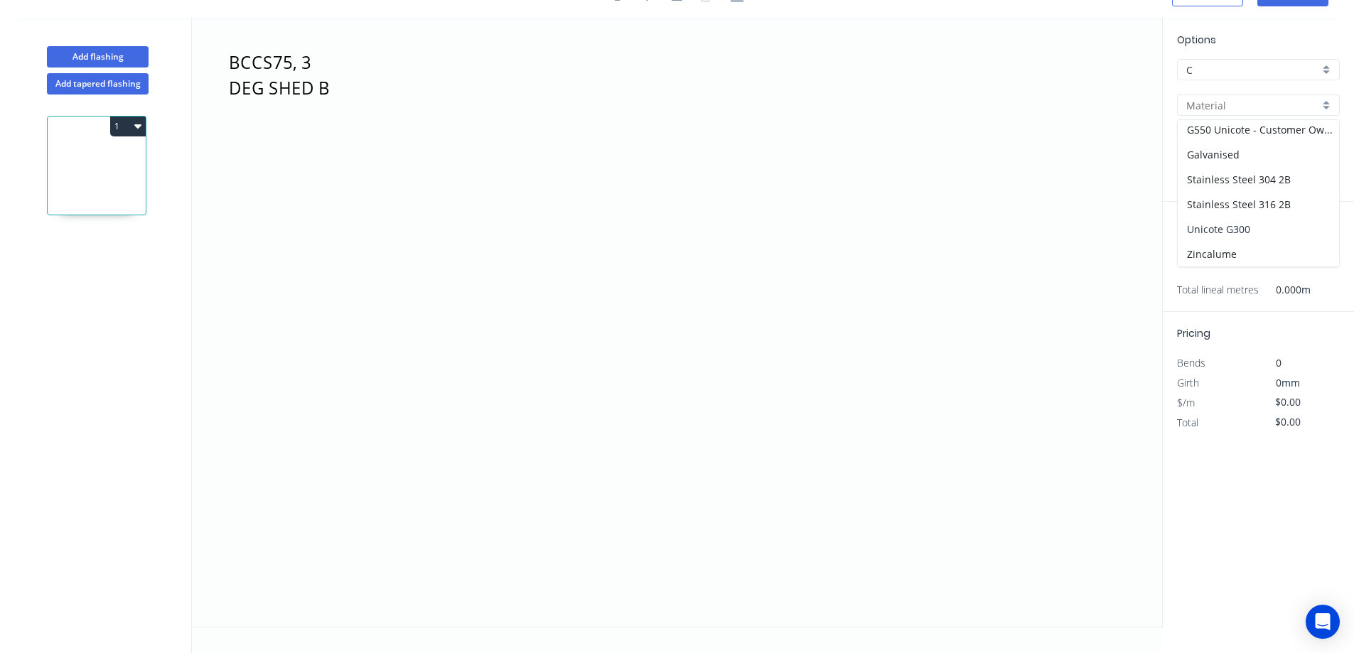
click at [1268, 228] on div "Unicote G300" at bounding box center [1258, 229] width 161 height 25
type input "Unicote G300"
type input "Pearl White"
type input "1.0"
click at [1328, 176] on div "1.0" at bounding box center [1258, 176] width 163 height 21
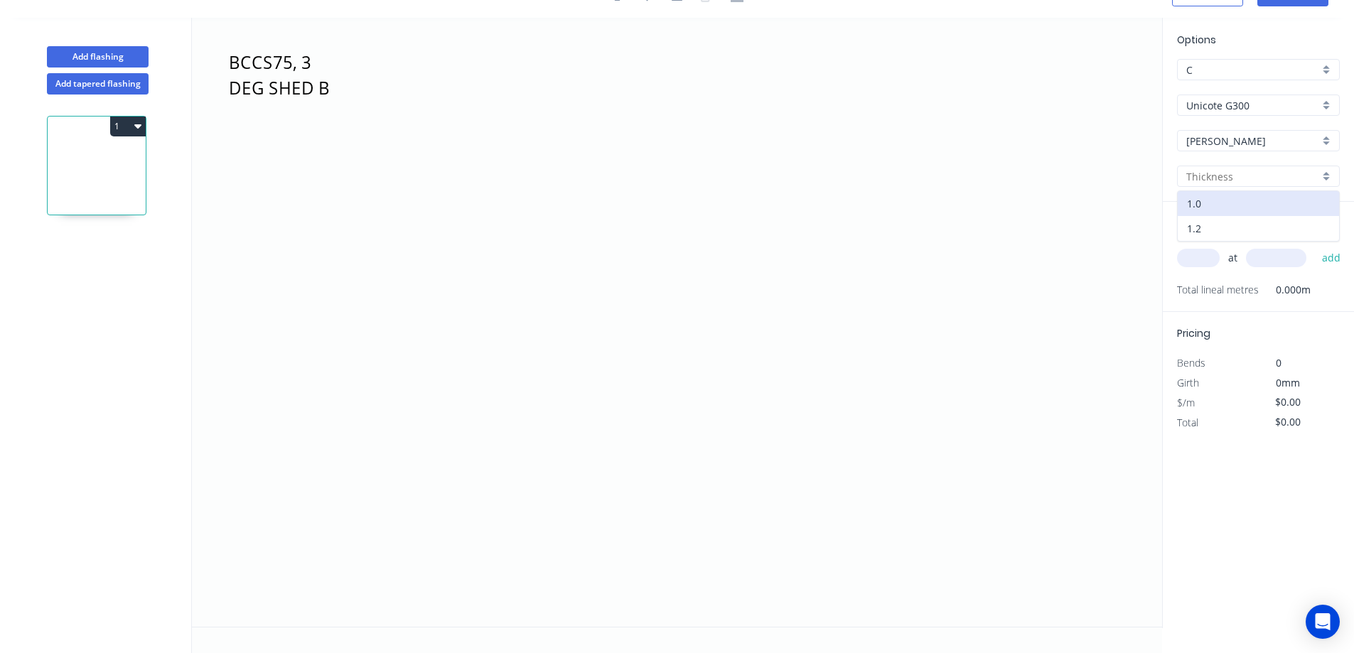
click at [1256, 217] on div "1.2" at bounding box center [1258, 228] width 161 height 25
type input "1.2"
click at [1201, 262] on input "text" at bounding box center [1198, 258] width 43 height 18
type input "2"
type input "6000"
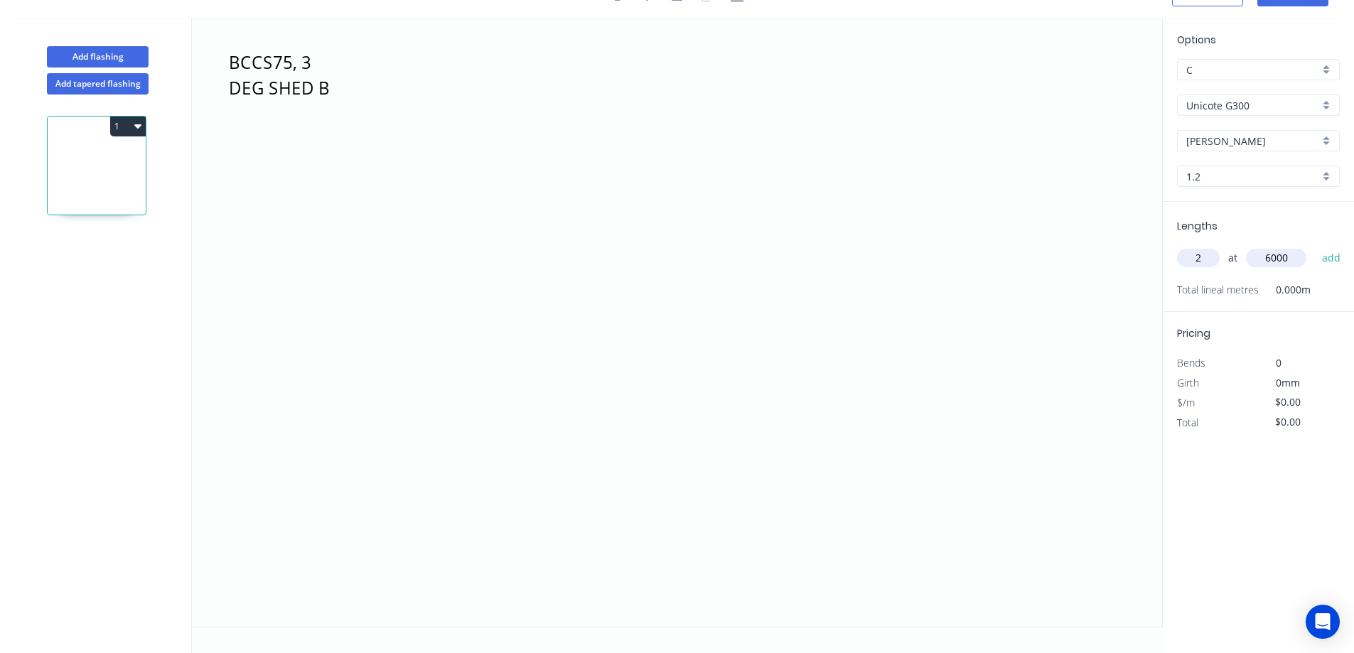
click at [1315, 246] on button "add" at bounding box center [1331, 258] width 33 height 24
drag, startPoint x: 817, startPoint y: 373, endPoint x: 739, endPoint y: 397, distance: 81.4
click at [739, 397] on icon "BCCS75, 3 DEG SHED B" at bounding box center [677, 322] width 971 height 609
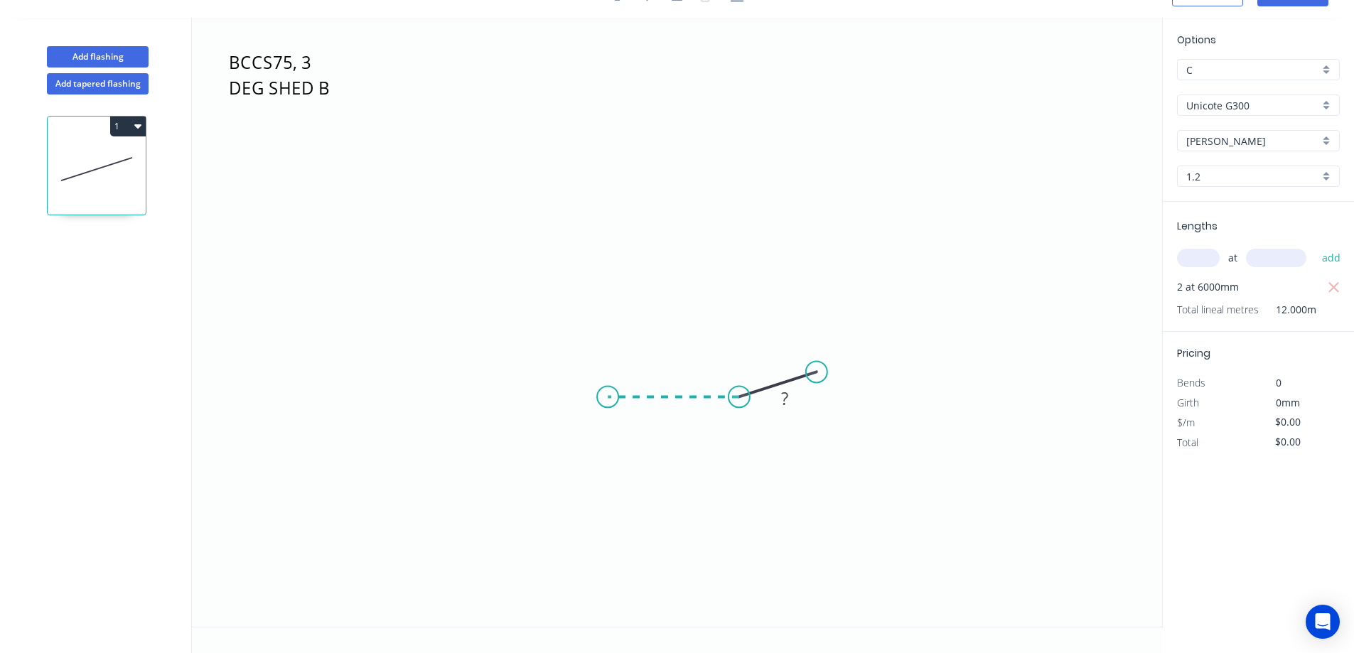
click at [584, 388] on icon "BCCS75, 3 DEG SHED B ?" at bounding box center [677, 322] width 971 height 609
drag, startPoint x: 583, startPoint y: 381, endPoint x: 499, endPoint y: 162, distance: 234.5
click at [499, 162] on icon "BCCS75, 3 DEG SHED B ? ? ? º" at bounding box center [677, 322] width 971 height 609
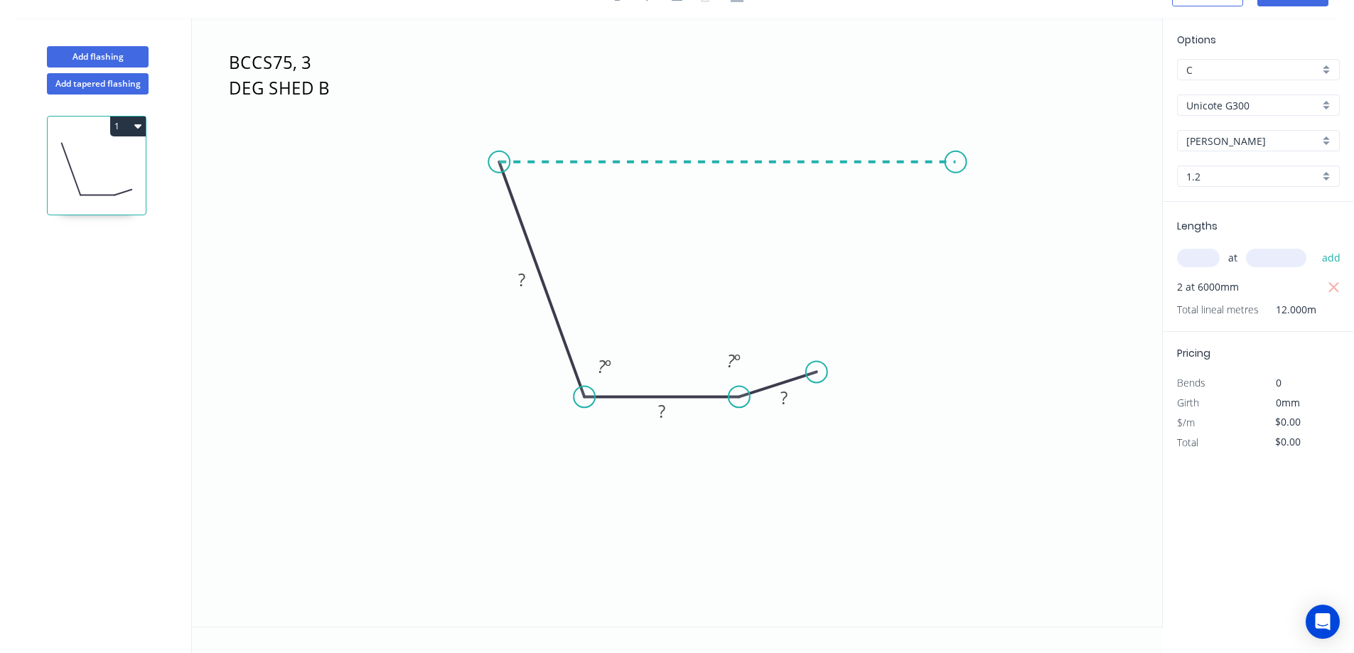
drag, startPoint x: 662, startPoint y: 159, endPoint x: 956, endPoint y: 166, distance: 294.4
click at [956, 166] on icon "BCCS75, 3 DEG SHED B ? ? ? ? º ? º" at bounding box center [677, 322] width 971 height 609
click at [956, 166] on circle at bounding box center [956, 161] width 21 height 21
click at [788, 394] on rect at bounding box center [785, 399] width 28 height 20
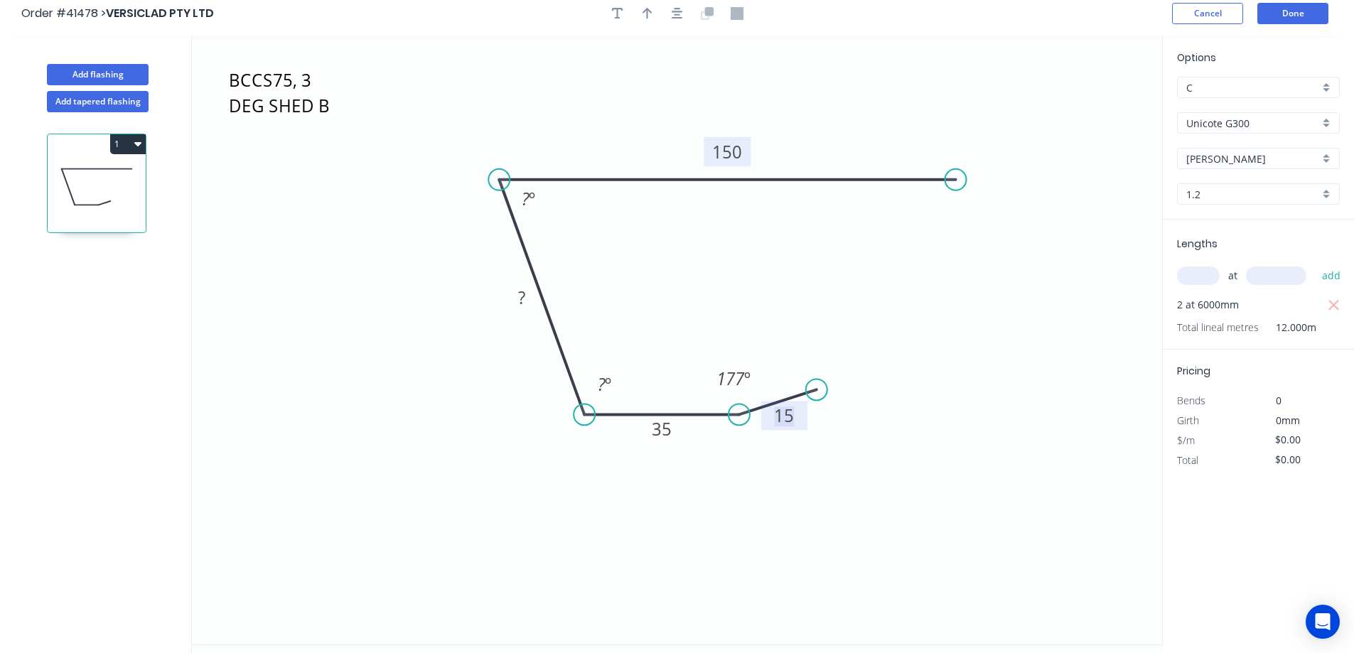
scroll to position [0, 0]
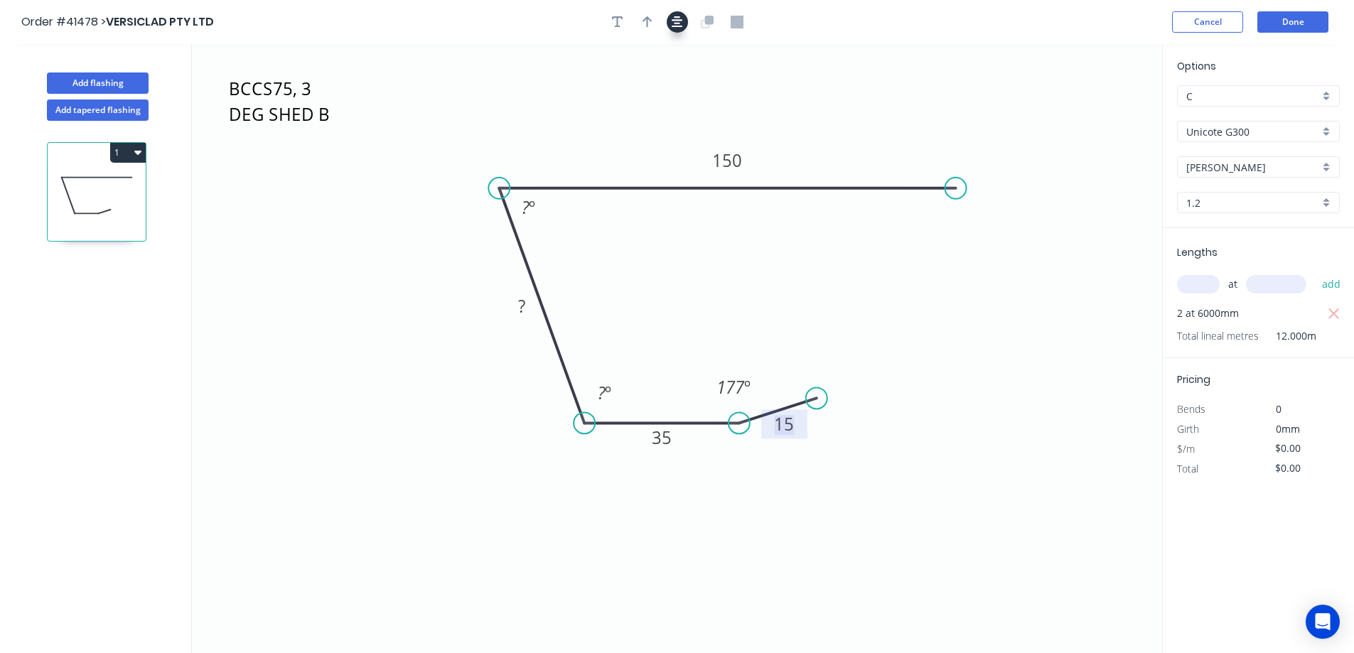
drag, startPoint x: 650, startPoint y: 21, endPoint x: 678, endPoint y: 27, distance: 29.0
click at [653, 21] on button "button" at bounding box center [647, 21] width 21 height 21
drag, startPoint x: 1090, startPoint y: 108, endPoint x: 631, endPoint y: 148, distance: 461.0
click at [638, 148] on icon at bounding box center [644, 126] width 13 height 46
click at [134, 156] on icon "button" at bounding box center [137, 151] width 7 height 11
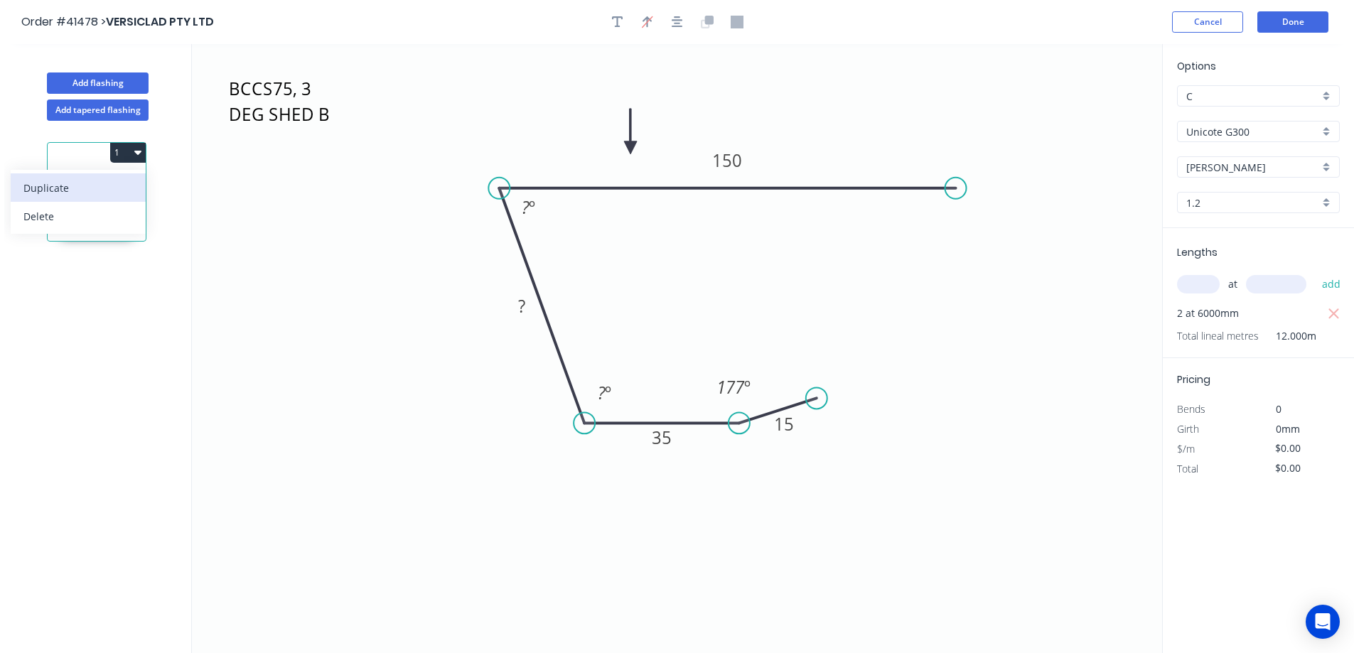
click at [115, 181] on div "Duplicate" at bounding box center [77, 188] width 109 height 21
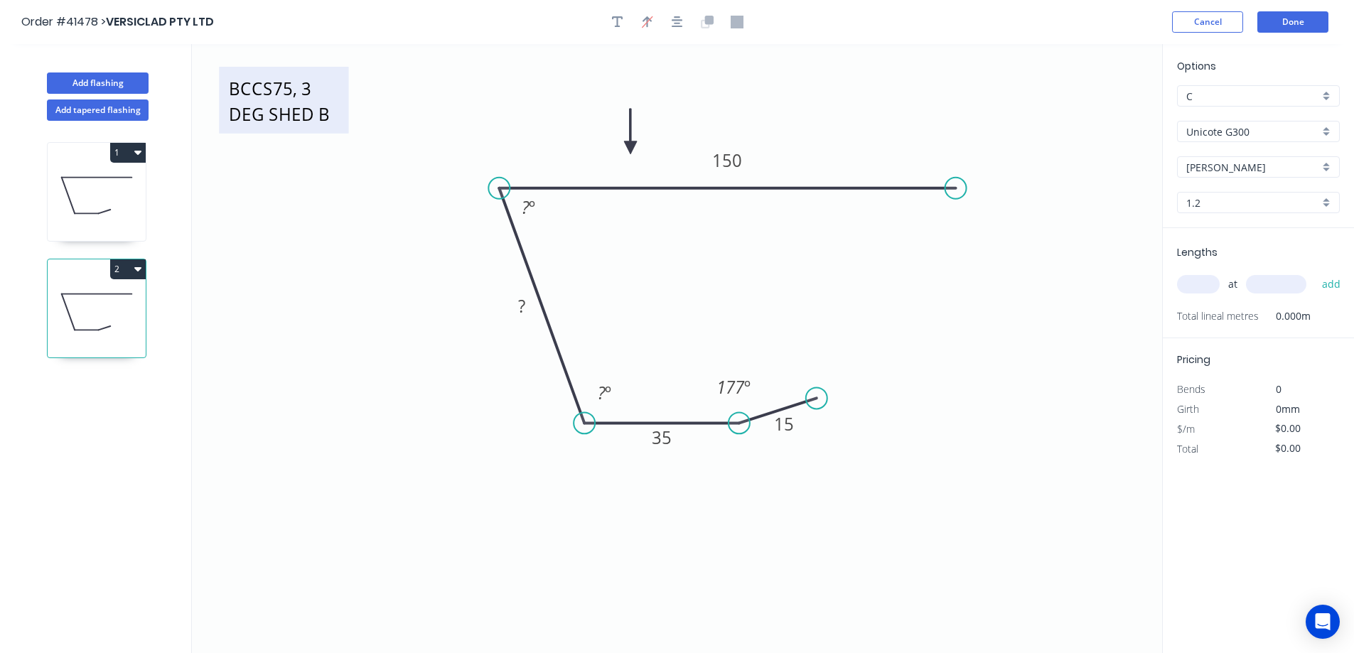
click at [253, 103] on textarea "BCCS75, 3 DEG SHED B" at bounding box center [283, 100] width 115 height 53
type textarea "BCS75, 1 DEG LIFE"
click at [1197, 288] on input "text" at bounding box center [1198, 284] width 43 height 18
type input "2"
type input "5800"
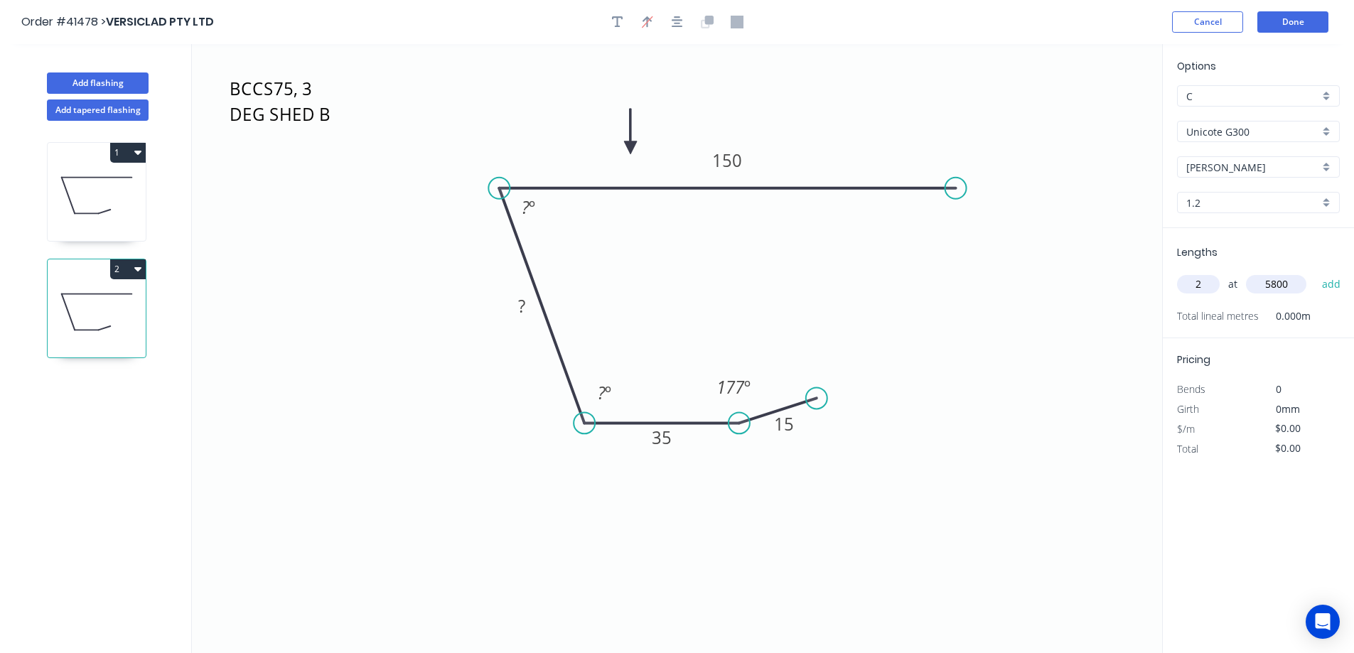
click at [1315, 272] on button "add" at bounding box center [1331, 284] width 33 height 24
click at [137, 269] on icon "button" at bounding box center [137, 269] width 7 height 4
drag, startPoint x: 127, startPoint y: 295, endPoint x: 134, endPoint y: 286, distance: 12.1
click at [127, 293] on button "Duplicate" at bounding box center [78, 304] width 135 height 28
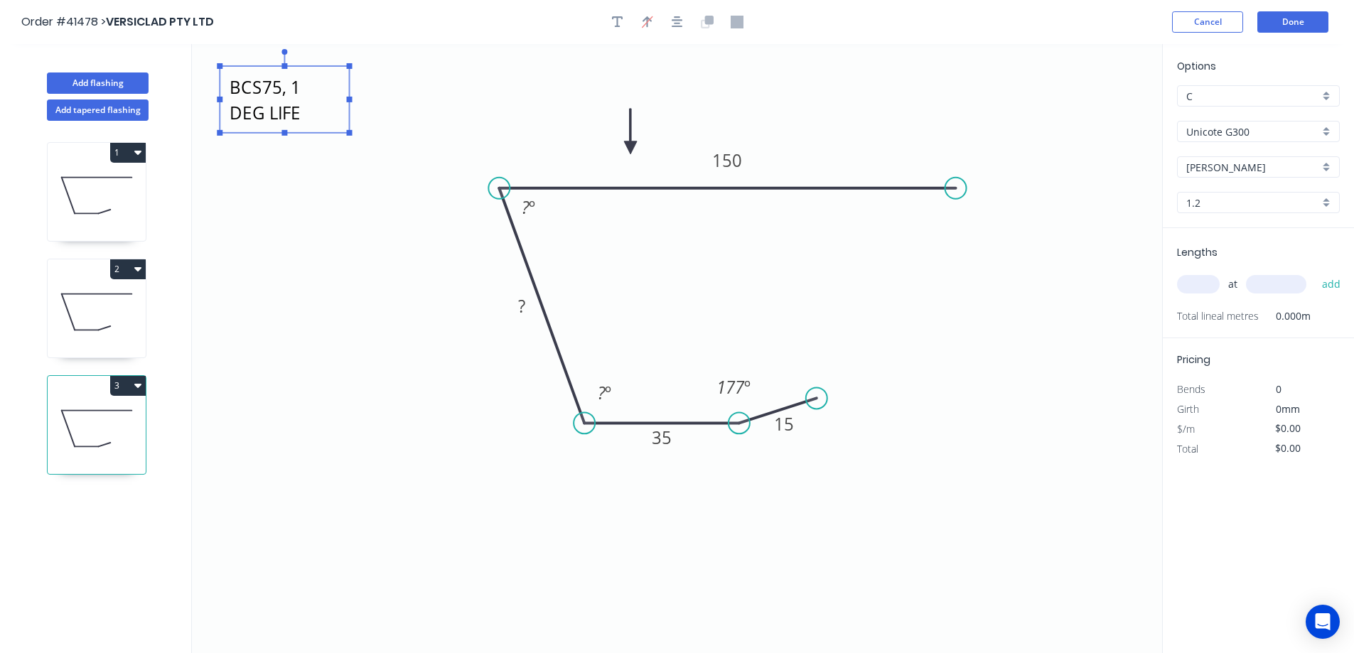
click at [245, 100] on textarea "BCS75, 1 DEG LIFE" at bounding box center [284, 99] width 115 height 53
drag, startPoint x: 347, startPoint y: 100, endPoint x: 373, endPoint y: 97, distance: 25.7
click at [368, 97] on rect at bounding box center [365, 100] width 6 height 6
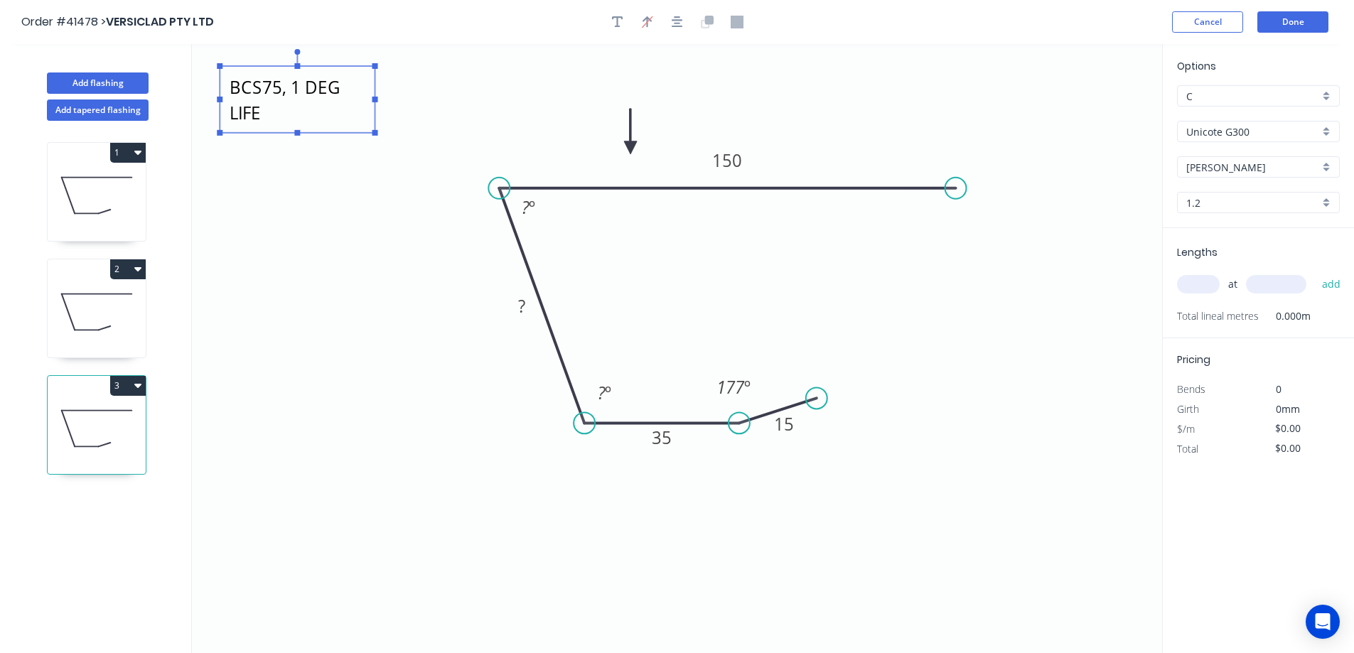
type textarea "BCCS125, 10 DEG BUNING C"
click at [1203, 286] on input "text" at bounding box center [1198, 284] width 43 height 18
type input "3"
type input "5800"
click at [1315, 272] on button "add" at bounding box center [1331, 284] width 33 height 24
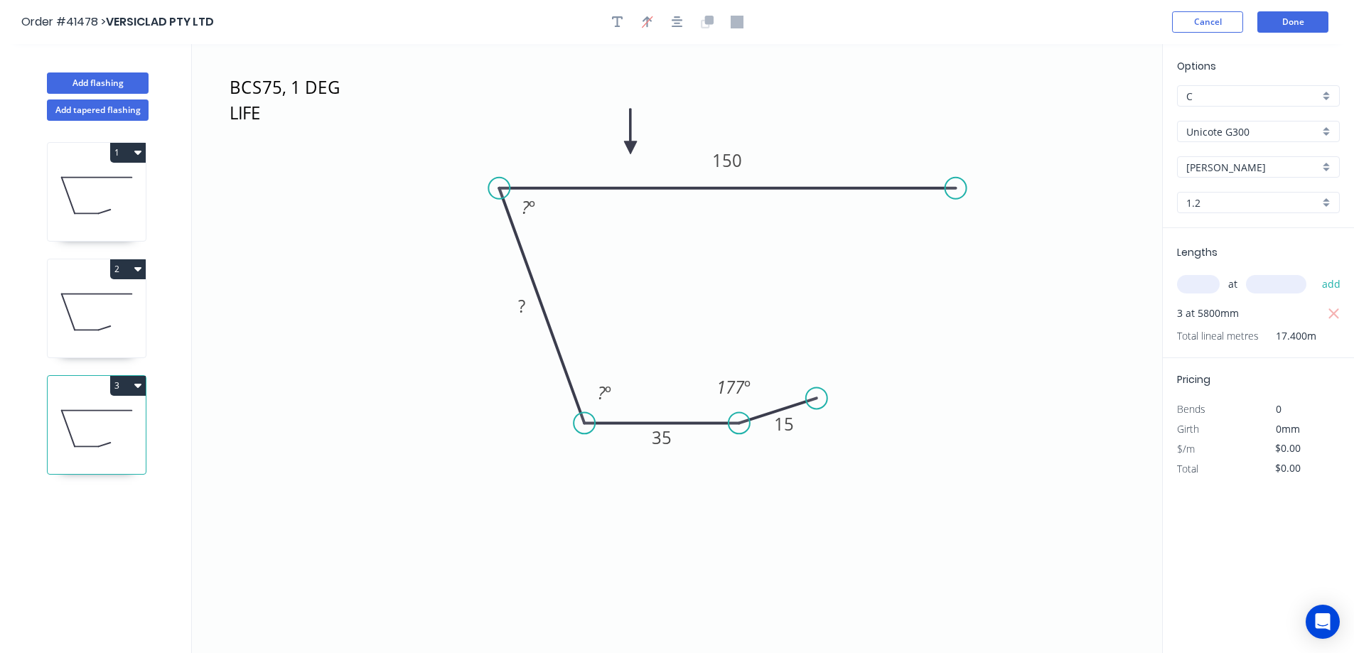
click at [141, 387] on button "3" at bounding box center [128, 386] width 36 height 20
drag, startPoint x: 136, startPoint y: 419, endPoint x: 183, endPoint y: 328, distance: 102.4
click at [136, 419] on button "Duplicate" at bounding box center [78, 421] width 135 height 28
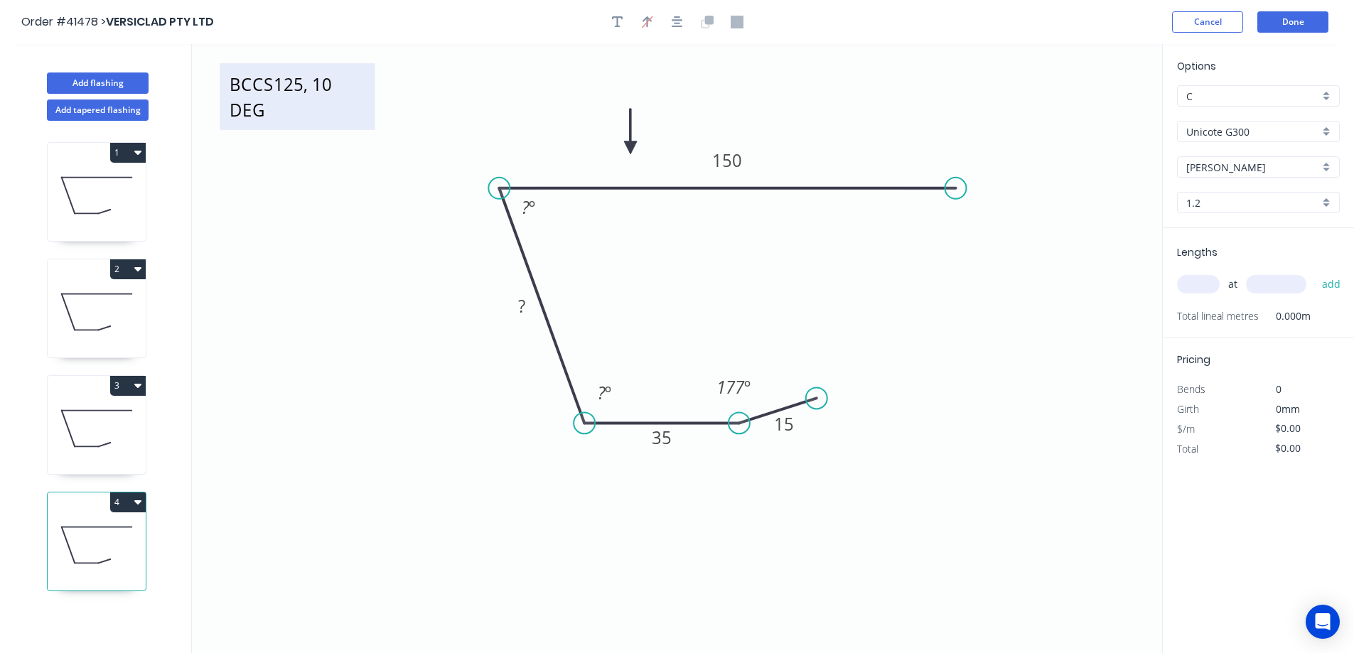
click at [268, 98] on textarea "BCCS125, 10 DEG BUNING C" at bounding box center [297, 96] width 141 height 53
type textarea "BCS75, 2 DEG SUNRISE"
click at [1201, 289] on input "text" at bounding box center [1198, 284] width 43 height 18
type input "1"
type input "8000"
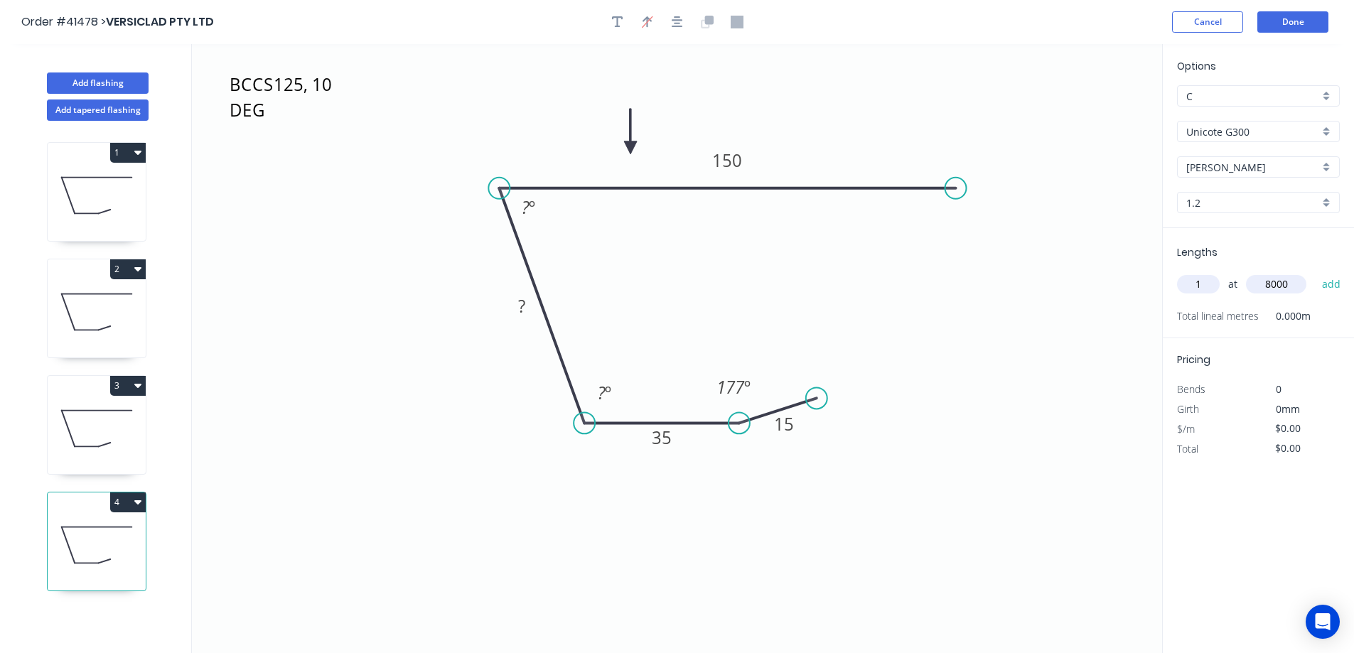
click at [1315, 272] on button "add" at bounding box center [1331, 284] width 33 height 24
click at [139, 502] on icon "button" at bounding box center [137, 503] width 7 height 4
click at [125, 523] on button "Duplicate" at bounding box center [78, 537] width 135 height 28
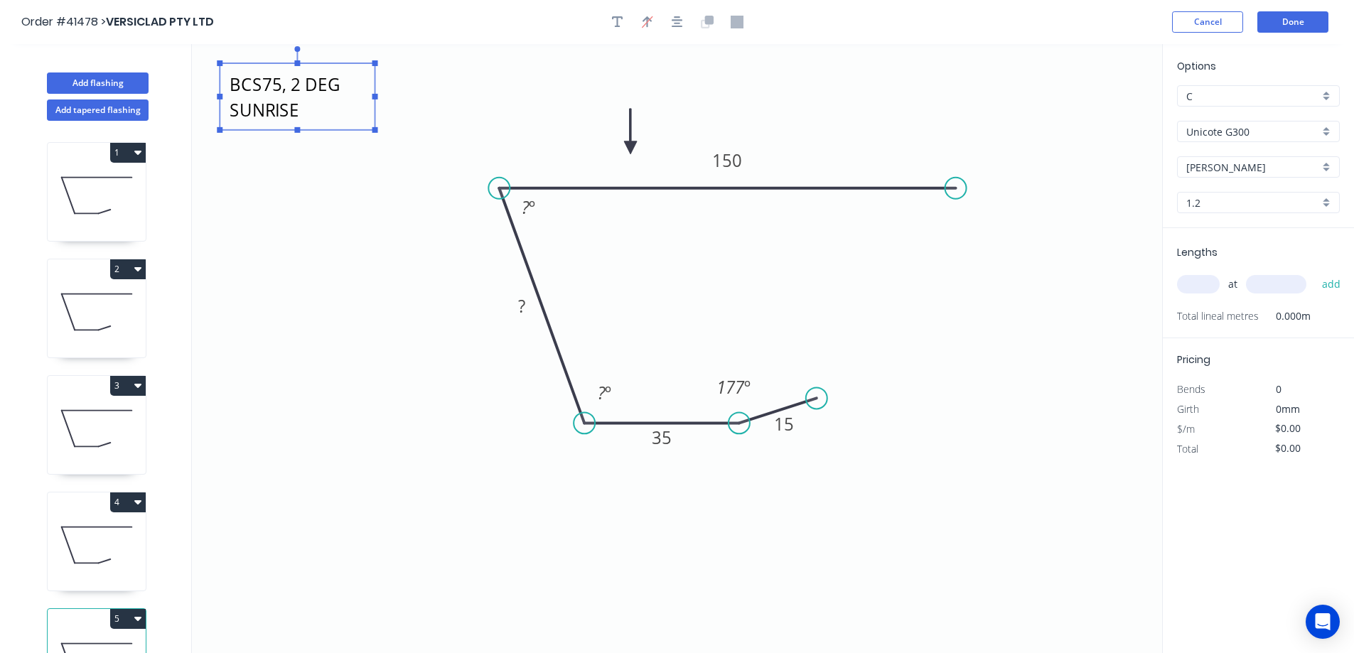
click at [284, 106] on textarea "BCS75, 2 DEG SUNRISE" at bounding box center [297, 96] width 141 height 53
type textarea "BCVS50, 3 DEG PETRIES"
click at [1198, 289] on input "text" at bounding box center [1198, 284] width 43 height 18
type input "1"
type input "4800"
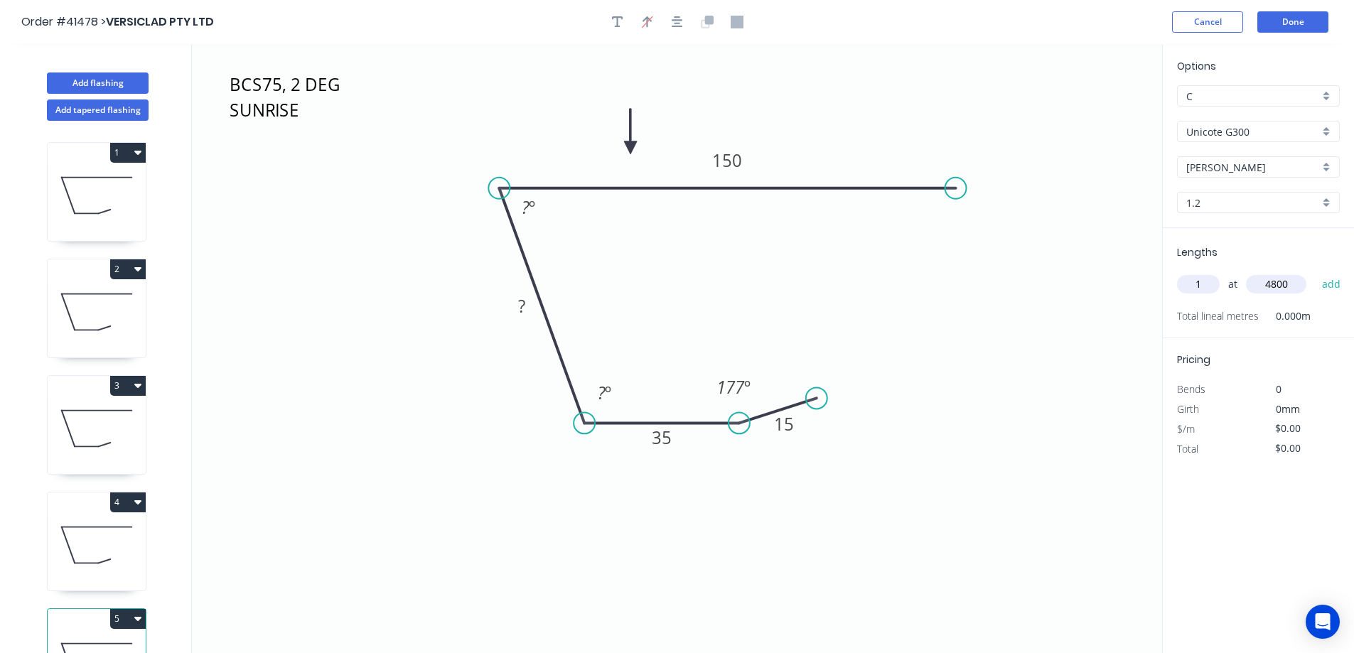
click at [1315, 272] on button "add" at bounding box center [1331, 284] width 33 height 24
click at [1308, 21] on button "Done" at bounding box center [1293, 21] width 71 height 21
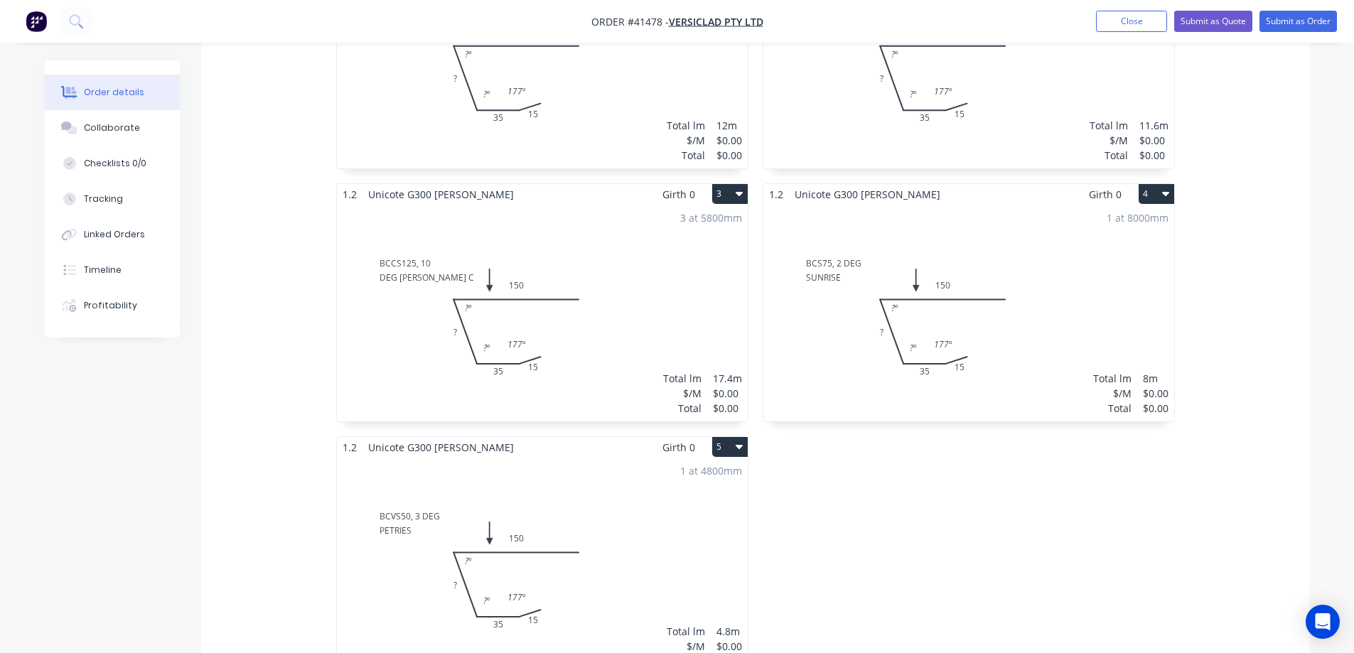
scroll to position [569, 0]
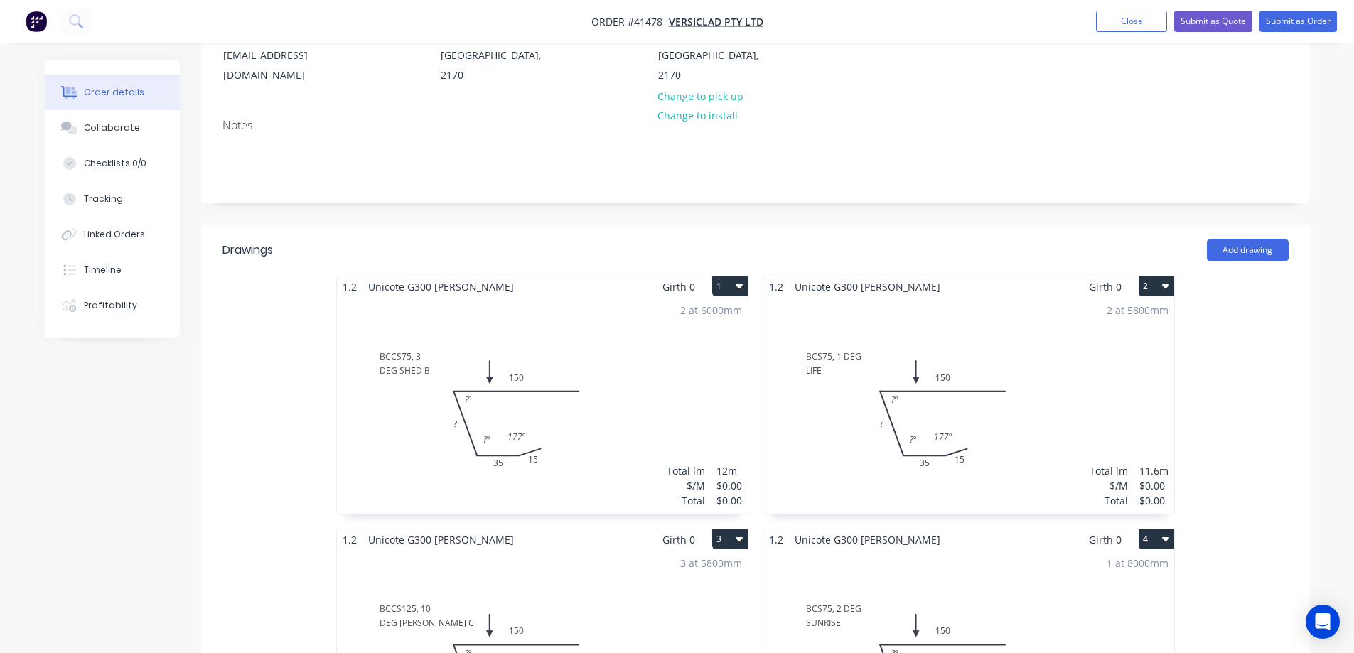
click at [629, 297] on div "2 at 6000mm Total lm $/M Total 12m $0.00 $0.00" at bounding box center [542, 405] width 411 height 217
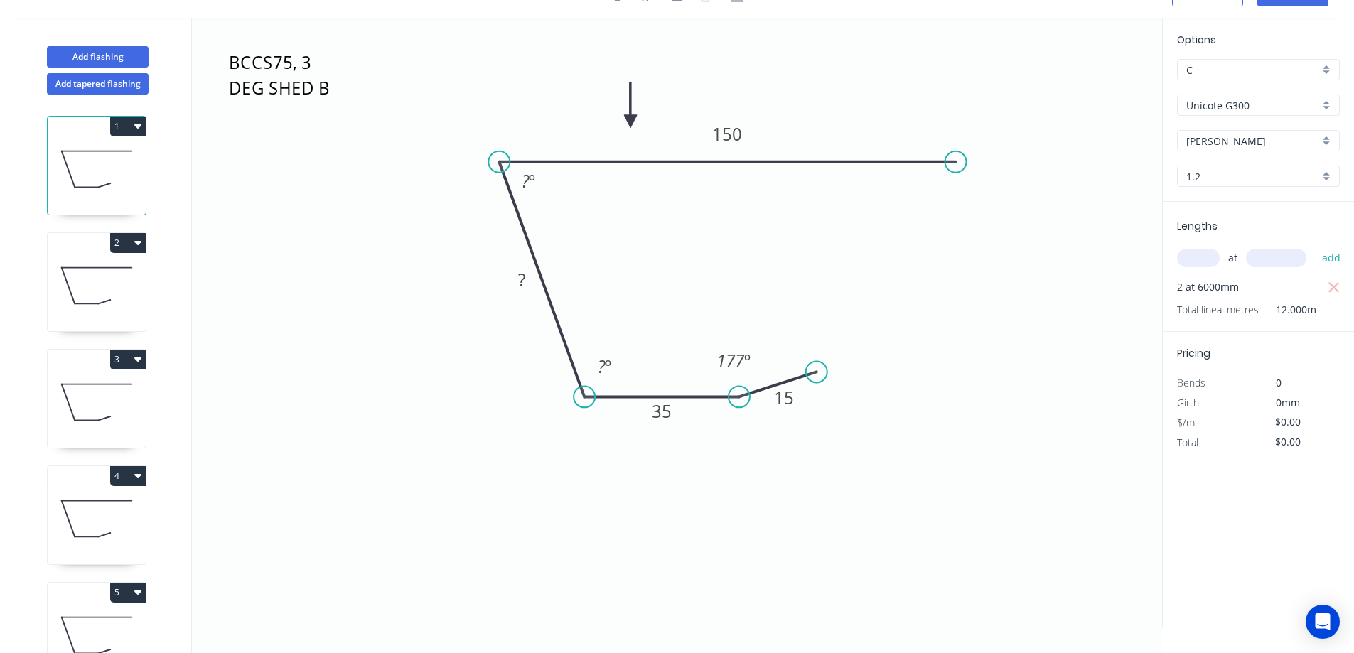
scroll to position [26, 0]
click at [526, 269] on rect at bounding box center [522, 279] width 46 height 29
click at [523, 281] on tspan "?" at bounding box center [521, 279] width 7 height 23
type input "$12.54"
type input "$150.48"
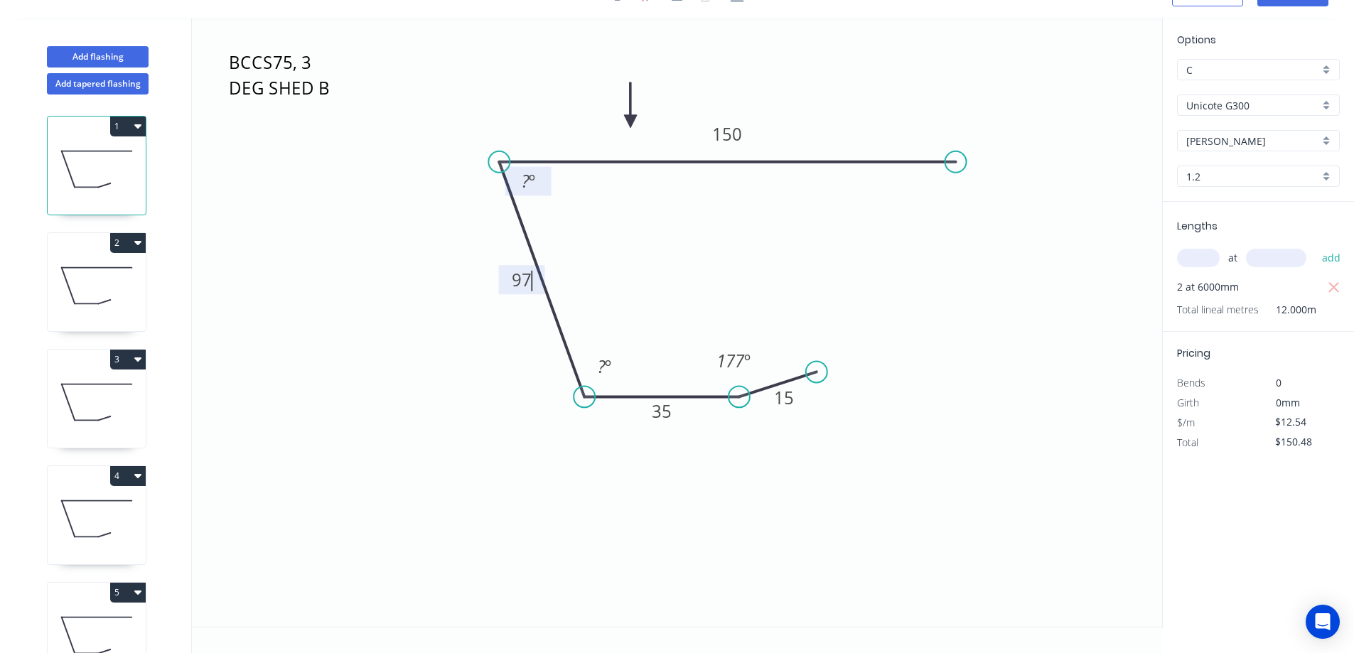
click at [530, 176] on tspan "º" at bounding box center [532, 180] width 6 height 23
click at [605, 365] on tspan "º" at bounding box center [608, 366] width 6 height 23
click at [695, 271] on icon "BCCS75, 3 DEG SHED B 15 35 97 150 177 º 93 º 87 º" at bounding box center [677, 322] width 971 height 609
click at [122, 288] on icon at bounding box center [97, 285] width 98 height 91
type input "$0.00"
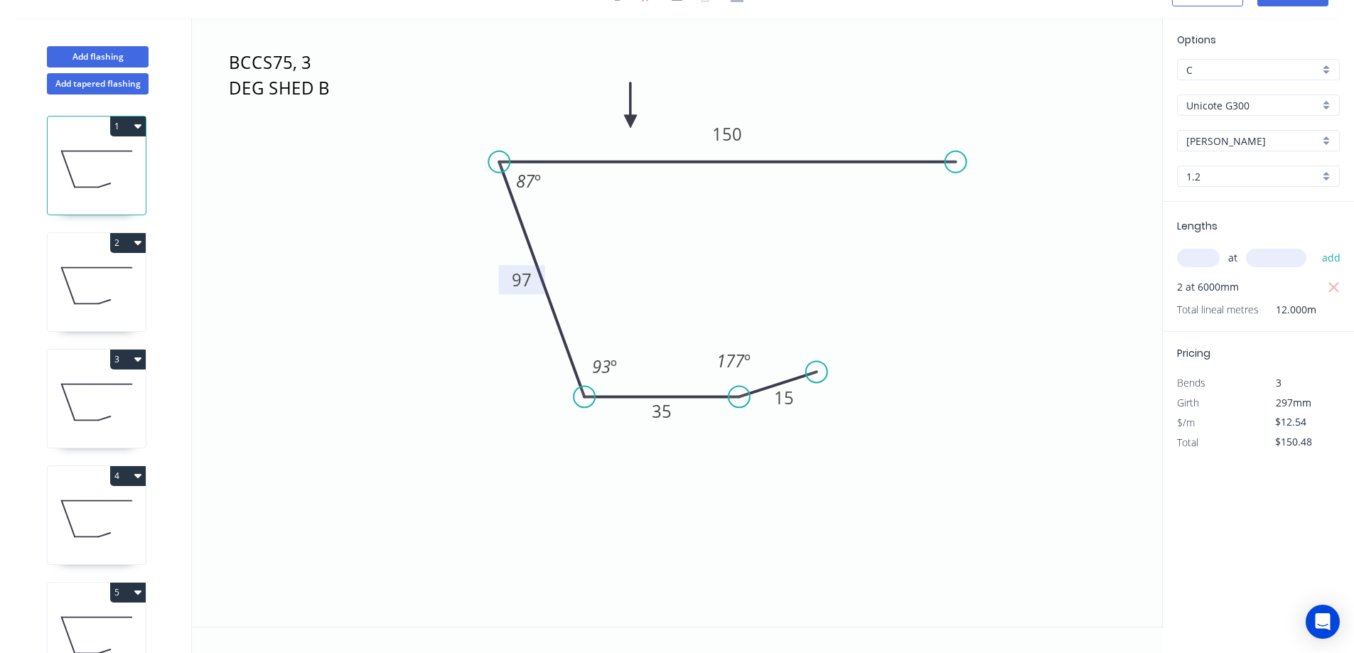
type input "$0.00"
click at [522, 282] on tspan "?" at bounding box center [521, 279] width 7 height 23
type input "$15.93"
type input "$184.79"
click at [534, 179] on tspan "º" at bounding box center [532, 180] width 6 height 23
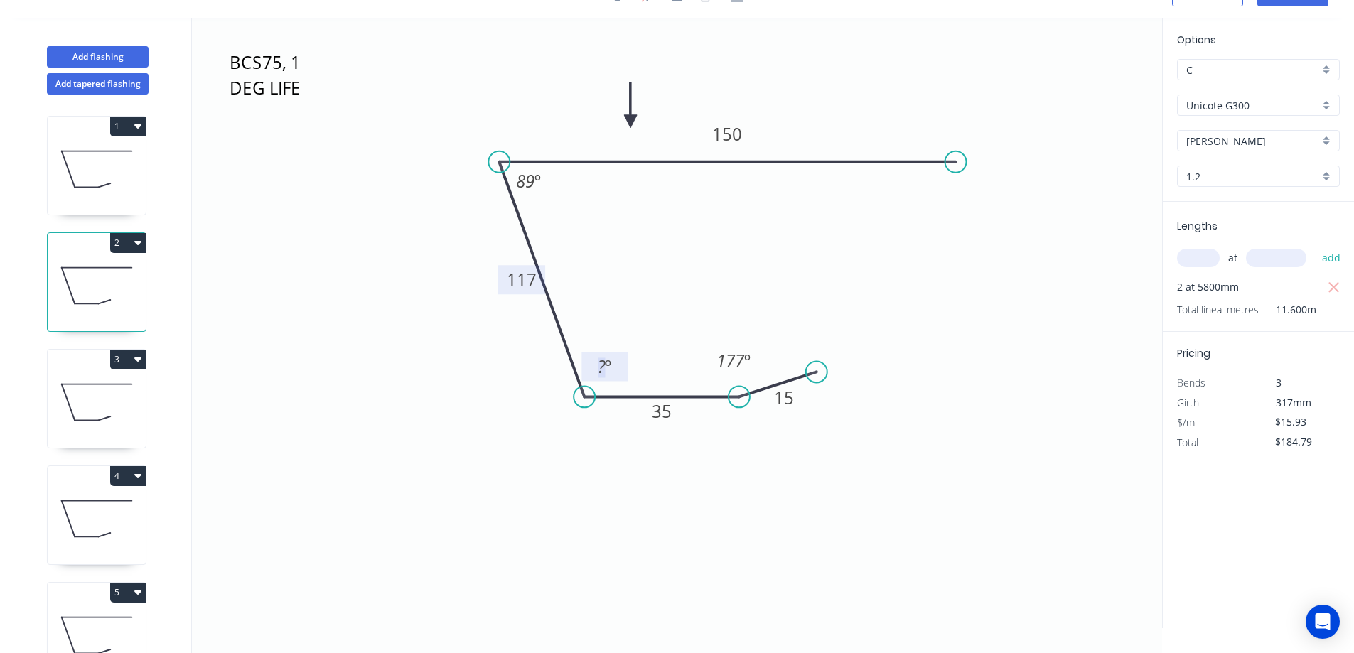
click at [616, 368] on rect at bounding box center [605, 368] width 28 height 20
click at [841, 276] on icon "BCS75, 1 DEG LIFE 15 35 117 150 177 º 91 º 89 º" at bounding box center [677, 322] width 971 height 609
click at [123, 396] on icon at bounding box center [97, 402] width 98 height 91
type input "$0.00"
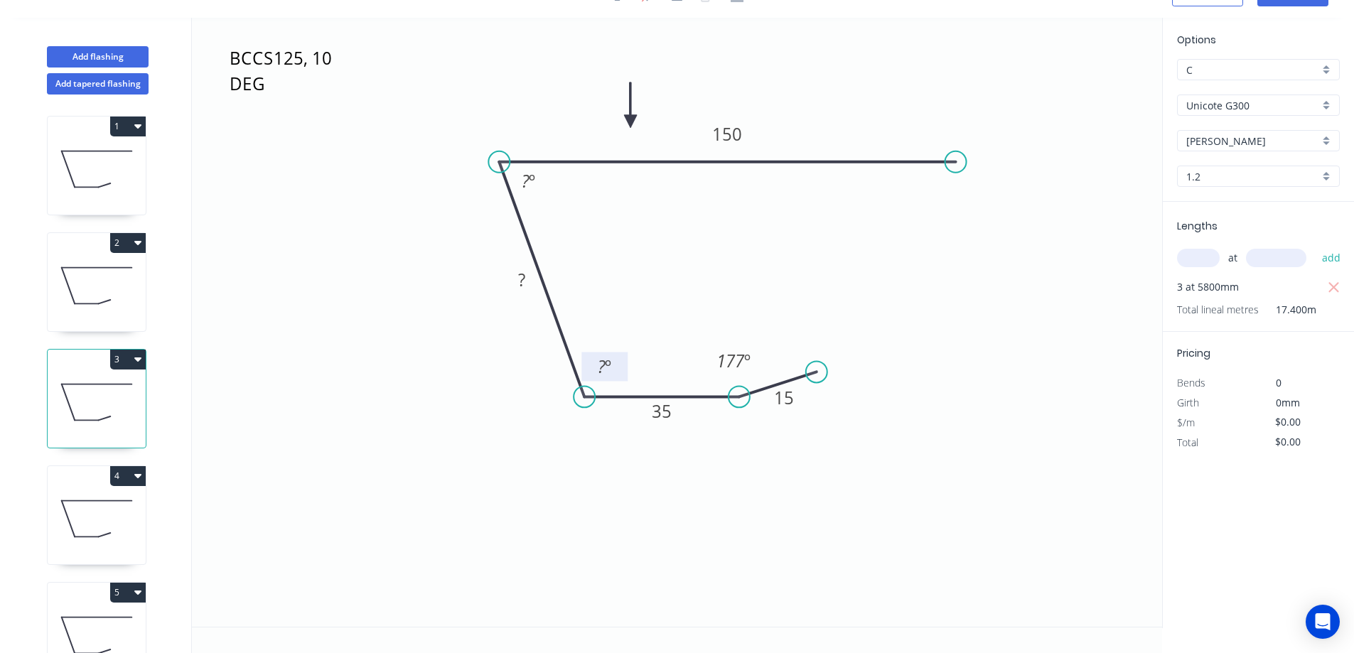
click at [604, 368] on tspan "?" at bounding box center [602, 366] width 8 height 23
click at [520, 282] on tspan "?" at bounding box center [521, 279] width 7 height 23
type input "$15.93"
type input "$277.18"
click at [530, 183] on tspan "º" at bounding box center [532, 180] width 6 height 23
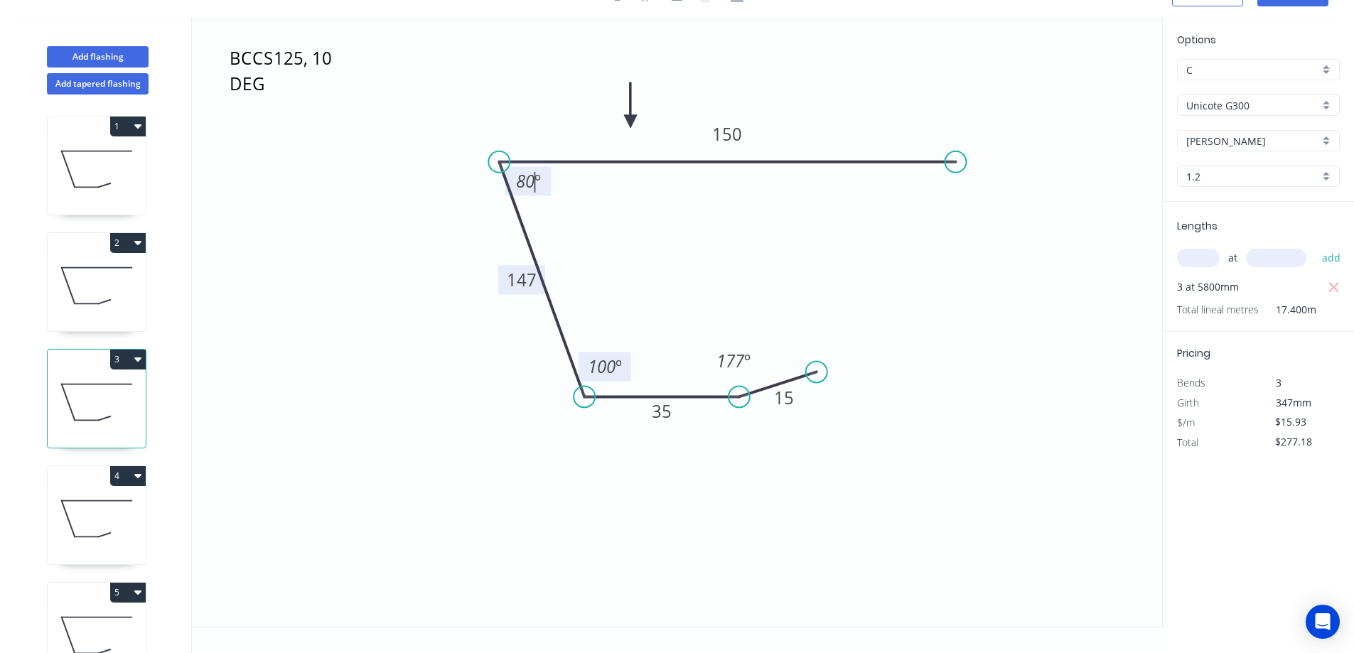
click at [583, 210] on icon "BCCS125, 10 DEG BUNING C 15 35 147 150 177 º 100 º 80 º" at bounding box center [677, 322] width 971 height 609
click at [113, 518] on icon at bounding box center [97, 519] width 98 height 91
type input "$0.00"
click at [518, 278] on tspan "?" at bounding box center [521, 279] width 7 height 23
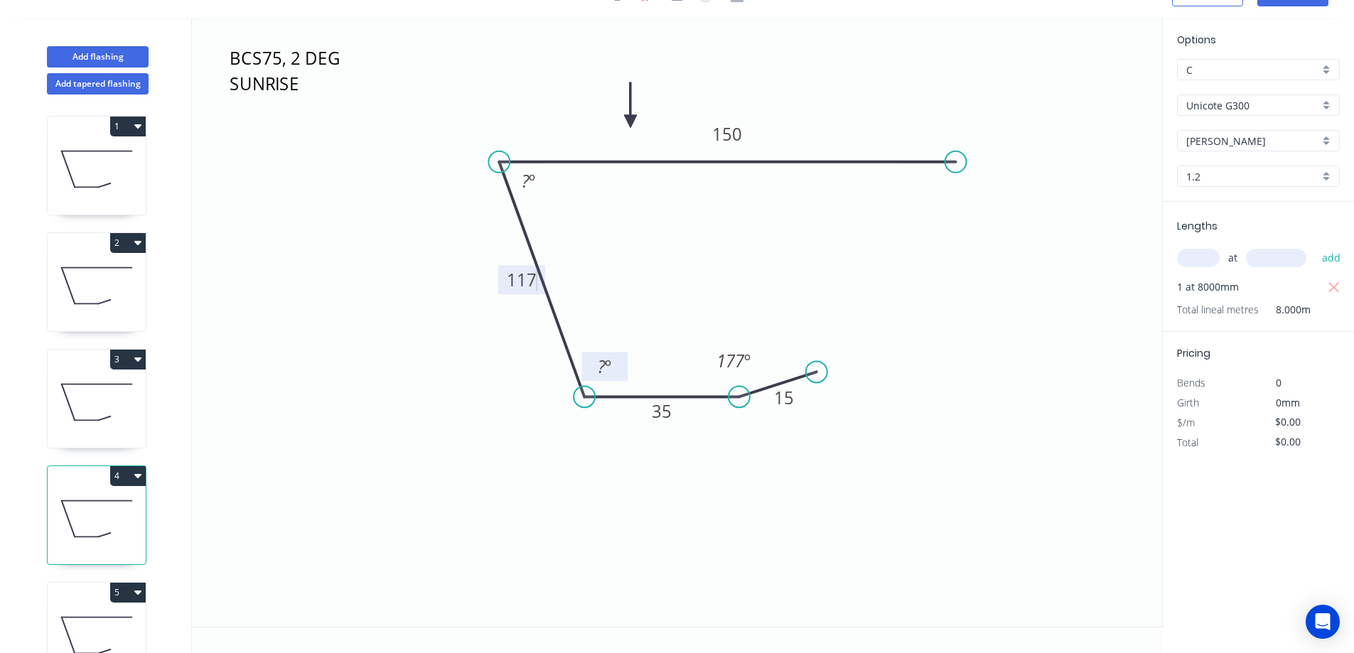
type input "$15.93"
type input "$127.44"
click at [611, 368] on tspan "º" at bounding box center [608, 366] width 6 height 23
click at [523, 181] on tspan "?" at bounding box center [526, 180] width 8 height 23
click at [611, 225] on icon "BCS75, 2 DEG SUNRISE 15 35 117 150 177 º 92 º 88 º" at bounding box center [677, 322] width 971 height 609
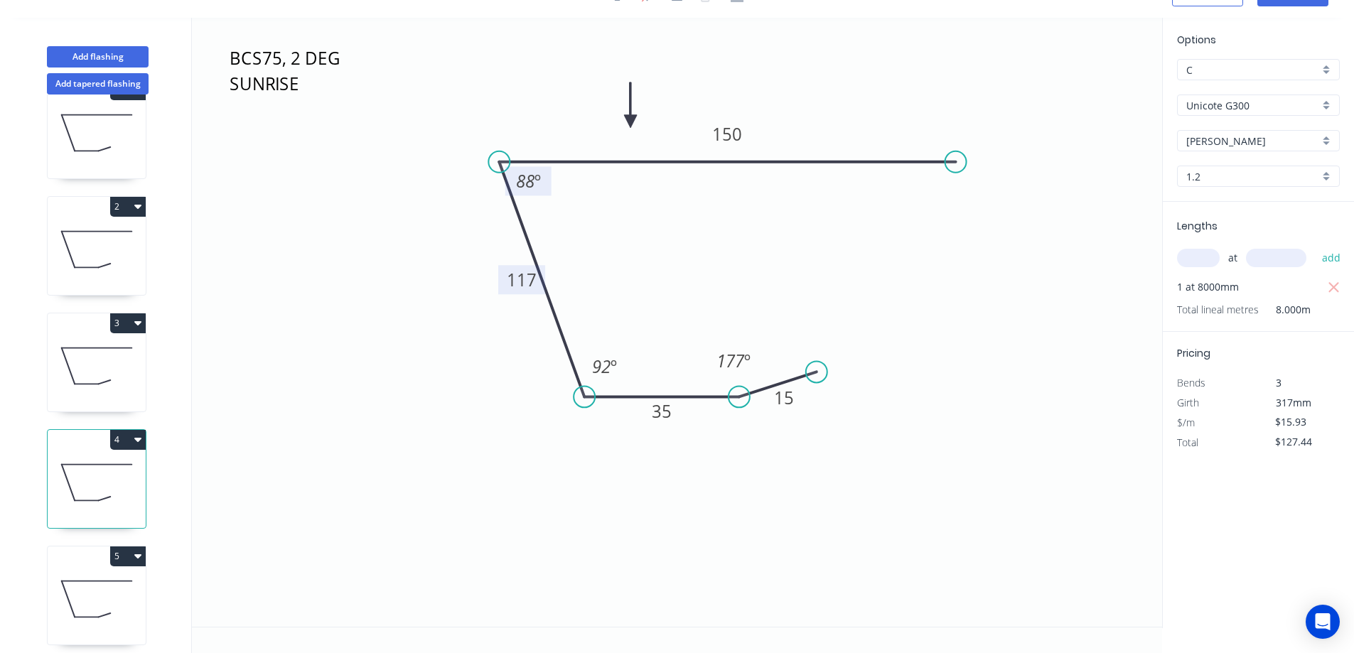
scroll to position [56, 0]
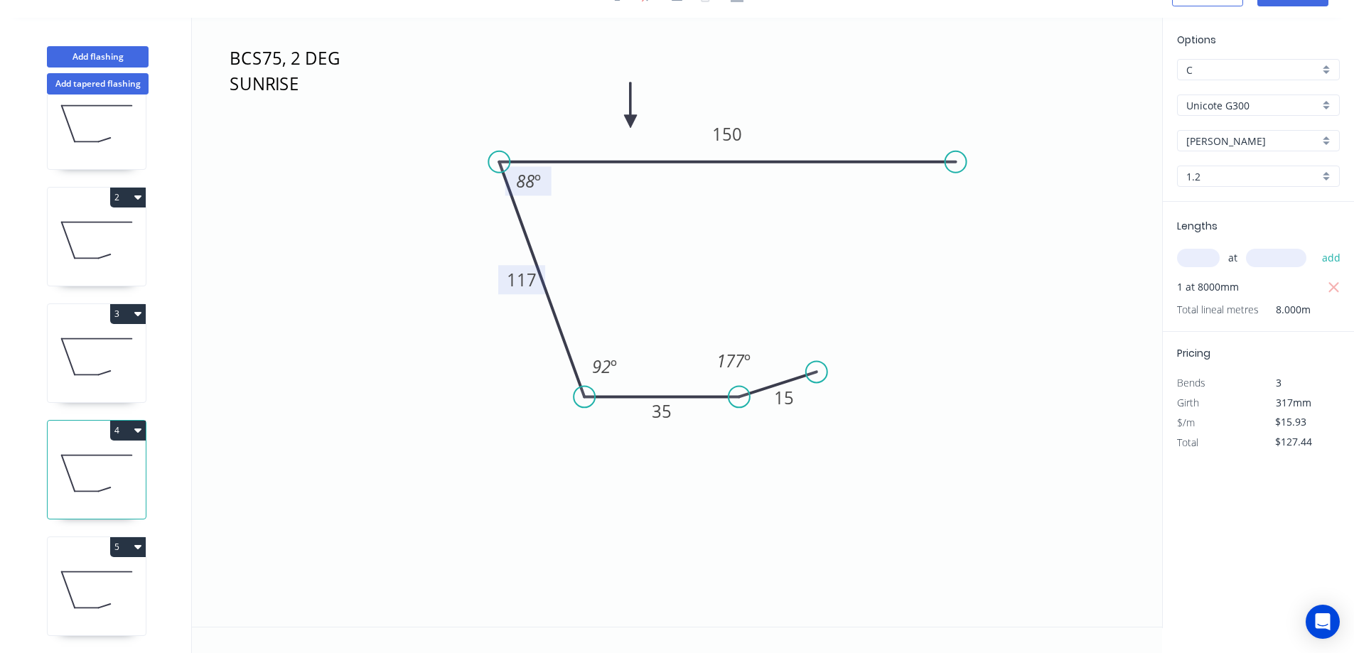
click at [120, 584] on icon at bounding box center [97, 590] width 98 height 91
type input "$0.00"
click at [601, 363] on tspan "?" at bounding box center [602, 366] width 8 height 23
click at [519, 276] on tspan "?" at bounding box center [521, 279] width 7 height 23
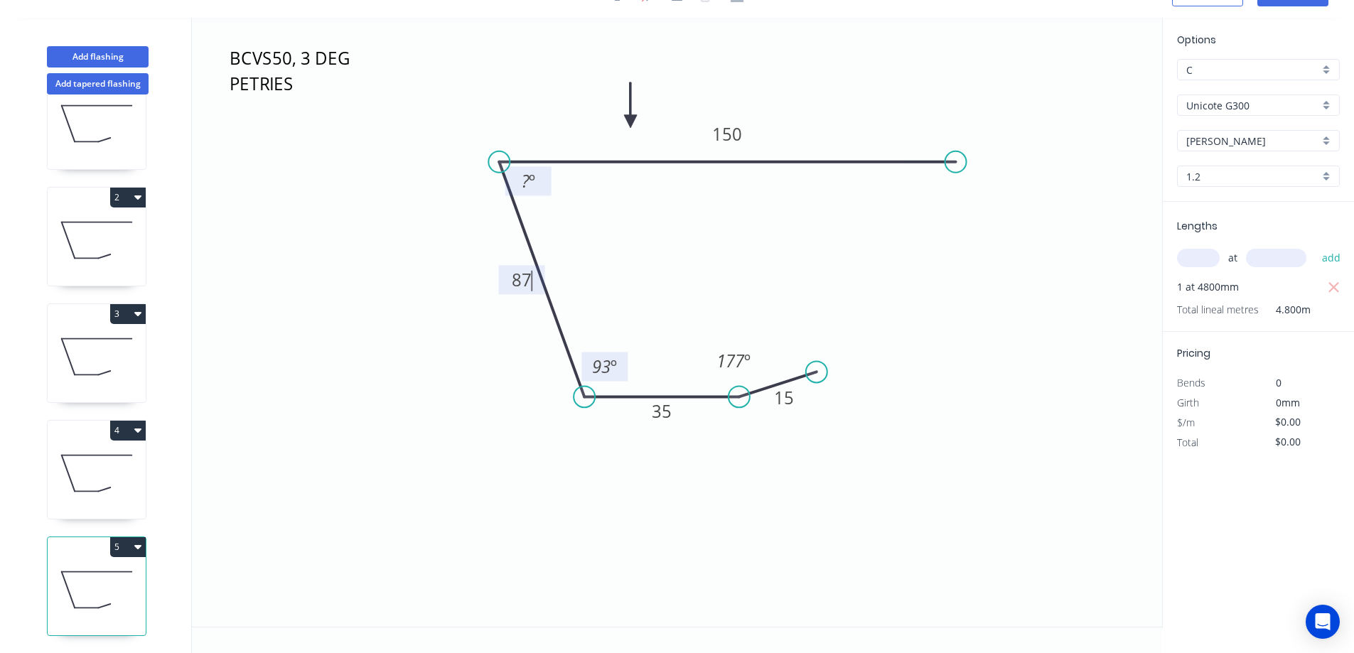
type input "$12.54"
type input "$60.19"
click at [530, 176] on tspan "º" at bounding box center [532, 180] width 6 height 23
click at [779, 228] on icon "BCVS50, 3 DEG PETRIES 15 35 87 150 177 º 93 º 87 º" at bounding box center [677, 322] width 971 height 609
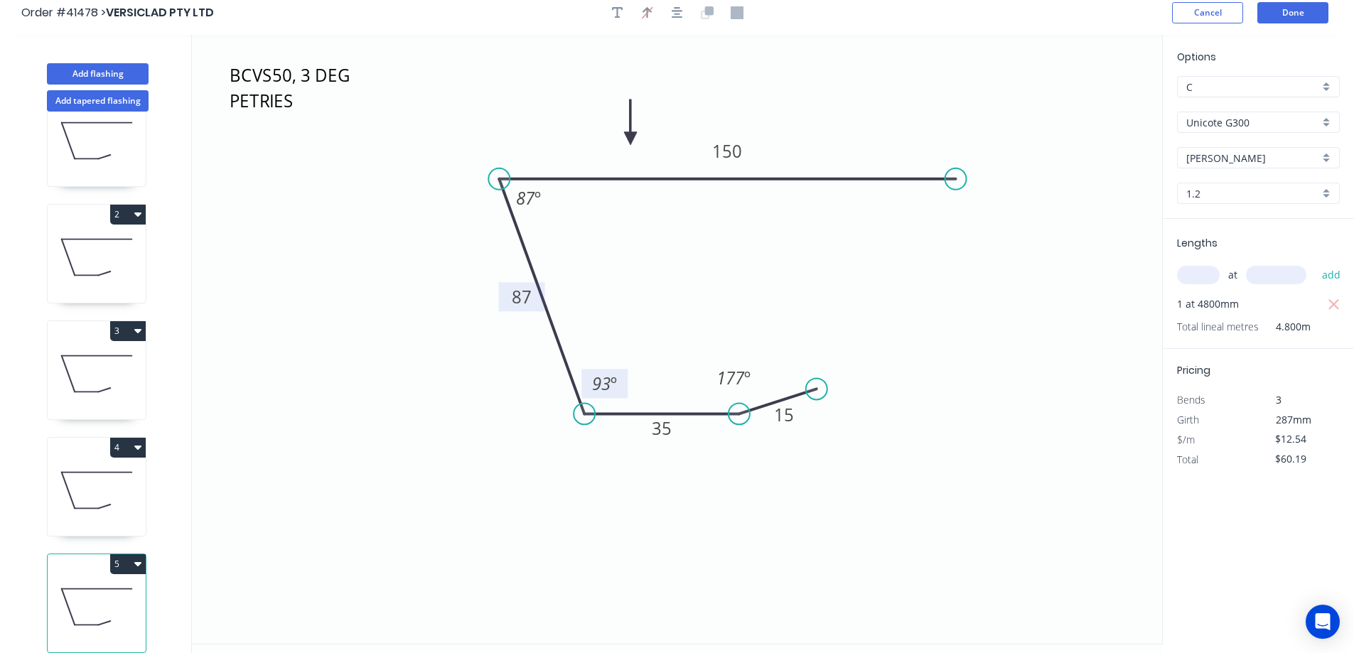
scroll to position [0, 0]
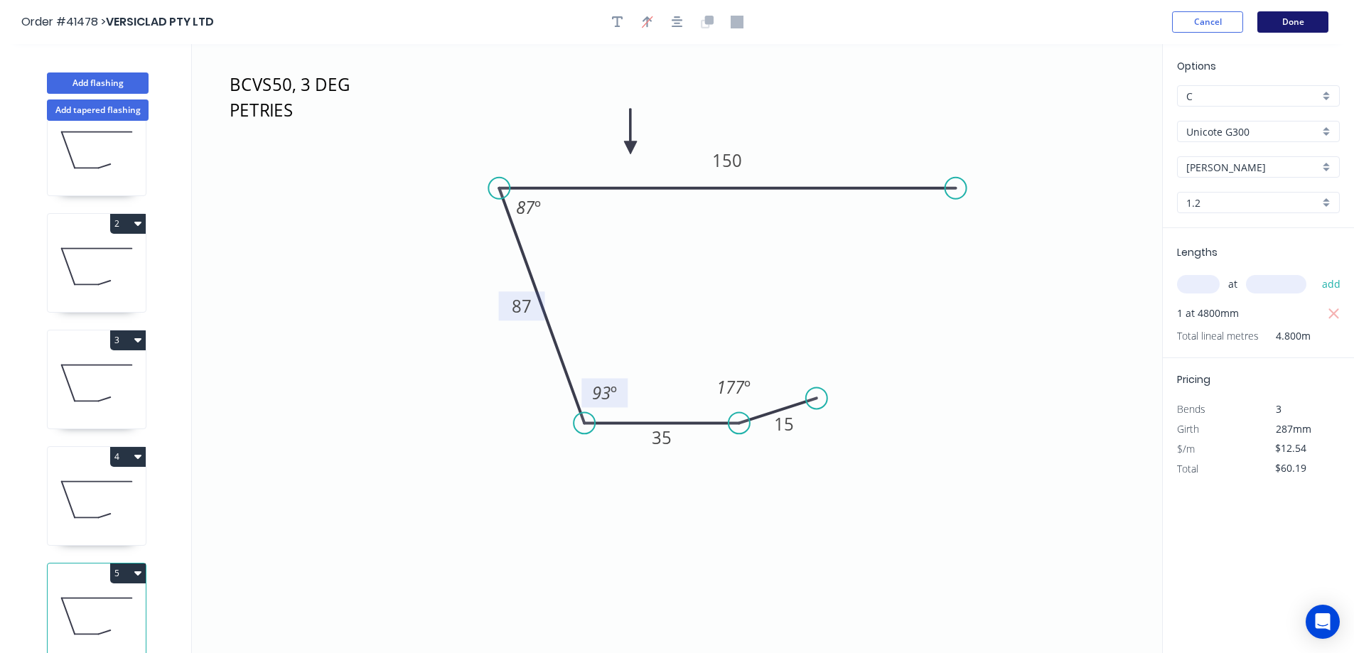
click at [1278, 16] on button "Done" at bounding box center [1293, 21] width 71 height 21
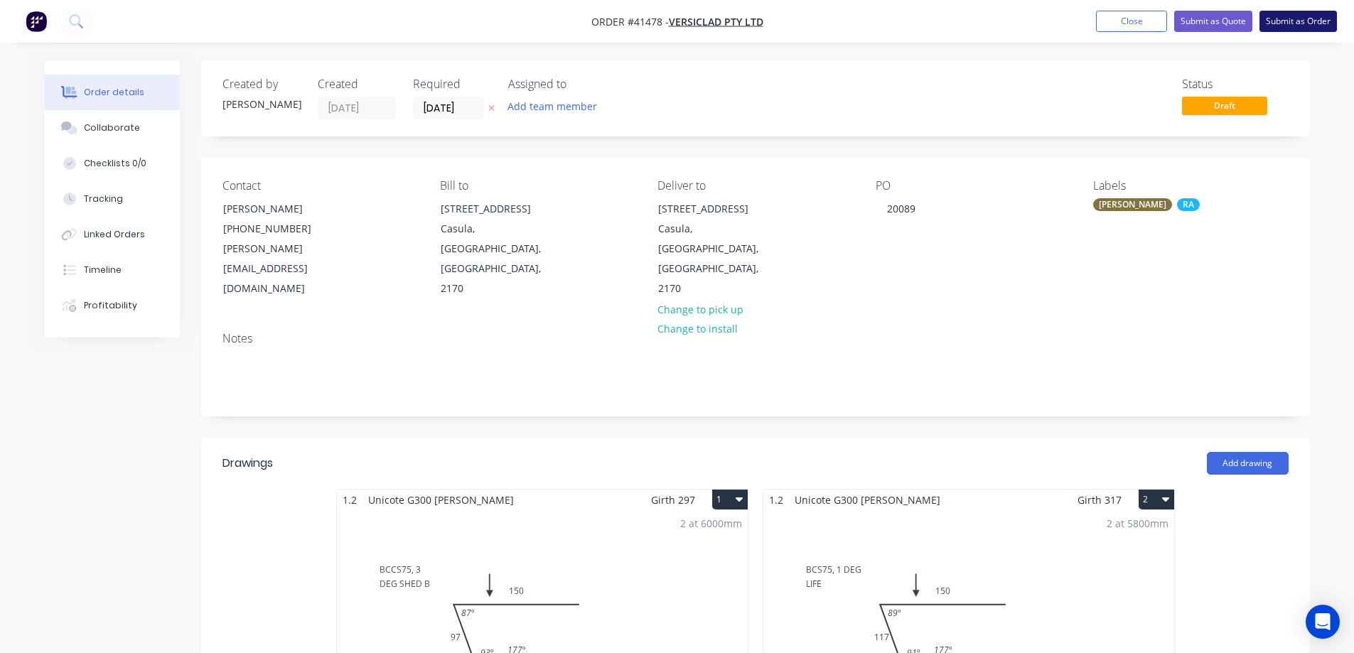
click at [1303, 19] on button "Submit as Order" at bounding box center [1298, 21] width 77 height 21
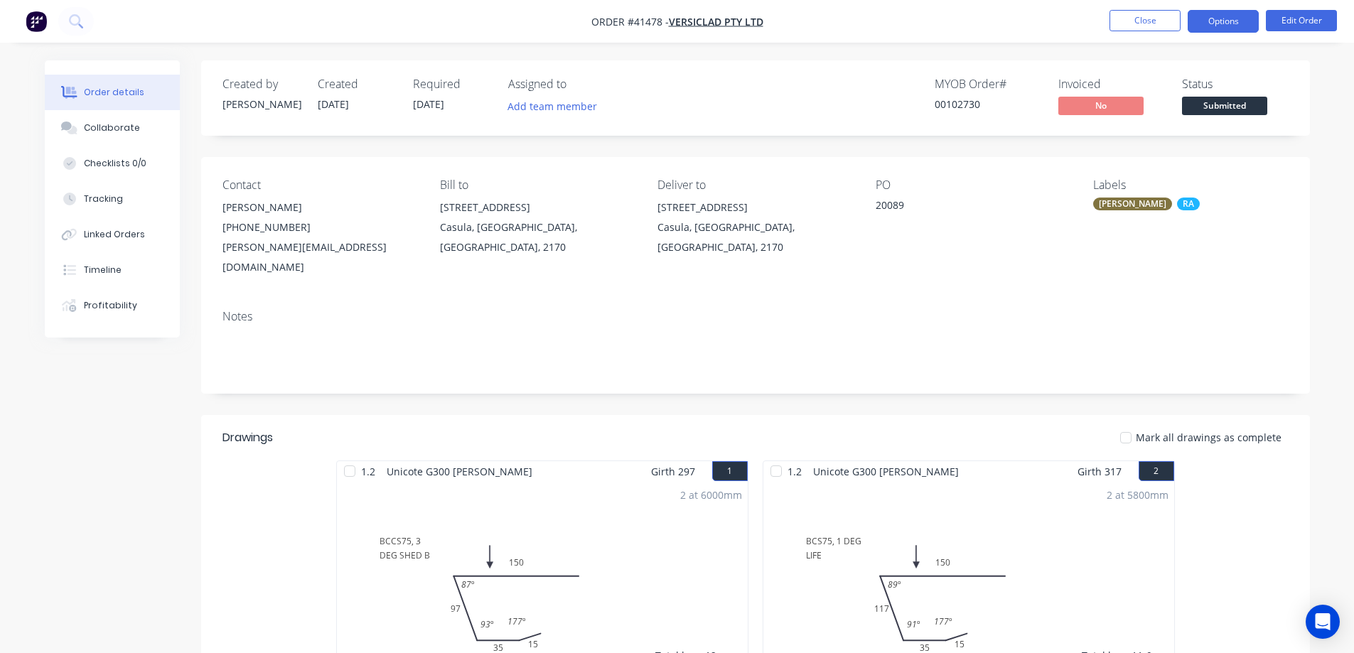
click at [1229, 23] on button "Options" at bounding box center [1223, 21] width 71 height 23
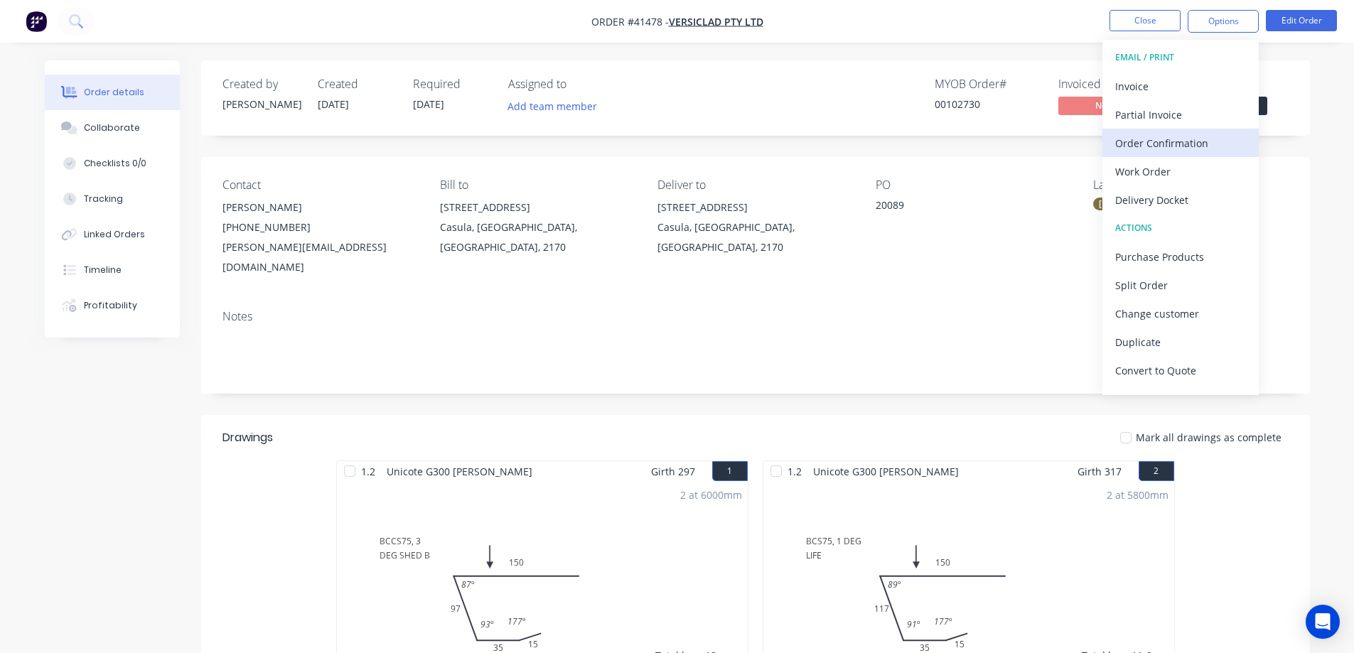
click at [1207, 137] on div "Order Confirmation" at bounding box center [1181, 143] width 131 height 21
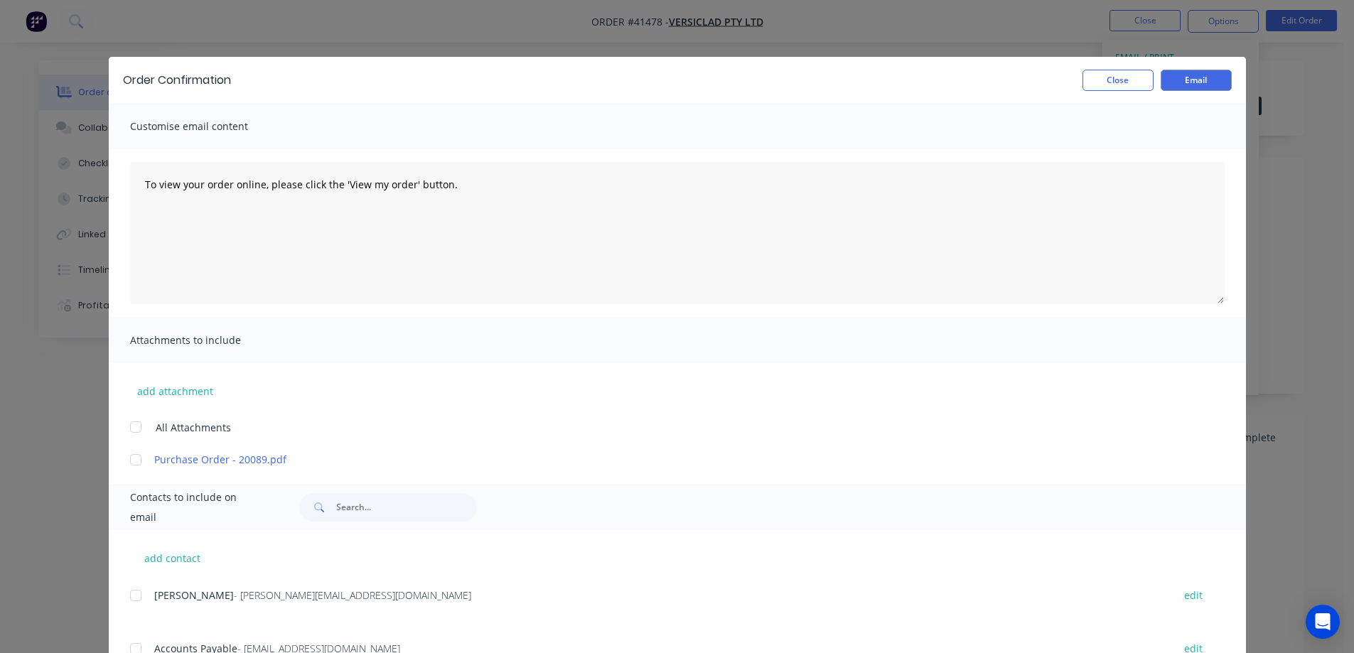
scroll to position [213, 0]
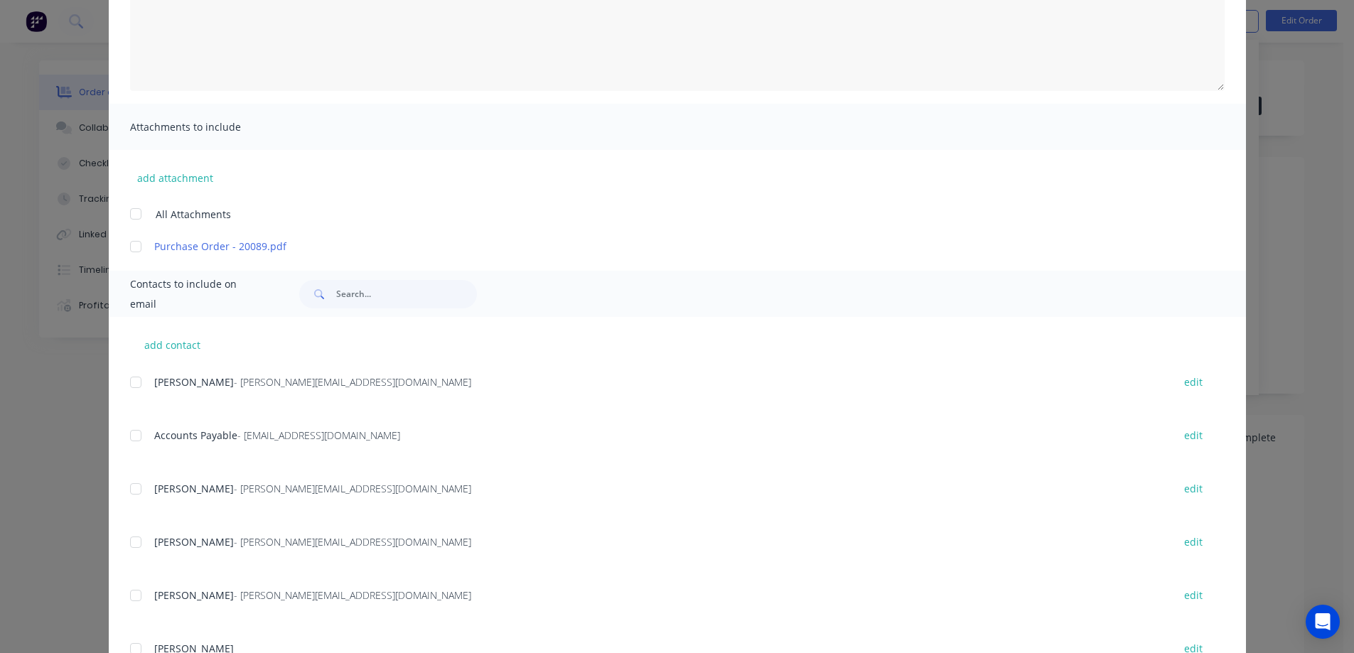
click at [128, 381] on div at bounding box center [136, 382] width 28 height 28
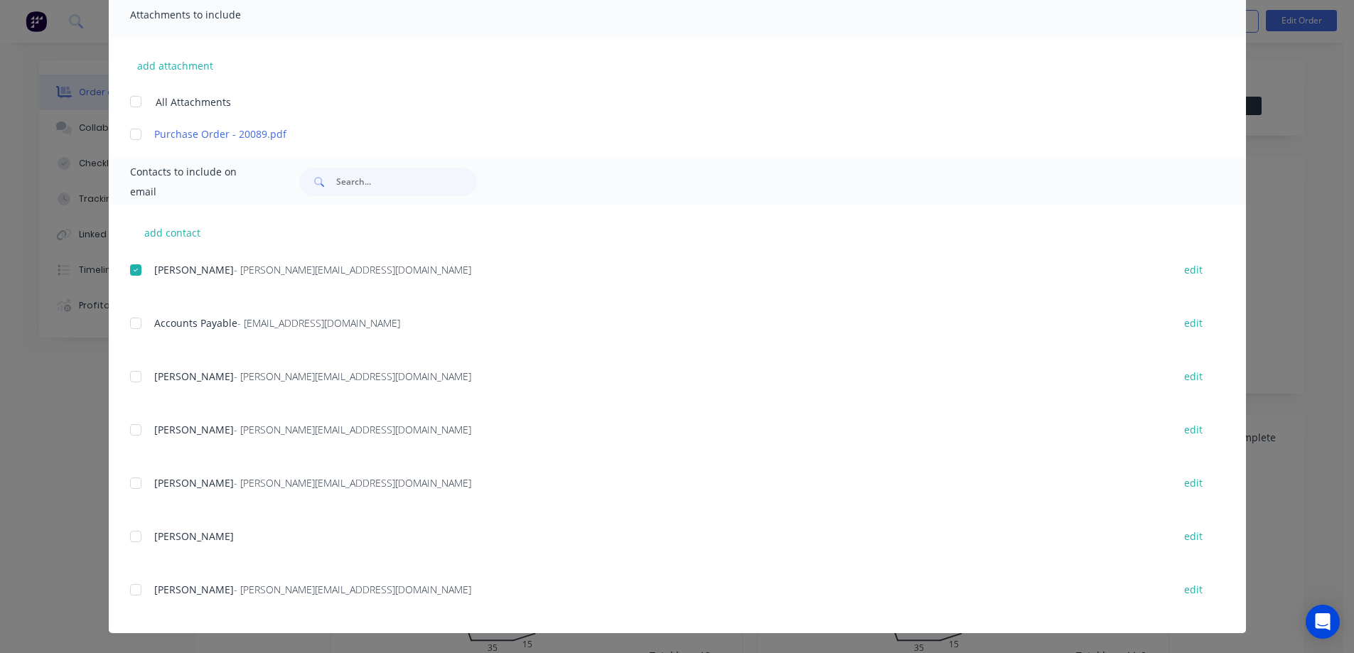
click at [130, 483] on div at bounding box center [136, 483] width 28 height 28
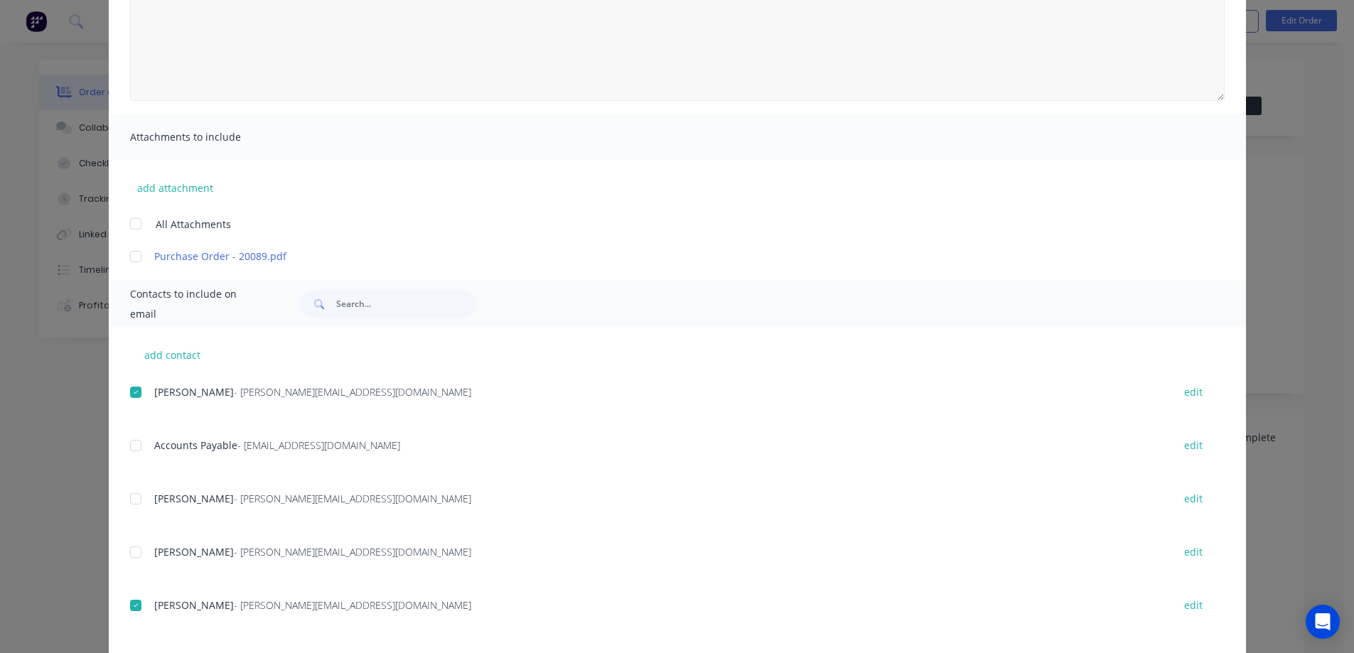
scroll to position [0, 0]
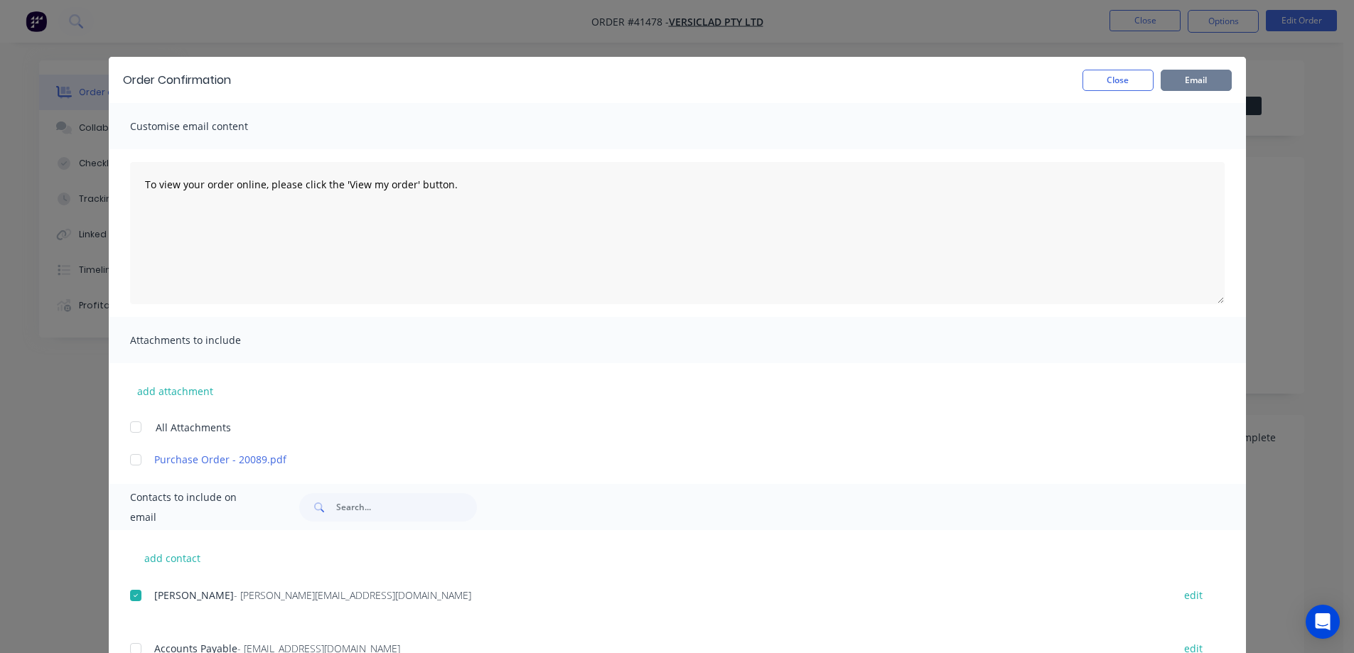
click at [1175, 74] on button "Email" at bounding box center [1196, 80] width 71 height 21
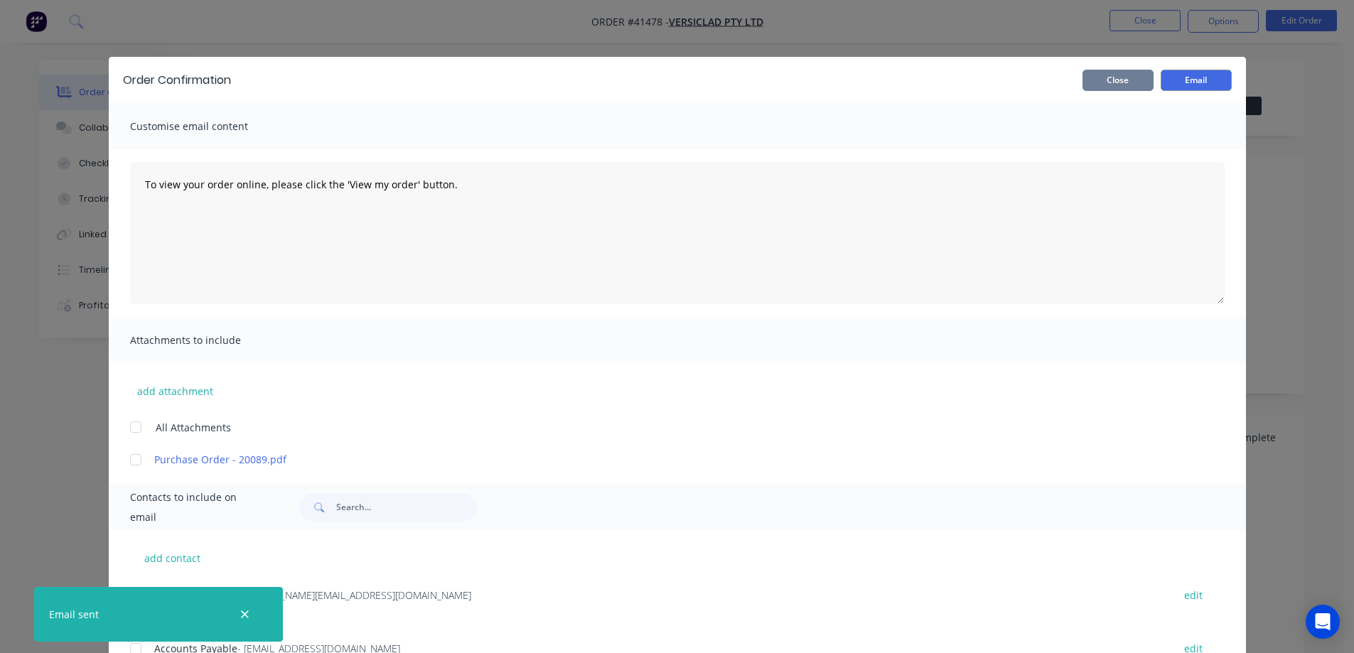
click at [1130, 83] on button "Close" at bounding box center [1118, 80] width 71 height 21
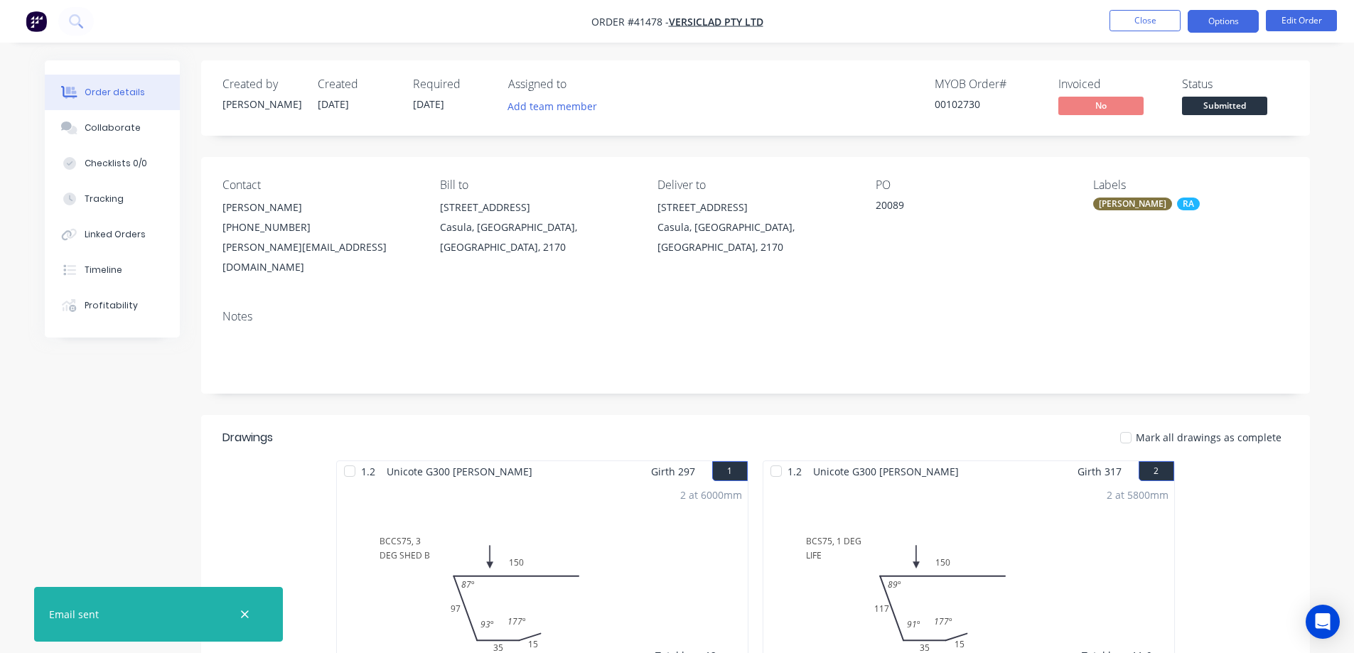
click at [1207, 26] on button "Options" at bounding box center [1223, 21] width 71 height 23
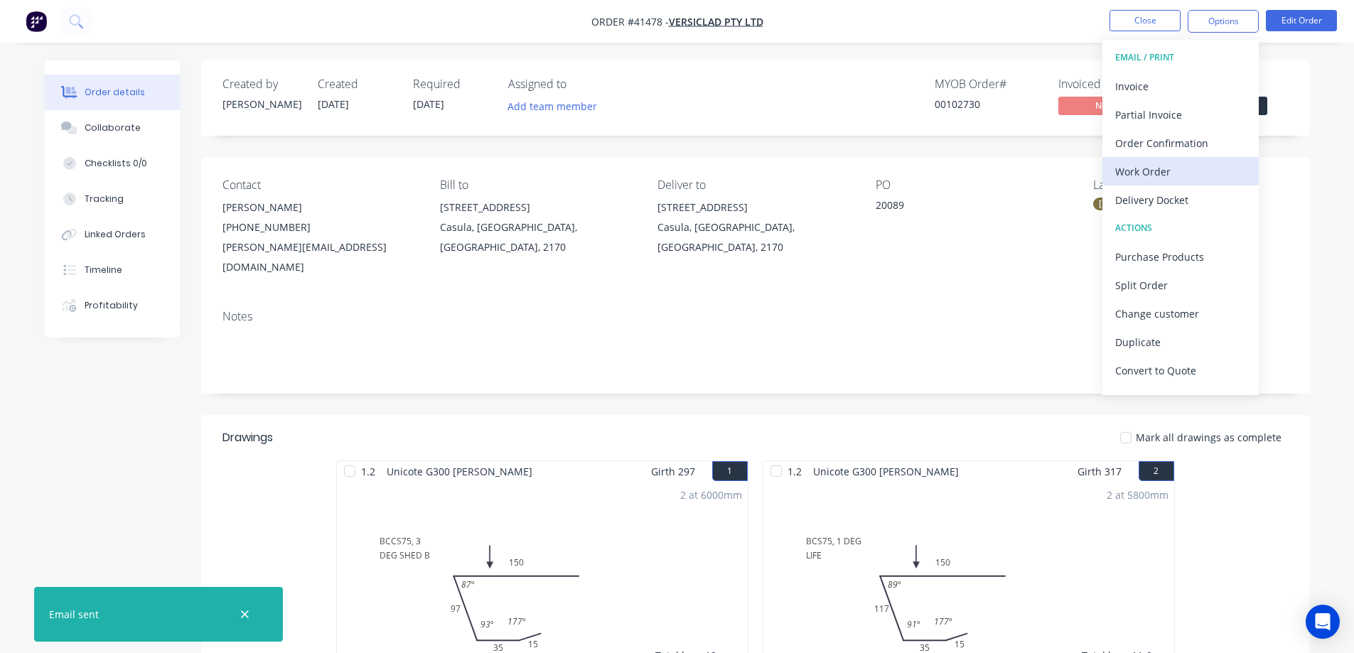
click at [1172, 169] on div "Work Order" at bounding box center [1181, 171] width 131 height 21
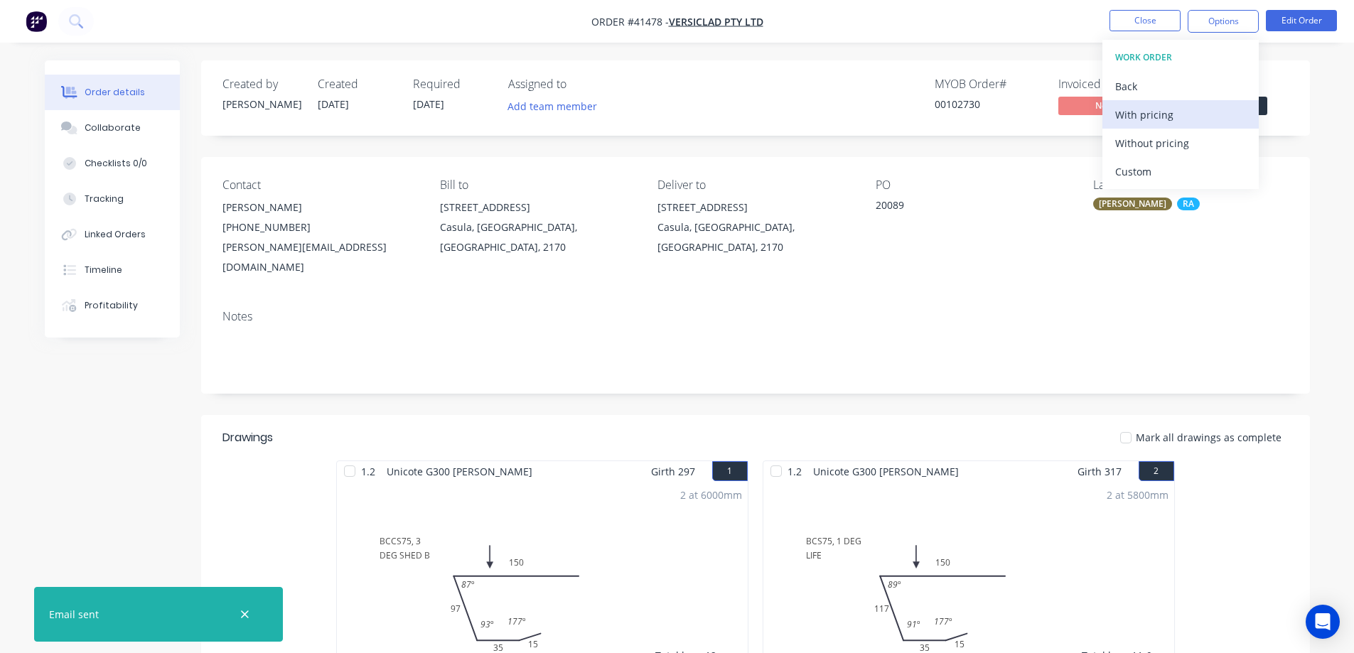
click at [1183, 118] on div "With pricing" at bounding box center [1181, 115] width 131 height 21
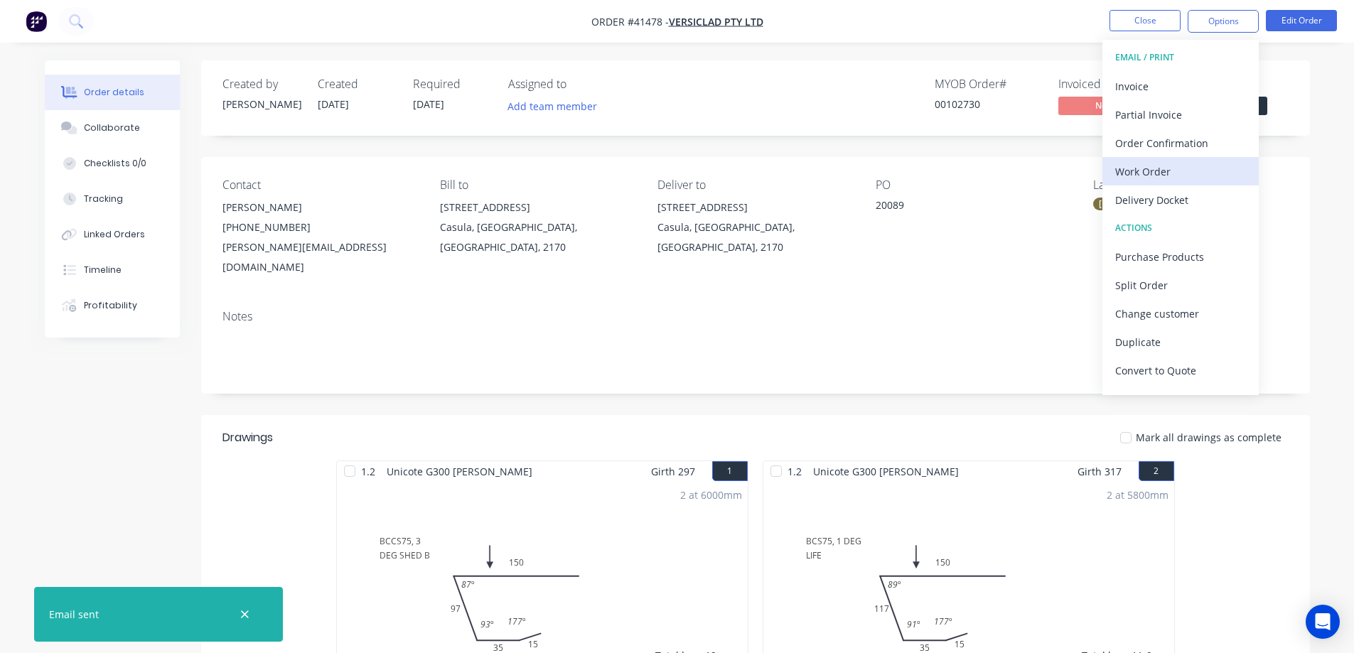
click at [1159, 171] on div "Work Order" at bounding box center [1181, 171] width 131 height 21
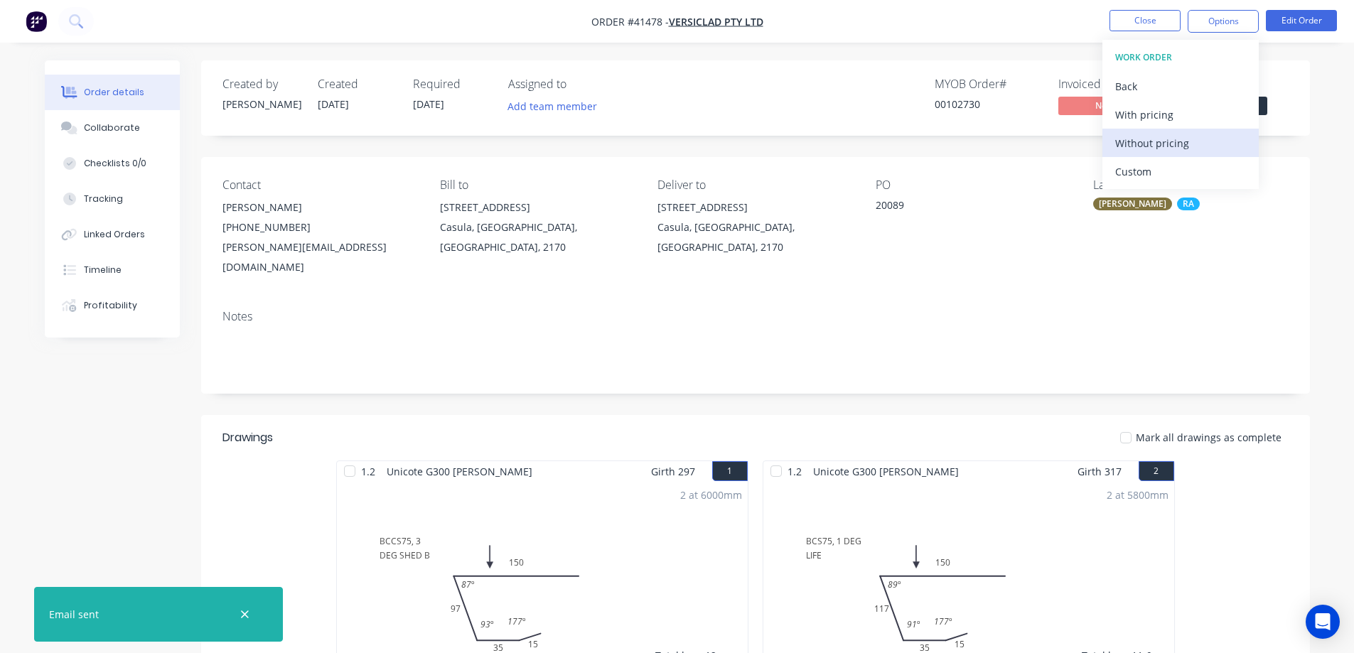
click at [1168, 142] on div "Without pricing" at bounding box center [1181, 143] width 131 height 21
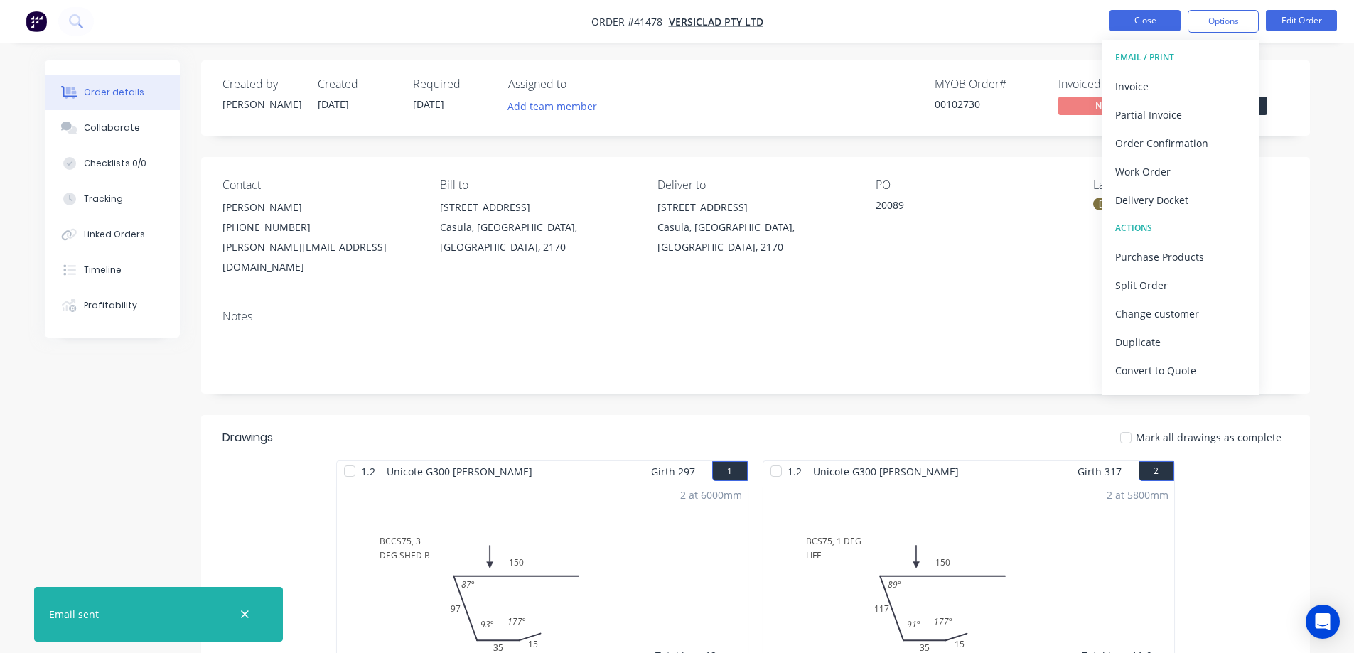
click at [1152, 14] on button "Close" at bounding box center [1145, 20] width 71 height 21
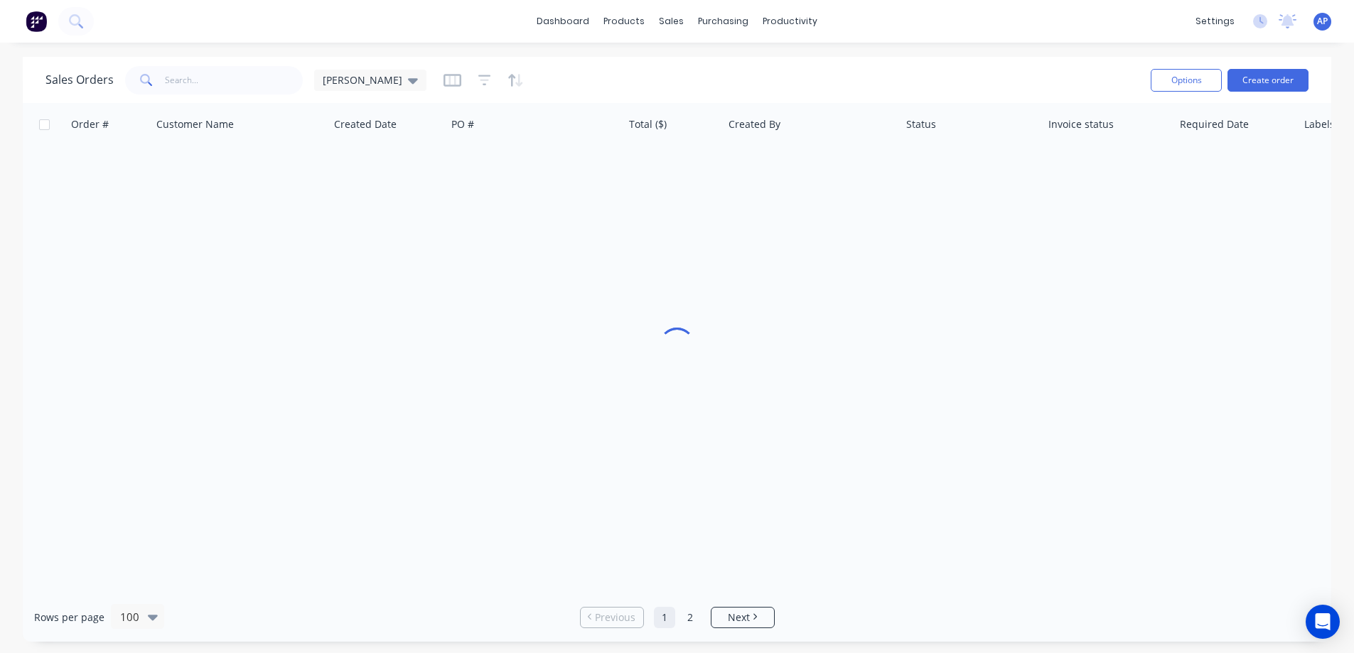
click at [1121, 17] on div "dashboard products sales purchasing productivity dashboard products Product Cat…" at bounding box center [677, 21] width 1354 height 43
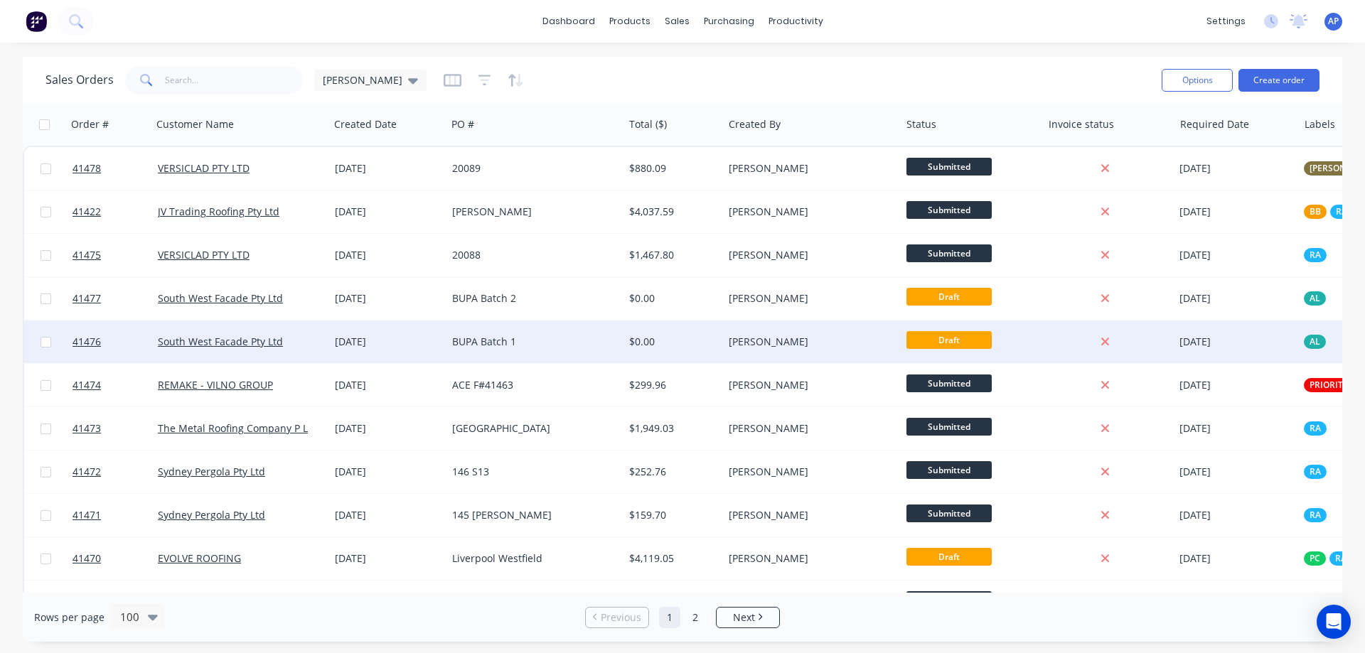
click at [533, 343] on div "BUPA Batch 1" at bounding box center [531, 342] width 158 height 14
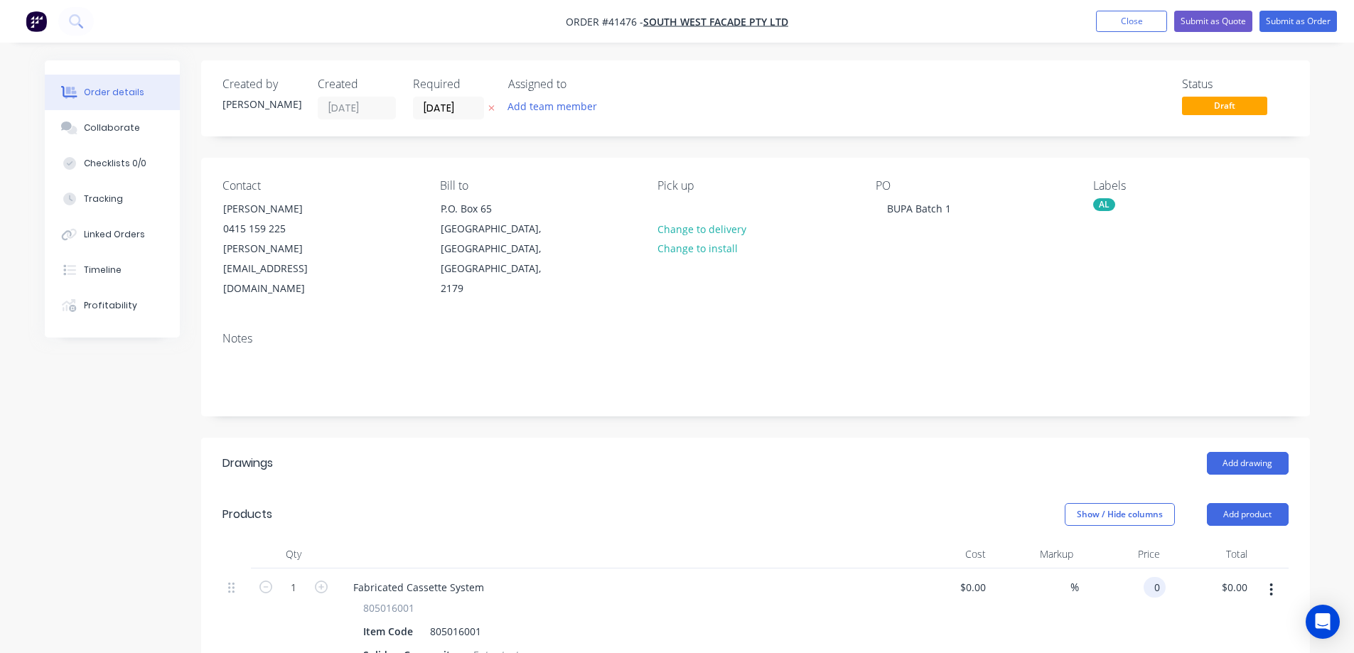
type input "$480.00"
click at [1144, 577] on input "480" at bounding box center [1144, 587] width 44 height 21
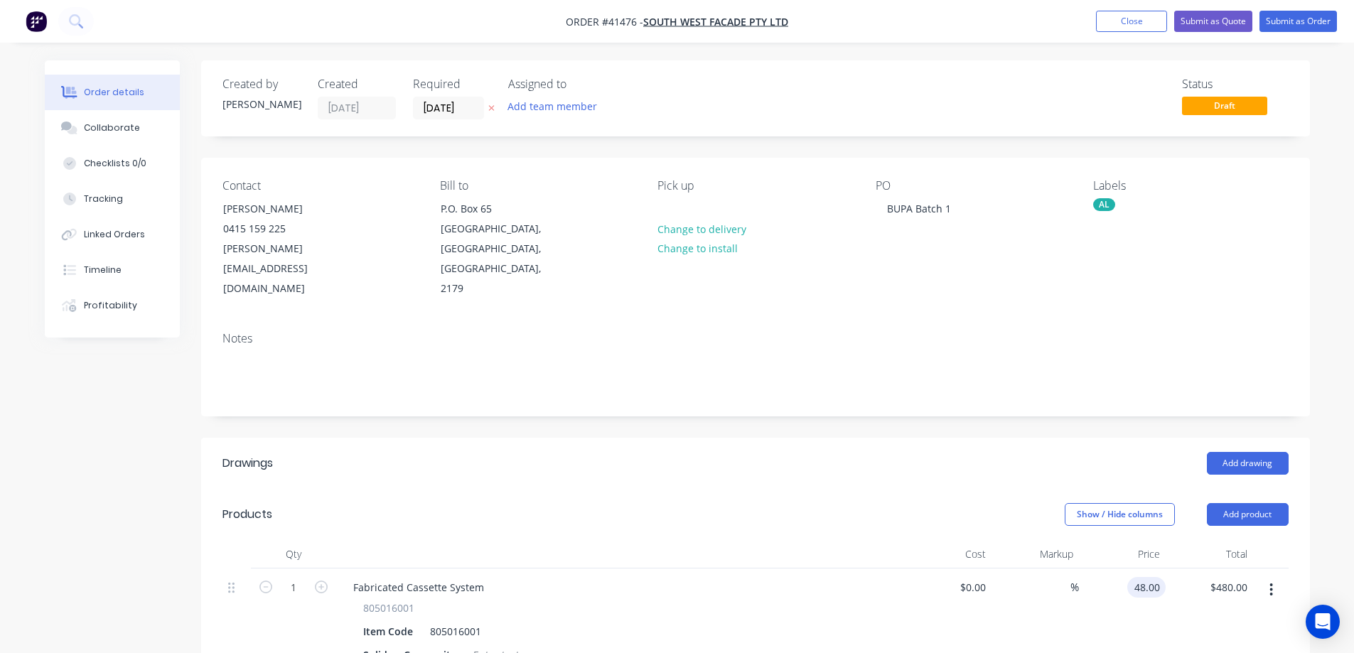
type input "$48.00"
click at [1120, 17] on button "Close" at bounding box center [1131, 21] width 71 height 21
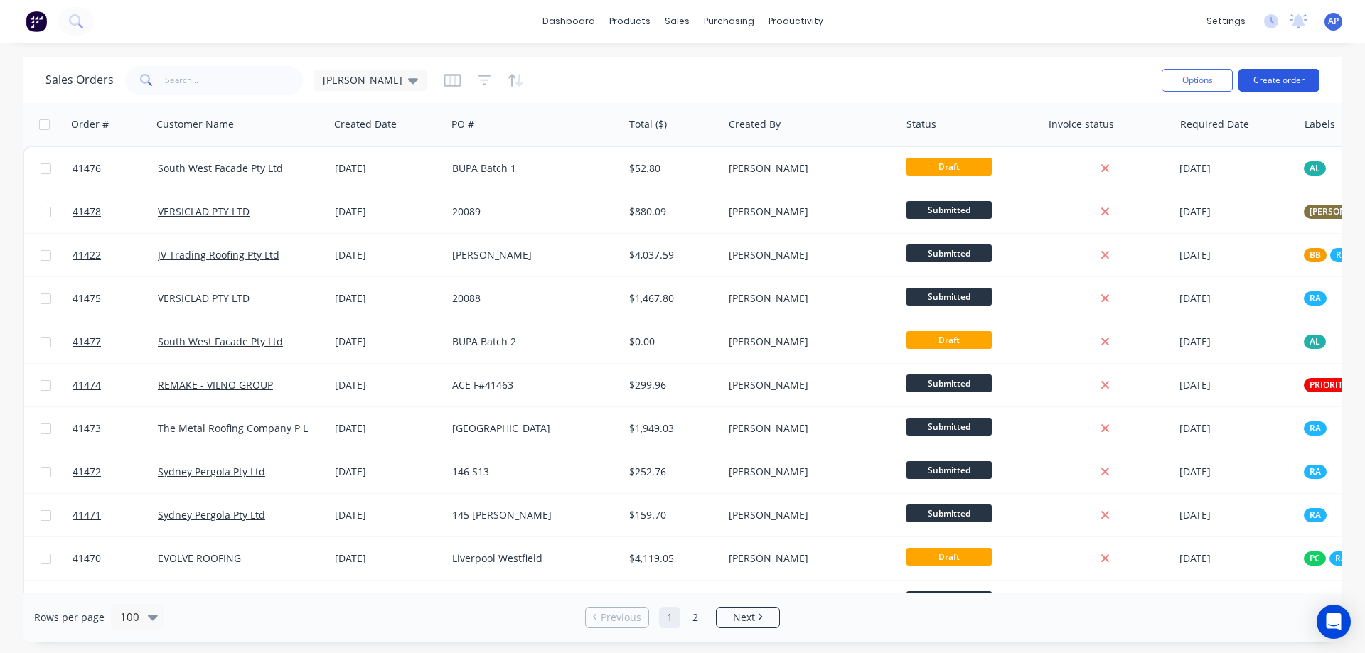
click at [1268, 79] on button "Create order" at bounding box center [1279, 80] width 81 height 23
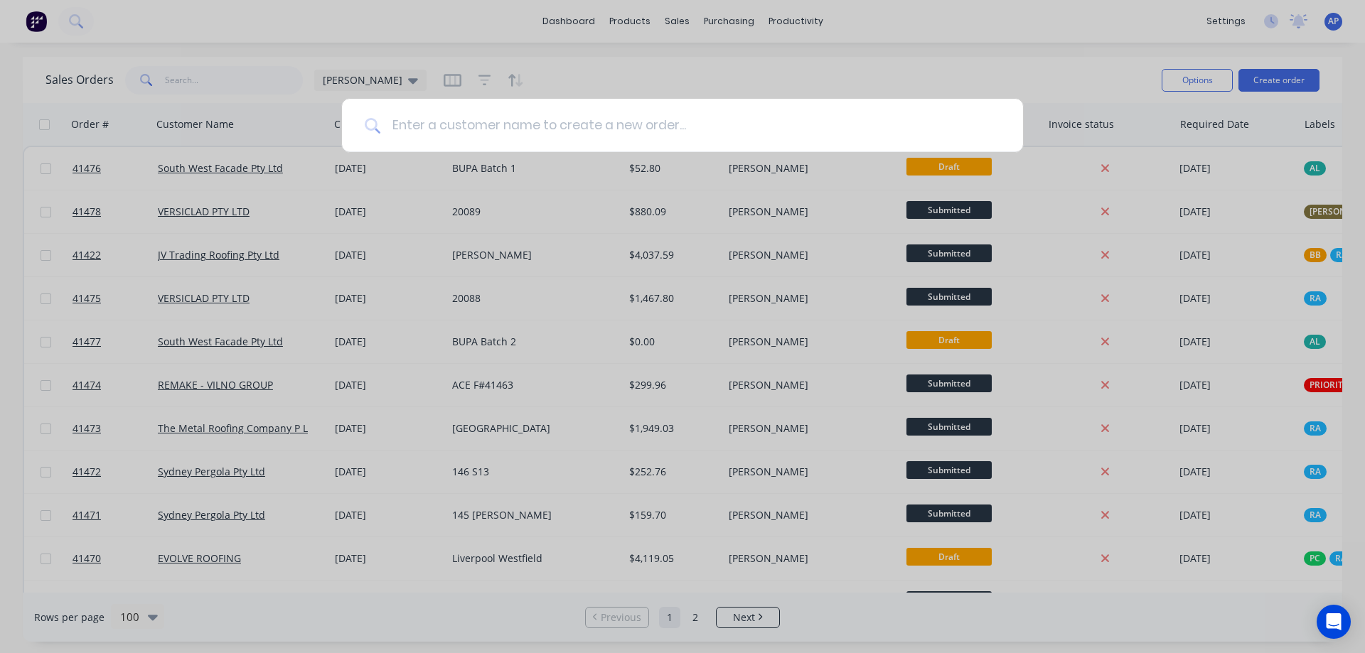
click at [620, 131] on input at bounding box center [690, 125] width 620 height 53
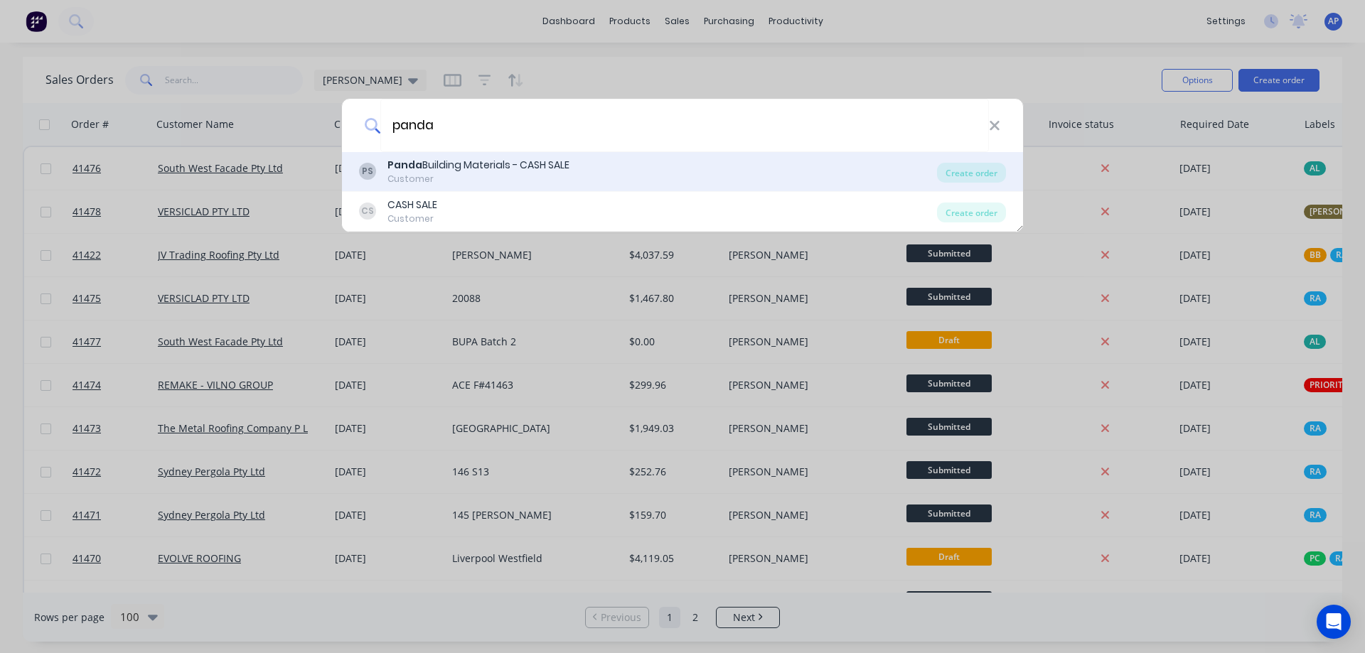
type input "panda"
click at [539, 169] on div "Panda Building Materials - CASH SALE" at bounding box center [478, 165] width 182 height 15
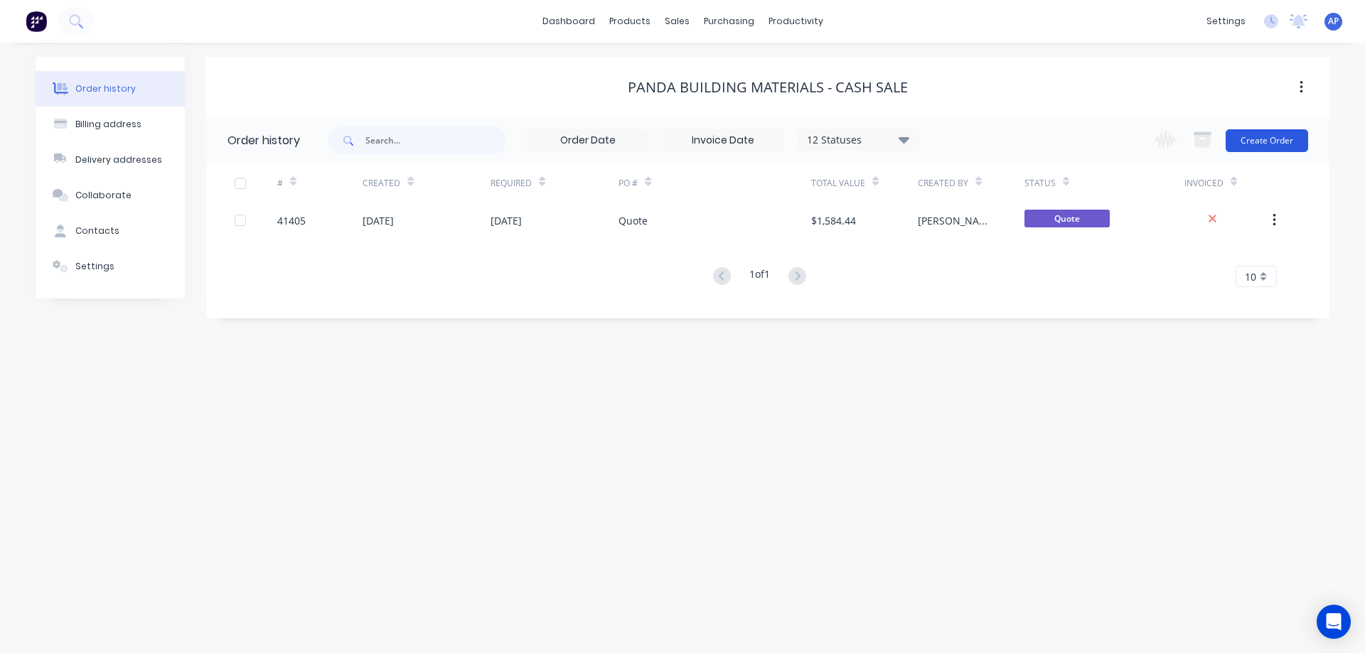
click at [1278, 141] on button "Create Order" at bounding box center [1267, 140] width 82 height 23
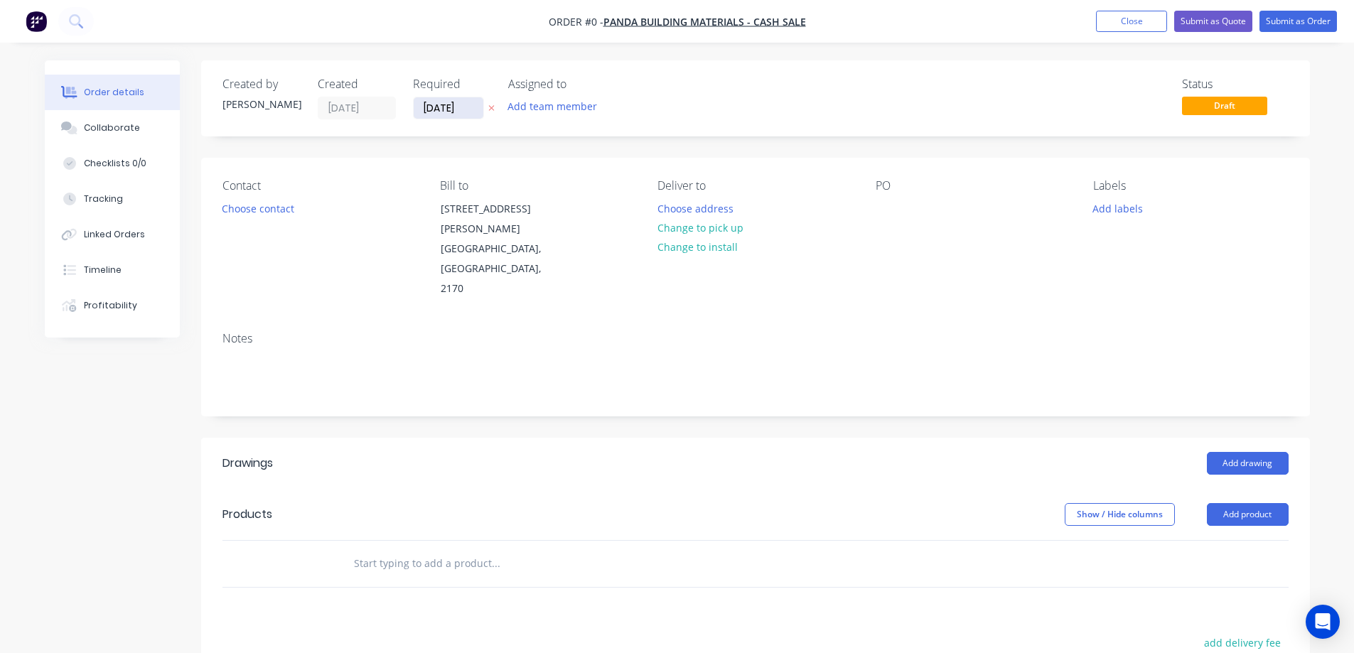
click at [442, 102] on input "[DATE]" at bounding box center [449, 107] width 70 height 21
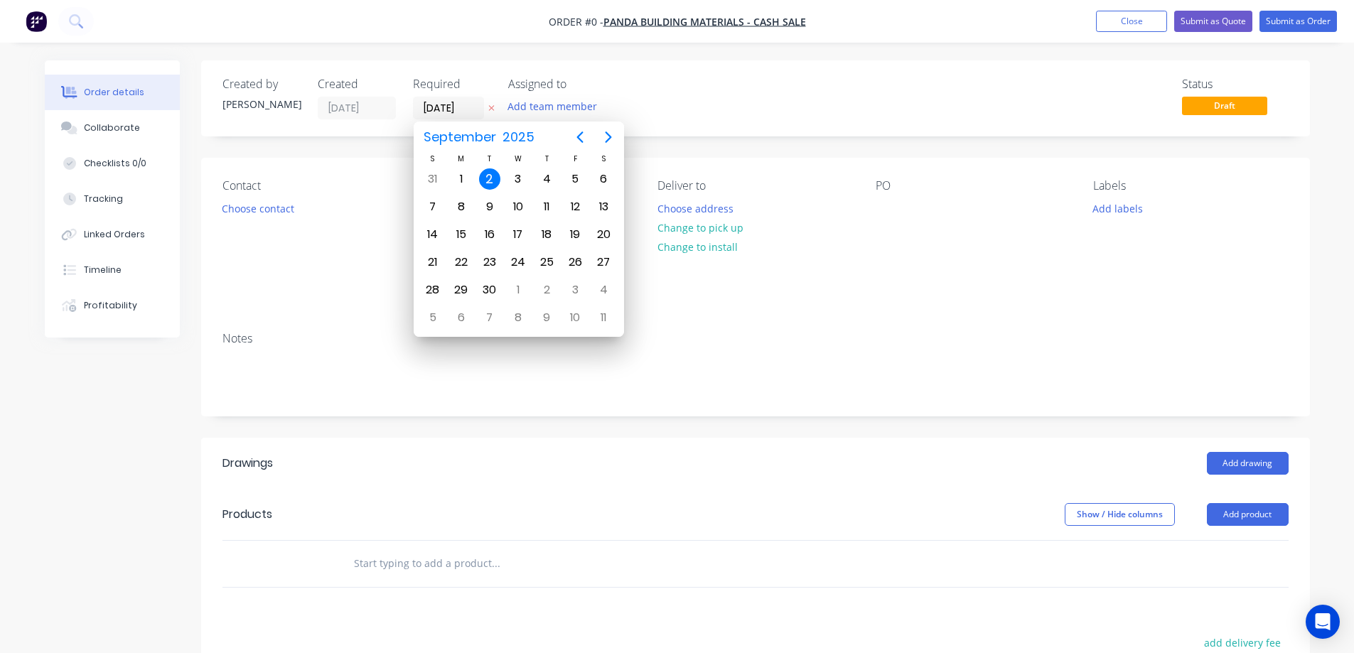
click at [490, 180] on div "2" at bounding box center [489, 179] width 21 height 21
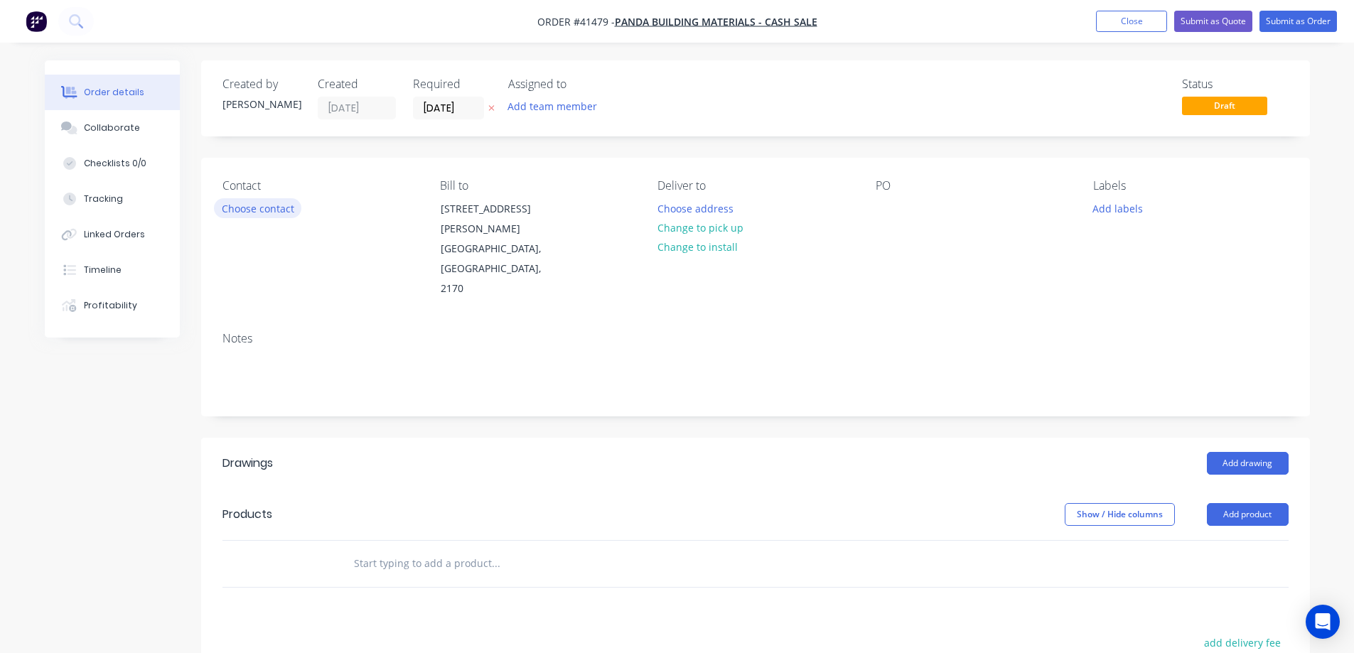
click at [284, 213] on button "Choose contact" at bounding box center [257, 207] width 87 height 19
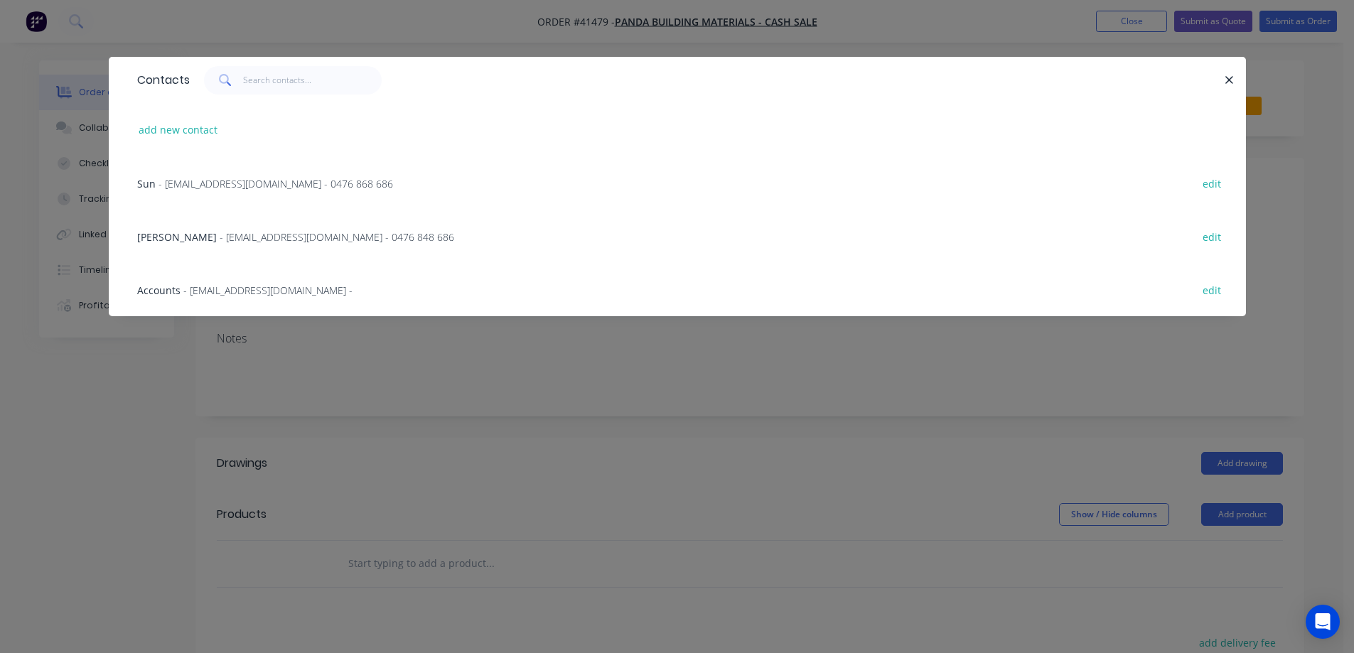
click at [233, 186] on span "- Pandabuildingmaterials@outlook.com.au - 0476 868 686" at bounding box center [276, 184] width 235 height 14
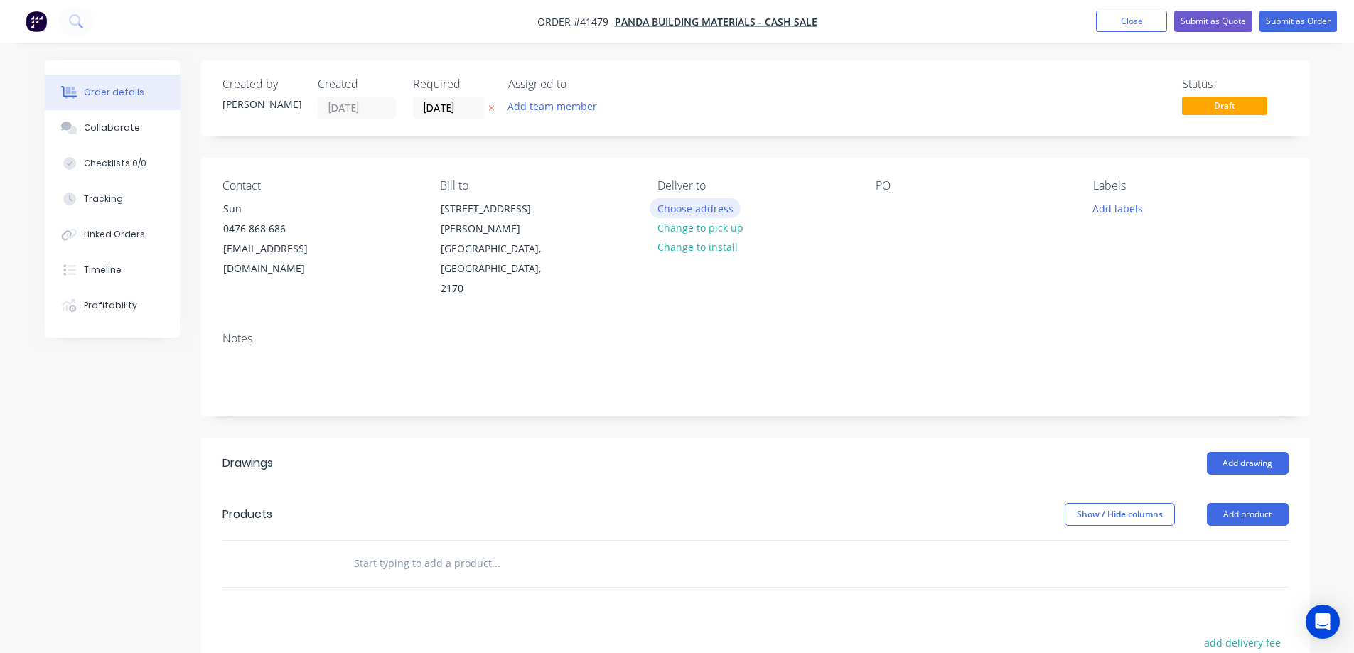
click at [724, 208] on button "Choose address" at bounding box center [695, 207] width 91 height 19
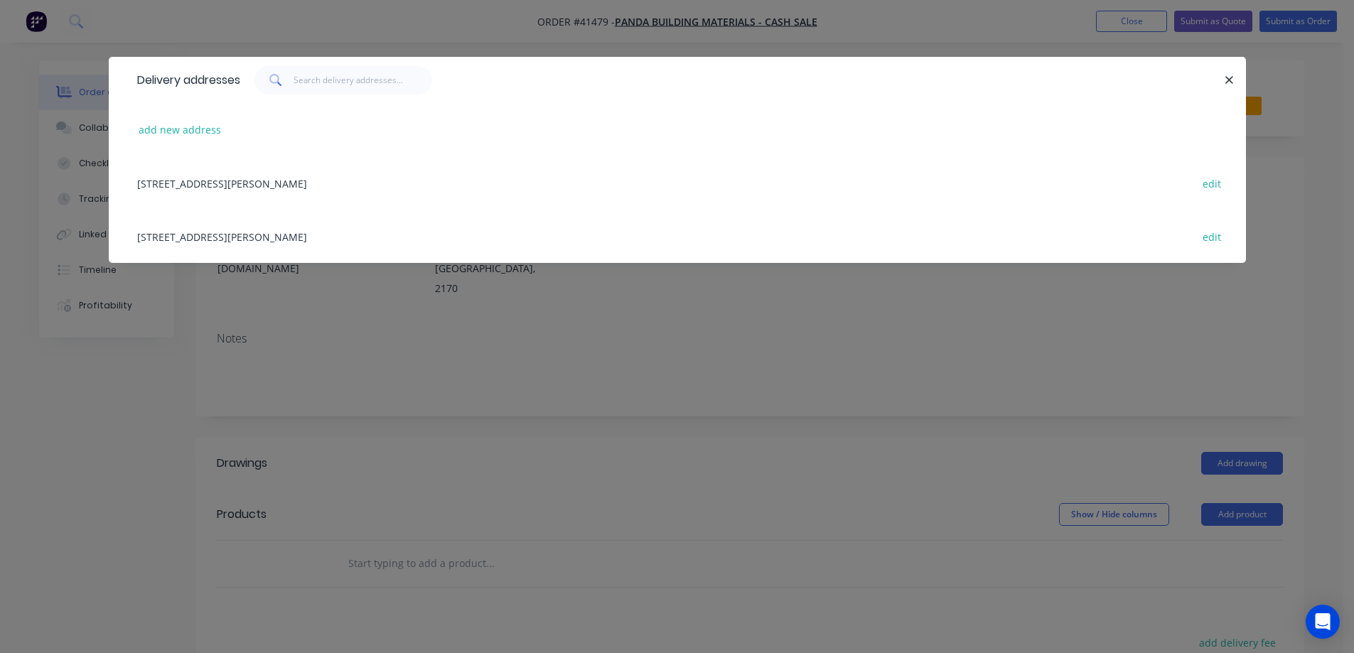
click at [1221, 81] on div at bounding box center [1223, 80] width 4 height 28
click at [1222, 80] on button "button" at bounding box center [1230, 80] width 18 height 18
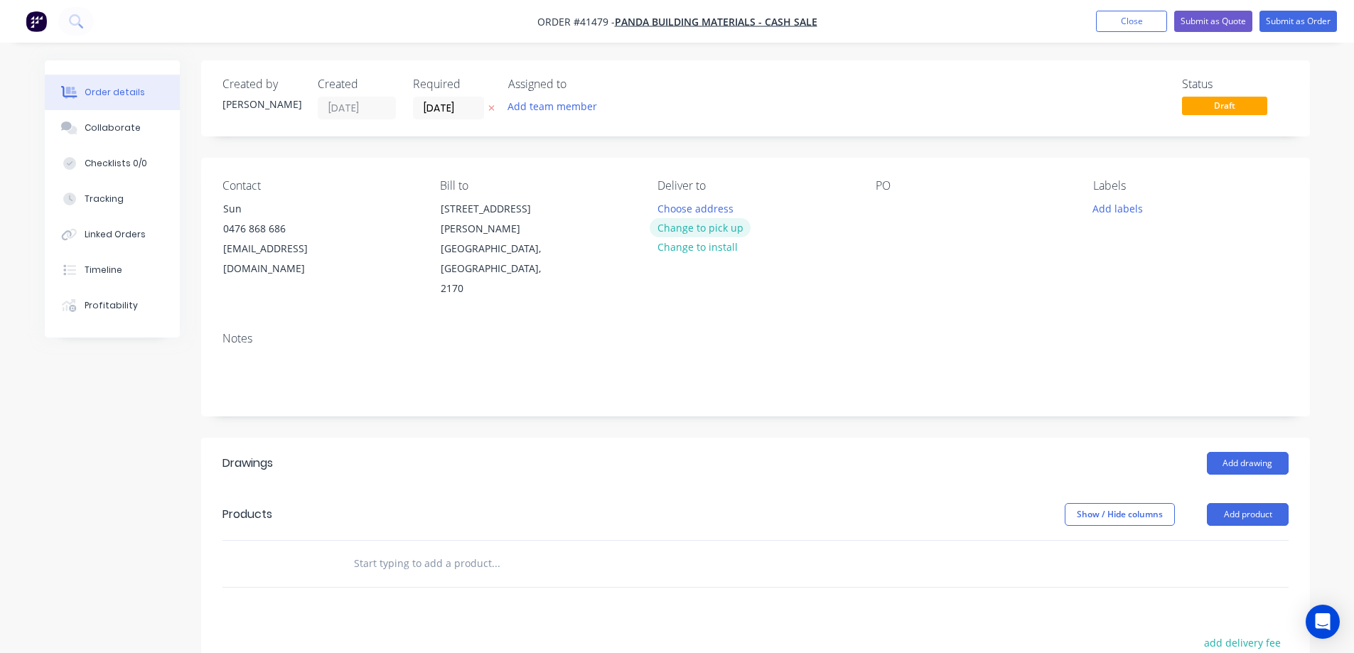
click at [693, 232] on button "Change to pick up" at bounding box center [700, 227] width 101 height 19
click at [892, 205] on div at bounding box center [887, 208] width 23 height 21
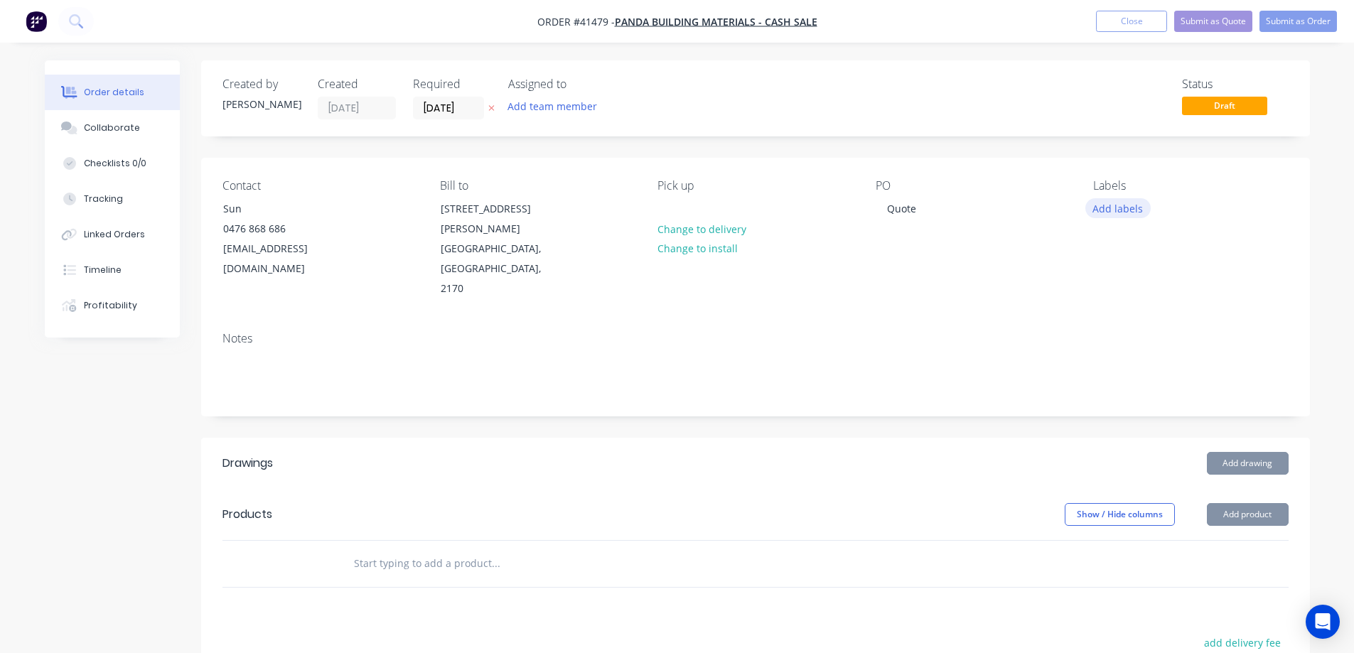
click at [1105, 200] on button "Add labels" at bounding box center [1118, 207] width 65 height 19
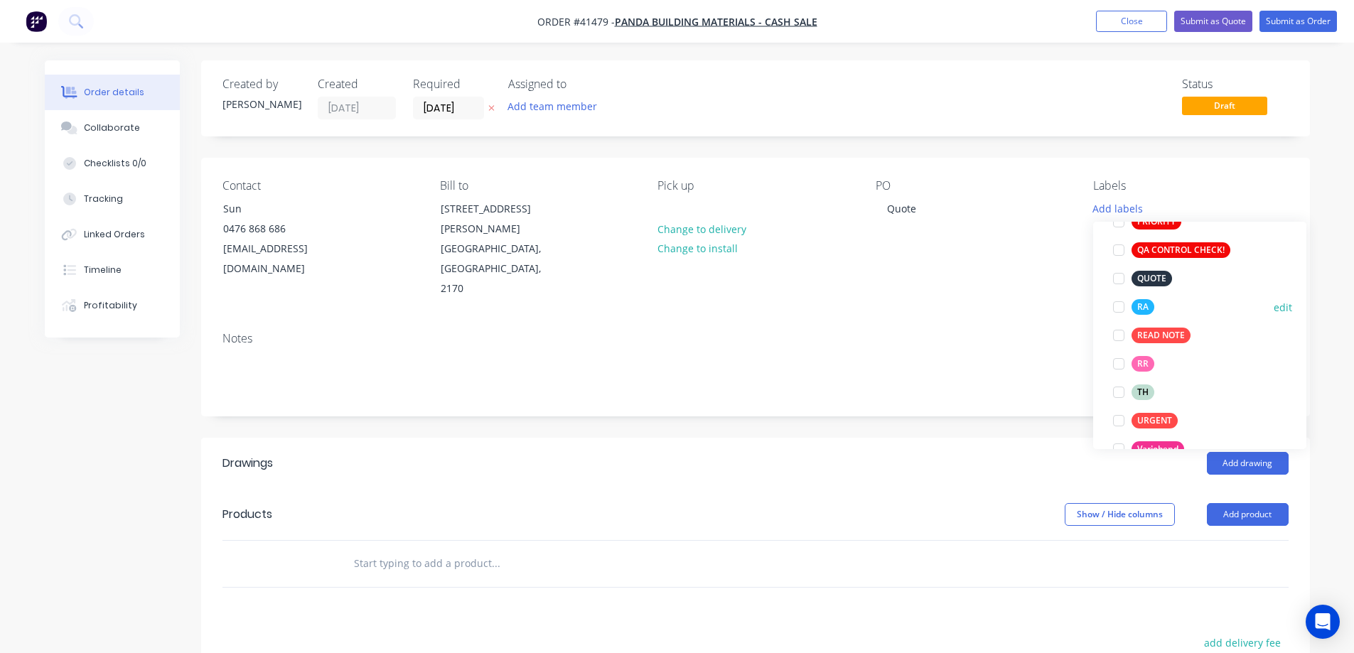
click at [1118, 306] on div at bounding box center [1119, 307] width 28 height 28
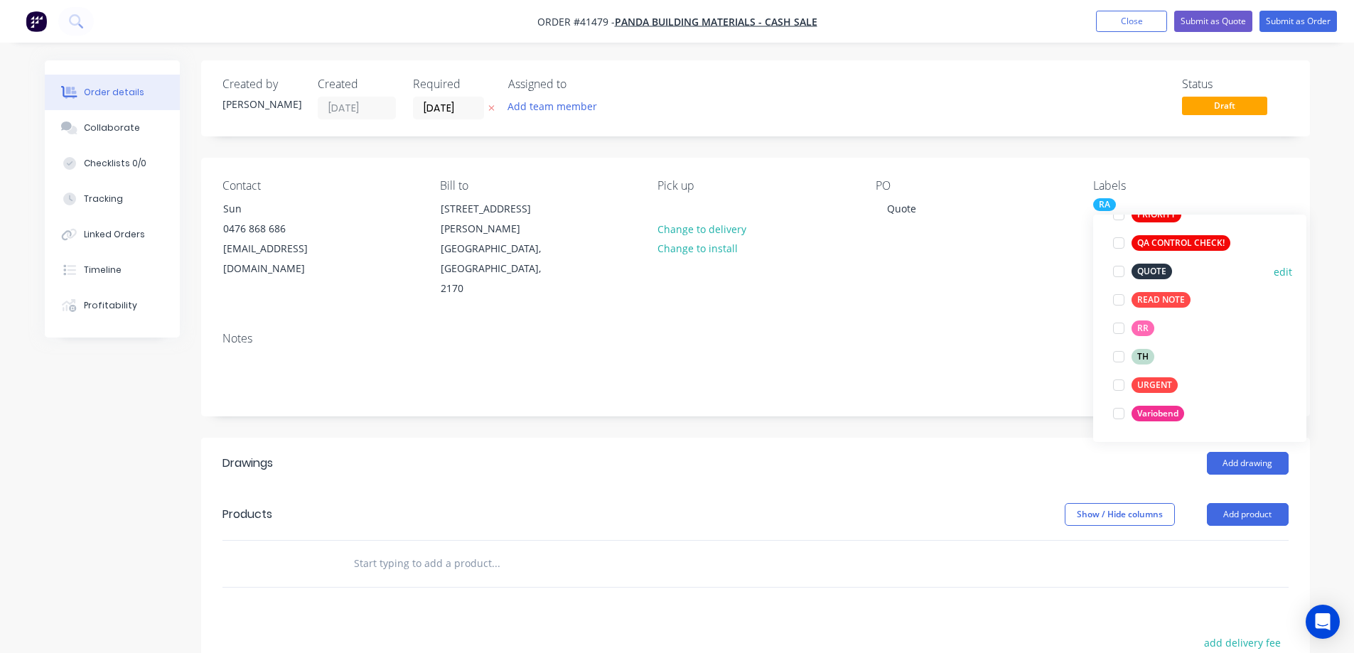
click at [1119, 272] on div at bounding box center [1119, 271] width 28 height 28
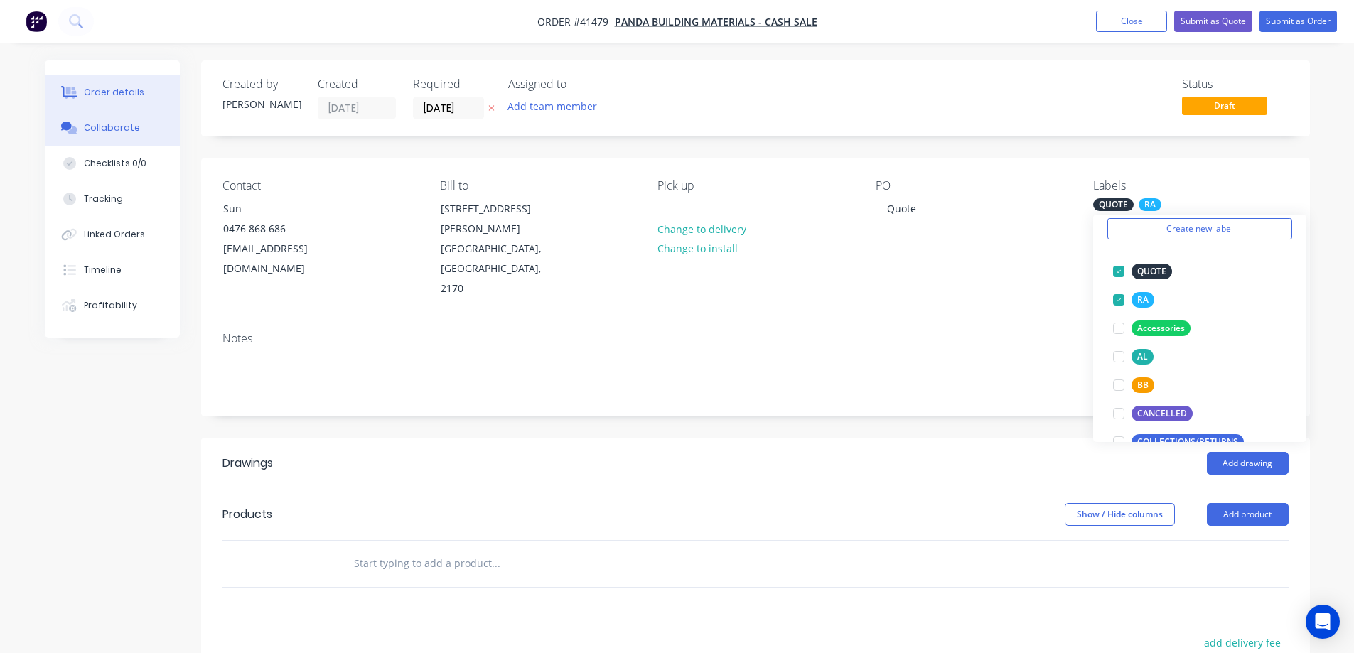
click at [102, 120] on button "Collaborate" at bounding box center [112, 128] width 135 height 36
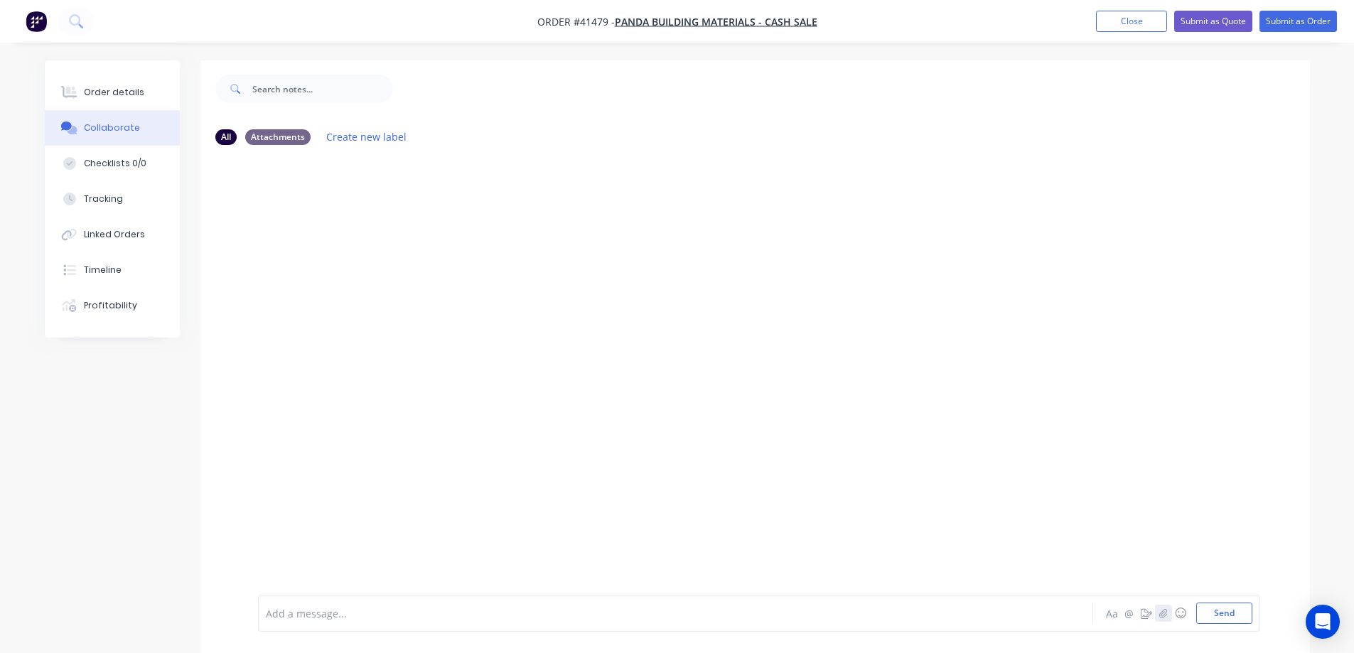
click at [1165, 612] on icon "button" at bounding box center [1163, 614] width 9 height 10
click at [1164, 616] on icon "button" at bounding box center [1163, 614] width 9 height 10
click at [1230, 616] on button "Send" at bounding box center [1225, 613] width 56 height 21
click at [154, 100] on button "Order details" at bounding box center [112, 93] width 135 height 36
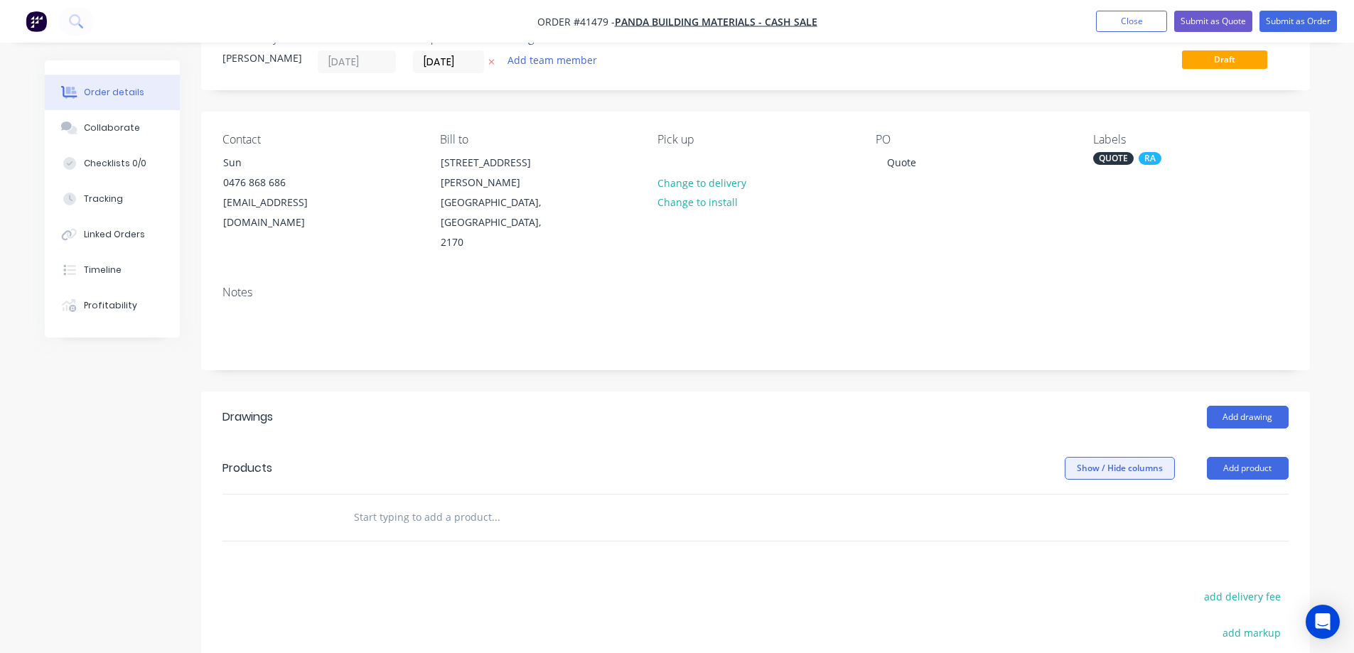
scroll to position [71, 0]
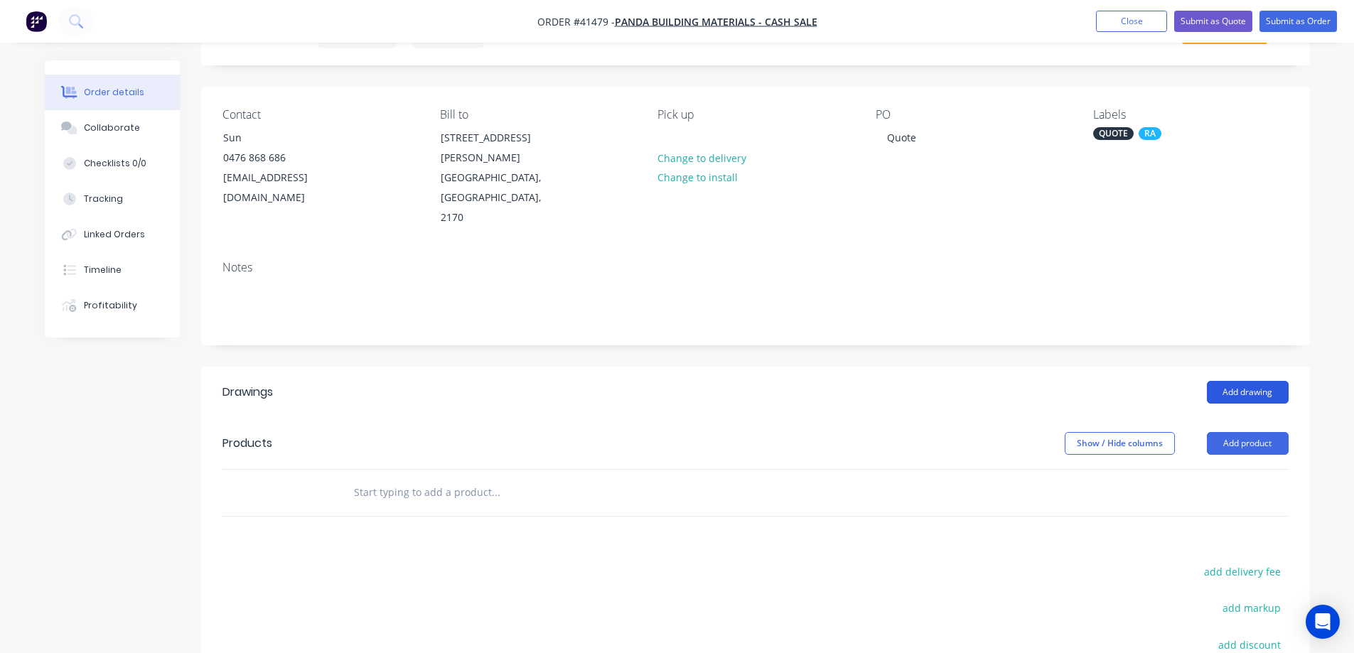
click at [1252, 381] on button "Add drawing" at bounding box center [1248, 392] width 82 height 23
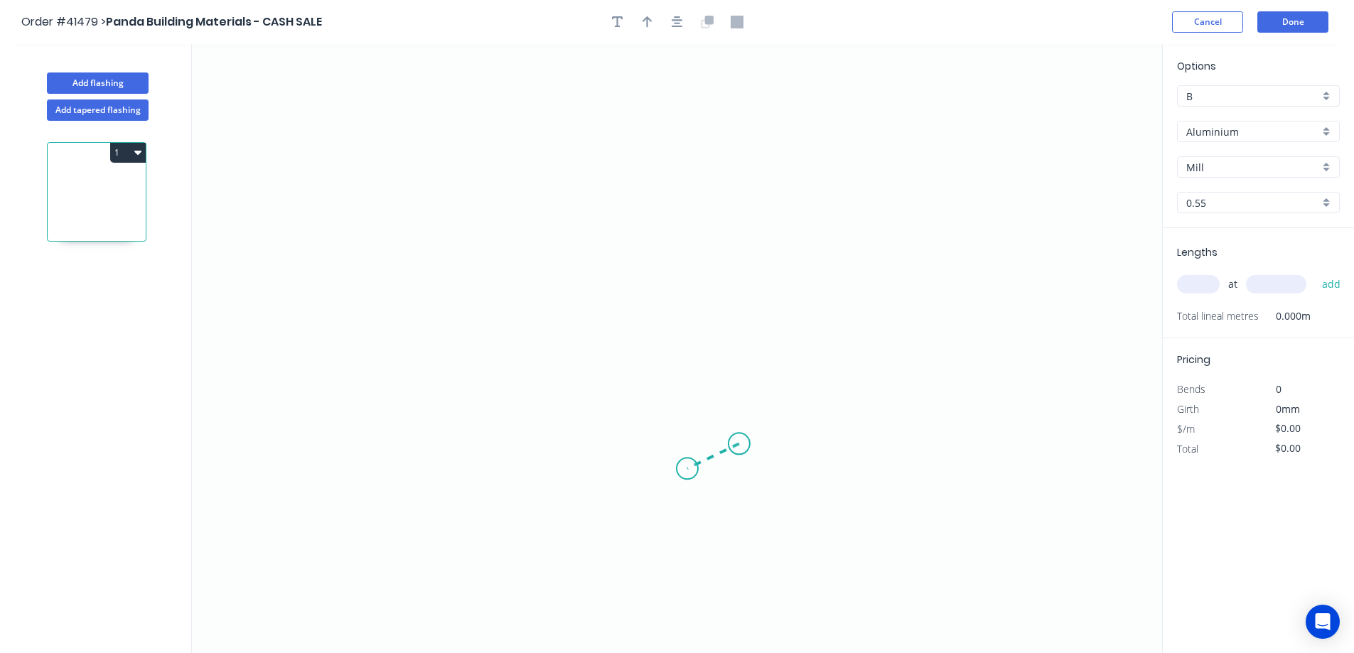
drag, startPoint x: 739, startPoint y: 444, endPoint x: 688, endPoint y: 469, distance: 57.6
click at [688, 469] on icon "0" at bounding box center [677, 348] width 971 height 609
click at [499, 478] on icon "0 ?" at bounding box center [677, 348] width 971 height 609
drag, startPoint x: 499, startPoint y: 478, endPoint x: 501, endPoint y: 202, distance: 275.9
click at [501, 202] on icon "0 ? ? ? º" at bounding box center [677, 348] width 971 height 609
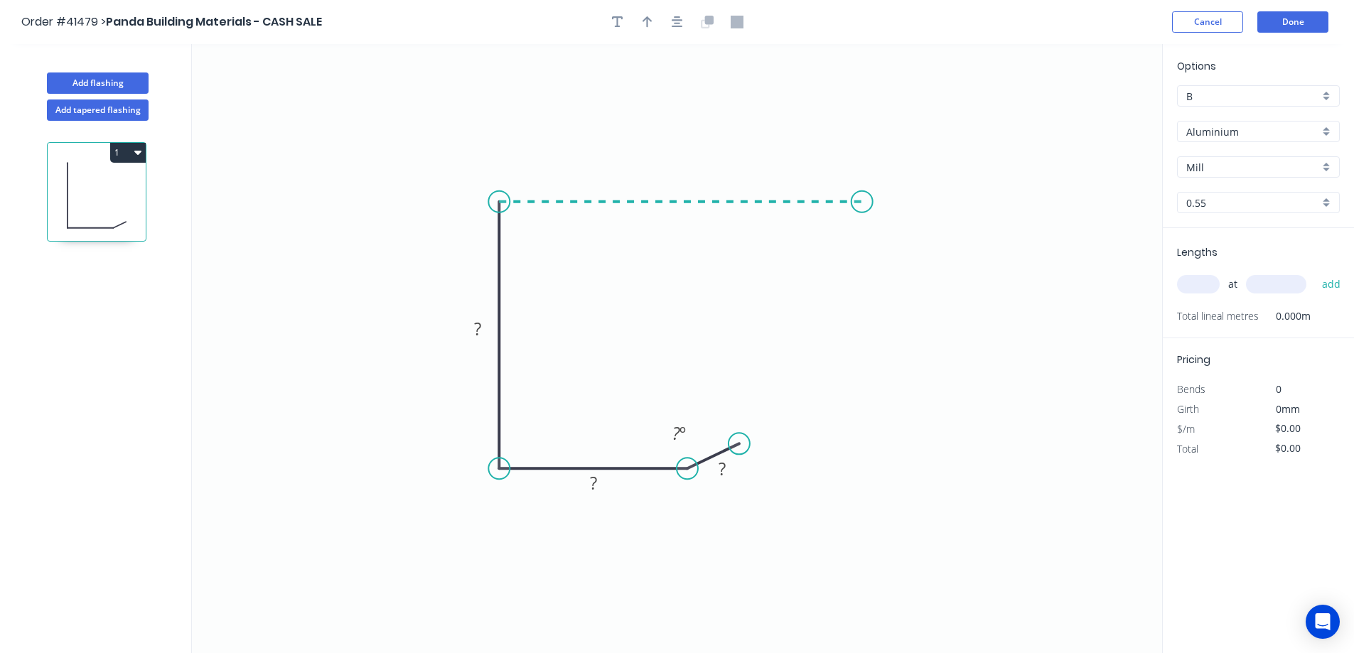
drag, startPoint x: 566, startPoint y: 206, endPoint x: 863, endPoint y: 230, distance: 298.1
click at [863, 230] on icon "0 ? ? ? ? º" at bounding box center [677, 348] width 971 height 609
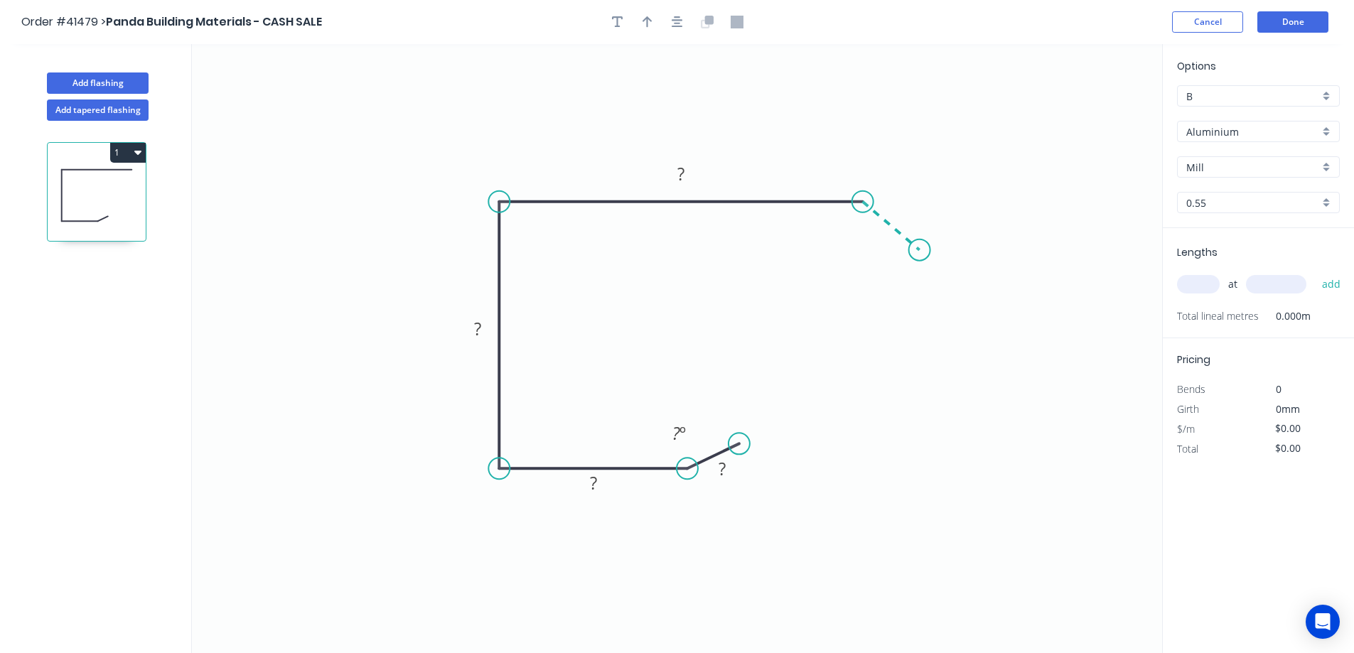
drag, startPoint x: 864, startPoint y: 230, endPoint x: 925, endPoint y: 252, distance: 65.2
click at [925, 252] on icon "0 ? ? ? ? ? º" at bounding box center [677, 348] width 971 height 609
click at [925, 252] on circle at bounding box center [924, 252] width 21 height 21
click at [734, 470] on rect at bounding box center [722, 470] width 28 height 20
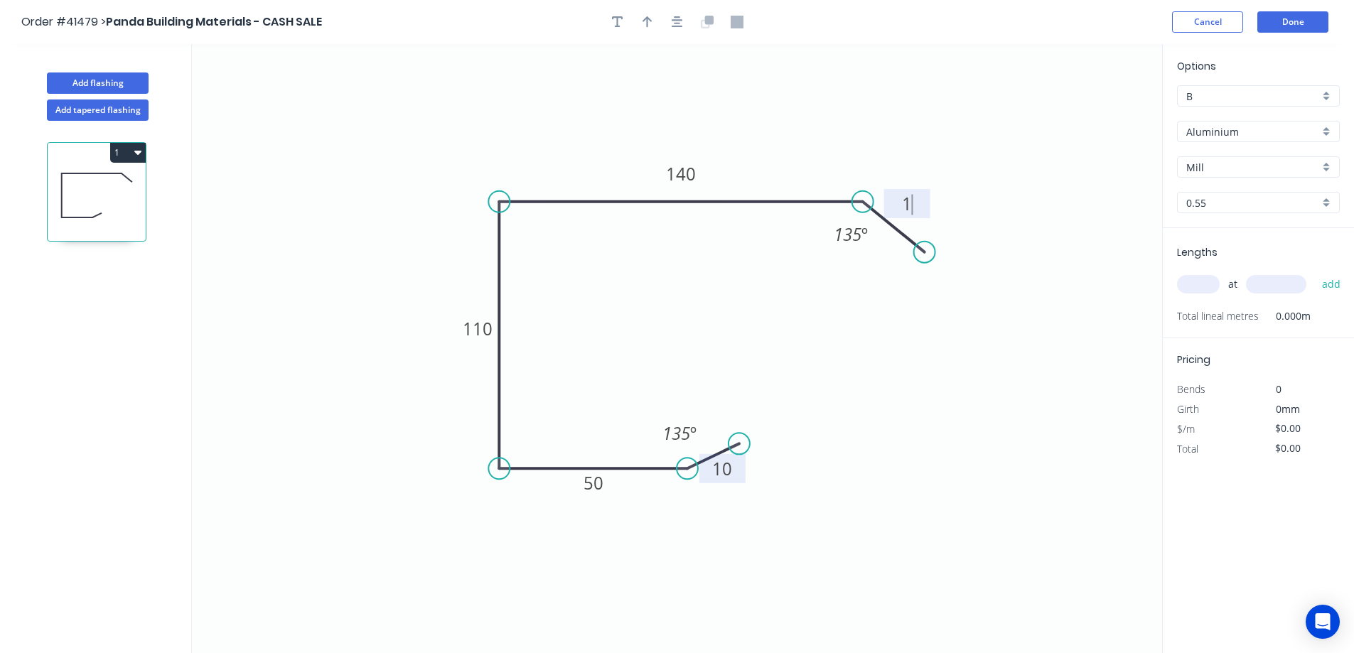
type input "$13.91"
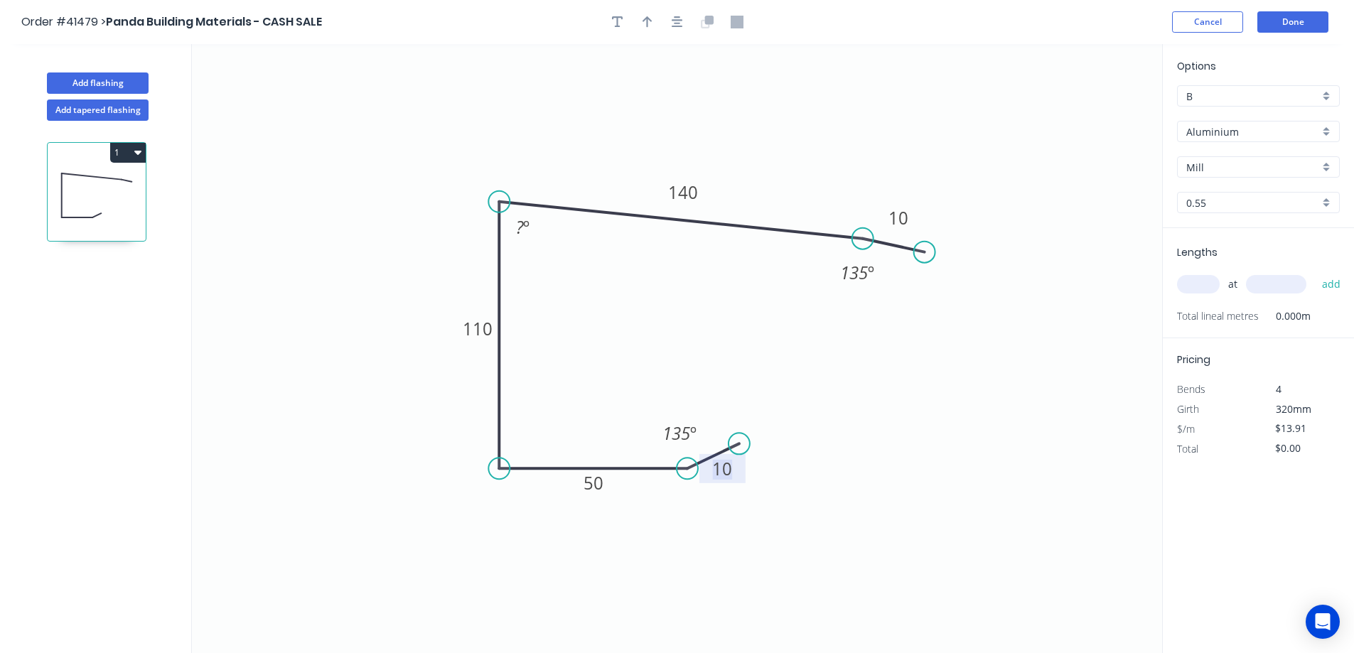
drag, startPoint x: 863, startPoint y: 203, endPoint x: 897, endPoint y: 245, distance: 53.6
click at [863, 238] on circle at bounding box center [862, 238] width 21 height 21
drag, startPoint x: 916, startPoint y: 274, endPoint x: 788, endPoint y: 277, distance: 127.3
click at [915, 276] on circle at bounding box center [915, 276] width 21 height 21
click at [525, 230] on tspan "º" at bounding box center [526, 226] width 6 height 23
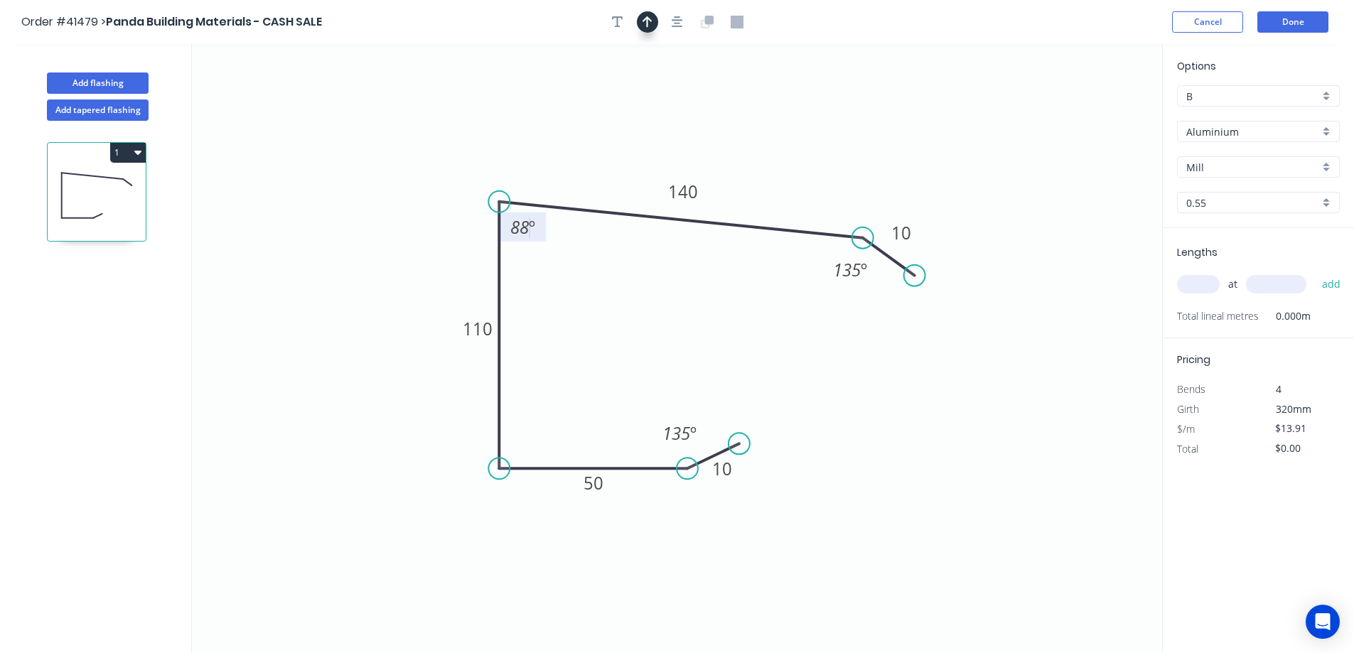
drag, startPoint x: 644, startPoint y: 21, endPoint x: 653, endPoint y: 21, distance: 8.6
click at [644, 21] on icon "button" at bounding box center [648, 21] width 10 height 11
drag, startPoint x: 1094, startPoint y: 109, endPoint x: 569, endPoint y: 159, distance: 527.0
click at [569, 159] on icon at bounding box center [568, 142] width 13 height 46
click at [1329, 129] on div "Aluminium" at bounding box center [1258, 131] width 163 height 21
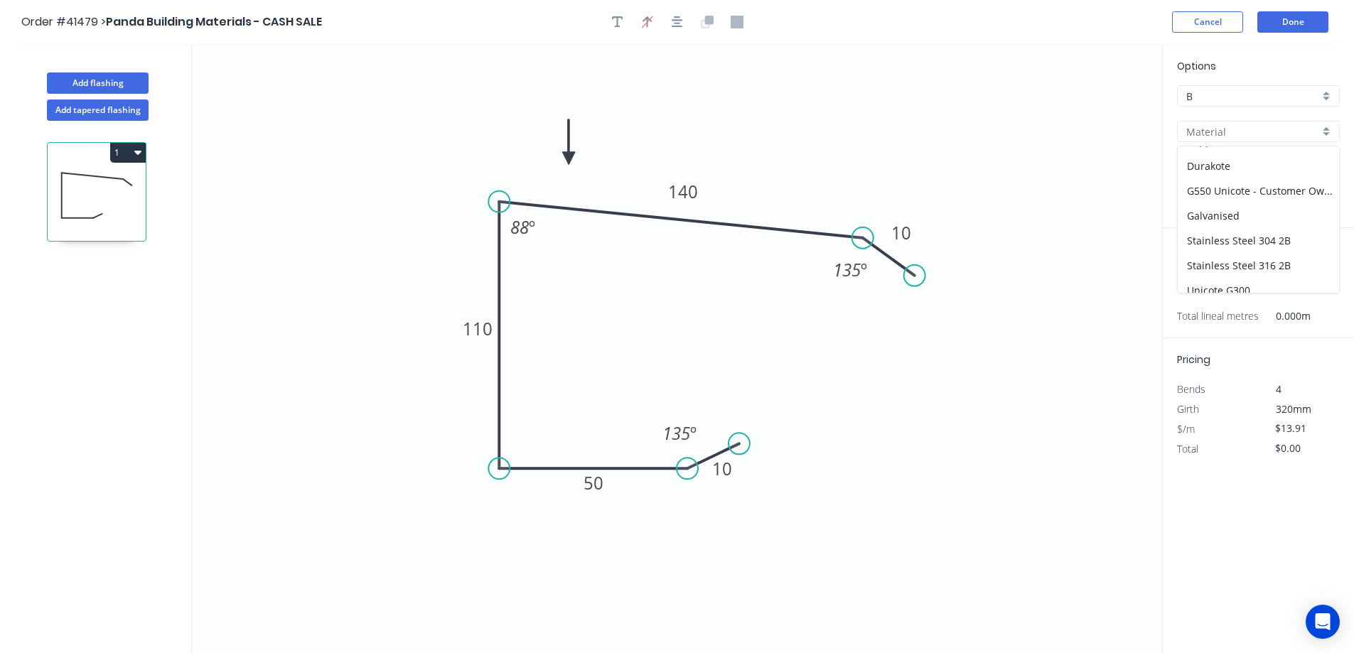
scroll to position [202, 0]
click at [1276, 232] on div "Unicote G300" at bounding box center [1258, 230] width 161 height 25
type input "Unicote G300"
type input "Pearl White"
type input "1.0"
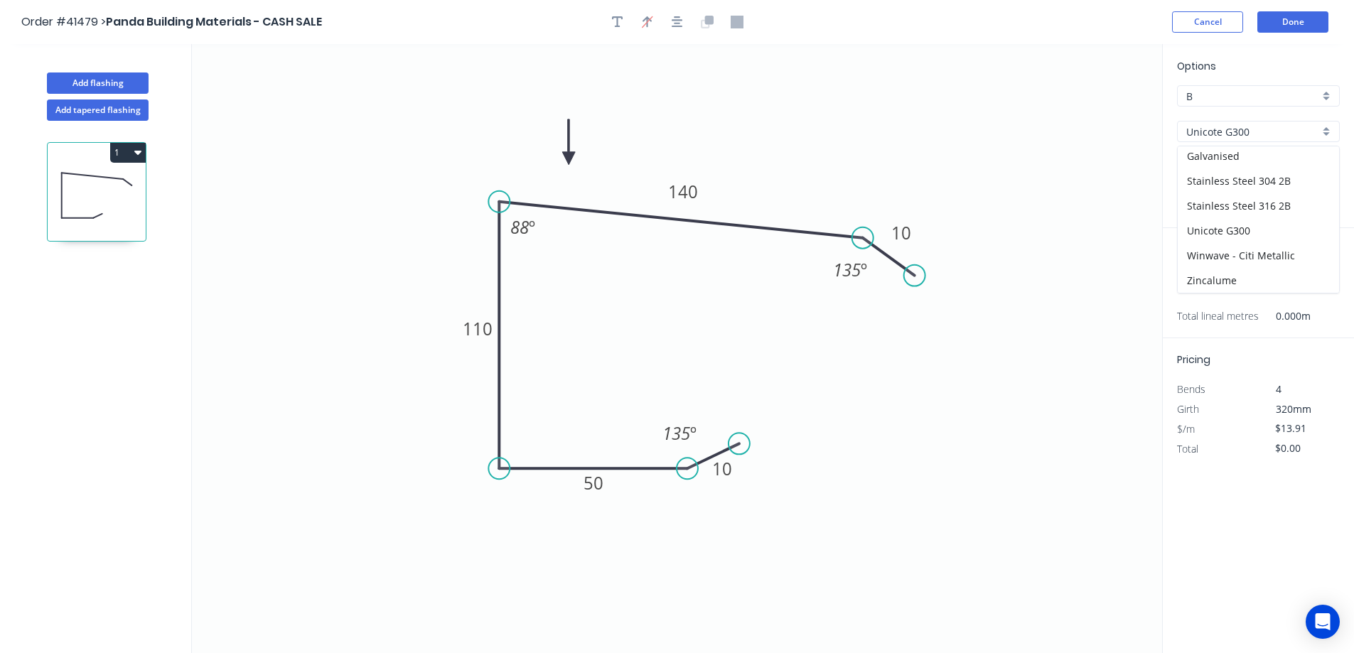
type input "$18.17"
click at [1320, 203] on div "1.0" at bounding box center [1258, 202] width 163 height 21
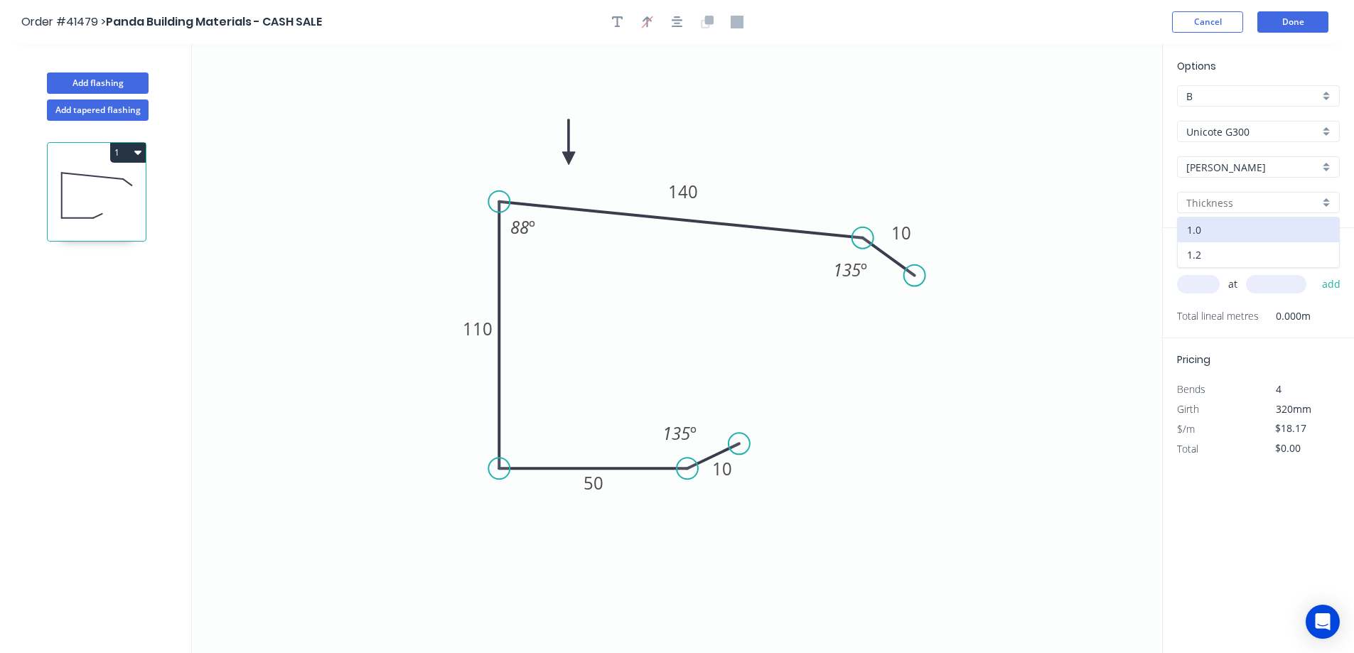
click at [1248, 245] on div "1.2" at bounding box center [1258, 254] width 161 height 25
type input "1.2"
click at [1211, 284] on input "text" at bounding box center [1198, 284] width 43 height 18
type input "2"
type input "5000"
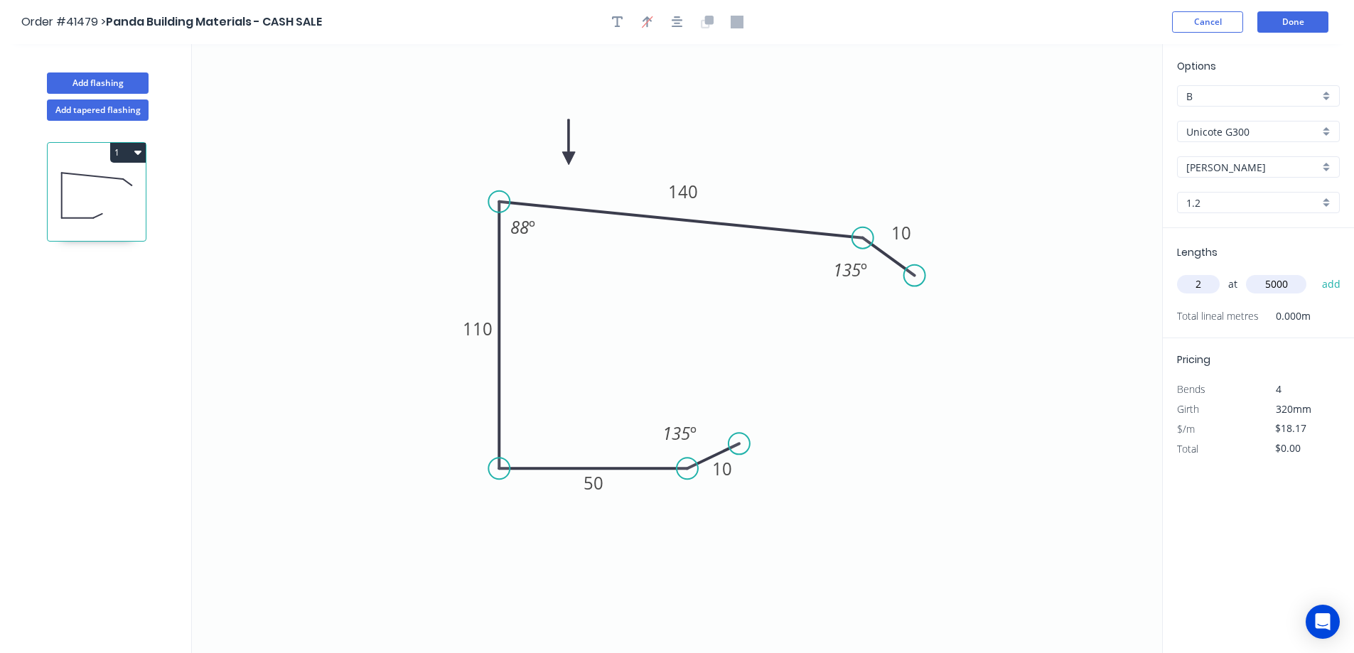
click at [1315, 272] on button "add" at bounding box center [1331, 284] width 33 height 24
click at [133, 151] on button "1" at bounding box center [128, 153] width 36 height 20
click at [117, 185] on div "Duplicate" at bounding box center [77, 188] width 109 height 21
type input "$0.00"
click at [483, 326] on tspan "110" at bounding box center [478, 328] width 30 height 23
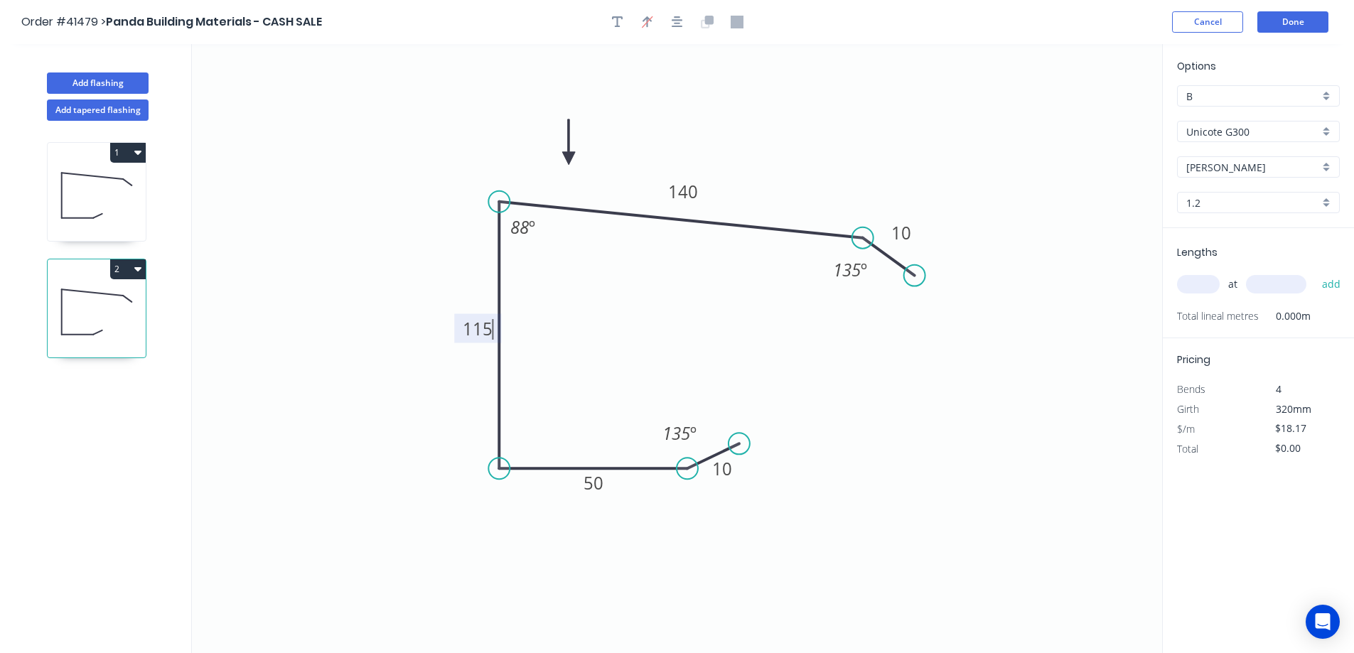
click at [622, 306] on icon "0 10 50 115 140 10 135 º 88 º 135 º" at bounding box center [677, 348] width 971 height 609
click at [1200, 280] on input "text" at bounding box center [1198, 284] width 43 height 18
type input "1"
type input "6200"
click at [1315, 272] on button "add" at bounding box center [1331, 284] width 33 height 24
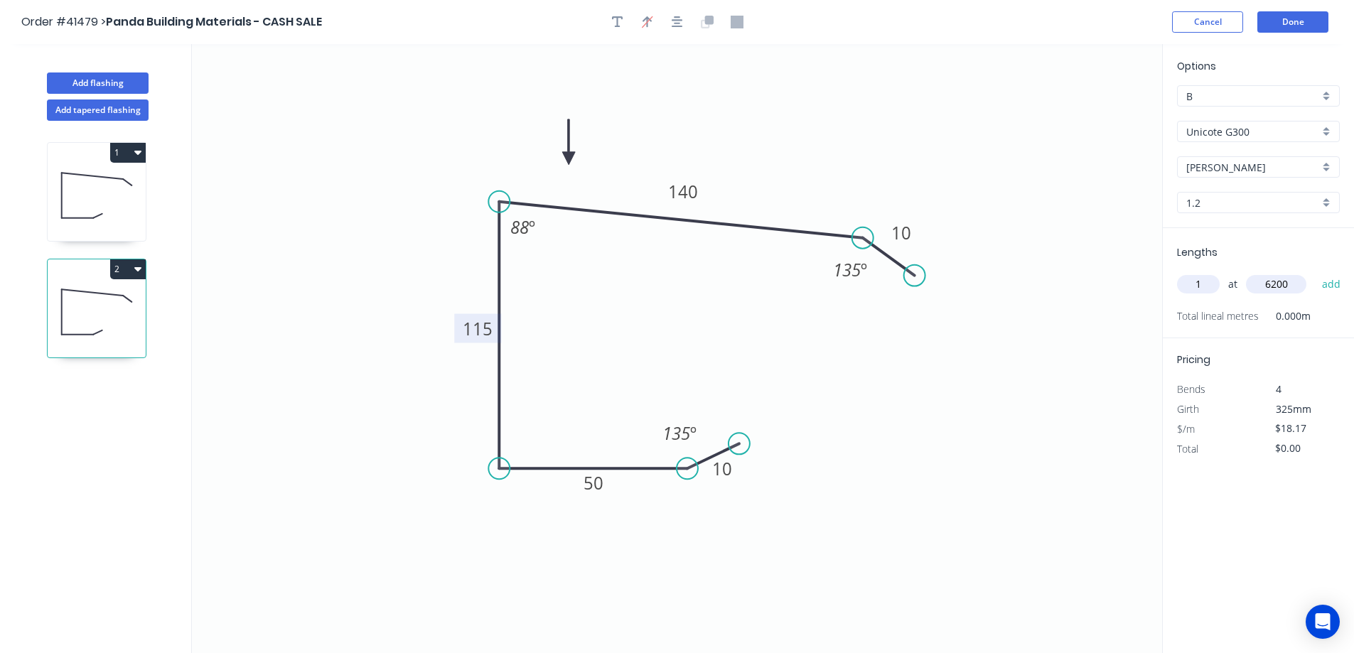
type input "$112.65"
click at [1279, 23] on button "Done" at bounding box center [1293, 21] width 71 height 21
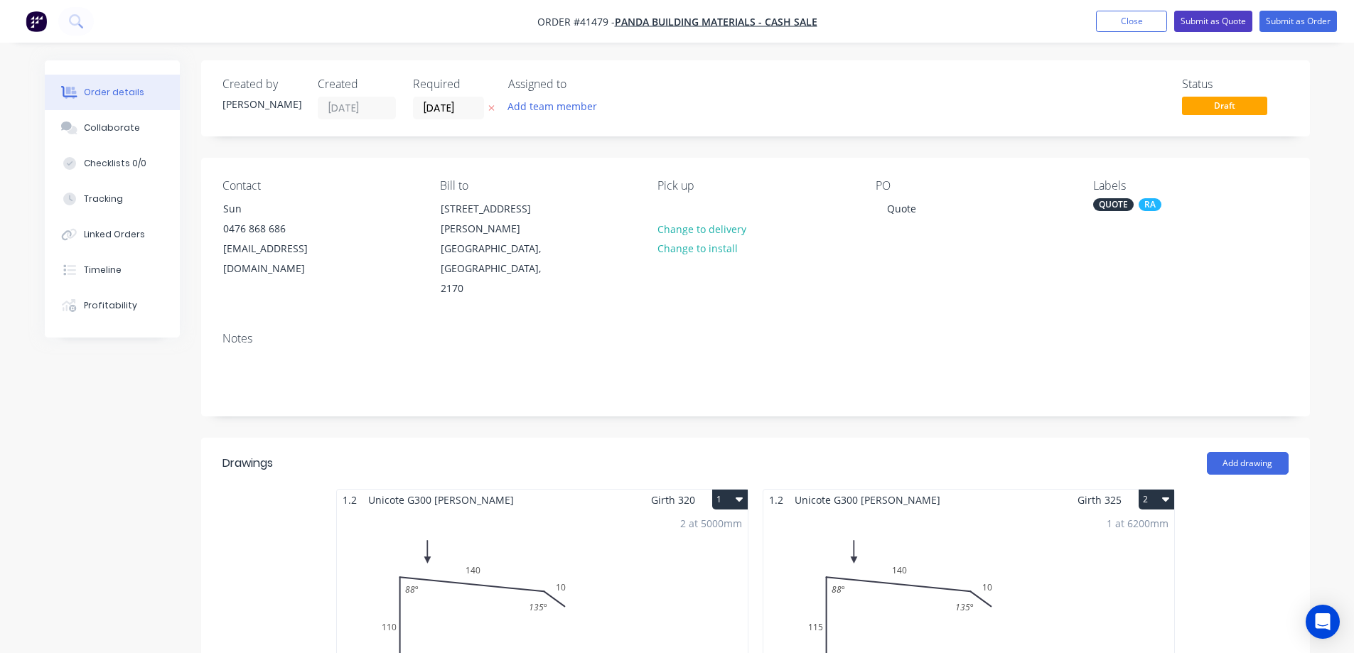
click at [1207, 16] on button "Submit as Quote" at bounding box center [1214, 21] width 78 height 21
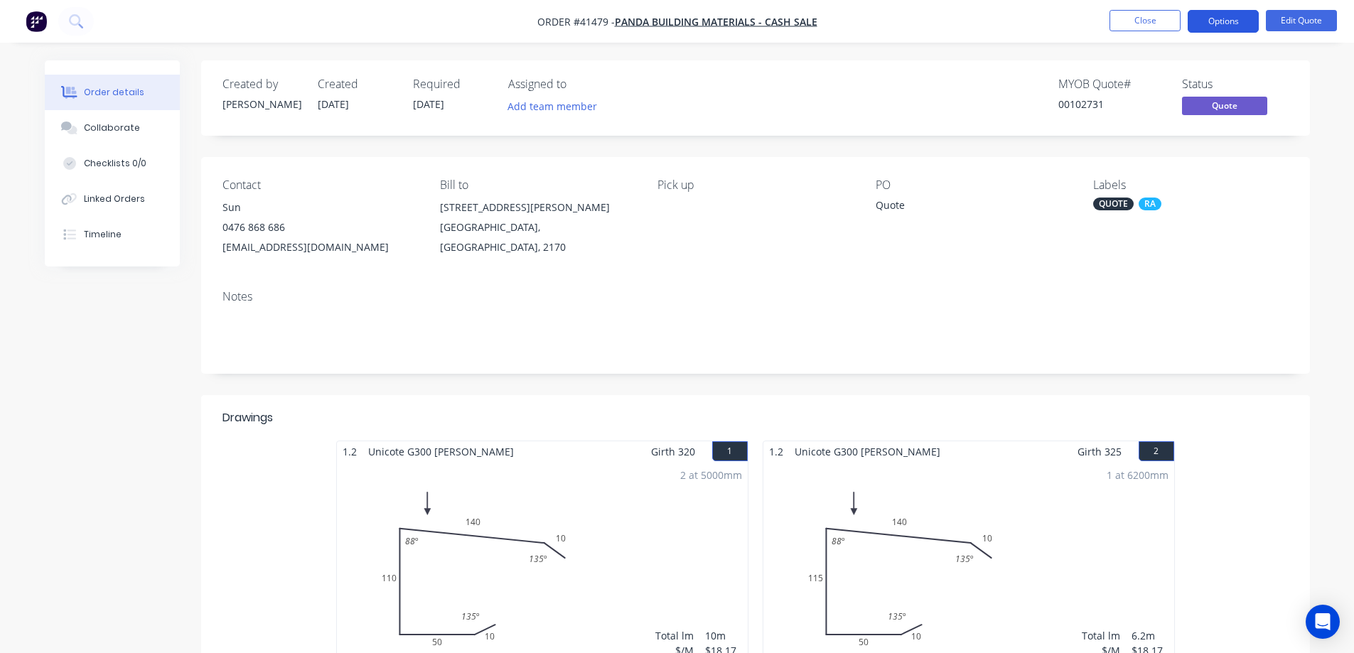
click at [1209, 14] on button "Options" at bounding box center [1223, 21] width 71 height 23
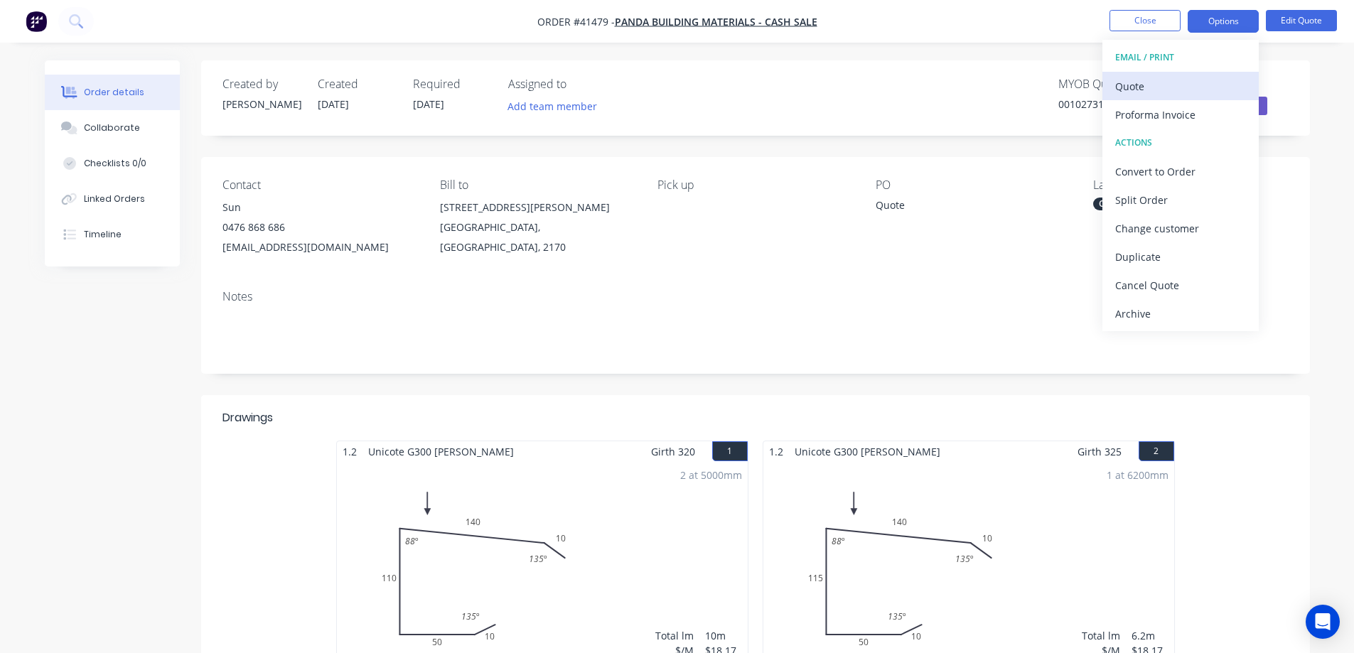
click at [1129, 84] on div "Quote" at bounding box center [1181, 86] width 131 height 21
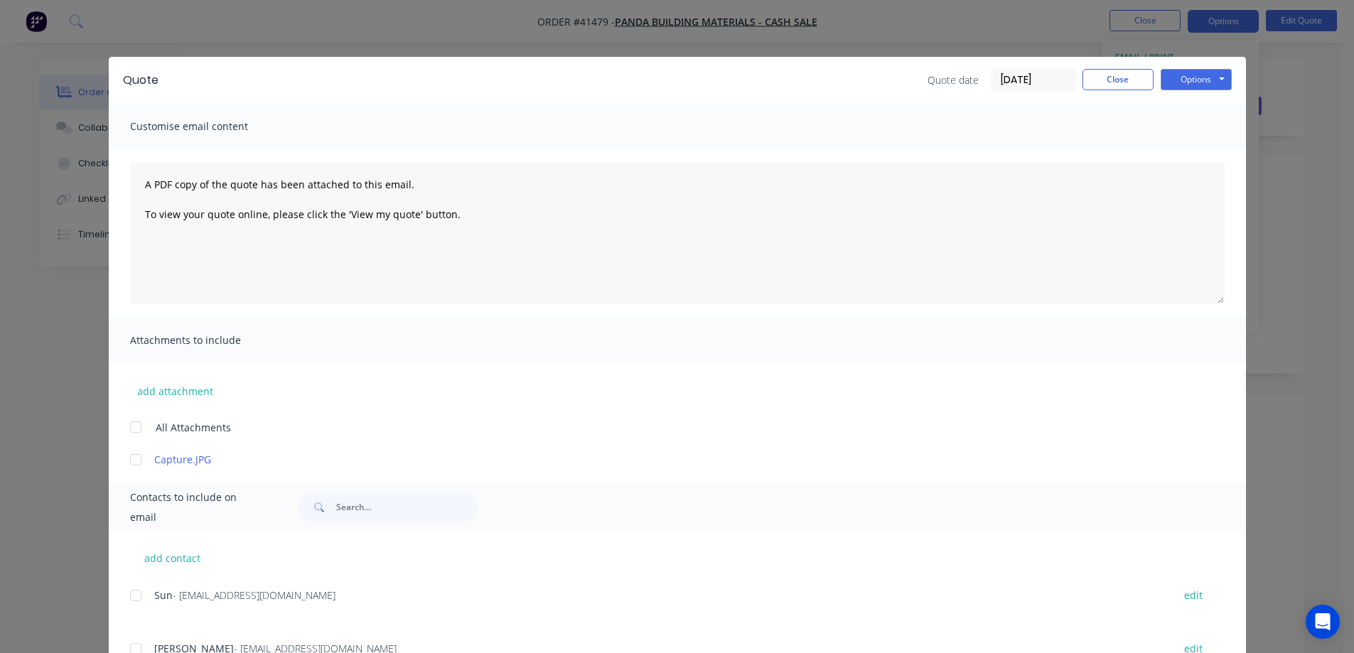
scroll to position [112, 0]
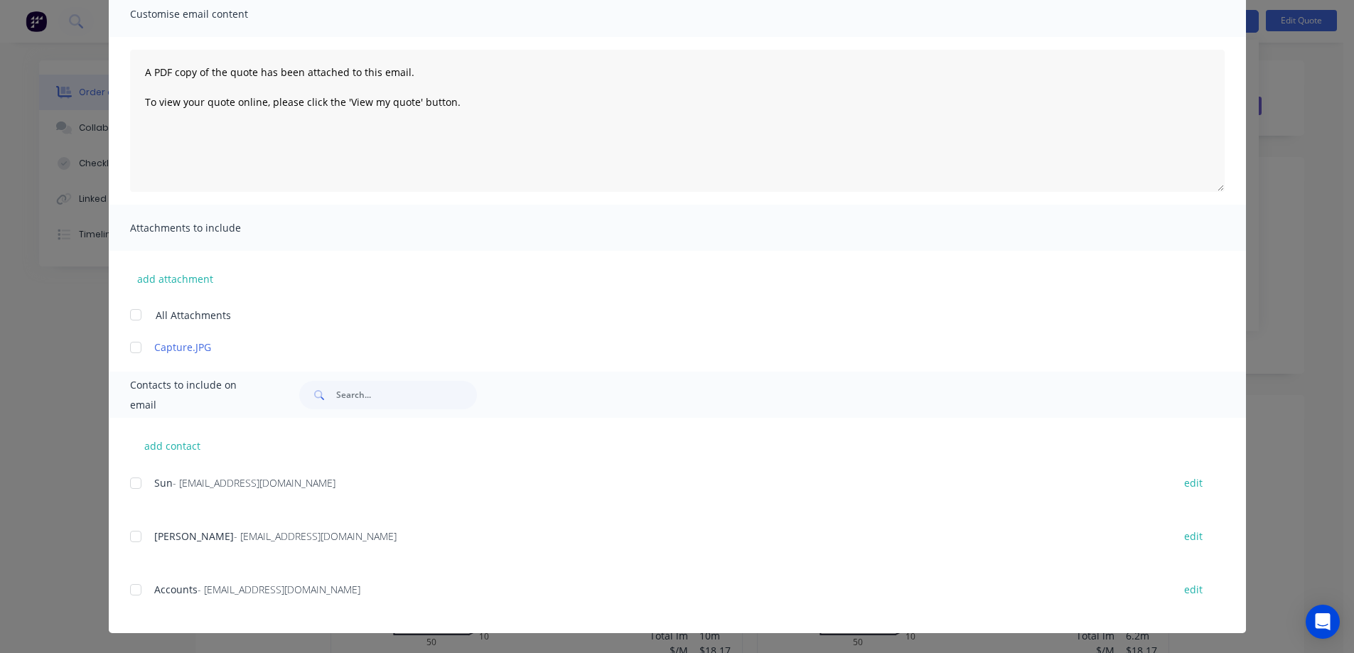
click at [133, 533] on div at bounding box center [136, 537] width 28 height 28
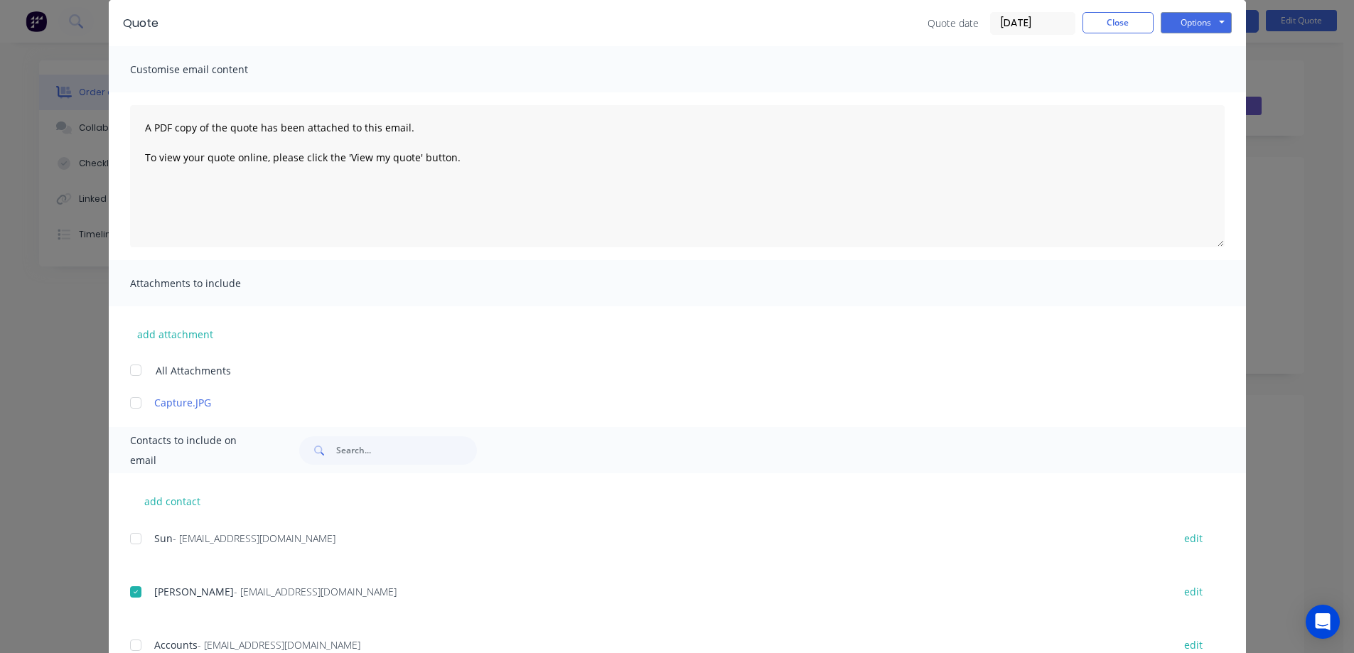
scroll to position [0, 0]
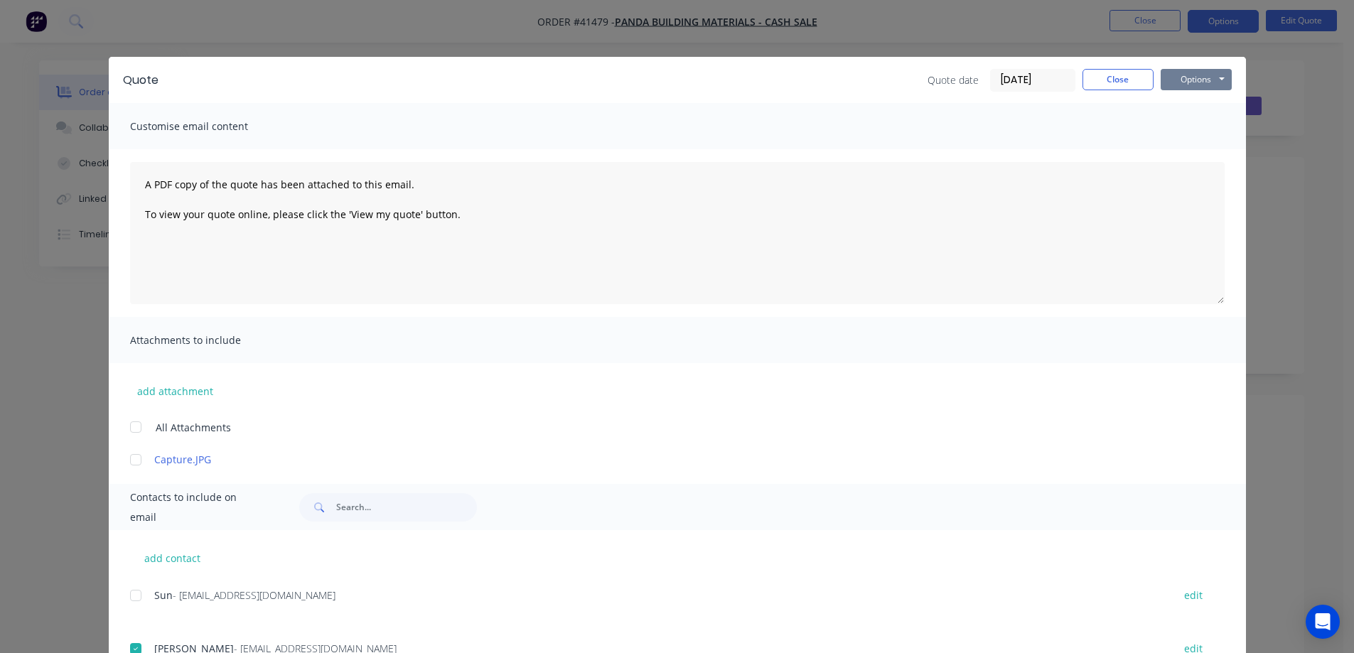
click at [1194, 78] on button "Options" at bounding box center [1196, 79] width 71 height 21
click at [1186, 146] on button "Email" at bounding box center [1206, 151] width 91 height 23
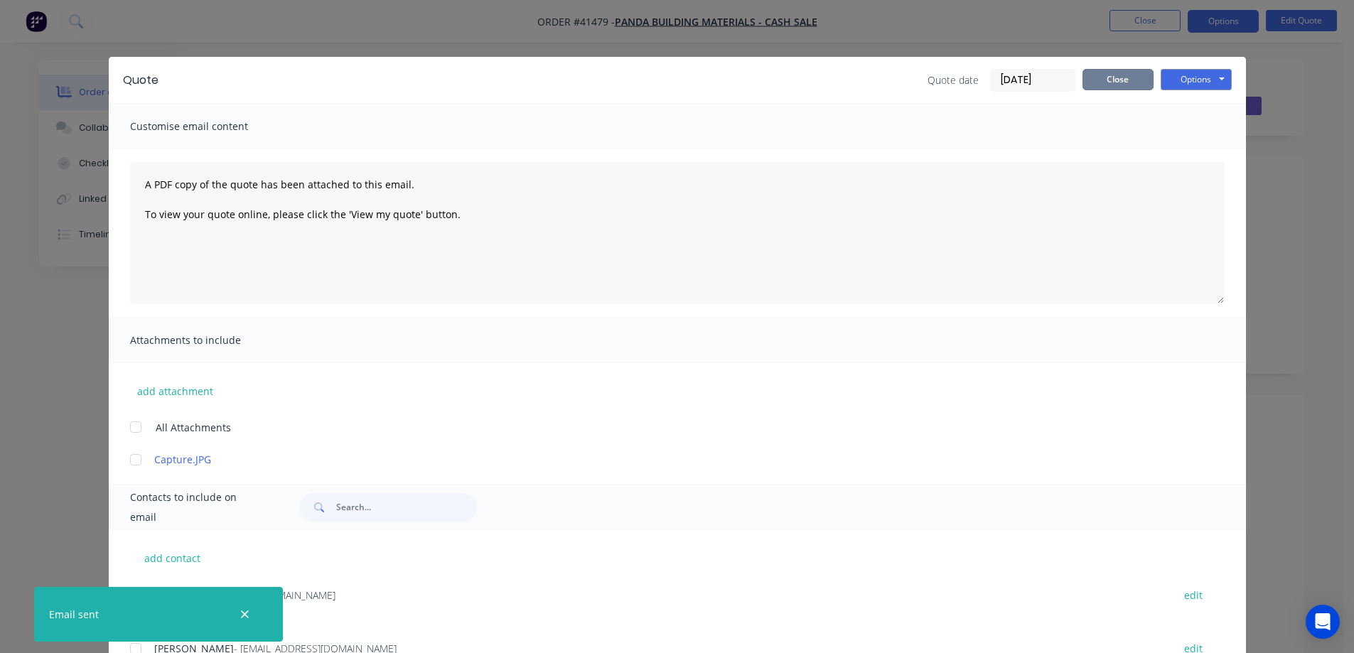
click at [1108, 80] on button "Close" at bounding box center [1118, 79] width 71 height 21
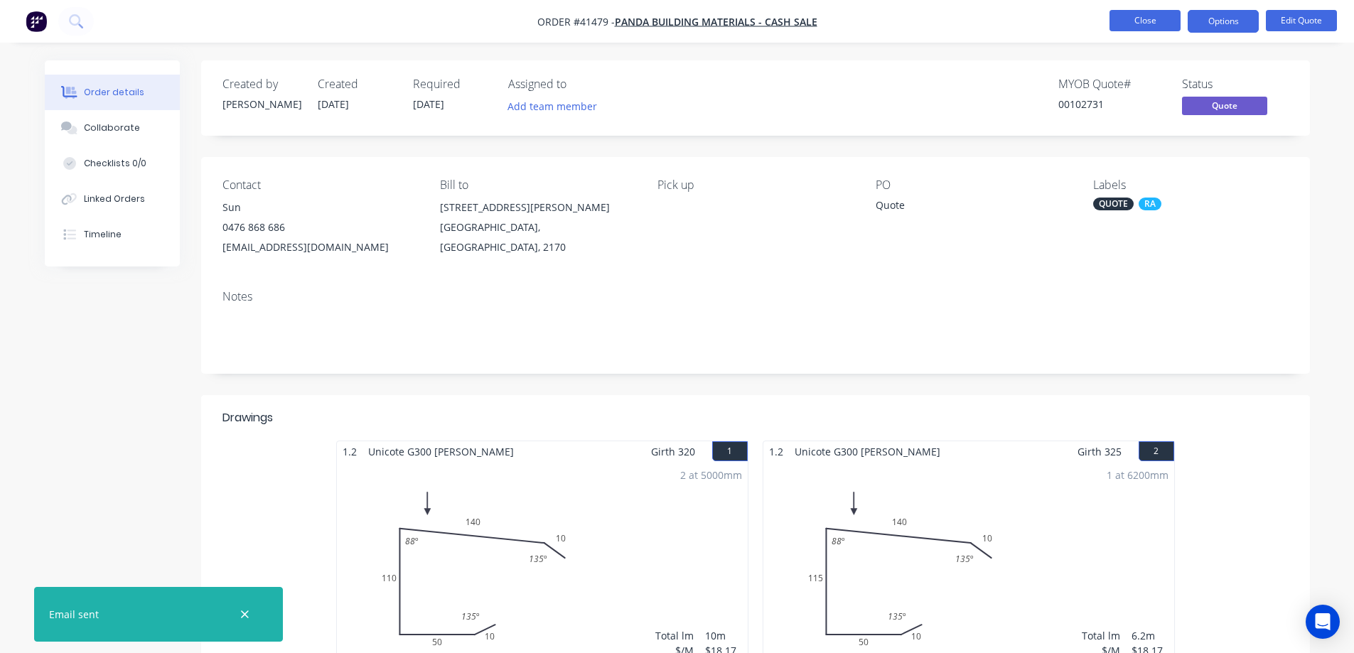
click at [1165, 25] on button "Close" at bounding box center [1145, 20] width 71 height 21
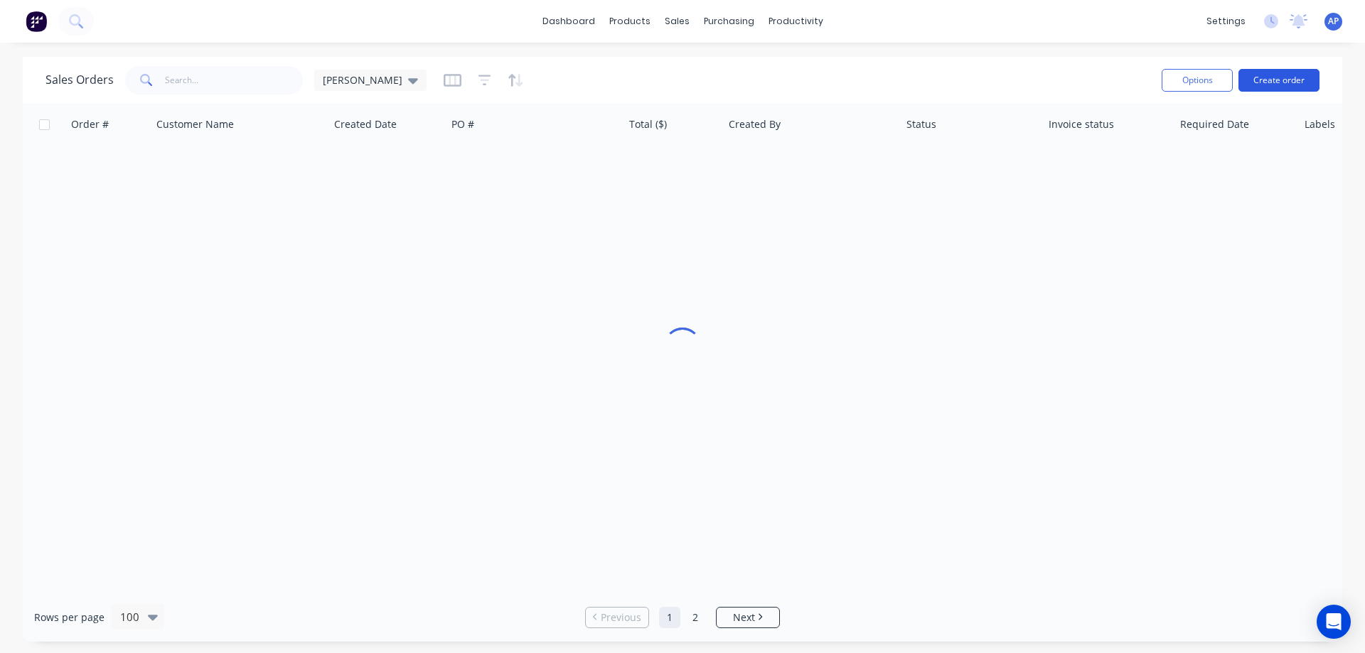
click at [1271, 78] on button "Create order" at bounding box center [1279, 80] width 81 height 23
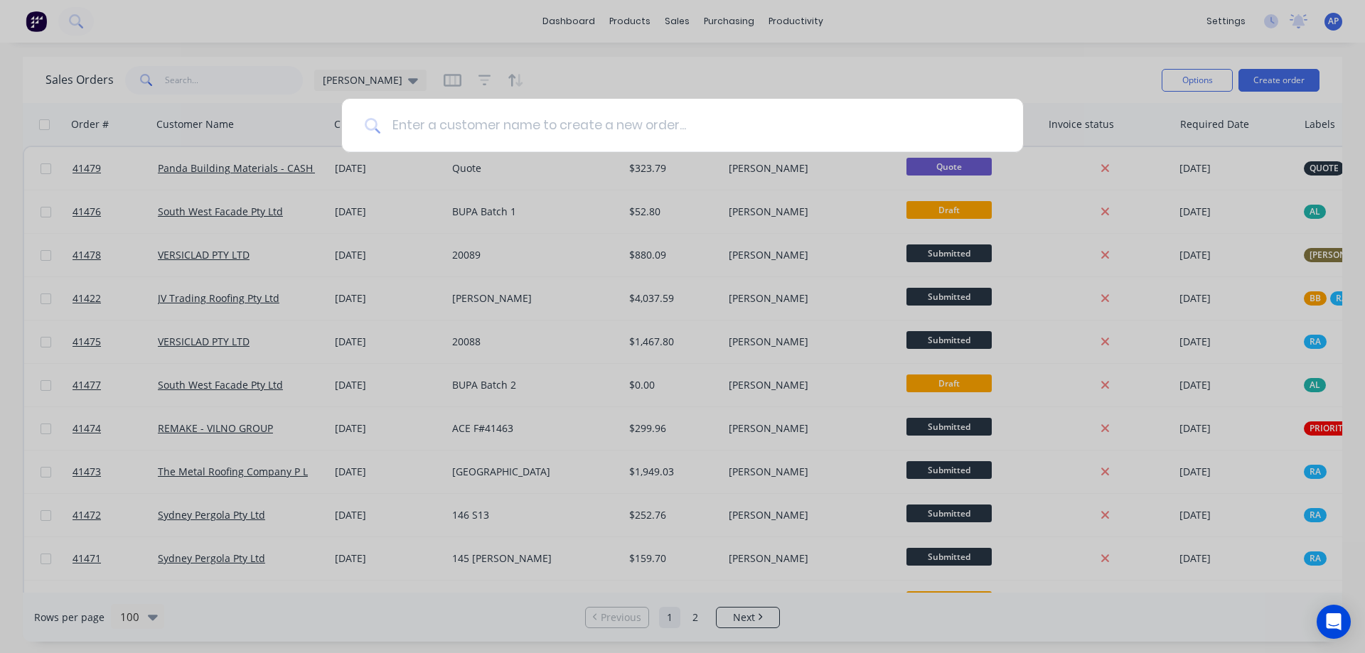
click at [626, 128] on input at bounding box center [690, 125] width 620 height 53
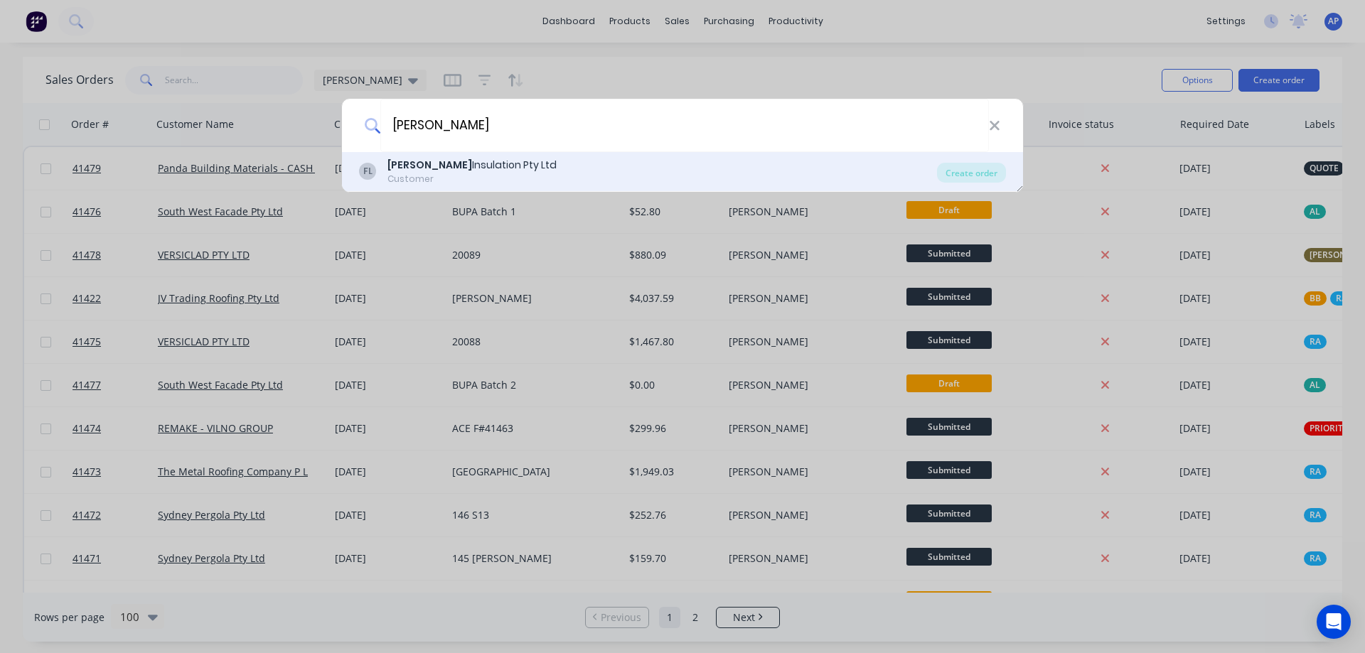
type input "fletcher"
click at [466, 167] on div "Fletcher Insulation Pty Ltd" at bounding box center [471, 165] width 169 height 15
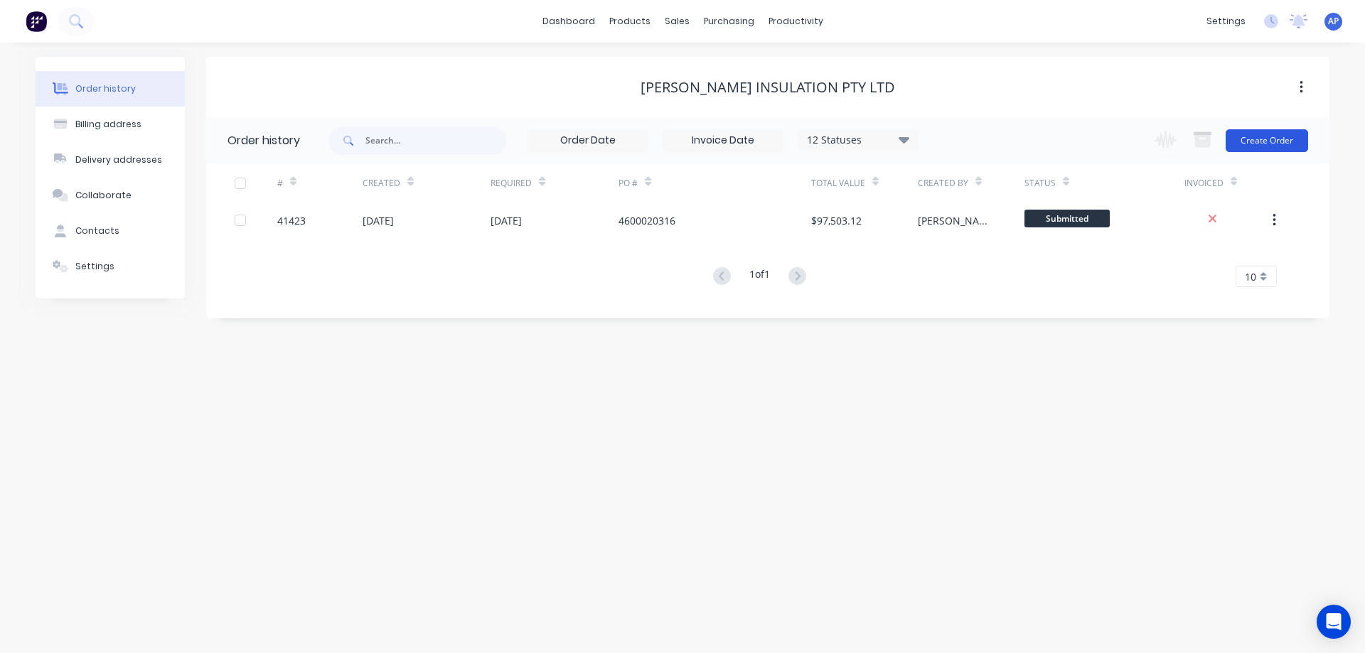
click at [1253, 143] on button "Create Order" at bounding box center [1267, 140] width 82 height 23
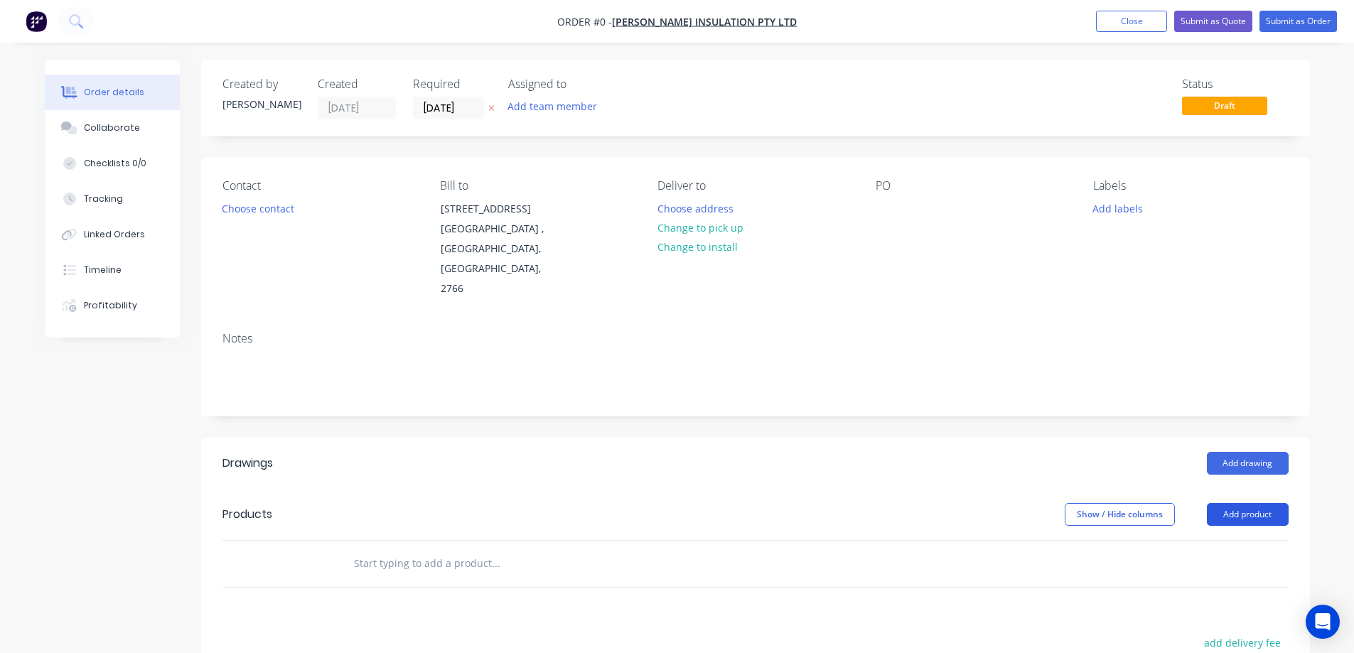
click at [1225, 503] on button "Add product" at bounding box center [1248, 514] width 82 height 23
click at [1213, 540] on div "Product catalogue" at bounding box center [1221, 550] width 109 height 21
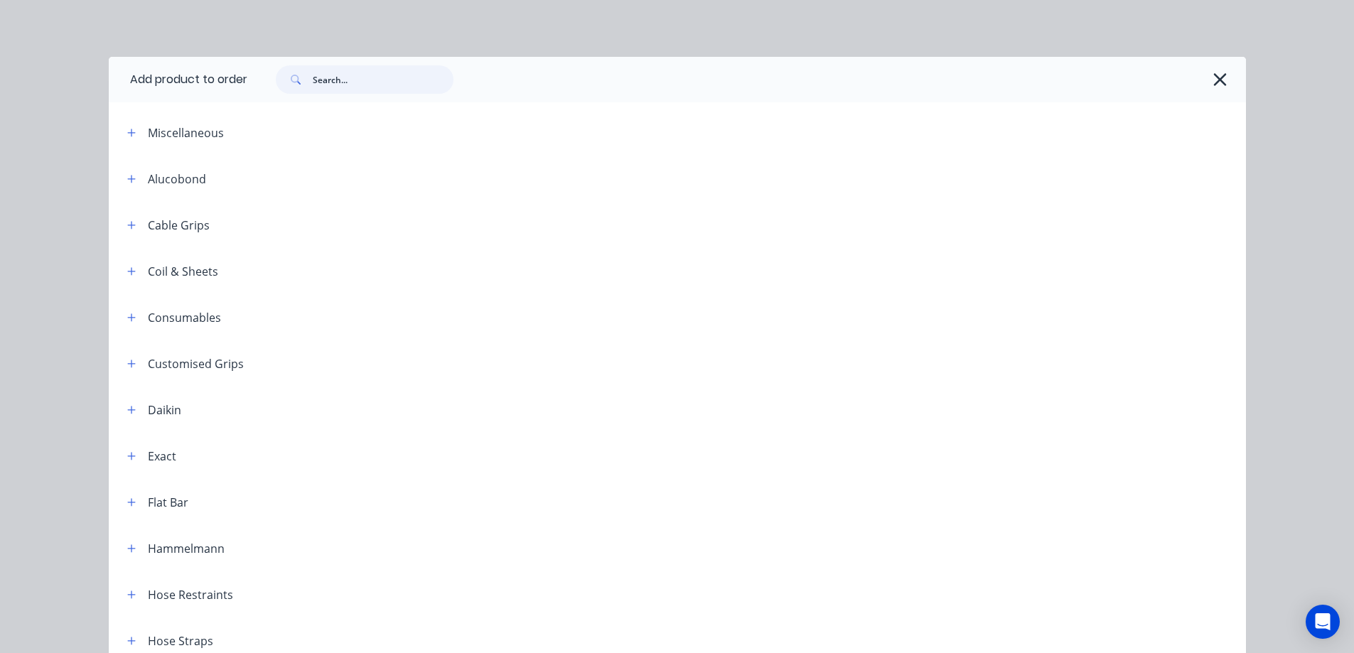
click at [346, 89] on input "text" at bounding box center [383, 79] width 141 height 28
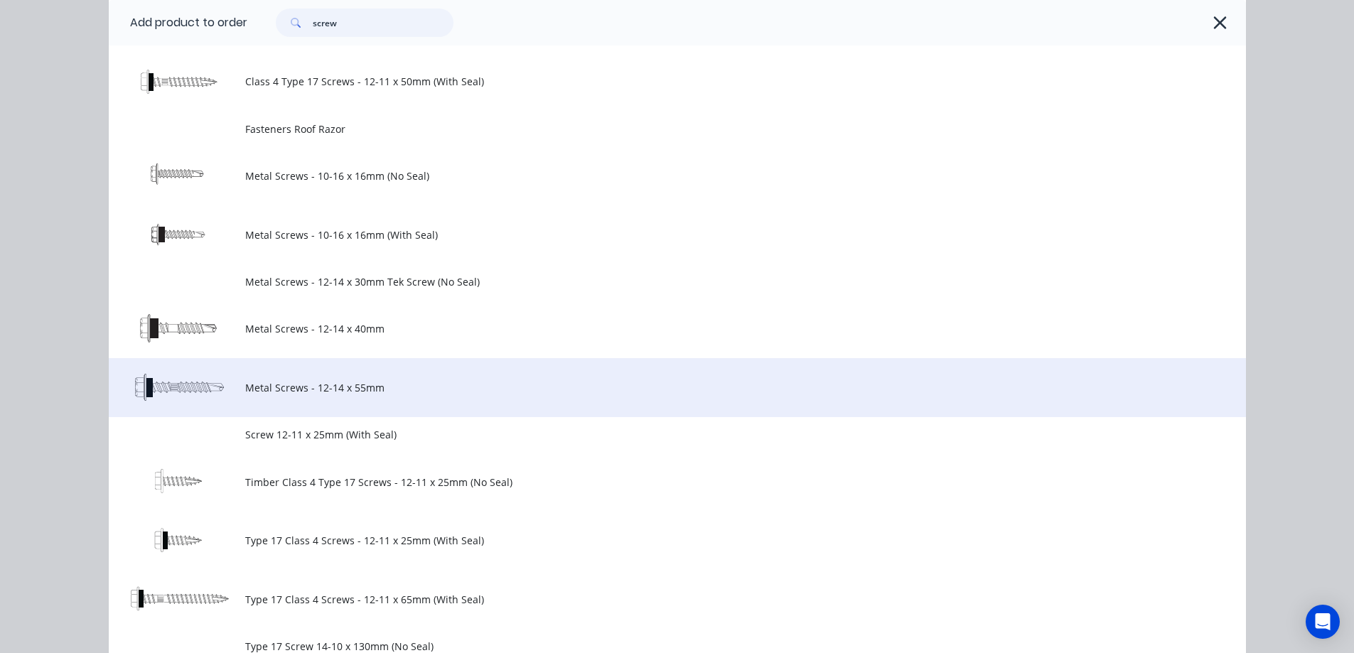
scroll to position [427, 0]
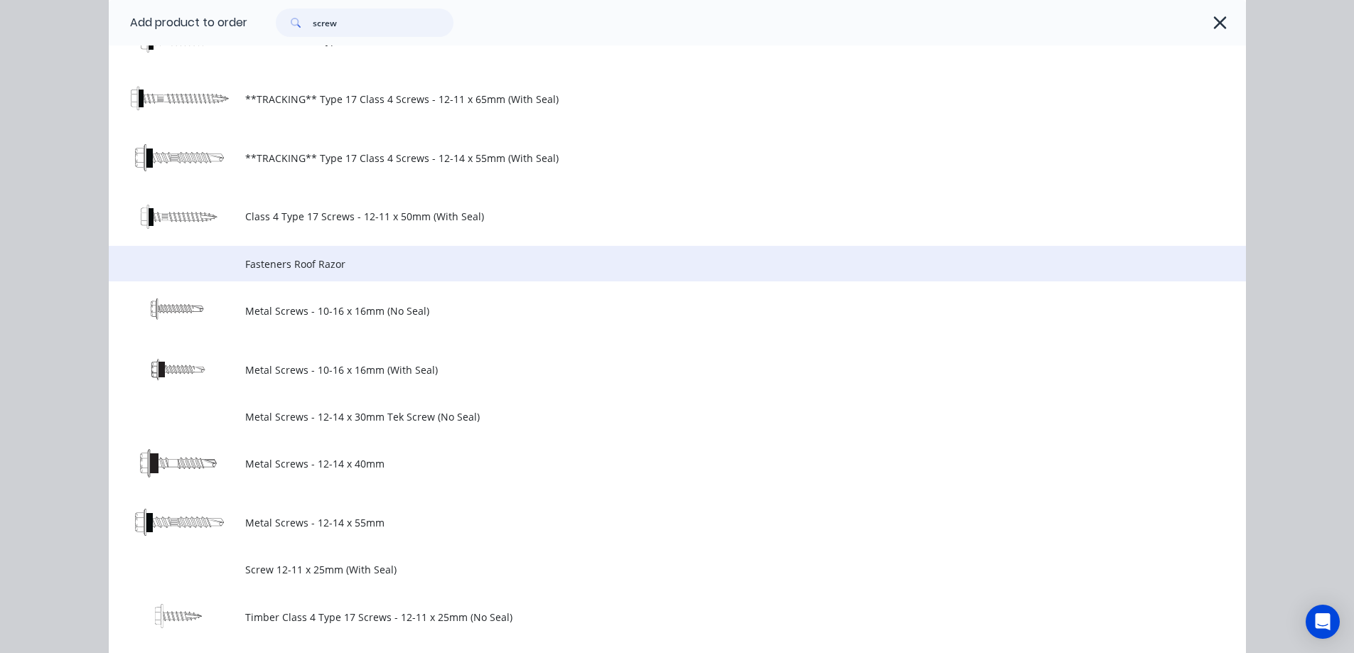
type input "screw"
click at [304, 267] on span "Fasteners Roof Razor" at bounding box center [645, 264] width 801 height 15
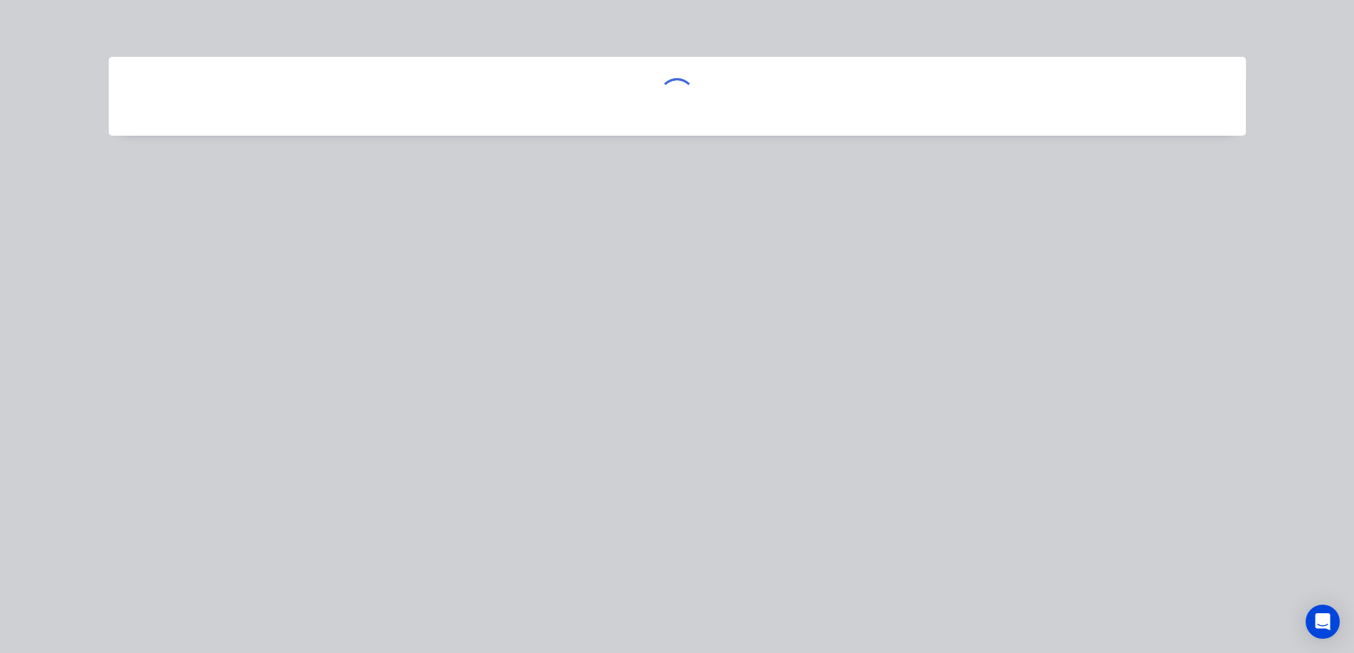
scroll to position [0, 0]
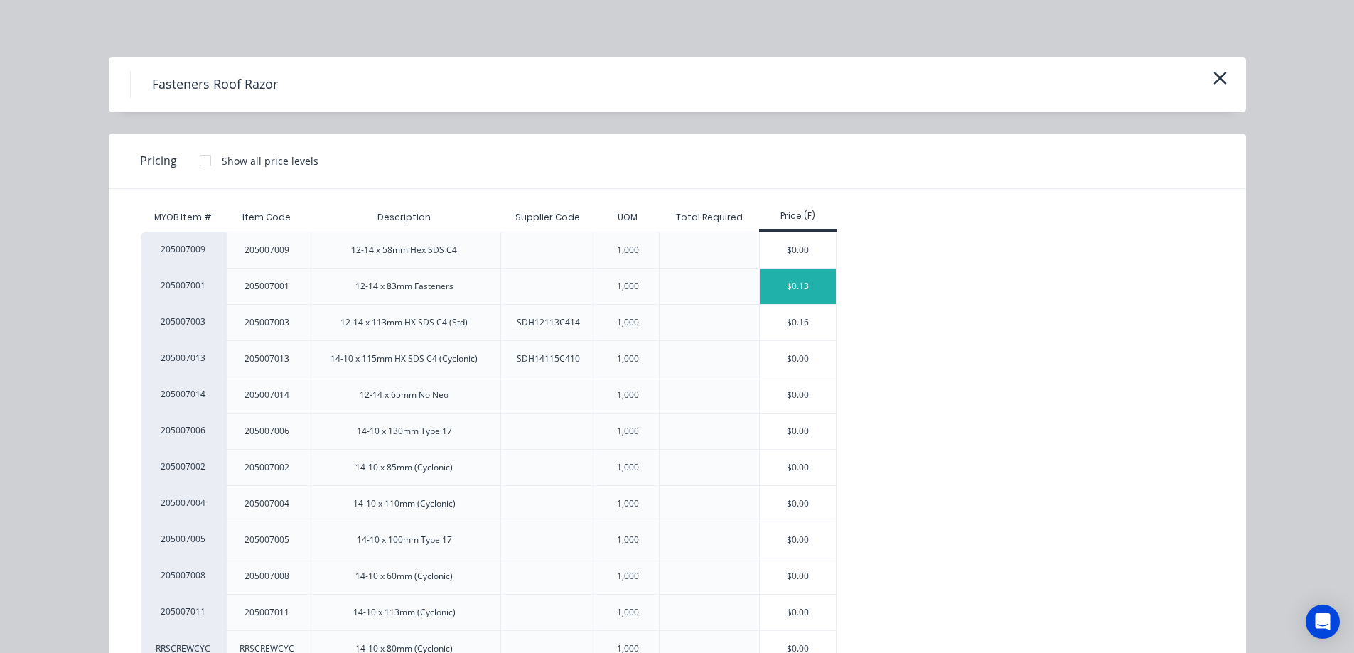
click at [771, 283] on div "$0.13" at bounding box center [798, 287] width 76 height 36
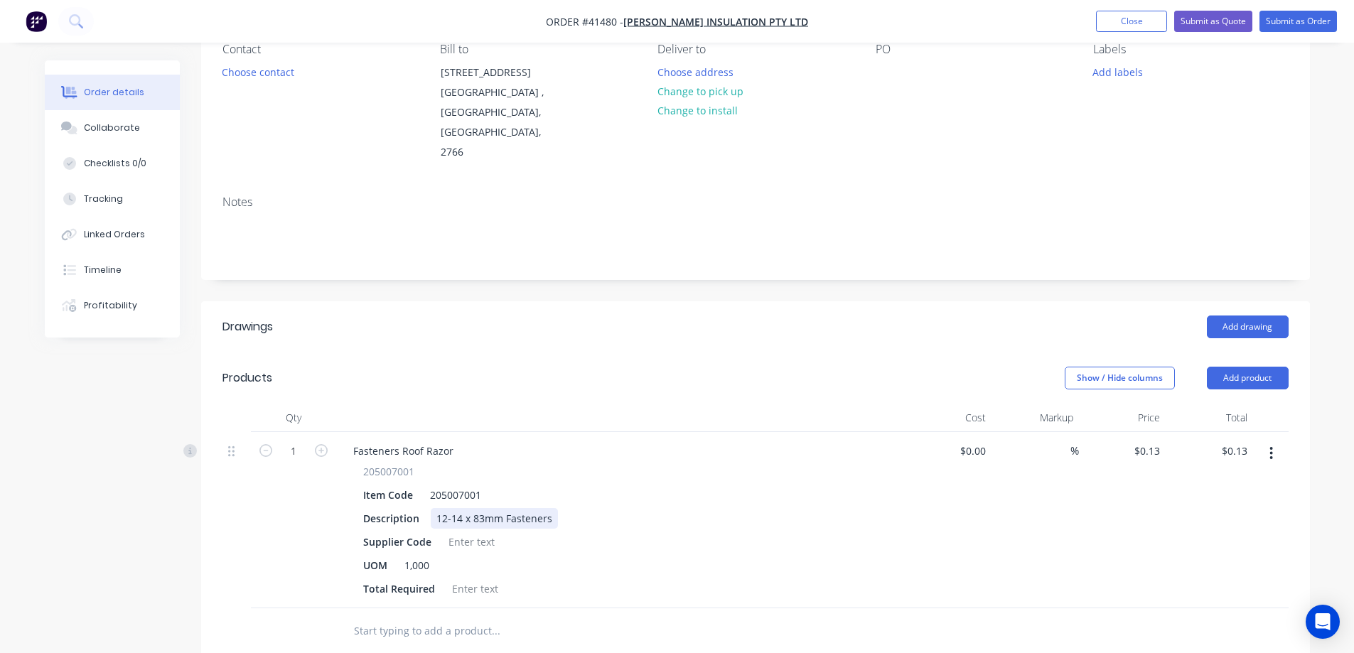
scroll to position [142, 0]
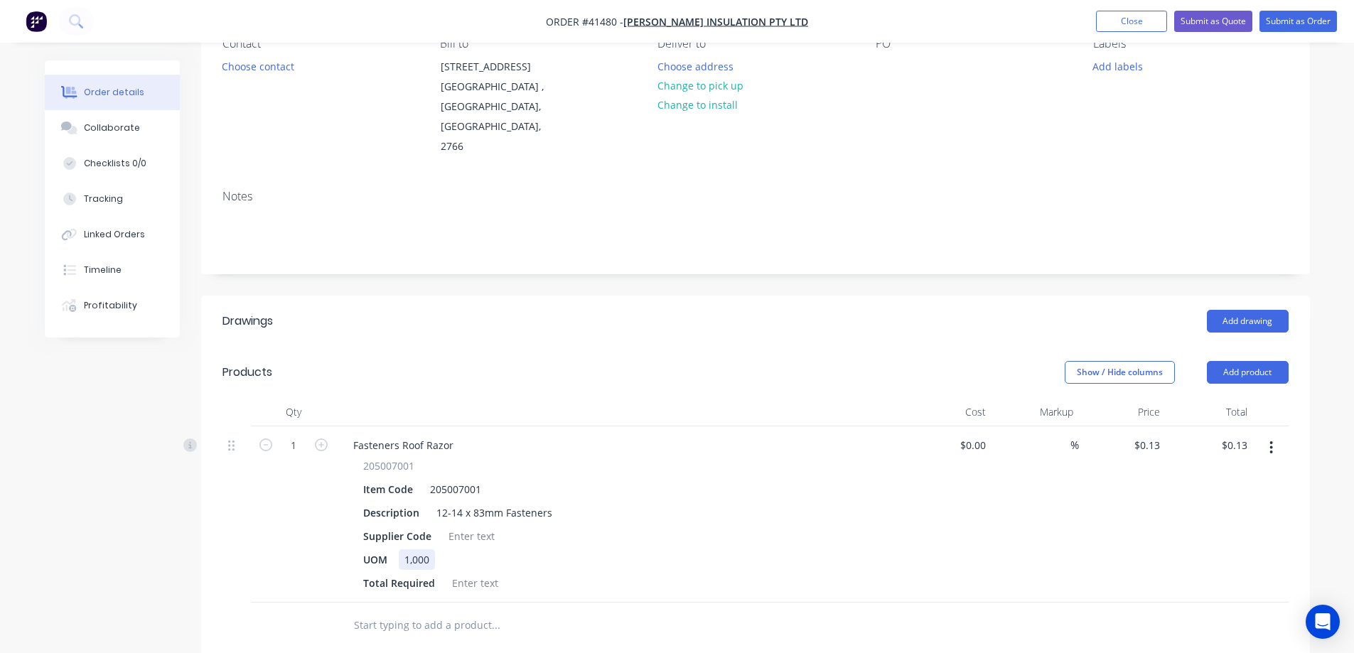
drag, startPoint x: 433, startPoint y: 520, endPoint x: 402, endPoint y: 525, distance: 30.9
click at [402, 550] on div "1,000" at bounding box center [417, 560] width 36 height 21
click at [453, 573] on div at bounding box center [476, 583] width 58 height 21
click at [622, 611] on input "text" at bounding box center [495, 625] width 284 height 28
click at [1153, 435] on input "0.13" at bounding box center [1152, 445] width 27 height 21
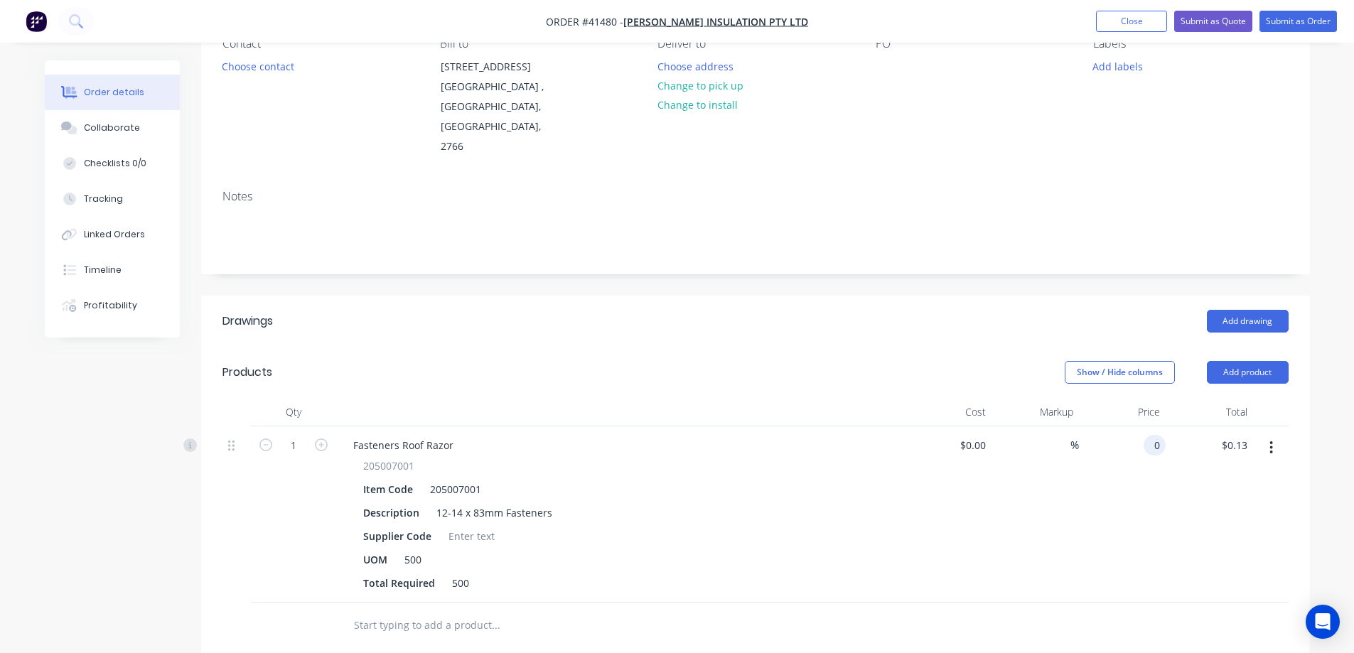
type input "$0.00"
click at [1047, 464] on div "%" at bounding box center [1035, 515] width 87 height 176
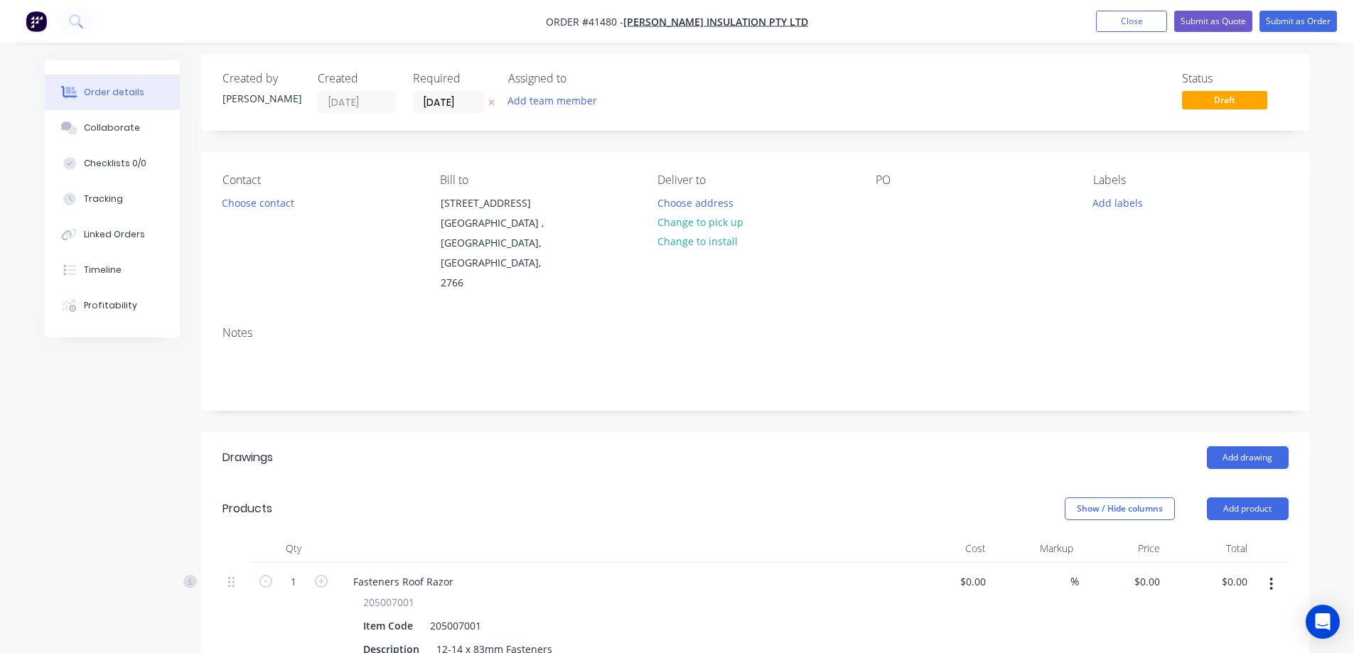
scroll to position [0, 0]
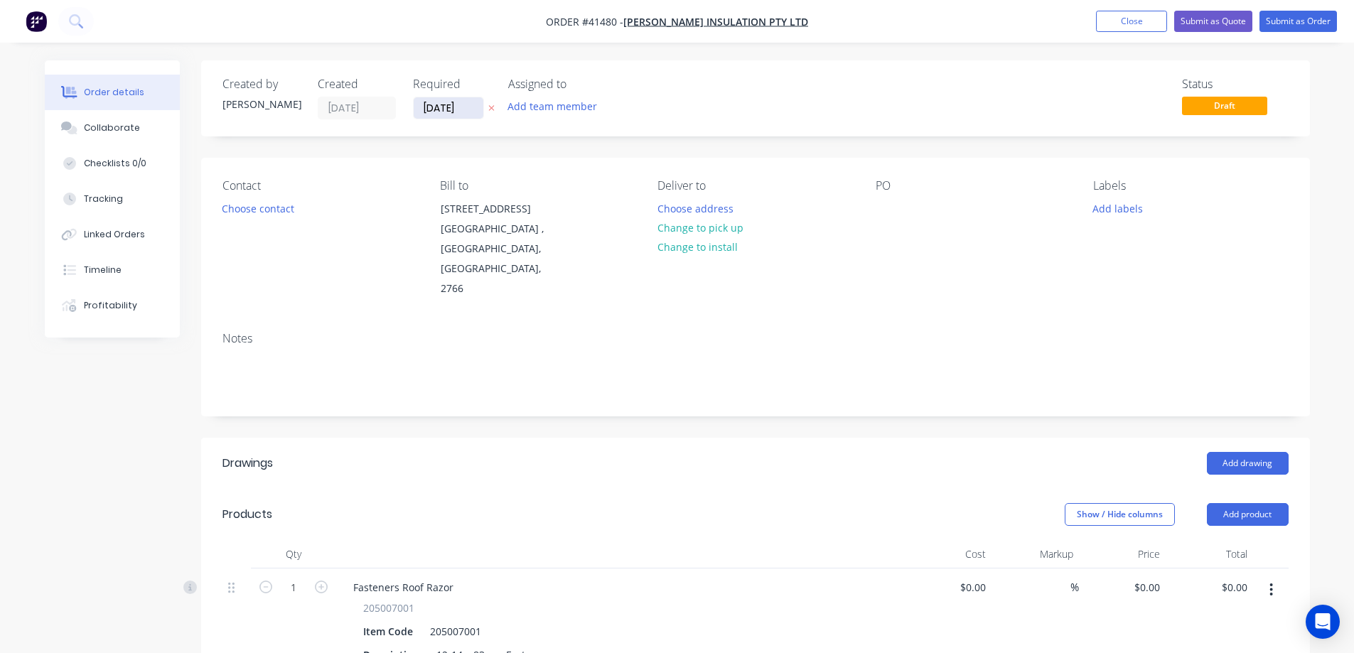
click at [451, 108] on input "[DATE]" at bounding box center [449, 107] width 70 height 21
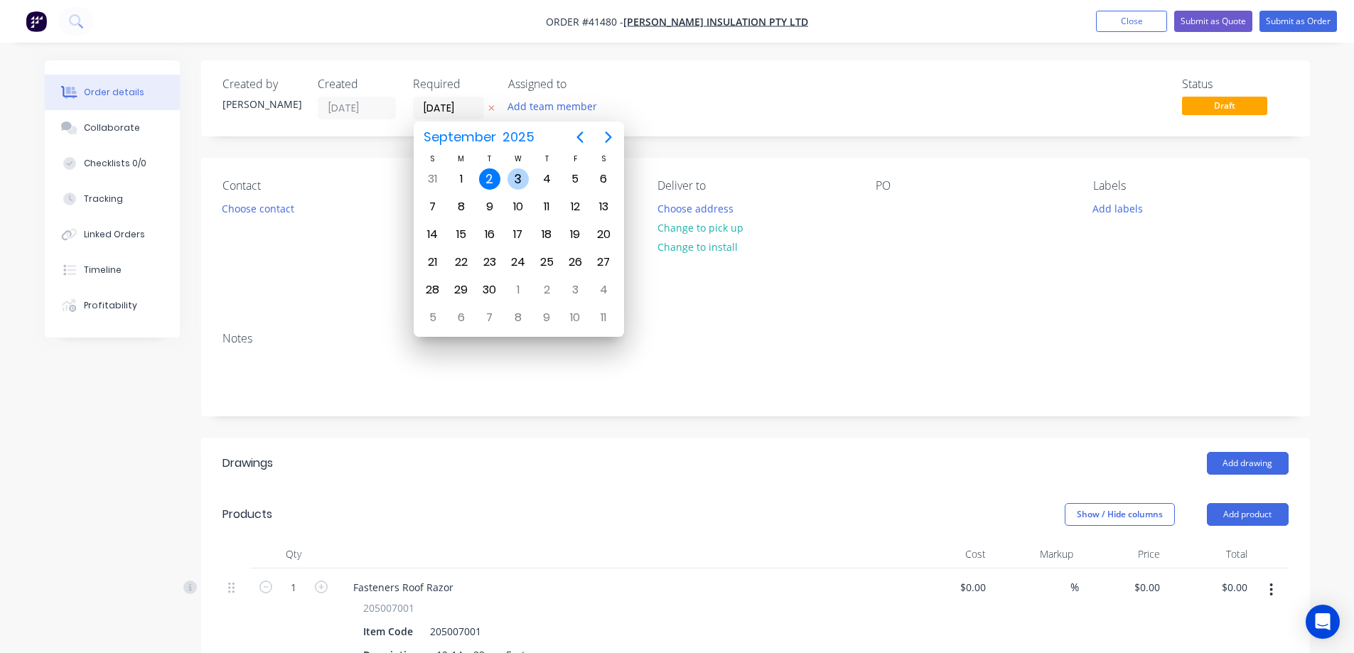
click at [525, 182] on div "3" at bounding box center [518, 179] width 21 height 21
type input "[DATE]"
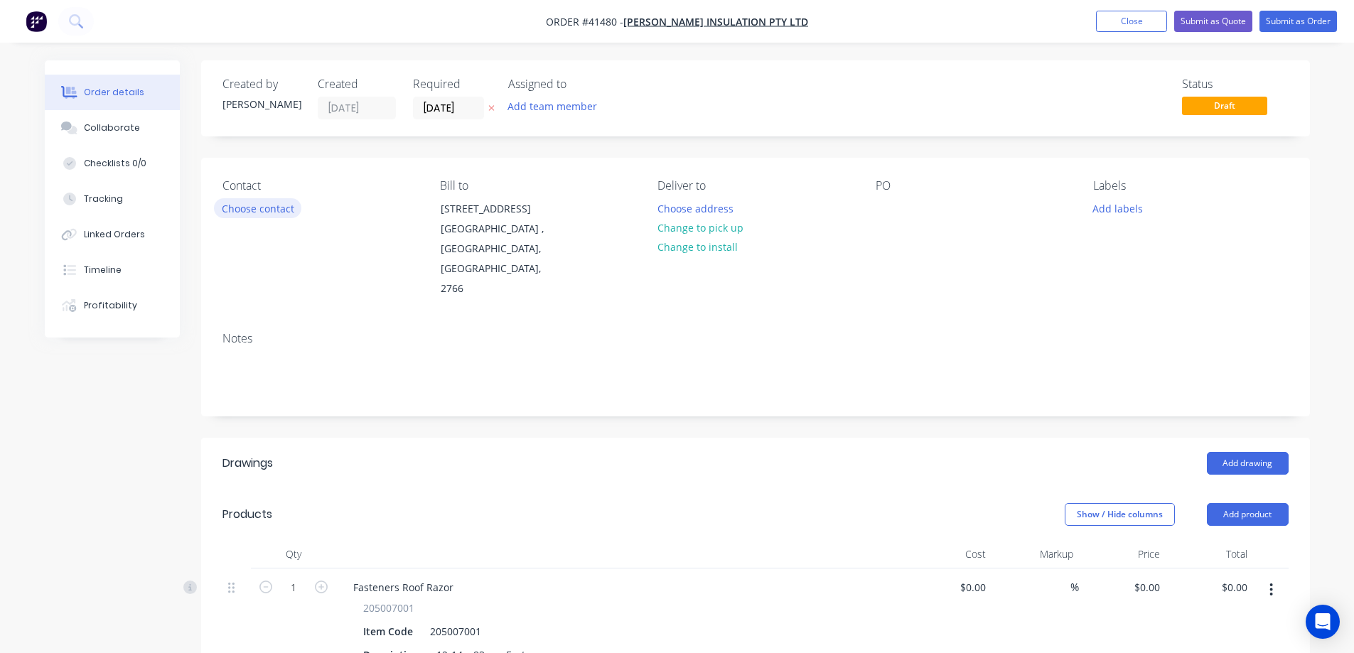
click at [279, 212] on button "Choose contact" at bounding box center [257, 207] width 87 height 19
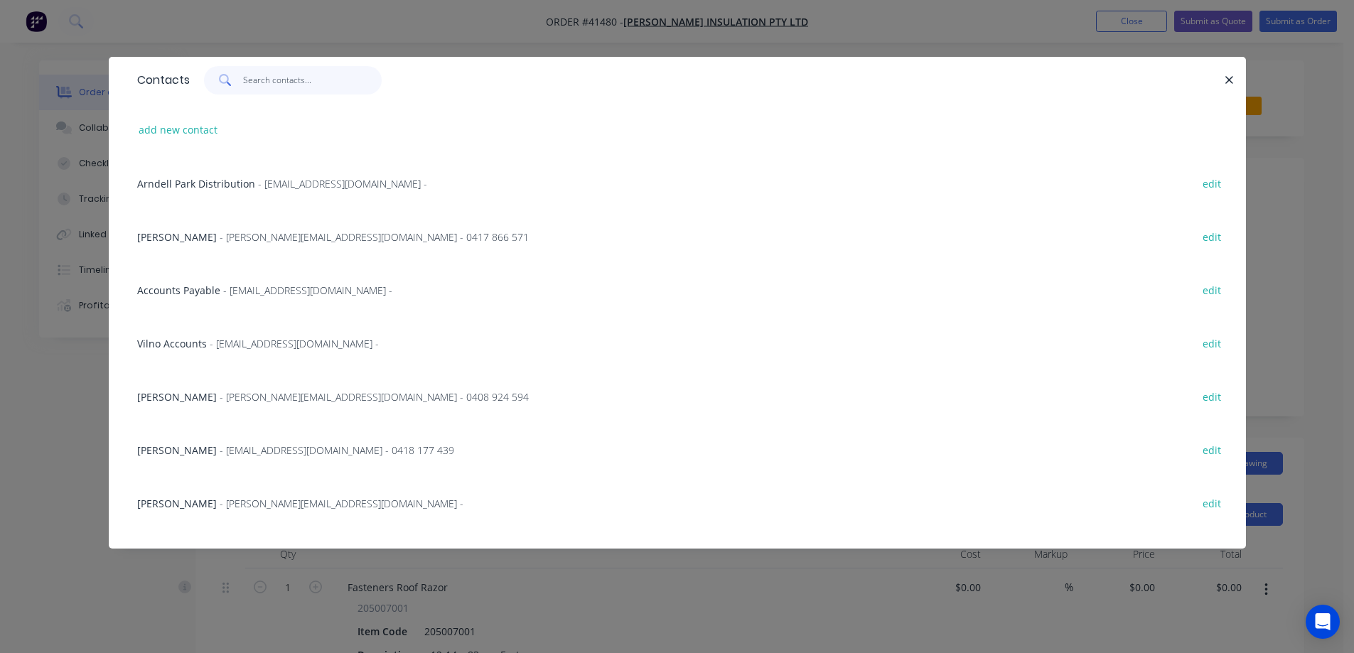
click at [263, 85] on input "text" at bounding box center [312, 80] width 139 height 28
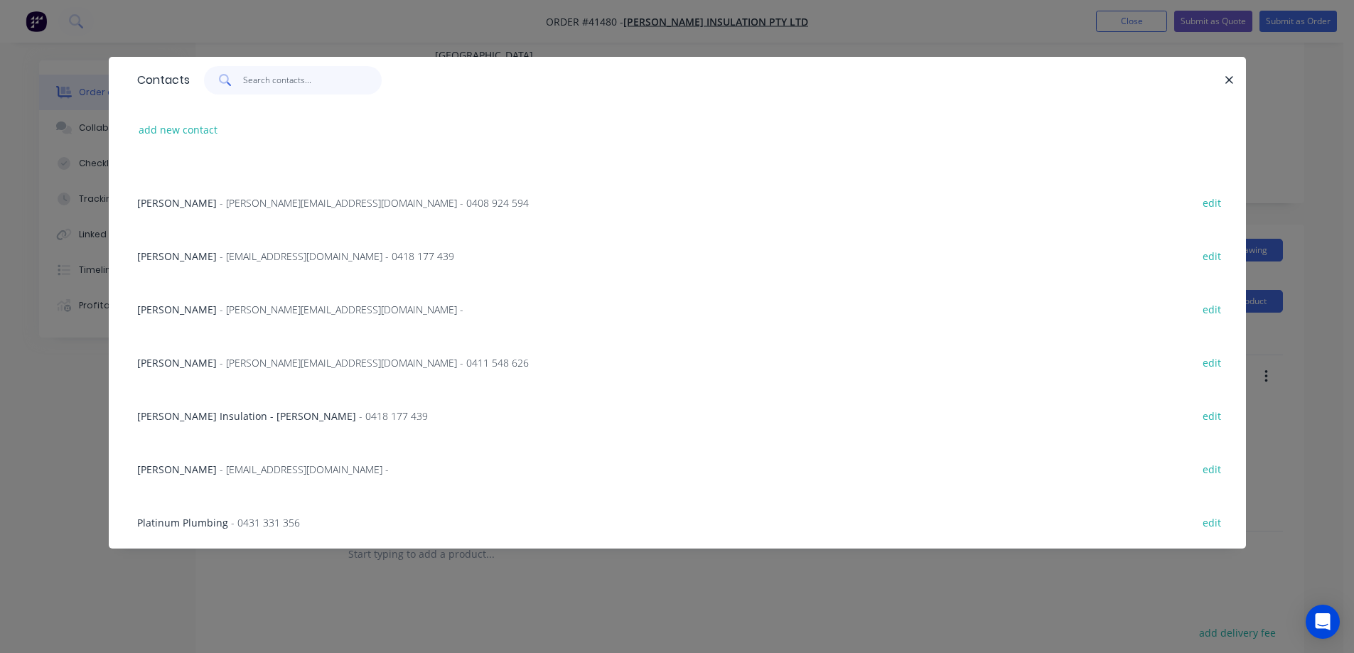
scroll to position [195, 0]
click at [198, 129] on button "add new contact" at bounding box center [179, 129] width 94 height 19
select select "AU"
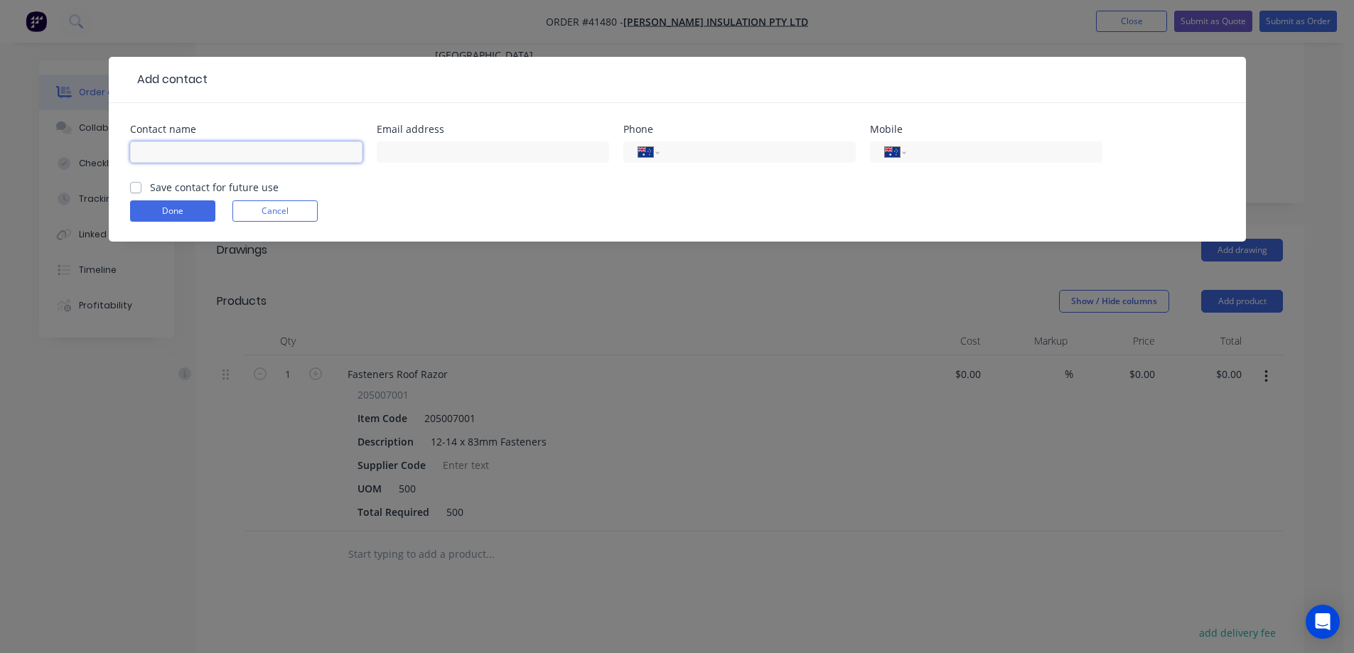
click at [184, 149] on input "text" at bounding box center [246, 151] width 232 height 21
paste input "Steeline Hunter"
type input "Steeline Hunter"
click at [393, 151] on input "text" at bounding box center [493, 151] width 232 height 21
click at [729, 153] on input "tel" at bounding box center [755, 152] width 171 height 16
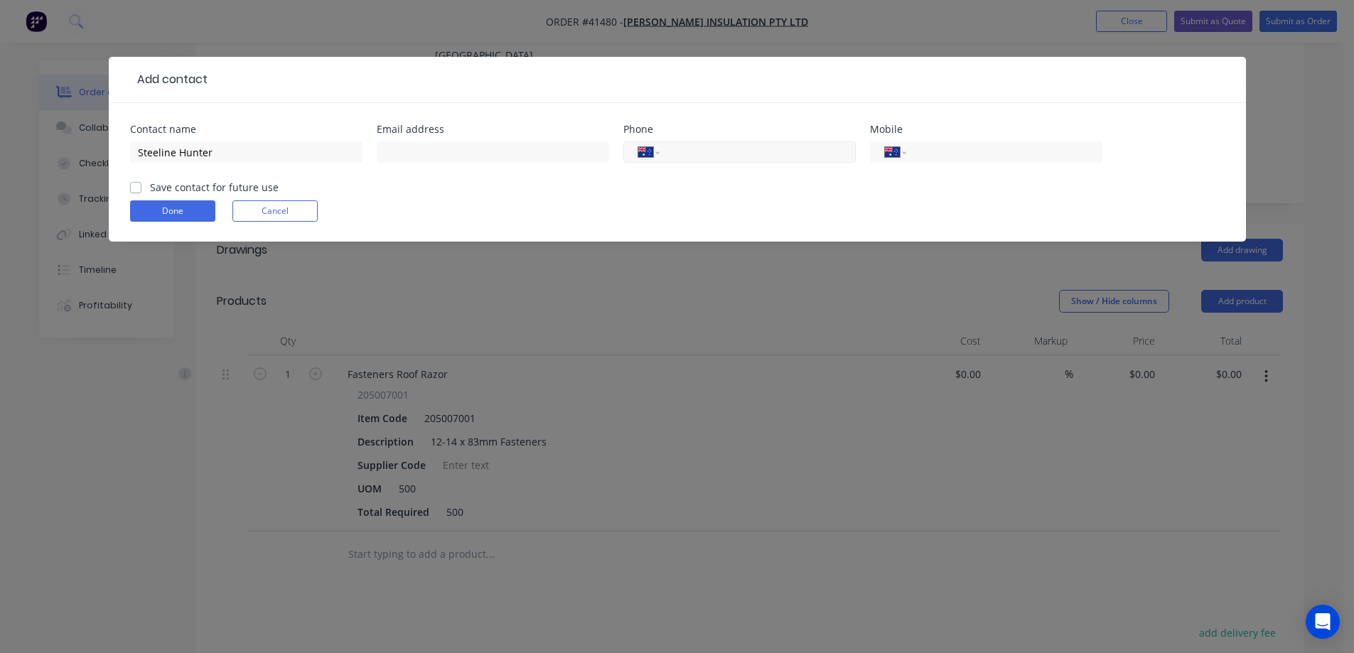
paste input "41130271324839"
type input "41130271324839"
drag, startPoint x: 762, startPoint y: 150, endPoint x: 651, endPoint y: 162, distance: 111.6
click at [651, 162] on div "International Afghanistan Åland Islands Albania Algeria American Samoa Andorra …" at bounding box center [740, 151] width 232 height 21
click at [675, 154] on input "49663030" at bounding box center [755, 152] width 171 height 16
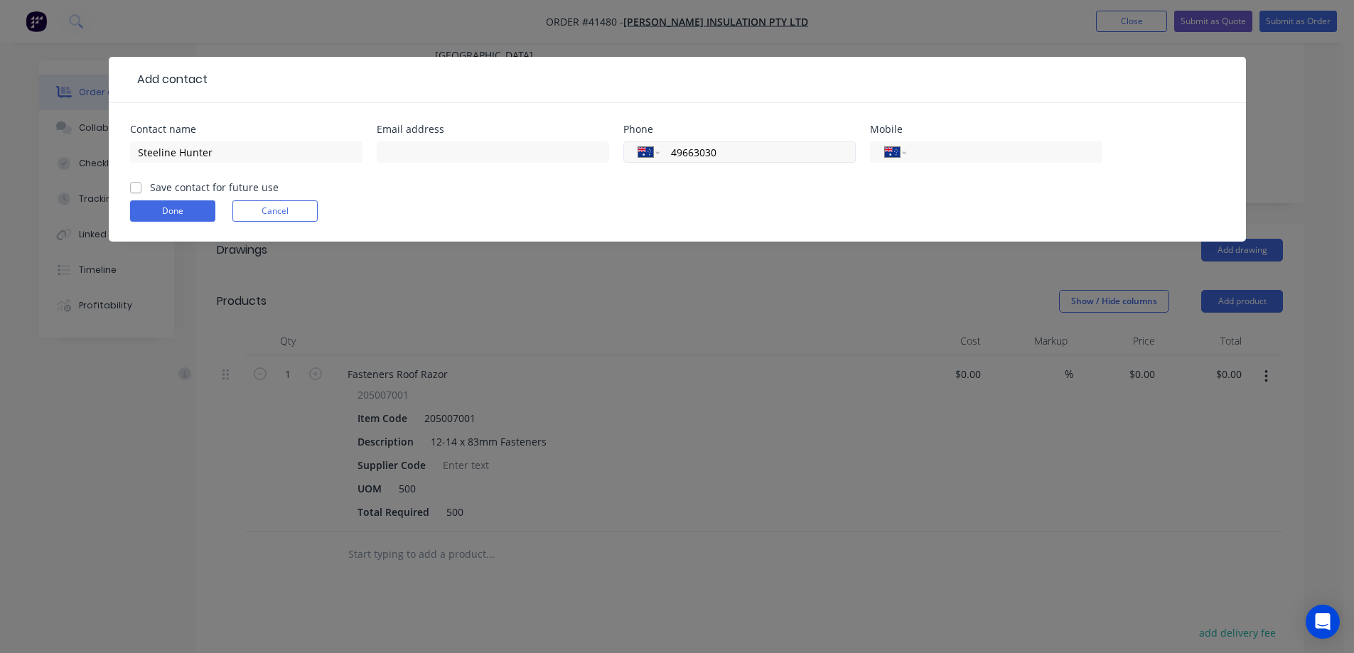
click at [672, 154] on input "49663030" at bounding box center [755, 152] width 171 height 16
type input "(02) 4966 3030"
click at [150, 187] on label "Save contact for future use" at bounding box center [214, 187] width 129 height 15
click at [137, 187] on input "Save contact for future use" at bounding box center [135, 187] width 11 height 14
checkbox input "true"
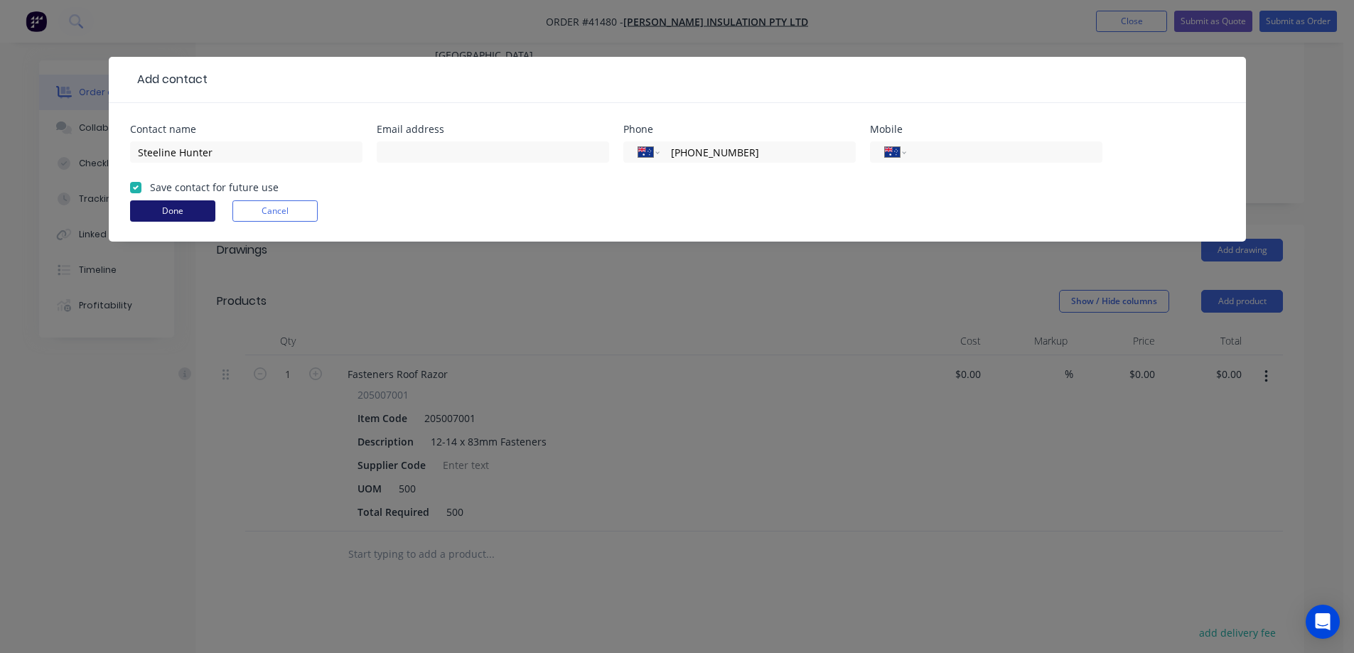
click at [147, 205] on button "Done" at bounding box center [172, 210] width 85 height 21
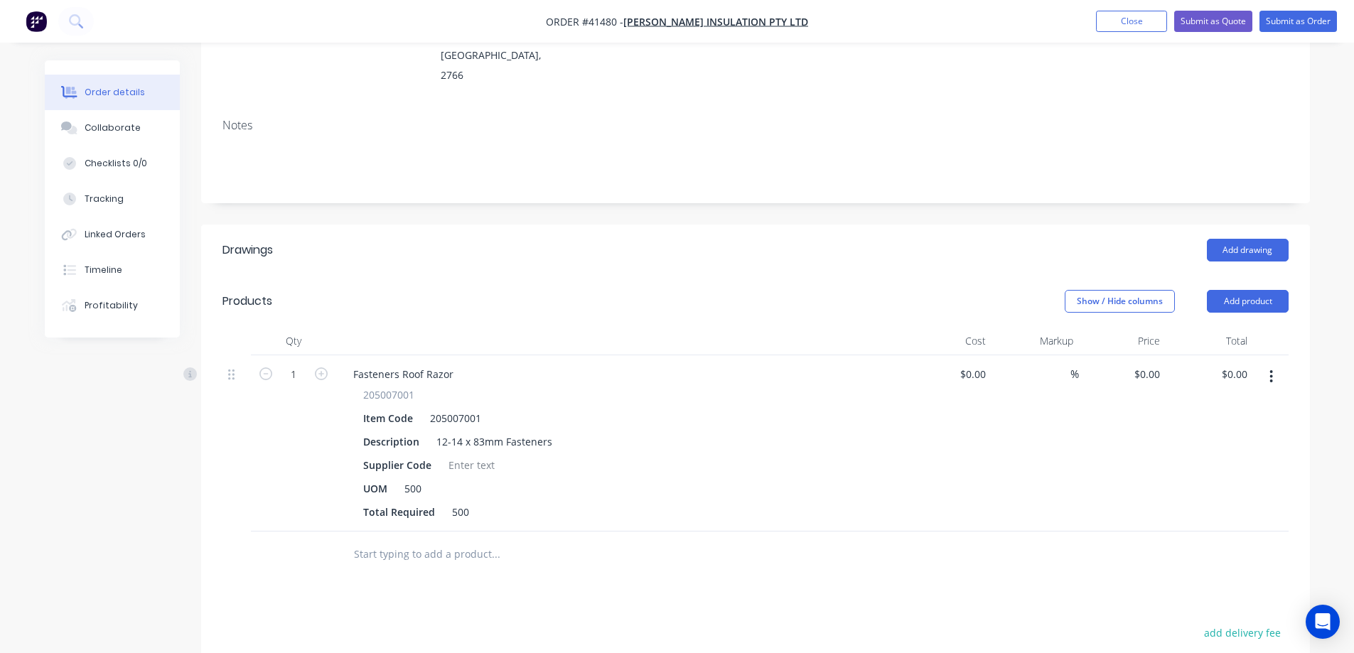
scroll to position [0, 0]
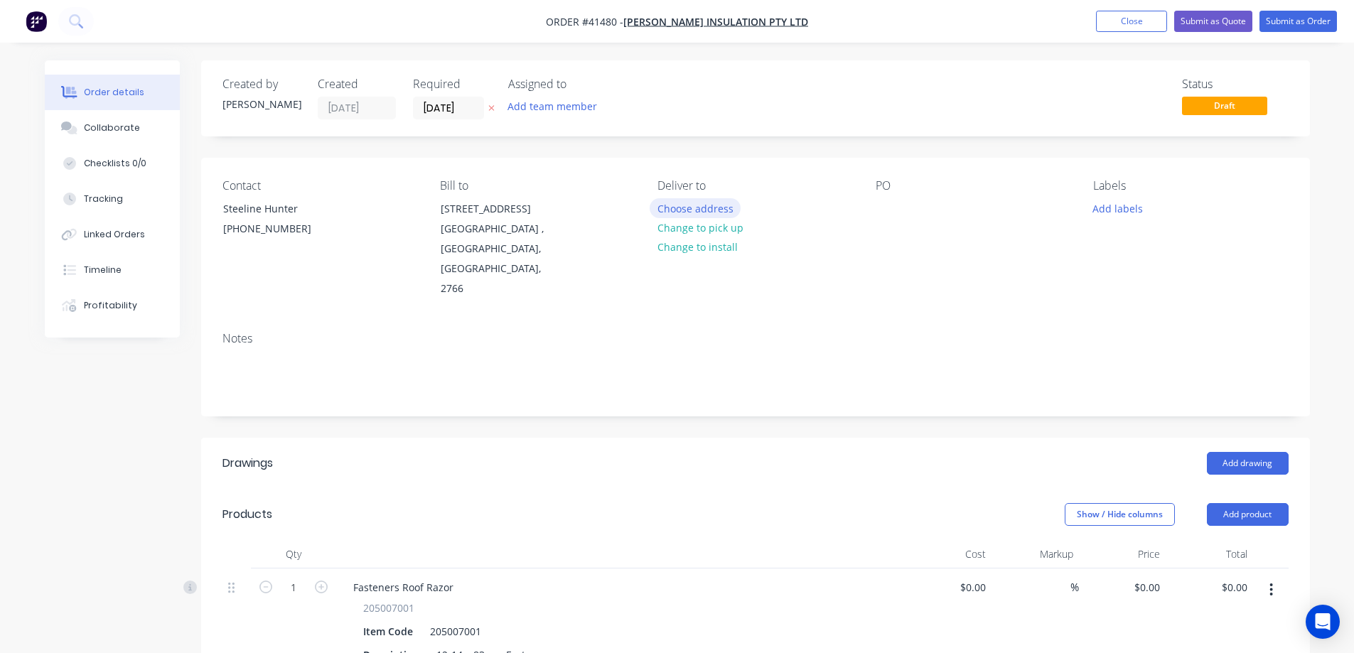
click at [706, 210] on button "Choose address" at bounding box center [695, 207] width 91 height 19
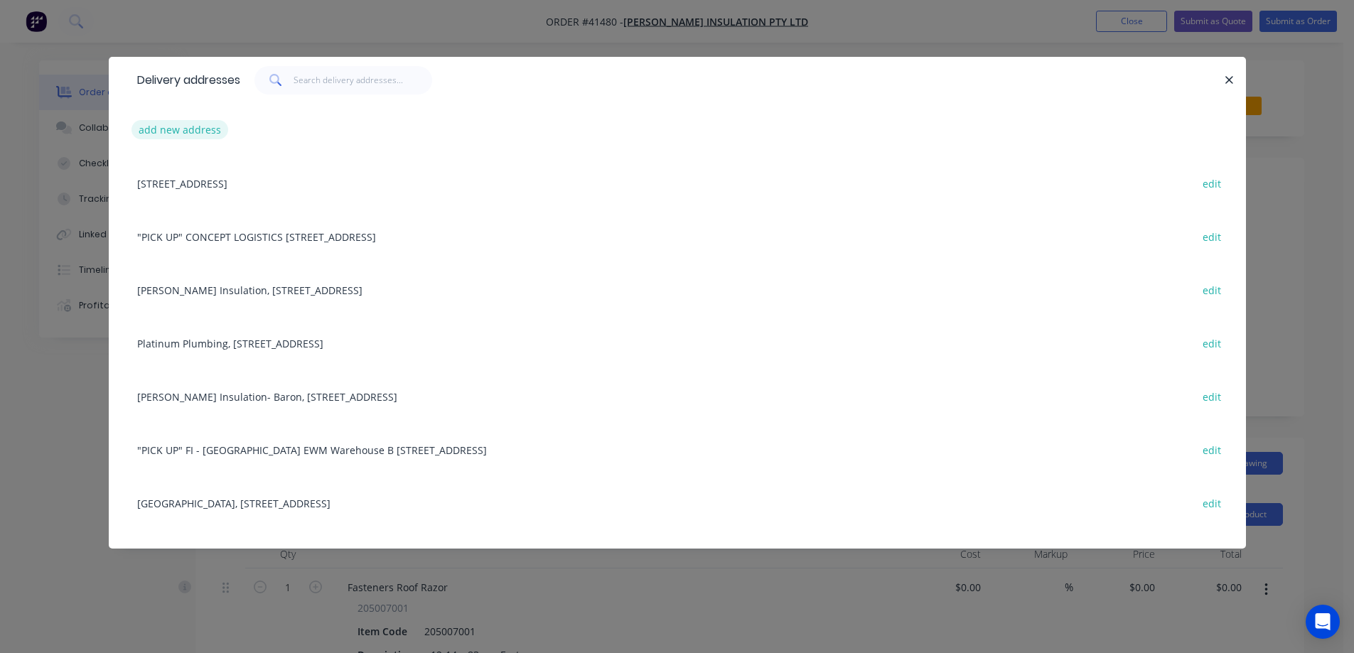
click at [204, 130] on button "add new address" at bounding box center [180, 129] width 97 height 19
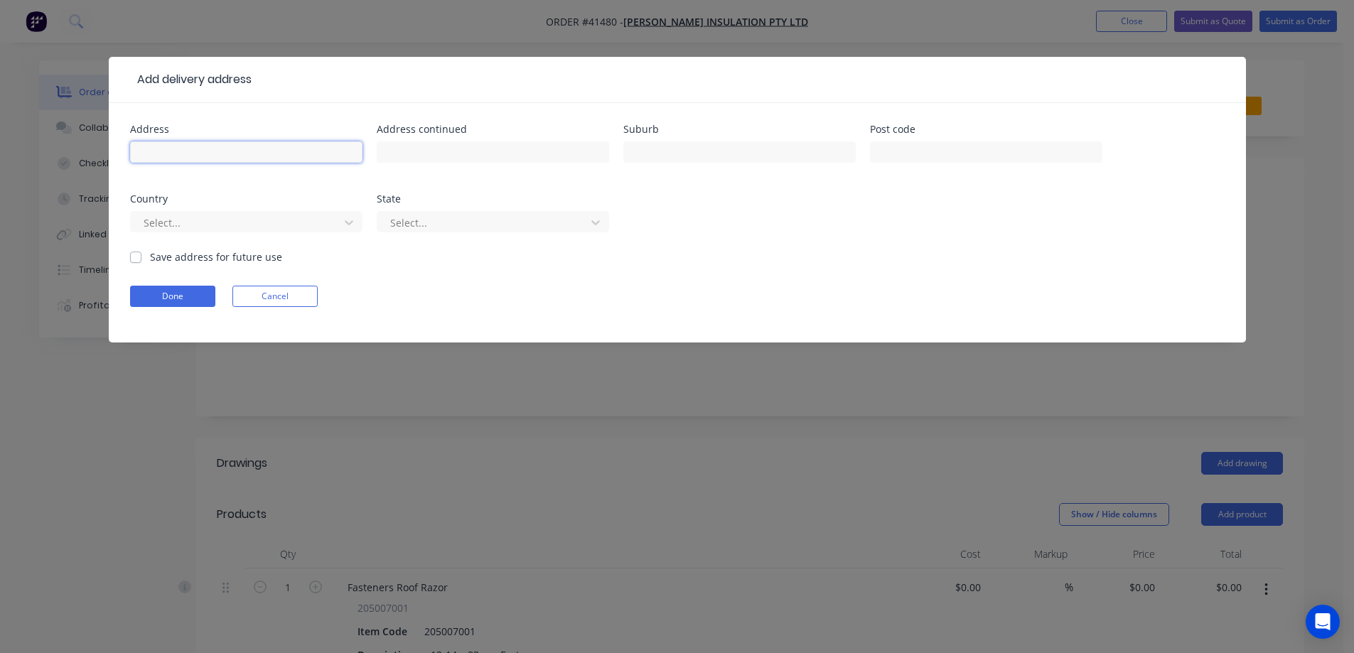
click at [277, 151] on input "text" at bounding box center [246, 151] width 232 height 21
paste input "Steeline Hunter"
type input "Steeline Hunter"
click at [449, 154] on input "text" at bounding box center [493, 151] width 232 height 21
click at [442, 153] on input "text" at bounding box center [493, 151] width 232 height 21
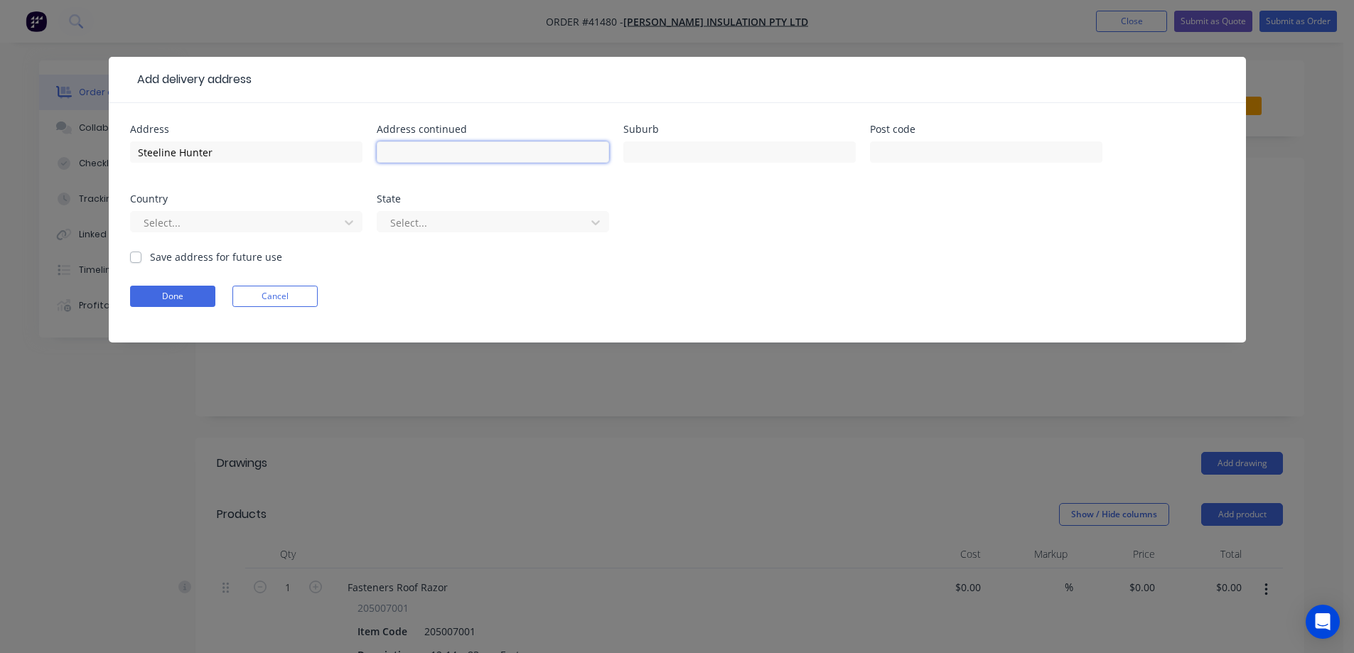
paste input "29 Firebrick Dr"
type input "29 Firebrick Dr"
drag, startPoint x: 656, startPoint y: 151, endPoint x: 671, endPoint y: 139, distance: 18.8
click at [657, 151] on input "text" at bounding box center [740, 151] width 232 height 21
click at [676, 154] on input "text" at bounding box center [740, 151] width 232 height 21
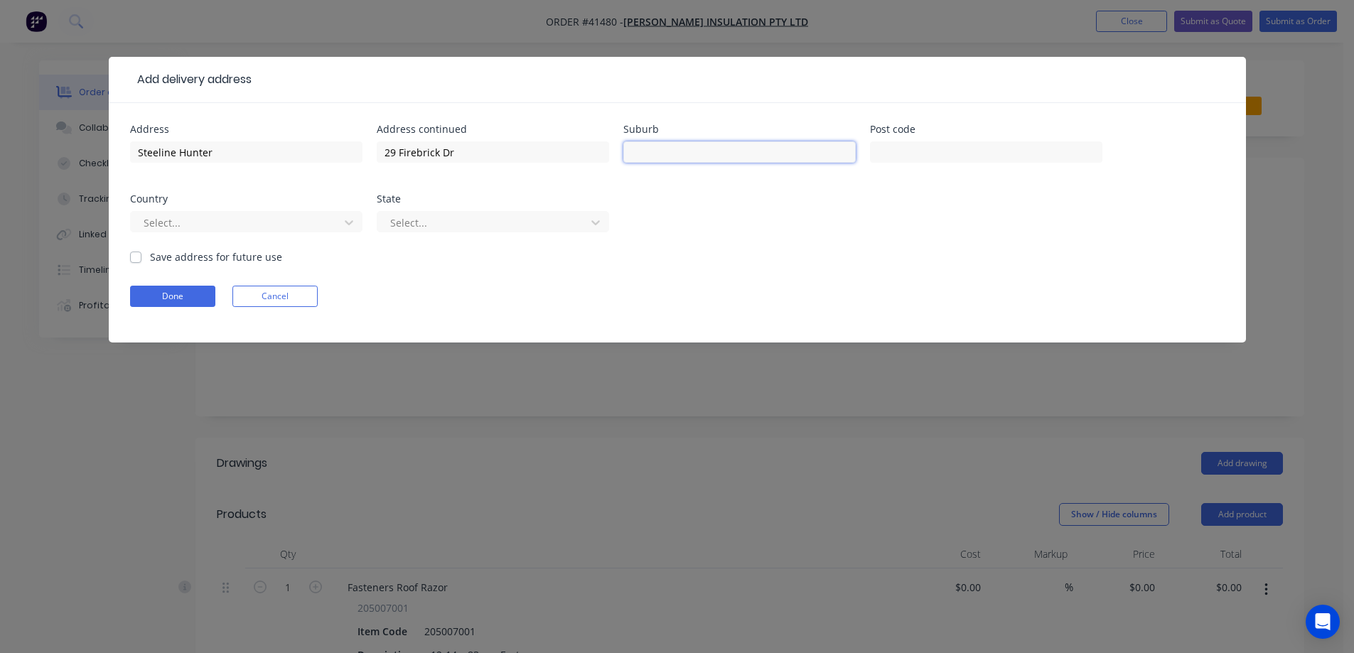
paste input "[PERSON_NAME]"
type input "[PERSON_NAME]"
click at [909, 146] on input "text" at bounding box center [986, 151] width 232 height 21
type input "2322"
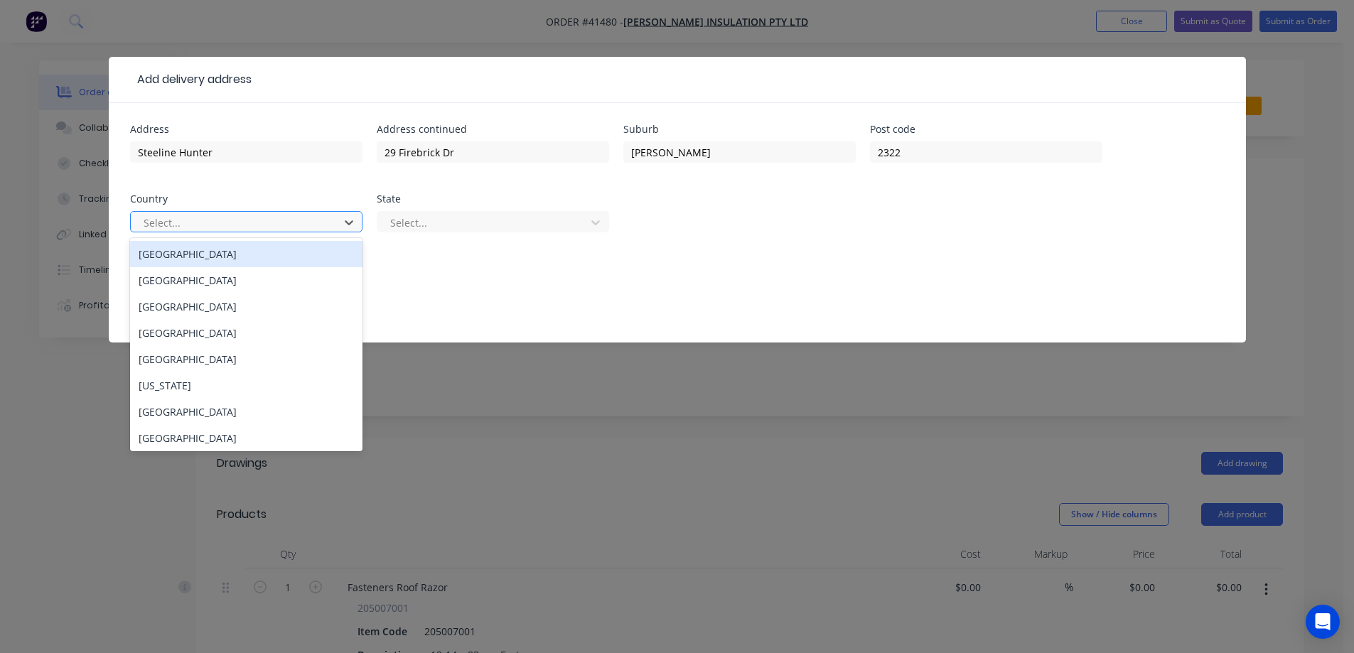
click at [226, 250] on div "Australia" at bounding box center [246, 254] width 232 height 26
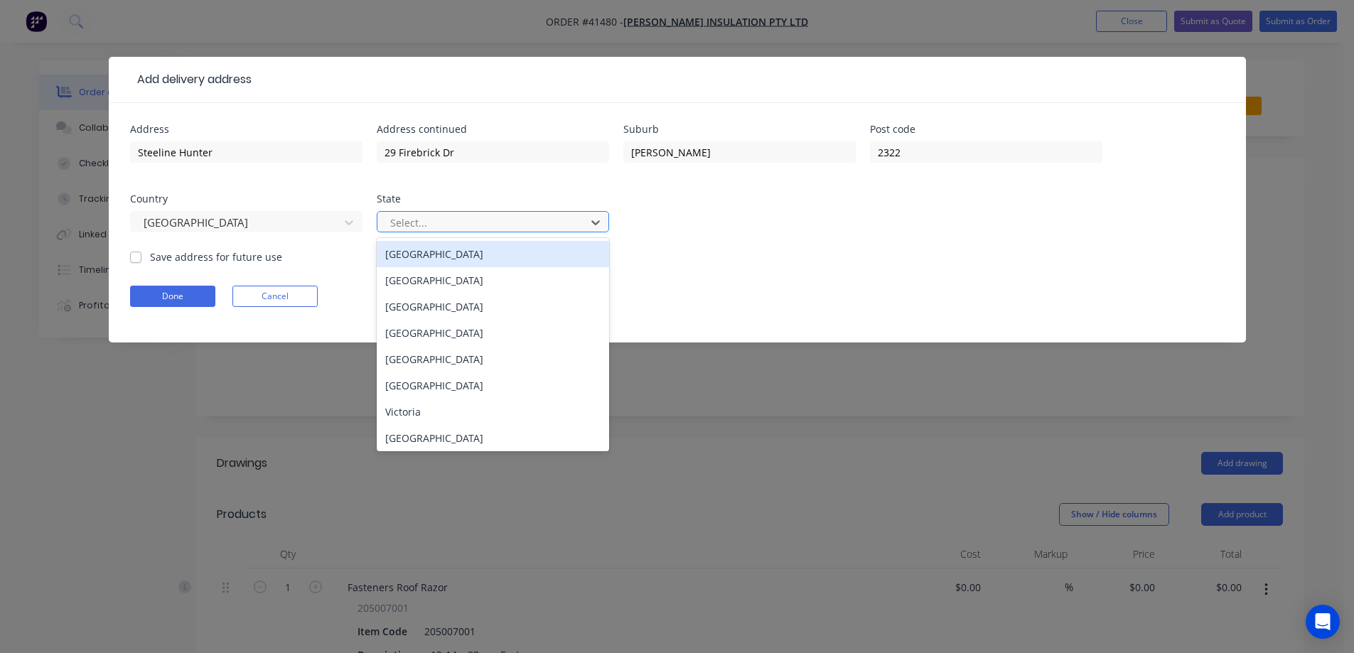
click at [453, 223] on div at bounding box center [484, 223] width 190 height 18
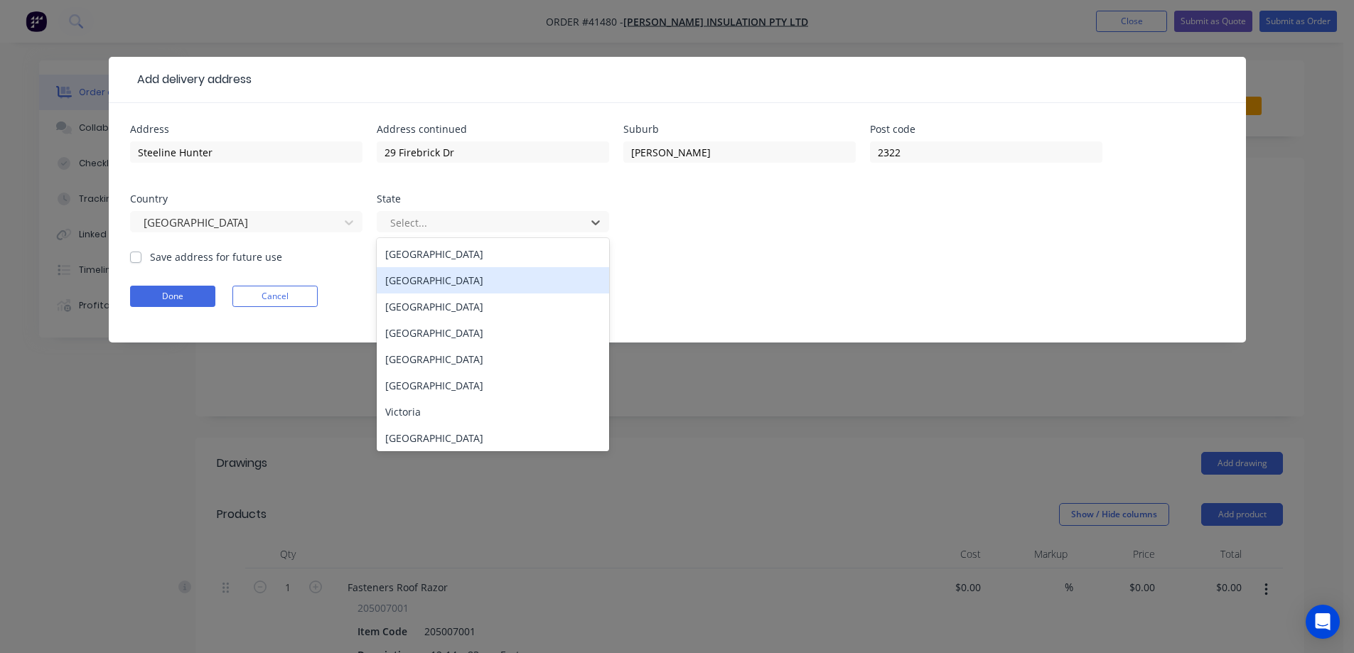
click at [451, 281] on div "New South Wales" at bounding box center [493, 280] width 232 height 26
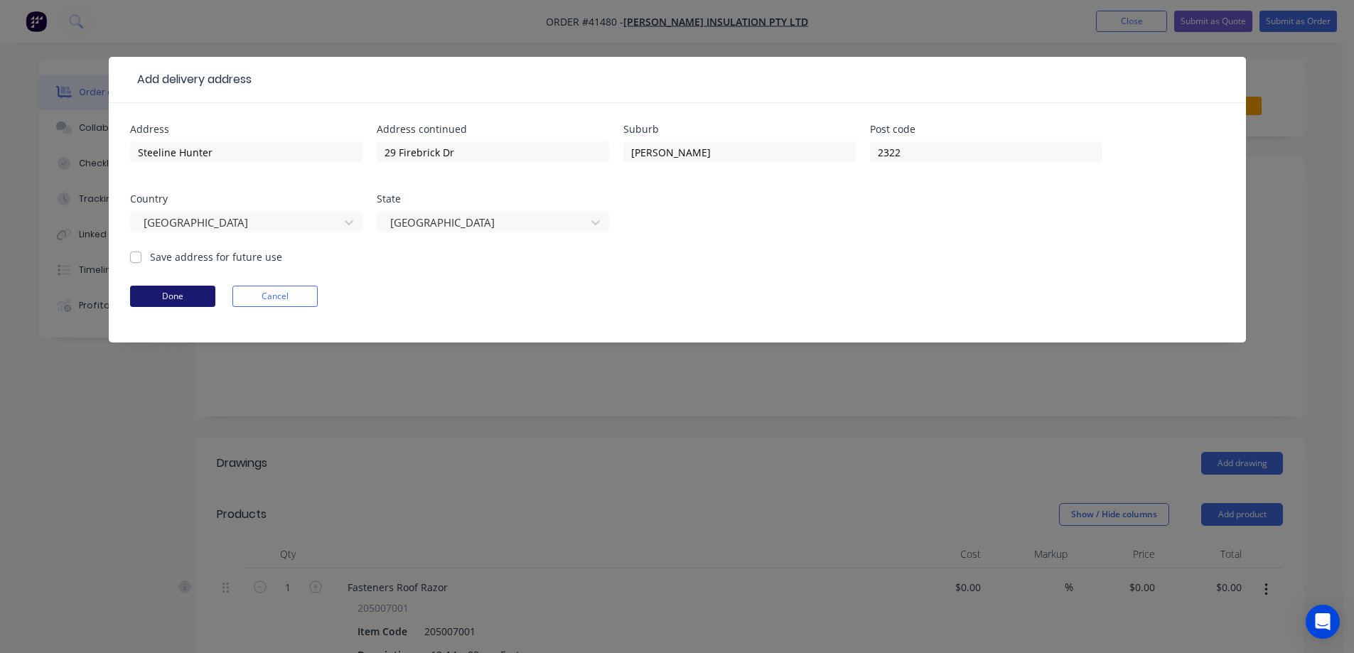
drag, startPoint x: 137, startPoint y: 257, endPoint x: 151, endPoint y: 292, distance: 37.6
click at [150, 257] on label "Save address for future use" at bounding box center [216, 257] width 132 height 15
click at [137, 257] on input "Save address for future use" at bounding box center [135, 257] width 11 height 14
checkbox input "true"
drag, startPoint x: 164, startPoint y: 296, endPoint x: 178, endPoint y: 297, distance: 14.3
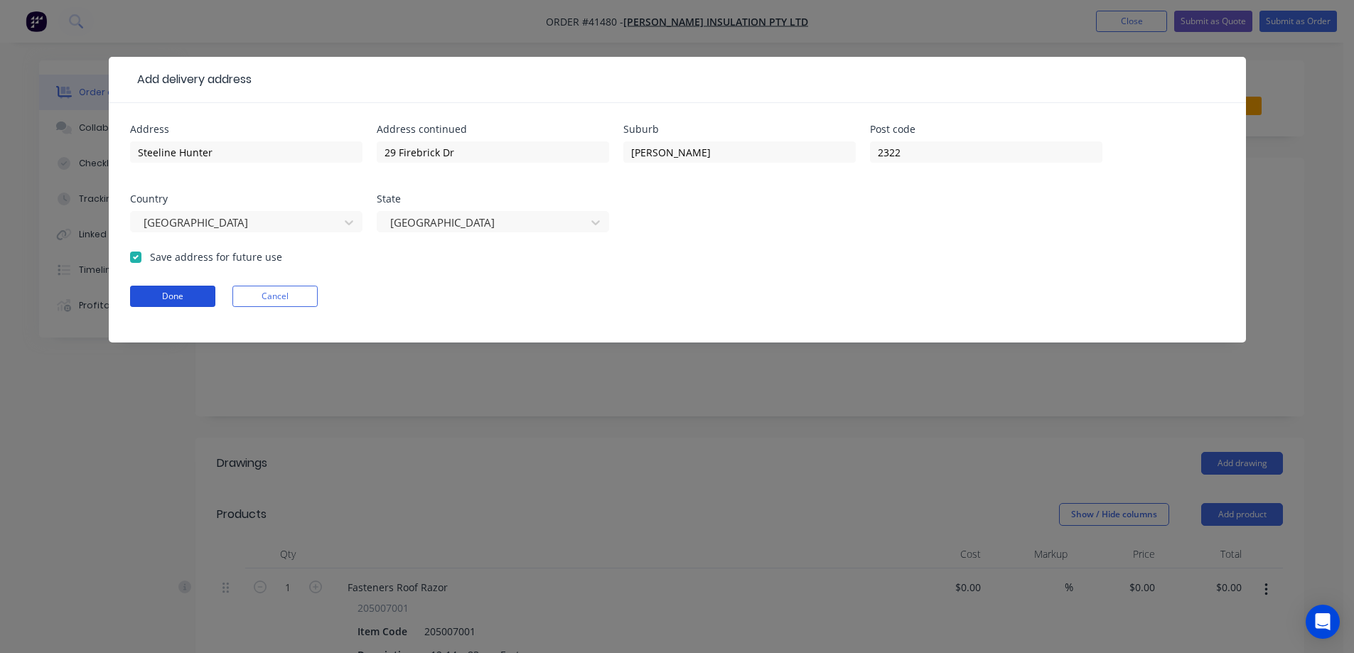
click at [166, 296] on button "Done" at bounding box center [172, 296] width 85 height 21
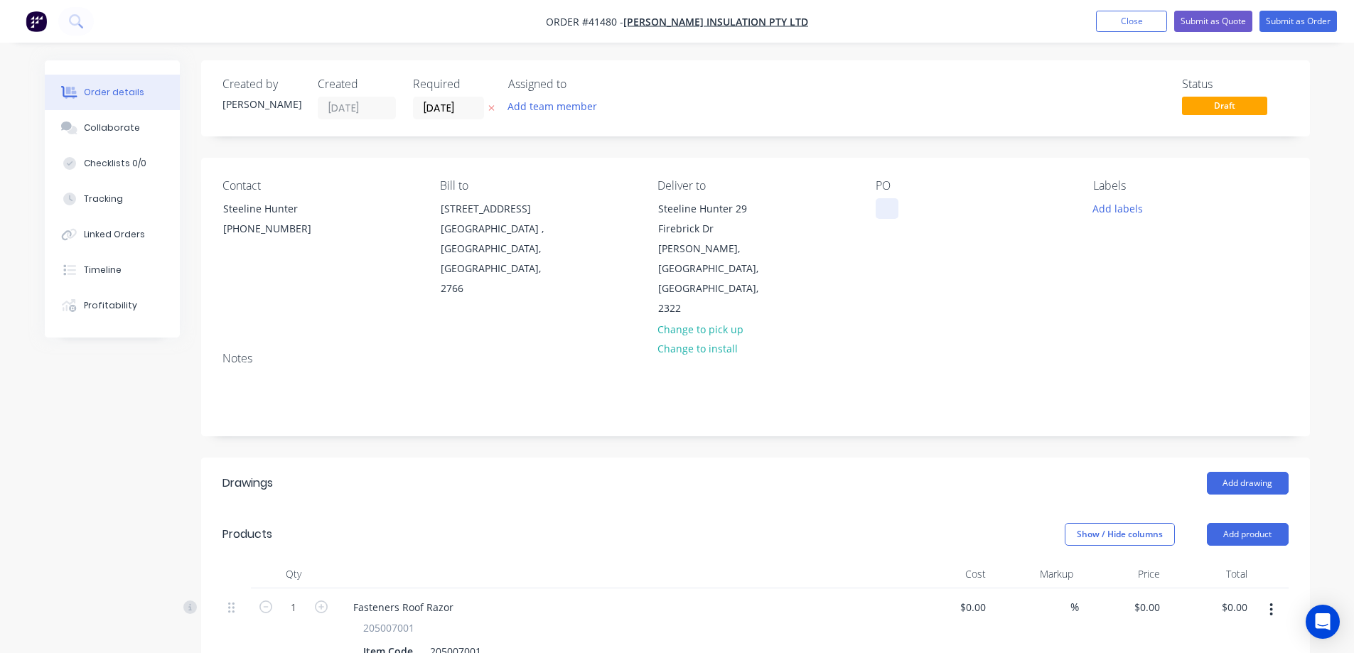
click at [885, 205] on div at bounding box center [887, 208] width 23 height 21
click at [892, 201] on div at bounding box center [887, 208] width 23 height 21
paste div
click at [1114, 207] on button "Add labels" at bounding box center [1118, 207] width 65 height 19
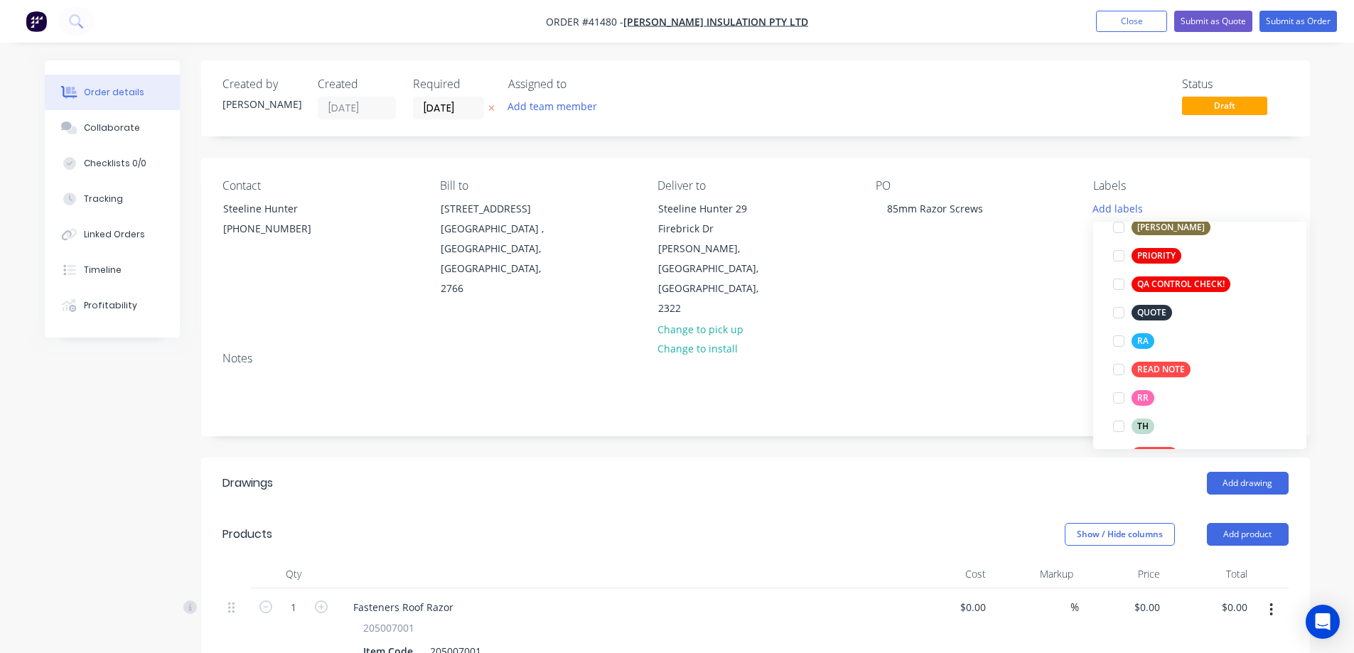
scroll to position [427, 0]
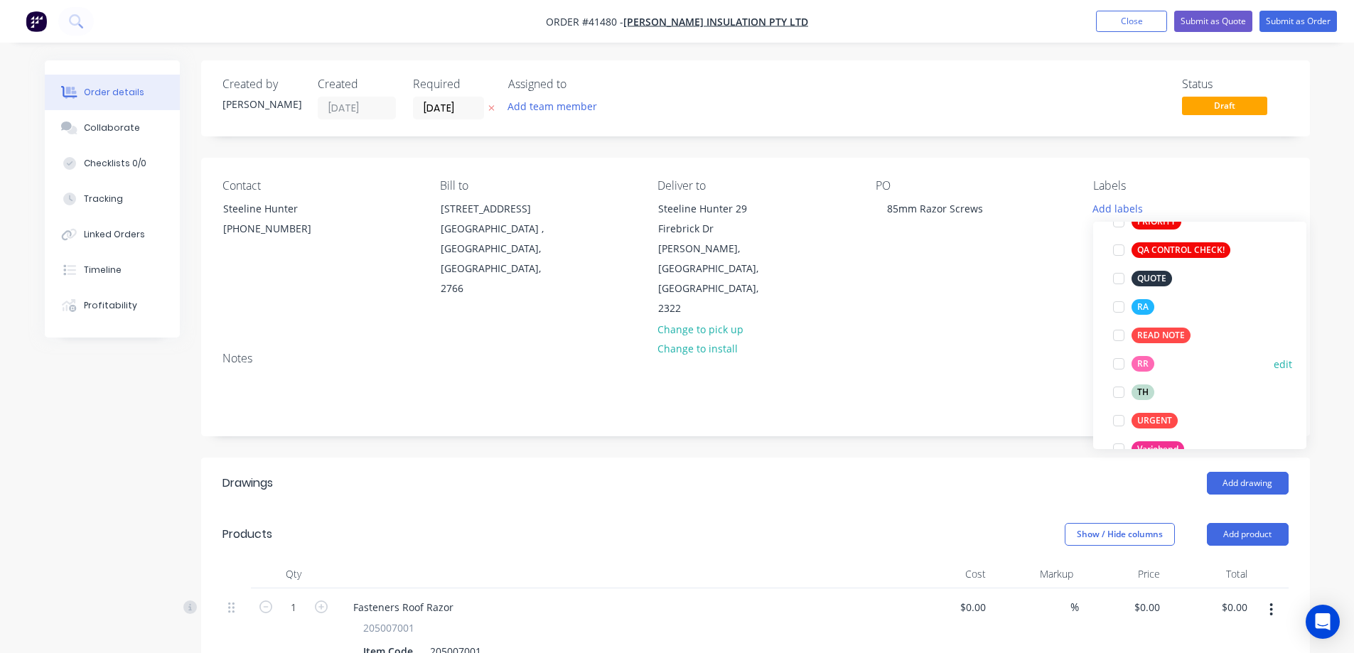
click at [1116, 365] on div at bounding box center [1119, 364] width 28 height 28
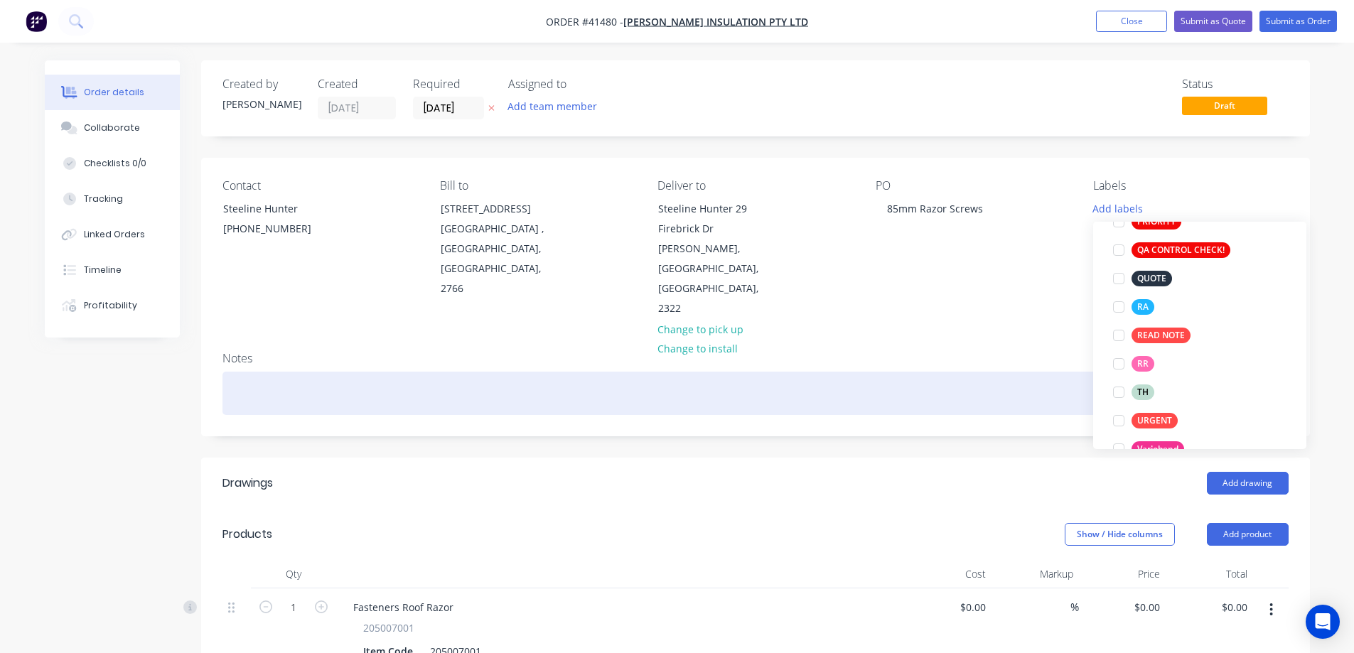
scroll to position [0, 0]
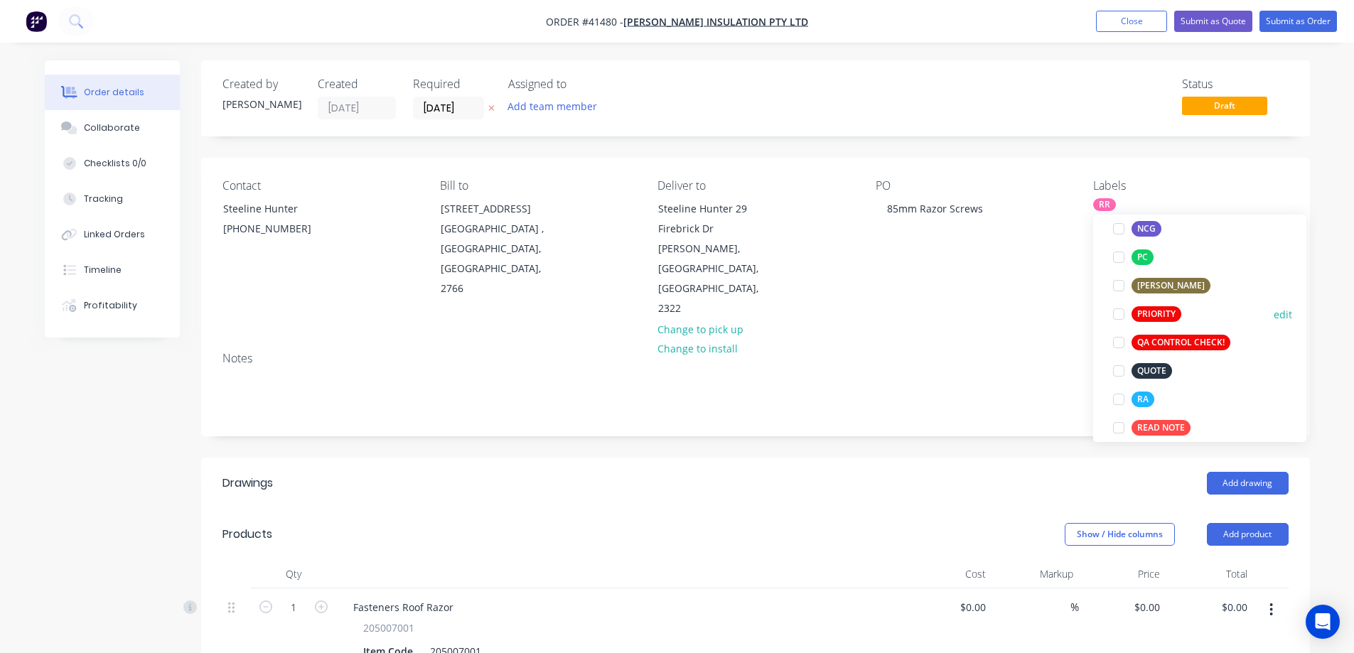
click at [1122, 314] on div at bounding box center [1119, 314] width 28 height 28
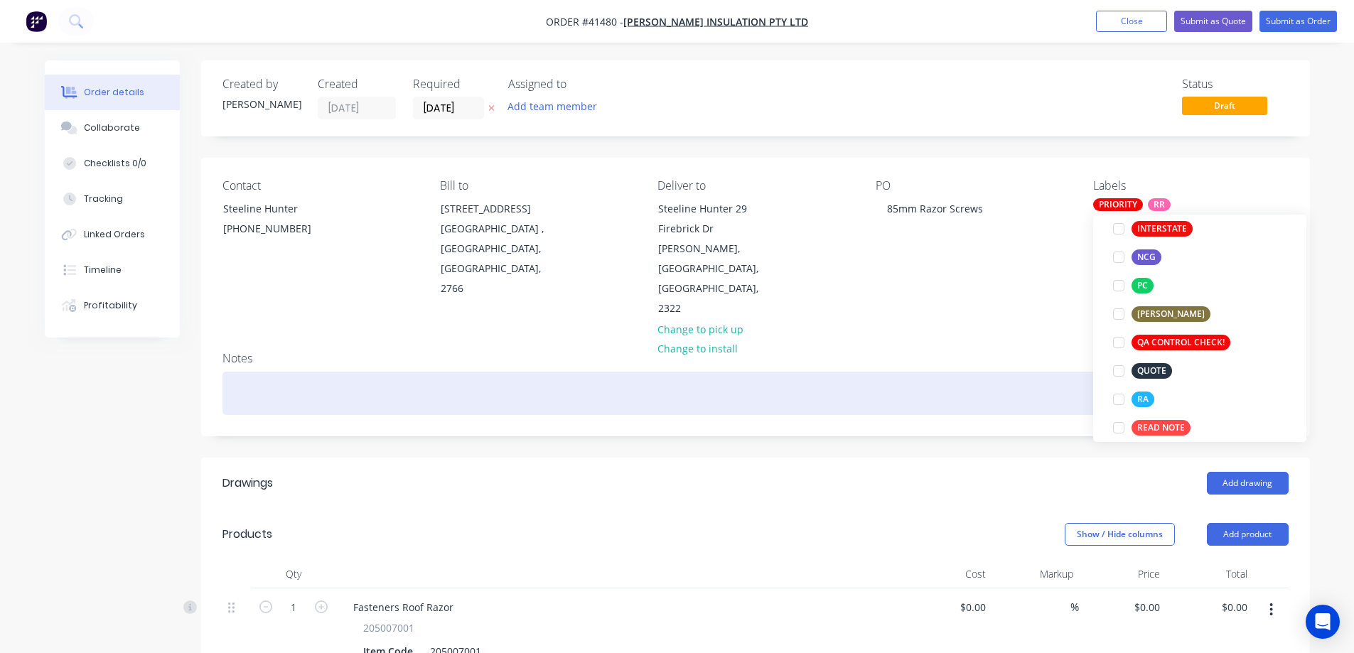
scroll to position [14, 0]
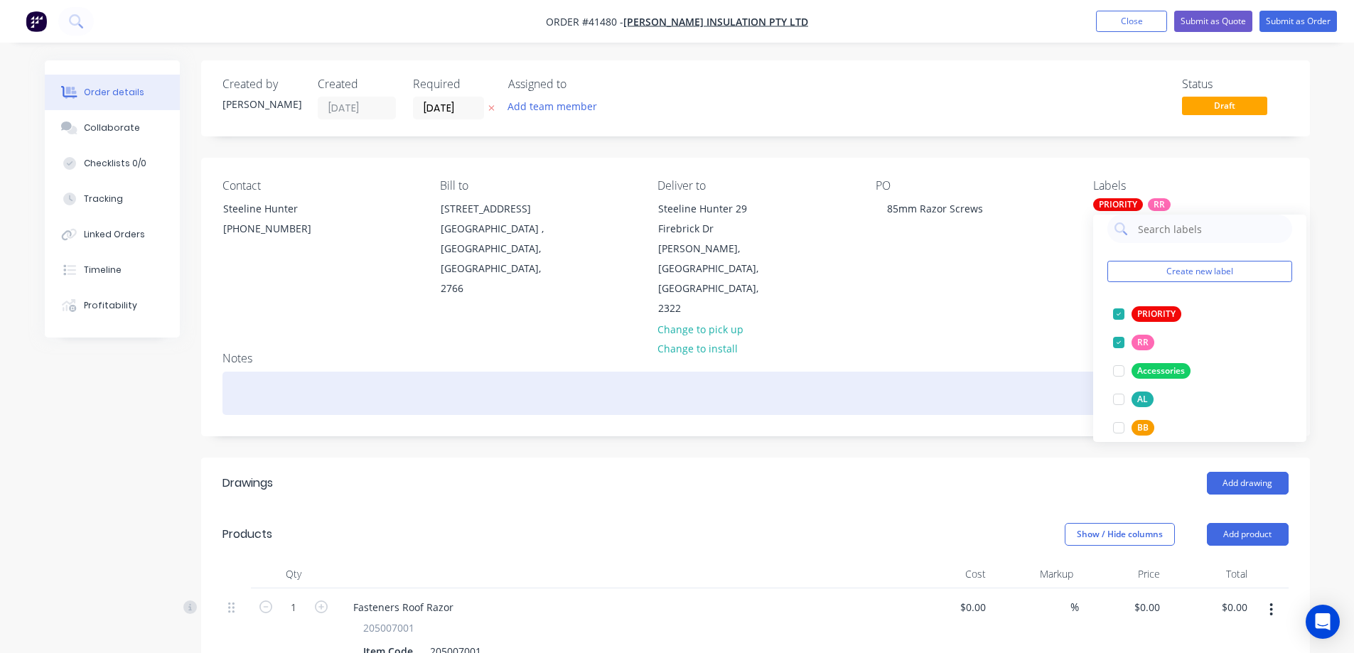
click at [327, 372] on div at bounding box center [756, 393] width 1066 height 43
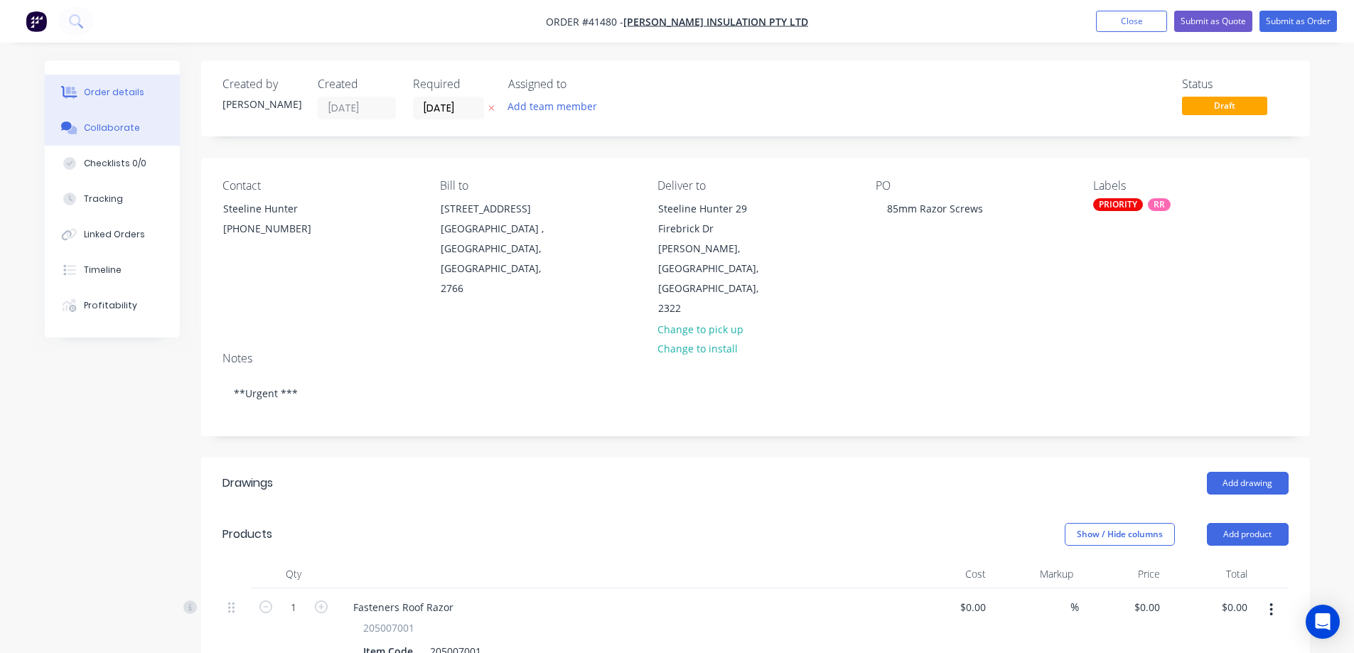
click at [119, 129] on div "Collaborate" at bounding box center [112, 128] width 56 height 13
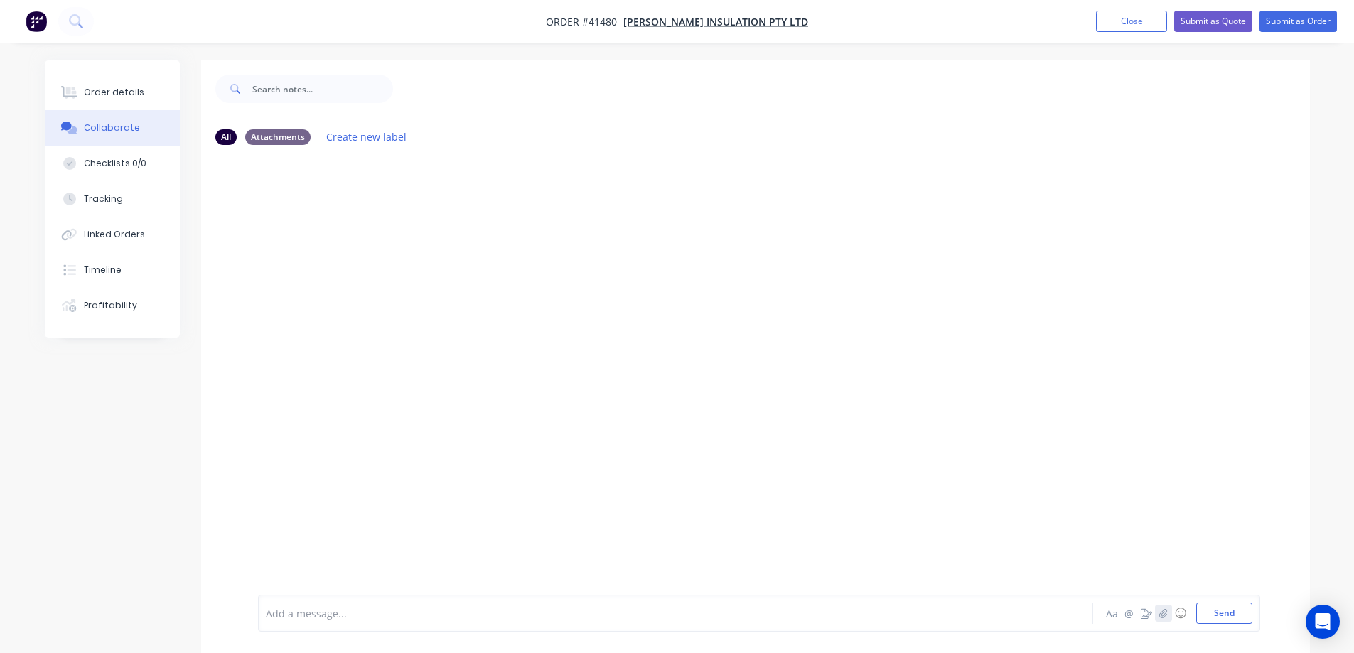
click at [1163, 615] on icon "button" at bounding box center [1163, 614] width 9 height 10
click at [1160, 612] on icon "button" at bounding box center [1163, 614] width 9 height 10
click at [1216, 613] on button "Send" at bounding box center [1225, 613] width 56 height 21
click at [143, 95] on button "Order details" at bounding box center [112, 93] width 135 height 36
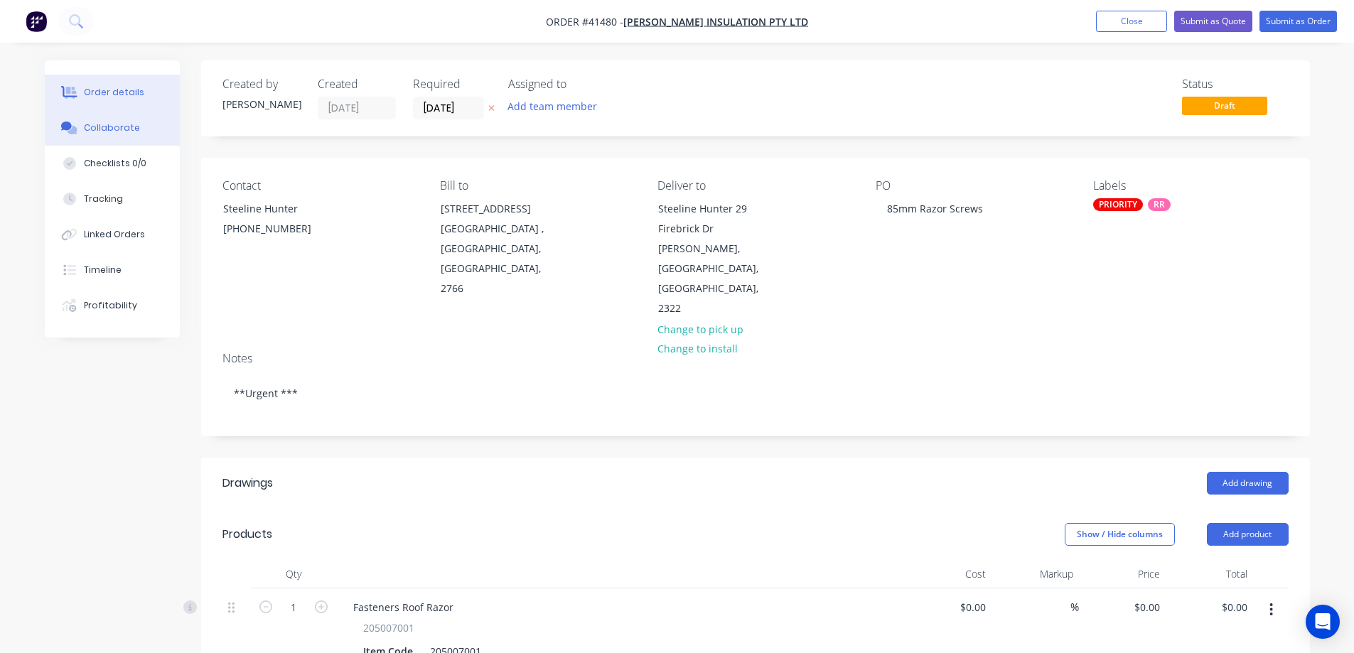
click at [116, 132] on div "Collaborate" at bounding box center [112, 128] width 56 height 13
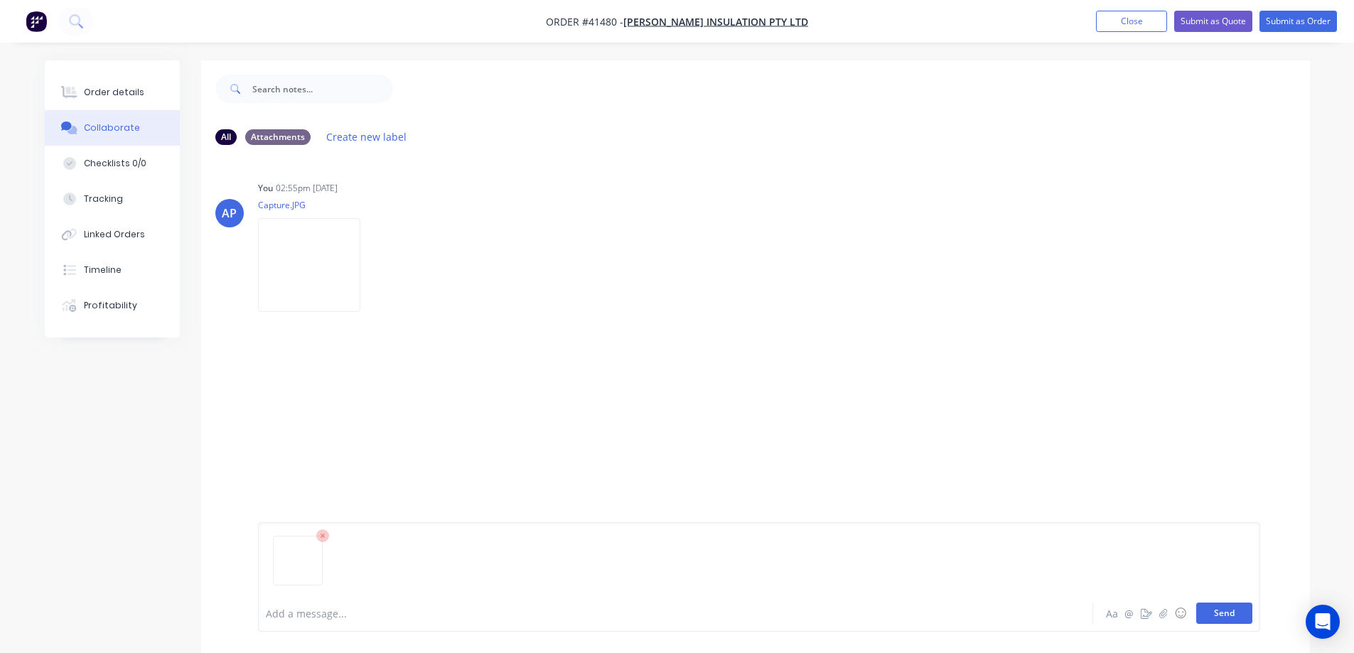
click at [1214, 610] on button "Send" at bounding box center [1225, 613] width 56 height 21
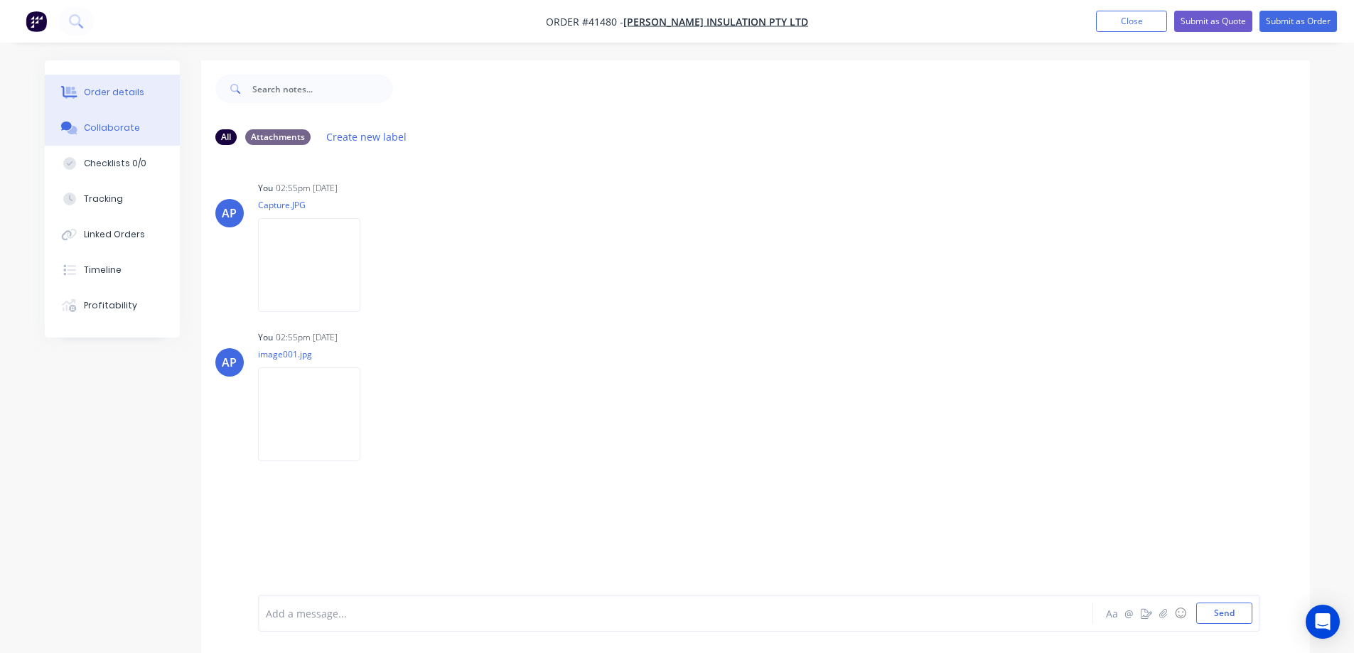
click at [117, 90] on div "Order details" at bounding box center [114, 92] width 60 height 13
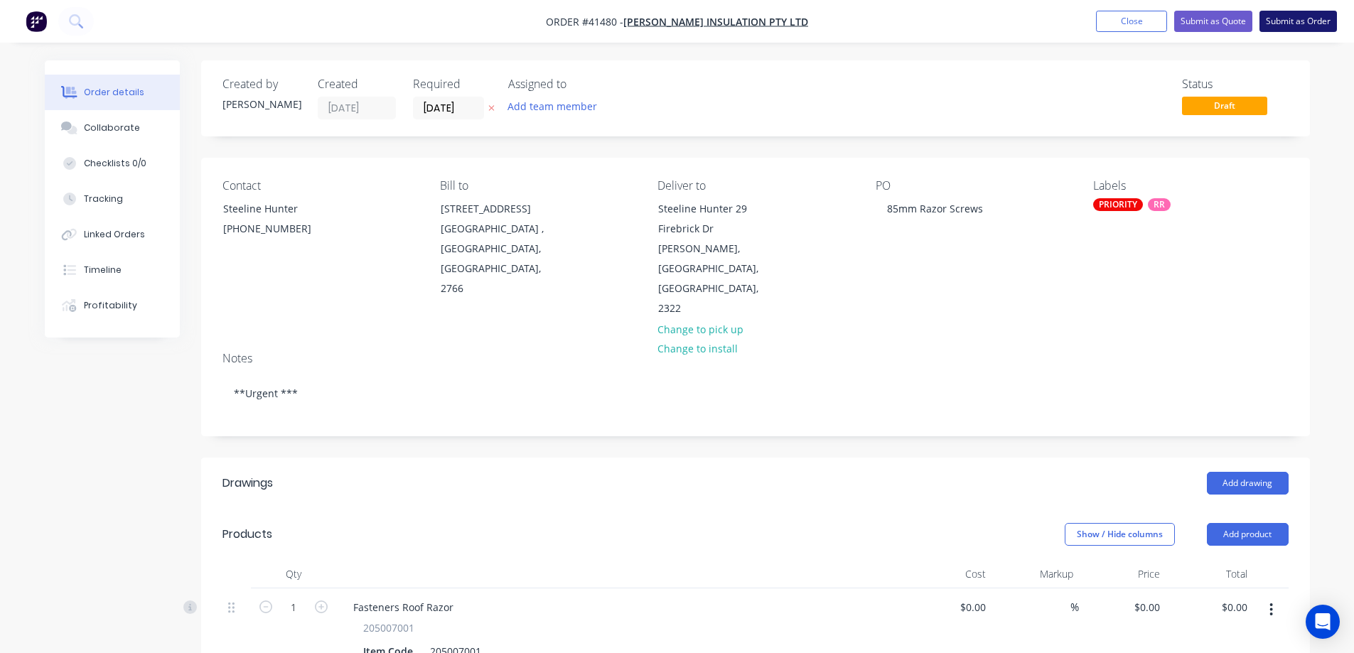
click at [1294, 20] on button "Submit as Order" at bounding box center [1298, 21] width 77 height 21
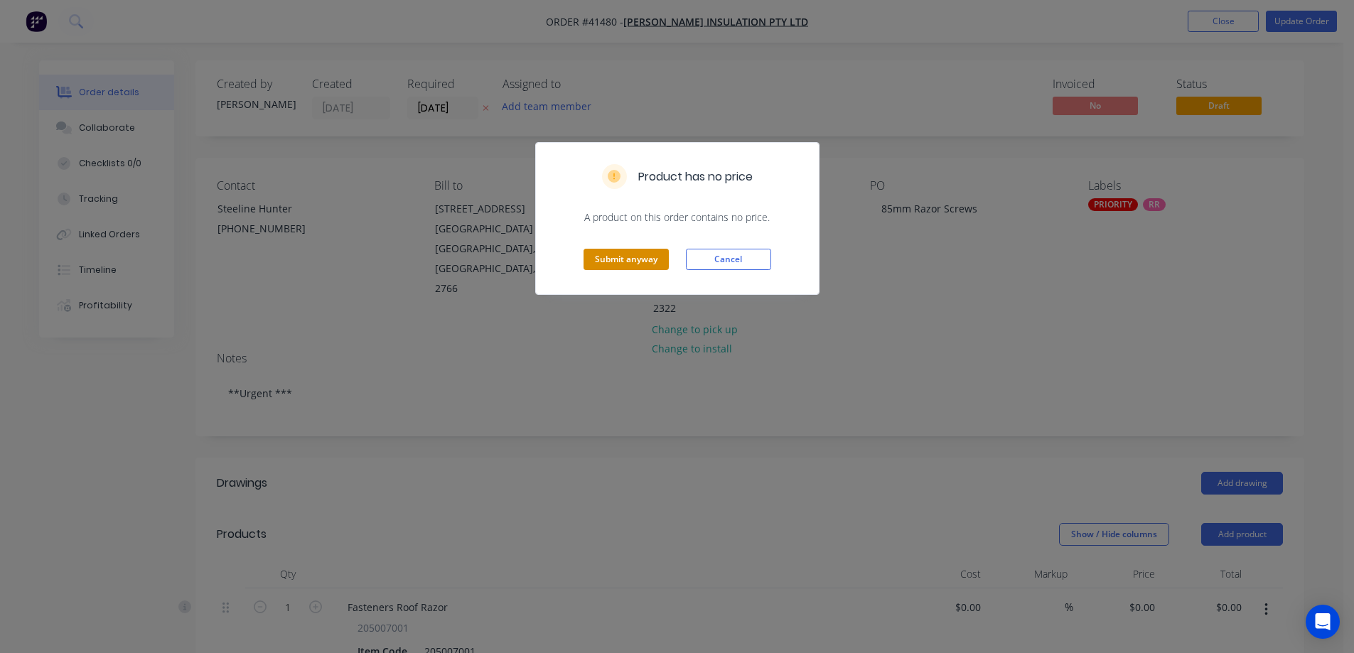
click at [645, 254] on button "Submit anyway" at bounding box center [626, 259] width 85 height 21
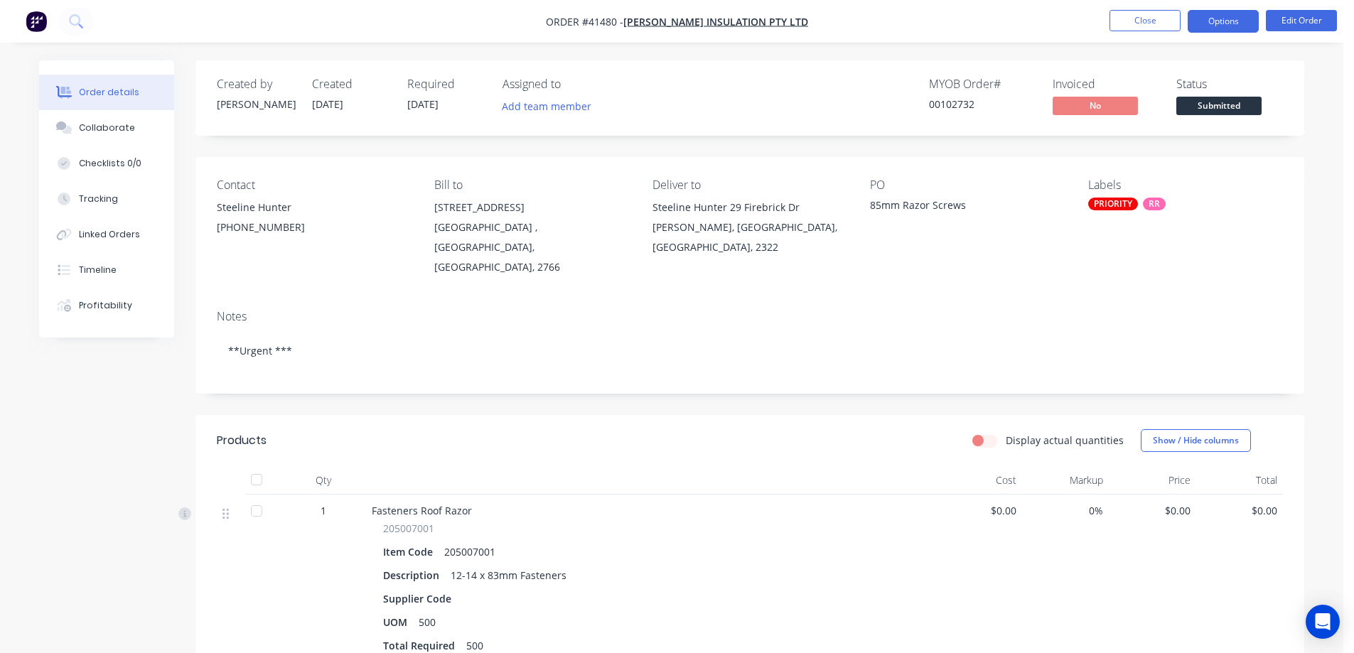
click at [1215, 14] on button "Options" at bounding box center [1223, 21] width 71 height 23
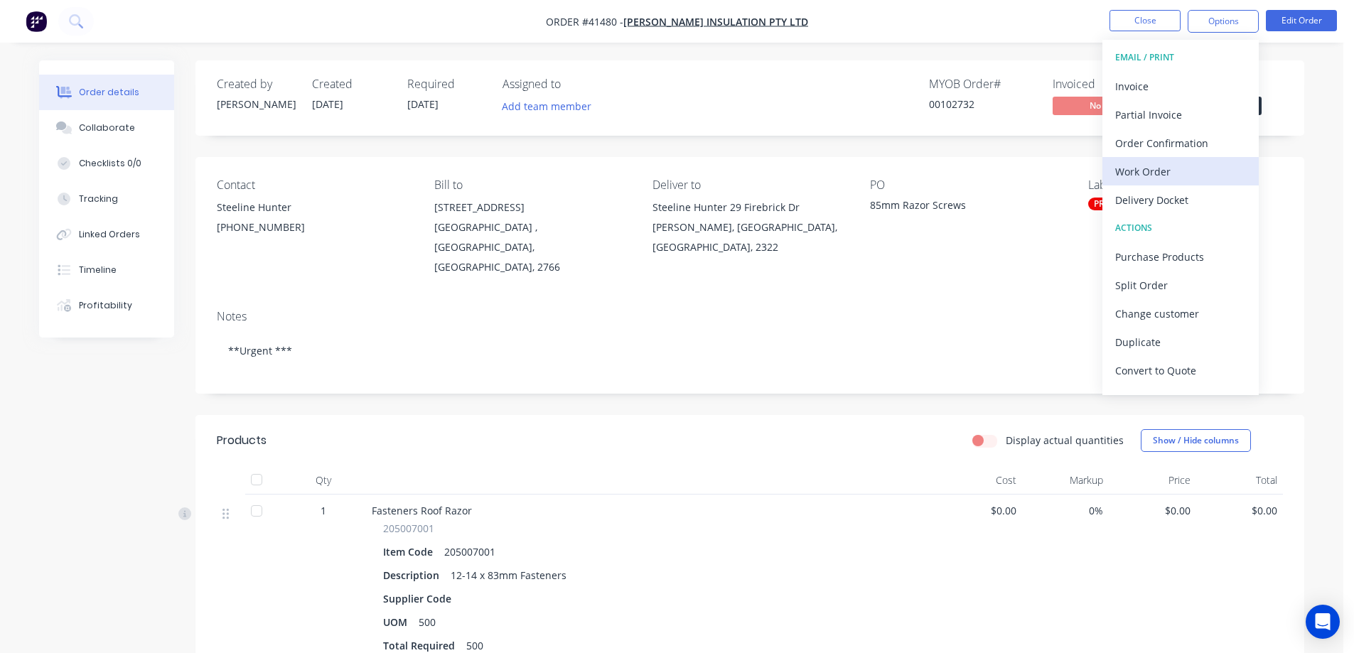
click at [1163, 167] on div "Work Order" at bounding box center [1181, 171] width 131 height 21
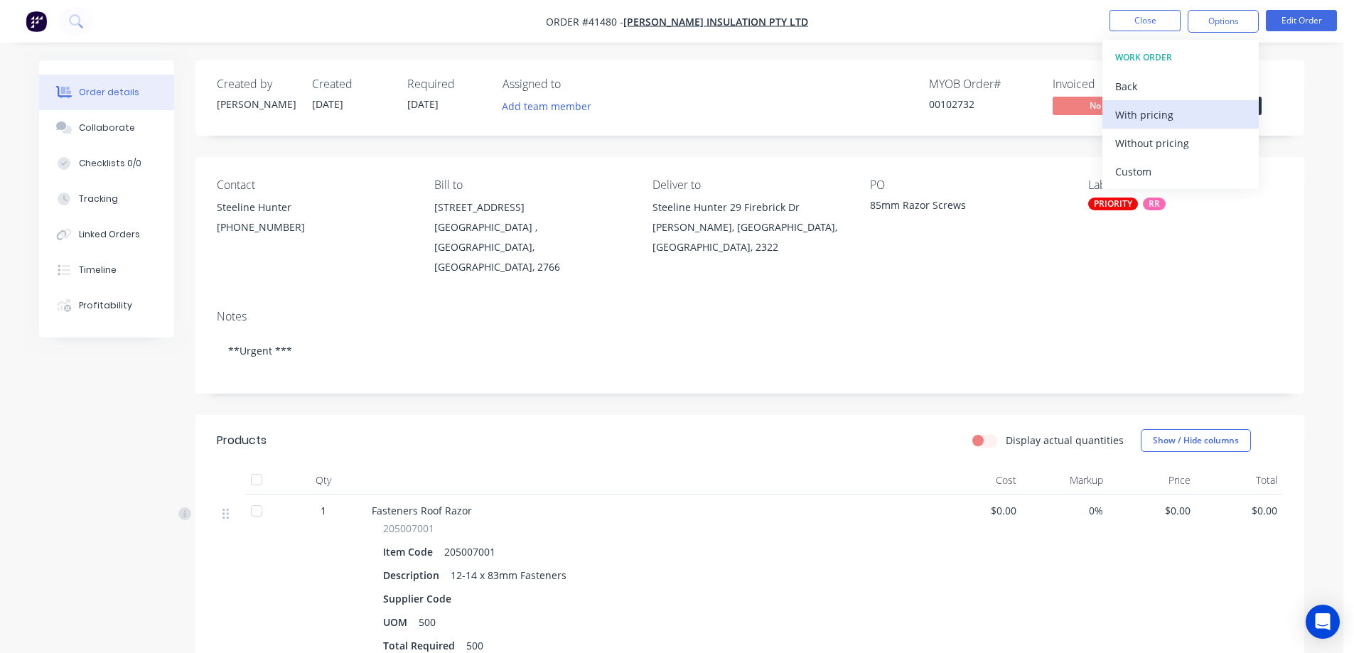
click at [1164, 114] on div "With pricing" at bounding box center [1181, 115] width 131 height 21
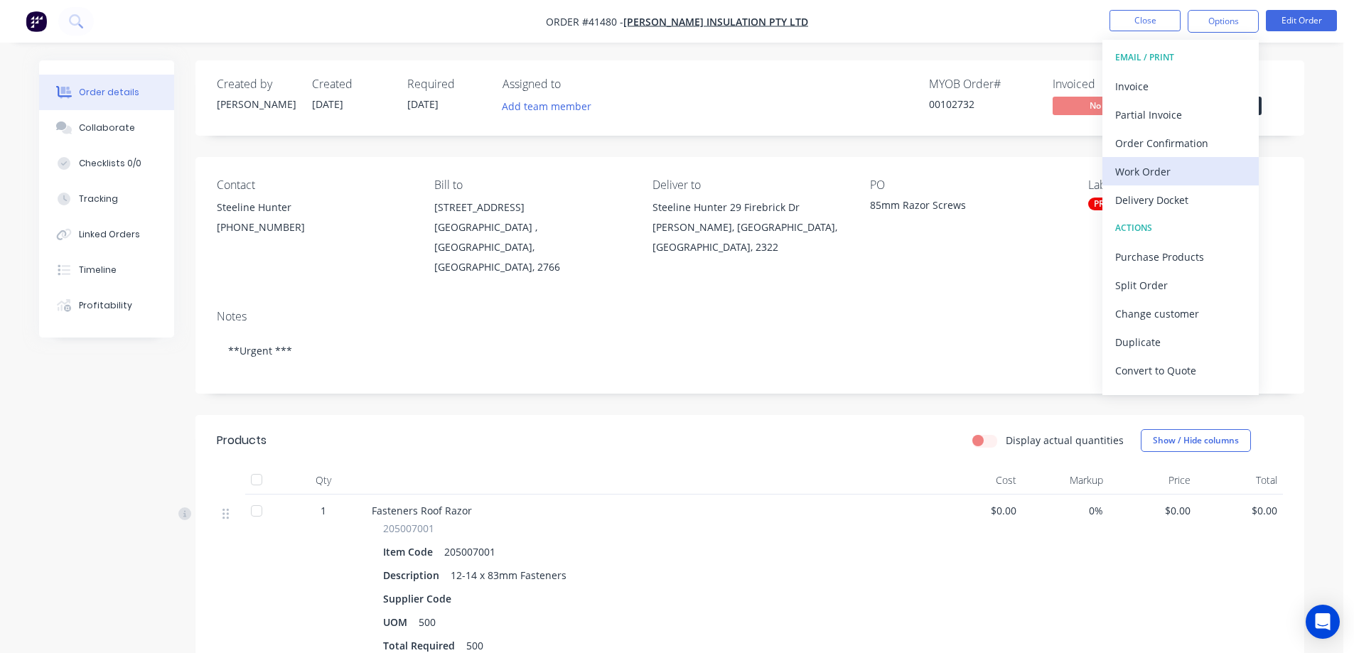
click at [1133, 172] on div "Work Order" at bounding box center [1181, 171] width 131 height 21
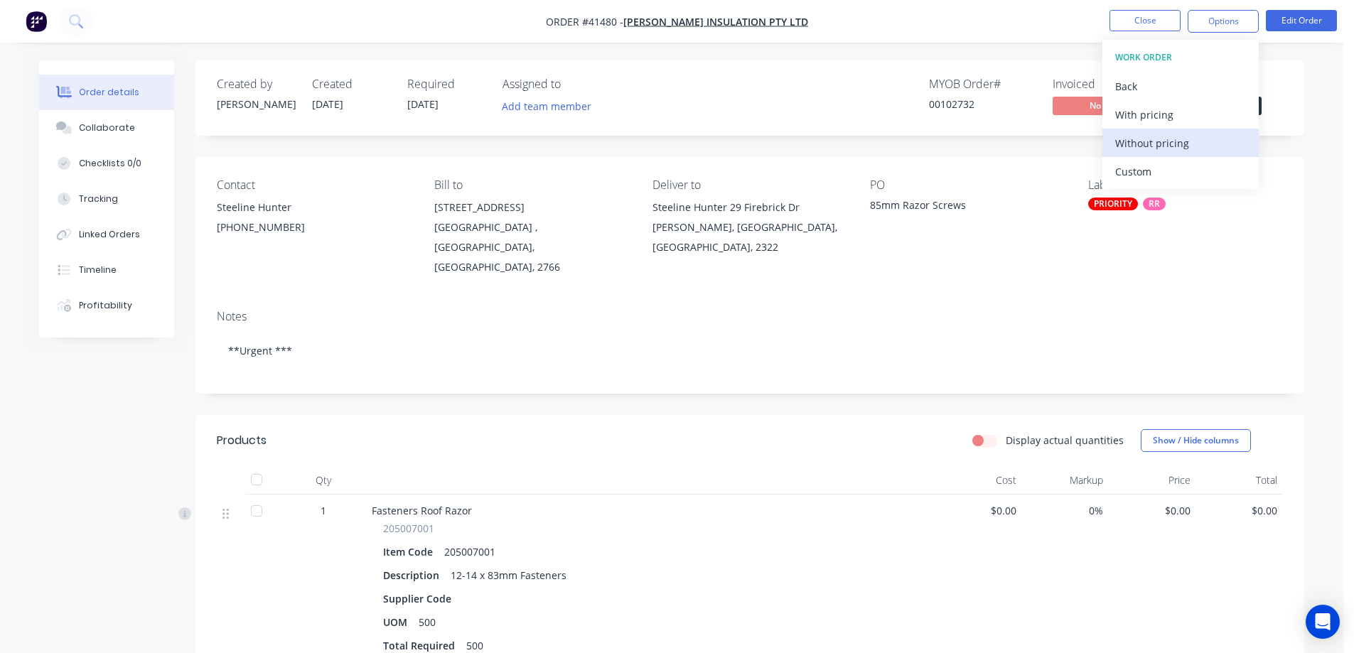
click at [1147, 146] on div "Without pricing" at bounding box center [1181, 143] width 131 height 21
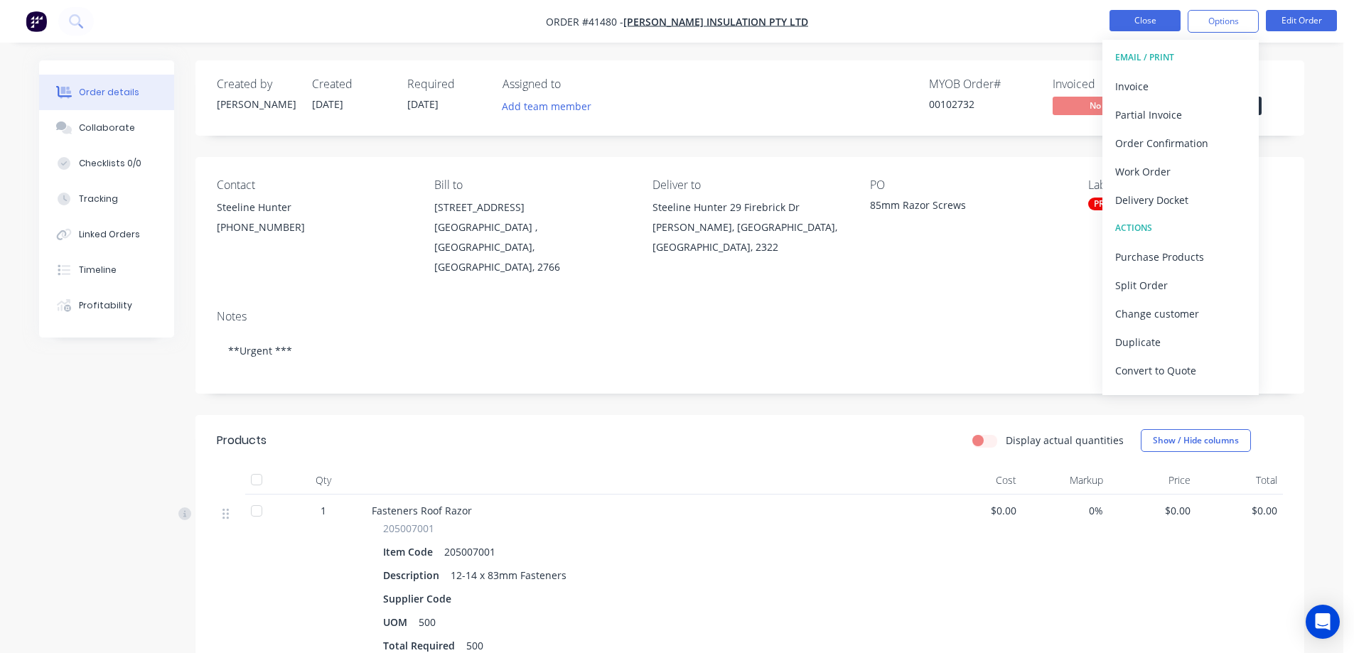
click at [1153, 22] on button "Close" at bounding box center [1145, 20] width 71 height 21
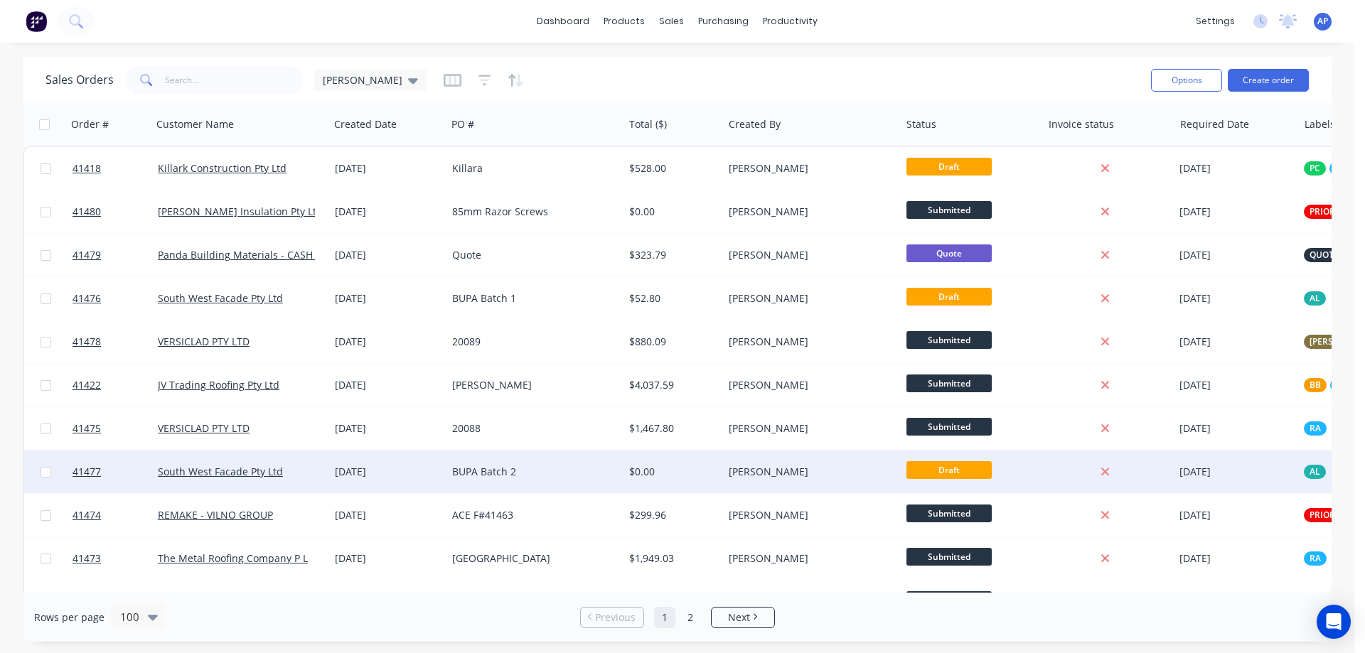
click at [584, 472] on div "BUPA Batch 2" at bounding box center [531, 472] width 158 height 14
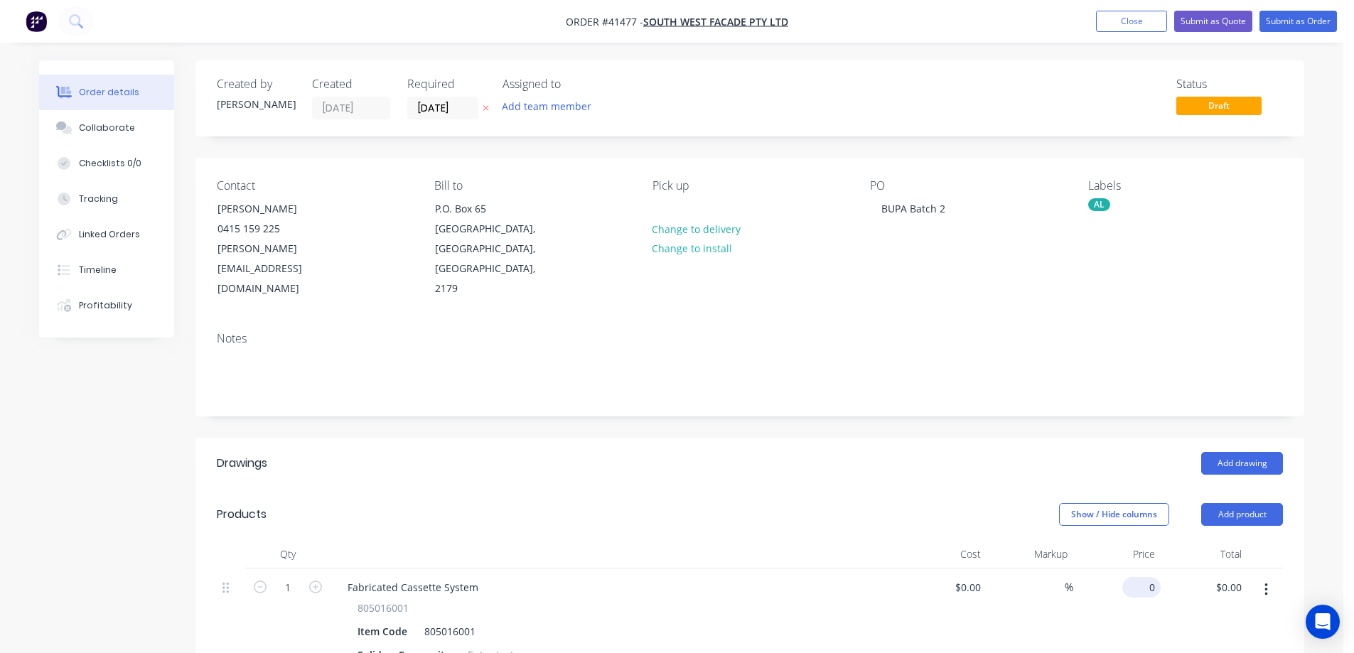
click at [1150, 577] on input "0" at bounding box center [1144, 587] width 33 height 21
type input "$48.00"
click at [1147, 17] on button "Close" at bounding box center [1131, 21] width 71 height 21
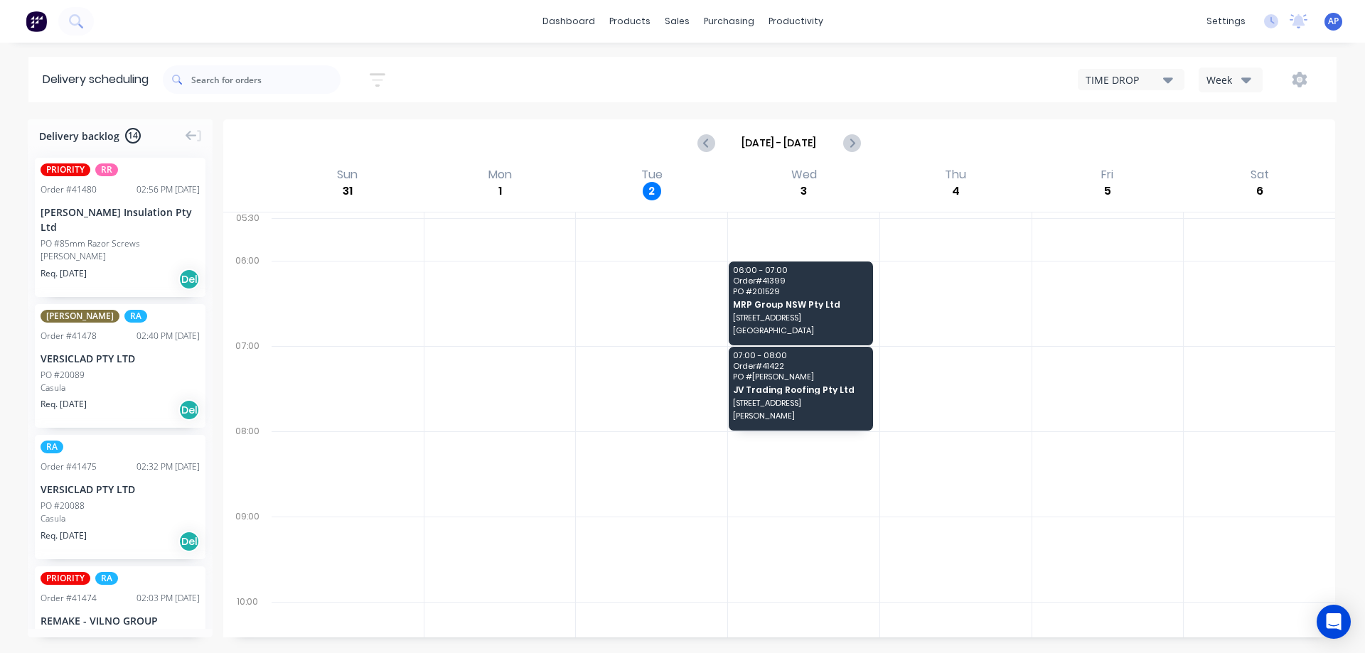
click at [1244, 77] on icon "button" at bounding box center [1246, 80] width 10 height 16
click at [1251, 141] on div "Vehicle" at bounding box center [1269, 146] width 141 height 28
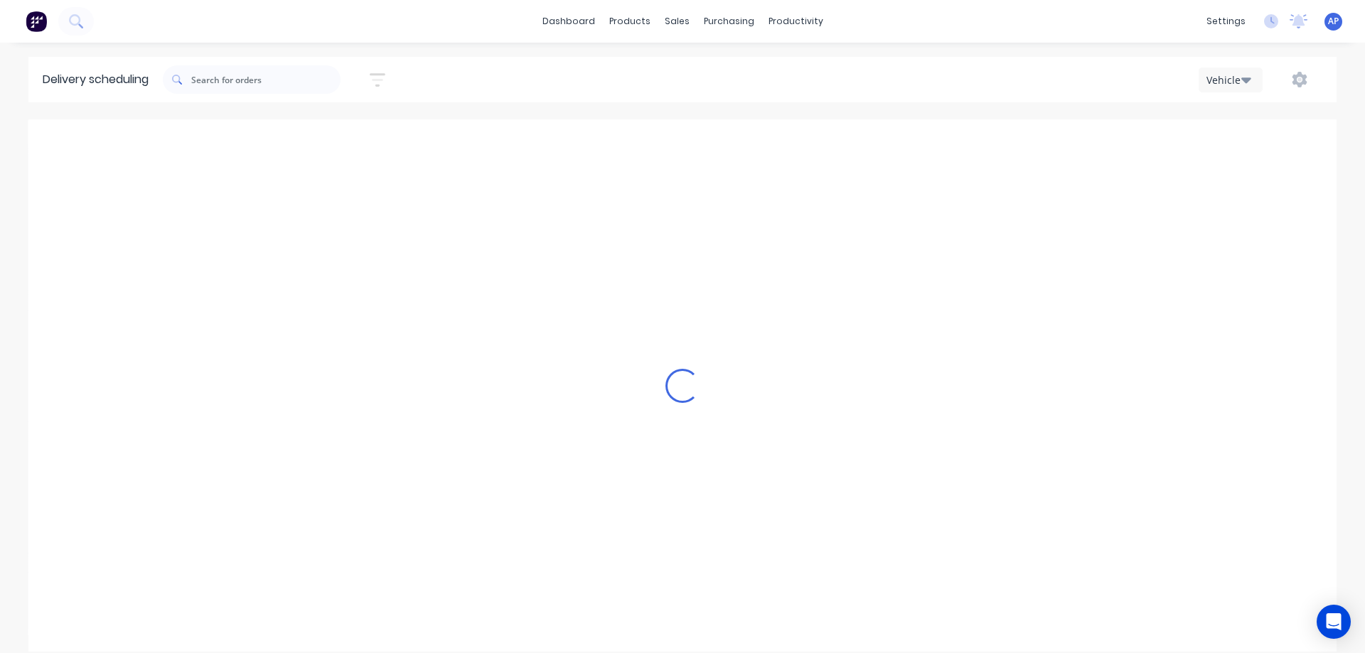
scroll to position [0, 1]
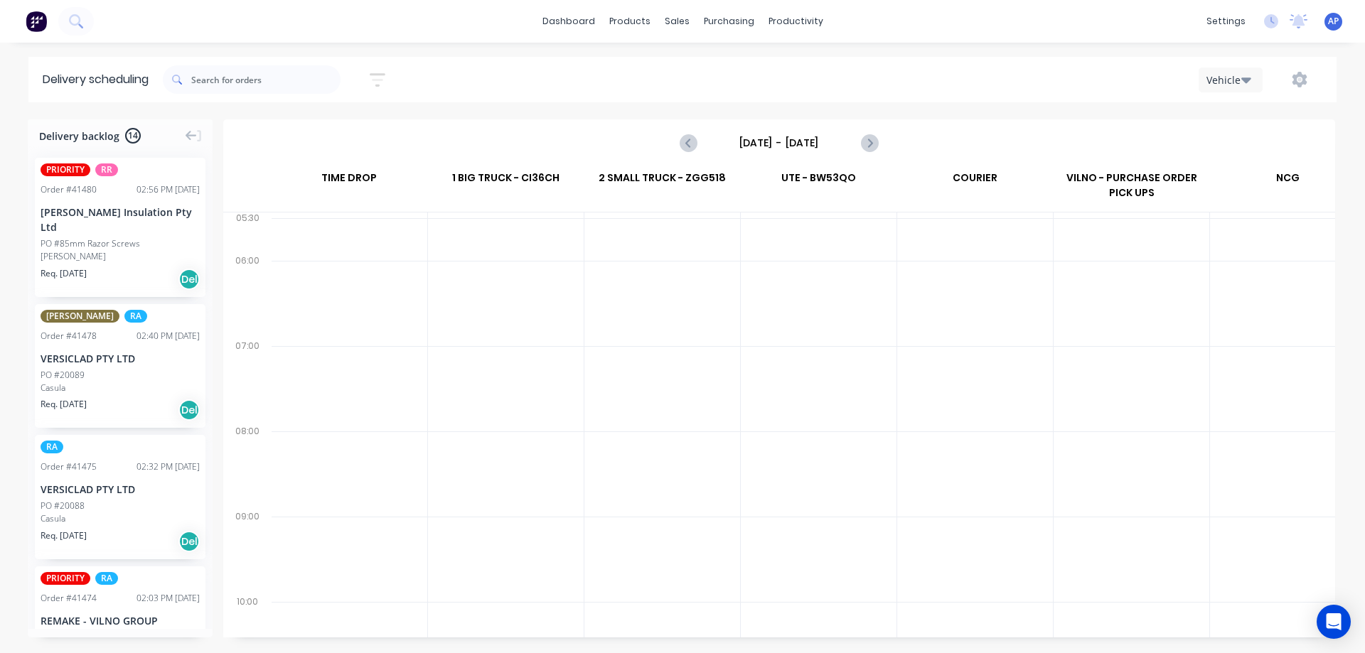
click at [808, 141] on input "[DATE] - [DATE]" at bounding box center [779, 142] width 141 height 21
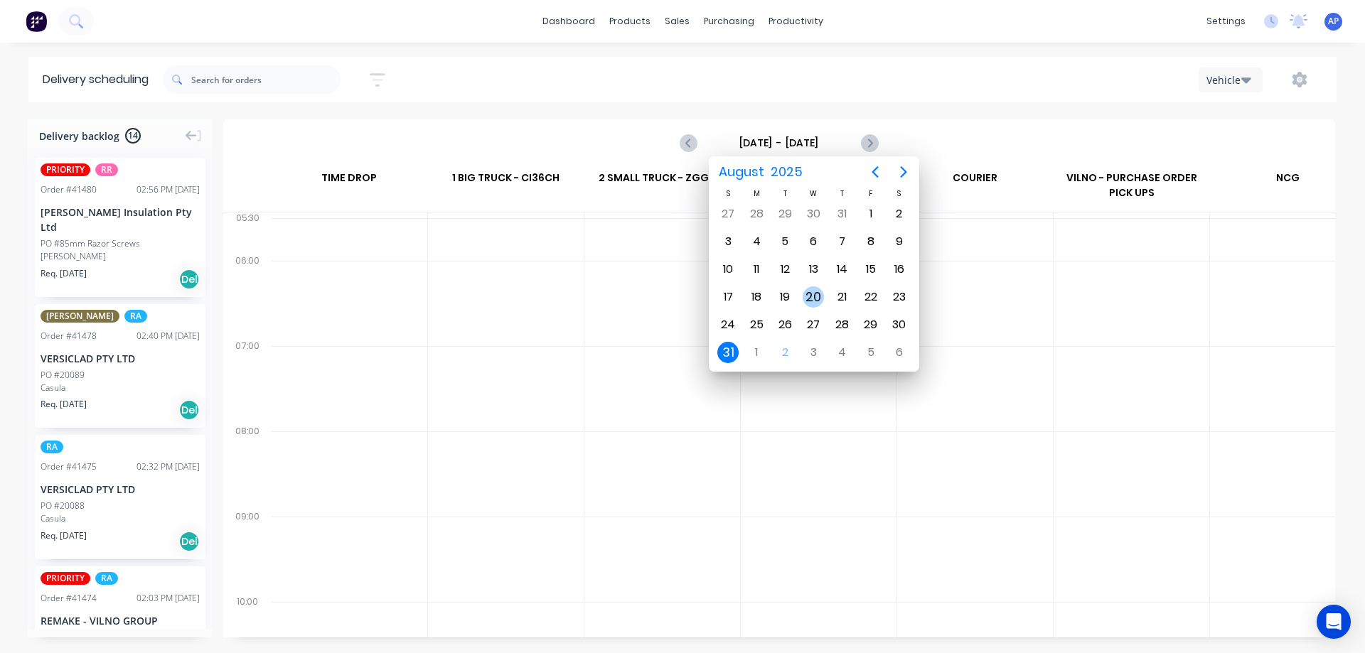
click at [812, 354] on div "3" at bounding box center [813, 352] width 21 height 21
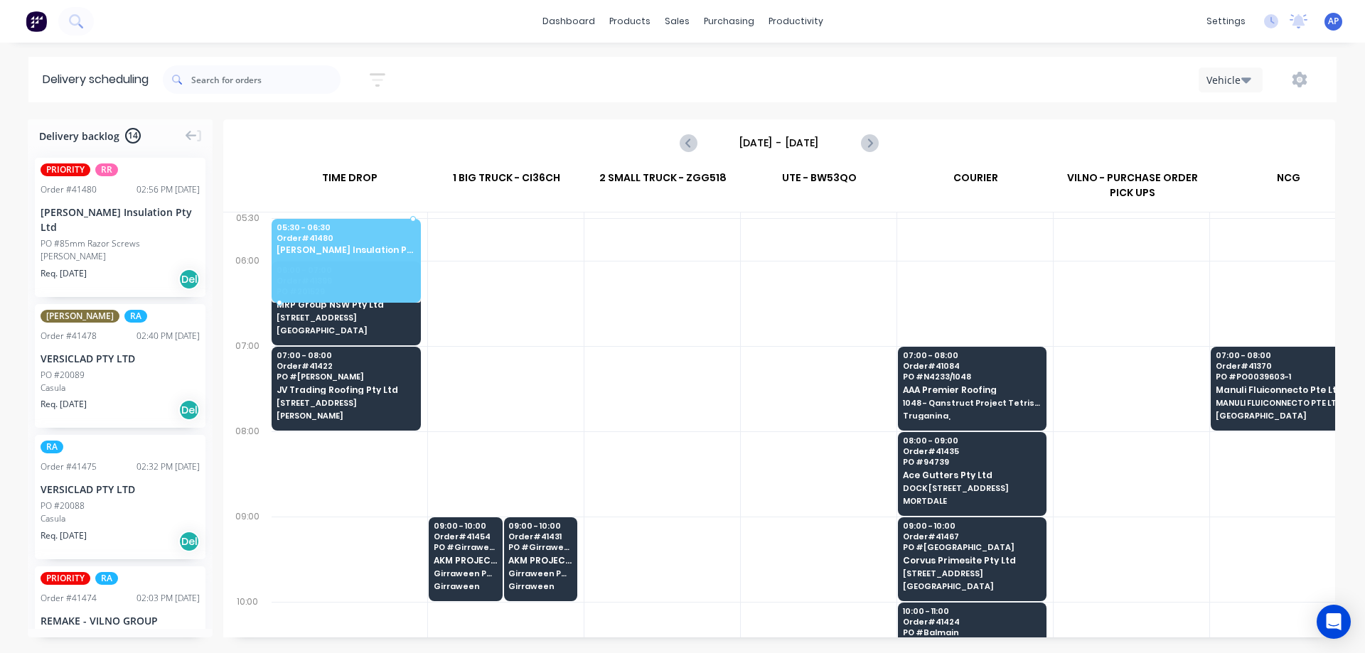
scroll to position [0, 0]
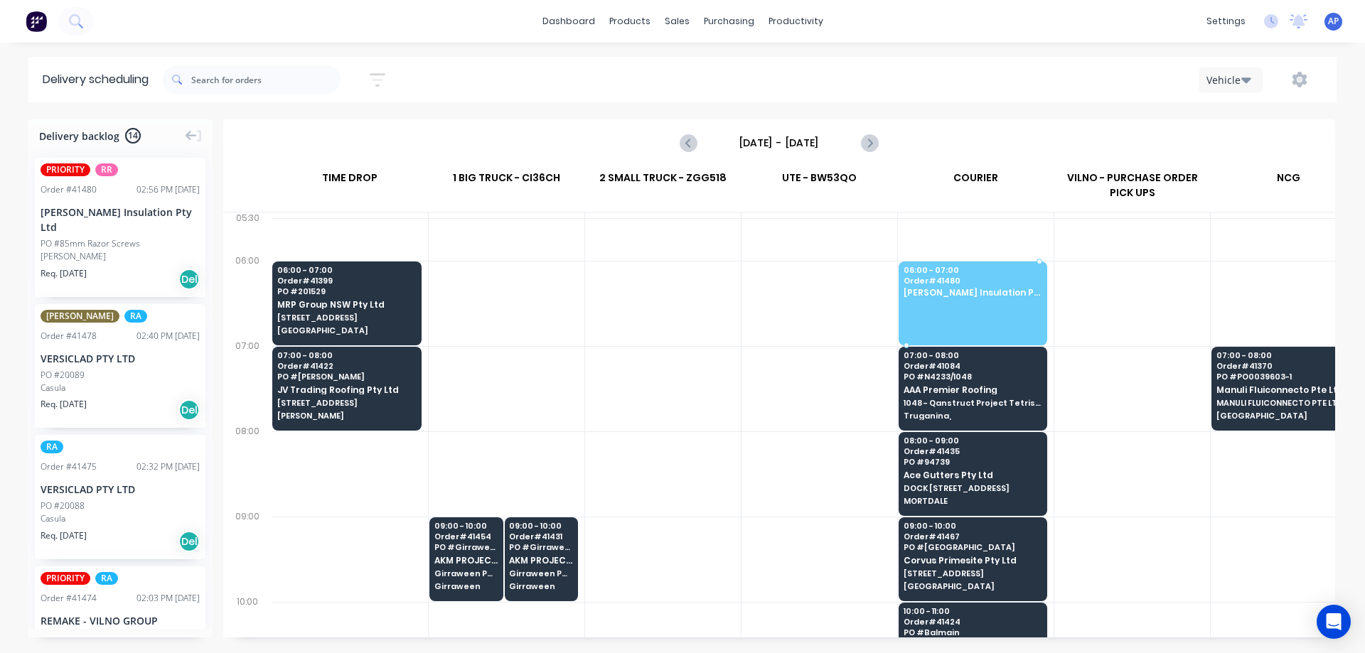
drag, startPoint x: 100, startPoint y: 218, endPoint x: 924, endPoint y: 289, distance: 827.0
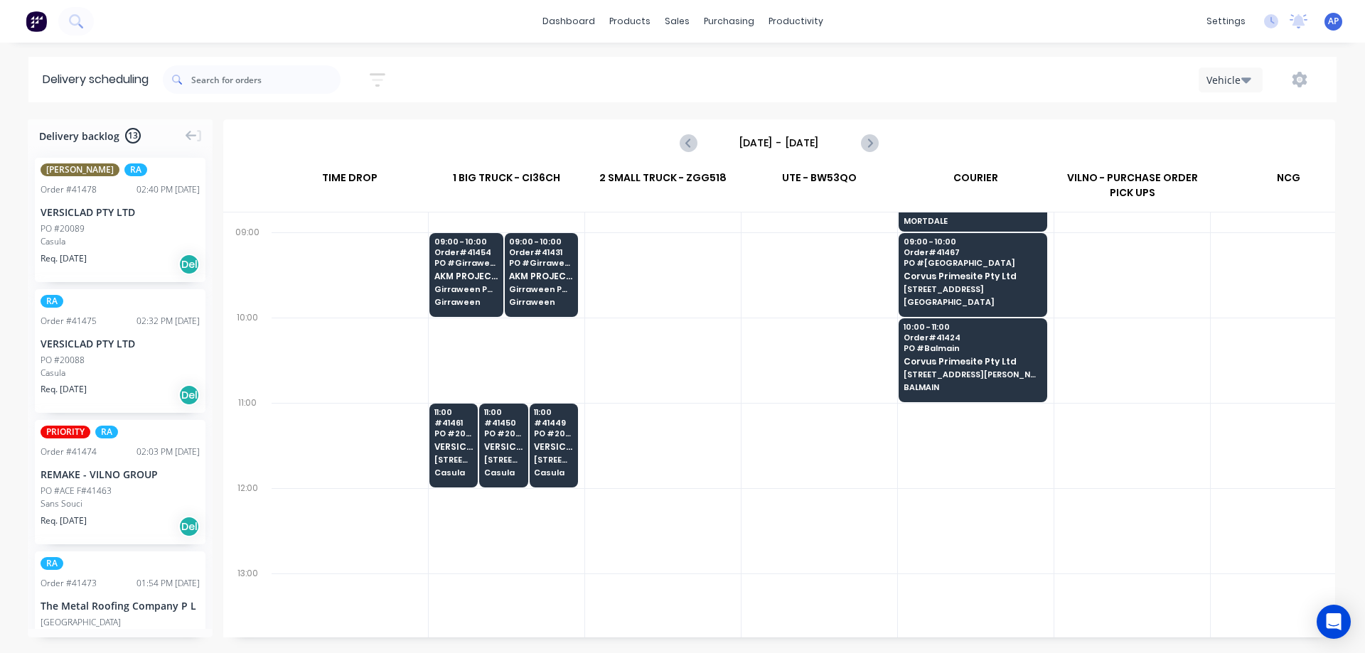
scroll to position [355, 0]
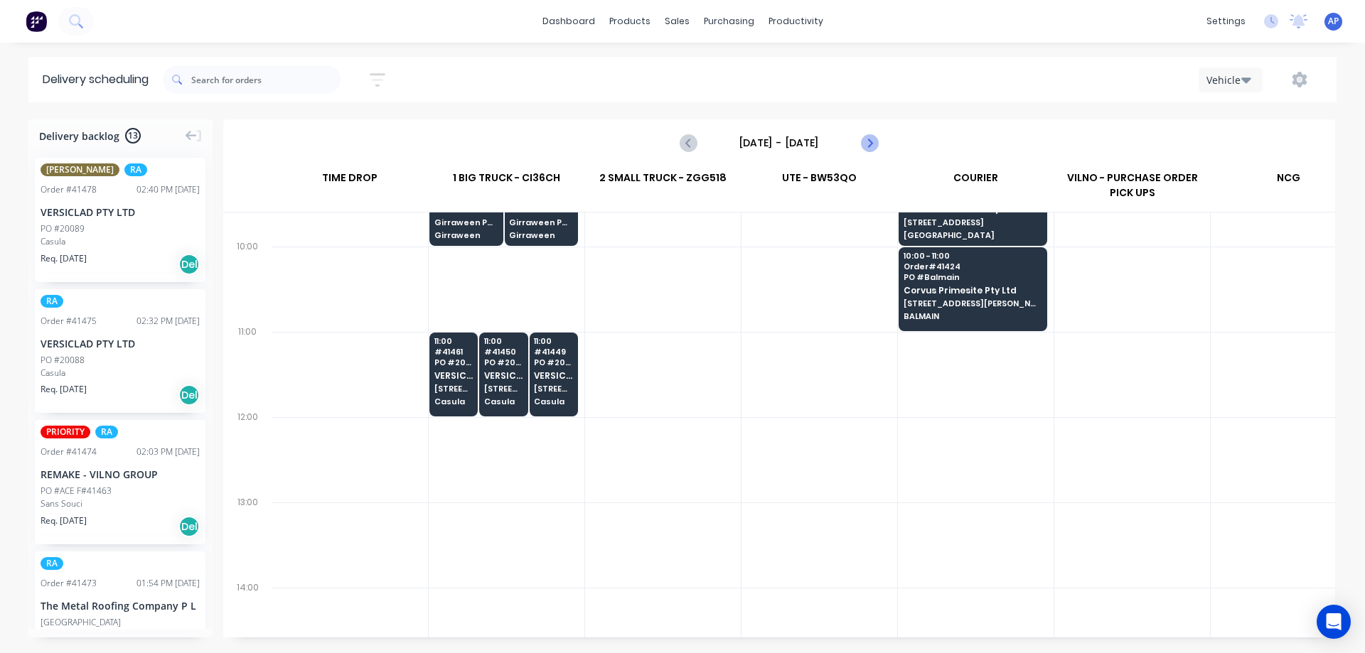
click at [870, 143] on icon "Next page" at bounding box center [868, 142] width 17 height 17
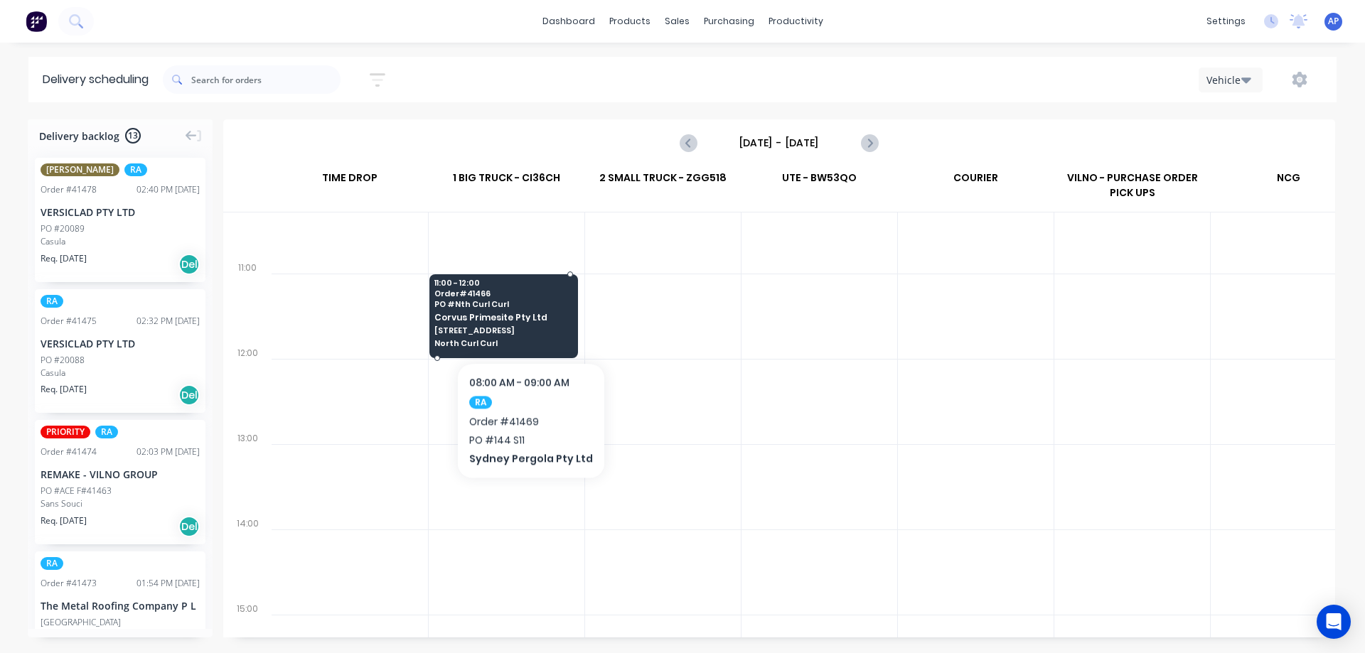
scroll to position [427, 0]
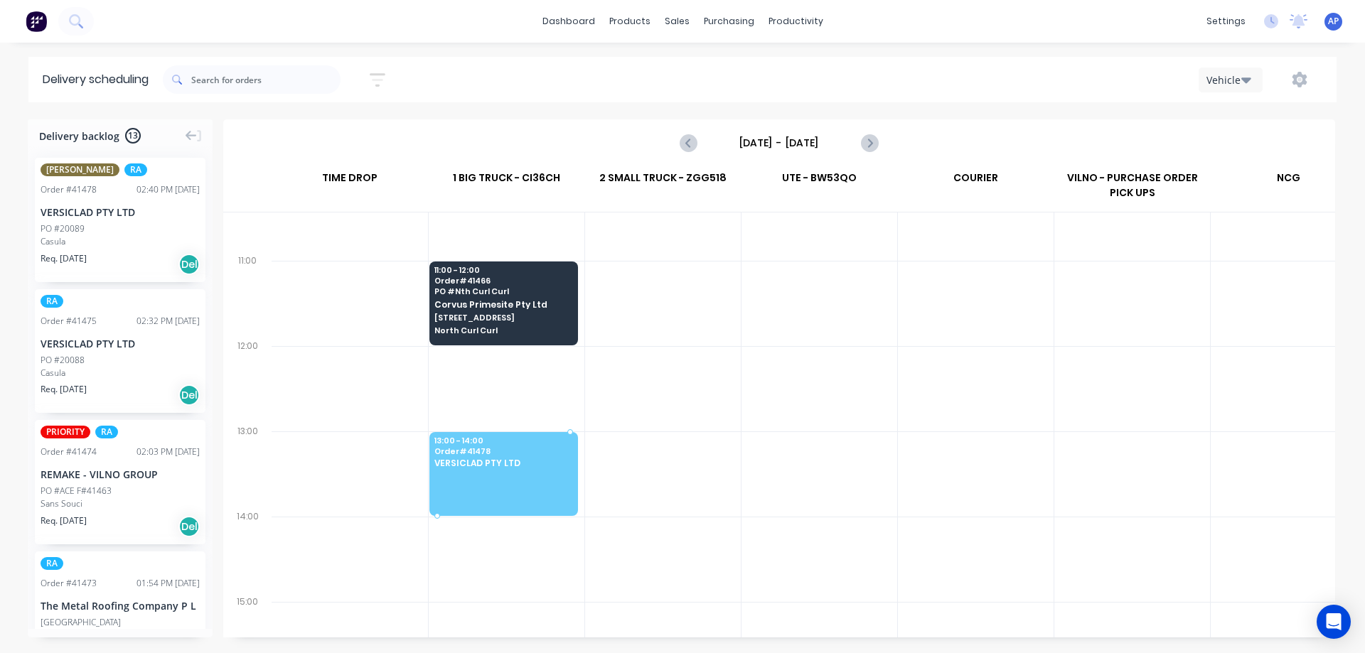
drag, startPoint x: 98, startPoint y: 235, endPoint x: 481, endPoint y: 456, distance: 441.8
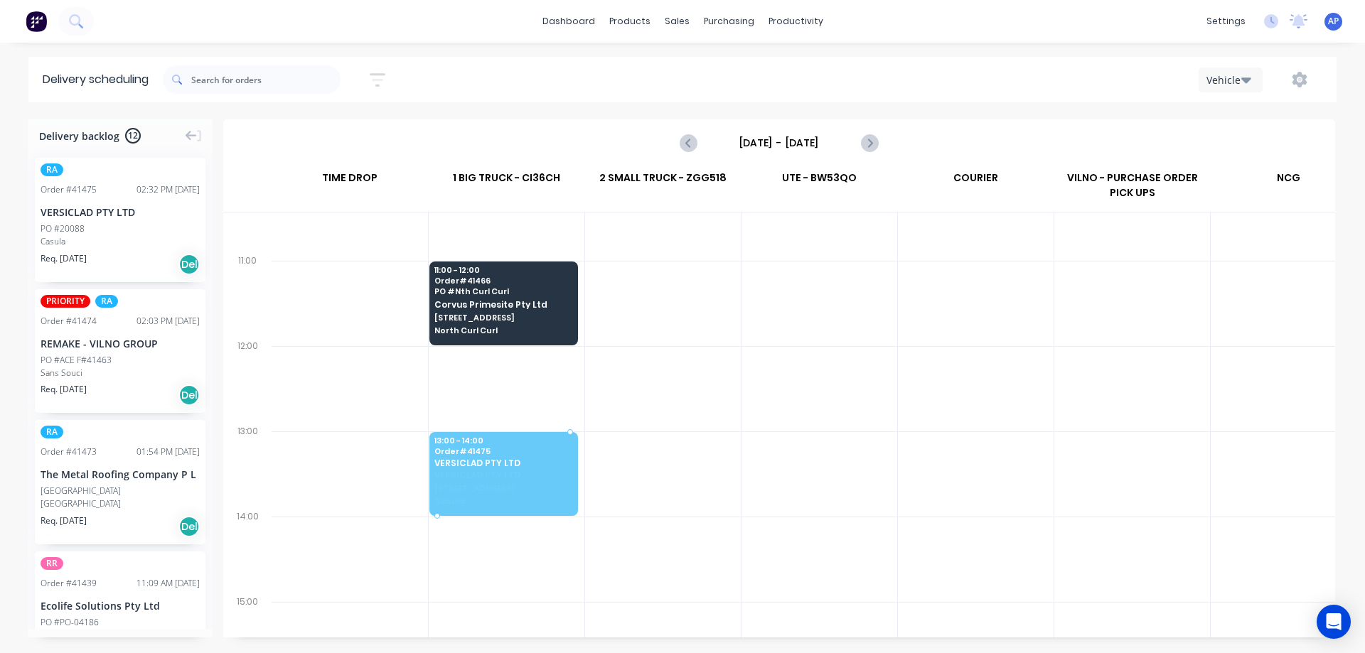
drag, startPoint x: 95, startPoint y: 230, endPoint x: 478, endPoint y: 469, distance: 452.0
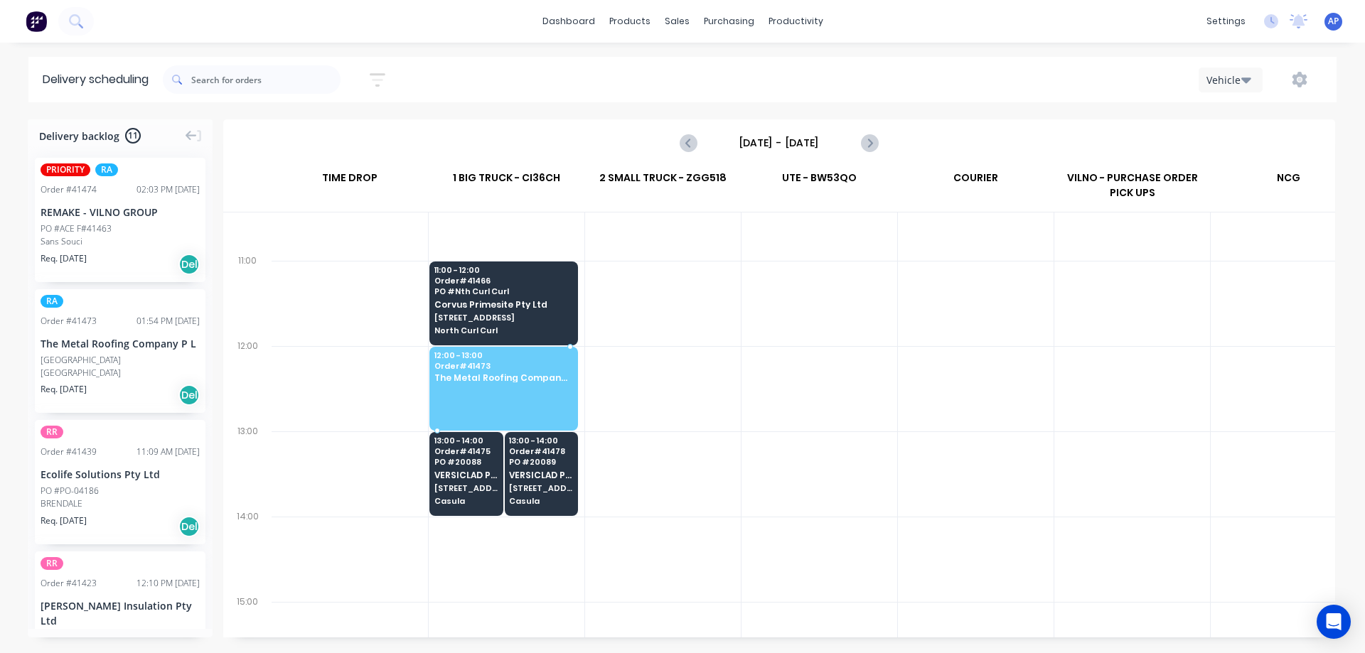
drag, startPoint x: 121, startPoint y: 363, endPoint x: 454, endPoint y: 375, distance: 333.0
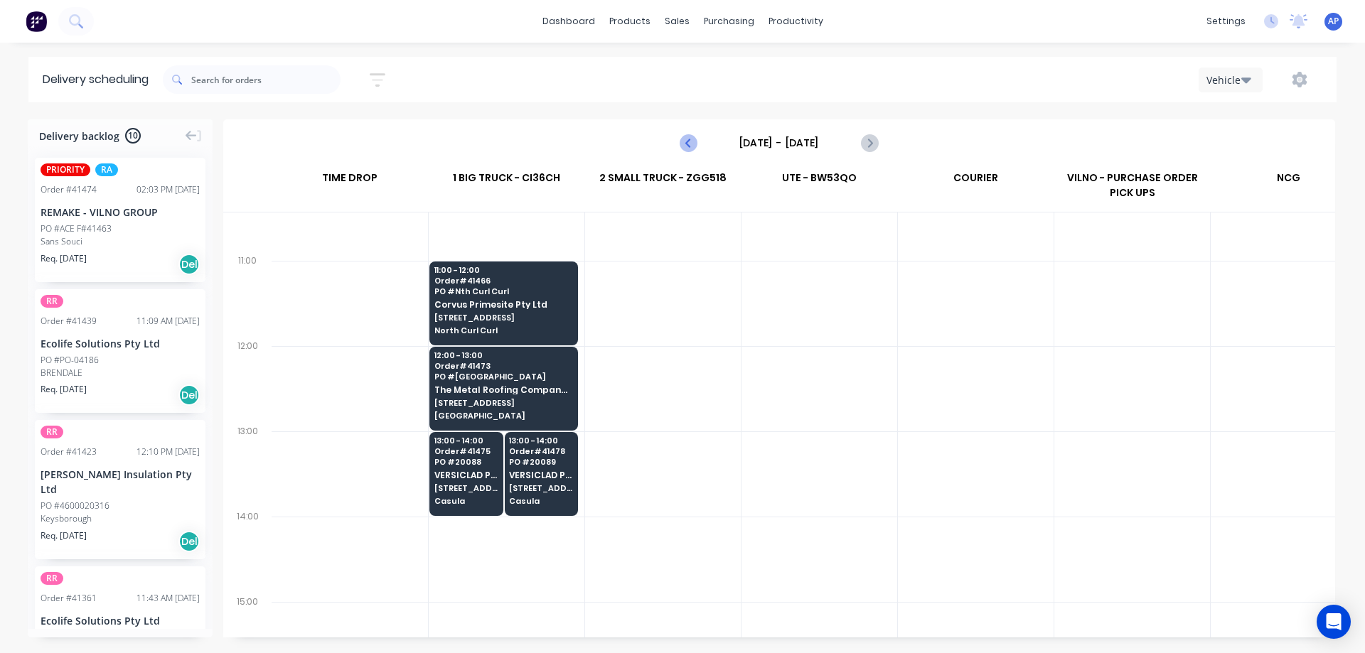
click at [686, 147] on icon "Previous page" at bounding box center [688, 142] width 17 height 17
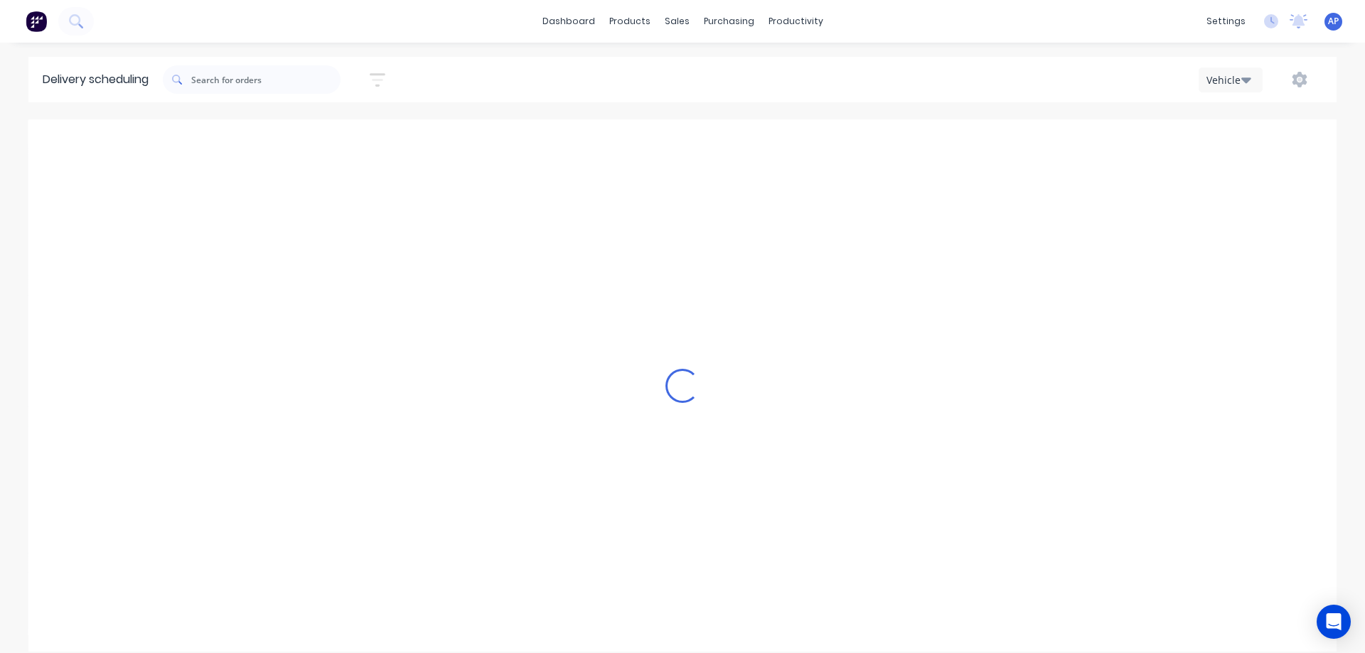
type input "[DATE] - [DATE]"
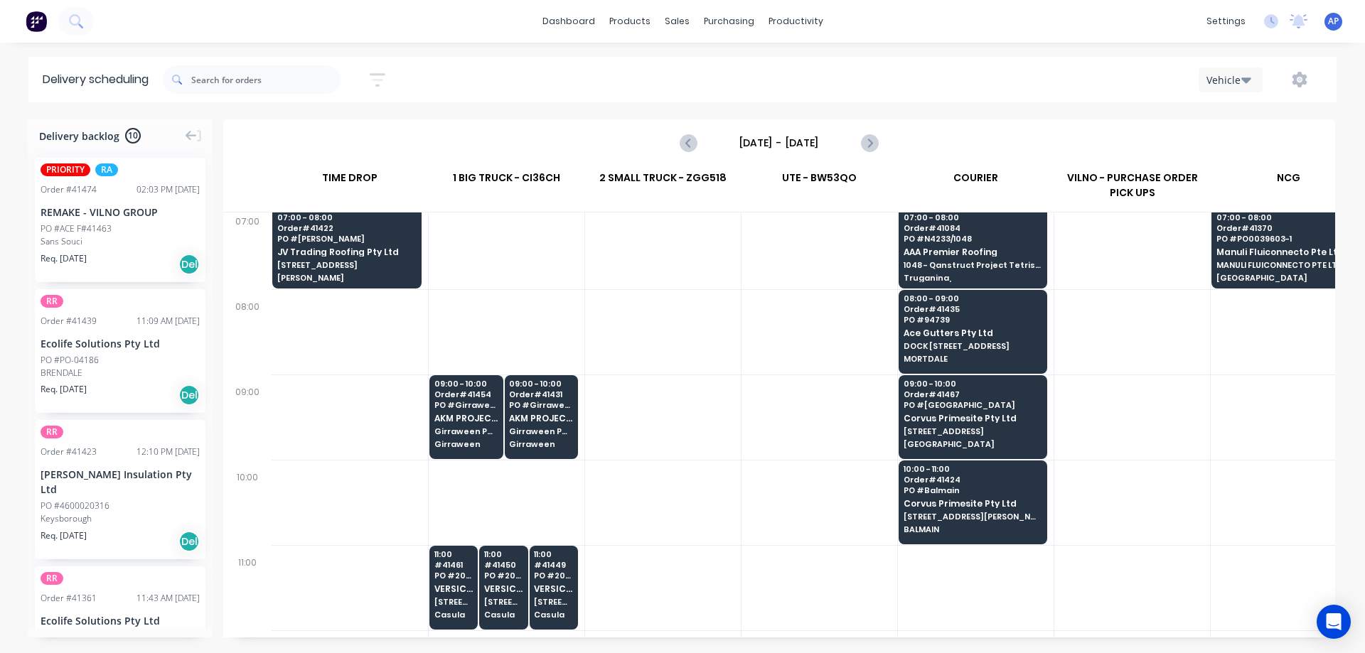
scroll to position [0, 0]
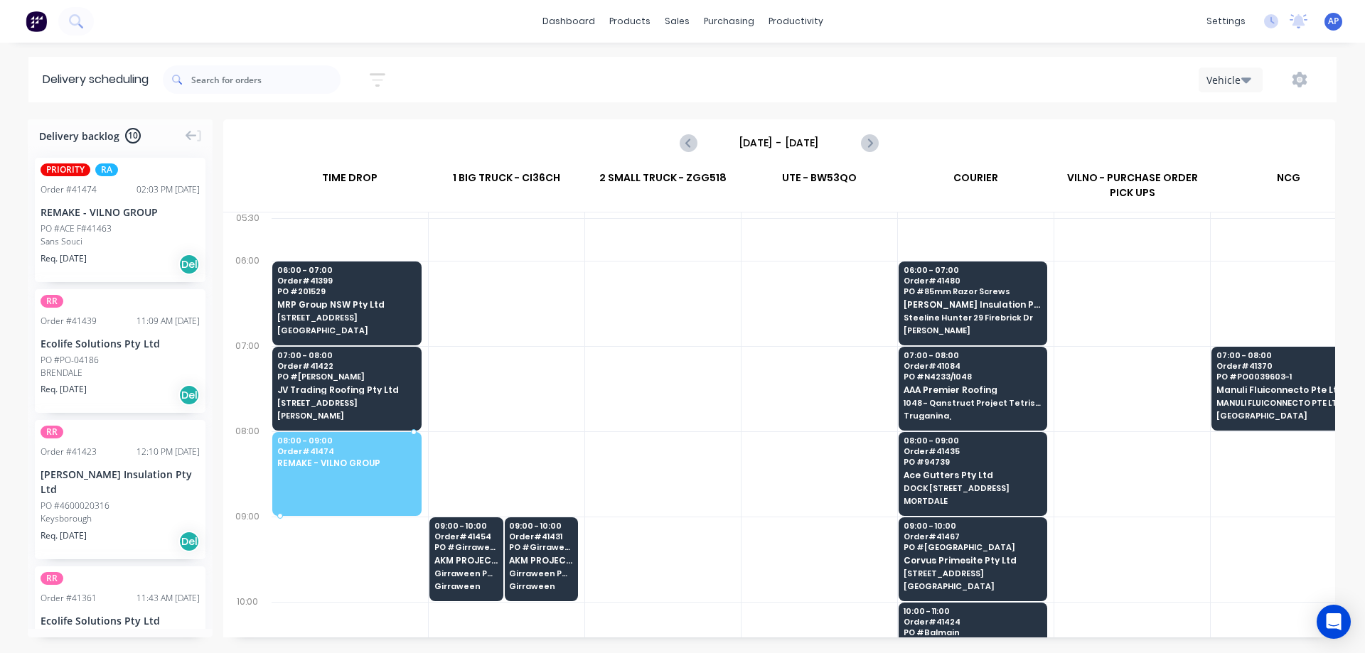
drag, startPoint x: 96, startPoint y: 227, endPoint x: 334, endPoint y: 465, distance: 336.8
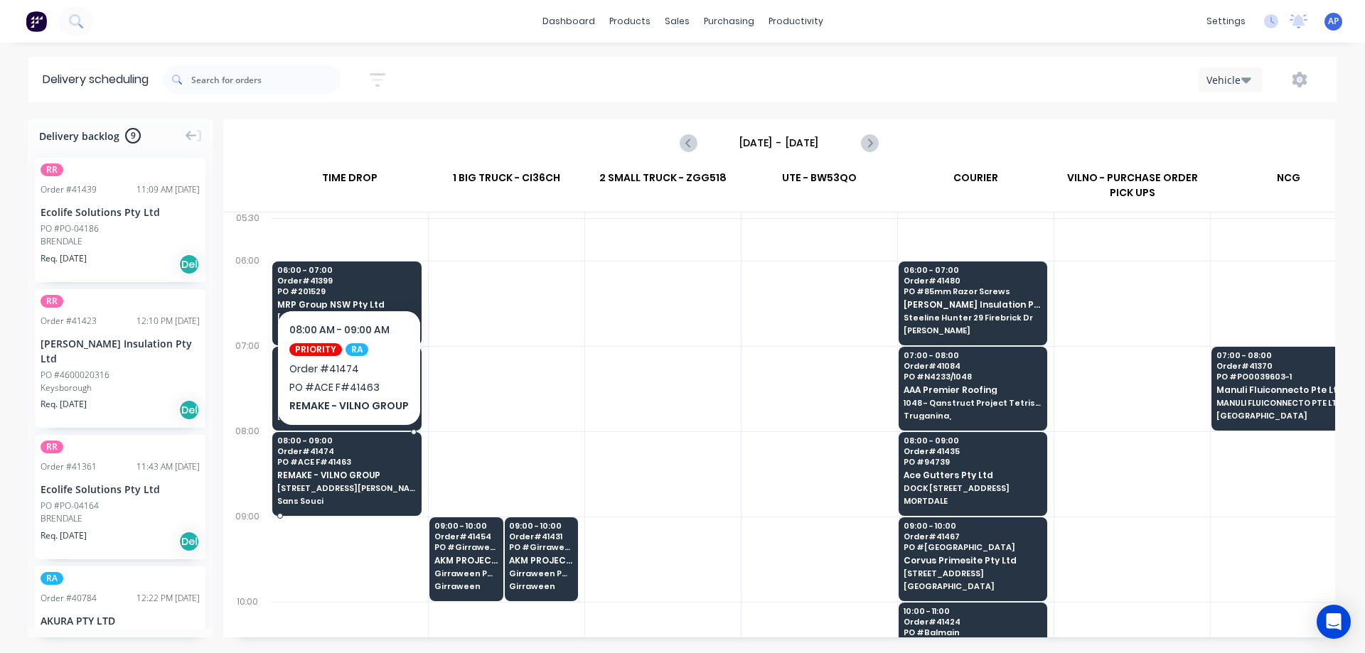
click at [348, 465] on span "PO # ACE F#41463" at bounding box center [346, 462] width 139 height 9
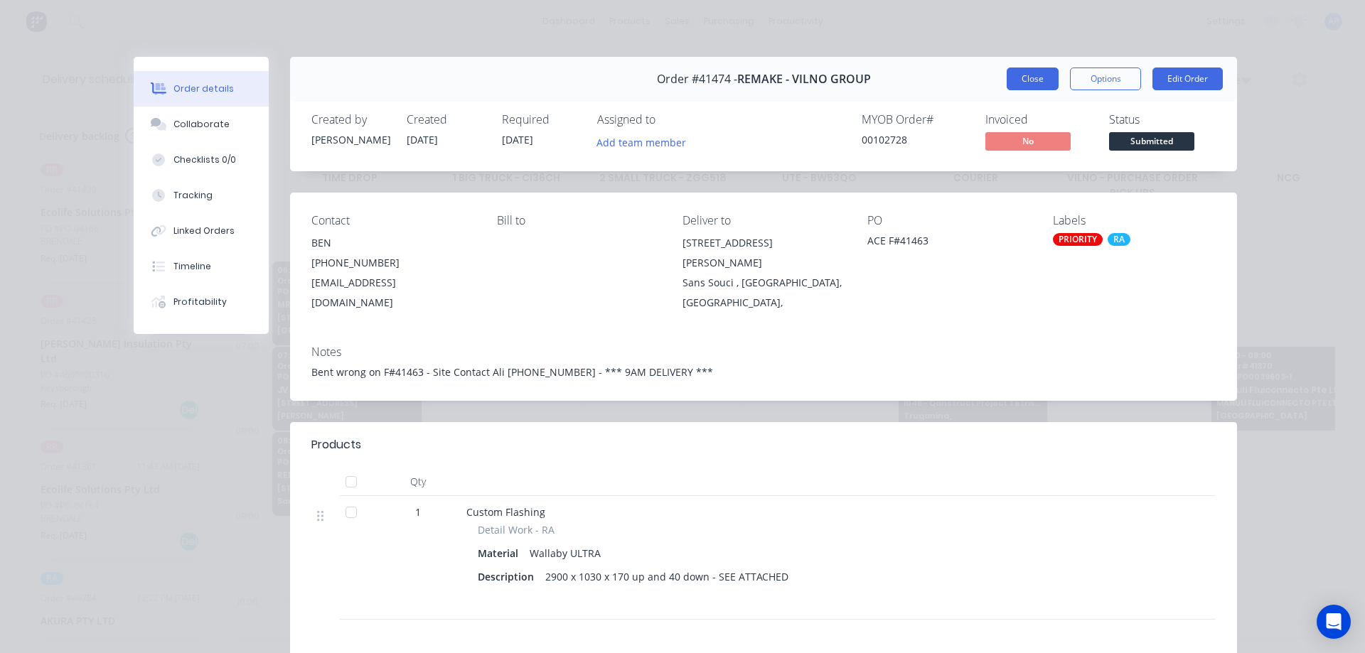
click at [1020, 83] on button "Close" at bounding box center [1033, 79] width 52 height 23
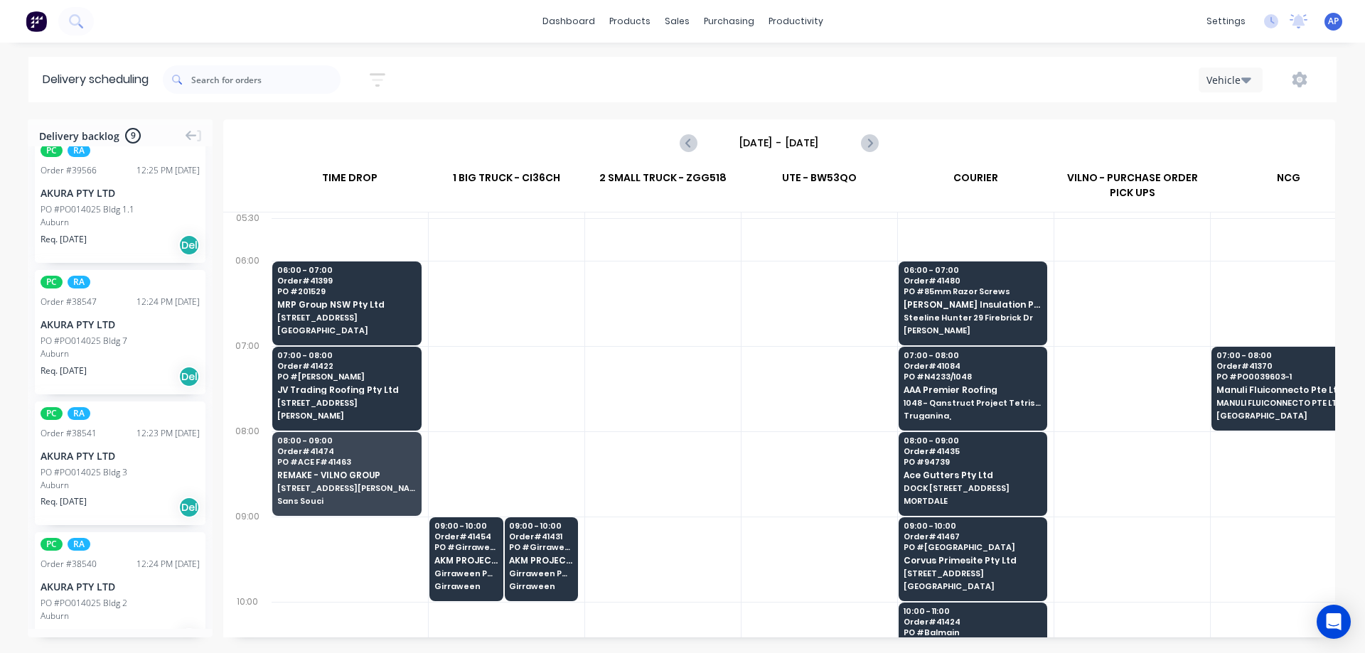
scroll to position [710, 0]
